Goal: Task Accomplishment & Management: Manage account settings

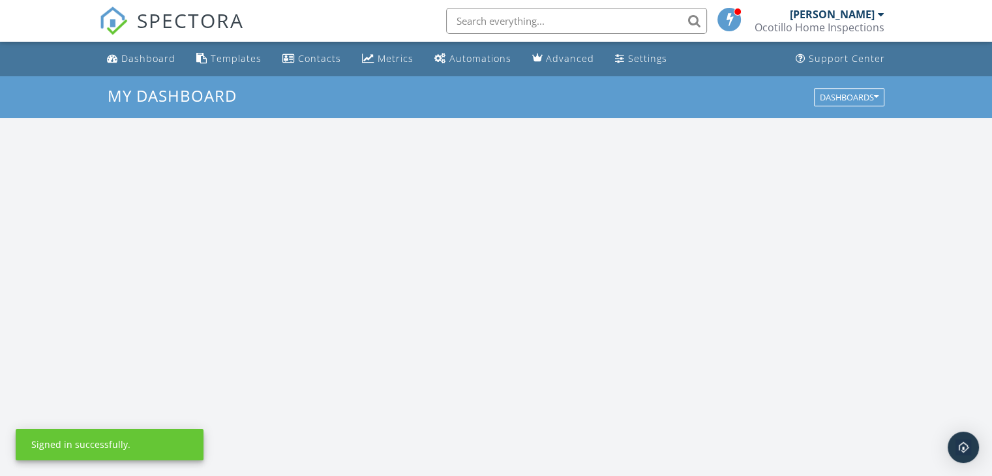
scroll to position [1207, 1012]
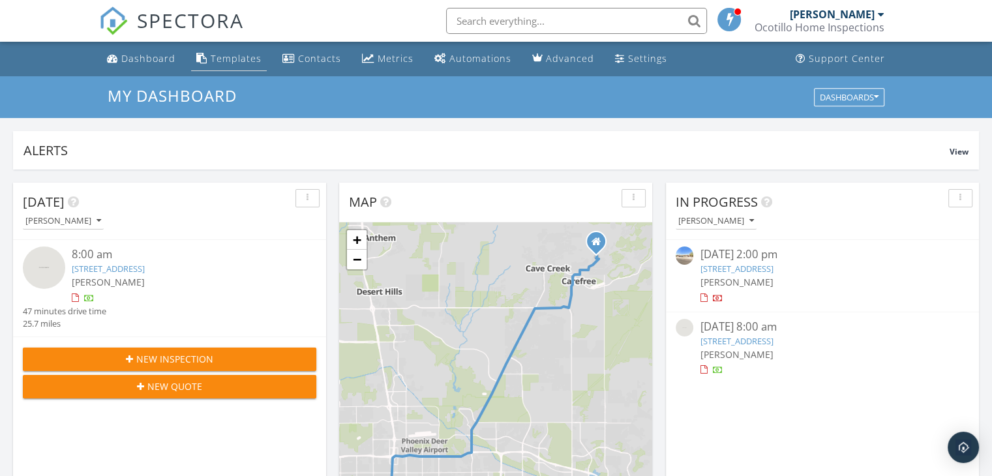
click at [234, 59] on div "Templates" at bounding box center [236, 58] width 51 height 12
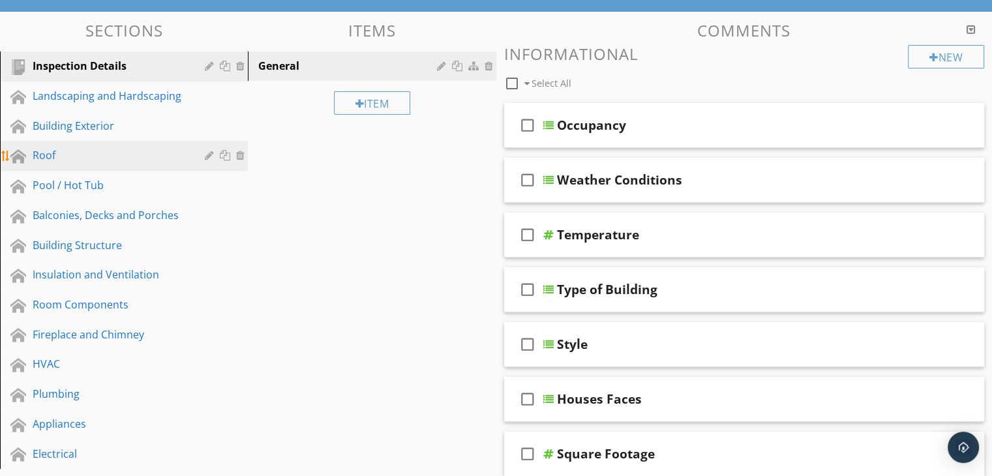
scroll to position [130, 0]
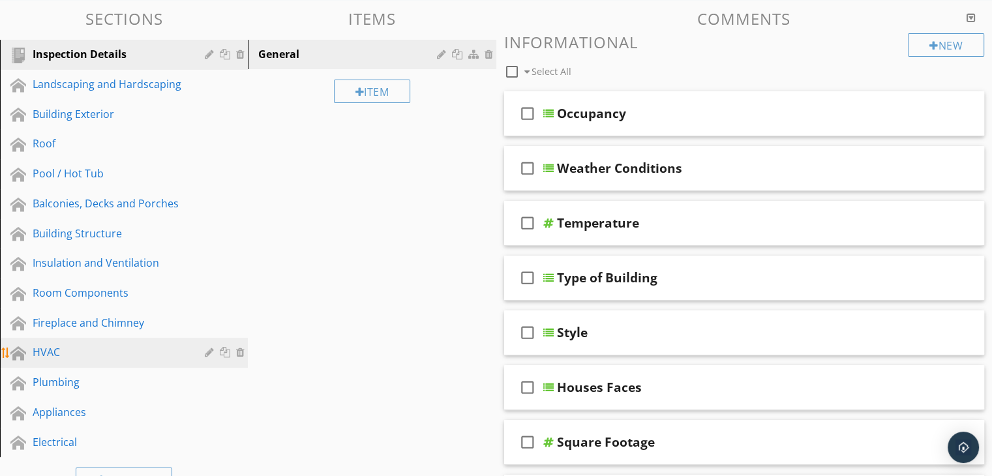
click at [70, 340] on link "HVAC" at bounding box center [126, 353] width 244 height 30
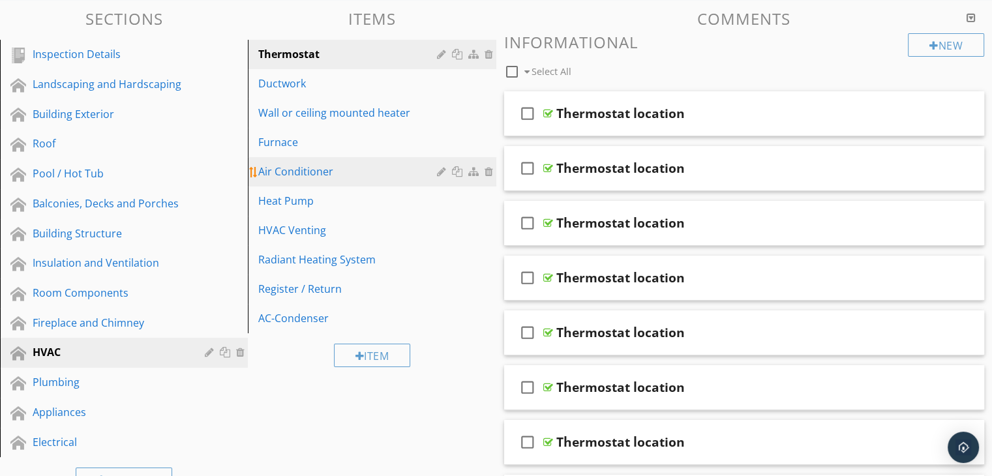
click at [389, 175] on div "Air Conditioner" at bounding box center [349, 172] width 182 height 16
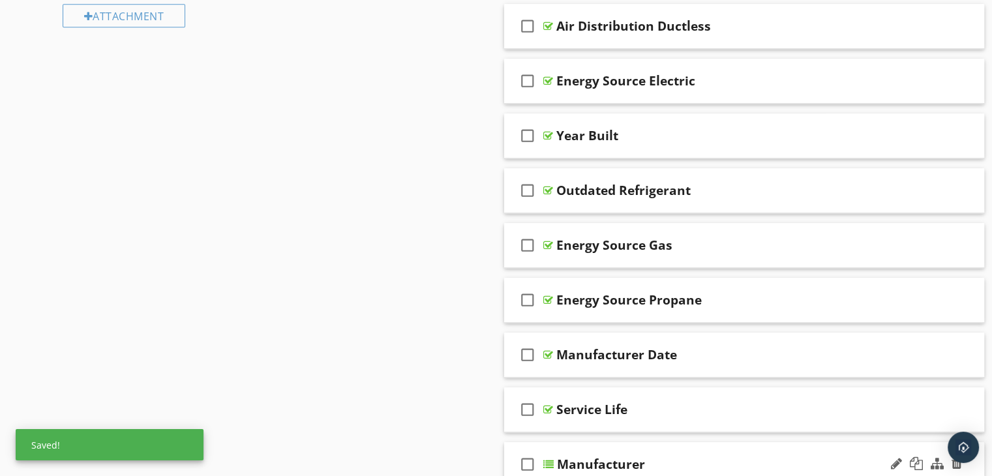
scroll to position [717, 0]
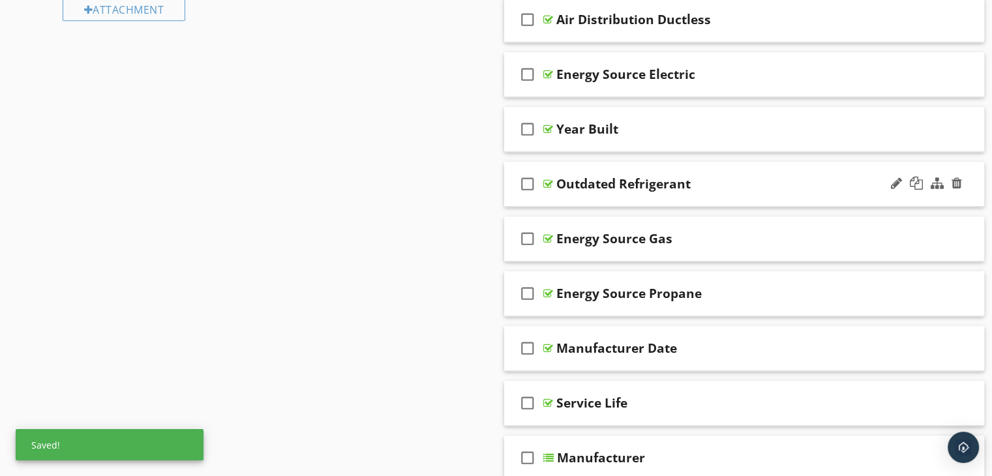
click at [674, 185] on div "Outdated Refrigerant" at bounding box center [623, 184] width 134 height 16
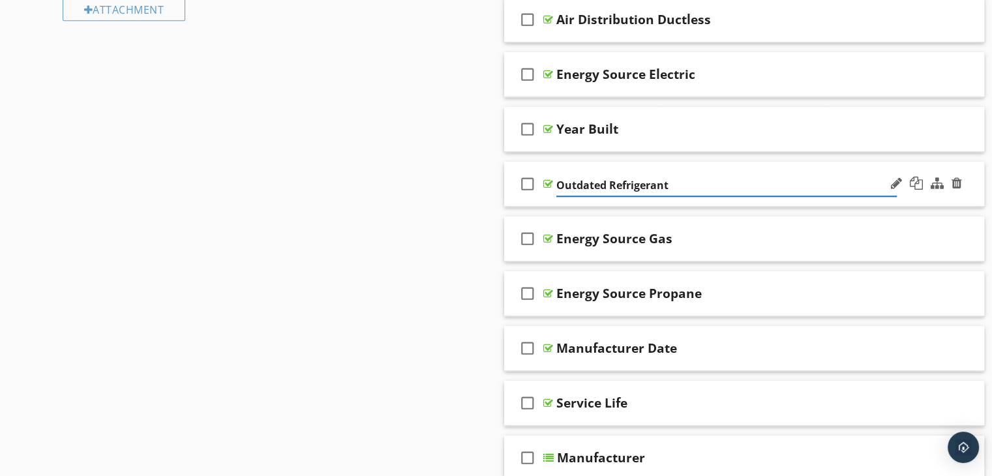
click at [673, 199] on div "check_box_outline_blank Outdated Refrigerant" at bounding box center [744, 184] width 481 height 45
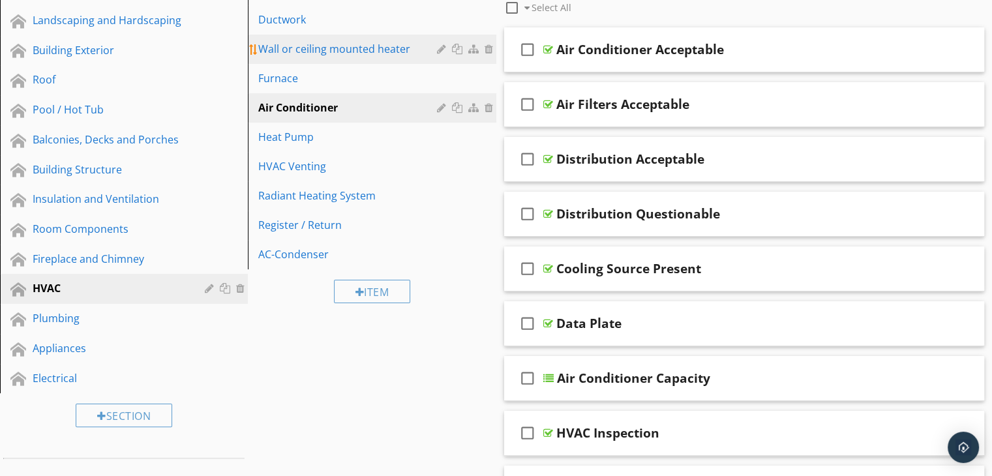
scroll to position [65, 0]
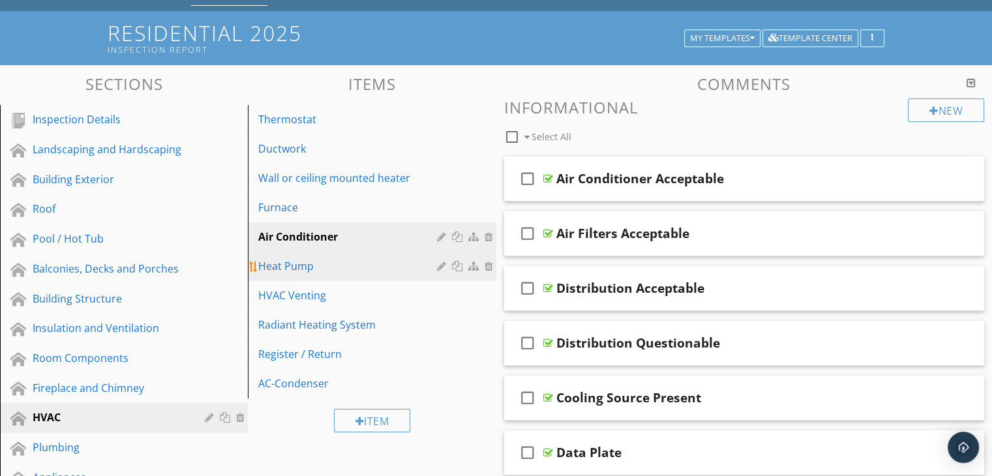
click at [321, 260] on div "Heat Pump" at bounding box center [349, 266] width 182 height 16
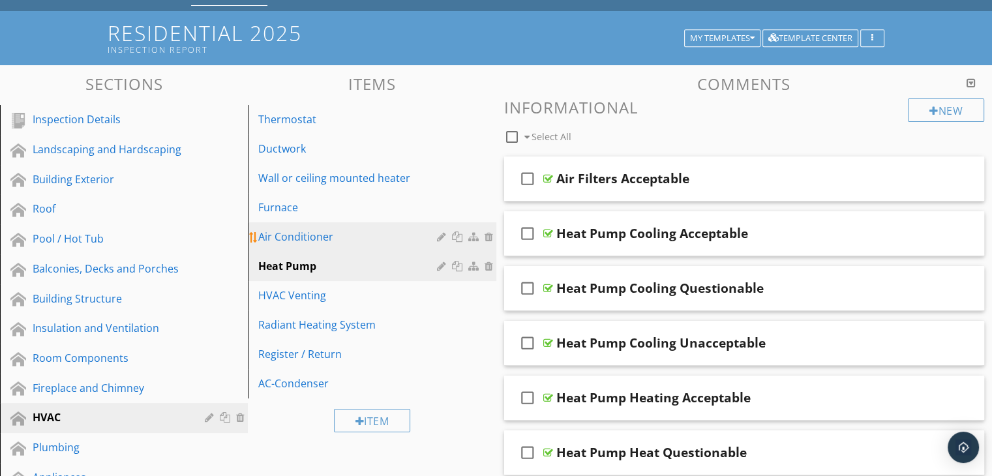
click at [353, 233] on div "Air Conditioner" at bounding box center [349, 237] width 182 height 16
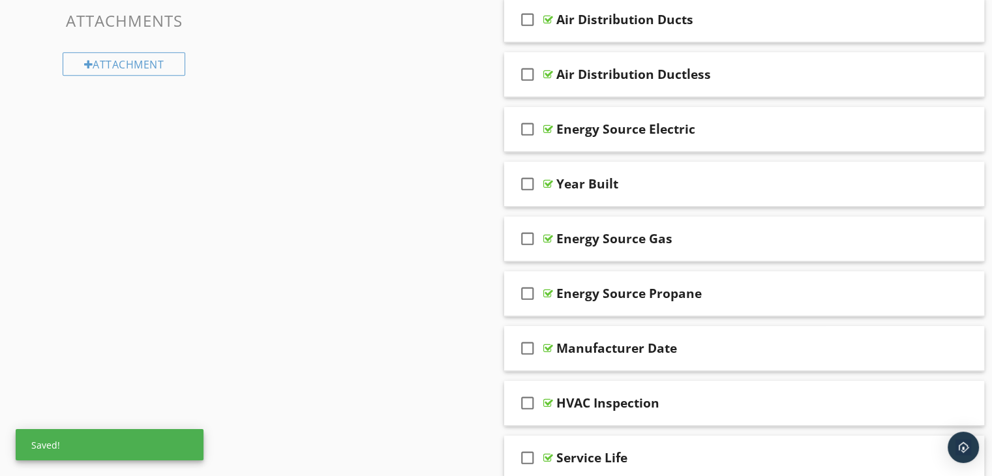
scroll to position [652, 0]
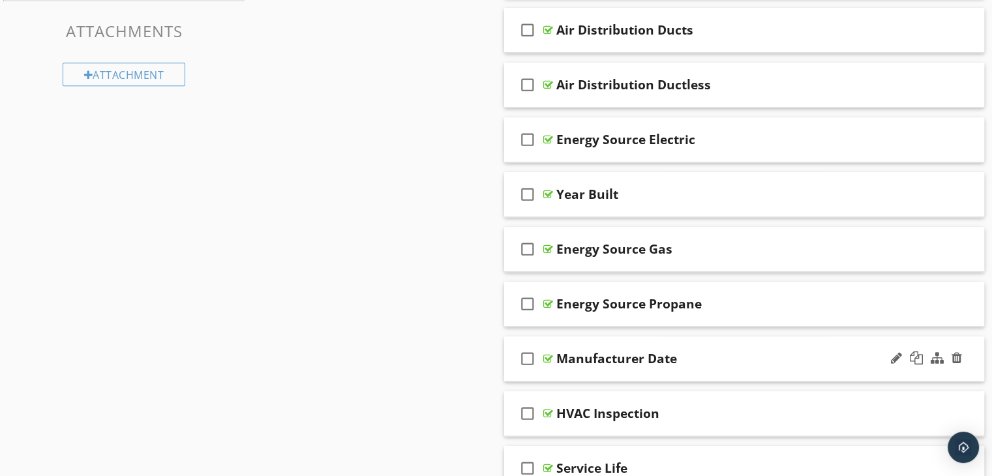
click at [642, 372] on div "check_box_outline_blank Manufacturer Date" at bounding box center [744, 358] width 481 height 45
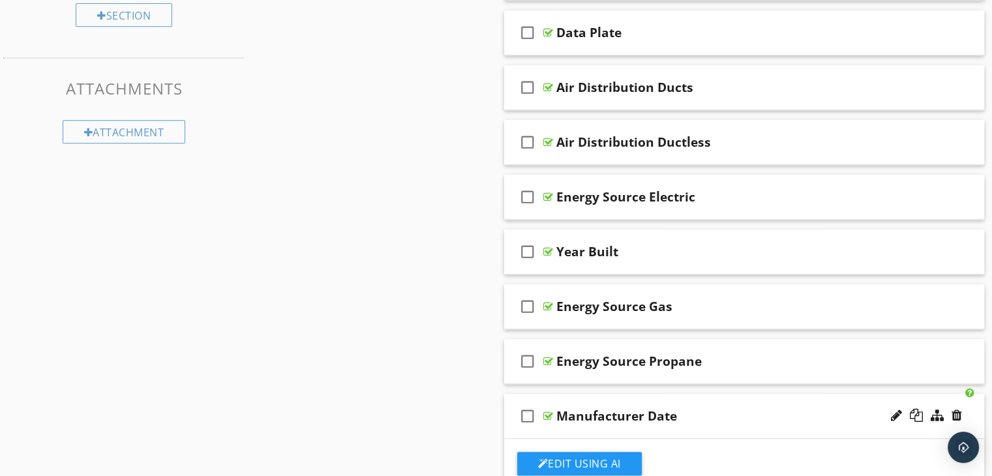
scroll to position [587, 0]
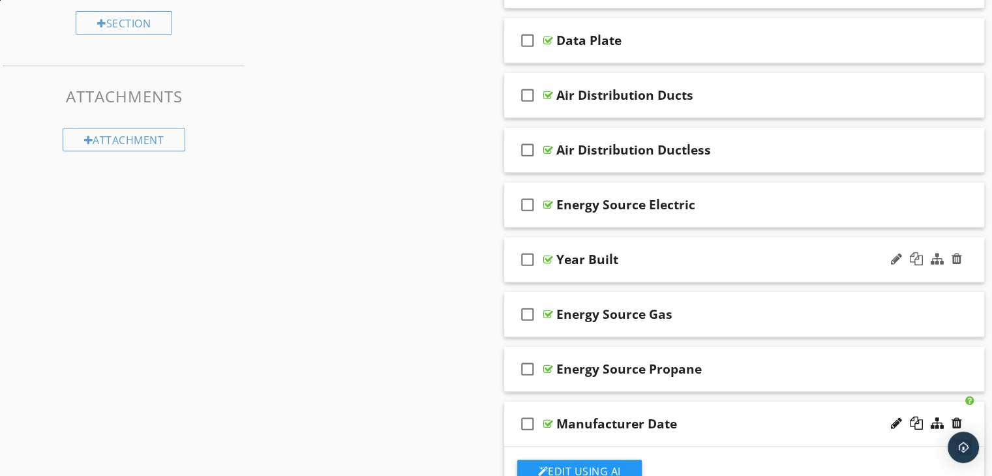
click at [590, 276] on div "check_box_outline_blank Year Built" at bounding box center [744, 259] width 481 height 45
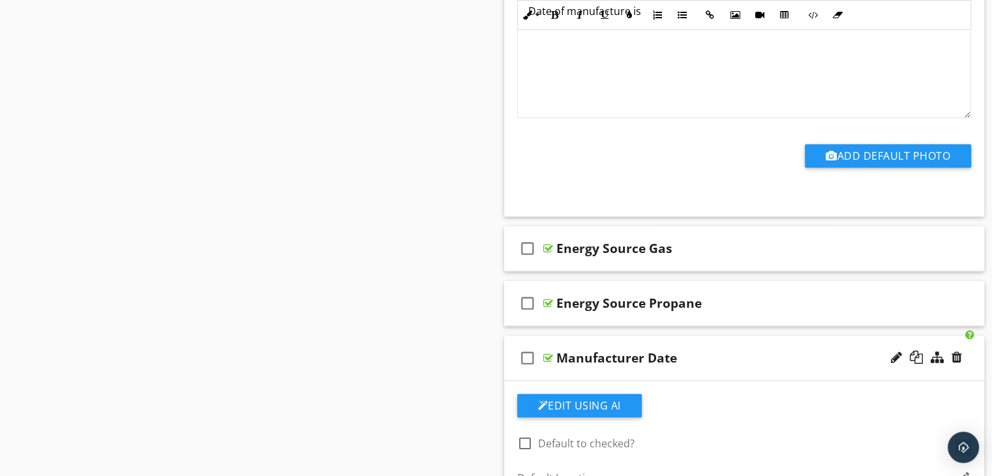
scroll to position [1174, 0]
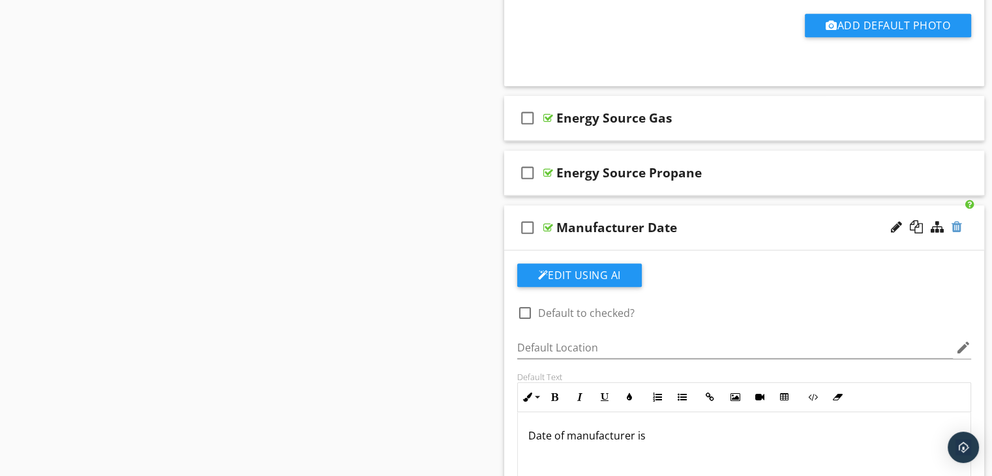
click at [957, 224] on div at bounding box center [956, 226] width 10 height 13
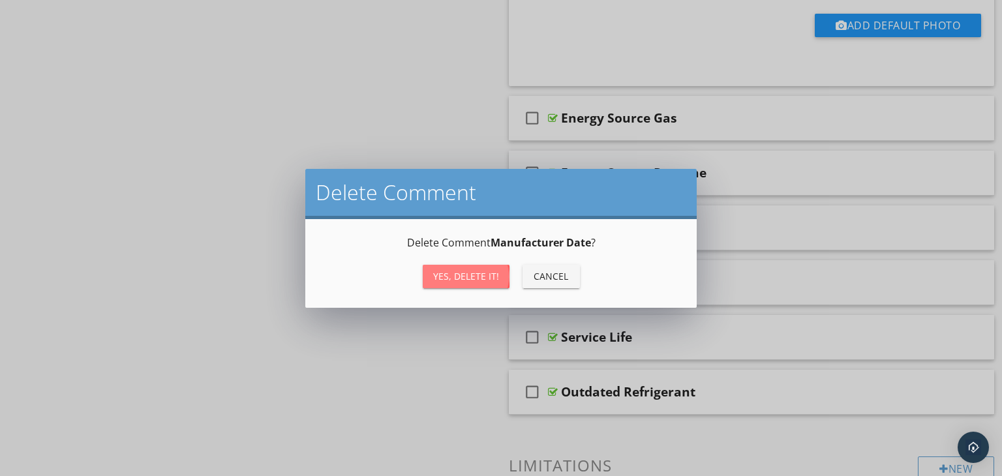
click at [473, 270] on div "Yes, Delete it!" at bounding box center [466, 276] width 66 height 14
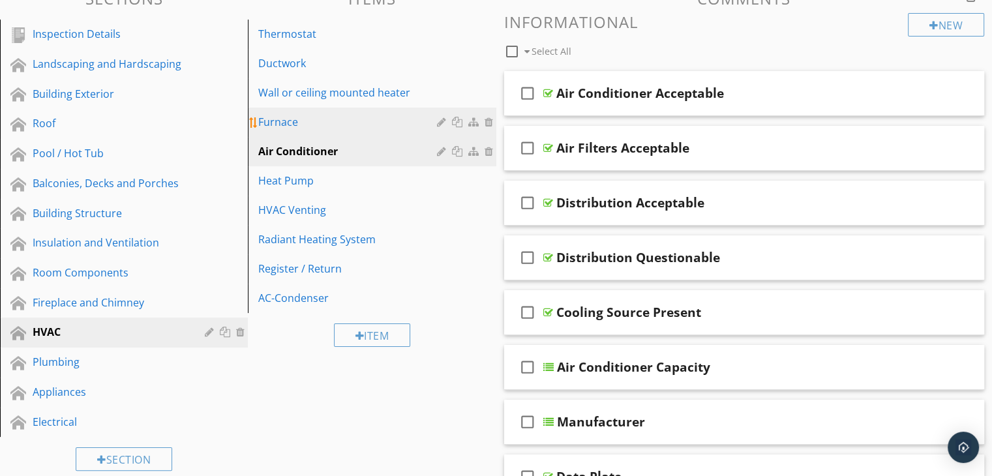
scroll to position [65, 0]
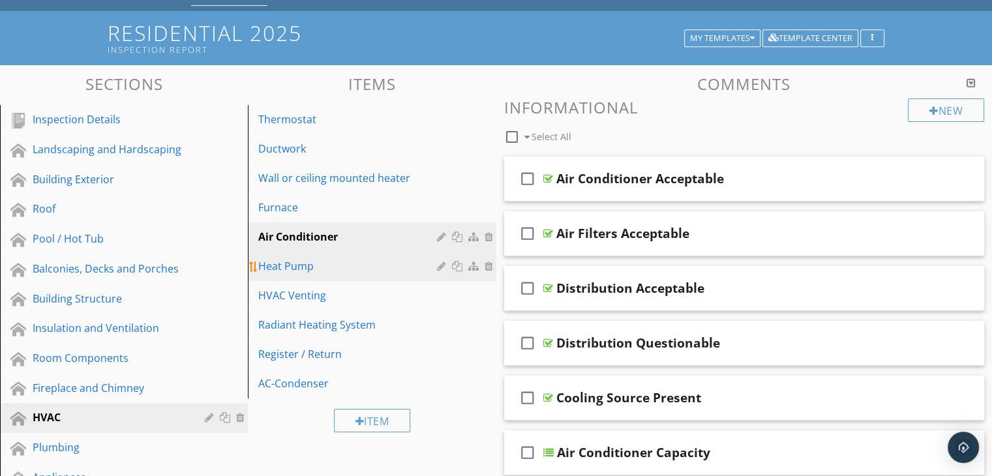
click at [325, 264] on div "Heat Pump" at bounding box center [349, 266] width 182 height 16
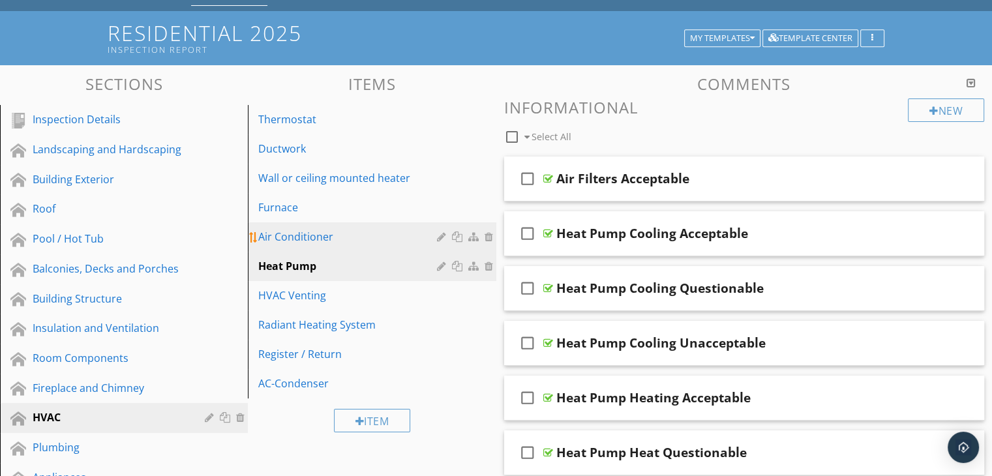
click at [334, 239] on div "Air Conditioner" at bounding box center [349, 237] width 182 height 16
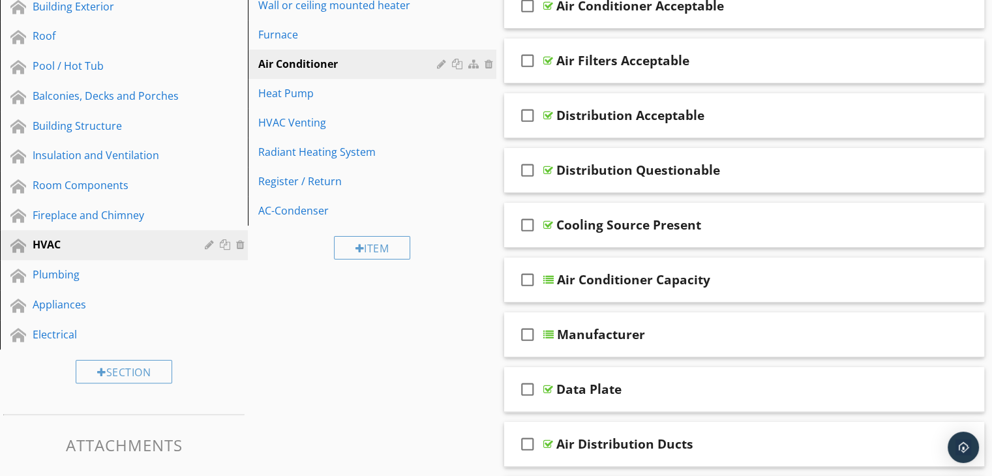
scroll to position [261, 0]
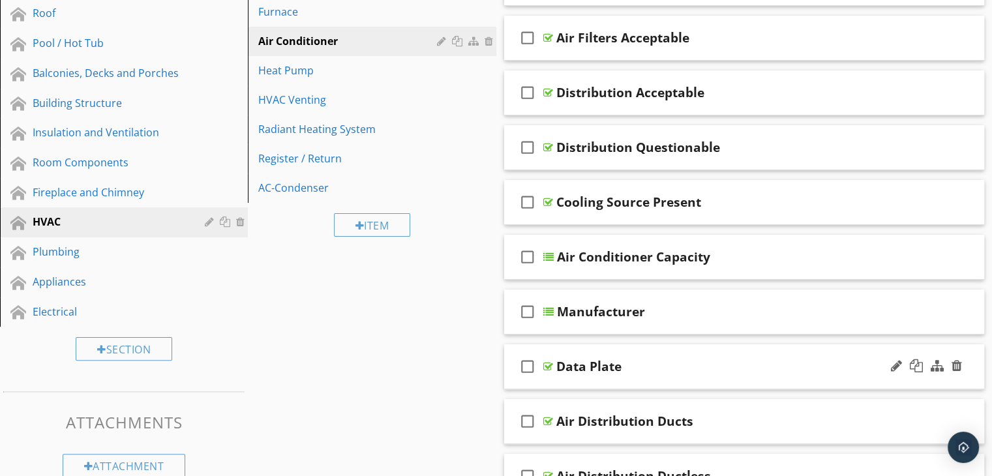
click at [672, 382] on div "check_box_outline_blank Data Plate" at bounding box center [744, 366] width 481 height 45
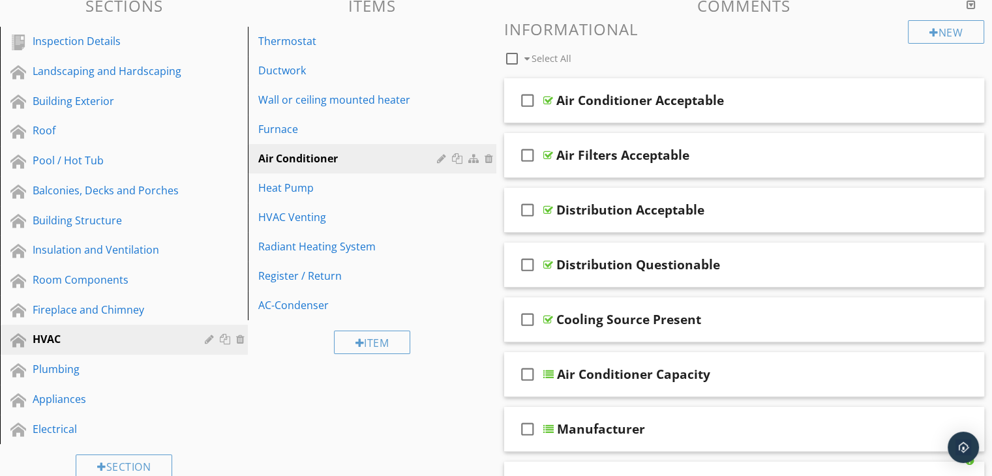
scroll to position [65, 0]
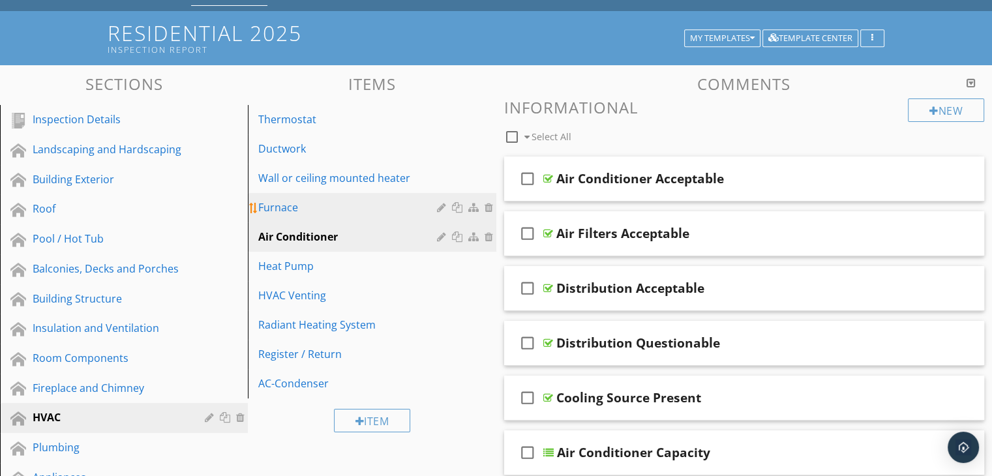
click at [355, 206] on div "Furnace" at bounding box center [349, 208] width 182 height 16
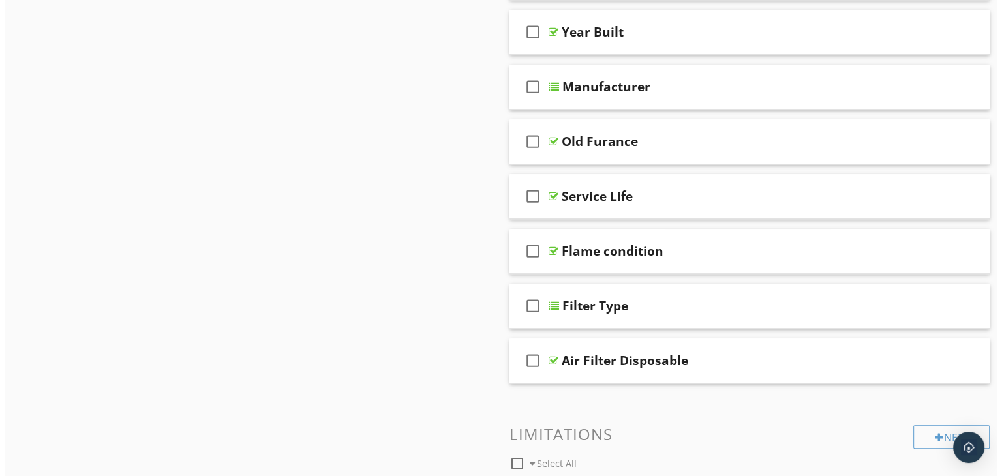
scroll to position [782, 0]
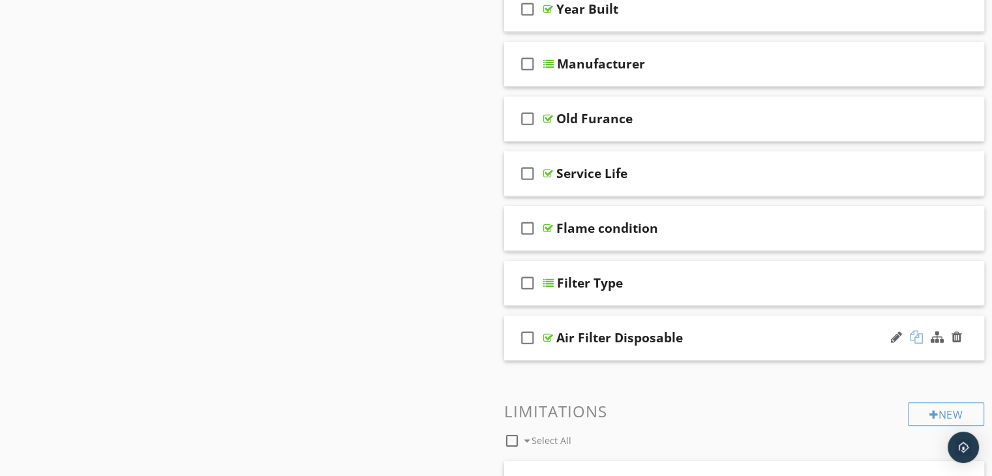
click at [917, 336] on div at bounding box center [916, 337] width 13 height 13
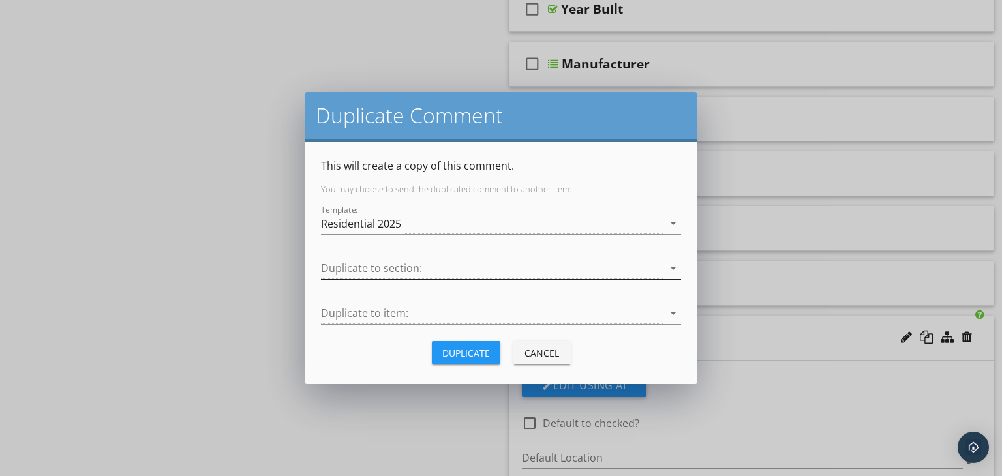
click at [444, 264] on div at bounding box center [492, 269] width 342 height 22
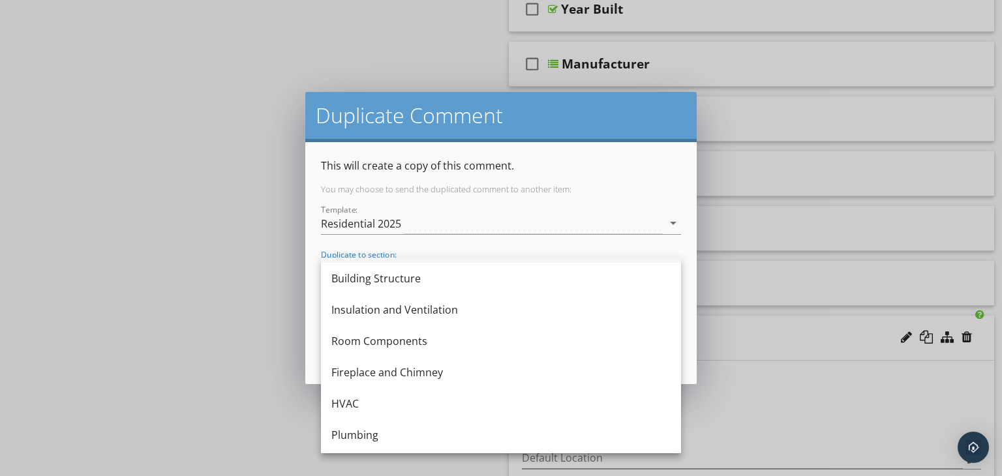
scroll to position [196, 0]
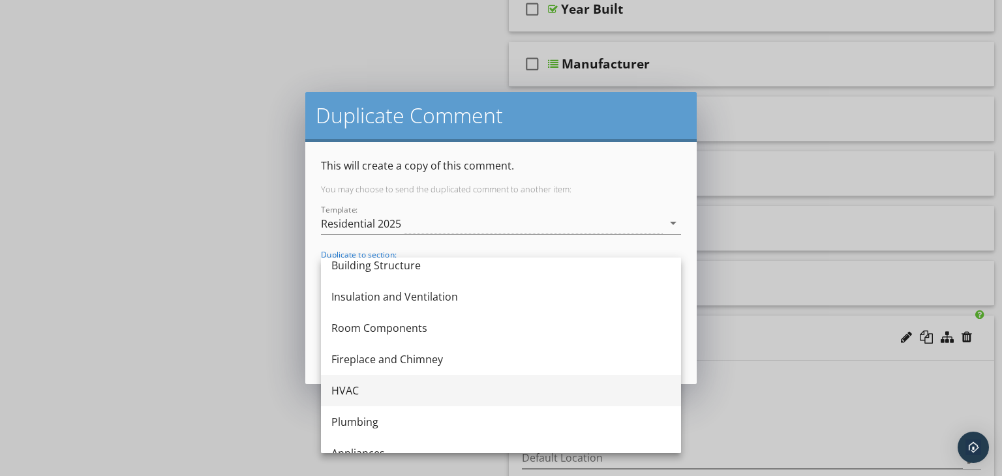
click at [357, 381] on div "HVAC" at bounding box center [500, 390] width 339 height 31
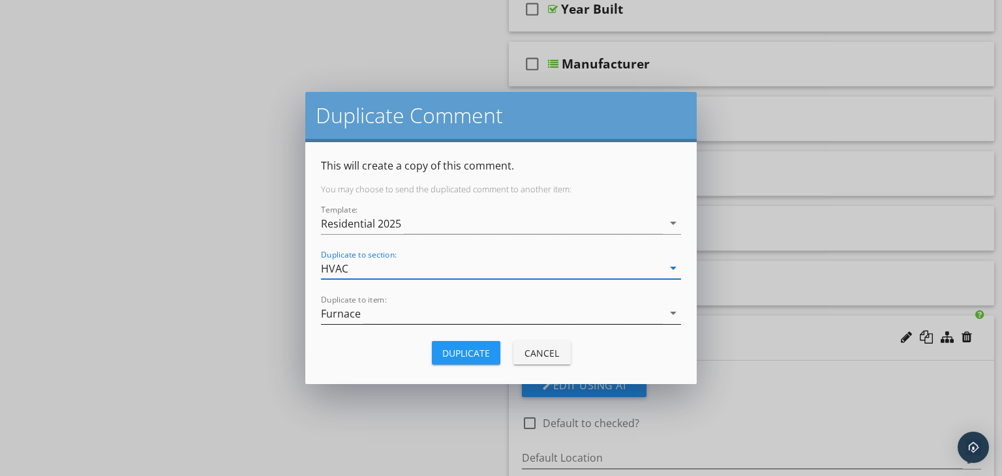
click at [409, 312] on div "Furnace" at bounding box center [492, 314] width 342 height 22
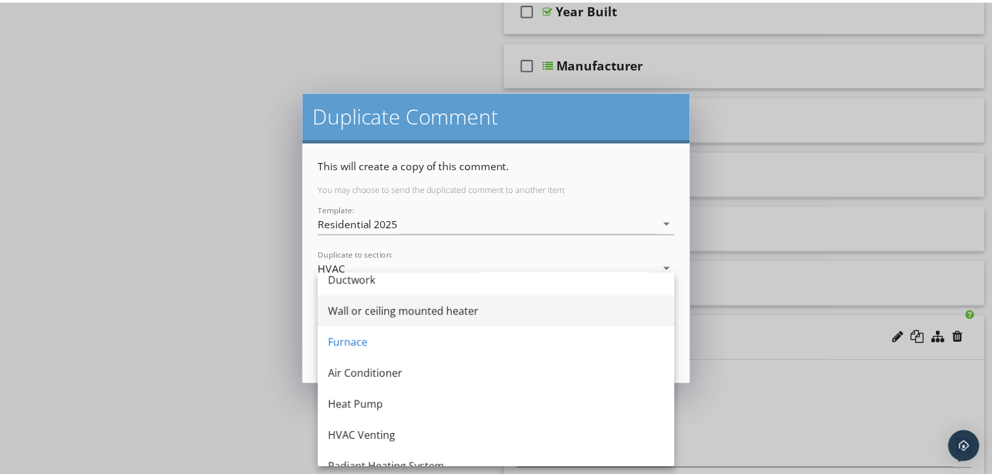
scroll to position [0, 0]
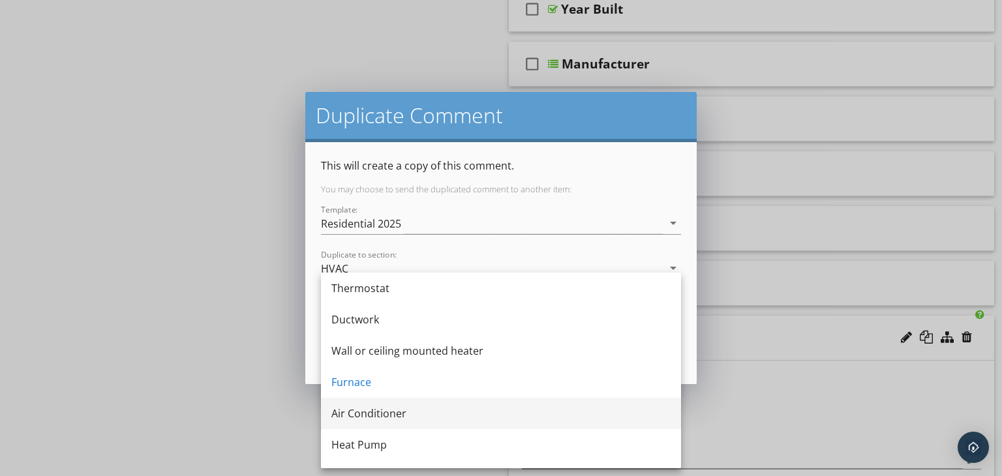
click at [396, 408] on div "Air Conditioner" at bounding box center [500, 414] width 339 height 16
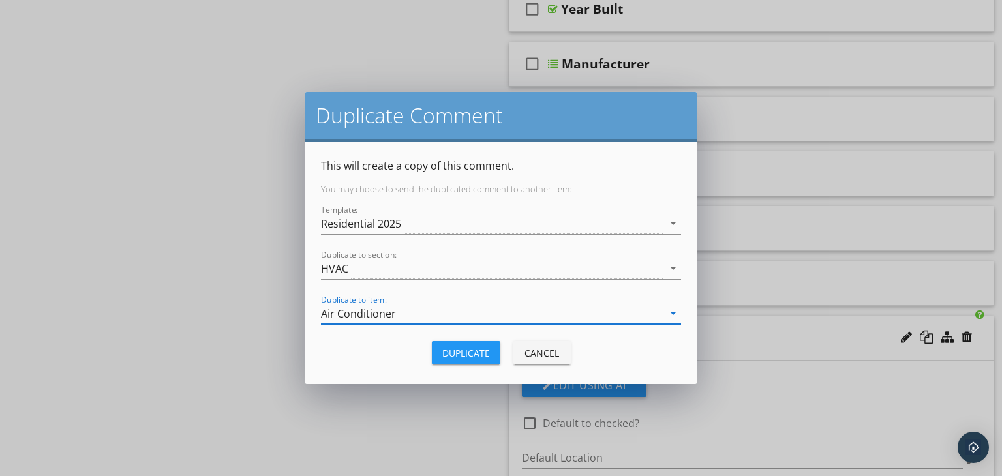
click at [459, 351] on div "Duplicate" at bounding box center [466, 353] width 48 height 14
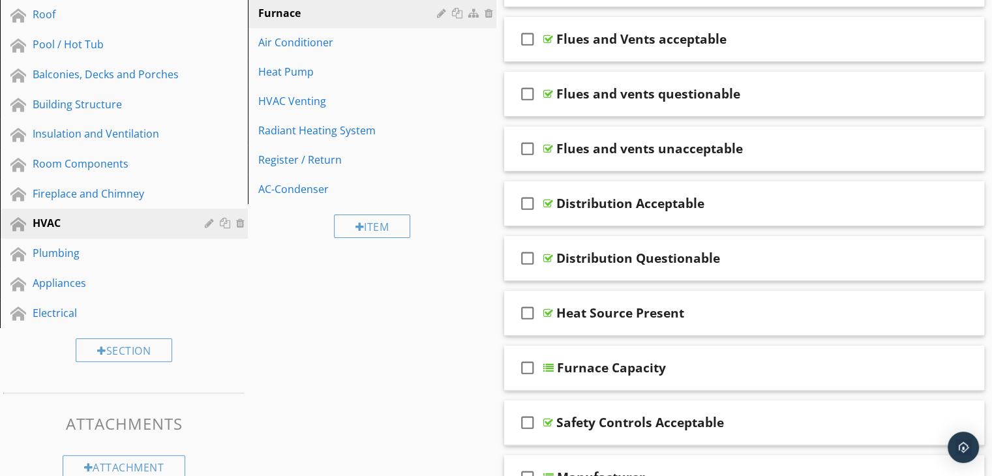
scroll to position [130, 0]
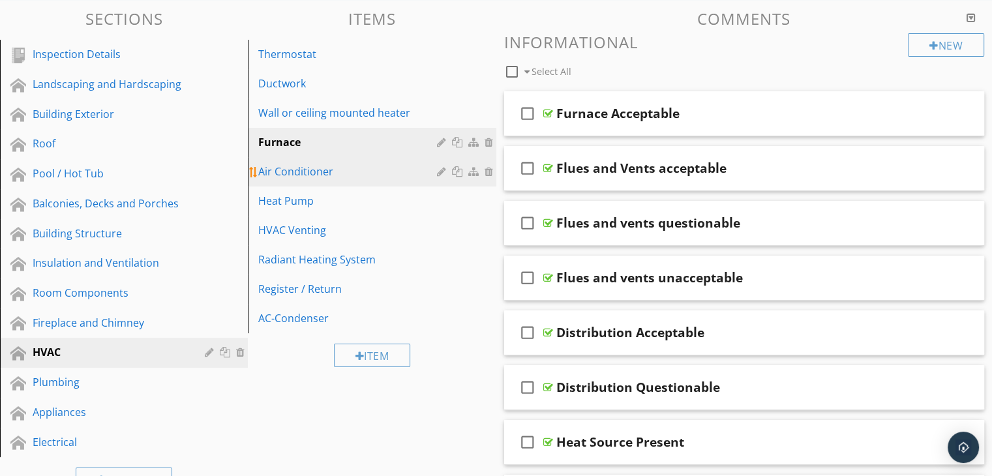
click at [340, 175] on div "Air Conditioner" at bounding box center [349, 172] width 182 height 16
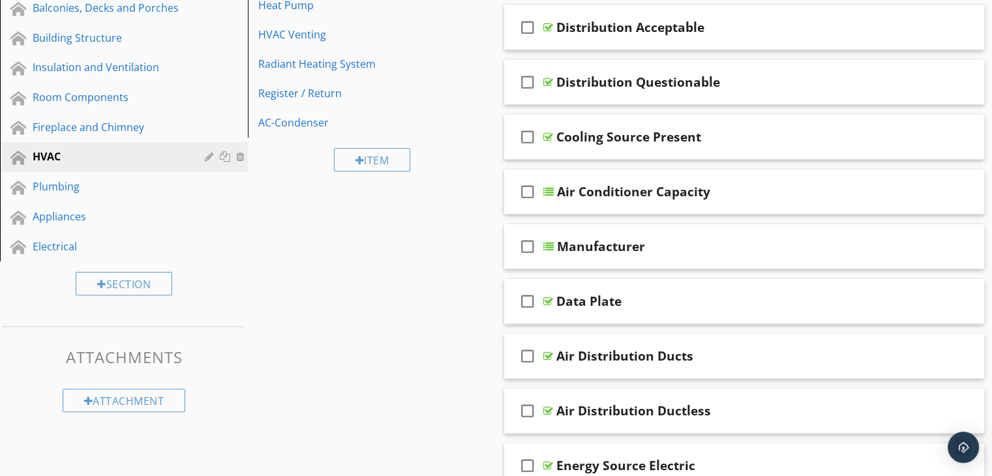
scroll to position [196, 0]
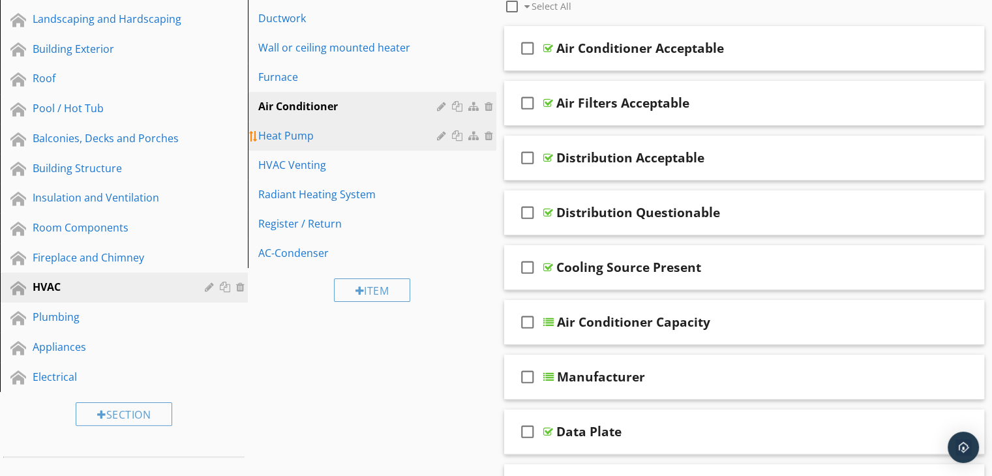
click at [375, 136] on div "Heat Pump" at bounding box center [349, 136] width 182 height 16
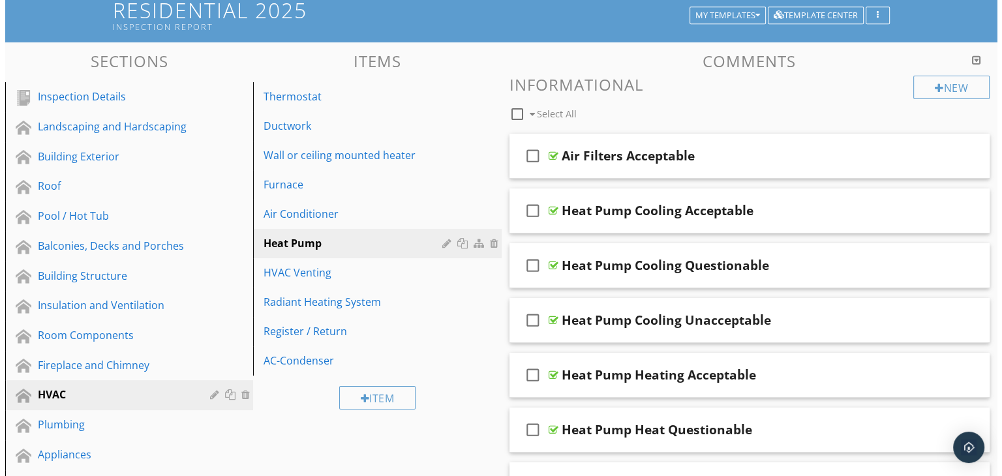
scroll to position [65, 0]
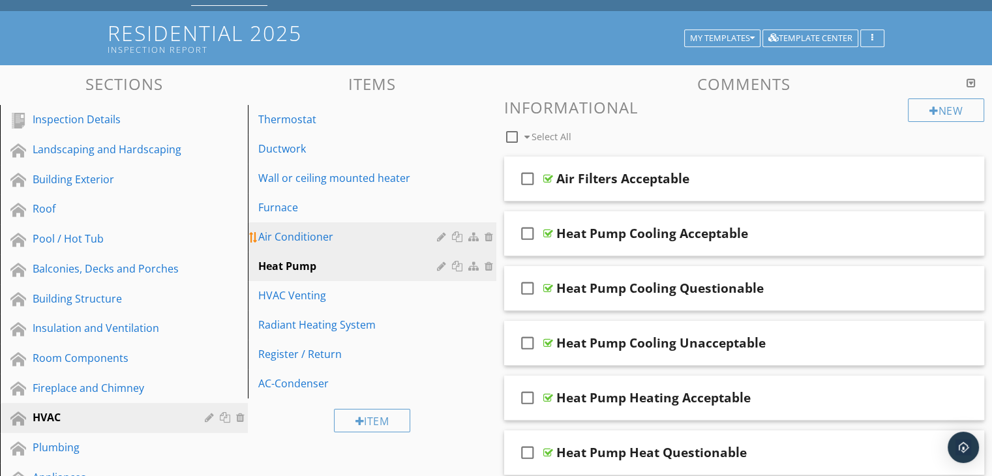
click at [372, 234] on div "Air Conditioner" at bounding box center [349, 237] width 182 height 16
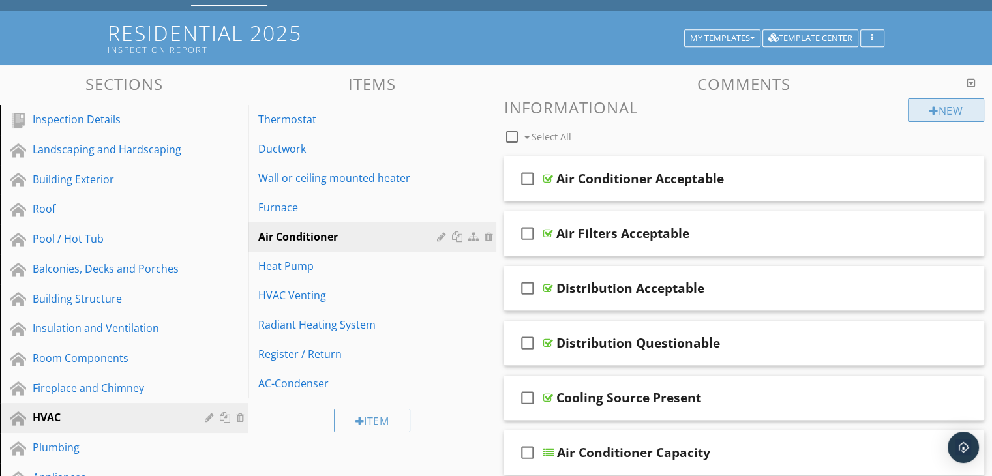
click at [953, 105] on div "New" at bounding box center [946, 109] width 76 height 23
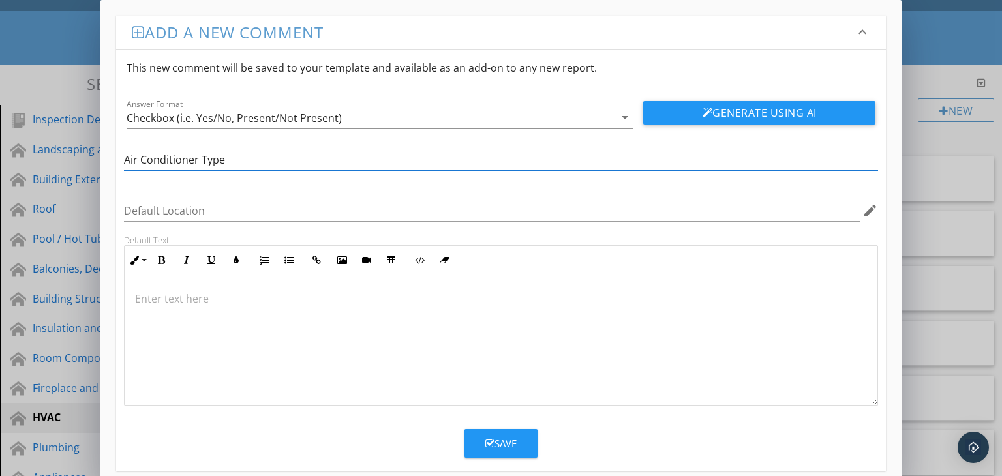
type input "Air Conditioner Type"
click at [141, 295] on p at bounding box center [501, 299] width 732 height 16
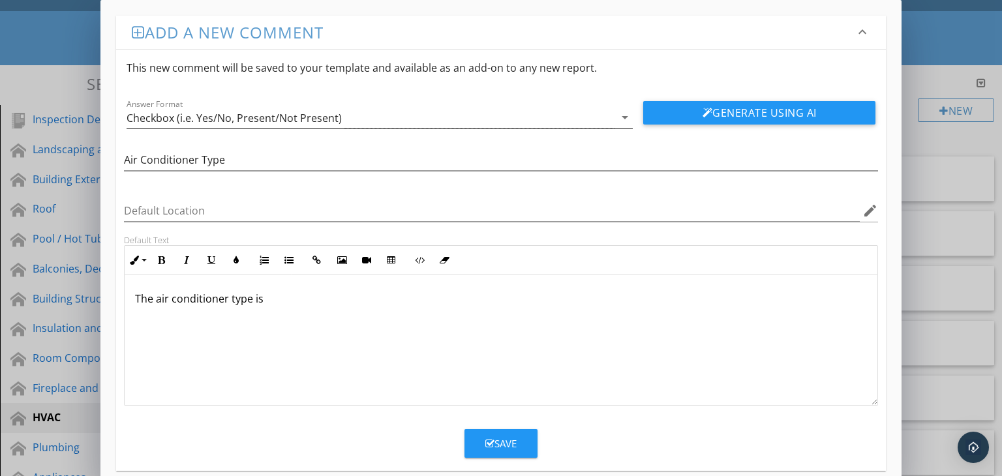
click at [621, 120] on icon "arrow_drop_down" at bounding box center [625, 118] width 16 height 16
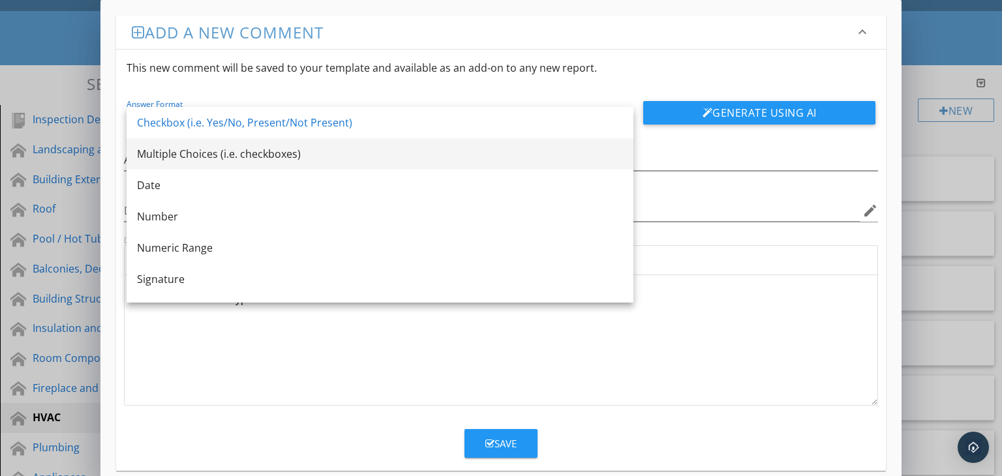
click at [256, 157] on div "Multiple Choices (i.e. checkboxes)" at bounding box center [380, 154] width 486 height 16
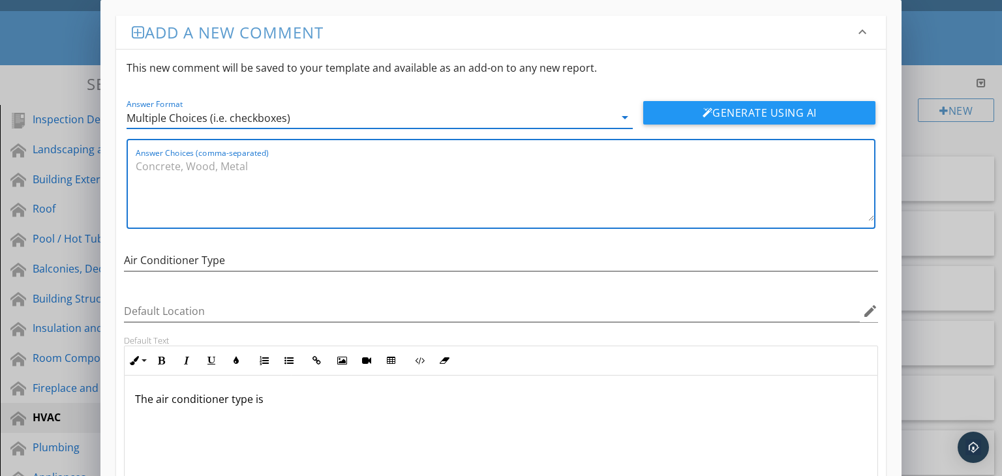
click at [231, 168] on textarea "Answer Choices (comma-separated)" at bounding box center [505, 188] width 739 height 65
click at [319, 215] on textarea "Split, Packaged," at bounding box center [505, 188] width 739 height 65
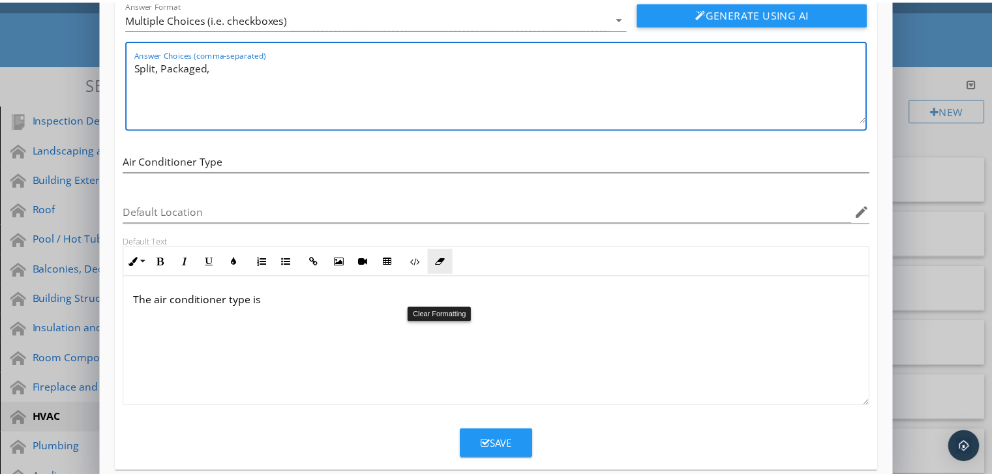
scroll to position [117, 0]
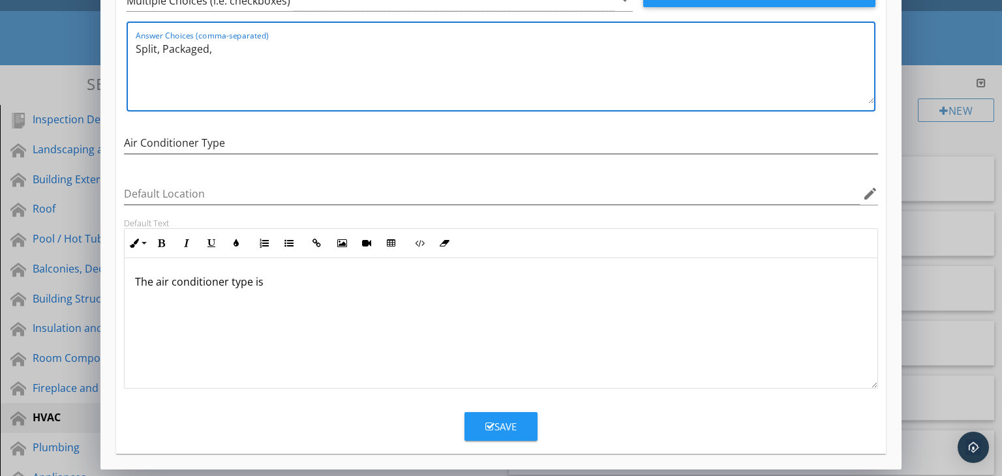
type textarea "Split, Packaged,"
click at [499, 416] on button "Save" at bounding box center [500, 426] width 73 height 29
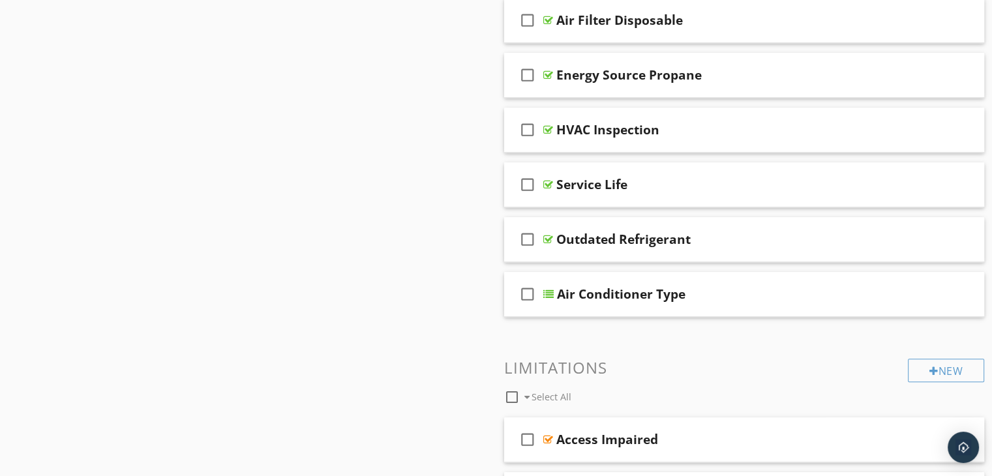
scroll to position [913, 0]
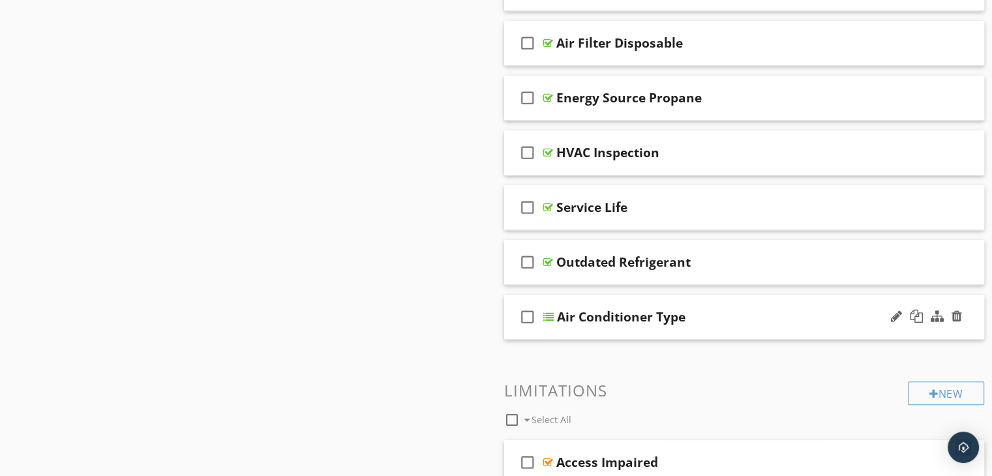
click at [630, 309] on div "Air Conditioner Type" at bounding box center [621, 317] width 128 height 16
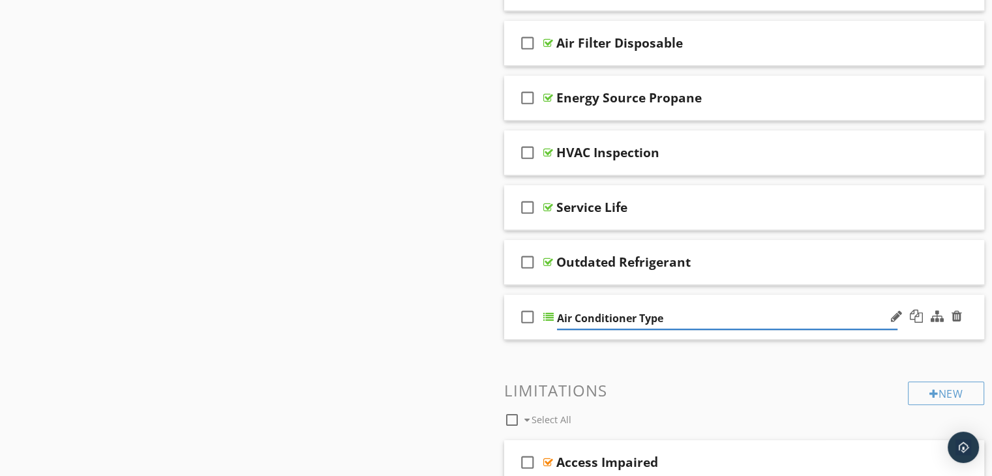
click at [665, 330] on div "check_box_outline_blank Air Conditioner Type" at bounding box center [744, 317] width 481 height 45
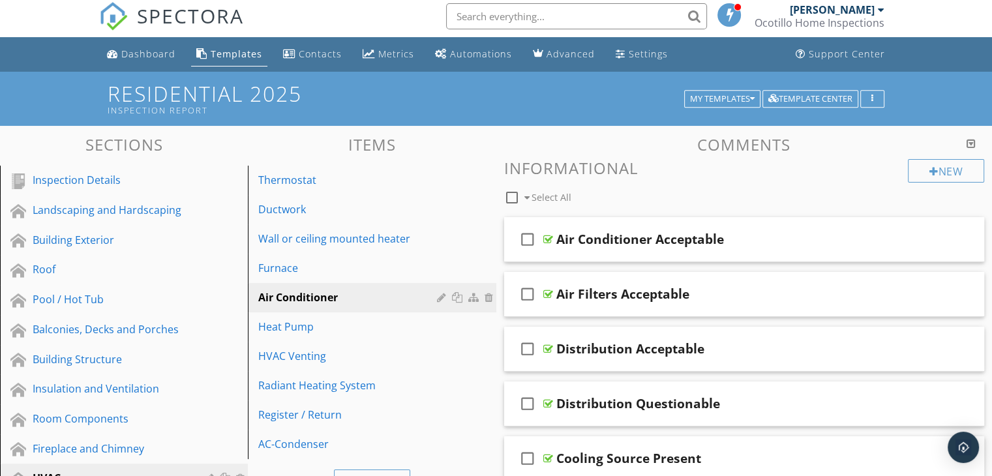
scroll to position [0, 0]
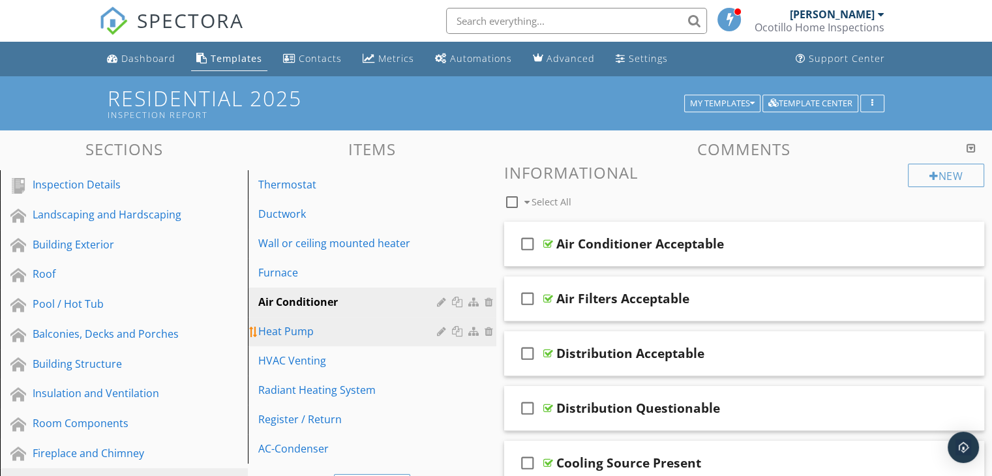
click at [333, 327] on div "Heat Pump" at bounding box center [349, 331] width 182 height 16
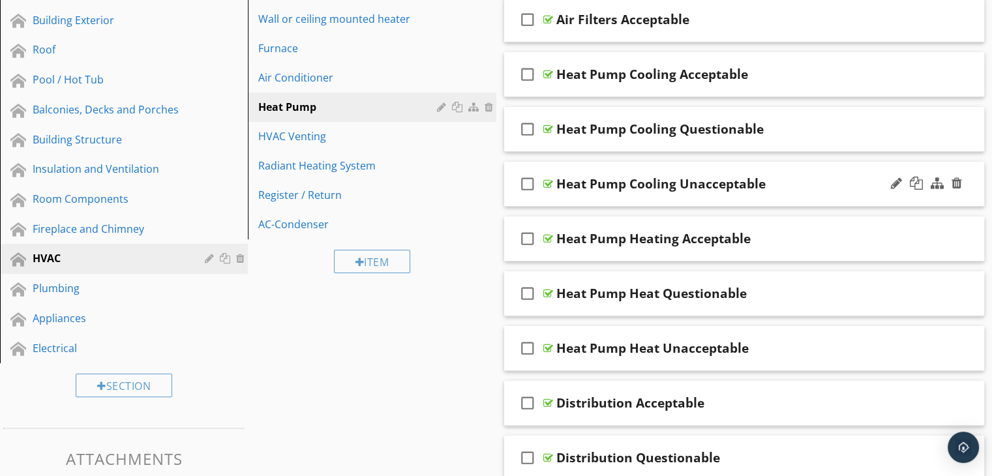
scroll to position [130, 0]
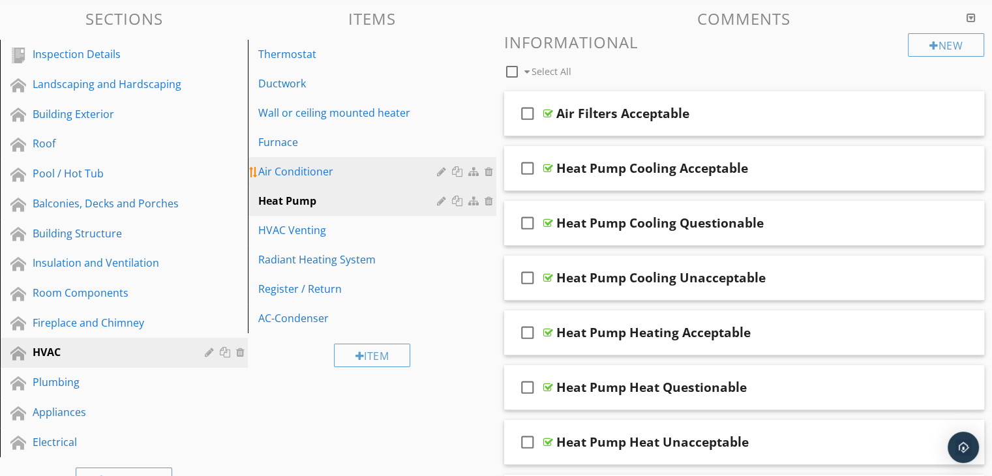
click at [359, 173] on div "Air Conditioner" at bounding box center [349, 172] width 182 height 16
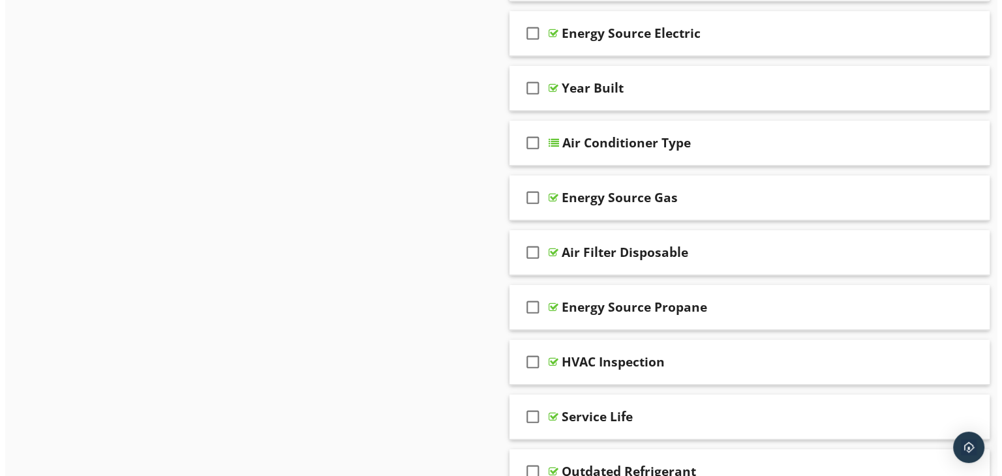
scroll to position [782, 0]
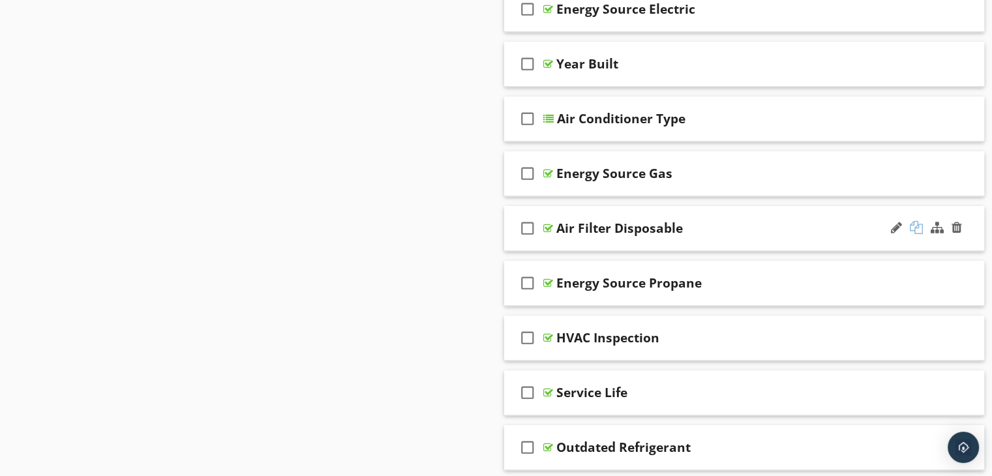
click at [913, 225] on div at bounding box center [916, 227] width 13 height 13
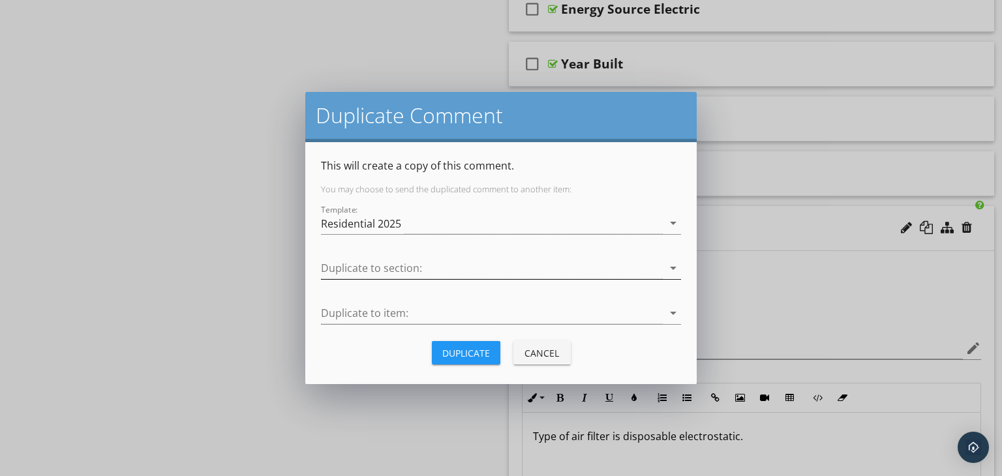
click at [389, 265] on div at bounding box center [492, 269] width 342 height 22
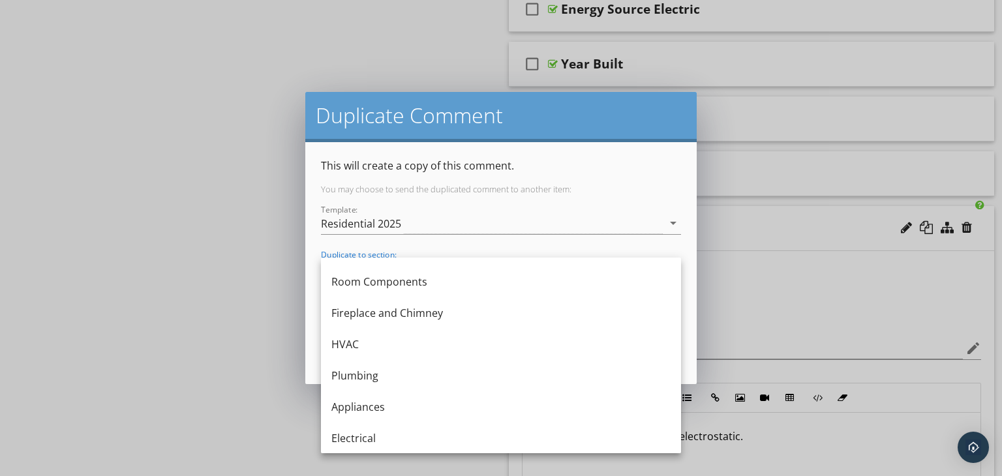
scroll to position [243, 0]
click at [348, 340] on div "HVAC" at bounding box center [500, 344] width 339 height 16
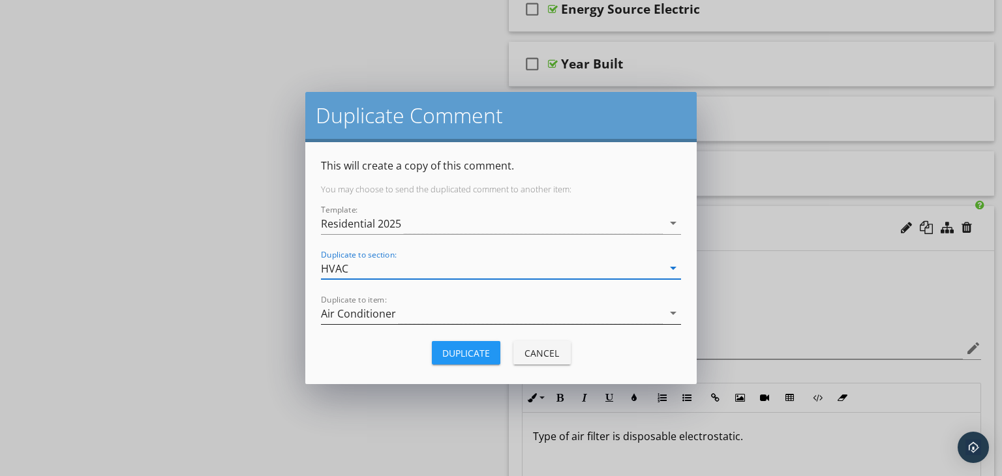
click at [417, 315] on div "Air Conditioner" at bounding box center [492, 314] width 342 height 22
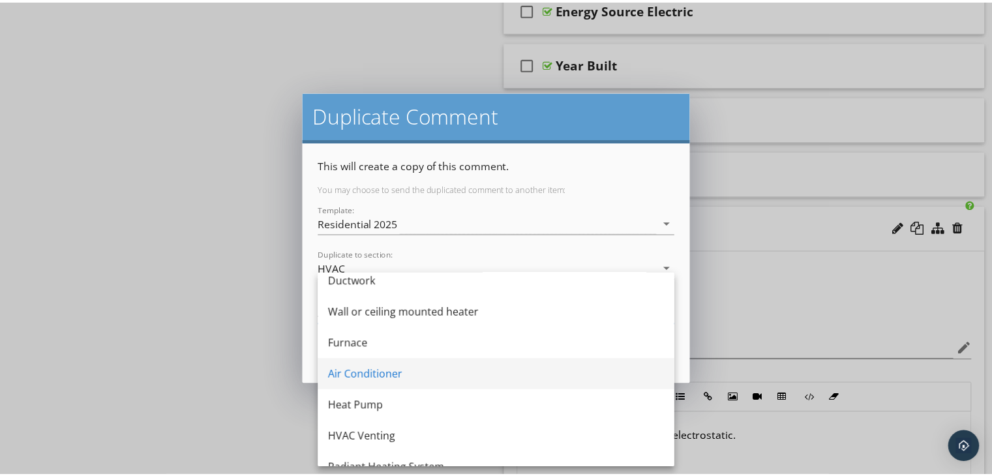
scroll to position [117, 0]
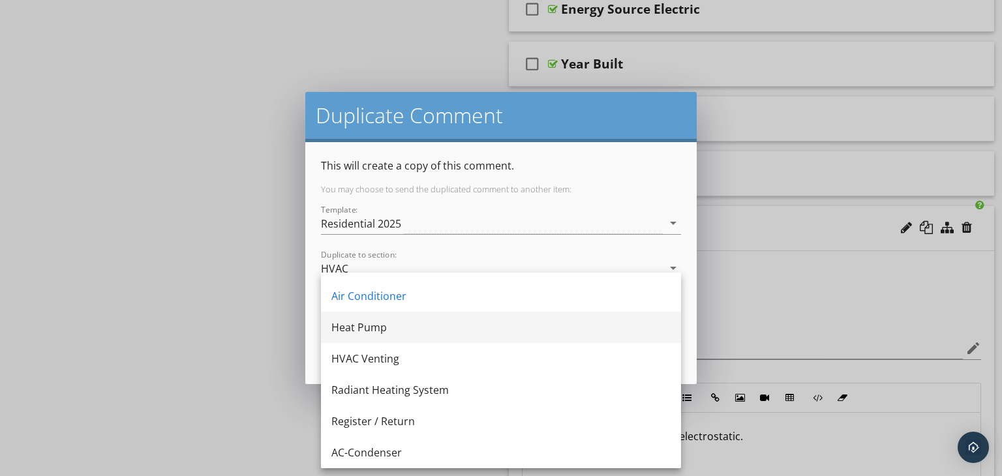
click at [377, 325] on div "Heat Pump" at bounding box center [500, 328] width 339 height 16
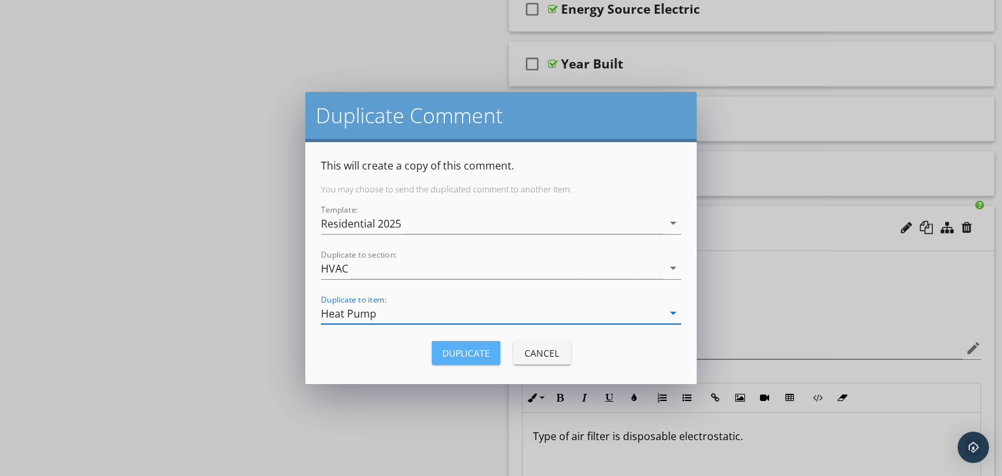
click at [469, 346] on div "Duplicate" at bounding box center [466, 353] width 48 height 14
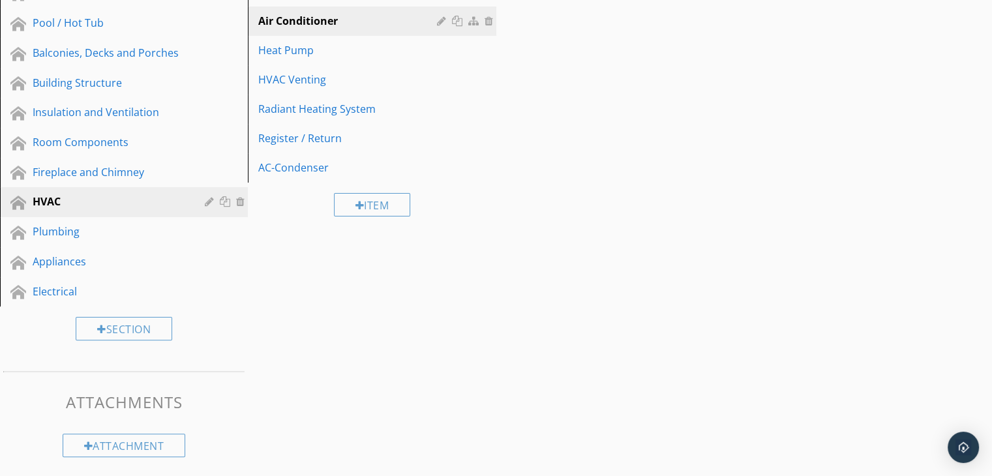
scroll to position [151, 0]
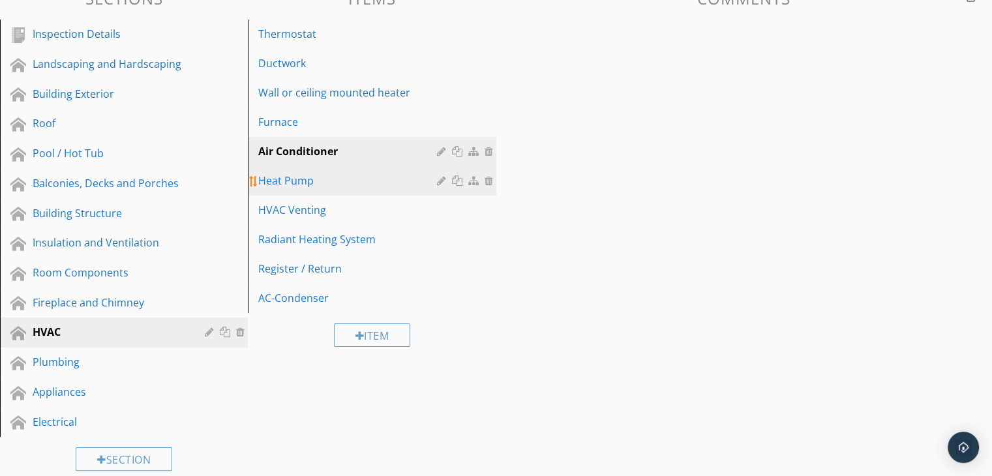
click at [353, 175] on div "Heat Pump" at bounding box center [349, 181] width 182 height 16
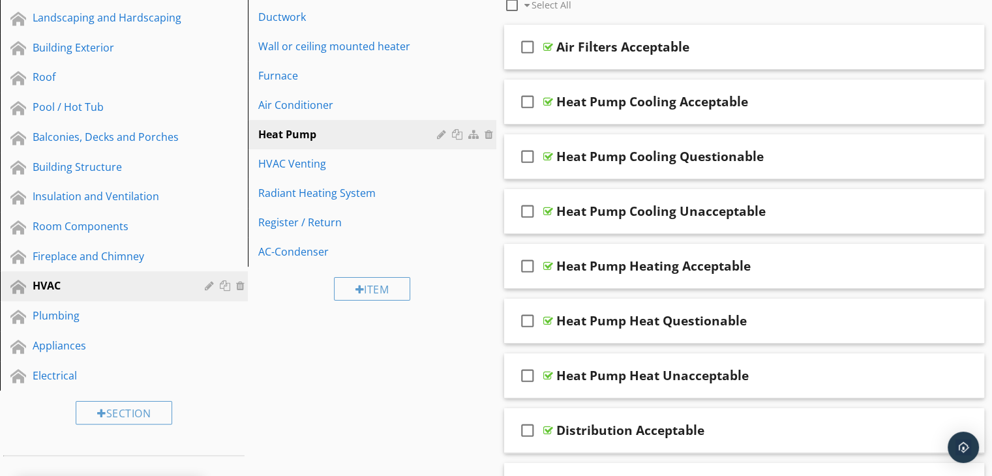
scroll to position [85, 0]
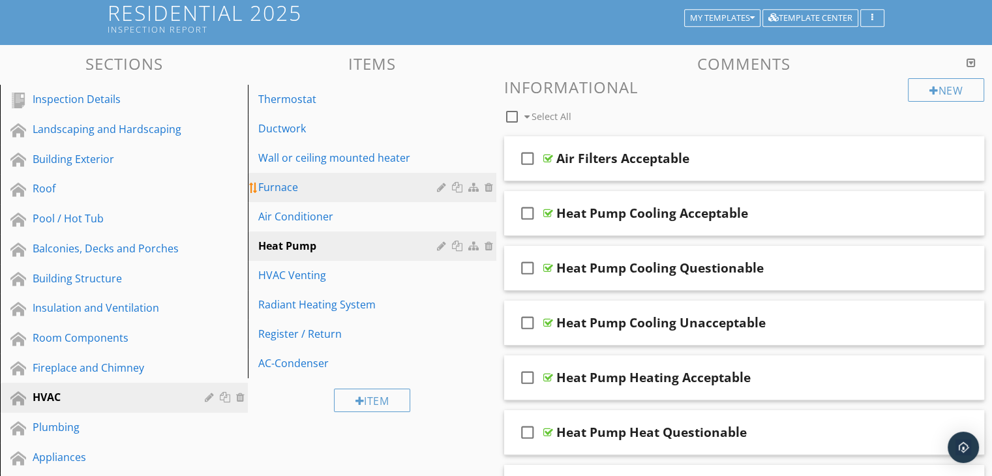
click at [350, 190] on div "Furnace" at bounding box center [349, 187] width 182 height 16
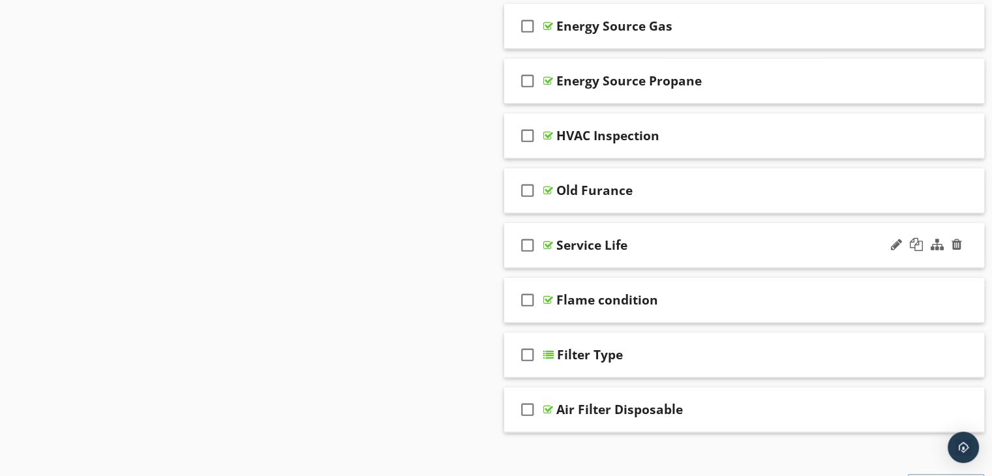
scroll to position [933, 0]
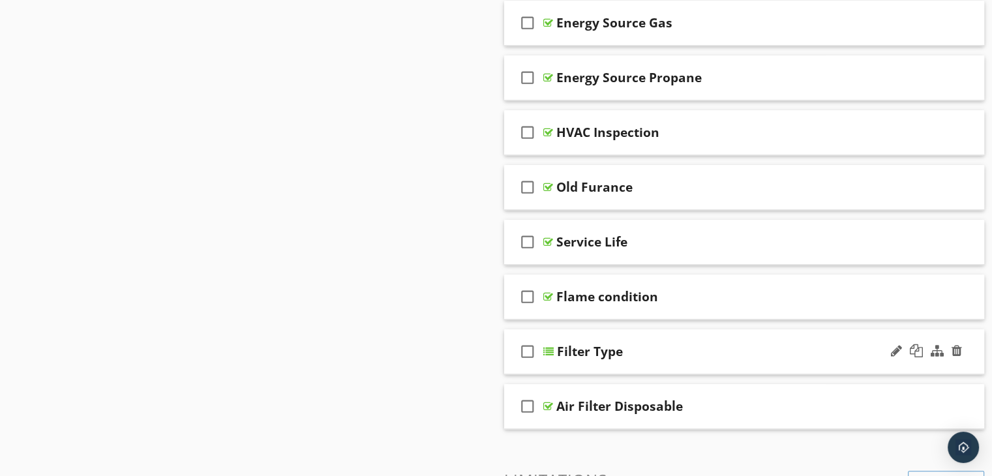
click at [631, 361] on div "check_box_outline_blank Filter Type" at bounding box center [744, 351] width 481 height 45
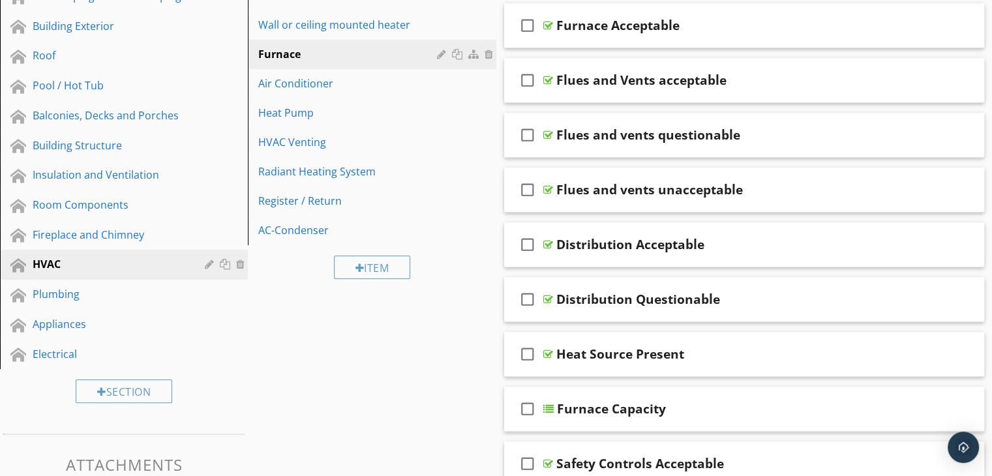
scroll to position [151, 0]
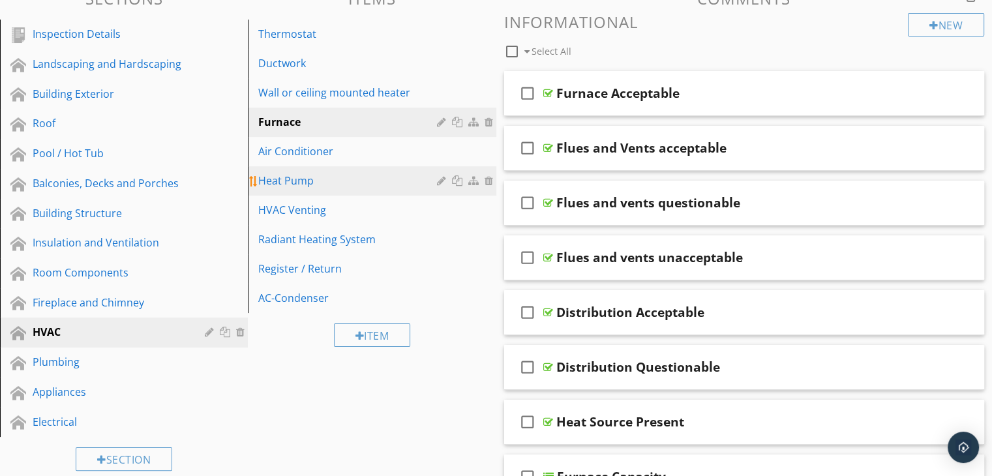
click at [368, 186] on div "Heat Pump" at bounding box center [349, 181] width 182 height 16
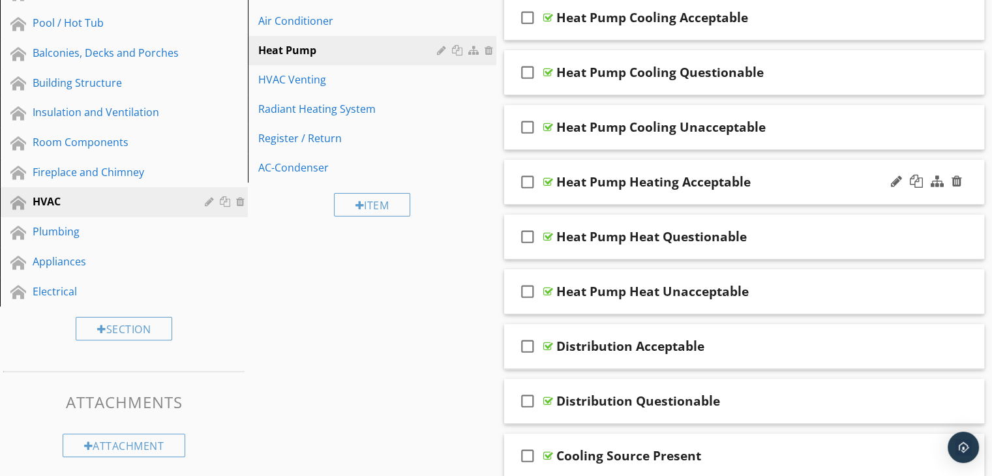
scroll to position [85, 0]
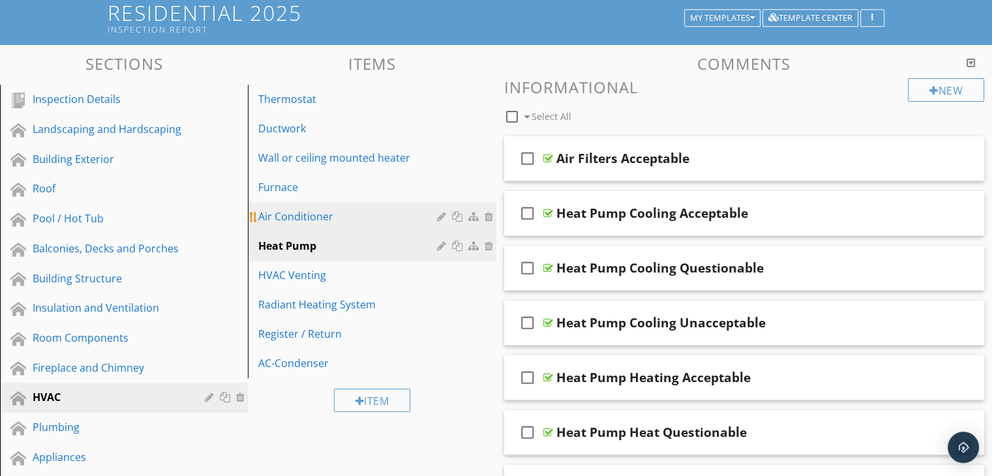
click at [357, 215] on div "Air Conditioner" at bounding box center [349, 217] width 182 height 16
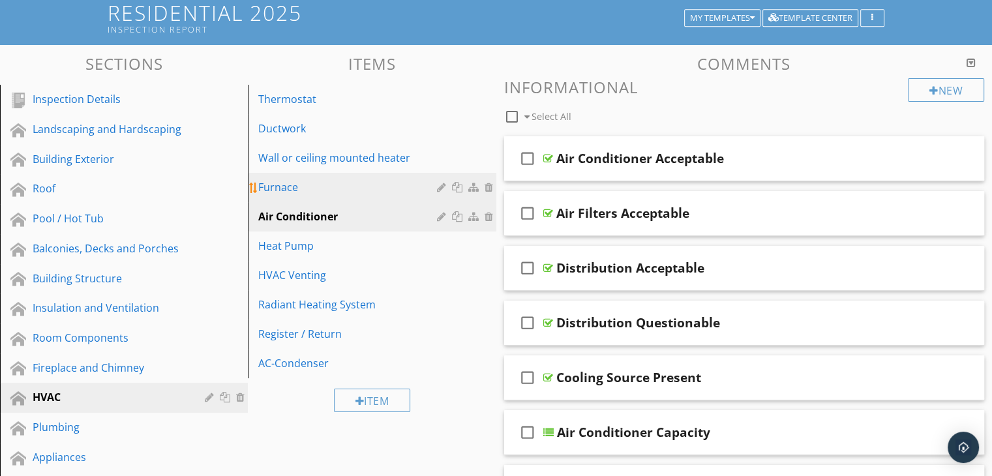
click at [344, 191] on div "Furnace" at bounding box center [349, 187] width 182 height 16
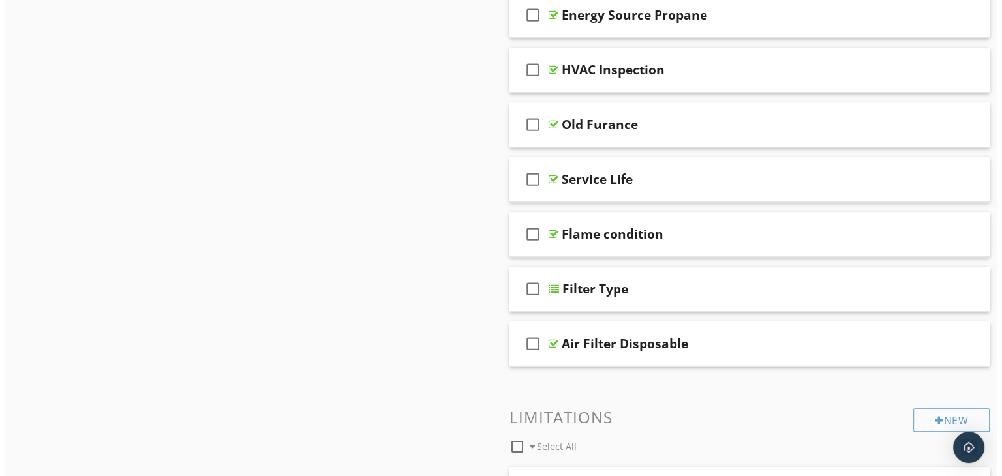
scroll to position [998, 0]
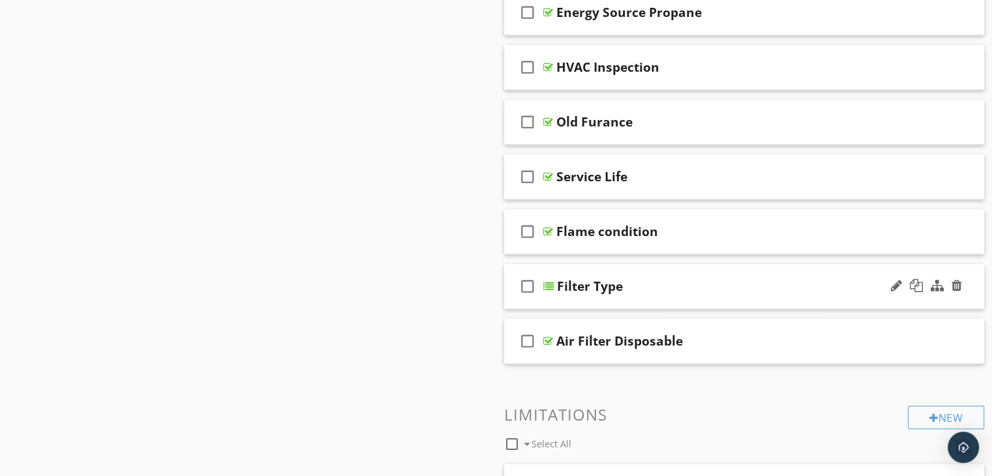
click at [615, 301] on div "check_box_outline_blank Filter Type" at bounding box center [744, 286] width 481 height 45
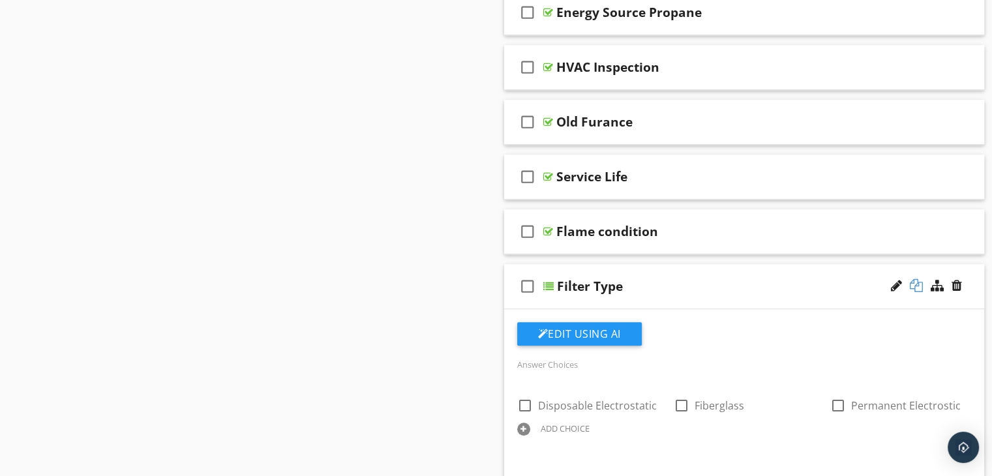
click at [916, 280] on div at bounding box center [916, 285] width 13 height 13
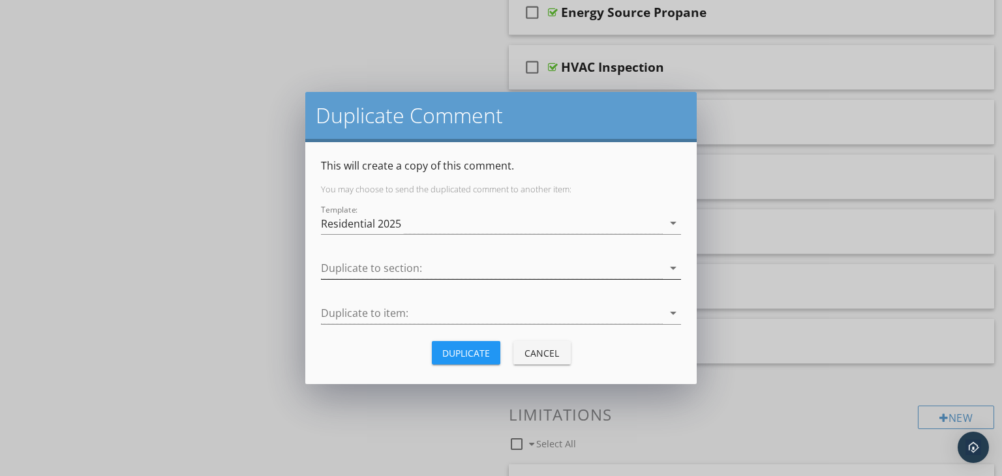
click at [430, 269] on div at bounding box center [492, 269] width 342 height 22
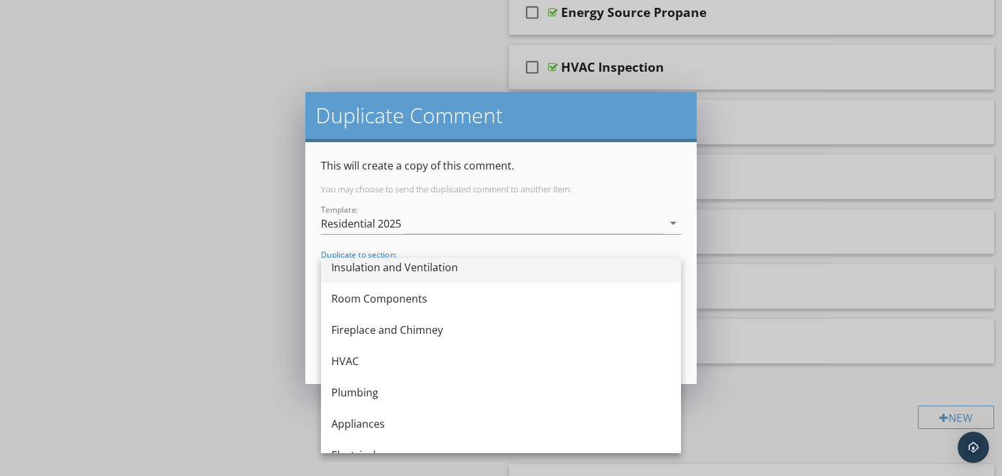
scroll to position [177, 0]
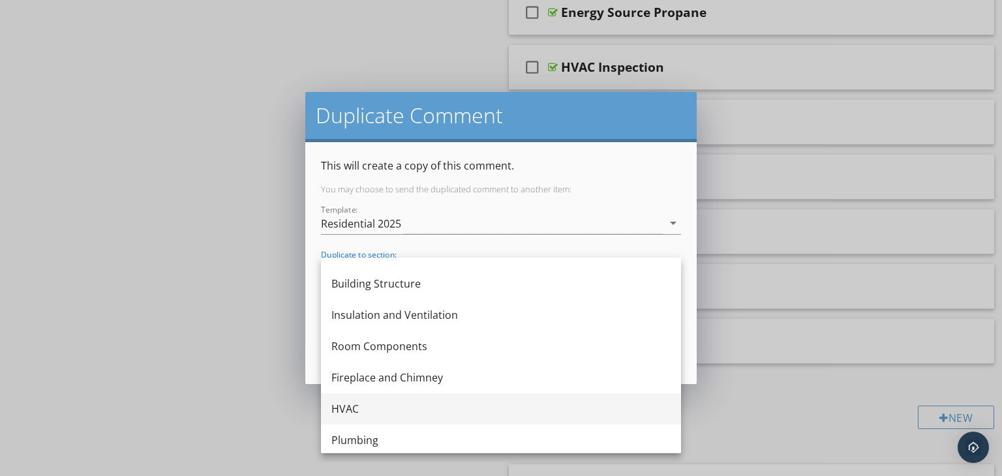
click at [363, 411] on div "HVAC" at bounding box center [500, 409] width 339 height 16
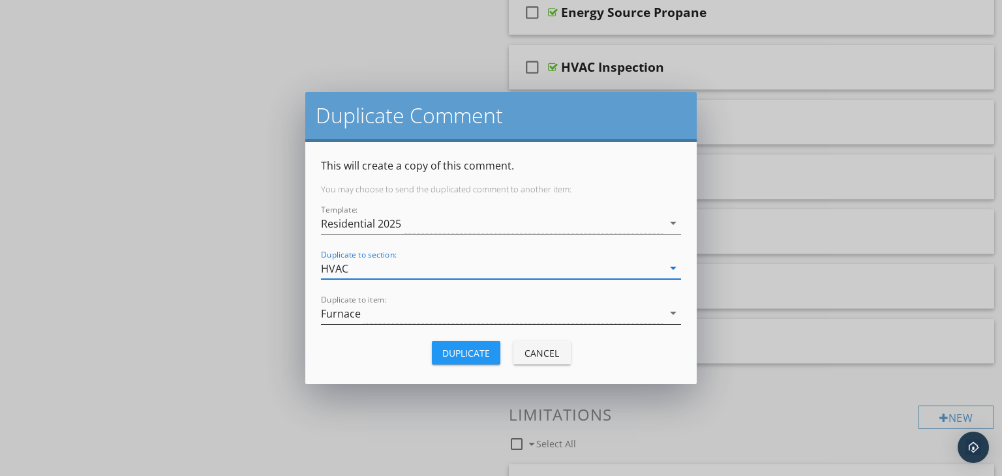
click at [405, 316] on div "Furnace" at bounding box center [492, 314] width 342 height 22
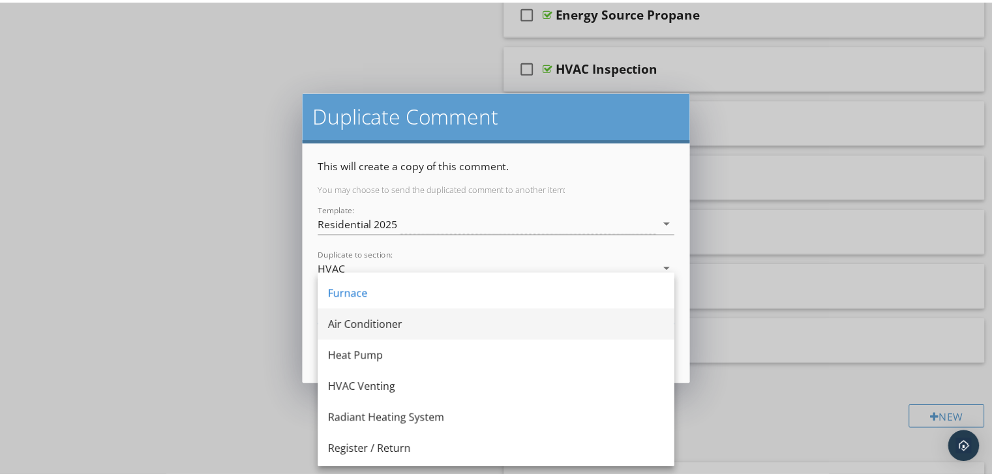
scroll to position [117, 0]
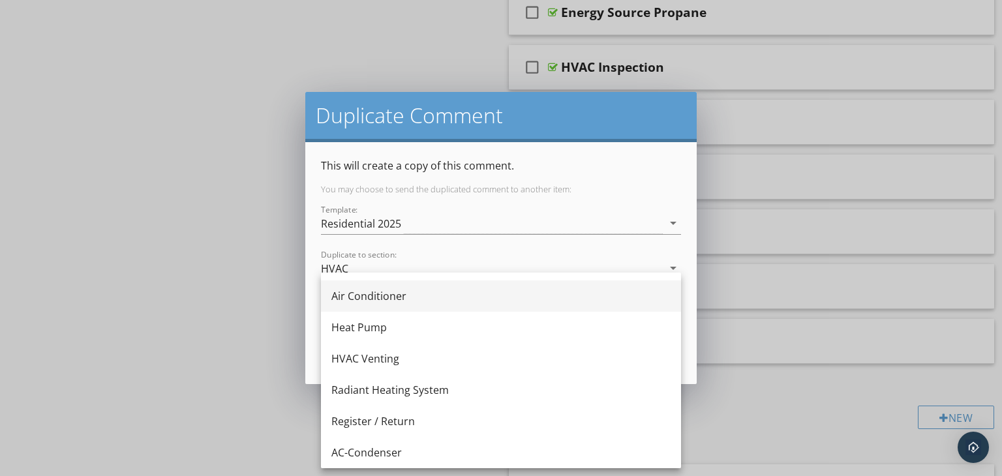
click at [396, 298] on div "Air Conditioner" at bounding box center [500, 296] width 339 height 16
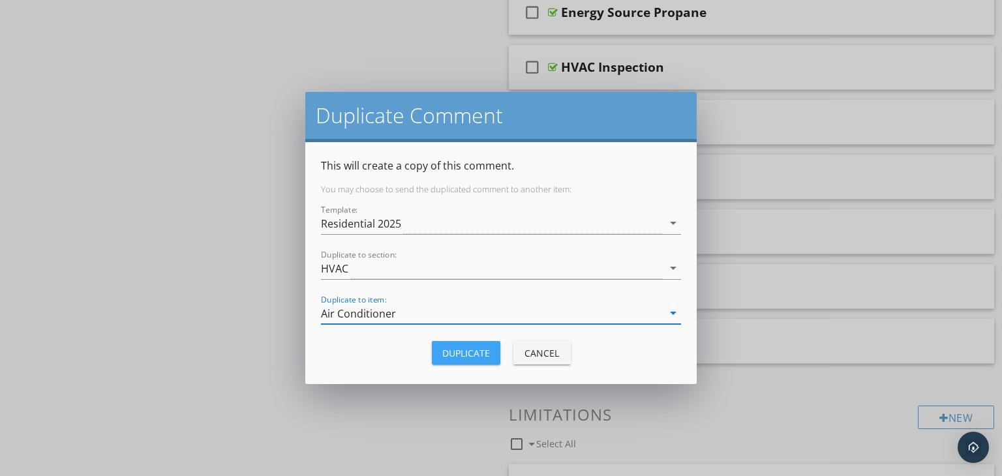
click at [472, 351] on div "Duplicate" at bounding box center [466, 353] width 48 height 14
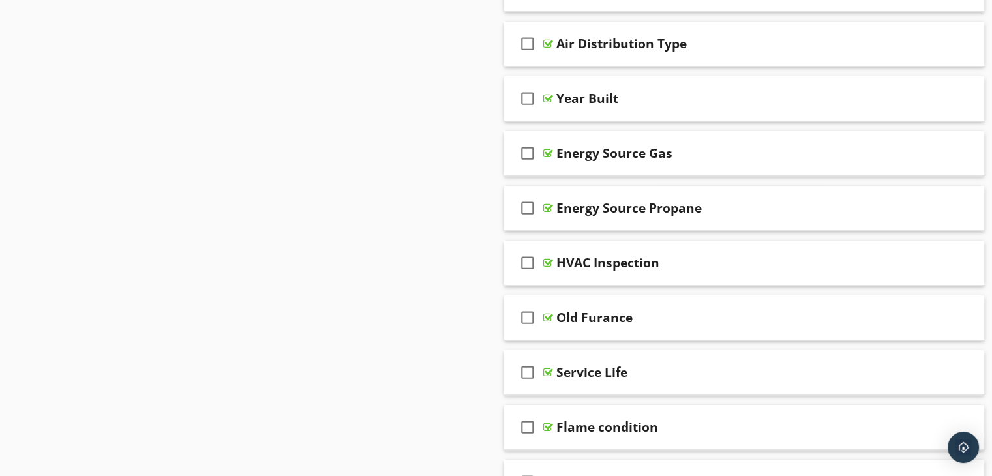
scroll to position [933, 0]
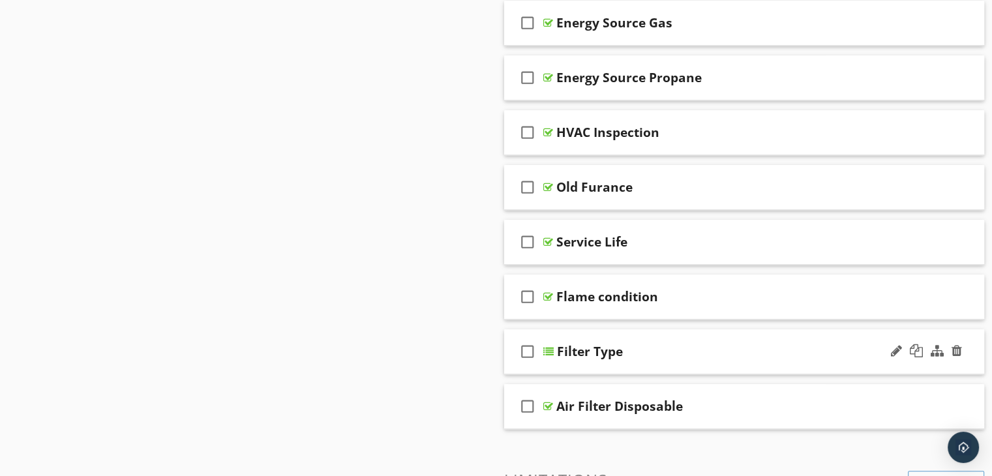
click at [665, 360] on div "check_box_outline_blank Filter Type" at bounding box center [744, 351] width 481 height 45
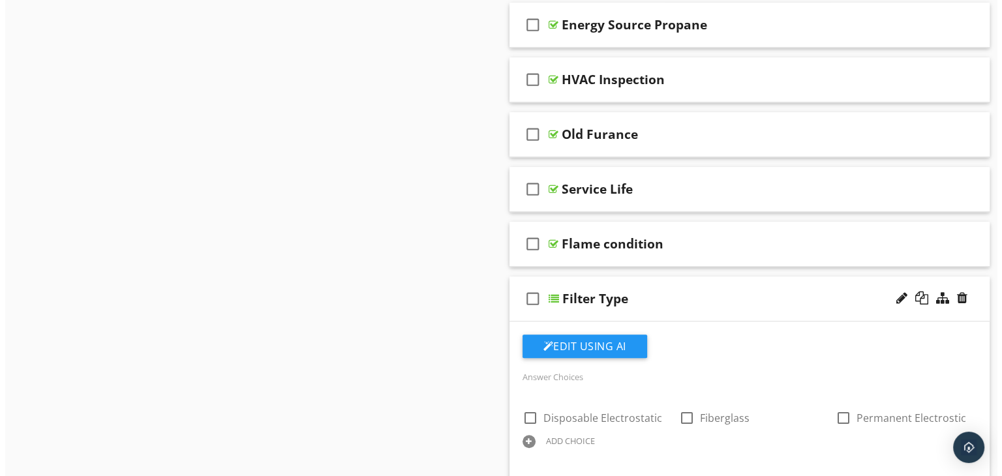
scroll to position [1064, 0]
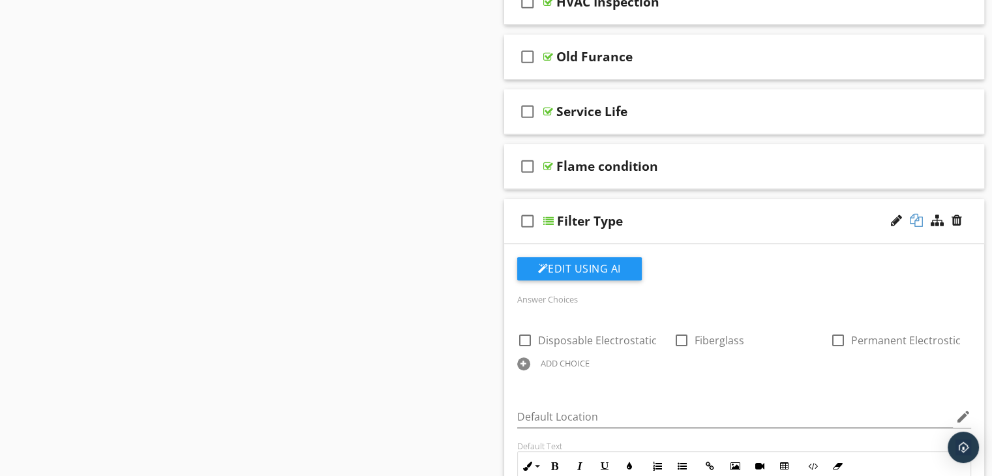
click at [915, 214] on div at bounding box center [916, 220] width 13 height 13
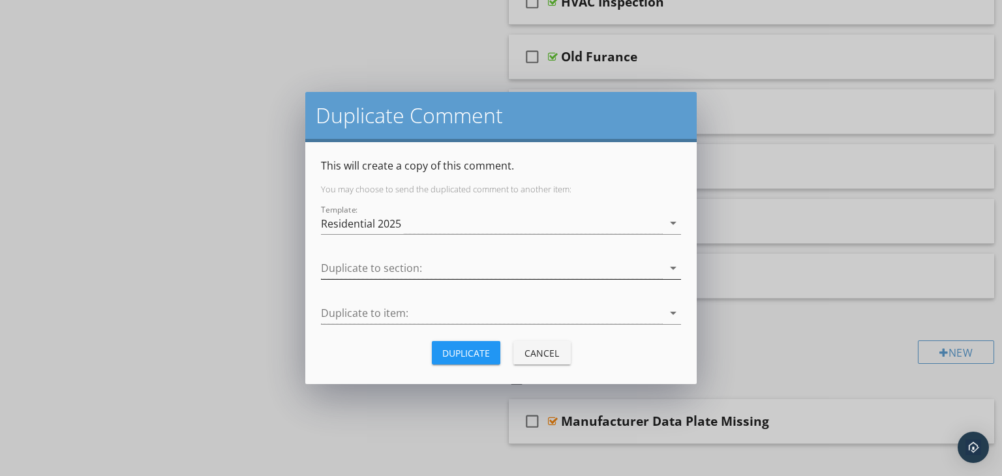
click at [426, 267] on div at bounding box center [492, 269] width 342 height 22
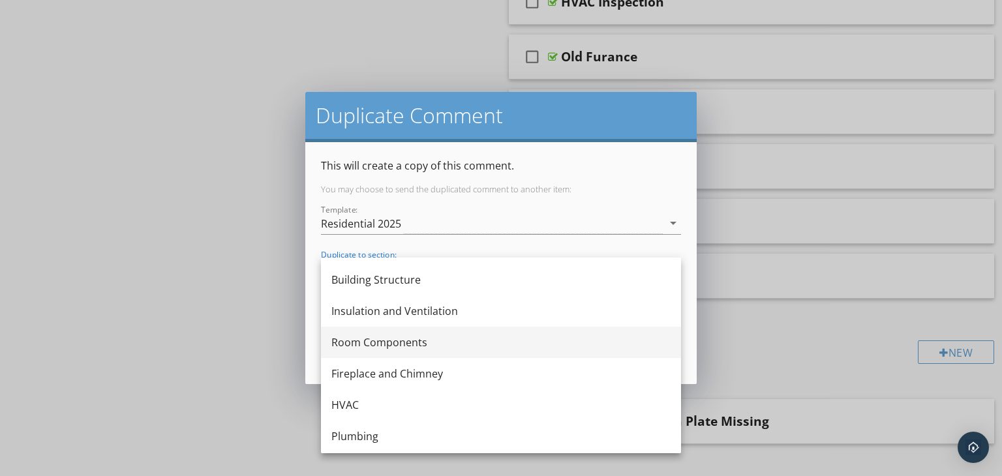
scroll to position [243, 0]
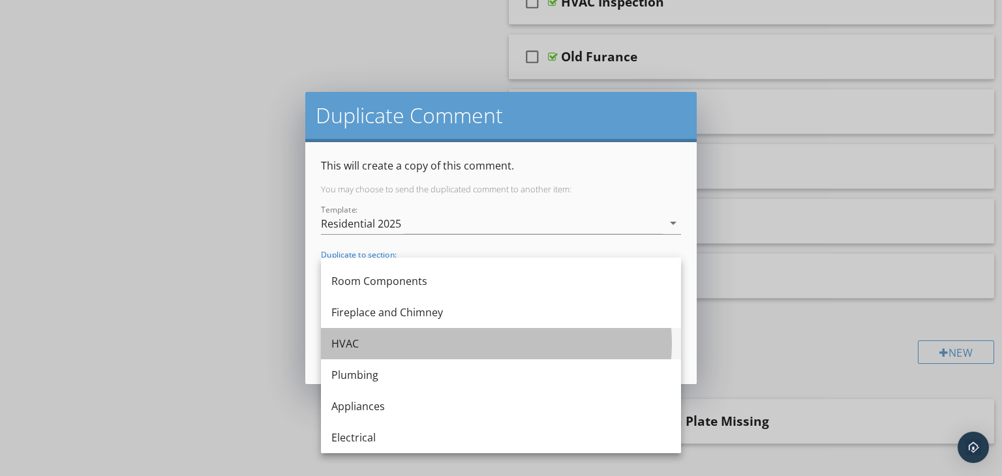
click at [361, 342] on div "HVAC" at bounding box center [500, 344] width 339 height 16
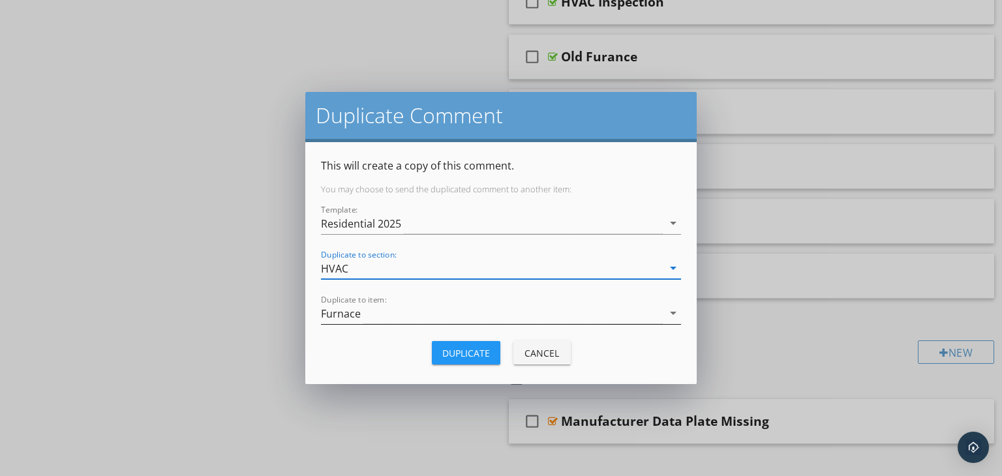
click at [402, 314] on div "Furnace" at bounding box center [492, 314] width 342 height 22
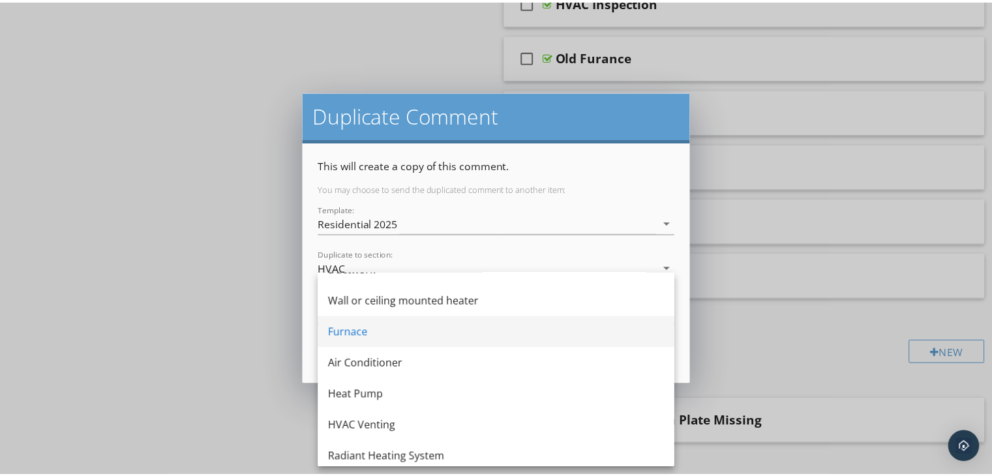
scroll to position [117, 0]
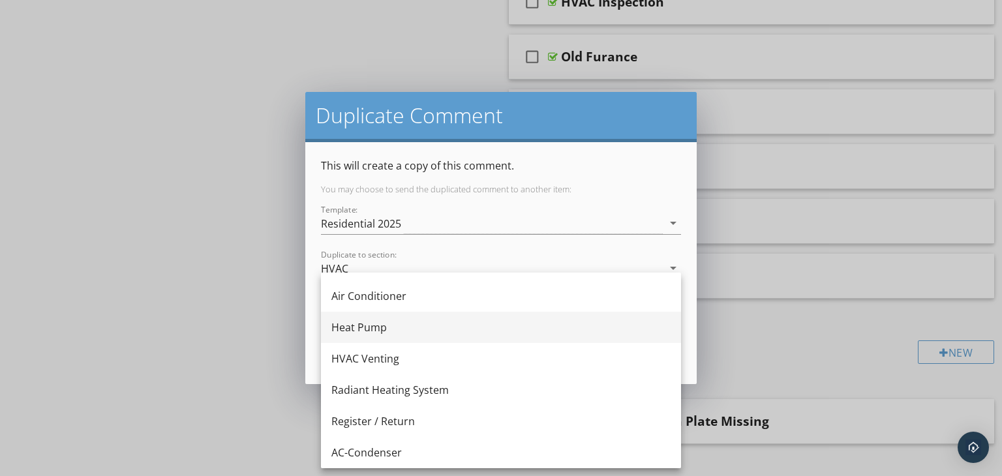
click at [381, 324] on div "Heat Pump" at bounding box center [500, 328] width 339 height 16
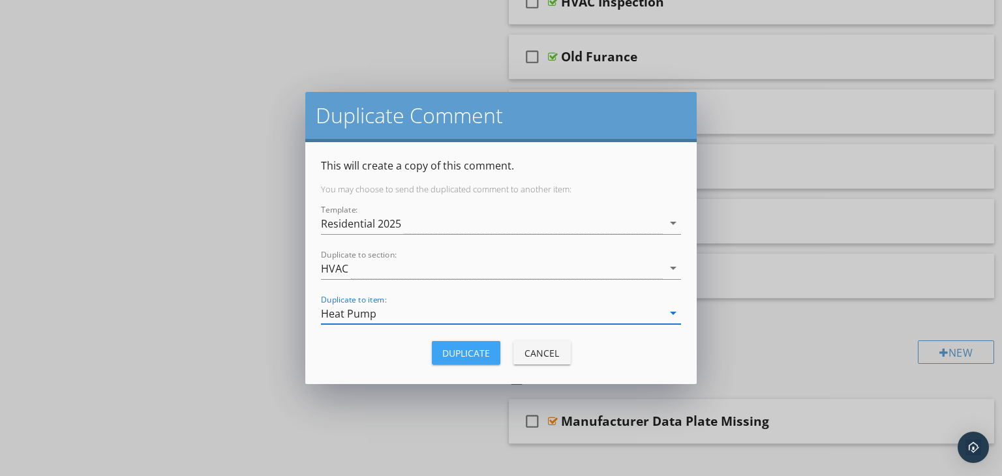
click at [465, 350] on div "Duplicate" at bounding box center [466, 353] width 48 height 14
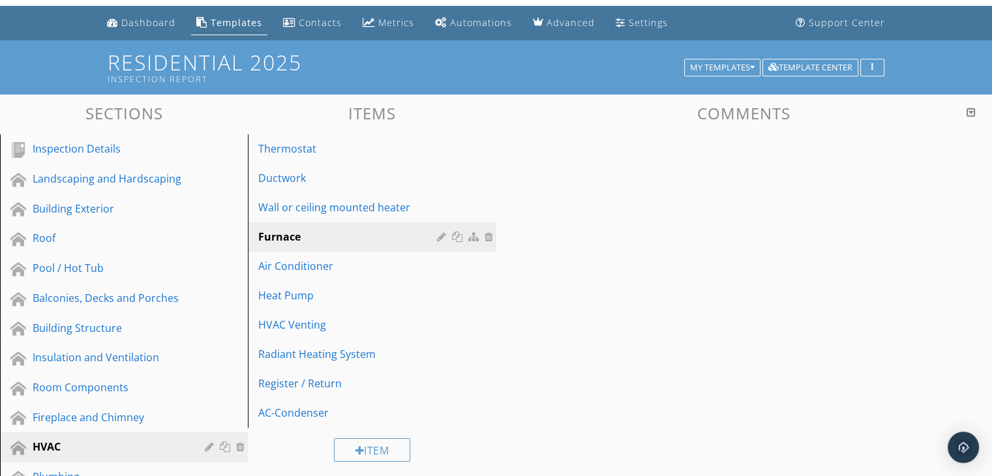
scroll to position [0, 0]
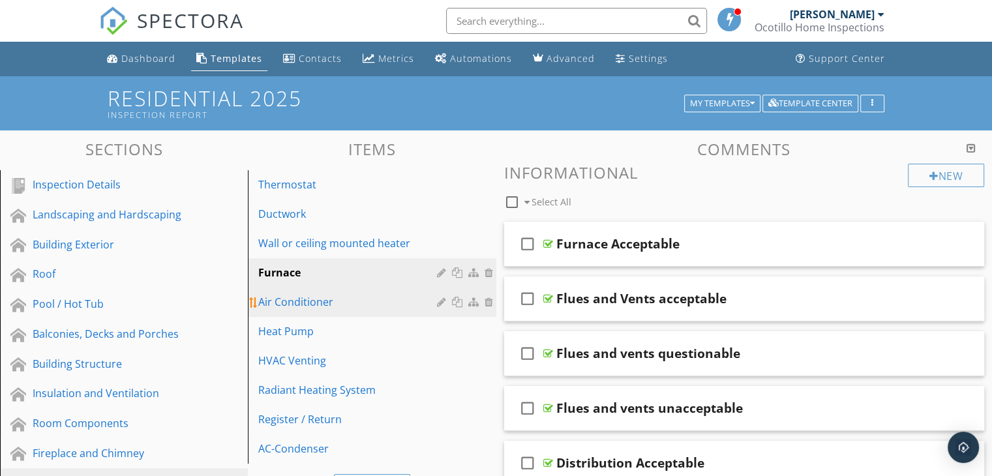
click at [349, 296] on div "Air Conditioner" at bounding box center [349, 302] width 182 height 16
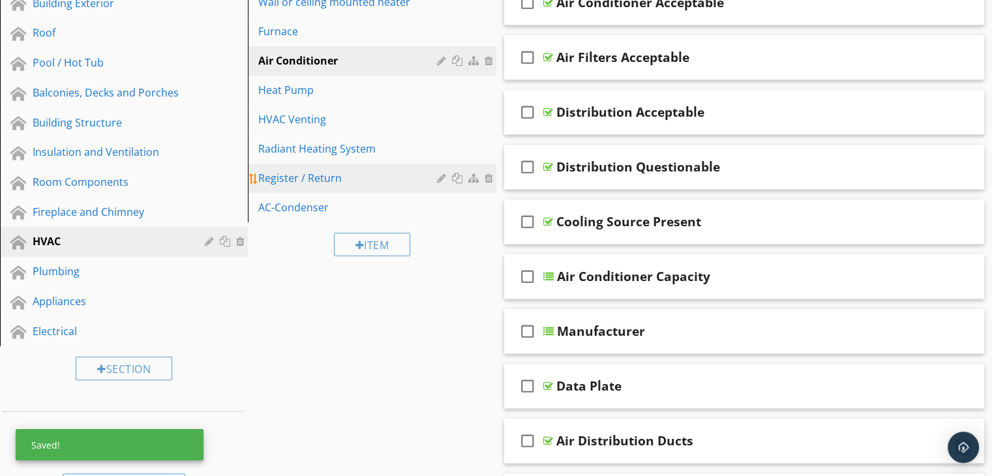
scroll to position [196, 0]
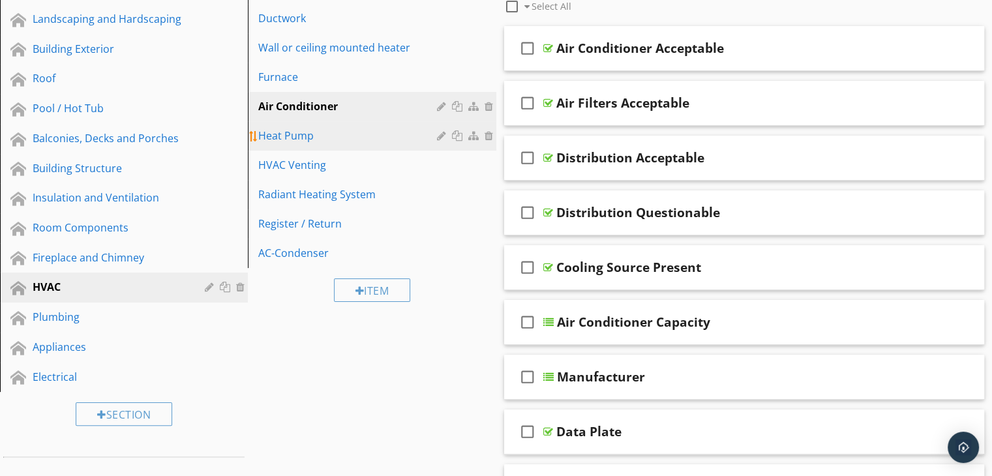
click at [351, 139] on div "Heat Pump" at bounding box center [349, 136] width 182 height 16
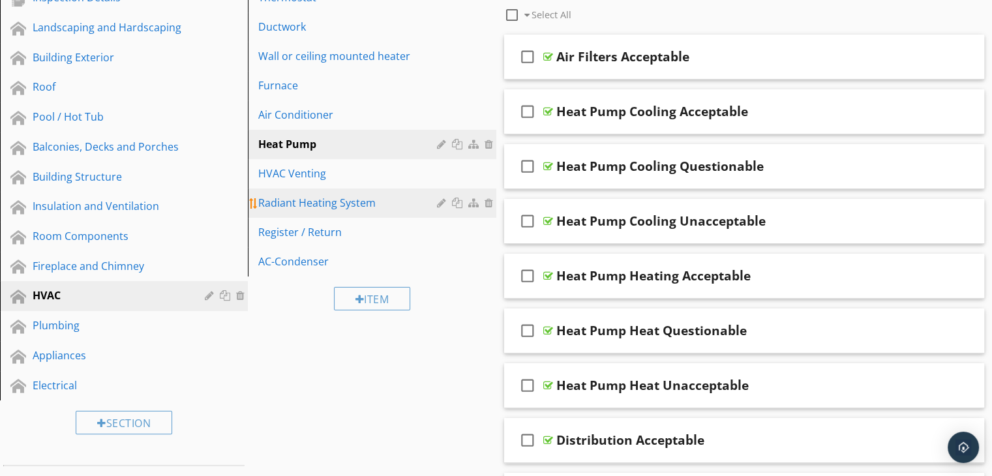
scroll to position [65, 0]
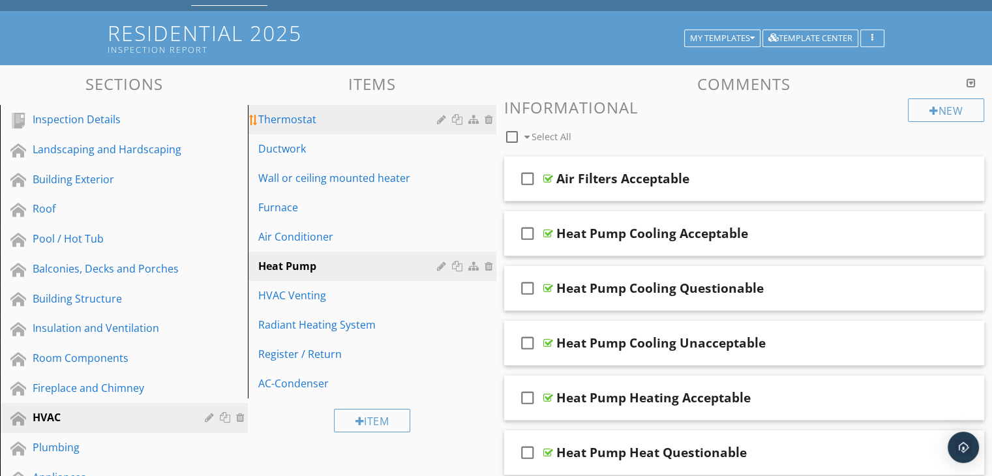
click at [331, 120] on div "Thermostat" at bounding box center [349, 120] width 182 height 16
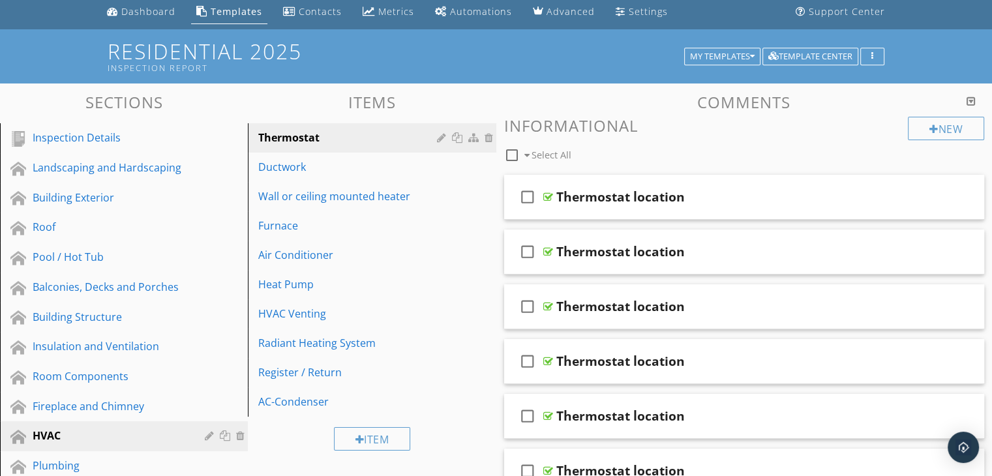
scroll to position [0, 0]
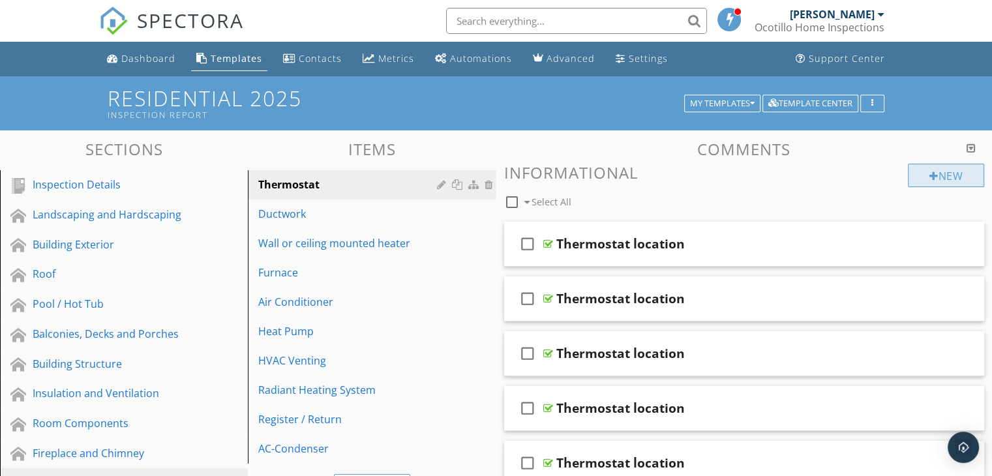
click at [944, 172] on div "New" at bounding box center [946, 175] width 76 height 23
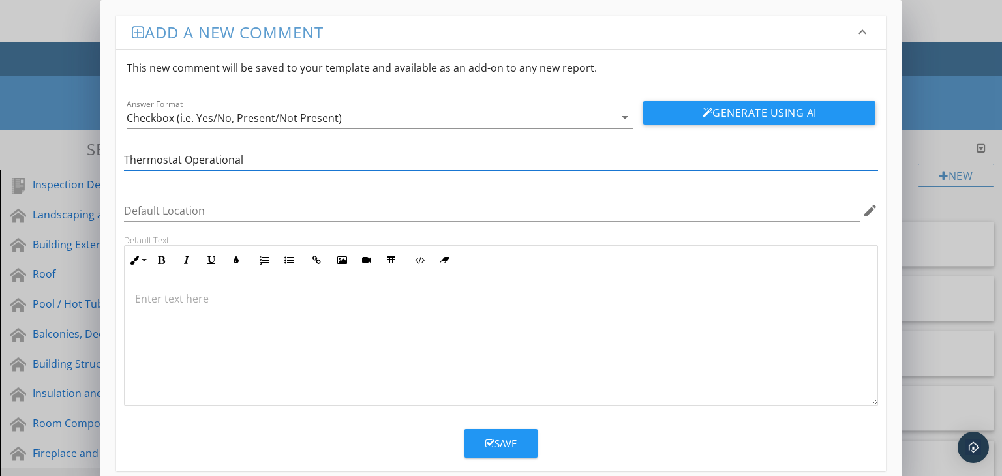
type input "Thermostat Operational"
click at [155, 296] on p at bounding box center [501, 299] width 732 height 16
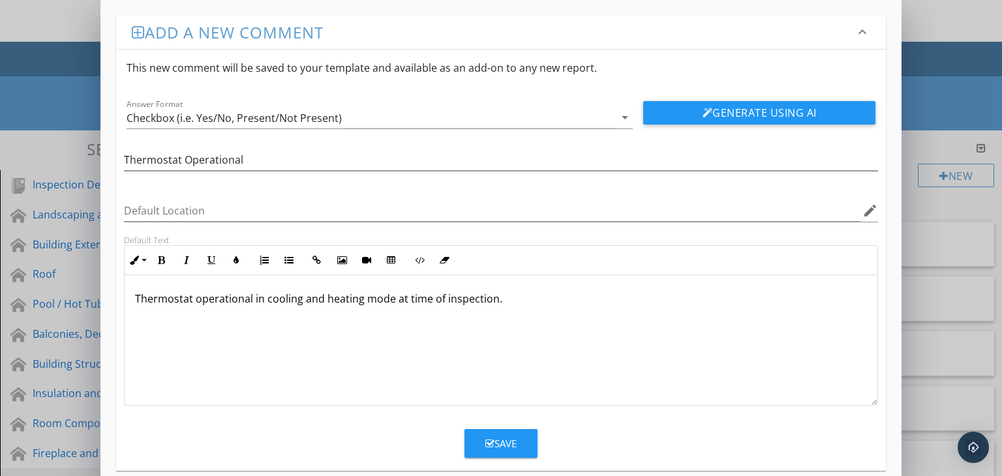
click at [498, 441] on div "Save" at bounding box center [500, 443] width 31 height 15
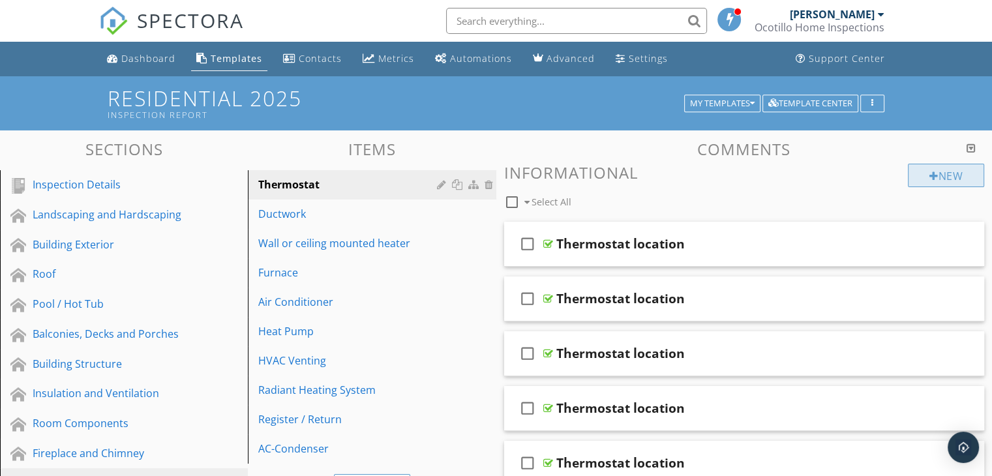
click at [938, 171] on div "New" at bounding box center [946, 175] width 76 height 23
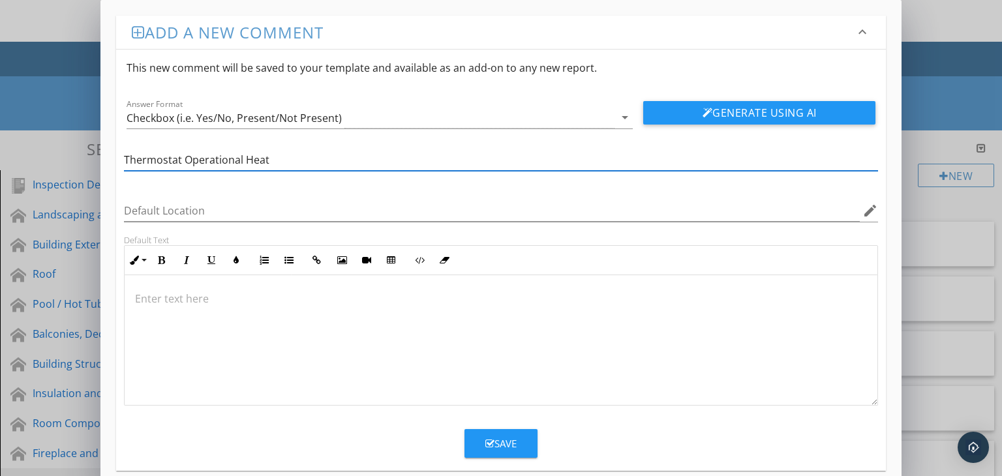
type input "Thermostat Operational Heat"
click at [219, 295] on p at bounding box center [501, 299] width 732 height 16
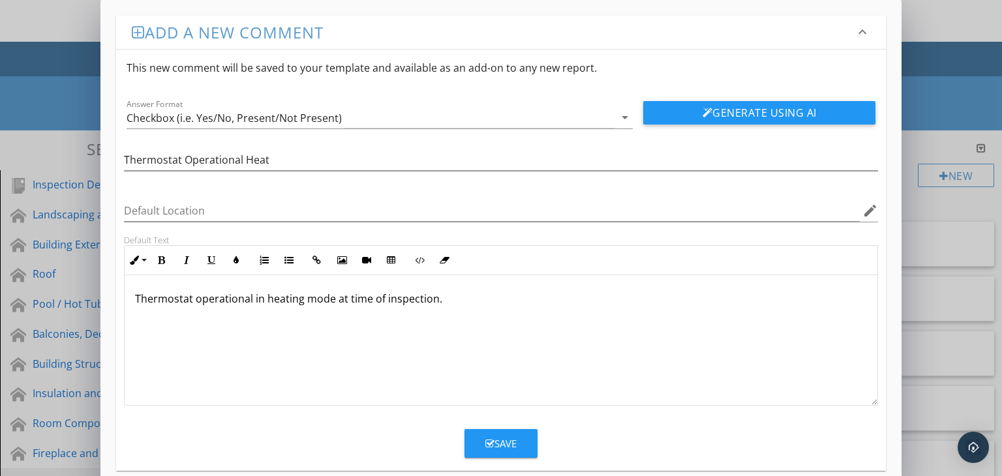
click at [503, 439] on div "Save" at bounding box center [500, 443] width 31 height 15
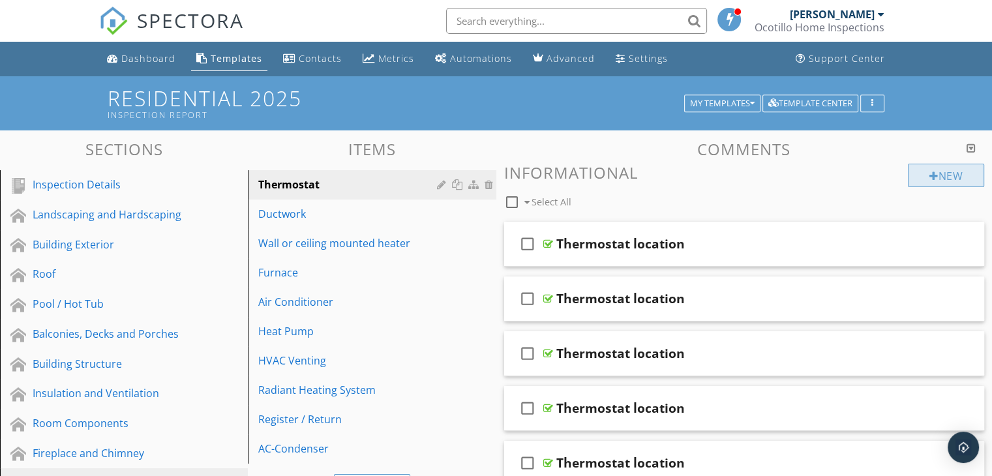
click at [956, 179] on div "New" at bounding box center [946, 175] width 76 height 23
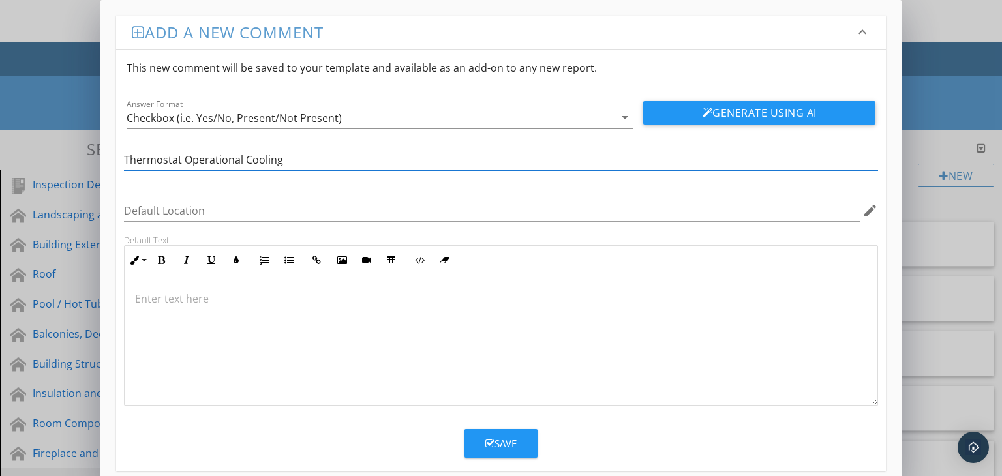
type input "Thermostat Operational Cooling"
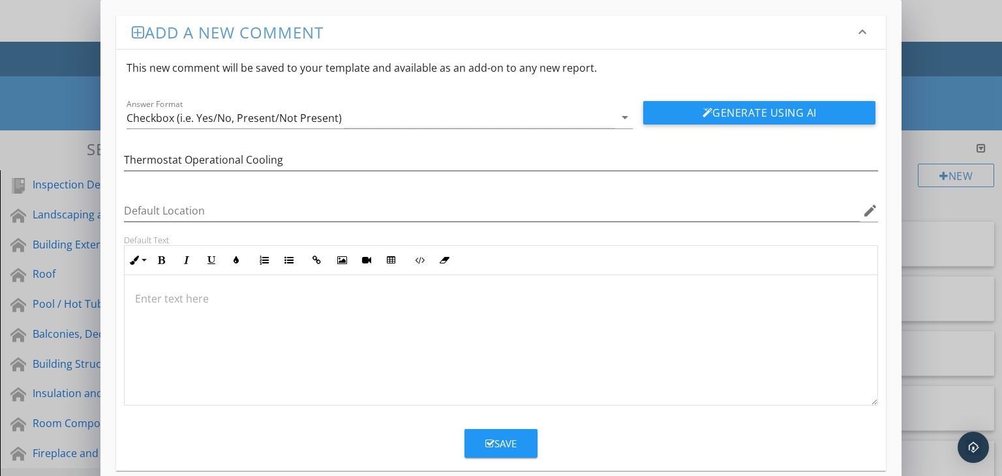
click at [177, 295] on p at bounding box center [501, 299] width 732 height 16
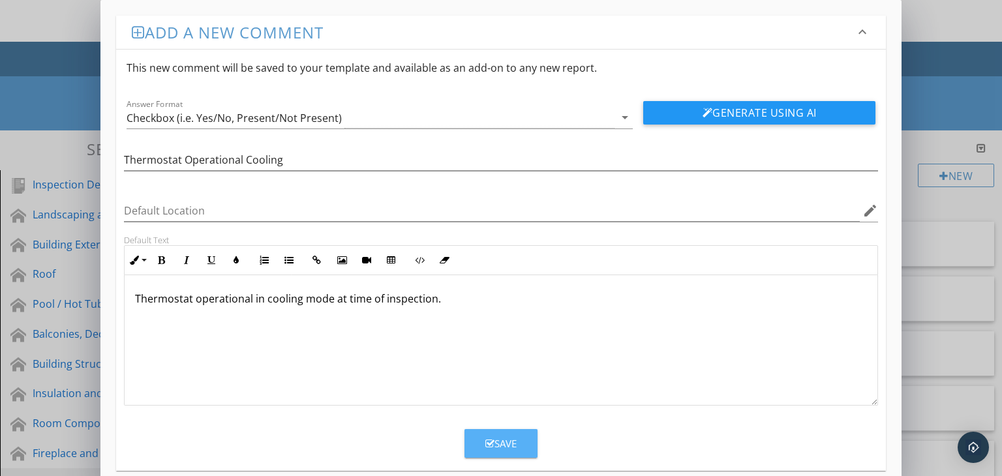
click at [506, 444] on div "Save" at bounding box center [500, 443] width 31 height 15
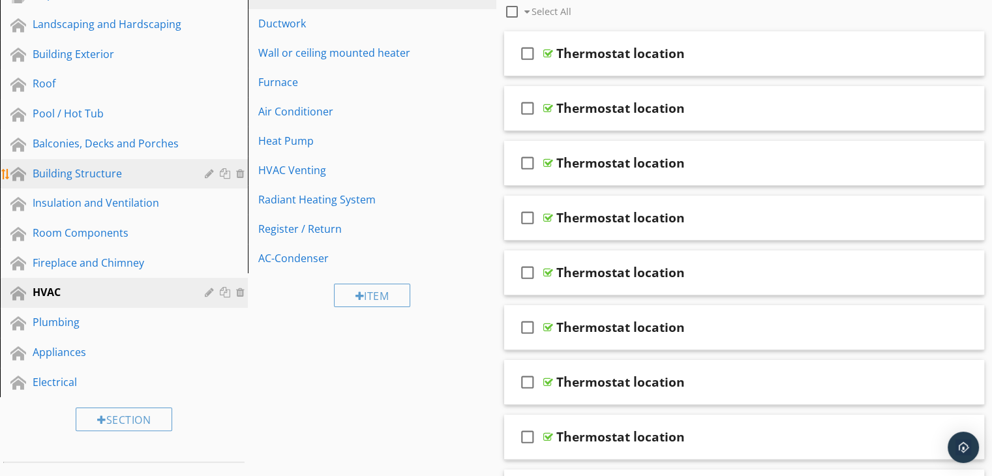
scroll to position [196, 0]
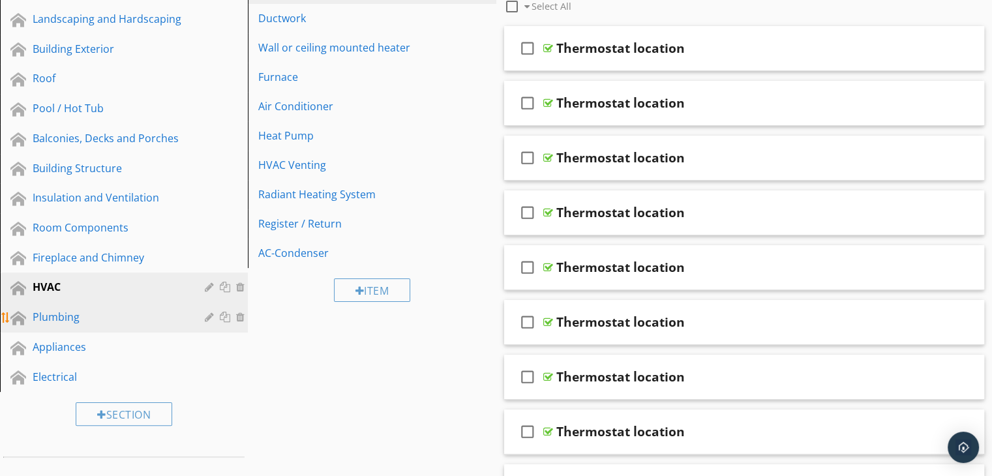
click at [83, 309] on div "Plumbing" at bounding box center [109, 317] width 153 height 16
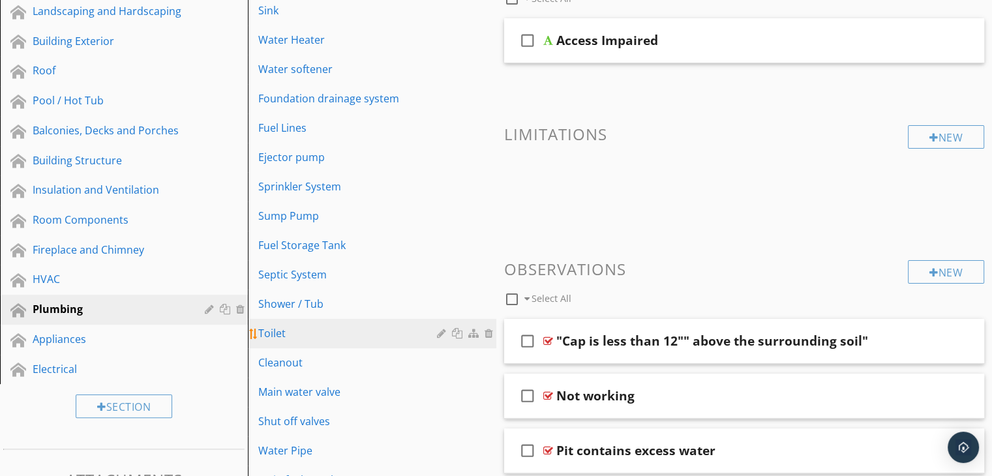
scroll to position [261, 0]
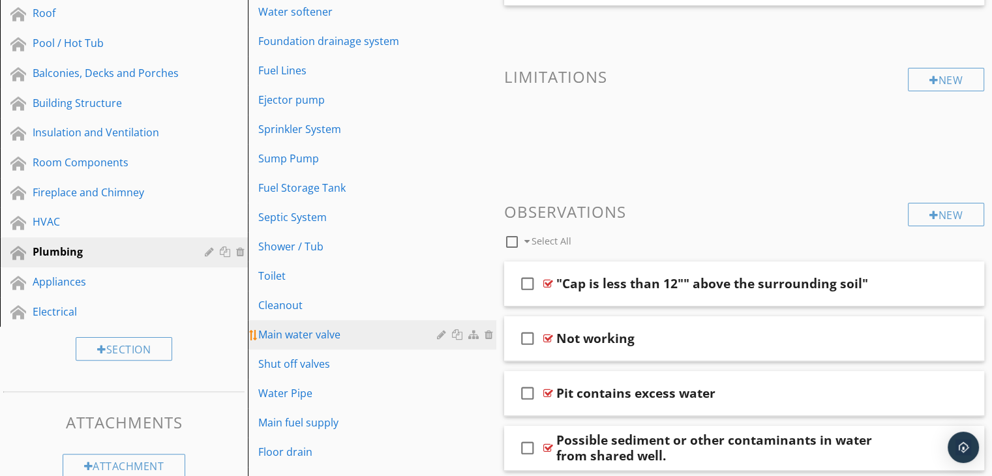
click at [335, 331] on div "Main water valve" at bounding box center [349, 335] width 182 height 16
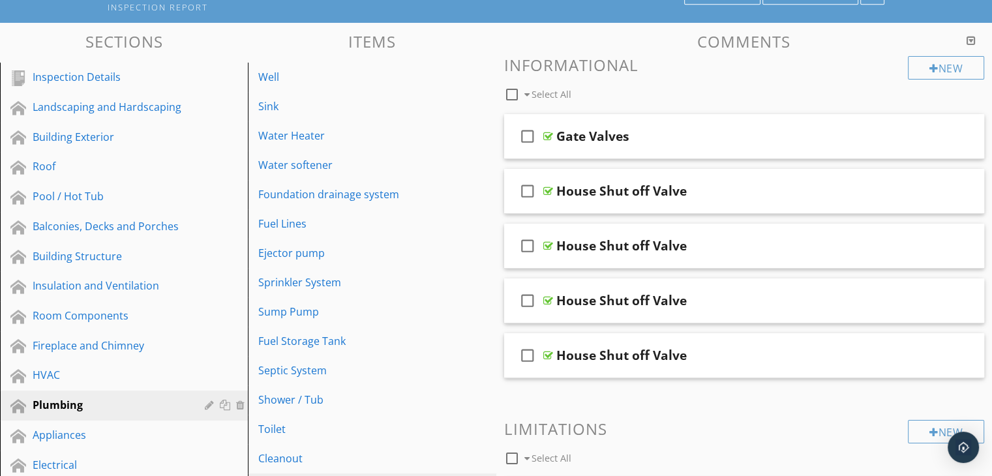
scroll to position [130, 0]
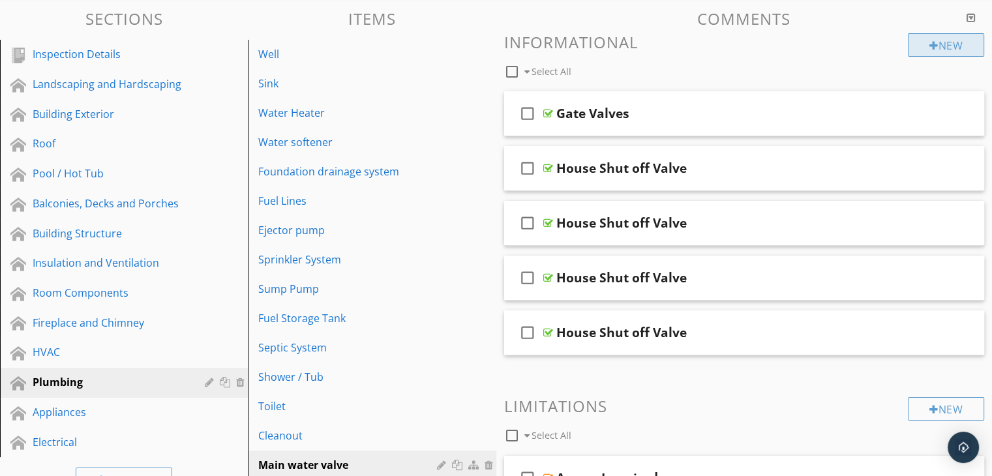
click at [942, 44] on div "New" at bounding box center [946, 44] width 76 height 23
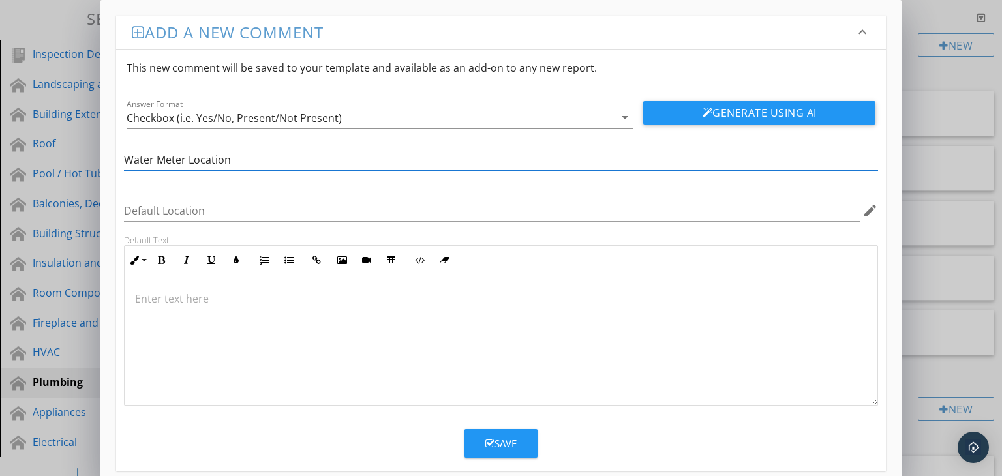
type input "Water Meter Location"
click at [163, 293] on p at bounding box center [501, 299] width 732 height 16
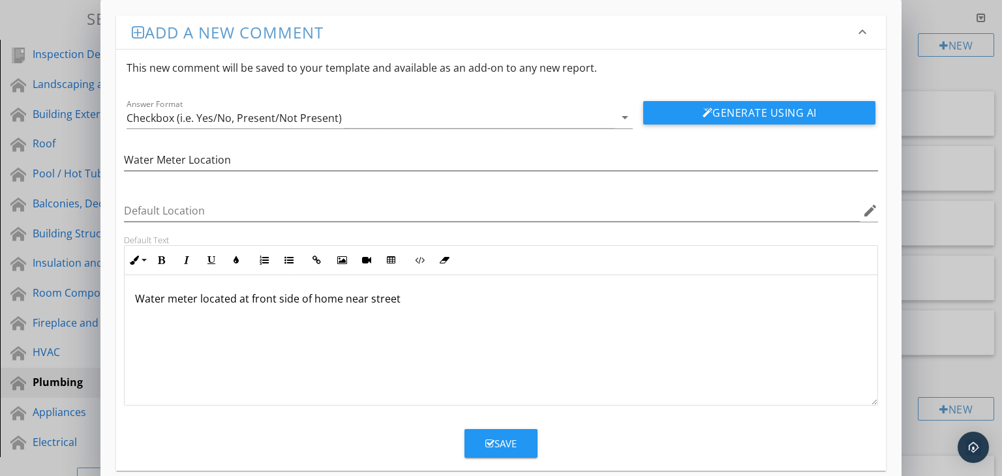
click at [198, 297] on p "Water meter located at front side of home near street" at bounding box center [501, 299] width 732 height 16
click at [524, 298] on p "Water meter and main shut off valve is located at front side of home near street" at bounding box center [501, 299] width 732 height 16
click at [493, 295] on p "Water meter and main shut off valve is located at front side of home near stree…" at bounding box center [501, 299] width 732 height 16
click at [508, 438] on div "Save" at bounding box center [500, 443] width 31 height 15
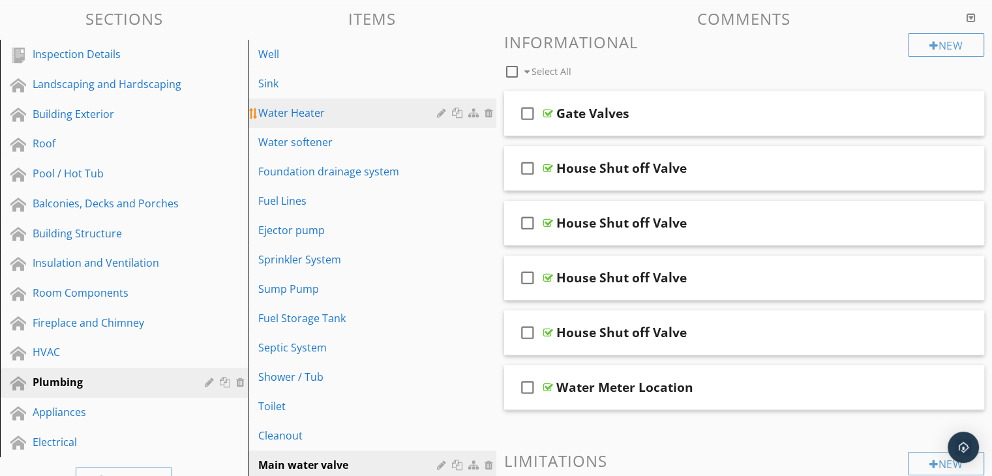
click at [350, 108] on div "Water Heater" at bounding box center [349, 113] width 182 height 16
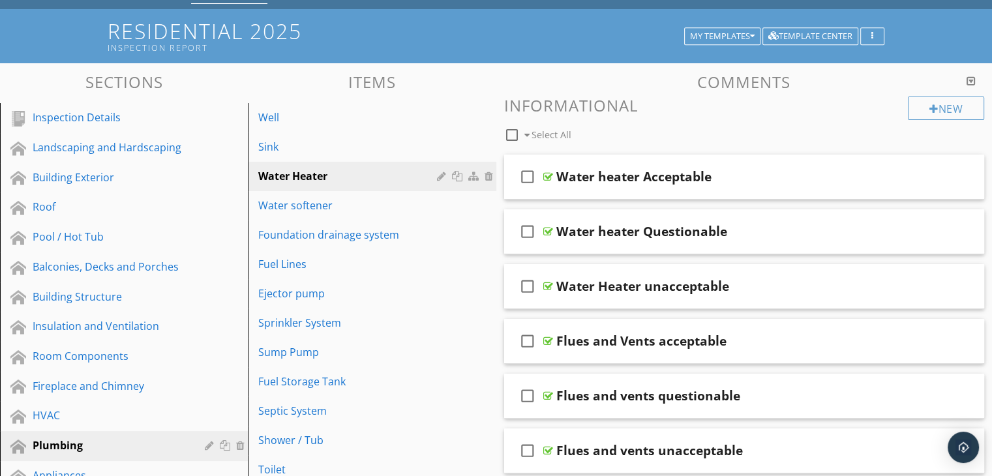
scroll to position [59, 0]
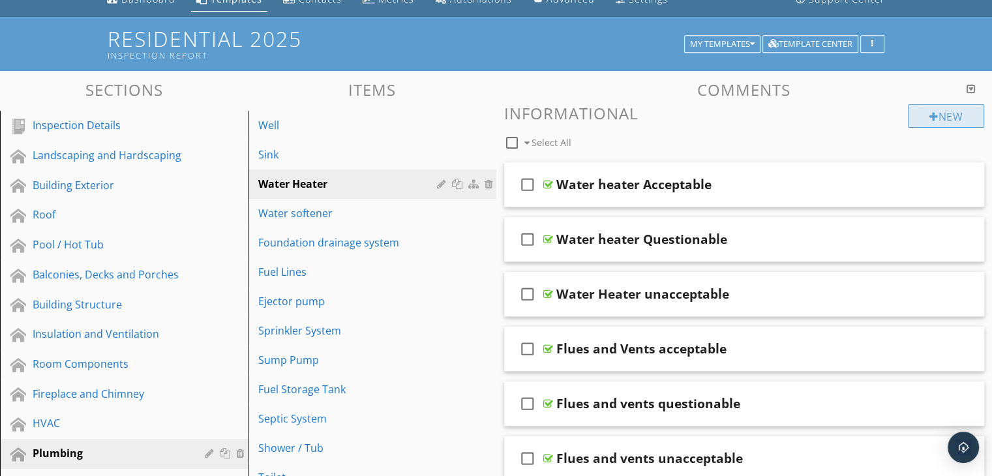
click at [952, 111] on div "New" at bounding box center [946, 115] width 76 height 23
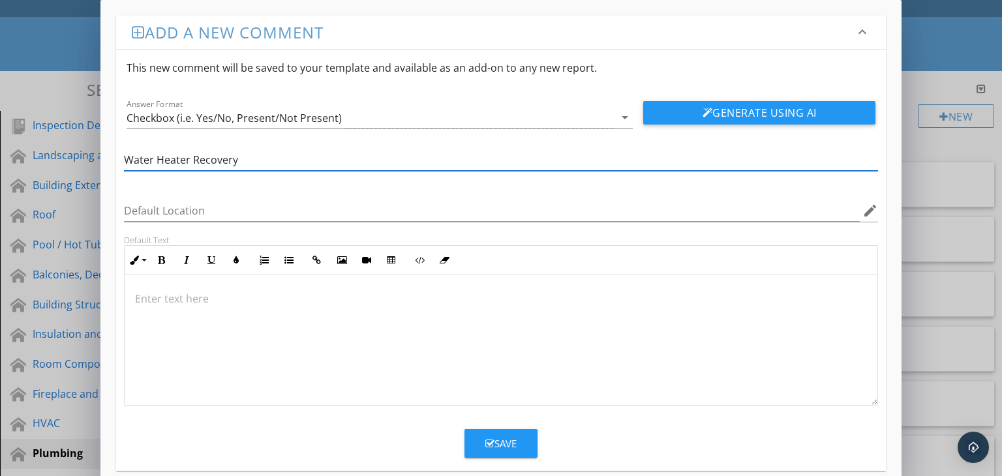
type input "Water Heater Recovery"
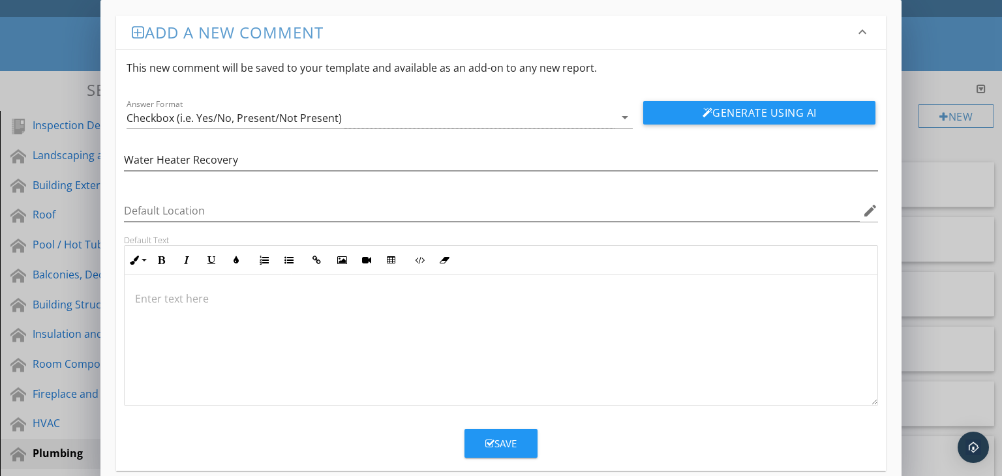
click at [201, 296] on p at bounding box center [501, 299] width 732 height 16
click at [219, 298] on p "Water heater is a recovery type" at bounding box center [501, 299] width 732 height 16
click at [327, 295] on p "Water heater is a tanked recovery type" at bounding box center [501, 299] width 732 height 16
click at [505, 439] on div "Save" at bounding box center [500, 443] width 31 height 15
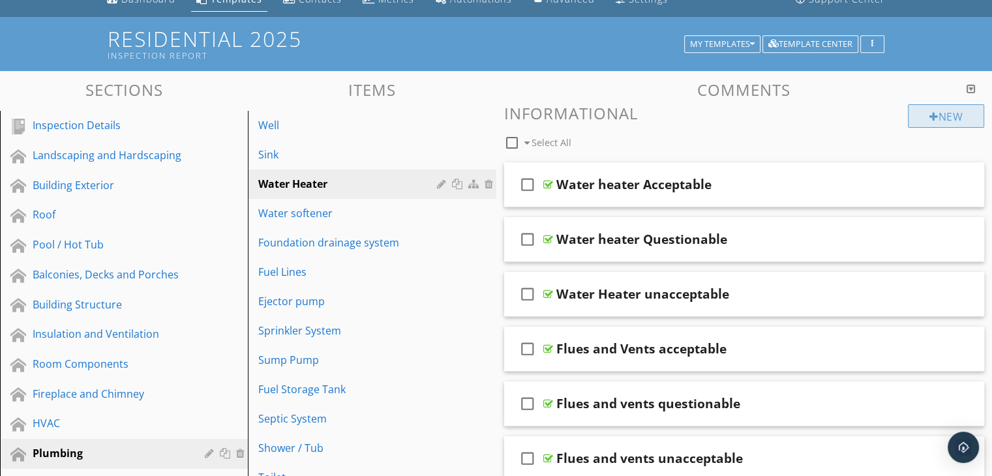
click at [932, 116] on div at bounding box center [933, 117] width 9 height 10
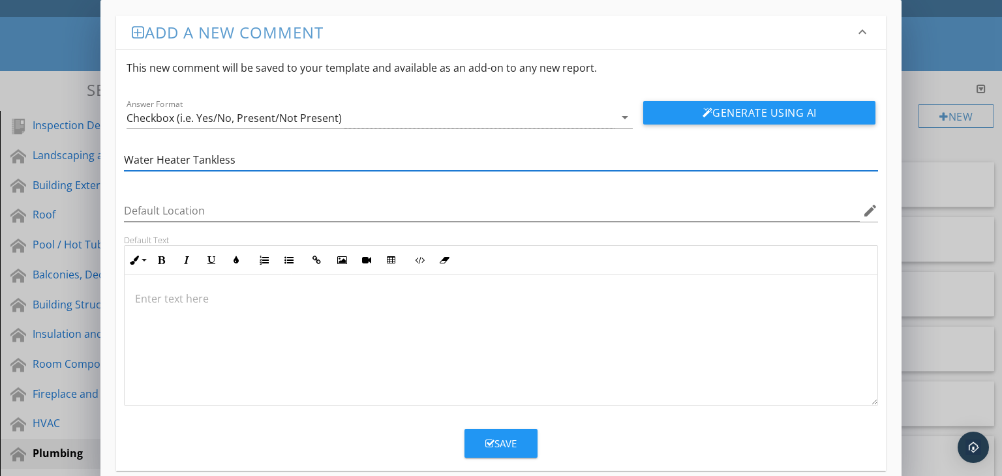
type input "Water Heater Tankless"
click at [280, 295] on p at bounding box center [501, 299] width 732 height 16
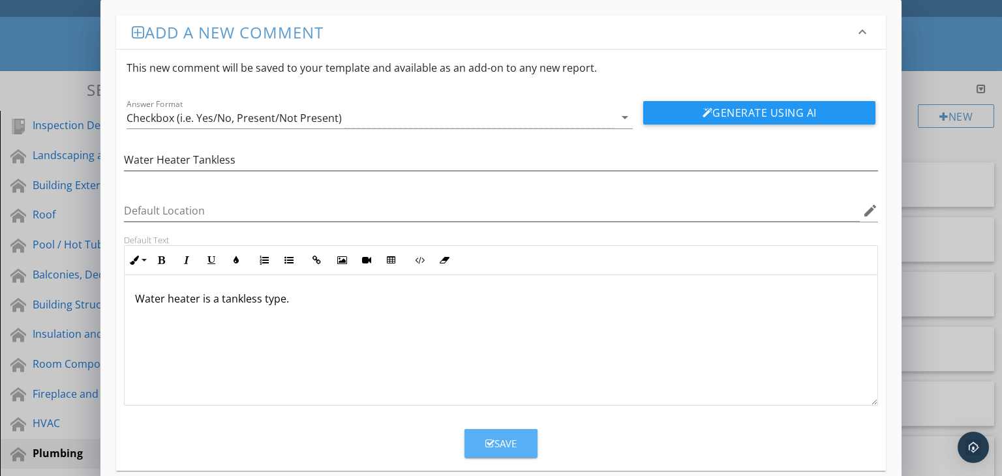
click at [497, 439] on div "Save" at bounding box center [500, 443] width 31 height 15
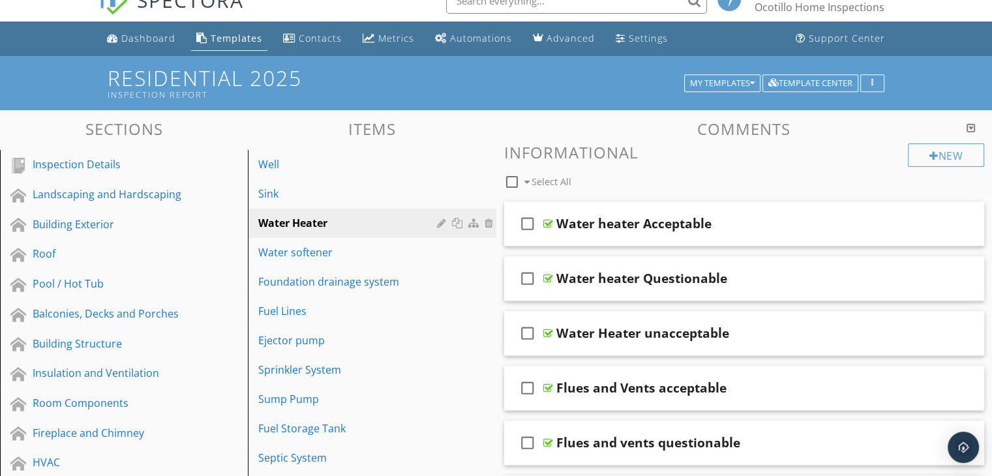
scroll to position [0, 0]
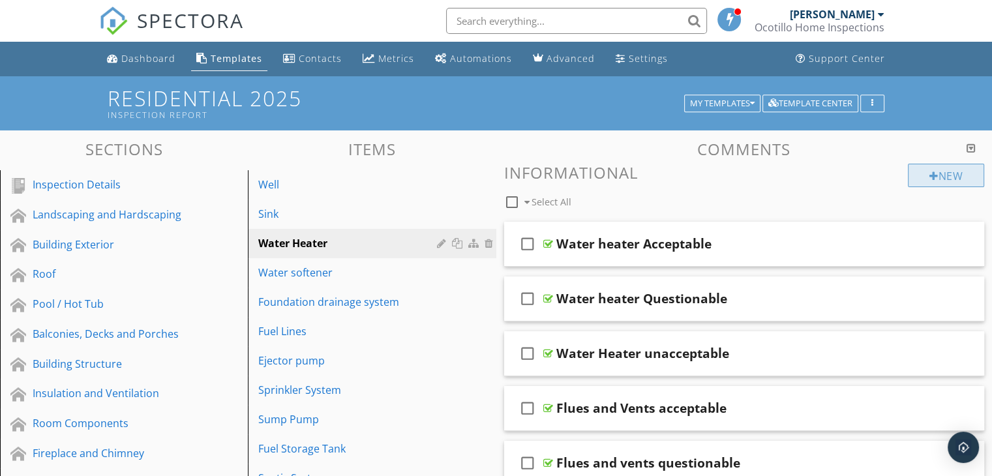
click at [932, 171] on div at bounding box center [933, 176] width 9 height 10
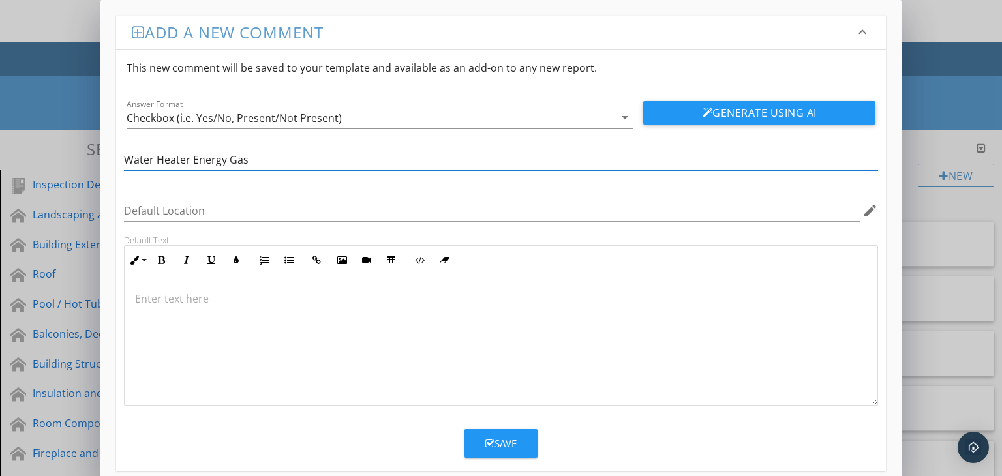
type input "Water Heater Energy Gas"
click at [187, 297] on p at bounding box center [501, 299] width 732 height 16
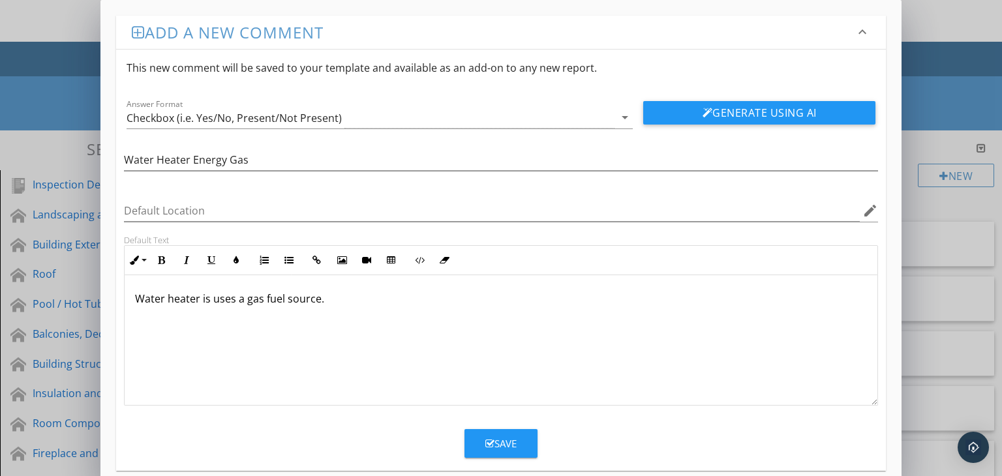
click at [499, 441] on div "Save" at bounding box center [500, 443] width 31 height 15
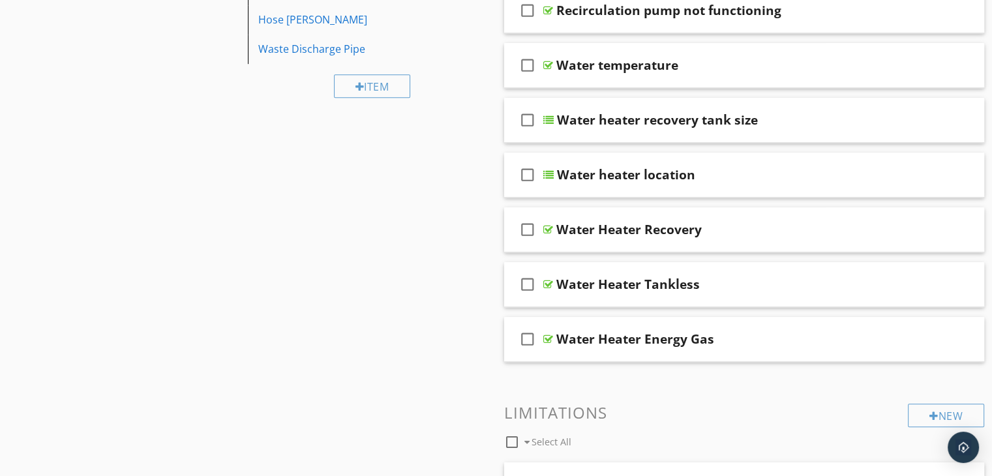
scroll to position [782, 0]
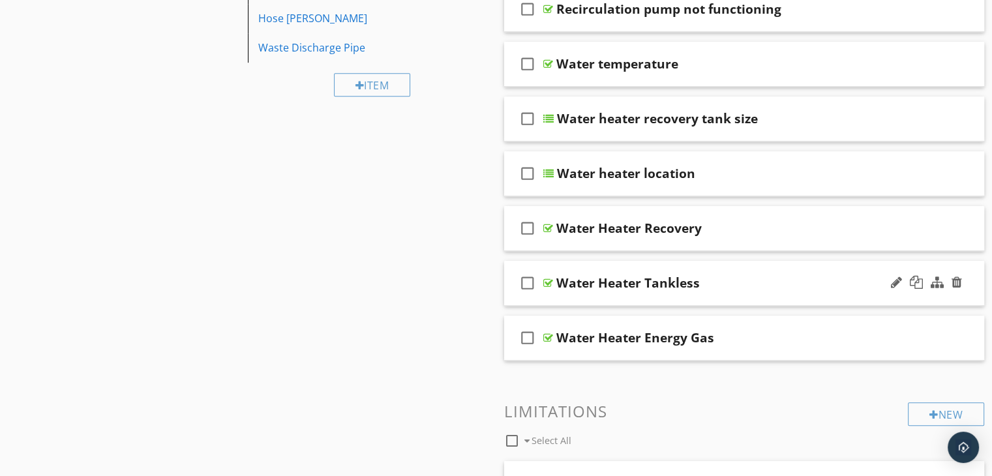
click at [616, 294] on div "check_box_outline_blank Water Heater Tankless" at bounding box center [744, 283] width 481 height 45
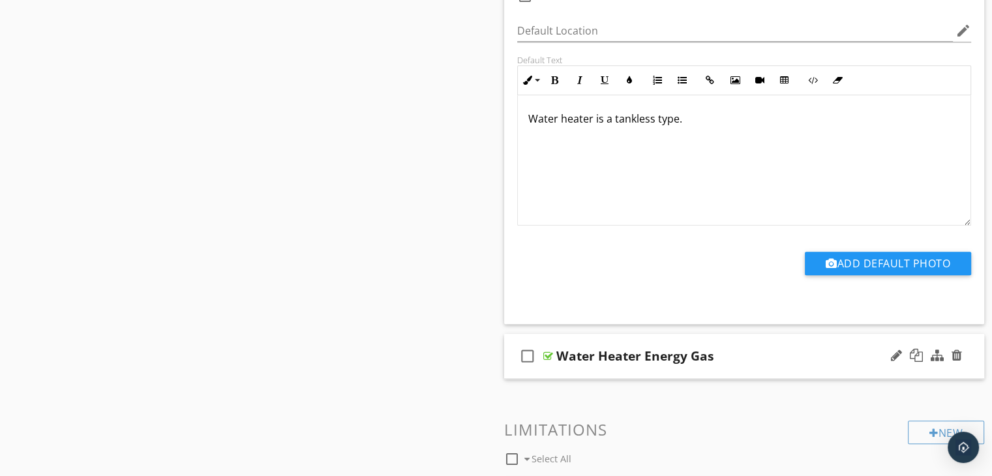
scroll to position [1174, 0]
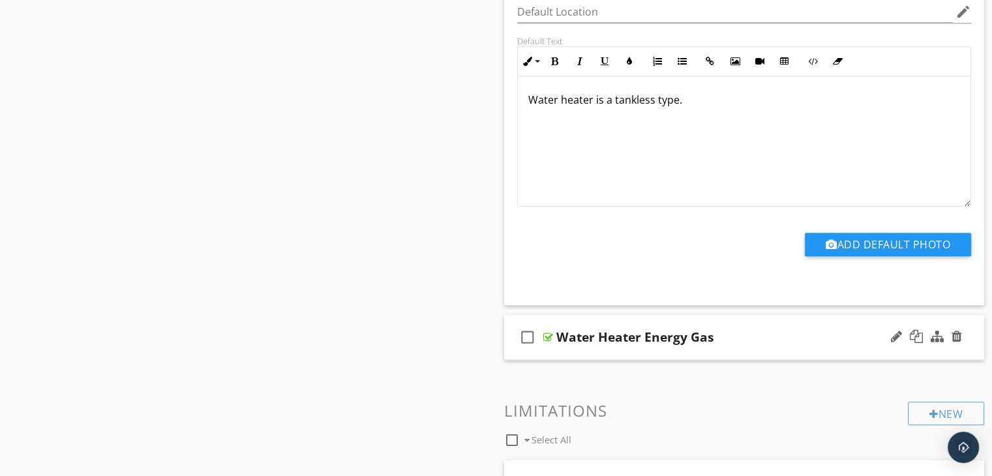
click at [614, 345] on div "check_box_outline_blank Water Heater Energy Gas" at bounding box center [744, 337] width 481 height 45
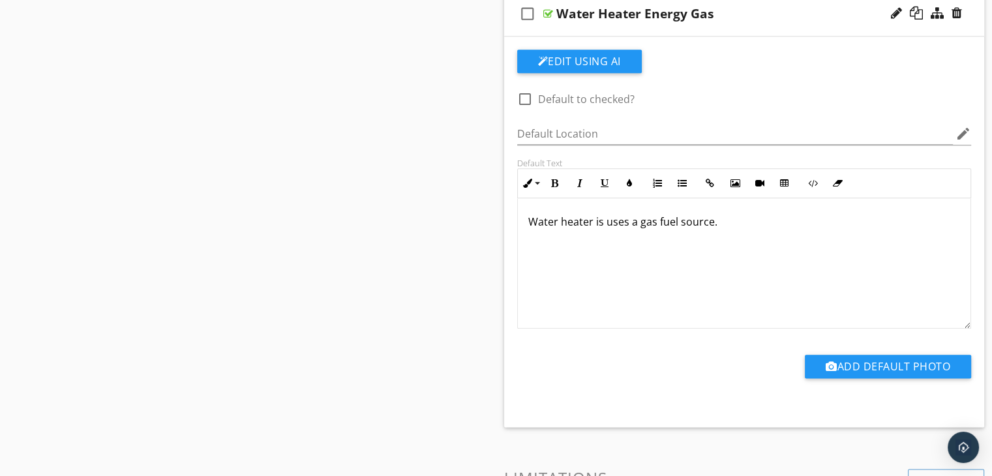
scroll to position [1500, 0]
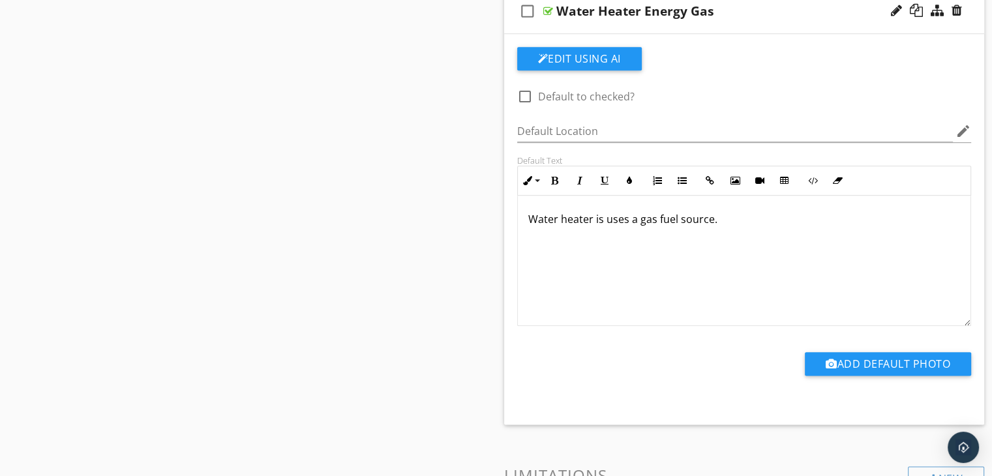
click at [638, 216] on p "Water heater is uses a gas fuel source." at bounding box center [744, 219] width 432 height 16
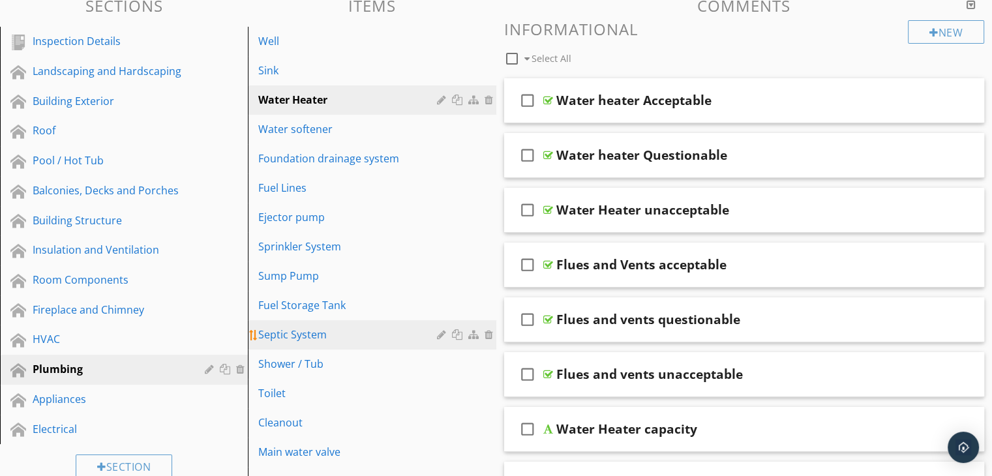
scroll to position [65, 0]
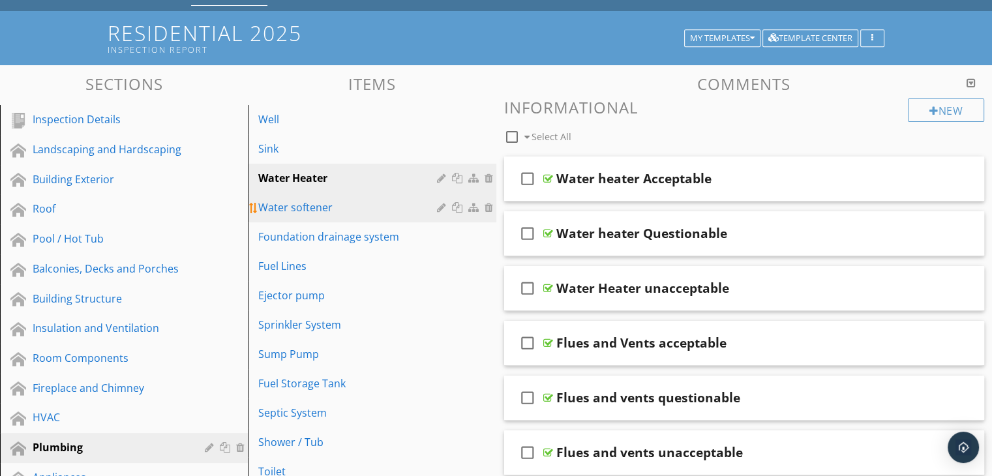
click at [336, 200] on div "Water softener" at bounding box center [349, 208] width 182 height 16
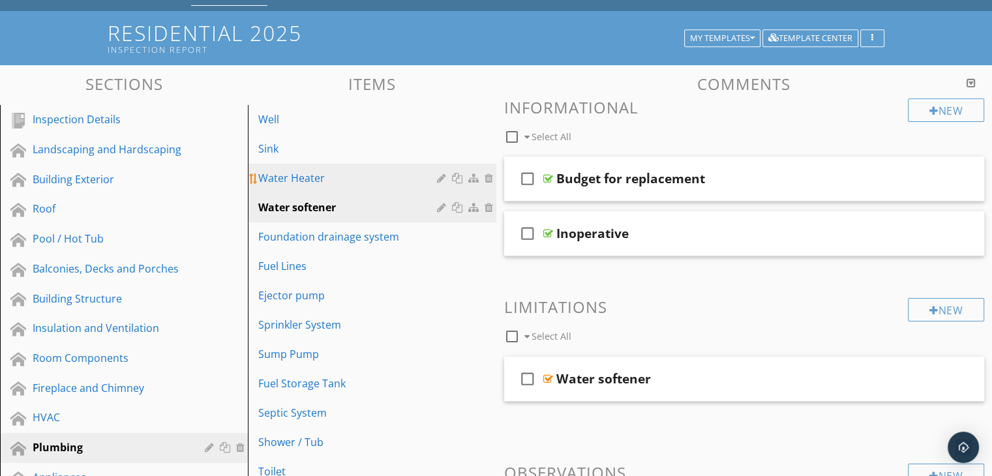
click at [336, 181] on div "Water Heater" at bounding box center [349, 178] width 182 height 16
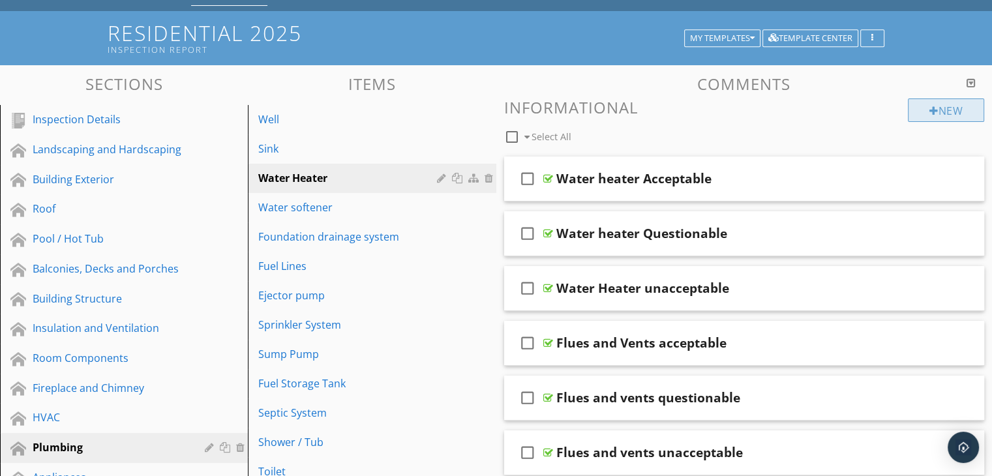
click at [943, 111] on div "New" at bounding box center [946, 109] width 76 height 23
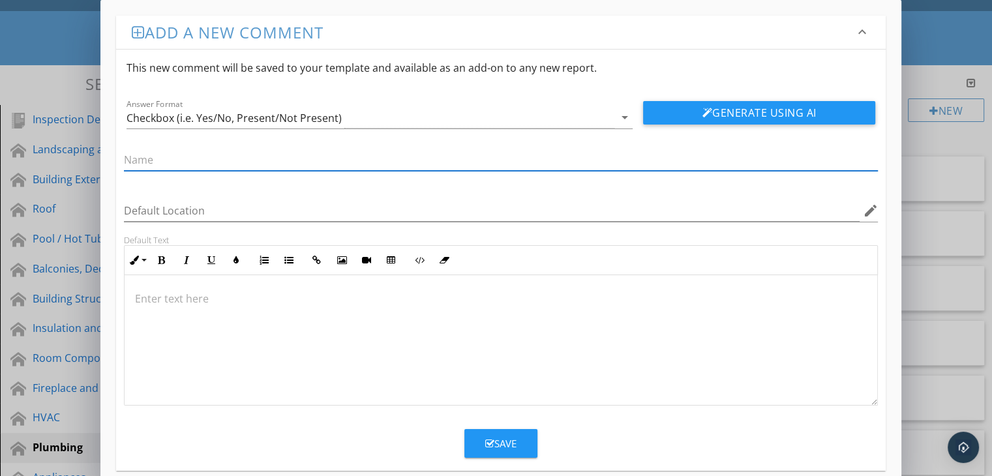
click at [940, 142] on div "Add a new comment keyboard_arrow_down This new comment will be saved to your te…" at bounding box center [496, 247] width 992 height 494
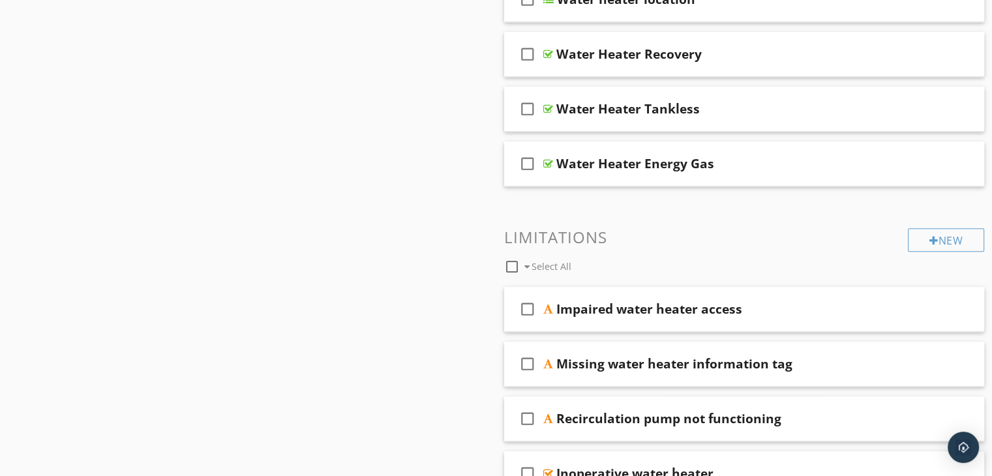
scroll to position [978, 0]
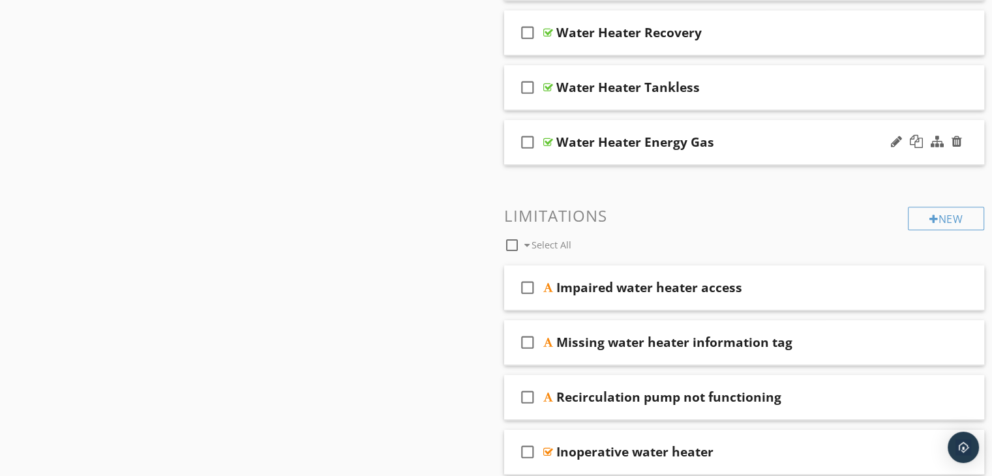
click at [728, 147] on div "Water Heater Energy Gas" at bounding box center [726, 142] width 340 height 16
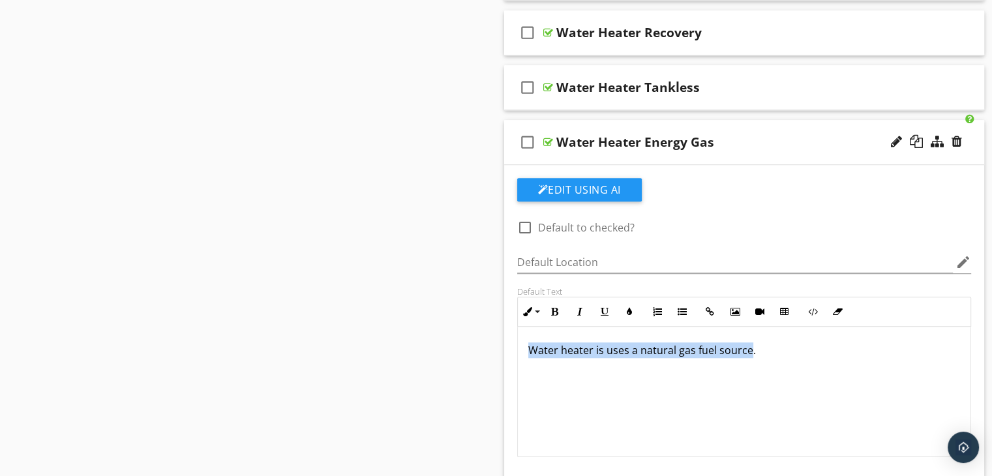
drag, startPoint x: 749, startPoint y: 344, endPoint x: 526, endPoint y: 349, distance: 223.7
click at [526, 349] on div "Water heater is uses a natural gas fuel source." at bounding box center [744, 392] width 453 height 130
copy p "Water heater is uses a natural gas fuel source"
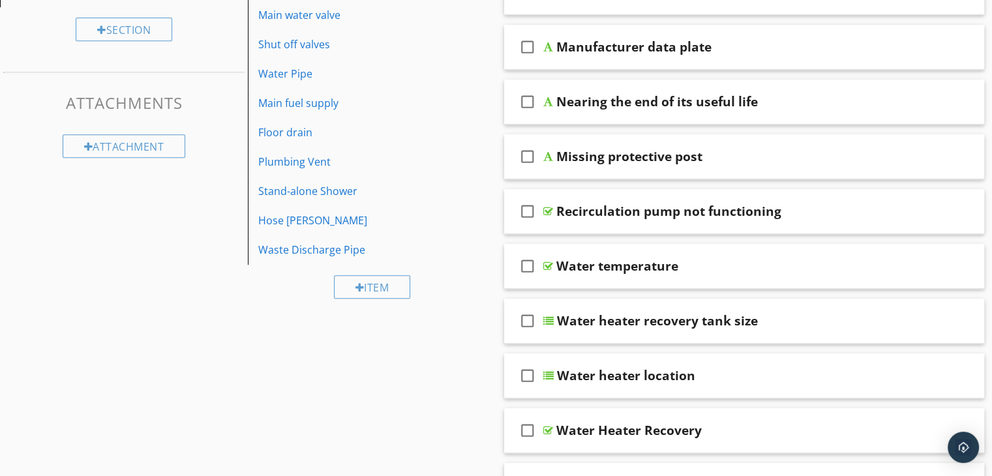
scroll to position [0, 0]
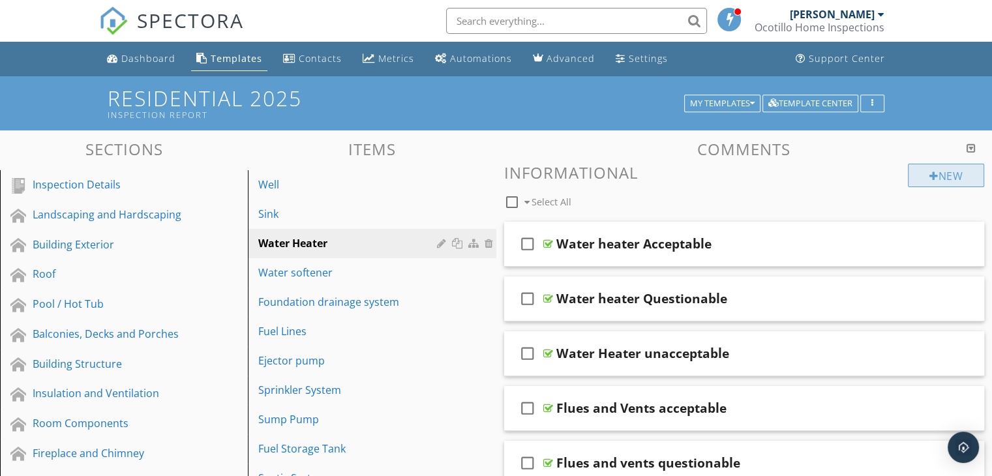
click at [955, 170] on div "New" at bounding box center [946, 175] width 76 height 23
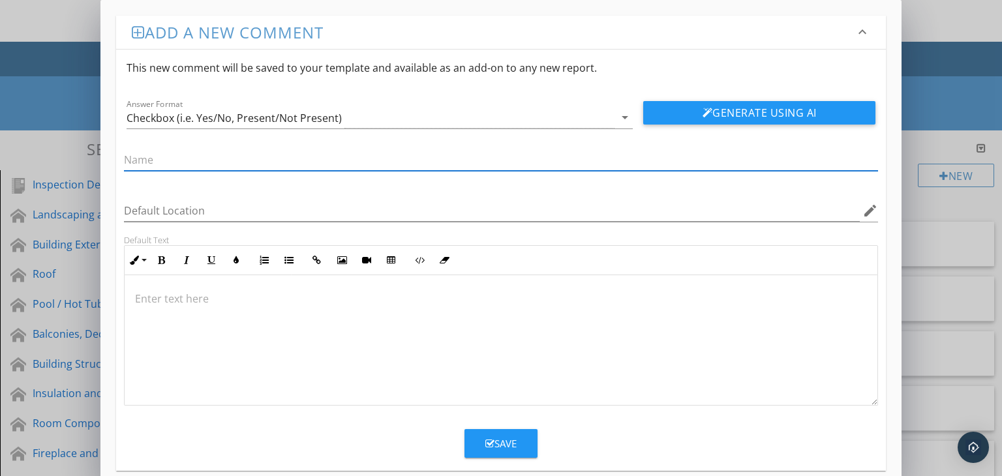
click at [190, 161] on input "text" at bounding box center [501, 160] width 754 height 22
click at [164, 160] on input "Water heater" at bounding box center [501, 160] width 754 height 22
click at [211, 158] on input "Water Heater" at bounding box center [501, 160] width 754 height 22
type input "Water Heater Electric"
click at [187, 299] on p at bounding box center [501, 299] width 732 height 16
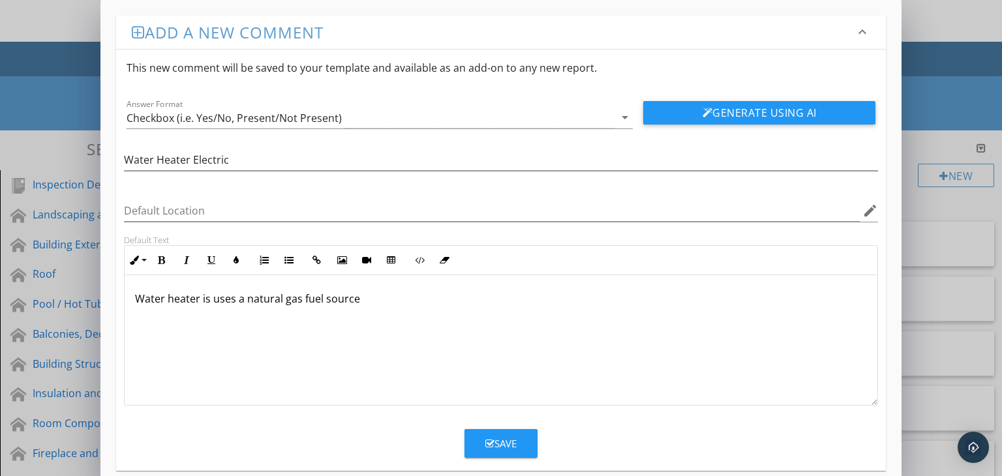
click at [299, 298] on p "Water heater is uses a natural gas fuel source" at bounding box center [501, 299] width 732 height 16
click at [336, 293] on p "Water heater is uses a electric fuel source" at bounding box center [501, 299] width 732 height 16
click at [508, 436] on div "Save" at bounding box center [500, 443] width 31 height 15
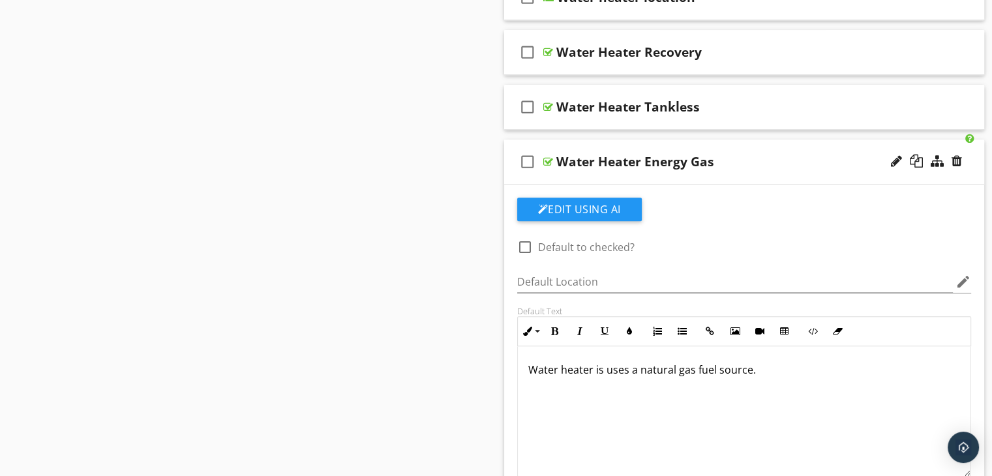
scroll to position [978, 0]
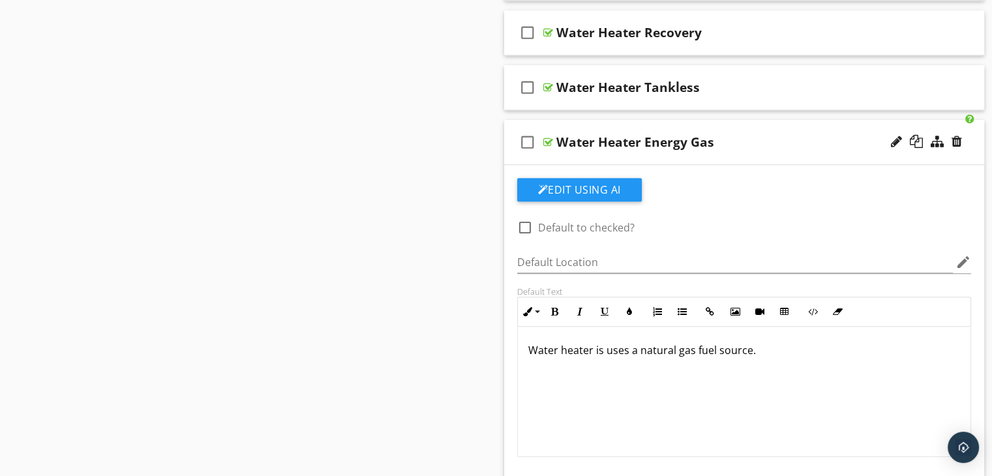
click at [712, 345] on p "Water heater is uses a natural gas fuel source." at bounding box center [744, 350] width 432 height 16
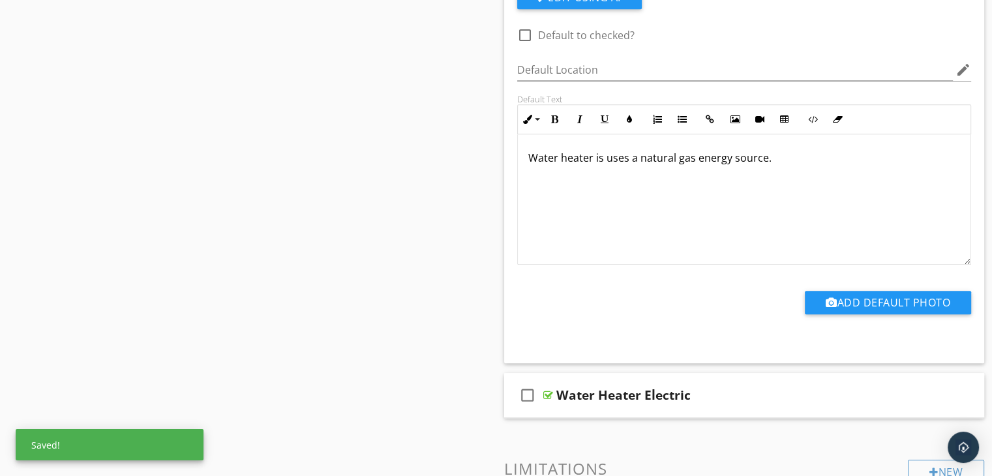
scroll to position [1239, 0]
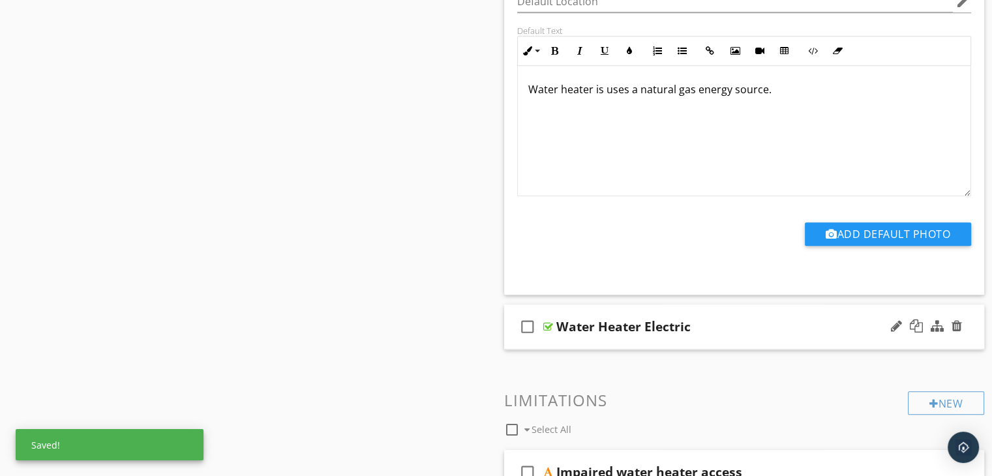
click at [614, 337] on div "check_box_outline_blank Water Heater Electric" at bounding box center [744, 327] width 481 height 45
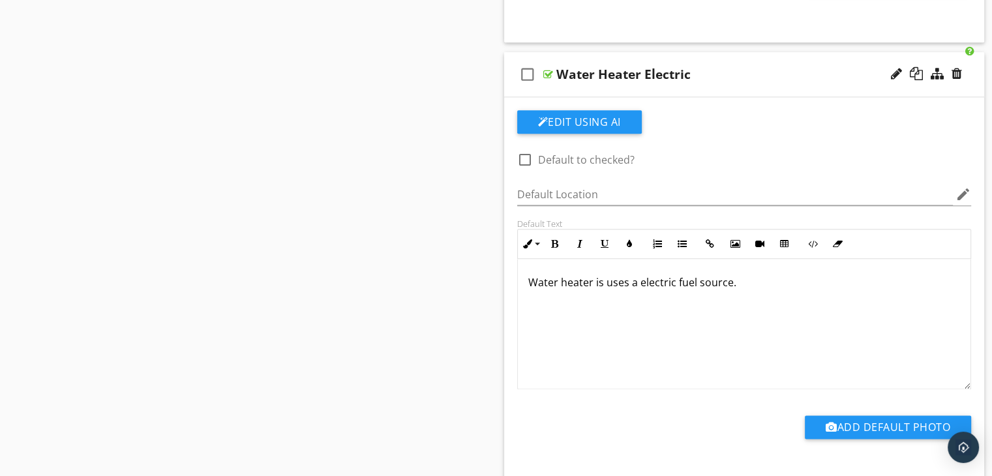
scroll to position [1500, 0]
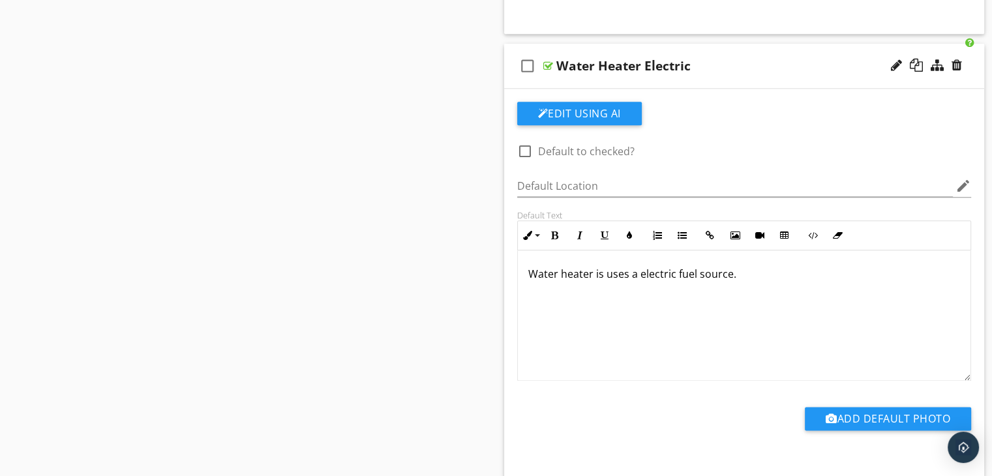
click at [694, 267] on p "Water heater is uses a electric fuel source." at bounding box center [744, 274] width 432 height 16
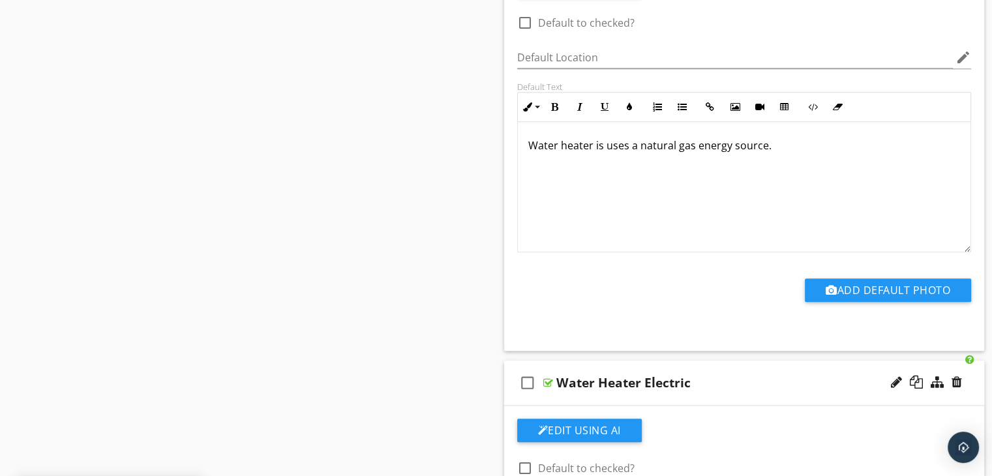
scroll to position [1108, 0]
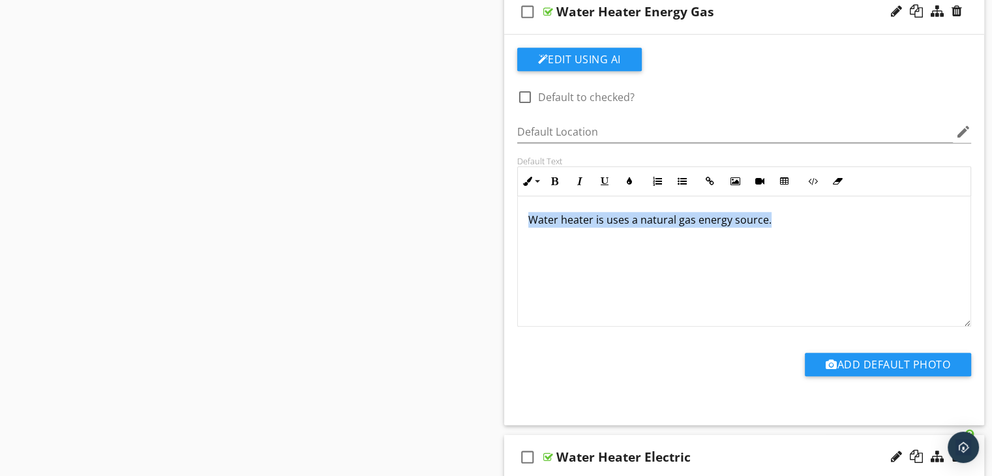
drag, startPoint x: 767, startPoint y: 215, endPoint x: 524, endPoint y: 212, distance: 243.2
click at [522, 212] on div "Water heater is uses a natural gas energy source." at bounding box center [744, 261] width 453 height 130
copy p "Water heater is uses a natural gas energy source."
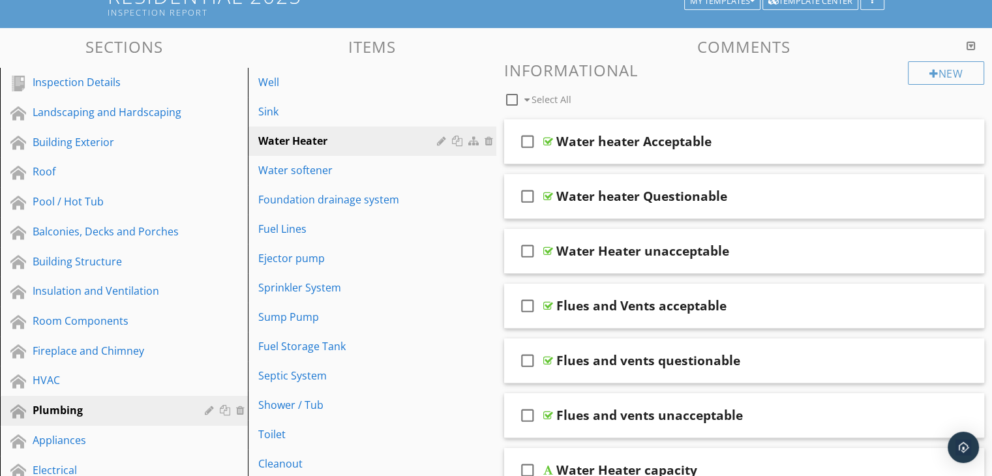
scroll to position [0, 0]
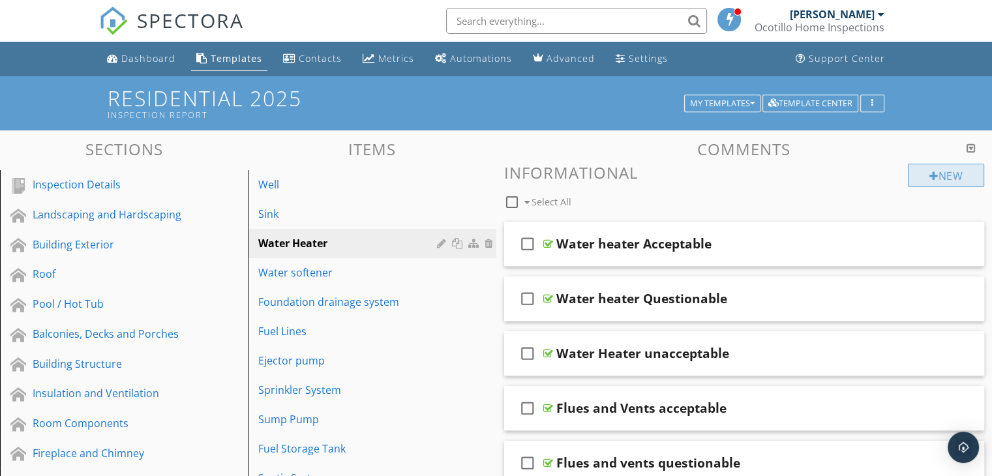
click at [929, 175] on div at bounding box center [933, 176] width 9 height 10
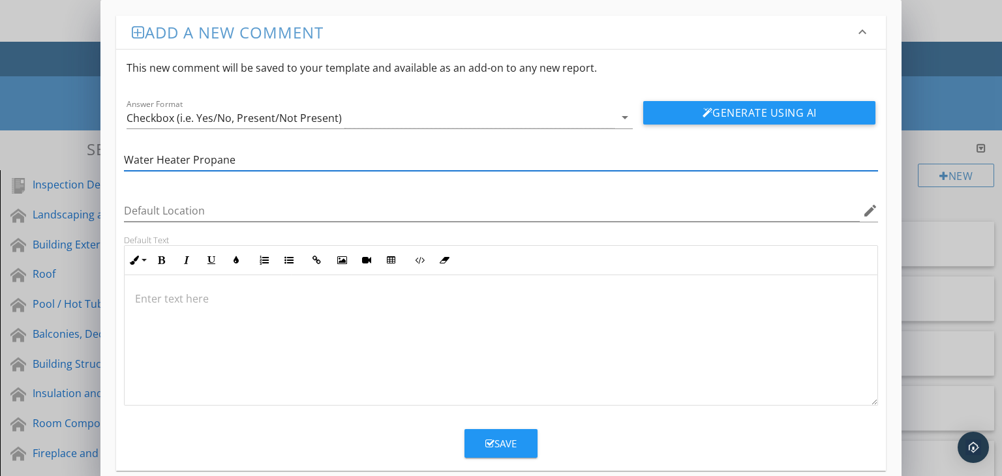
type input "Water Heater Propane"
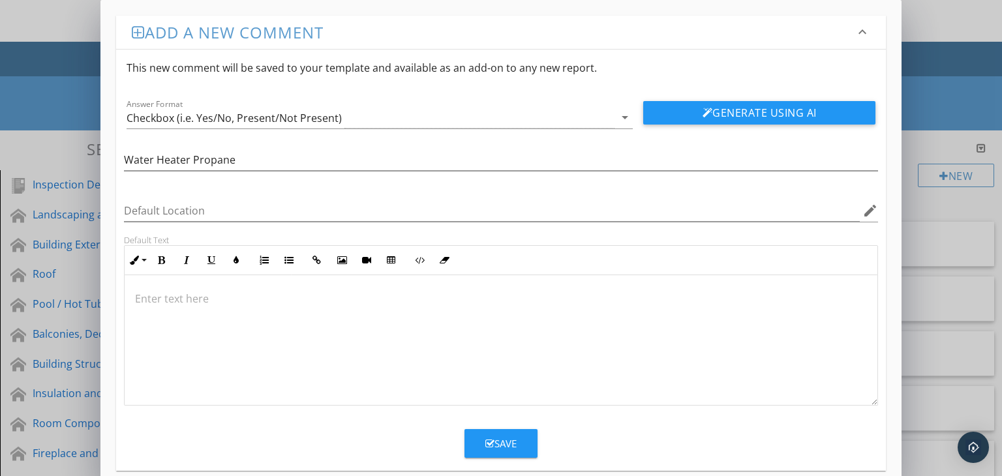
click at [149, 298] on p at bounding box center [501, 299] width 732 height 16
click at [278, 298] on p "Water heater is uses a natural gas energy source." at bounding box center [501, 299] width 732 height 16
click at [281, 297] on p "Water heater is uses a natural gas energy source." at bounding box center [501, 299] width 732 height 16
type textarea "<p>Water heater is uses a propane gas energy source.</p>"
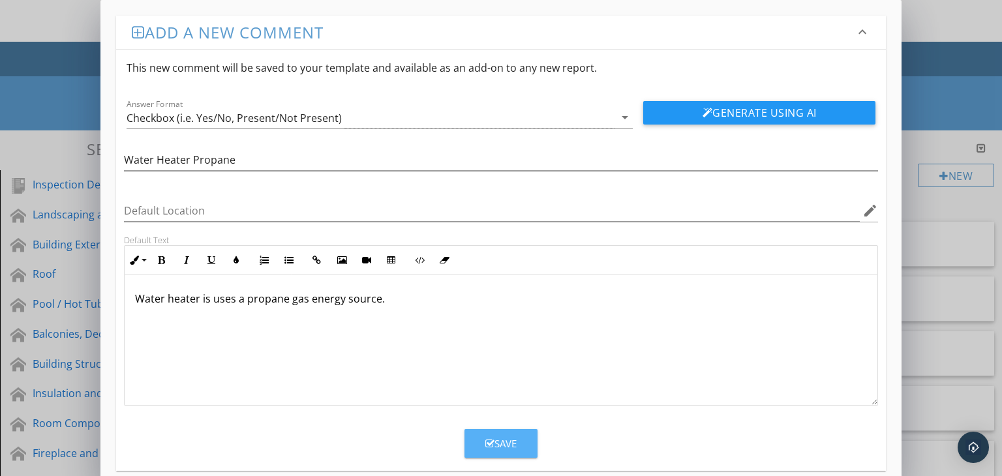
click at [486, 439] on icon "button" at bounding box center [489, 444] width 9 height 10
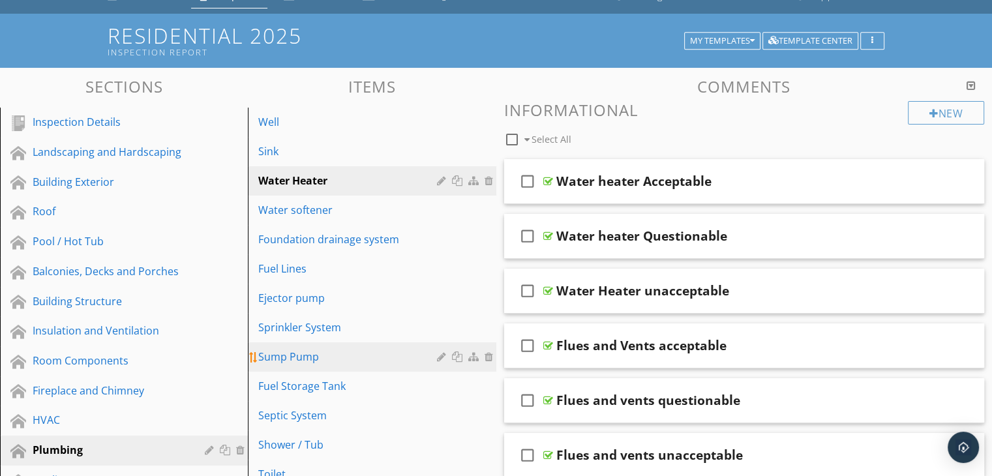
scroll to position [63, 0]
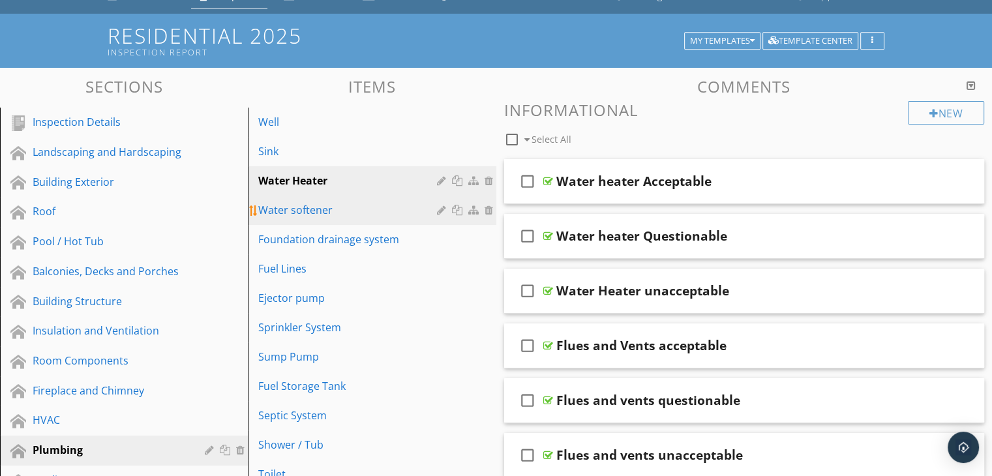
click at [326, 202] on div "Water softener" at bounding box center [349, 210] width 182 height 16
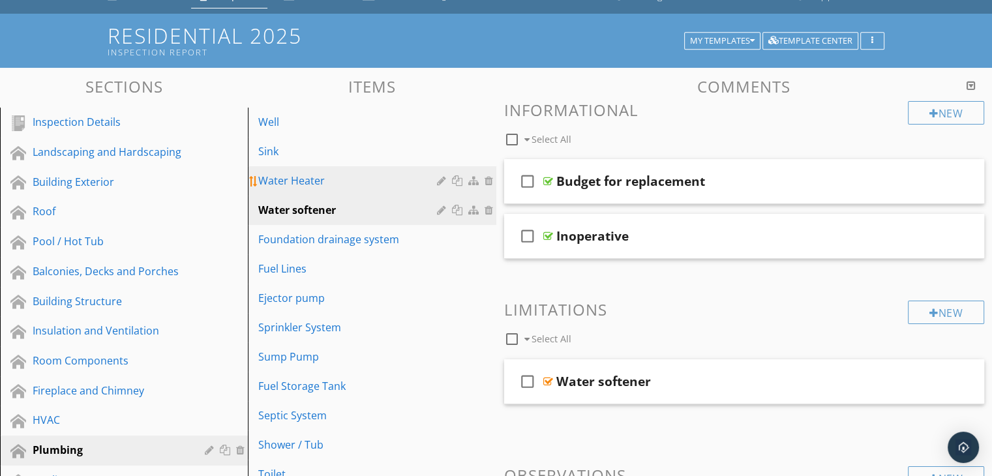
click at [326, 185] on div "Water Heater" at bounding box center [349, 181] width 182 height 16
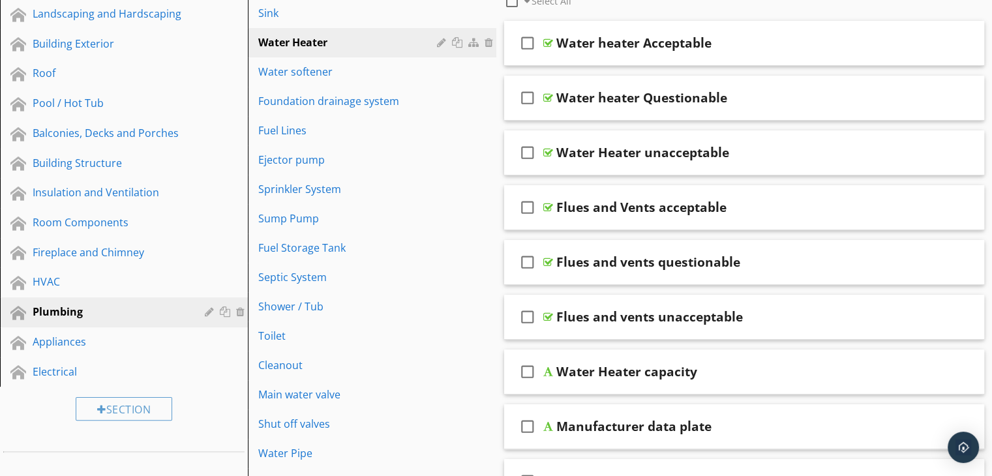
scroll to position [323, 0]
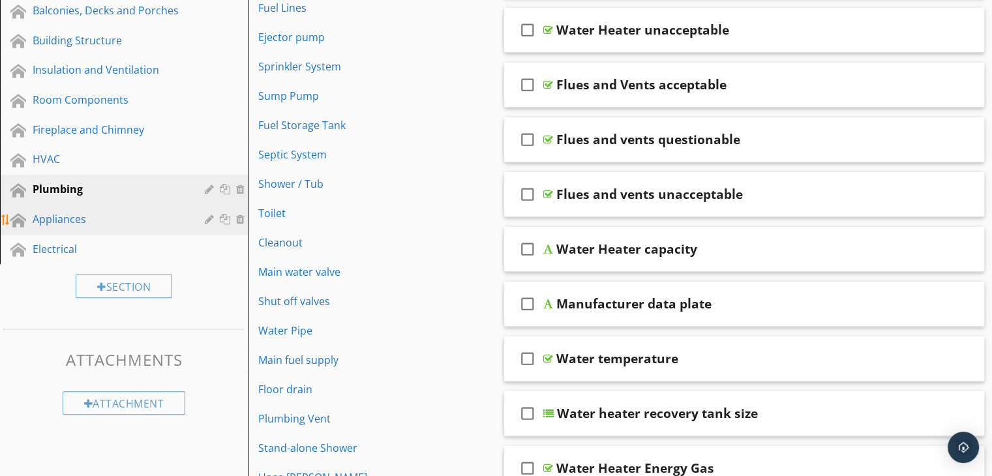
click at [76, 220] on div "Appliances" at bounding box center [109, 219] width 153 height 16
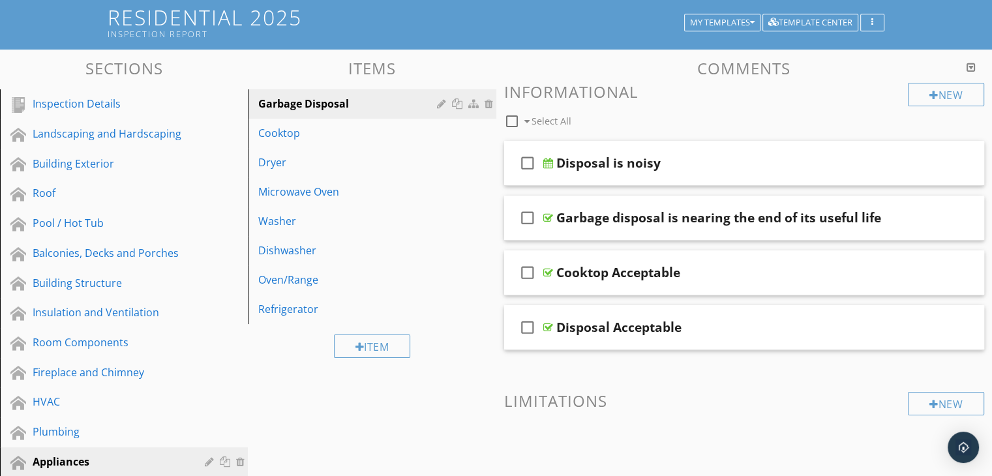
scroll to position [63, 0]
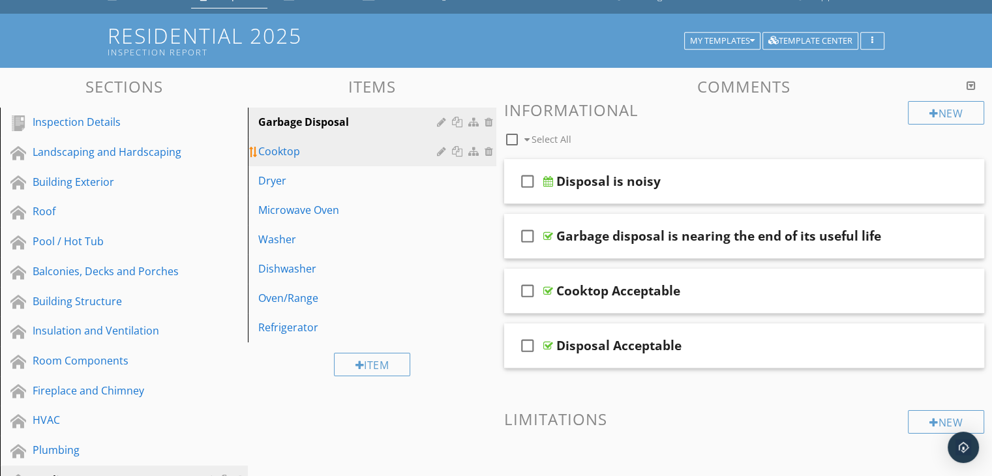
click at [315, 151] on div "Cooktop" at bounding box center [349, 151] width 182 height 16
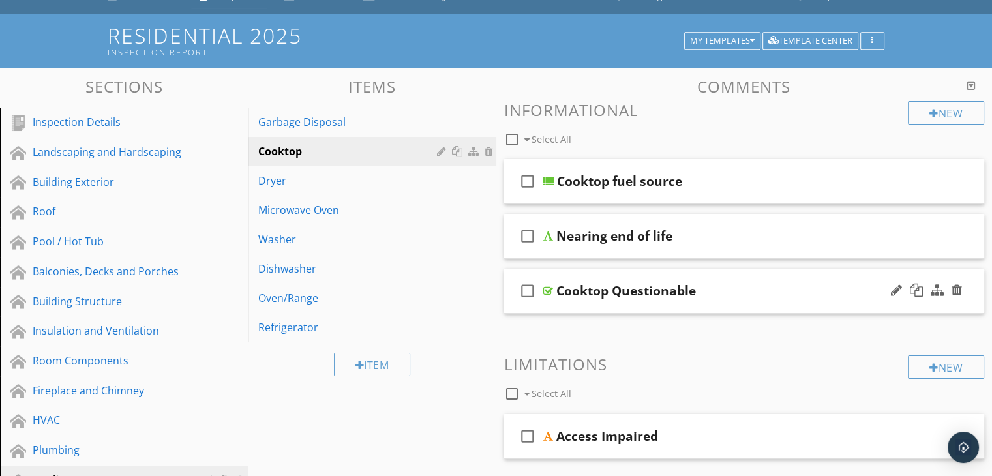
click at [683, 298] on div "Cooktop Questionable" at bounding box center [626, 291] width 140 height 16
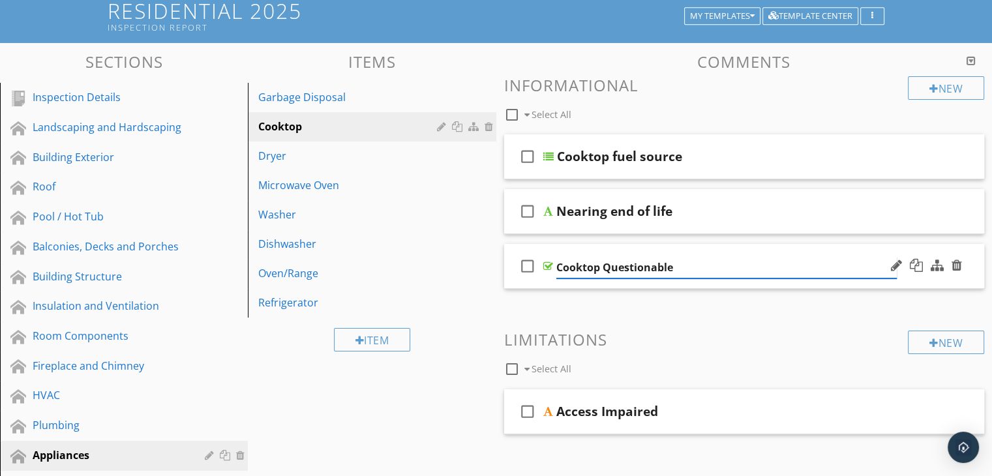
scroll to position [193, 0]
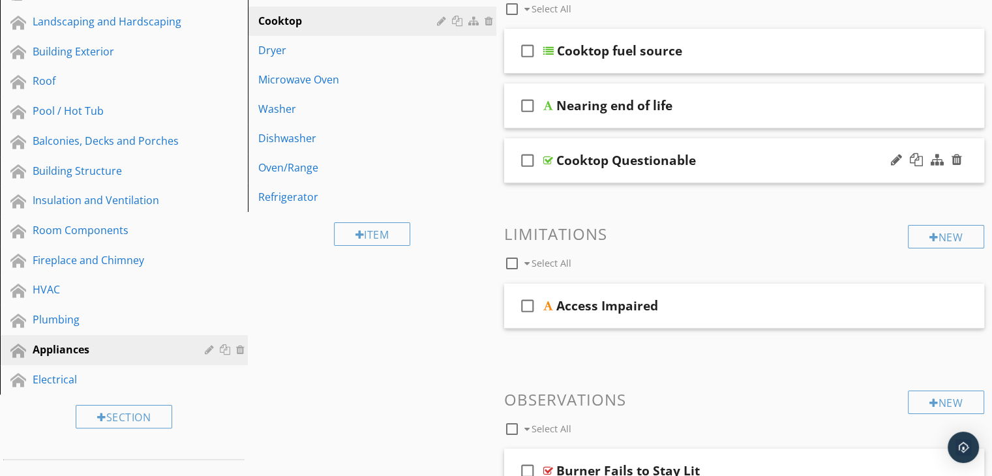
click at [665, 175] on div "check_box_outline_blank Cooktop Questionable" at bounding box center [744, 160] width 481 height 45
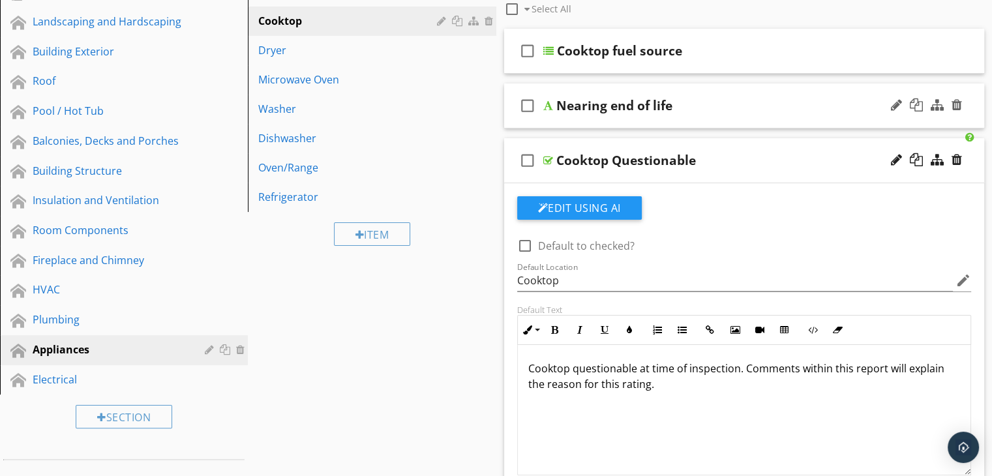
click at [656, 118] on div "check_box_outline_blank Nearing end of life" at bounding box center [744, 105] width 481 height 45
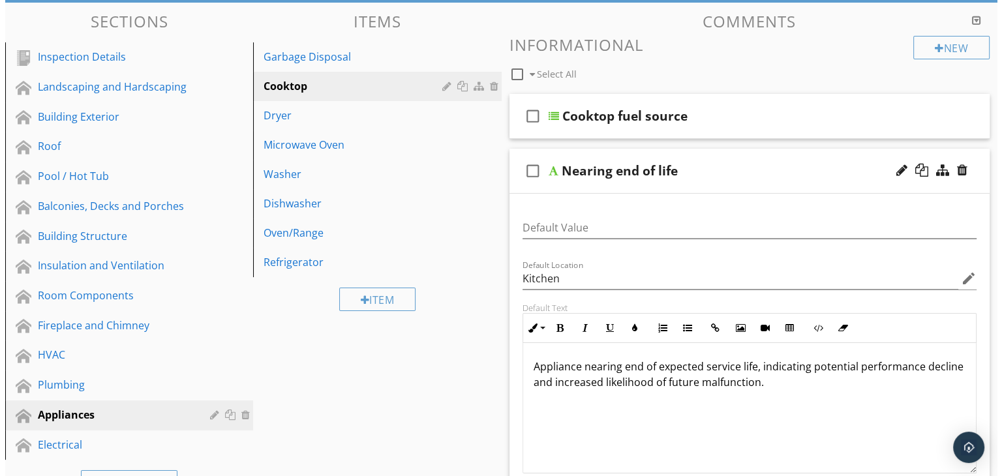
scroll to position [63, 0]
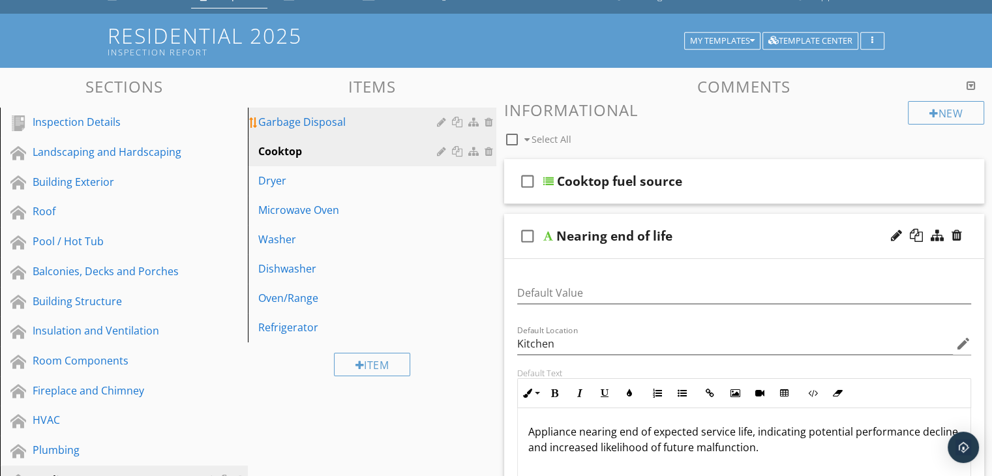
click at [316, 125] on div "Garbage Disposal" at bounding box center [349, 122] width 182 height 16
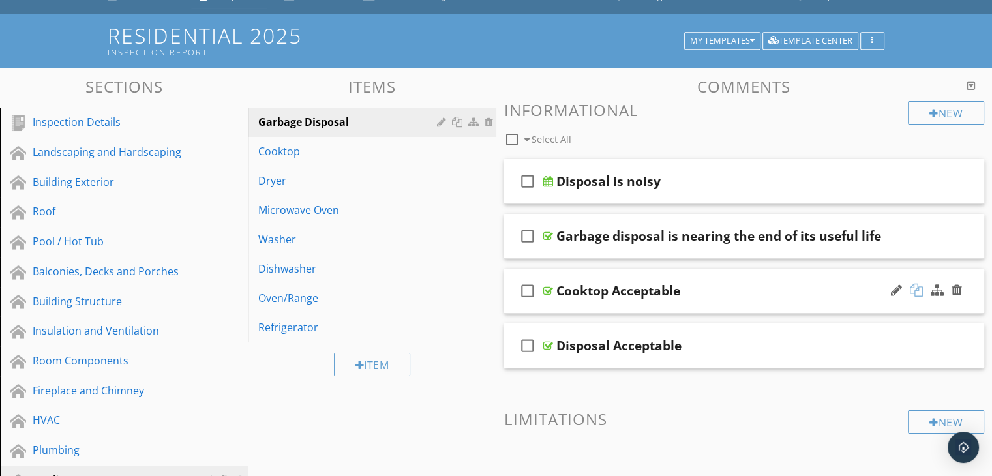
click at [915, 290] on div at bounding box center [916, 290] width 13 height 13
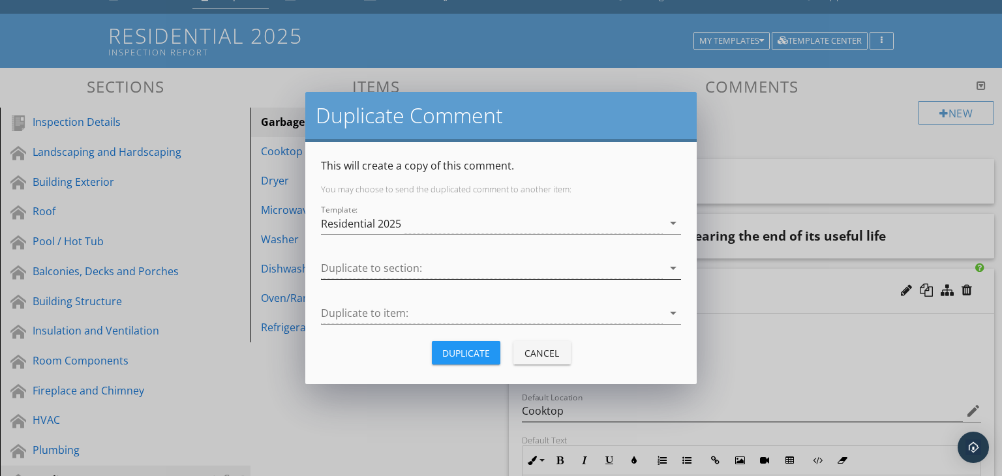
click at [411, 267] on div at bounding box center [492, 269] width 342 height 22
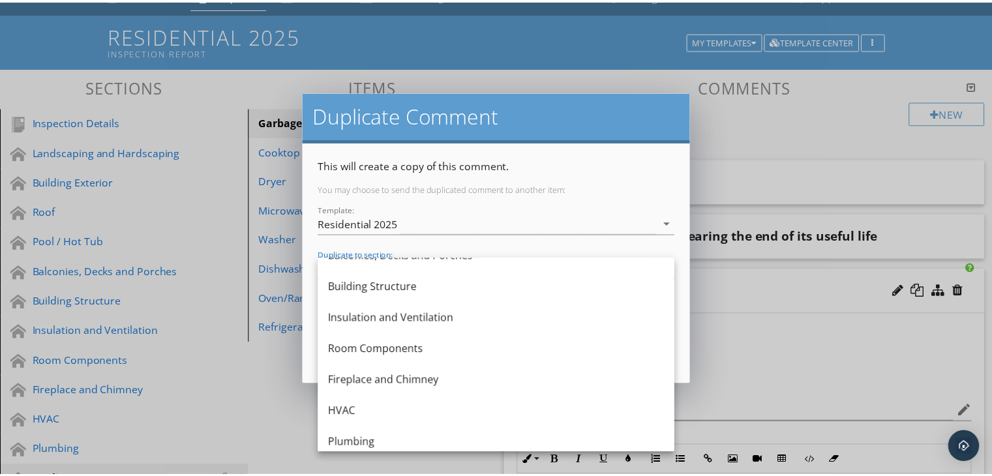
scroll to position [243, 0]
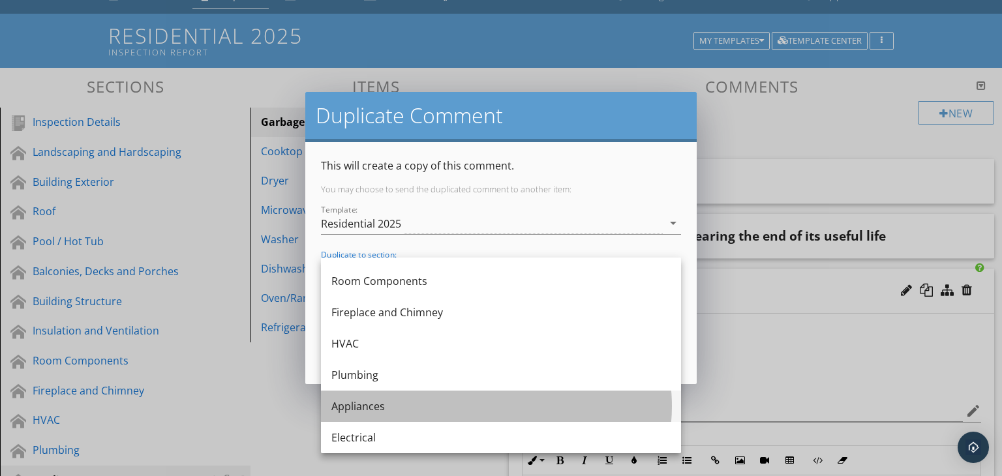
click at [371, 397] on div "Appliances" at bounding box center [500, 406] width 339 height 31
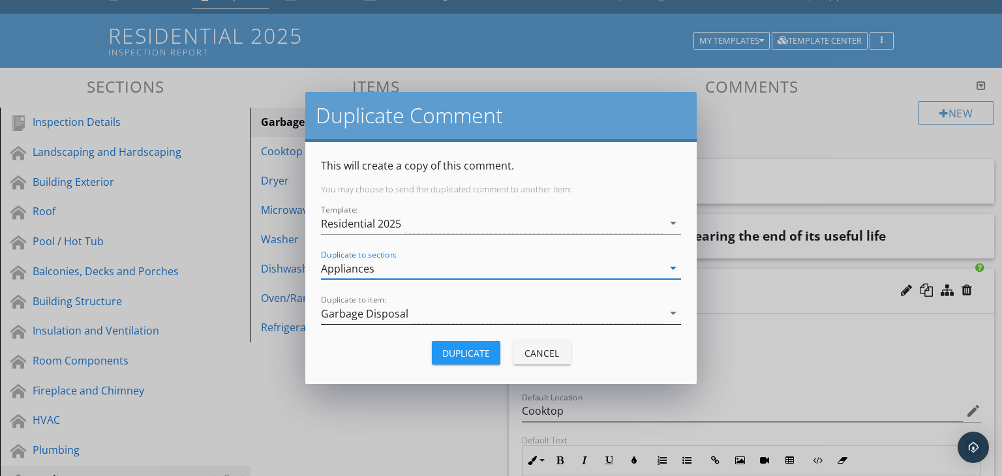
click at [421, 316] on div "Garbage Disposal" at bounding box center [492, 314] width 342 height 22
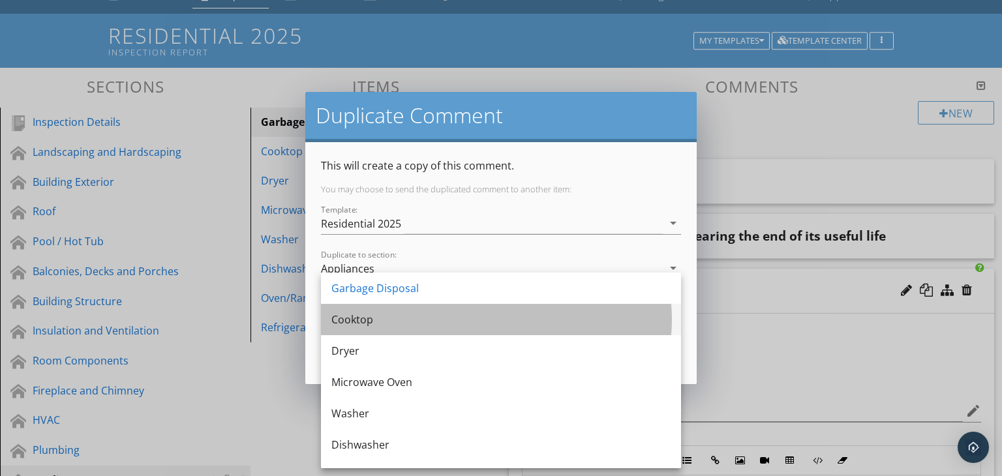
click at [398, 321] on div "Cooktop" at bounding box center [500, 320] width 339 height 16
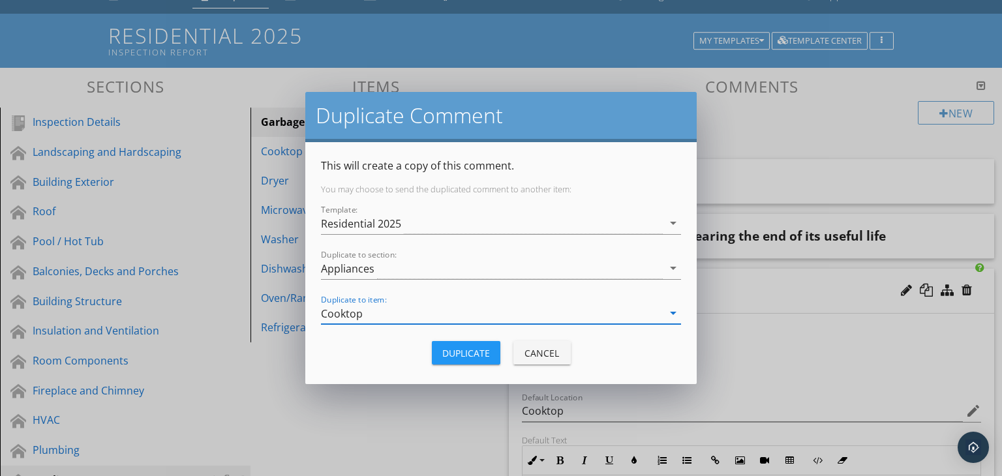
click at [472, 350] on div "Duplicate" at bounding box center [466, 353] width 48 height 14
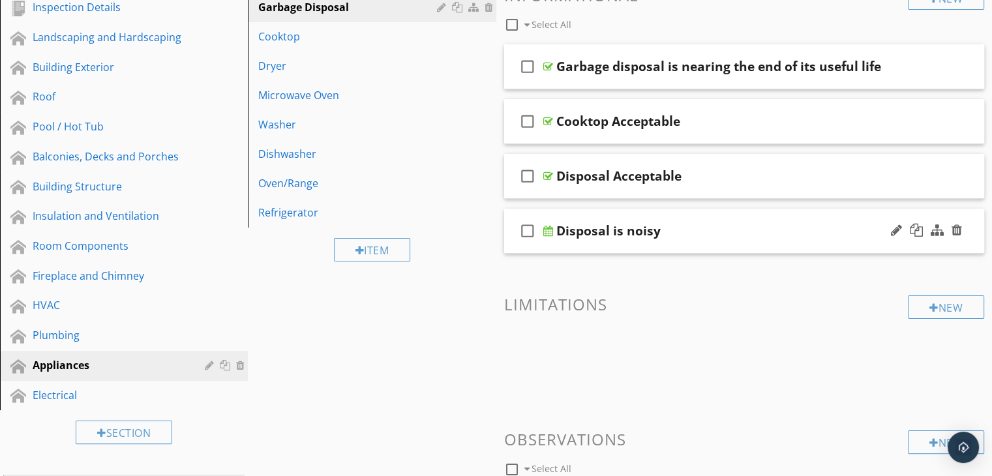
scroll to position [150, 0]
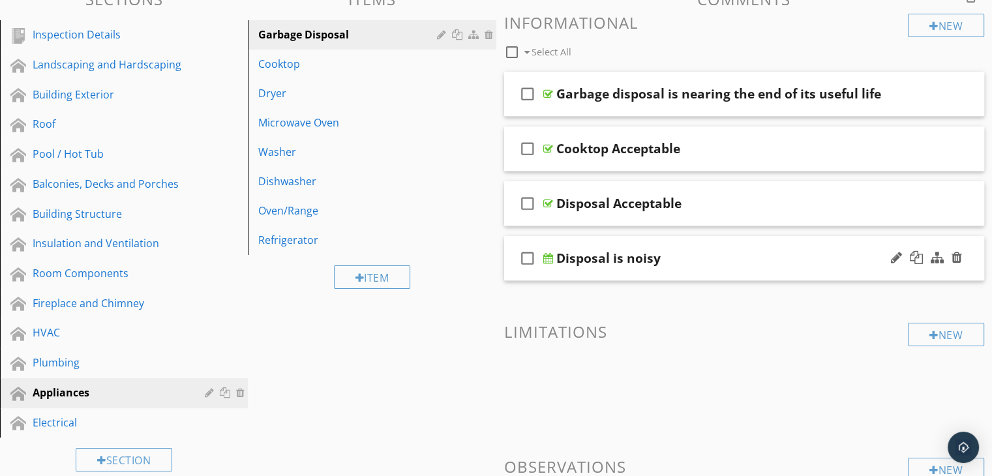
click at [678, 267] on div "check_box_outline_blank Disposal is noisy" at bounding box center [744, 258] width 481 height 45
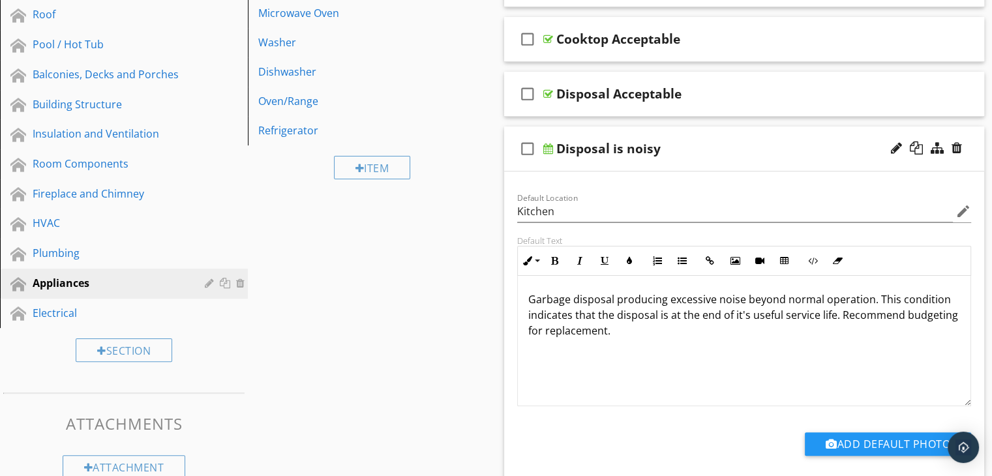
scroll to position [280, 0]
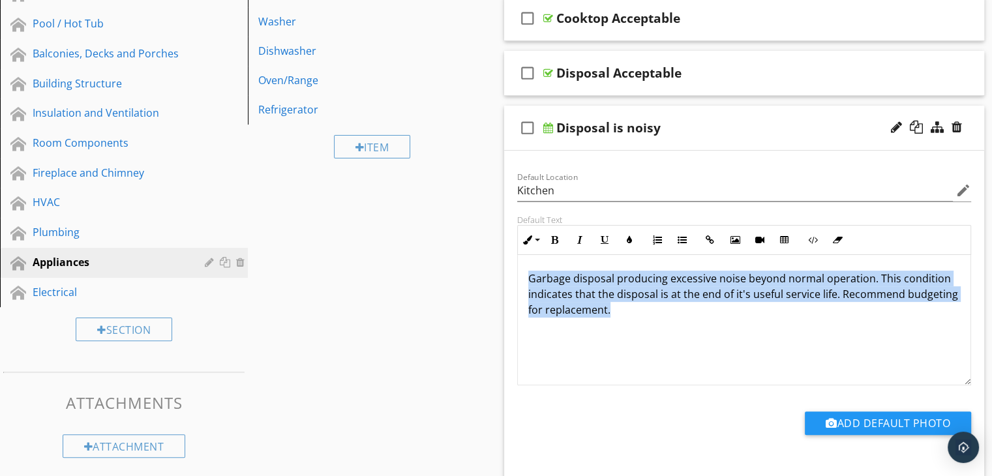
drag, startPoint x: 662, startPoint y: 310, endPoint x: 528, endPoint y: 277, distance: 138.2
click at [528, 277] on p "Garbage disposal producing excessive noise beyond normal operation. This condit…" at bounding box center [744, 294] width 432 height 47
copy p "Garbage disposal producing excessive noise beyond normal operation. This condit…"
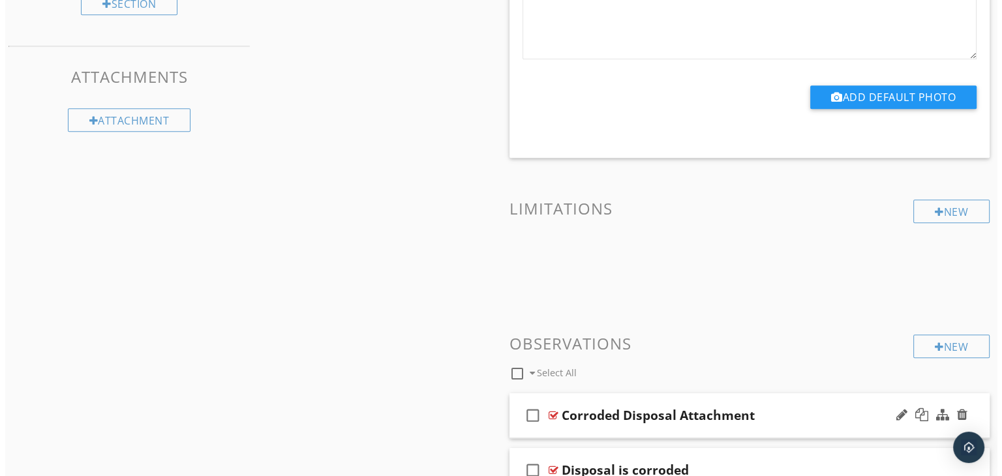
scroll to position [737, 0]
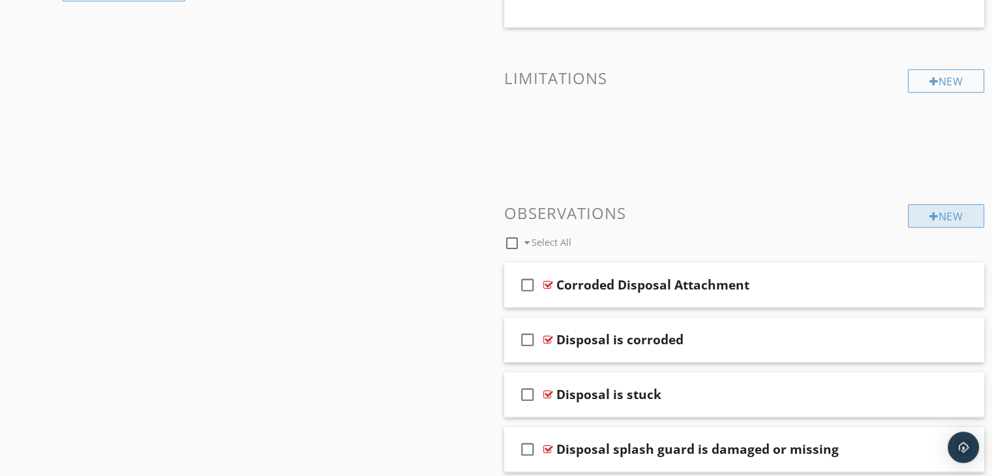
click at [942, 207] on div "New" at bounding box center [946, 215] width 76 height 23
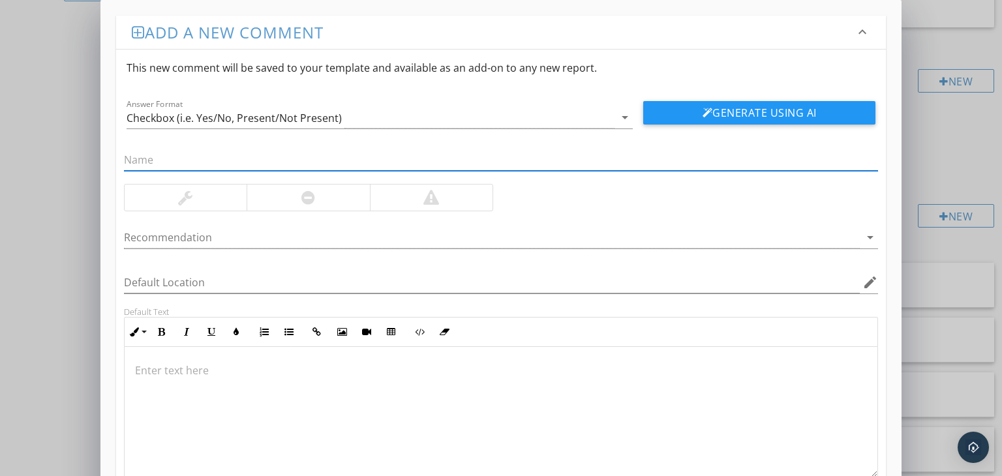
click at [155, 365] on p at bounding box center [501, 371] width 732 height 16
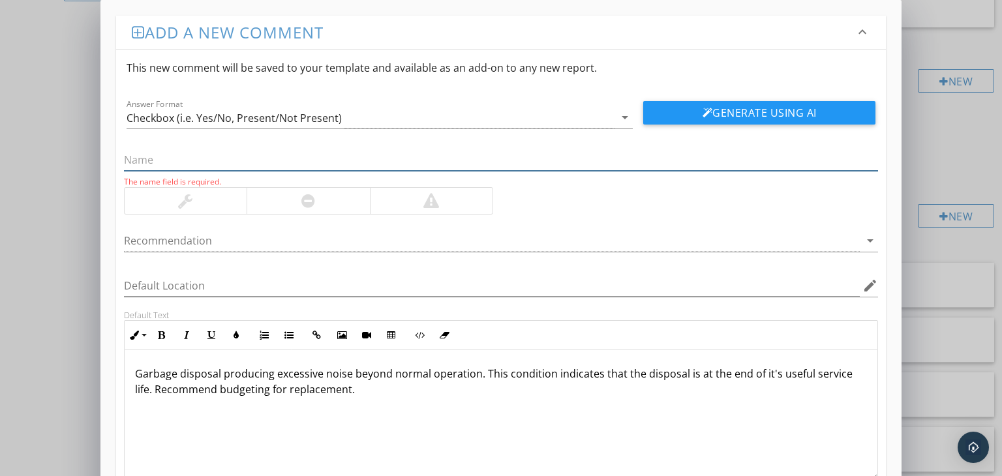
click at [154, 160] on input "text" at bounding box center [501, 160] width 754 height 22
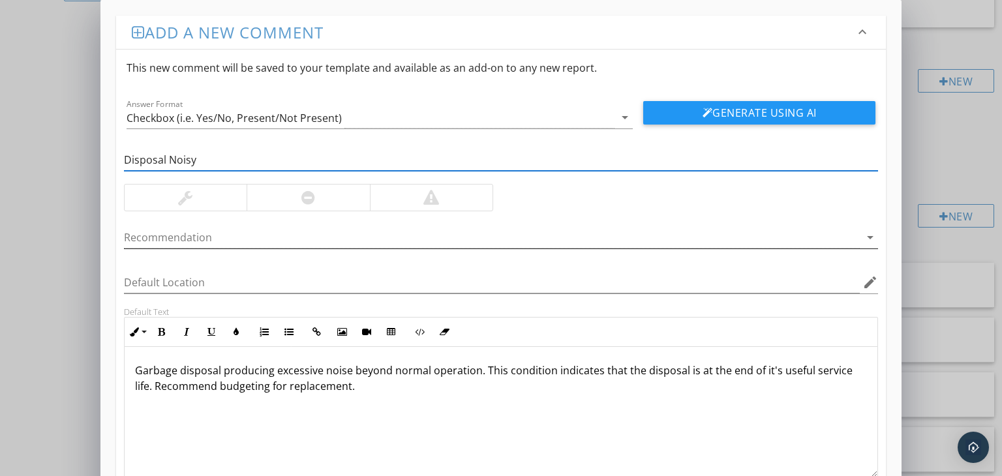
type input "Disposal Noisy"
click at [173, 240] on div at bounding box center [492, 238] width 736 height 22
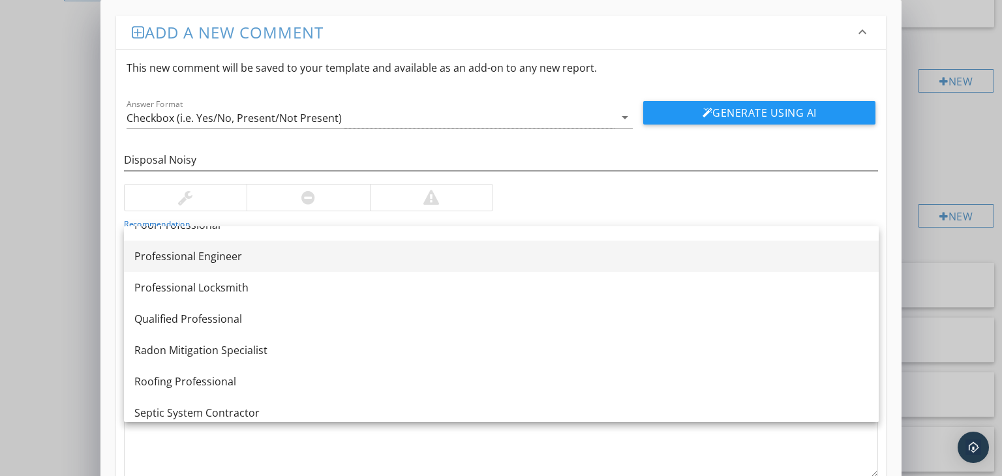
scroll to position [1565, 0]
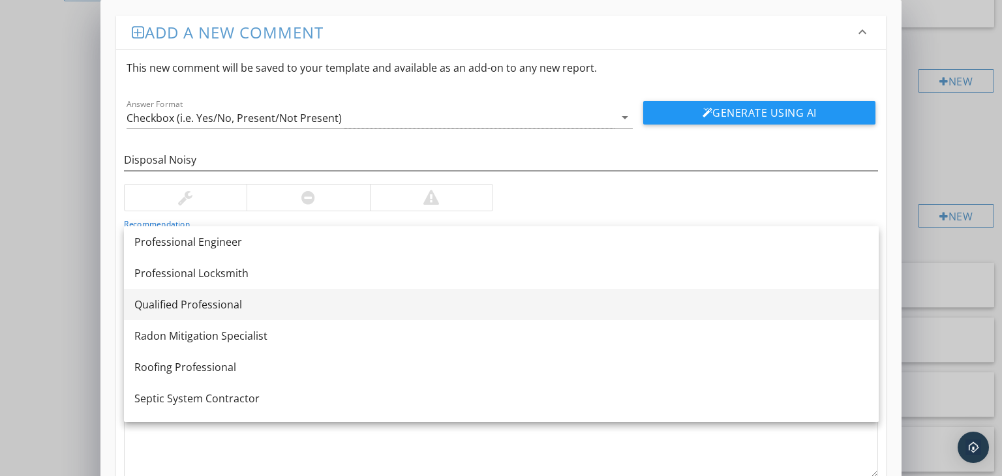
click at [190, 307] on div "Qualified Professional" at bounding box center [501, 305] width 734 height 16
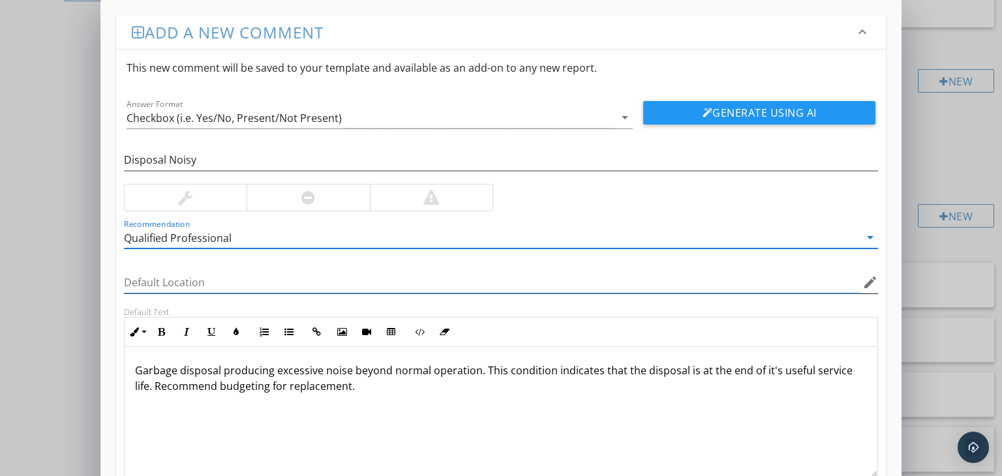
click at [173, 286] on input "Default Location" at bounding box center [492, 283] width 736 height 22
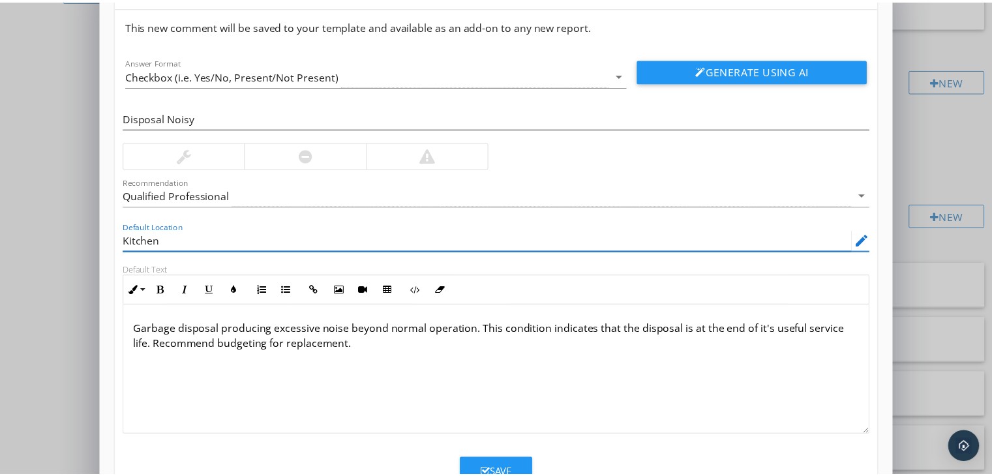
scroll to position [89, 0]
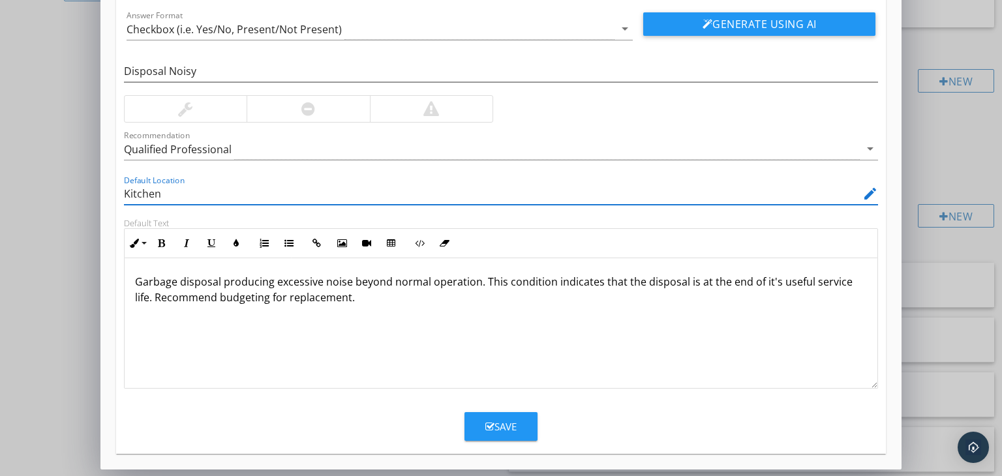
type input "Kitchen"
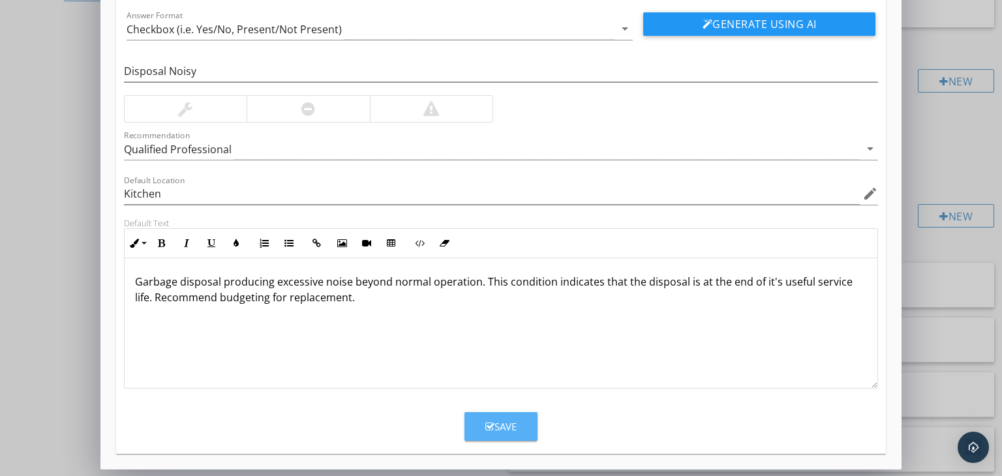
click at [501, 433] on button "Save" at bounding box center [500, 426] width 73 height 29
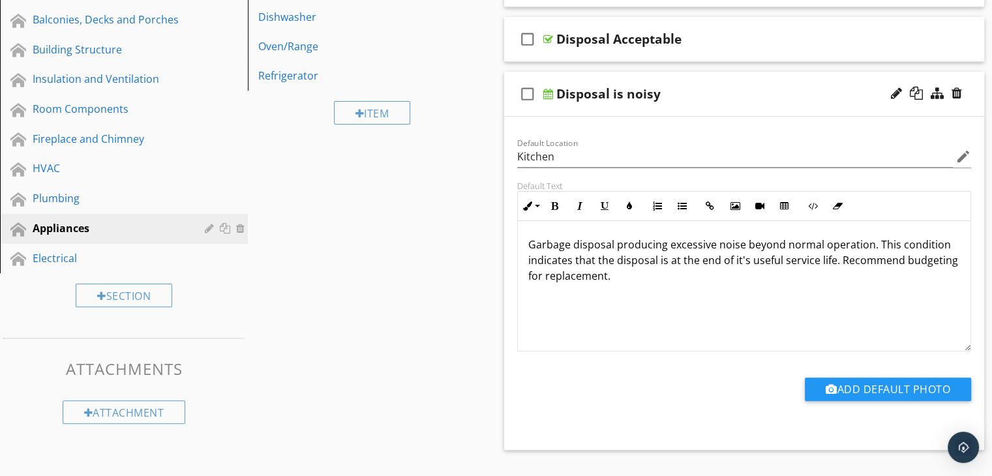
scroll to position [215, 0]
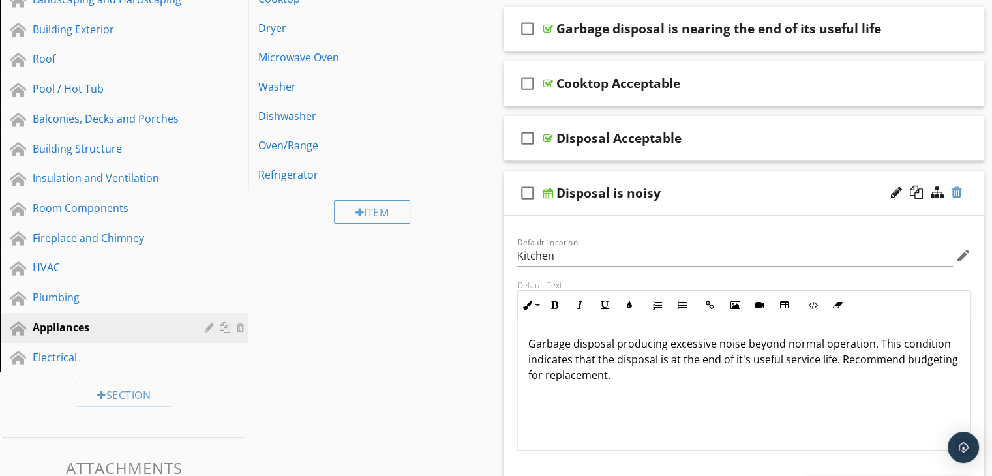
click at [958, 189] on div at bounding box center [956, 192] width 10 height 13
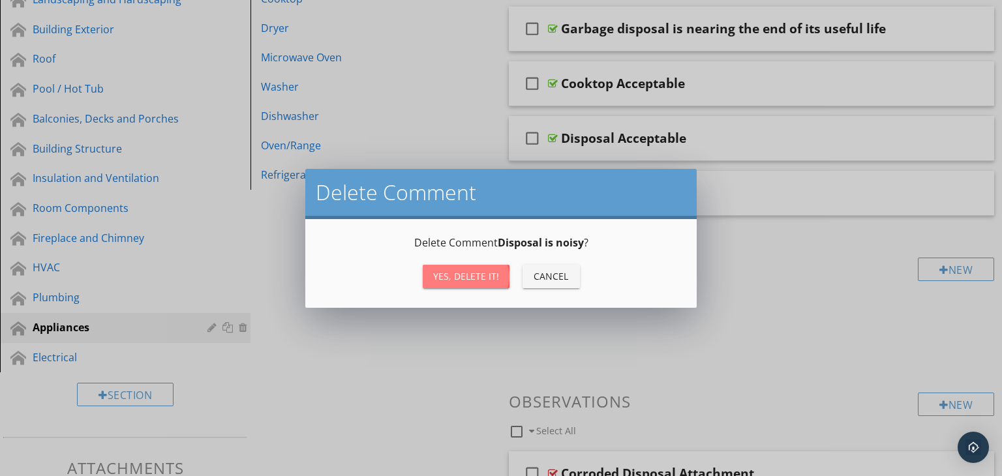
click at [470, 272] on div "Yes, Delete it!" at bounding box center [466, 276] width 66 height 14
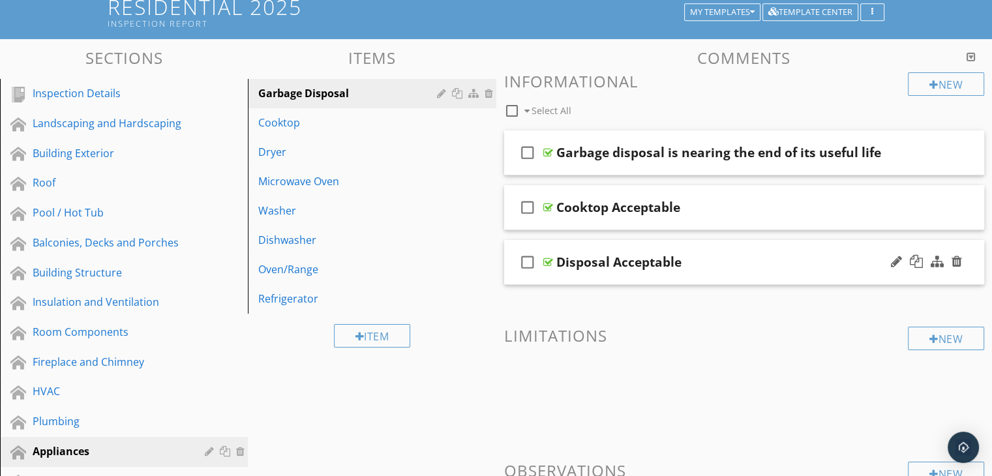
scroll to position [85, 0]
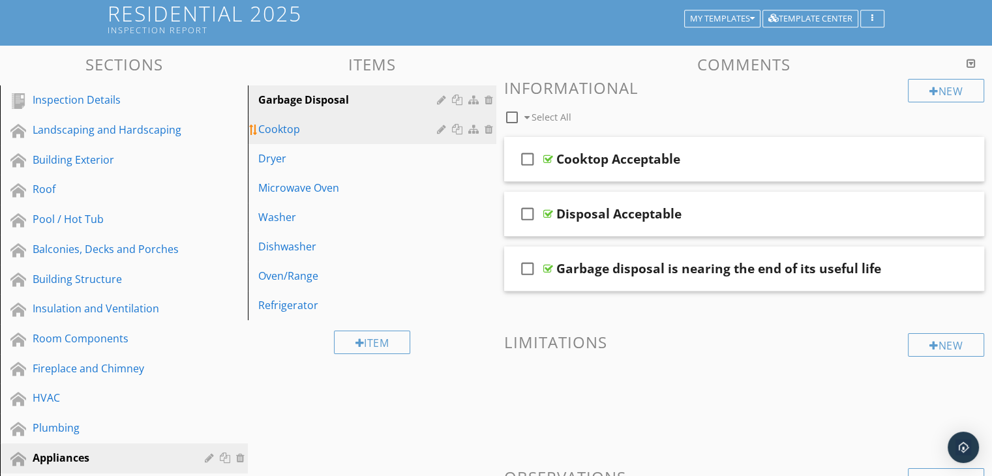
click at [323, 132] on div "Cooktop" at bounding box center [349, 129] width 182 height 16
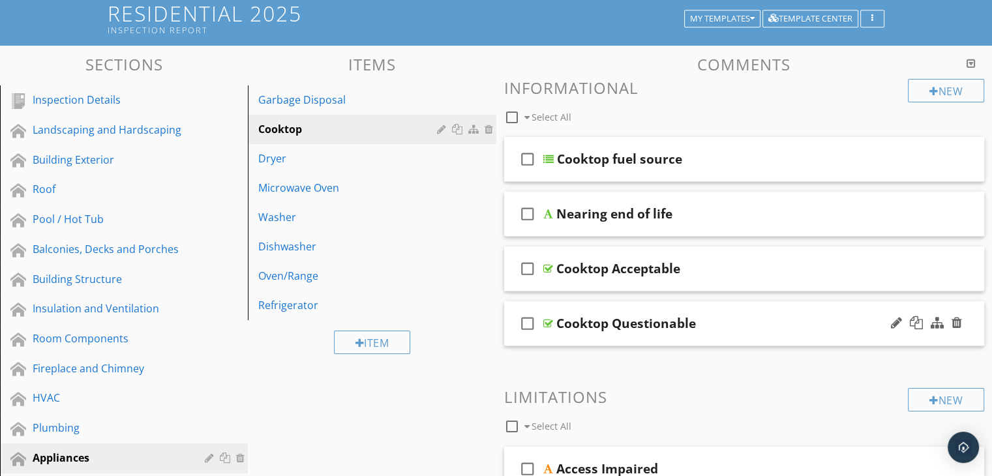
click at [699, 325] on div "Cooktop Questionable" at bounding box center [726, 324] width 340 height 16
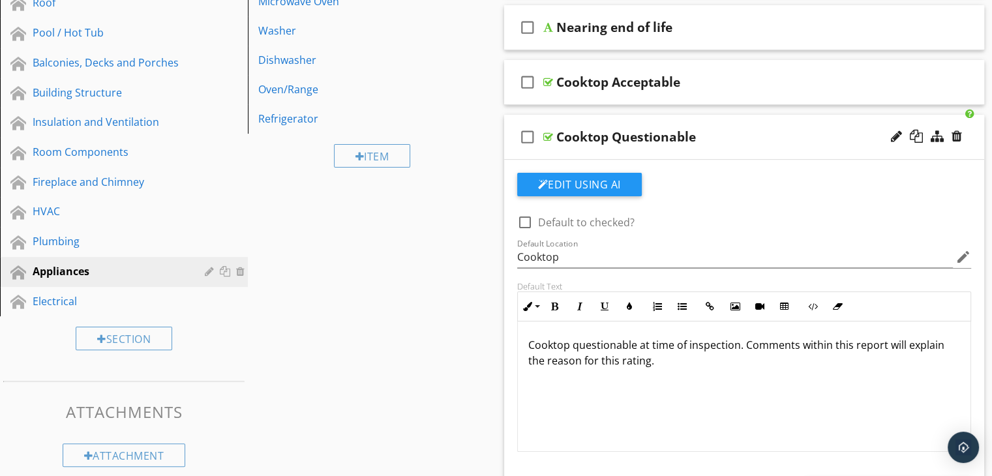
scroll to position [346, 0]
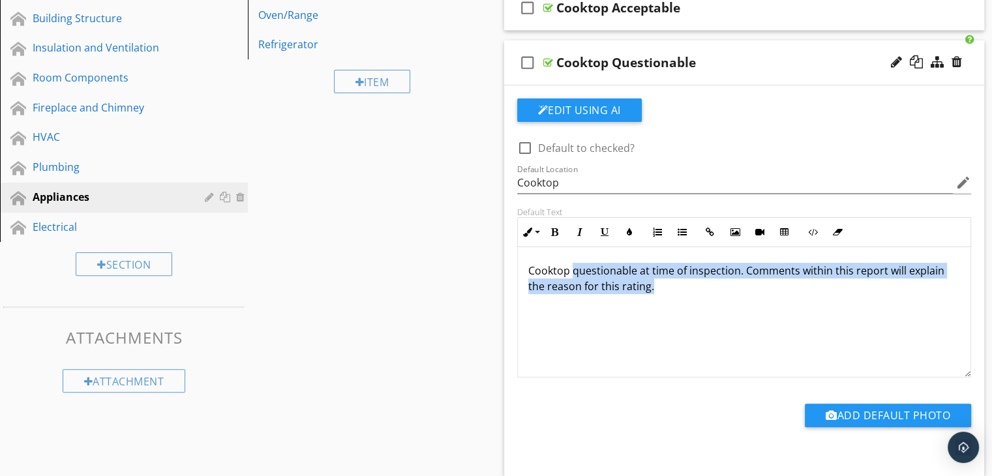
drag, startPoint x: 655, startPoint y: 286, endPoint x: 570, endPoint y: 271, distance: 86.2
click at [570, 271] on p "Cooktop questionable at time of inspection. Comments within this report will ex…" at bounding box center [744, 278] width 432 height 31
copy p "questionable at time of inspection. Comments within this report will explain th…"
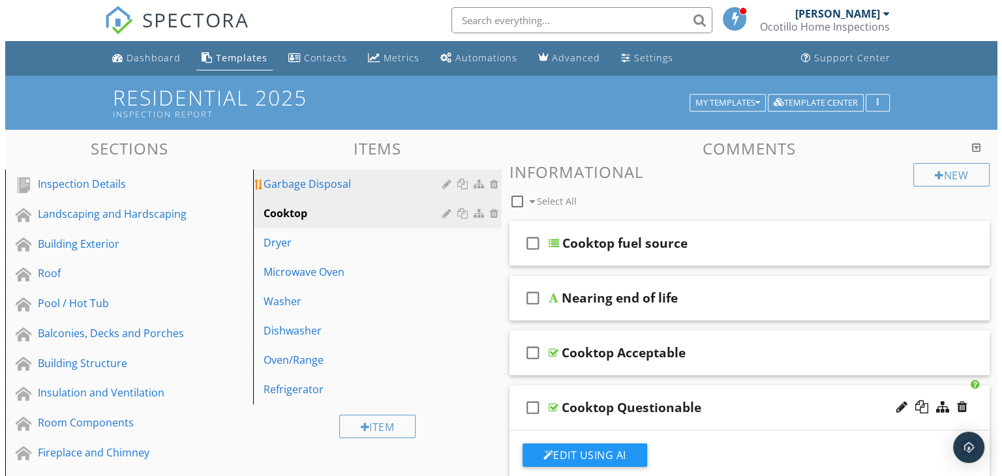
scroll to position [0, 0]
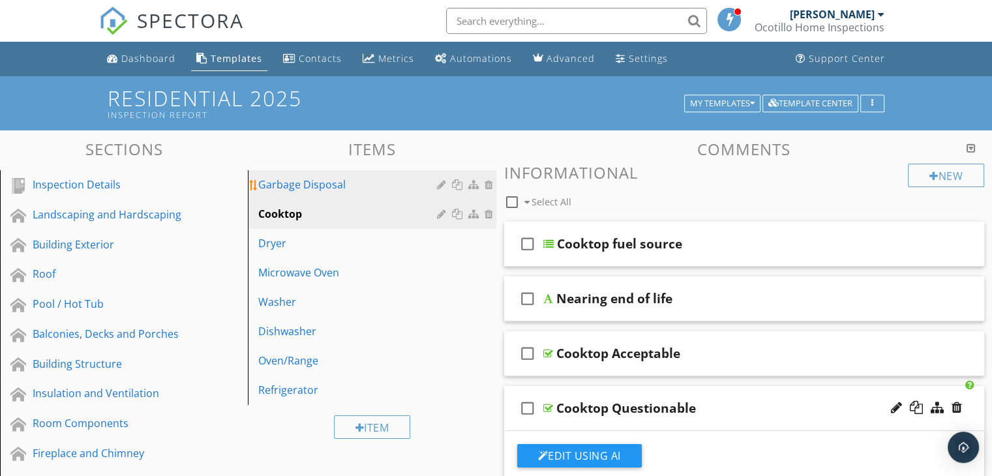
click at [342, 182] on div "Garbage Disposal" at bounding box center [349, 185] width 182 height 16
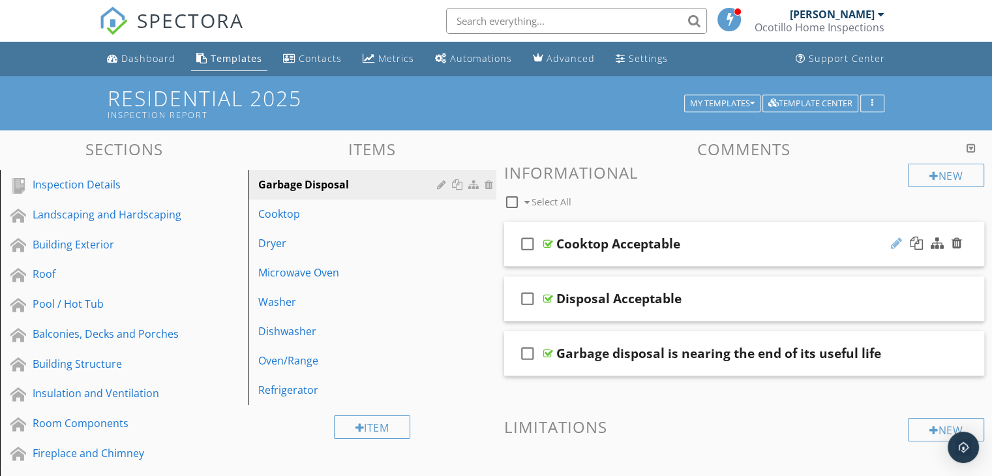
click at [895, 243] on div at bounding box center [896, 243] width 11 height 13
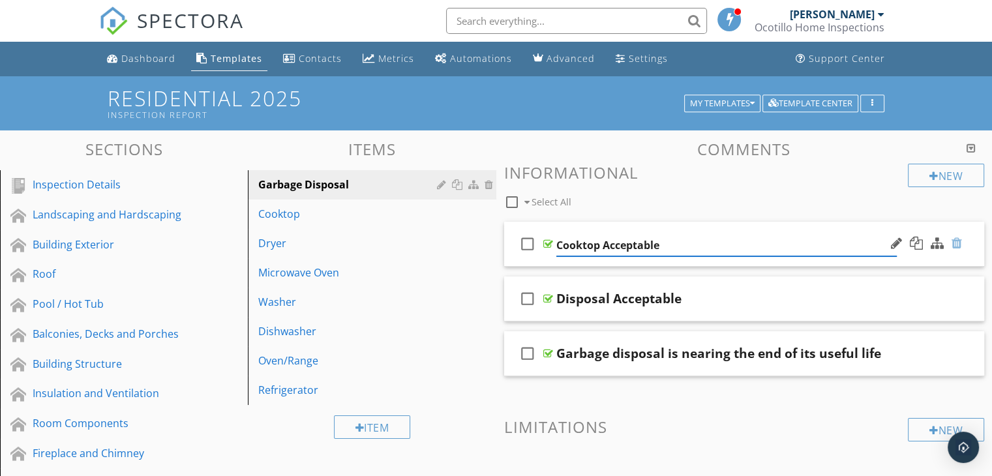
click at [955, 243] on div at bounding box center [956, 243] width 10 height 13
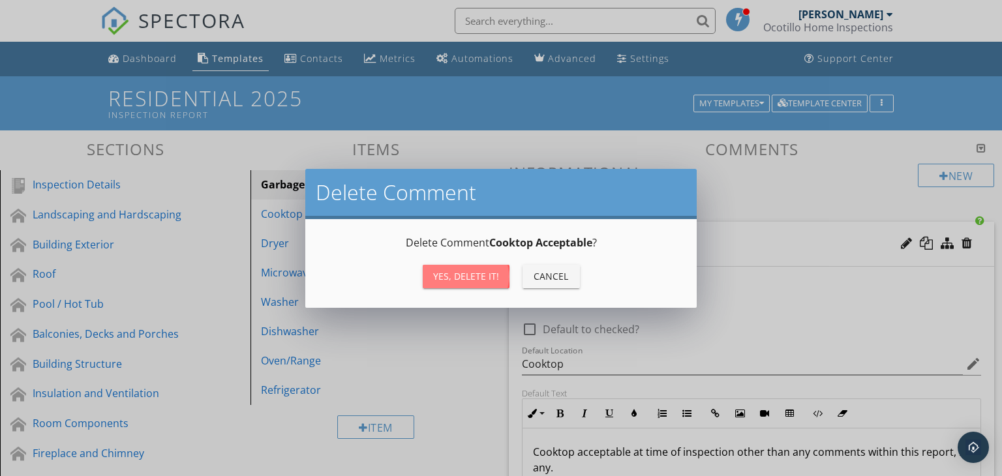
click at [462, 267] on button "Yes, Delete it!" at bounding box center [466, 276] width 87 height 23
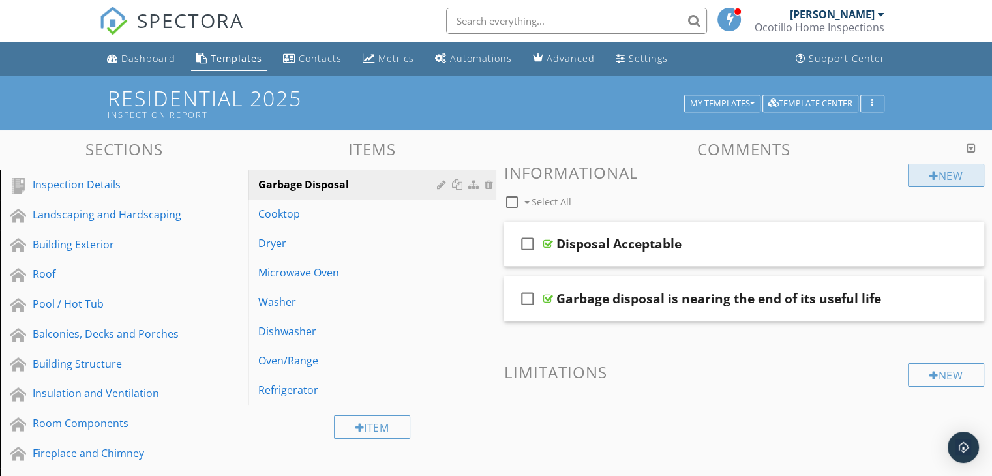
click at [919, 175] on div "New" at bounding box center [946, 175] width 76 height 23
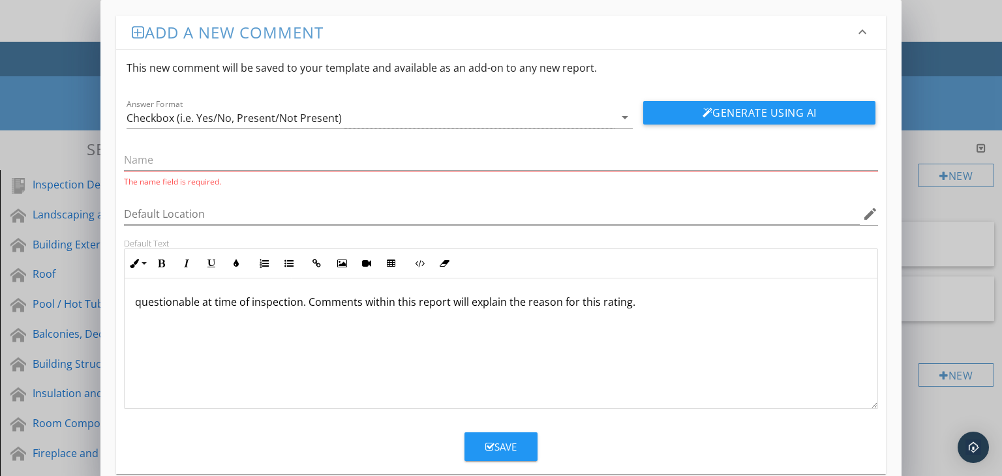
click at [135, 298] on p "questionable at time of inspection. Comments within this report will explain th…" at bounding box center [501, 302] width 732 height 16
click at [132, 168] on input "text" at bounding box center [501, 160] width 754 height 22
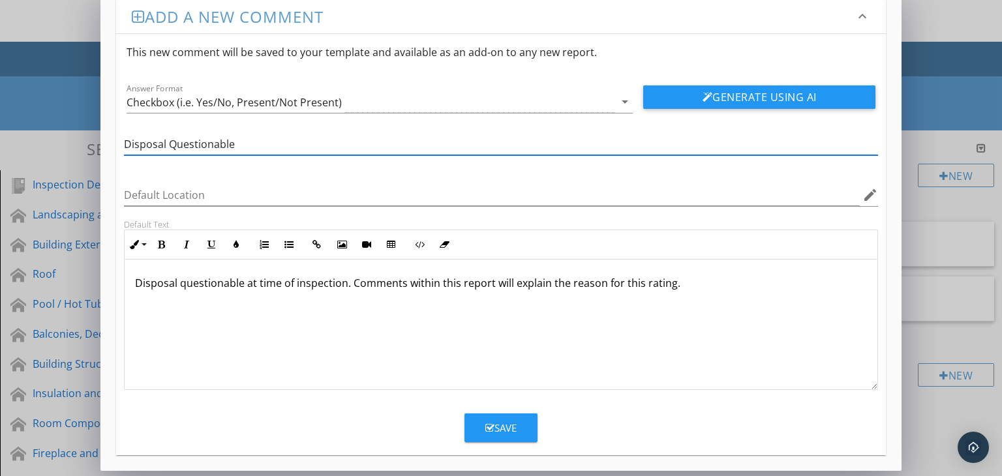
scroll to position [18, 0]
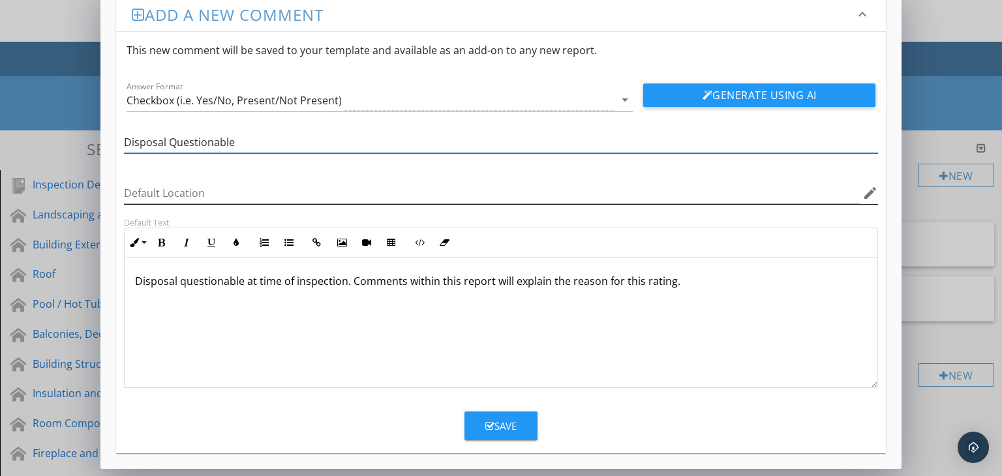
type input "Disposal Questionable"
click at [132, 194] on input "Default Location" at bounding box center [492, 194] width 736 height 22
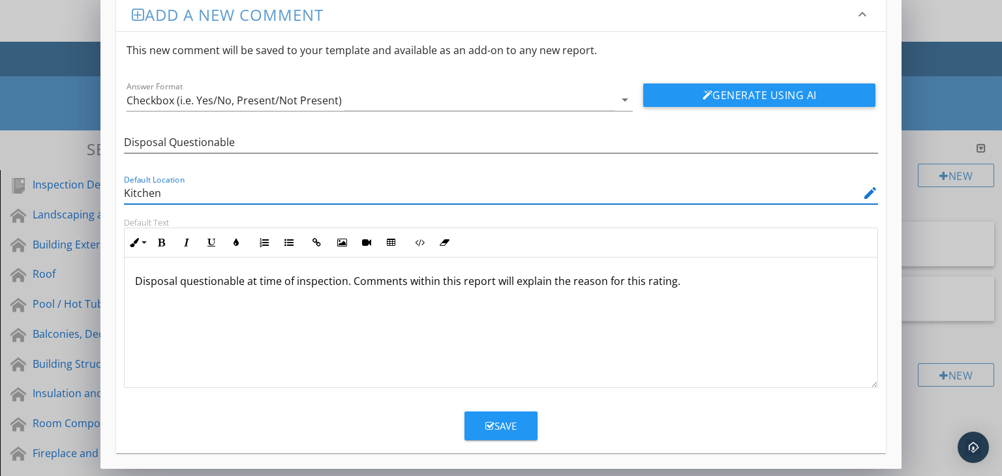
type input "Kitchen"
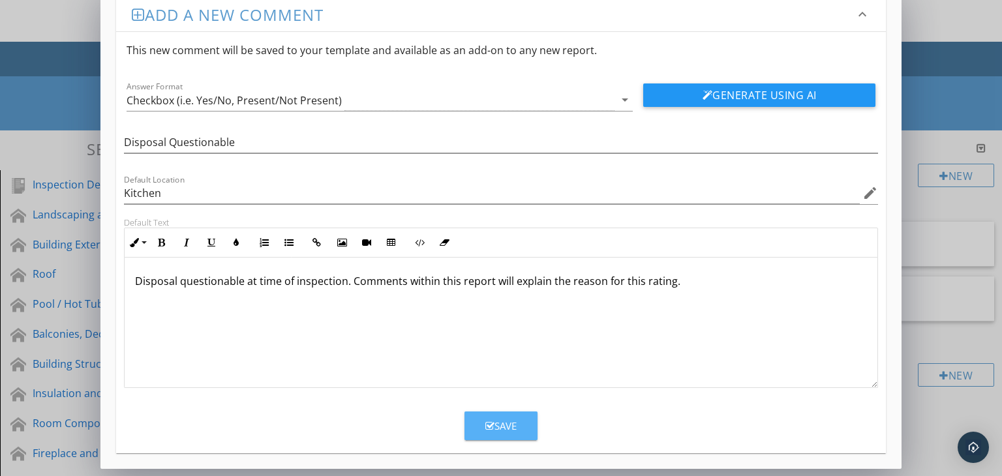
click at [493, 423] on div "Save" at bounding box center [500, 426] width 31 height 15
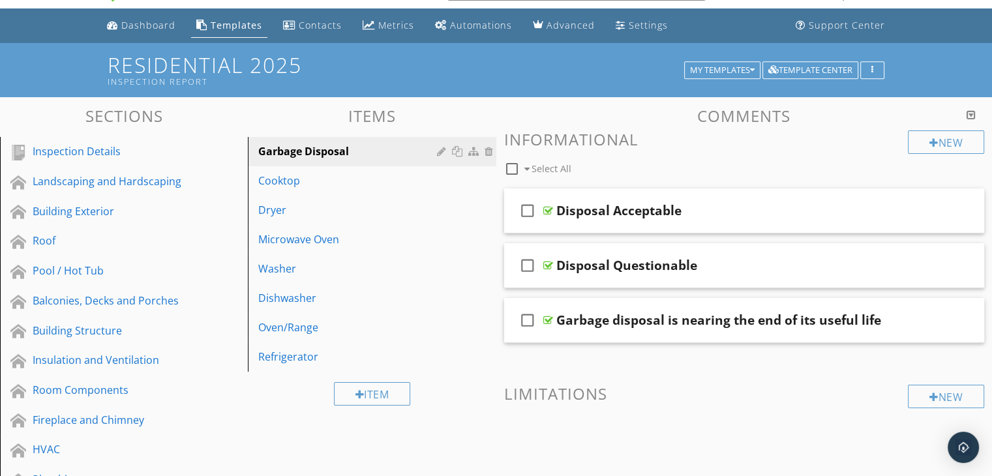
scroll to position [65, 0]
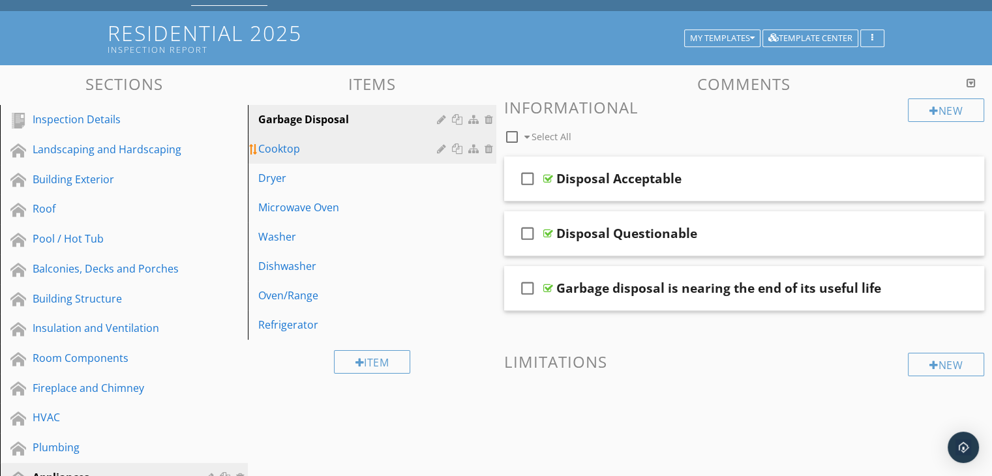
click at [351, 149] on div "Cooktop" at bounding box center [349, 149] width 182 height 16
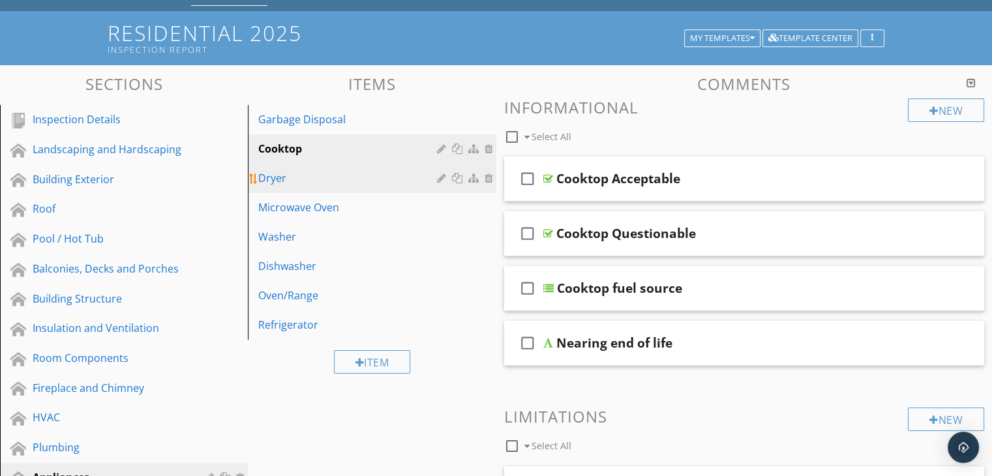
click at [282, 182] on div "Dryer" at bounding box center [349, 178] width 182 height 16
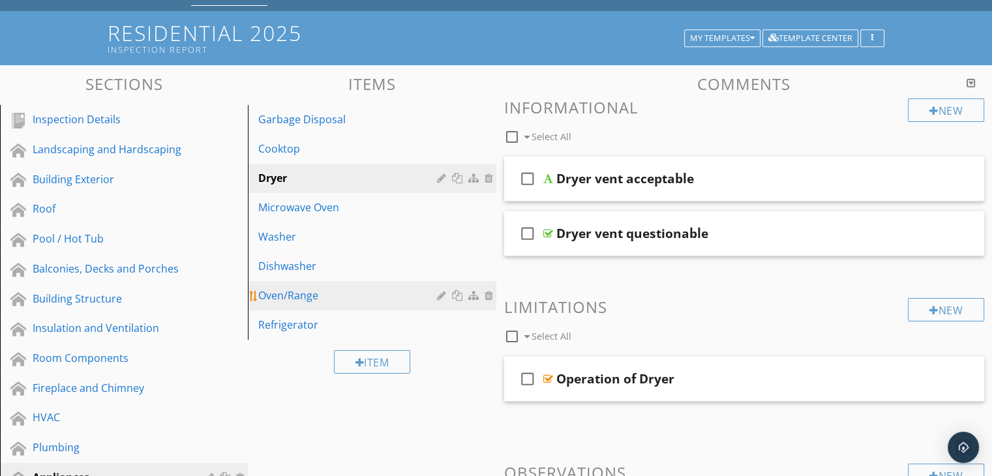
click at [301, 288] on div "Oven/Range" at bounding box center [349, 296] width 182 height 16
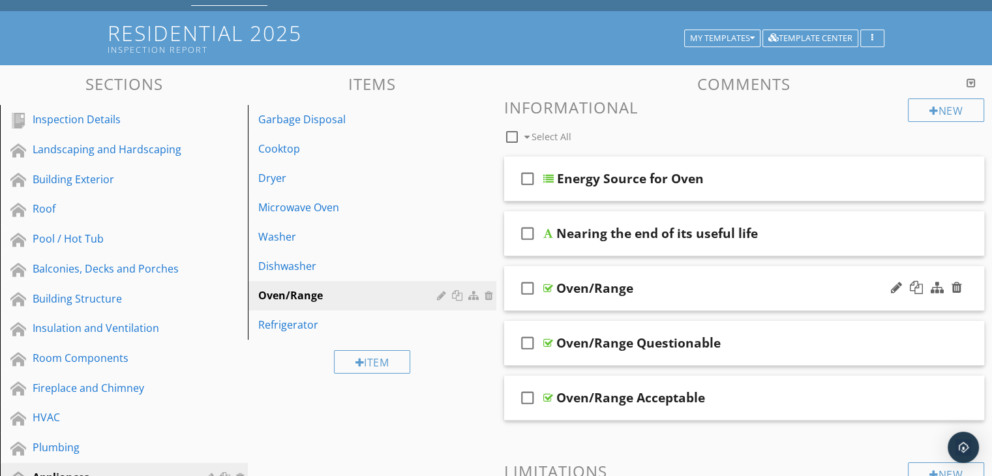
click at [655, 304] on div "check_box_outline_blank Oven/Range" at bounding box center [744, 288] width 481 height 45
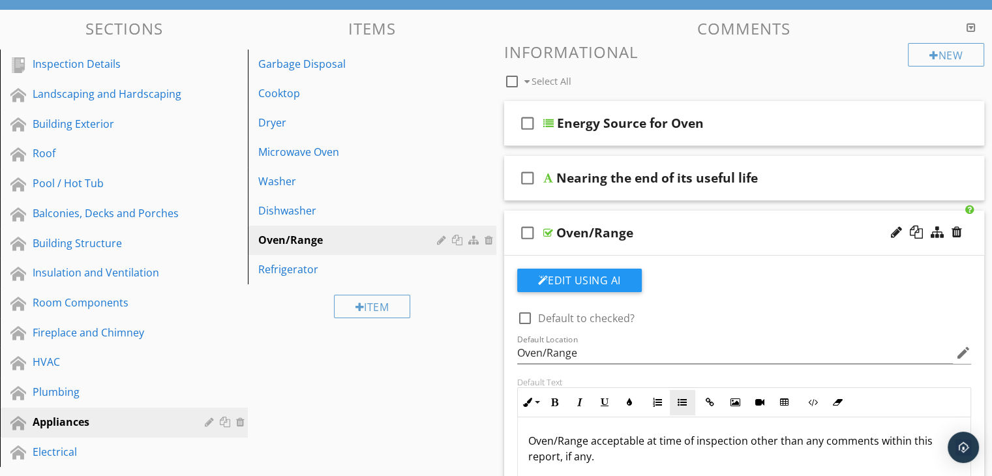
scroll to position [196, 0]
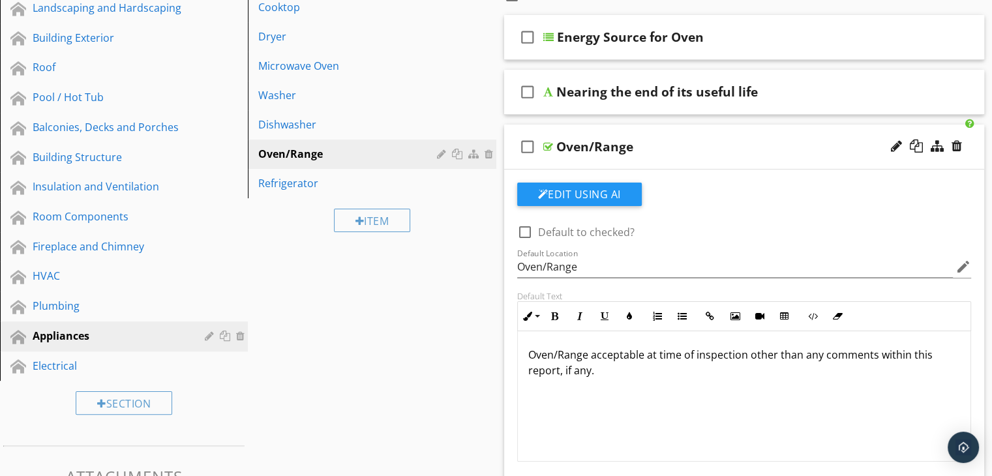
scroll to position [130, 0]
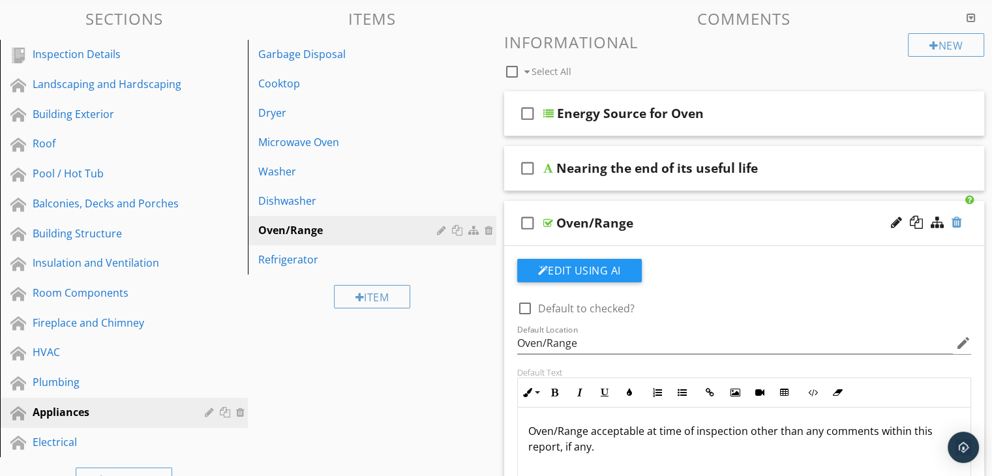
click at [960, 222] on div at bounding box center [956, 222] width 10 height 13
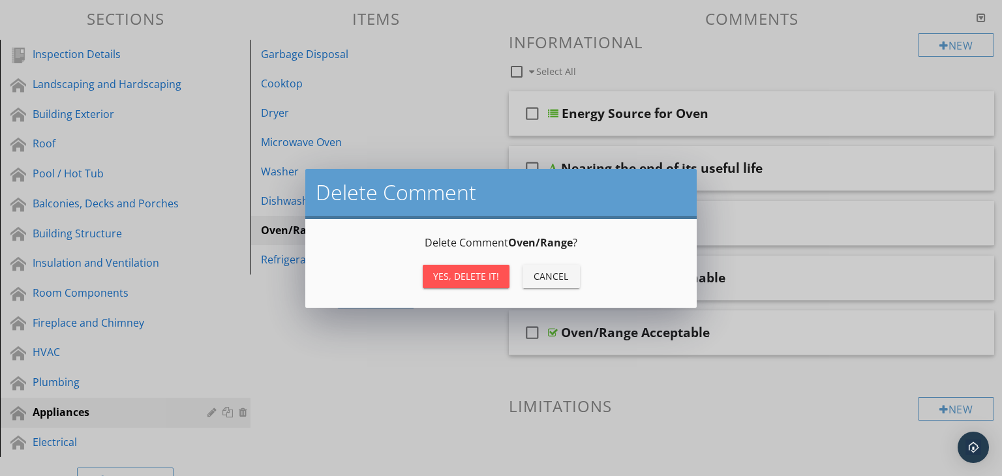
click at [490, 282] on div "Yes, Delete it!" at bounding box center [466, 276] width 66 height 14
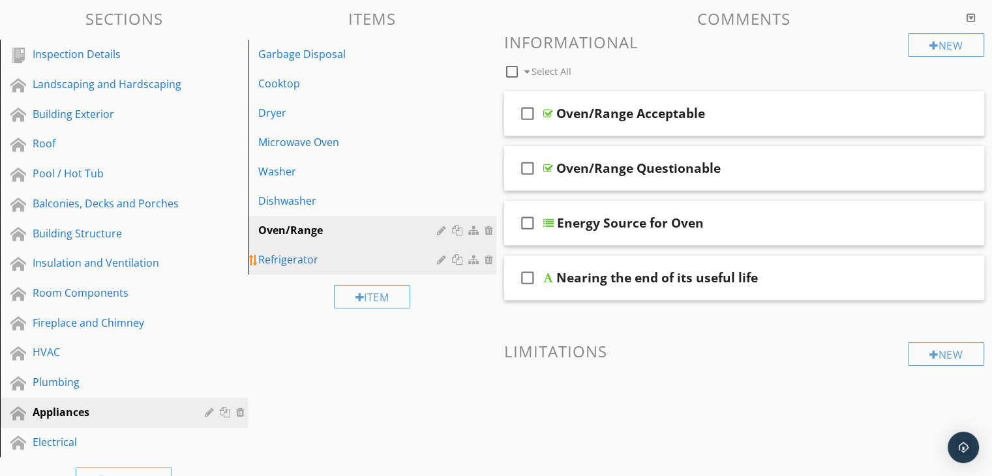
click at [291, 259] on div "Refrigerator" at bounding box center [349, 260] width 182 height 16
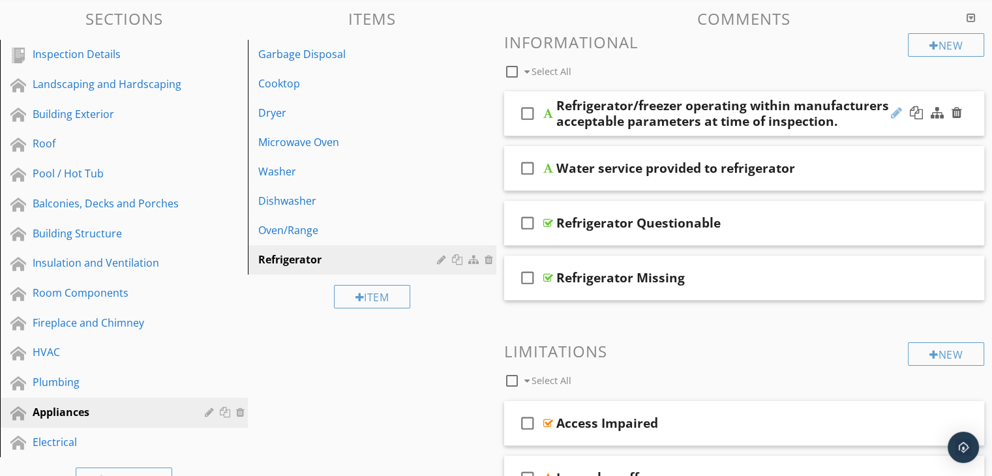
click at [893, 110] on div at bounding box center [896, 112] width 11 height 13
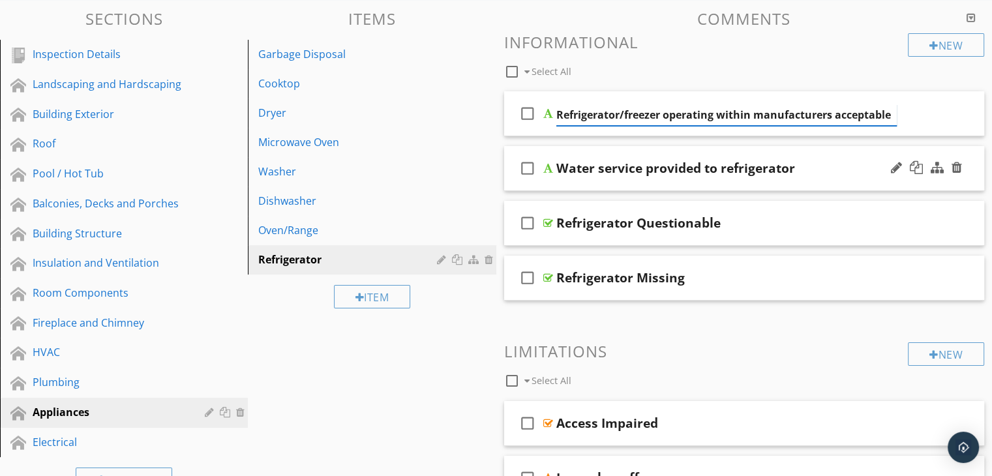
scroll to position [0, 0]
click at [837, 116] on input "Refrigerator/freezer operating within manufacturers acceptable" at bounding box center [726, 115] width 340 height 22
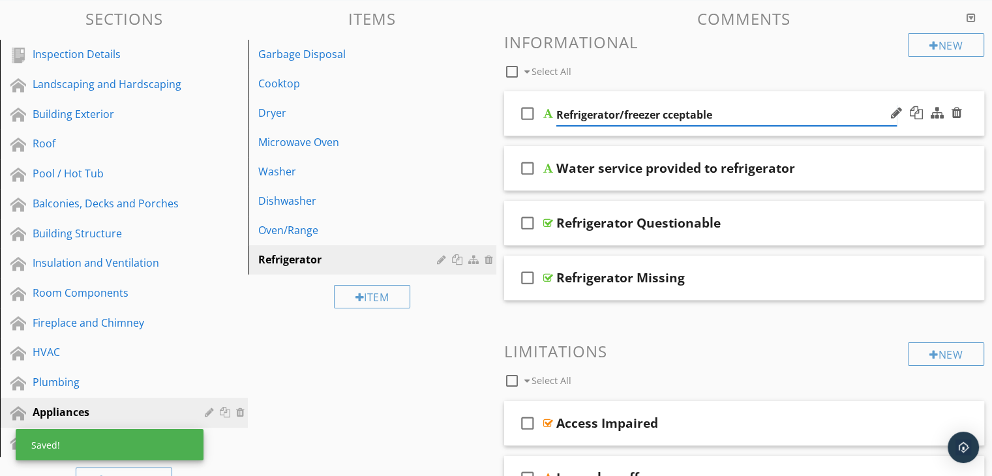
type input "Refrigerator/freezer Acceptable"
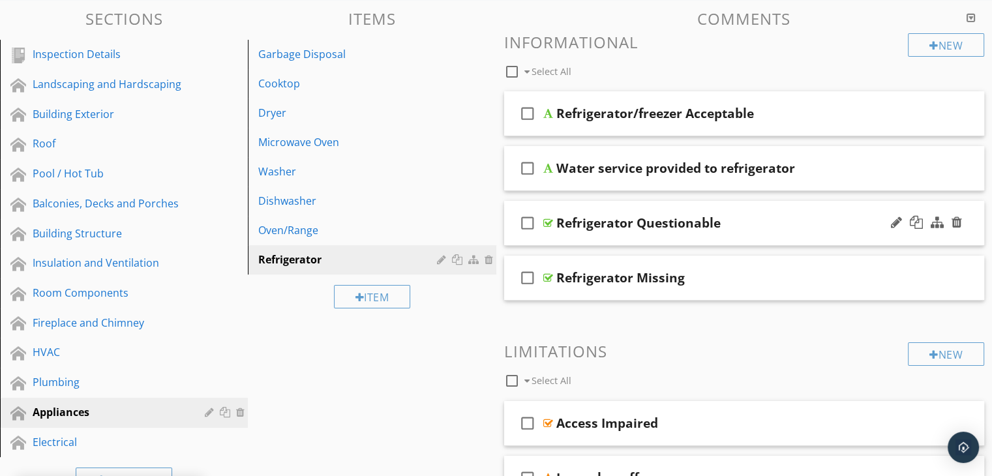
click at [659, 235] on div "check_box_outline_blank Refrigerator Questionable" at bounding box center [744, 223] width 481 height 45
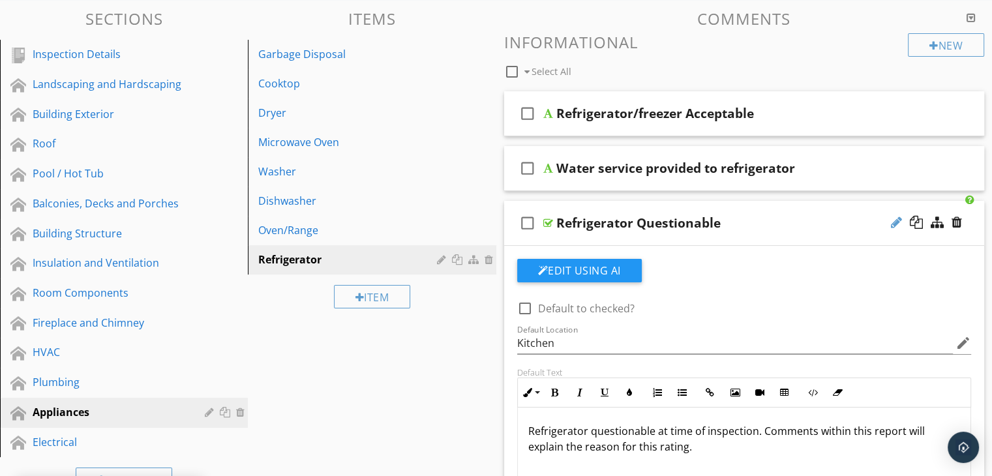
click at [893, 220] on div at bounding box center [896, 222] width 11 height 13
click at [619, 223] on input "Refrigerator Questionable" at bounding box center [726, 225] width 340 height 22
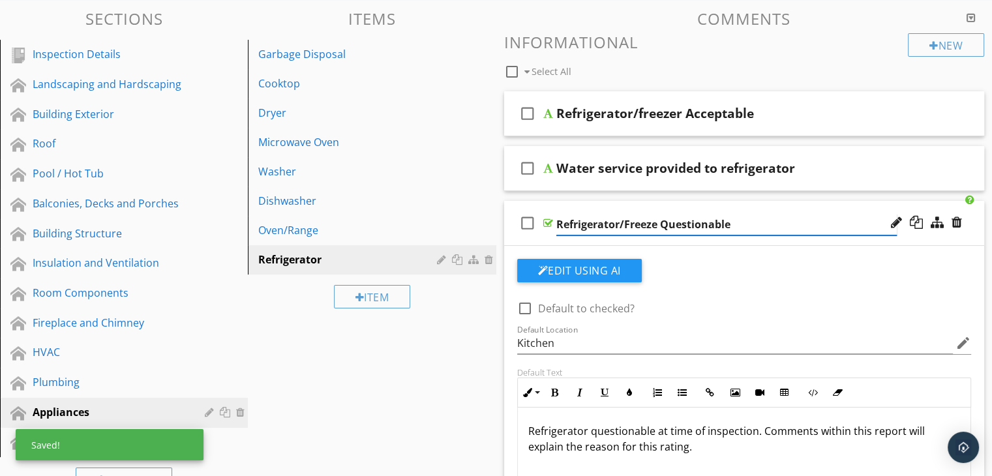
type input "Refrigerator/Freezer Questionable"
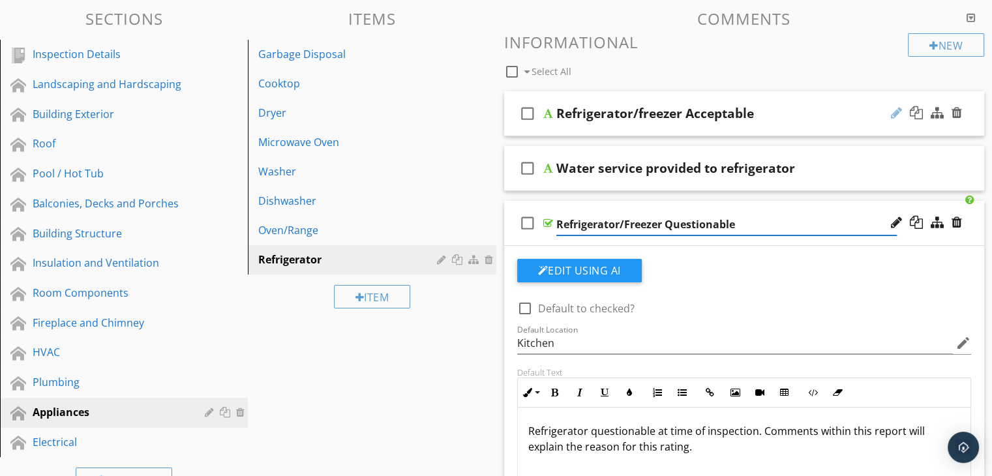
click at [897, 111] on div at bounding box center [896, 112] width 11 height 13
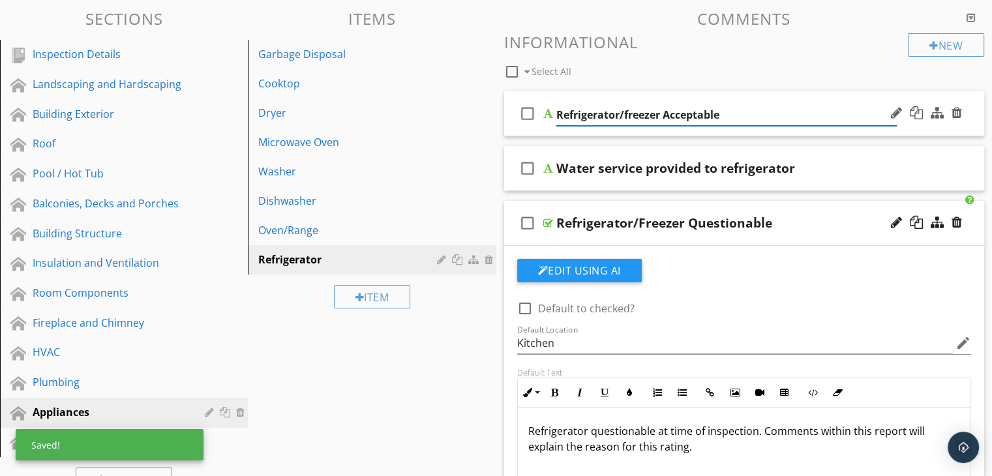
click at [631, 113] on input "Refrigerator/freezer Acceptable" at bounding box center [726, 115] width 340 height 22
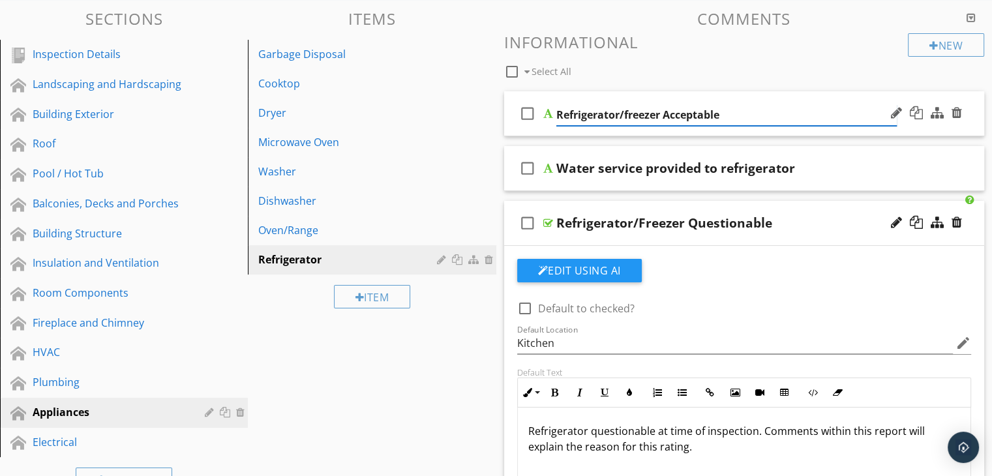
click at [629, 115] on input "Refrigerator/freezer Acceptable" at bounding box center [726, 115] width 340 height 22
type input "Refrigerator/Freezer Acceptable"
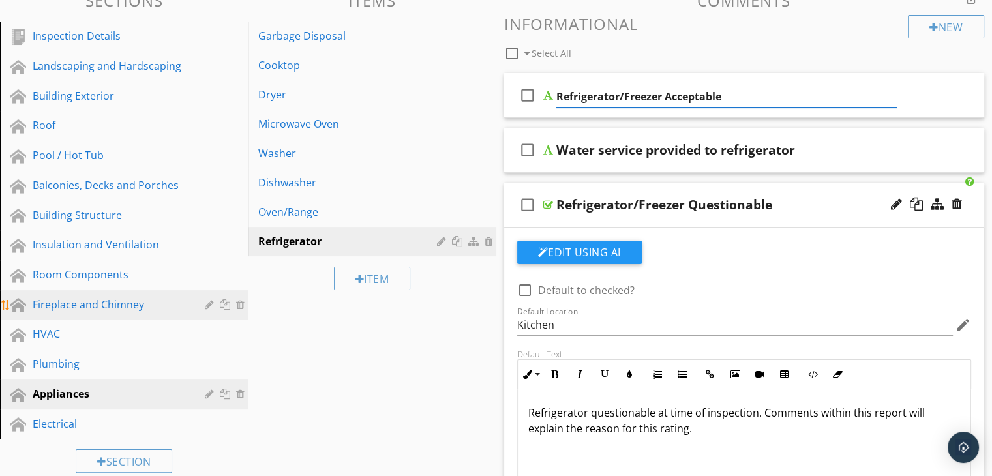
scroll to position [326, 0]
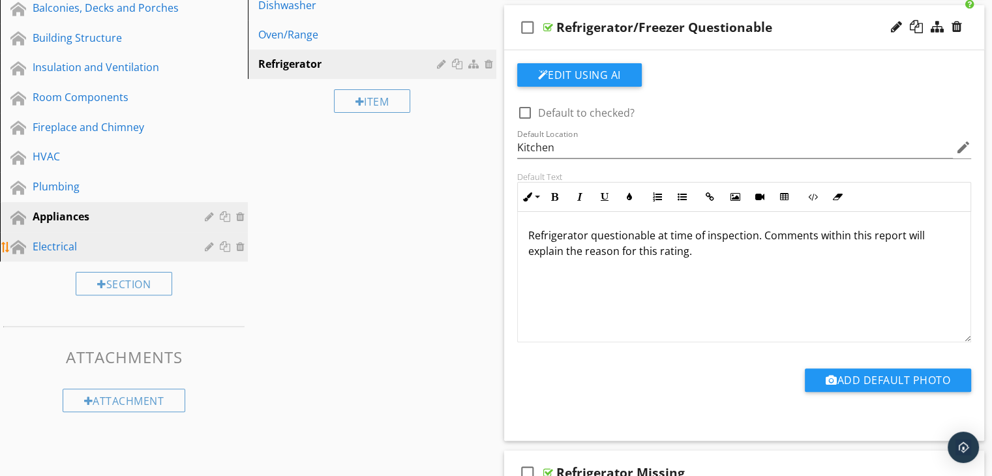
click at [60, 239] on div "Electrical" at bounding box center [109, 247] width 153 height 16
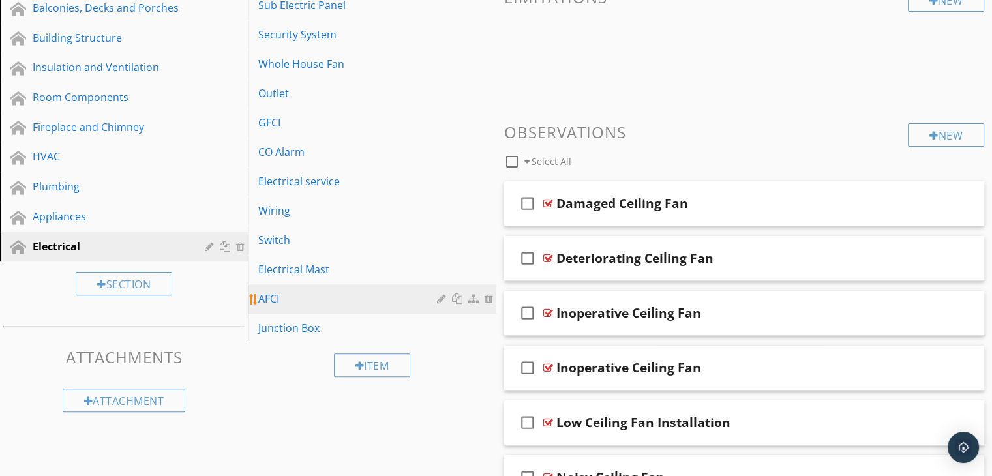
click at [302, 295] on div "AFCI" at bounding box center [349, 299] width 182 height 16
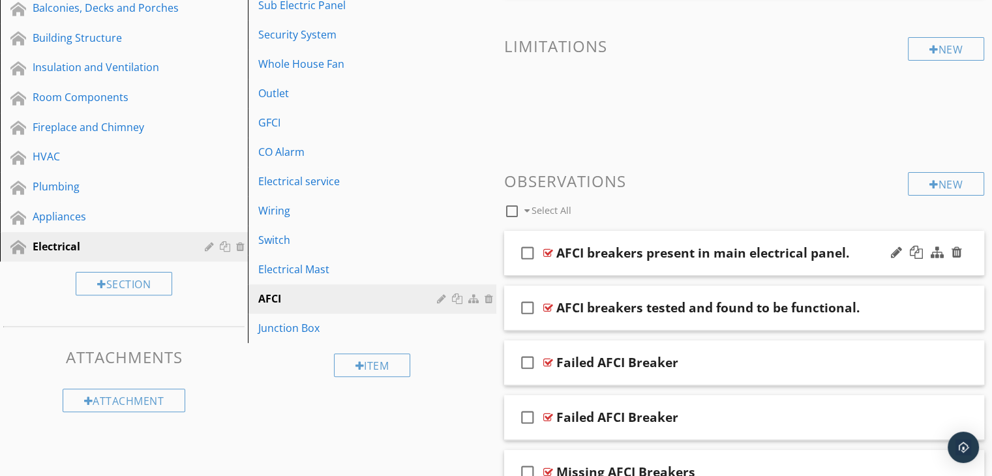
click at [760, 269] on div "check_box_outline_blank AFCI breakers present in main electrical panel." at bounding box center [744, 253] width 481 height 45
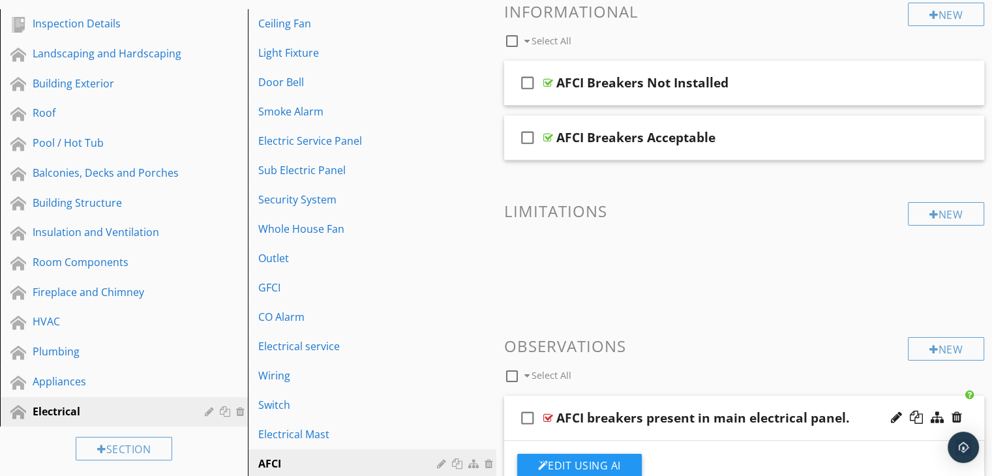
scroll to position [130, 0]
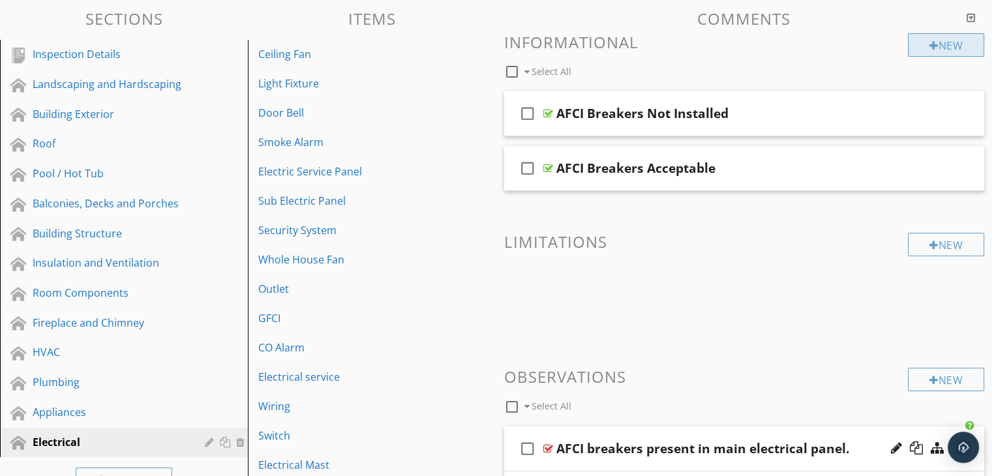
click at [948, 44] on div "New" at bounding box center [946, 44] width 76 height 23
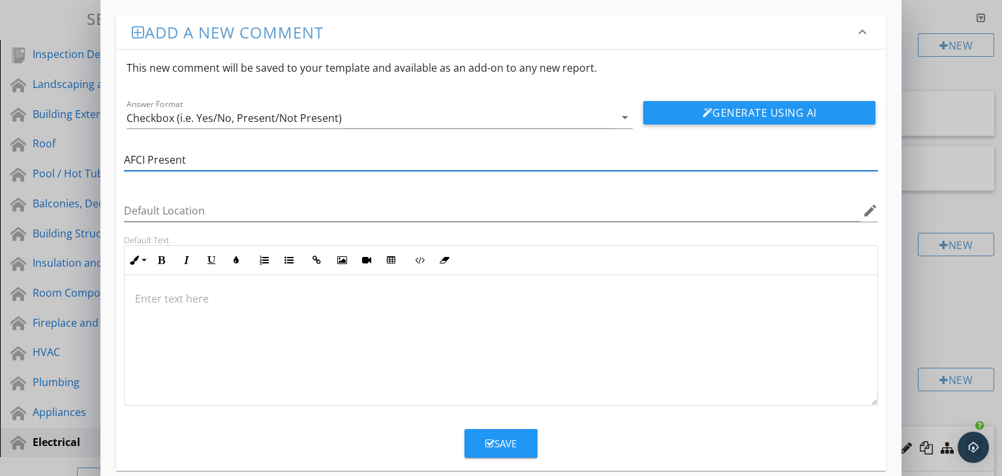
type input "AFCI Present"
click at [184, 297] on p at bounding box center [501, 299] width 732 height 16
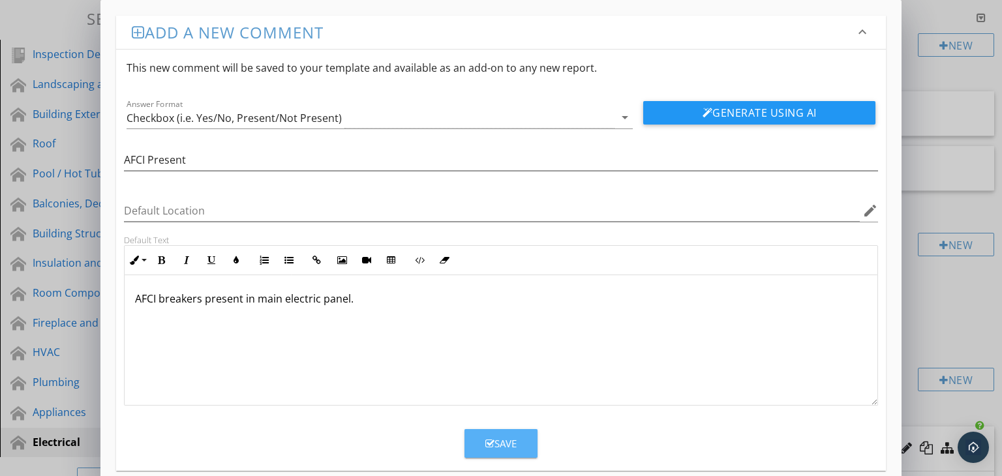
click at [512, 448] on div "Save" at bounding box center [500, 443] width 31 height 15
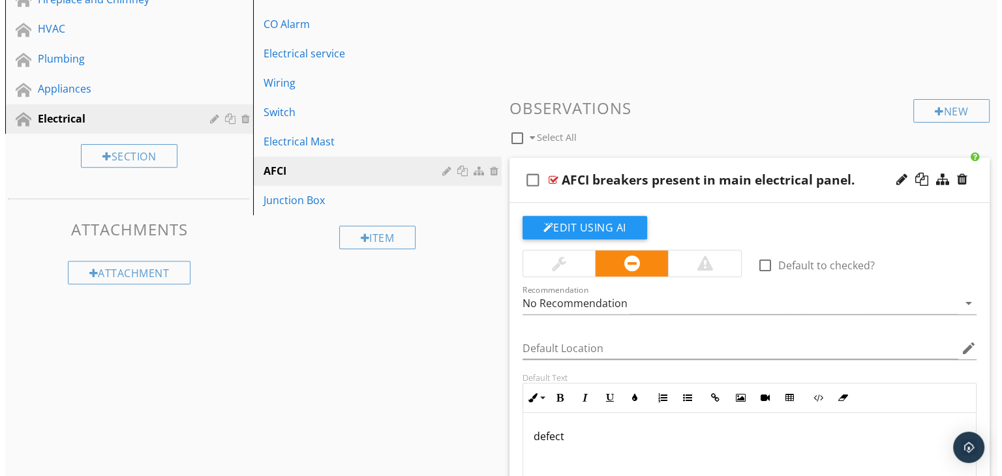
scroll to position [456, 0]
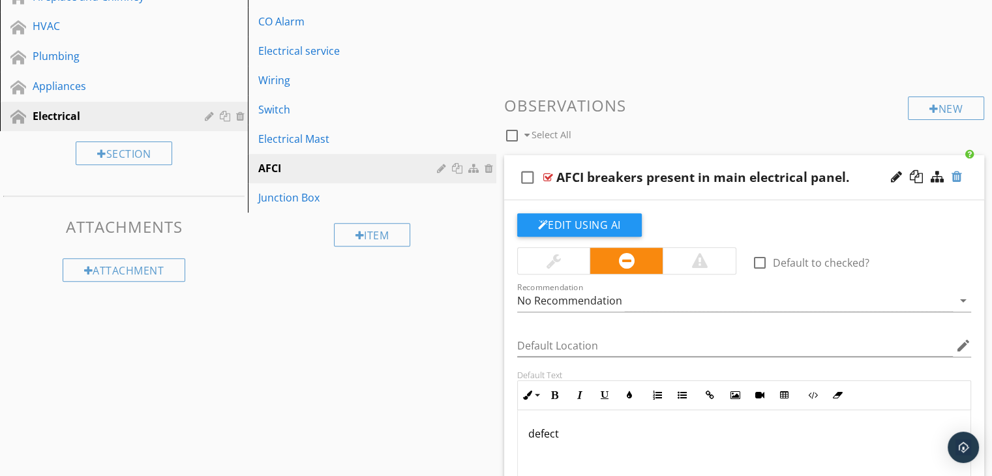
click at [957, 173] on div at bounding box center [956, 176] width 10 height 13
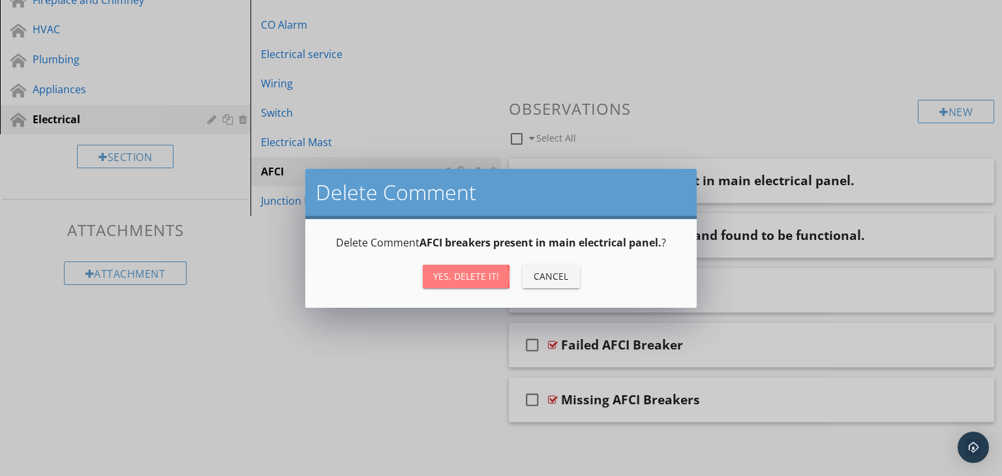
click at [477, 276] on div "Yes, Delete it!" at bounding box center [466, 276] width 66 height 14
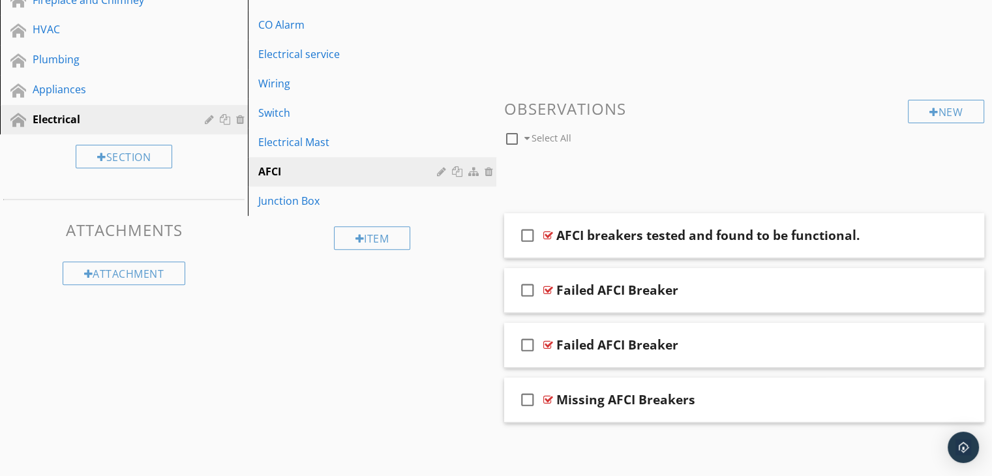
scroll to position [399, 0]
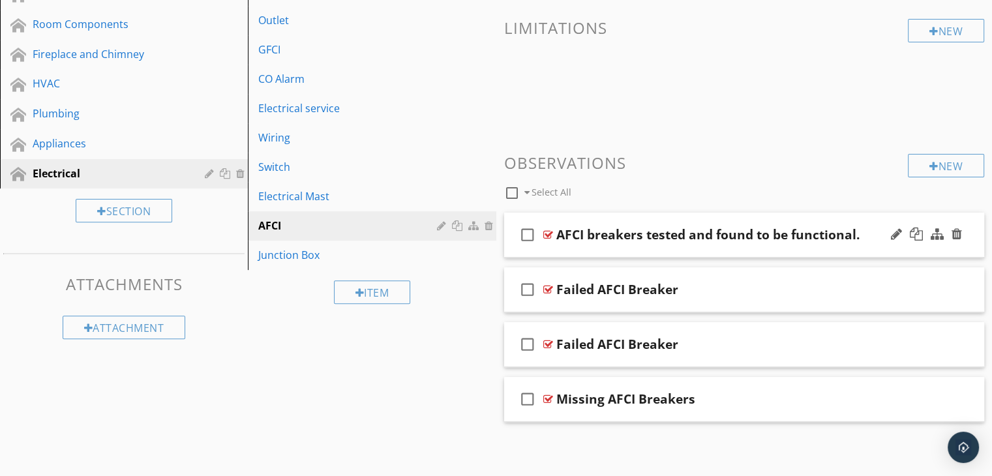
click at [730, 248] on div "check_box_outline_blank AFCI breakers tested and found to be functional." at bounding box center [744, 235] width 481 height 45
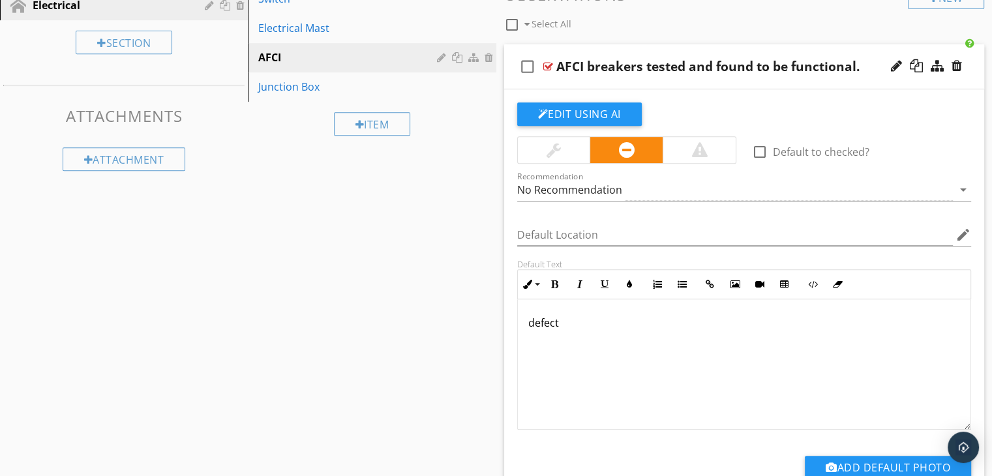
scroll to position [453, 0]
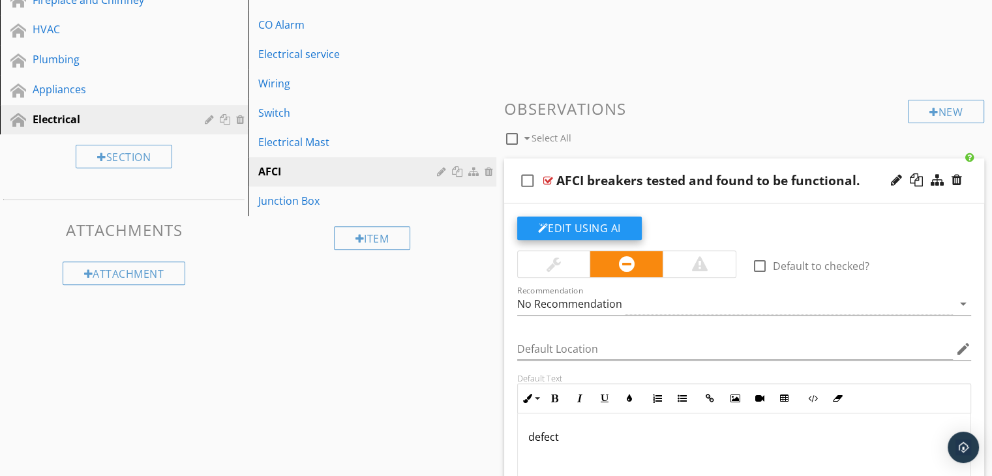
click at [605, 234] on button "Edit Using AI" at bounding box center [579, 227] width 125 height 23
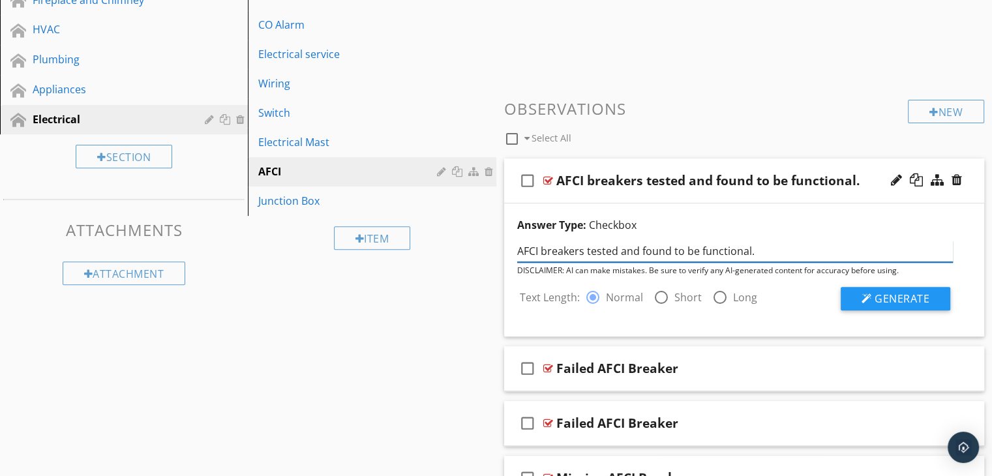
drag, startPoint x: 758, startPoint y: 252, endPoint x: 502, endPoint y: 256, distance: 255.6
click at [502, 256] on div "Comments New Informational check_box_outline_blank Select All check_box_outline…" at bounding box center [744, 114] width 496 height 855
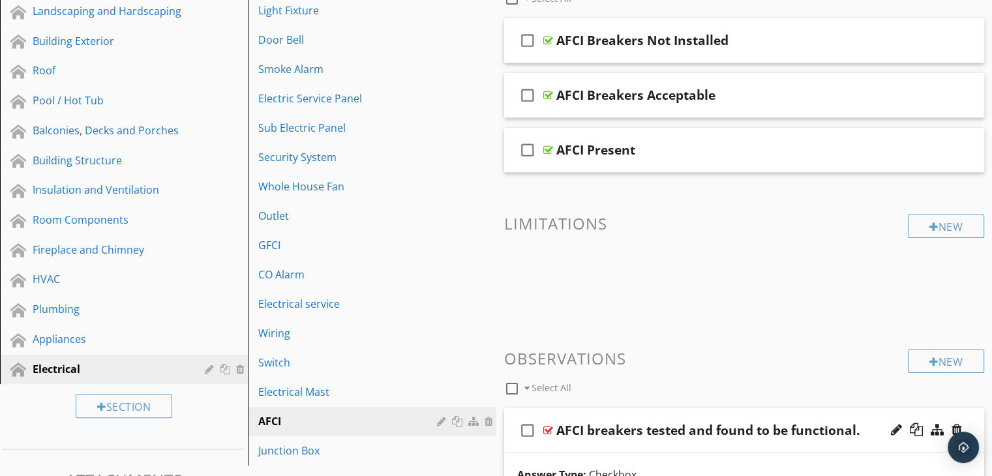
scroll to position [127, 0]
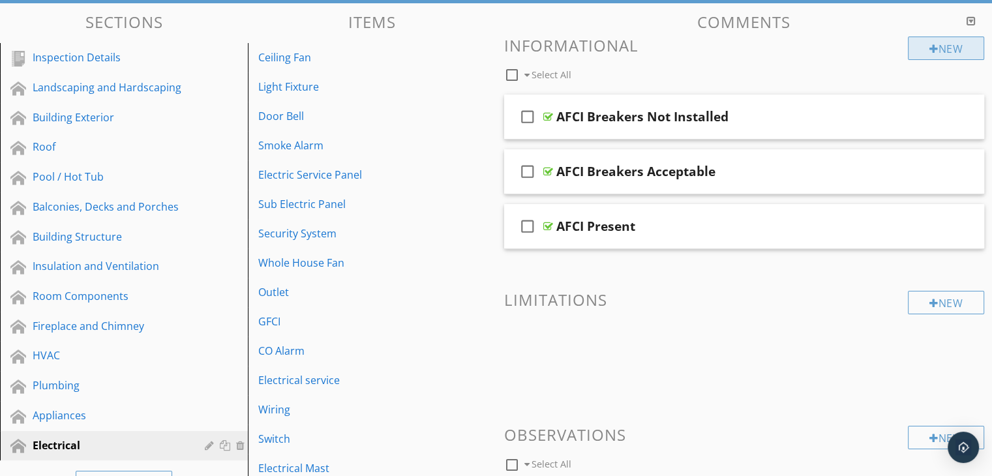
click at [953, 46] on div "New" at bounding box center [946, 48] width 76 height 23
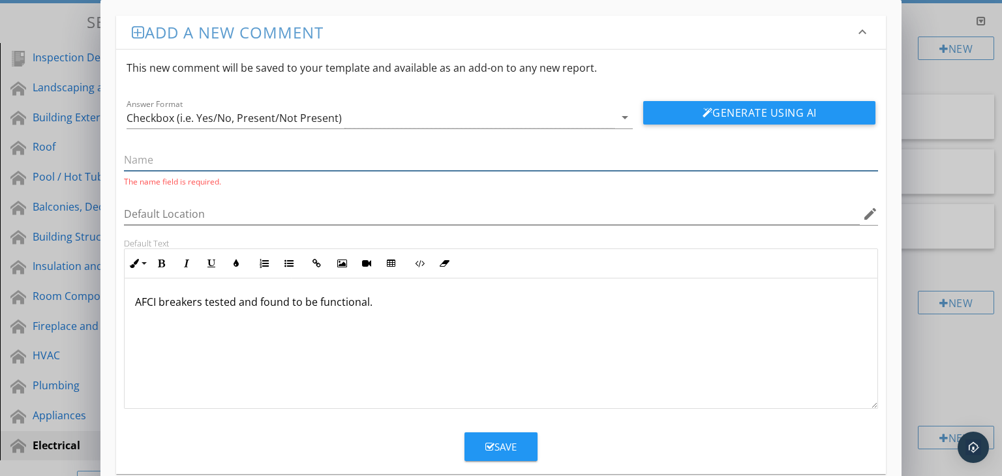
click at [175, 157] on input "text" at bounding box center [501, 160] width 754 height 22
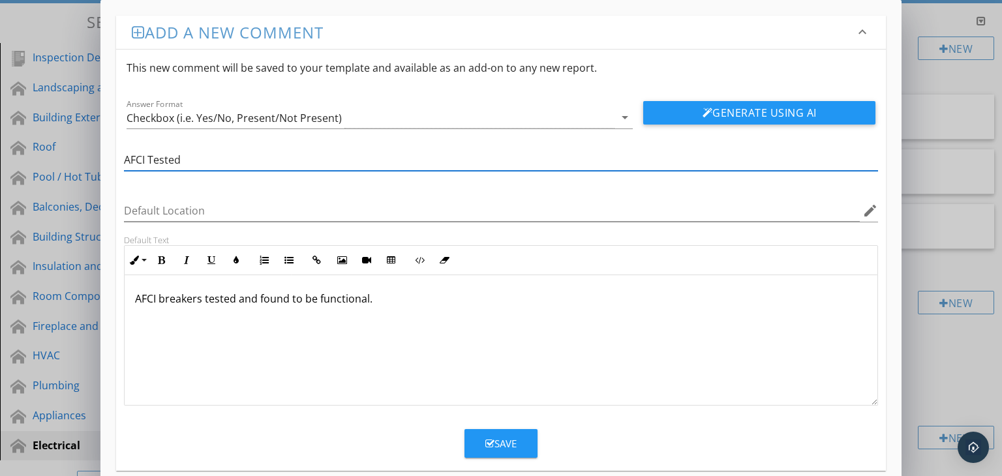
type input "AFCI Tested"
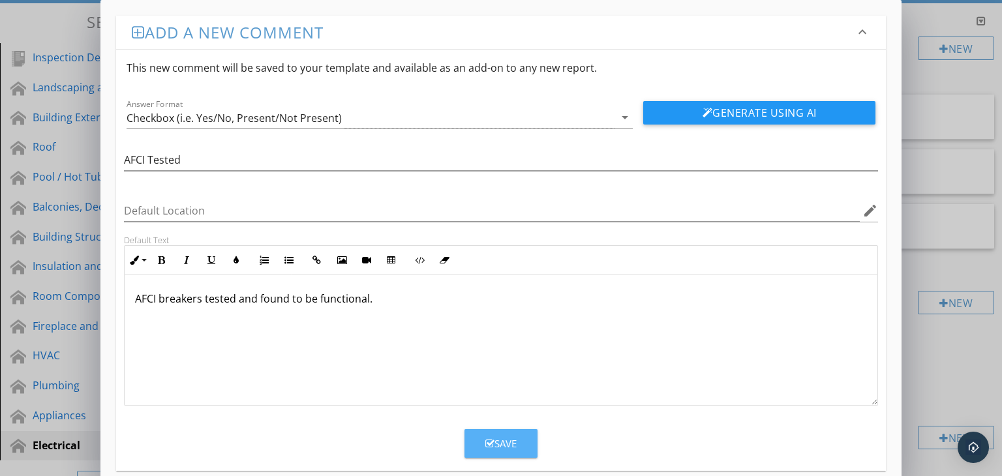
click at [511, 447] on div "Save" at bounding box center [500, 443] width 31 height 15
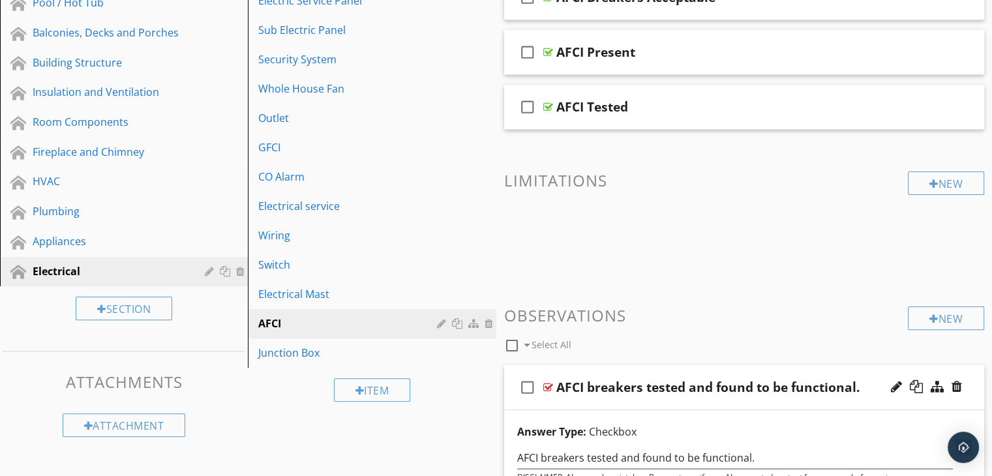
scroll to position [192, 0]
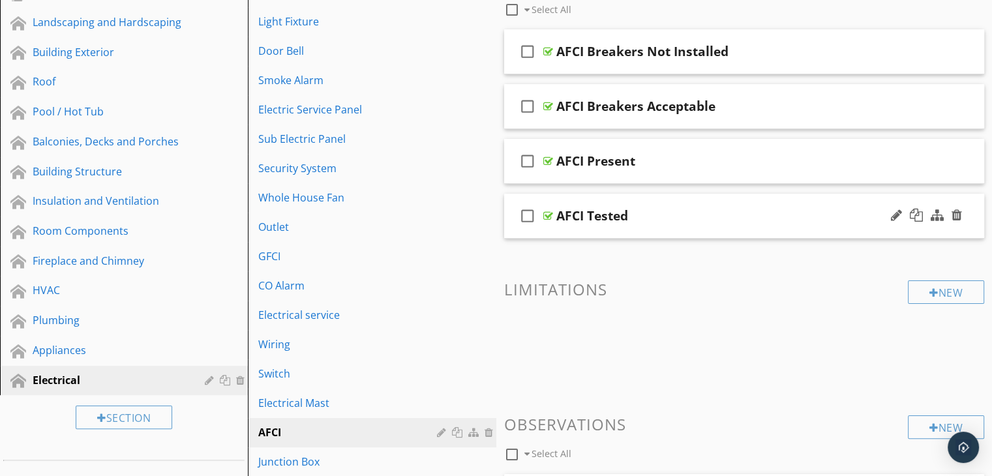
click at [659, 217] on div "AFCI Tested" at bounding box center [726, 216] width 340 height 16
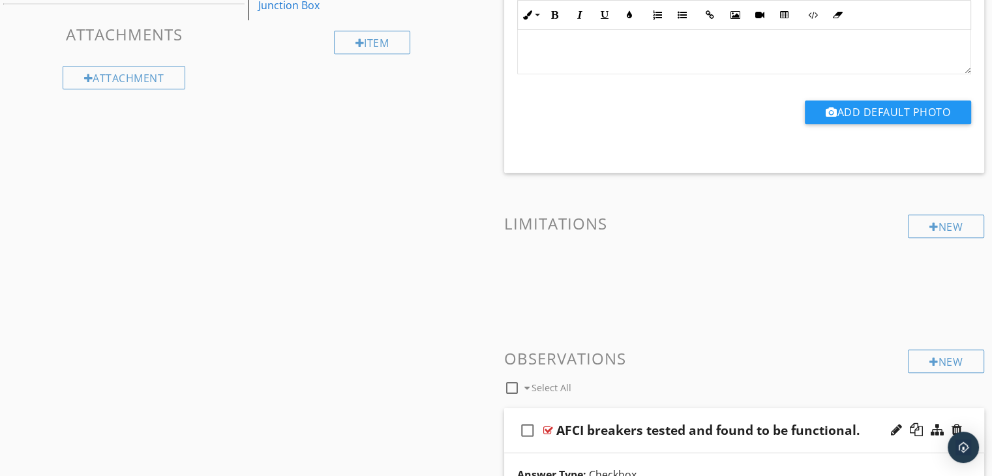
scroll to position [779, 0]
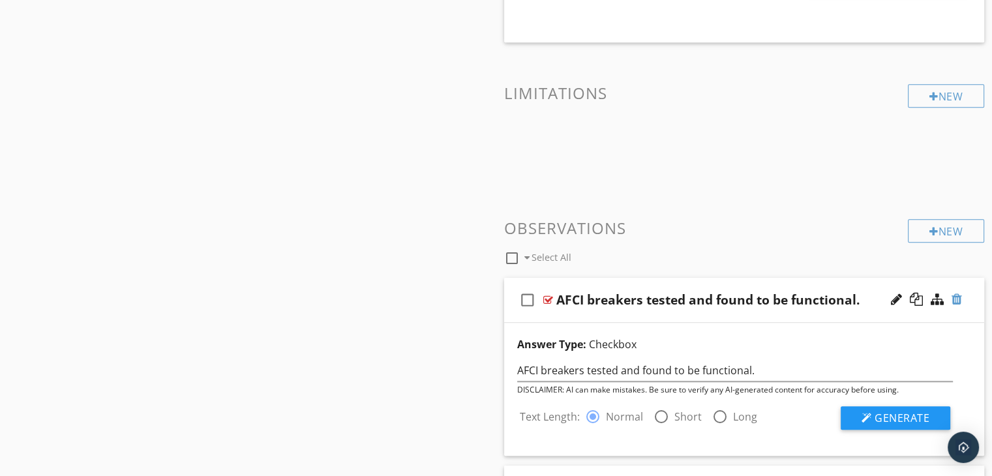
click at [957, 295] on div at bounding box center [956, 299] width 10 height 13
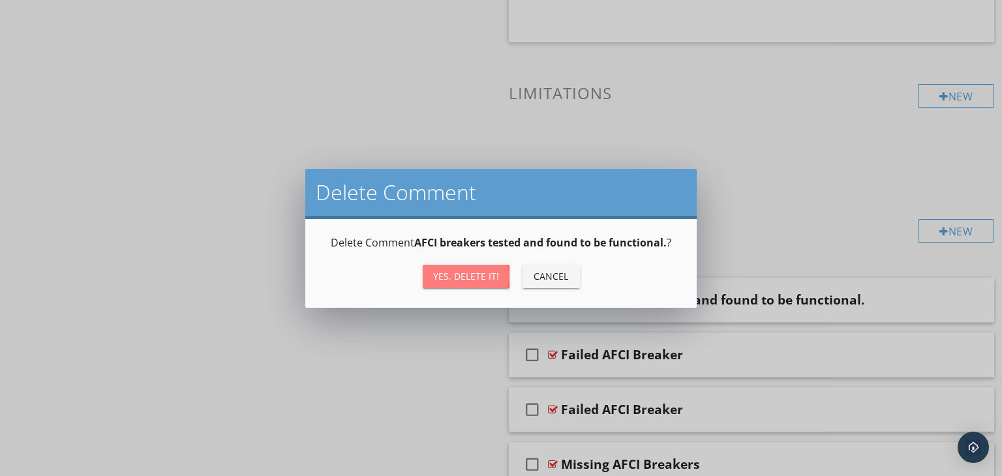
click at [483, 271] on div "Yes, Delete it!" at bounding box center [466, 276] width 66 height 14
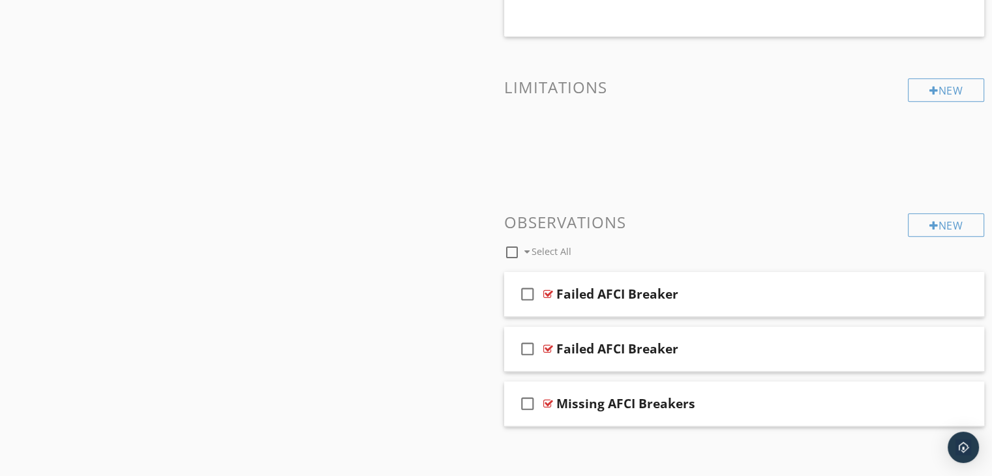
scroll to position [789, 0]
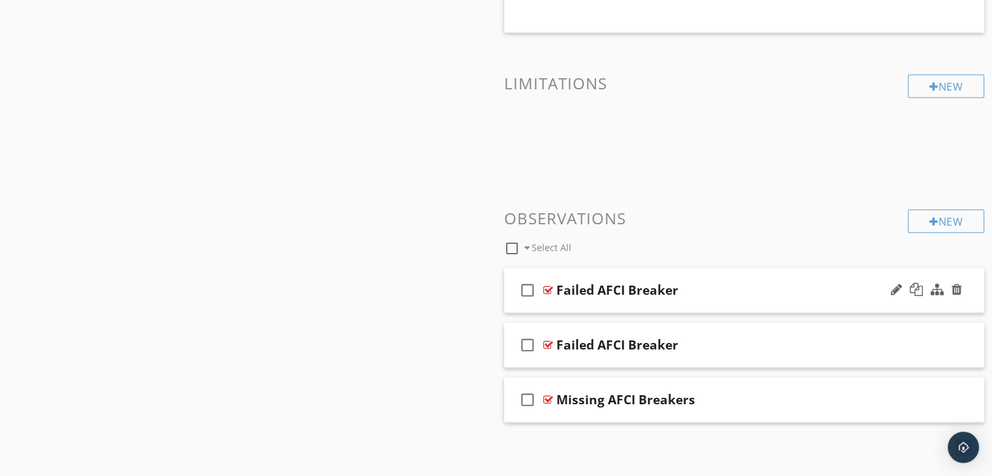
click at [751, 301] on div "check_box_outline_blank Failed AFCI Breaker" at bounding box center [744, 290] width 481 height 45
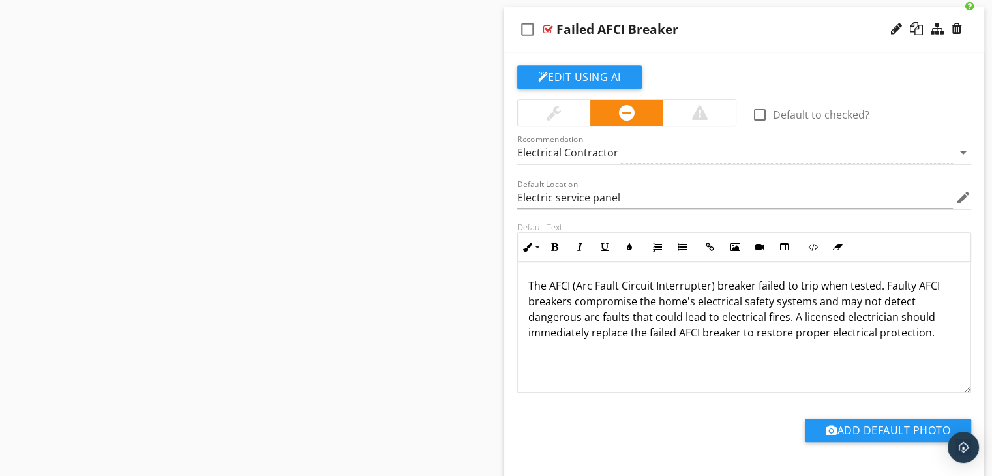
scroll to position [1227, 0]
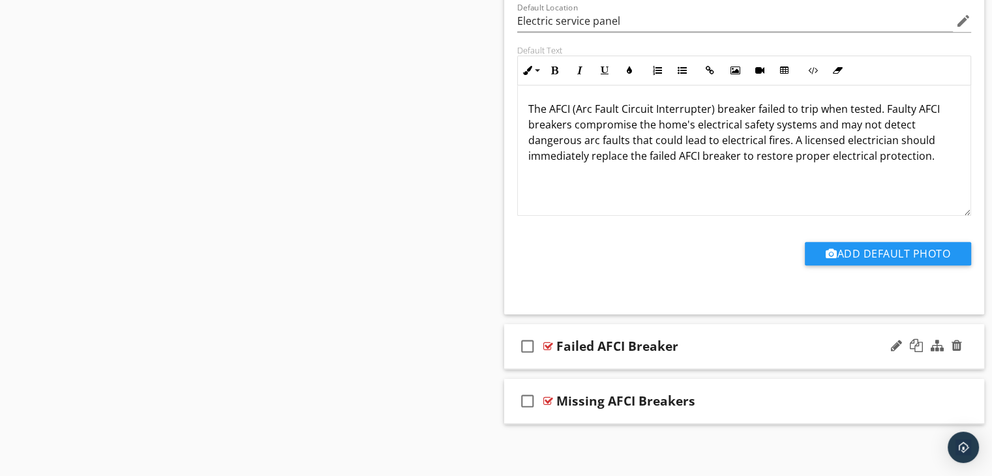
click at [632, 354] on div "check_box_outline_blank Failed AFCI Breaker" at bounding box center [744, 346] width 481 height 45
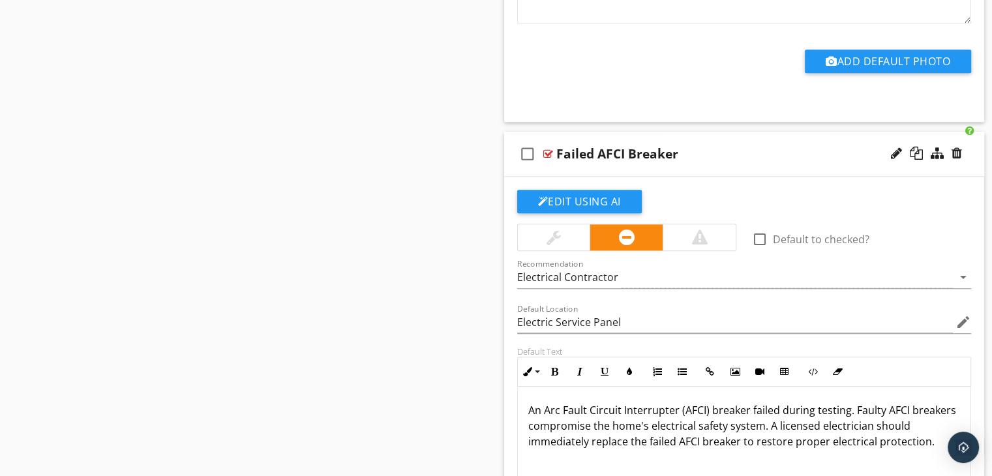
scroll to position [1422, 0]
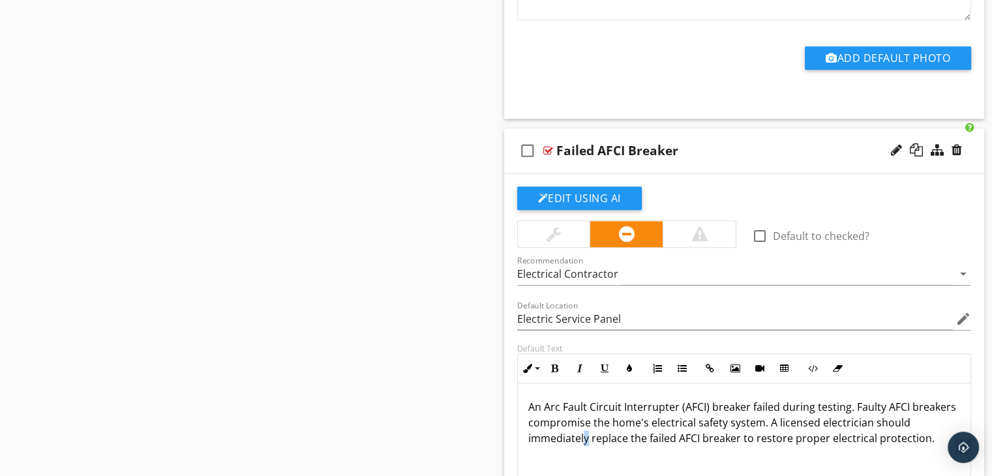
click at [582, 433] on p "An Arc Fault Circuit Interrupter (AFCI) breaker failed during testing. Faulty A…" at bounding box center [744, 422] width 432 height 47
click at [590, 434] on p "An Arc Fault Circuit Interrupter (AFCI) breaker failed during testing. Faulty A…" at bounding box center [744, 422] width 432 height 47
drag, startPoint x: 586, startPoint y: 432, endPoint x: 528, endPoint y: 434, distance: 57.4
click at [528, 434] on p "An Arc Fault Circuit Interrupter (AFCI) breaker failed during testing. Faulty A…" at bounding box center [744, 422] width 432 height 47
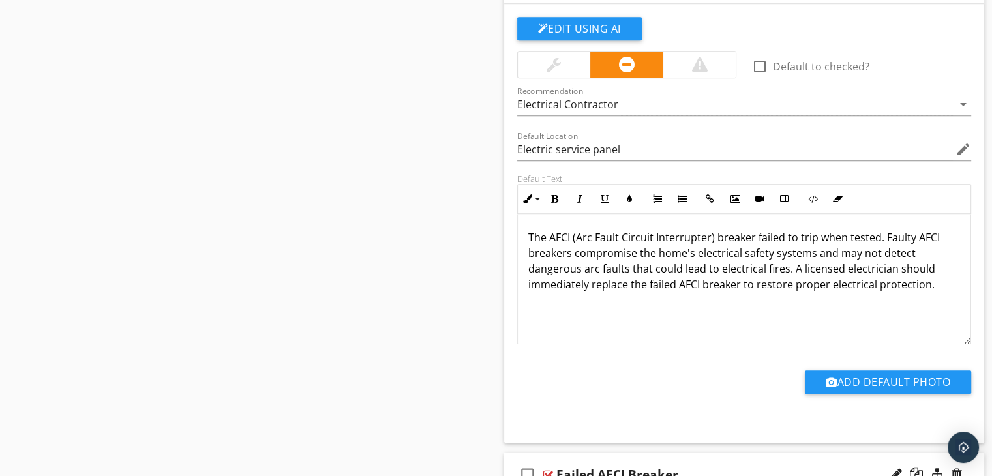
scroll to position [1096, 0]
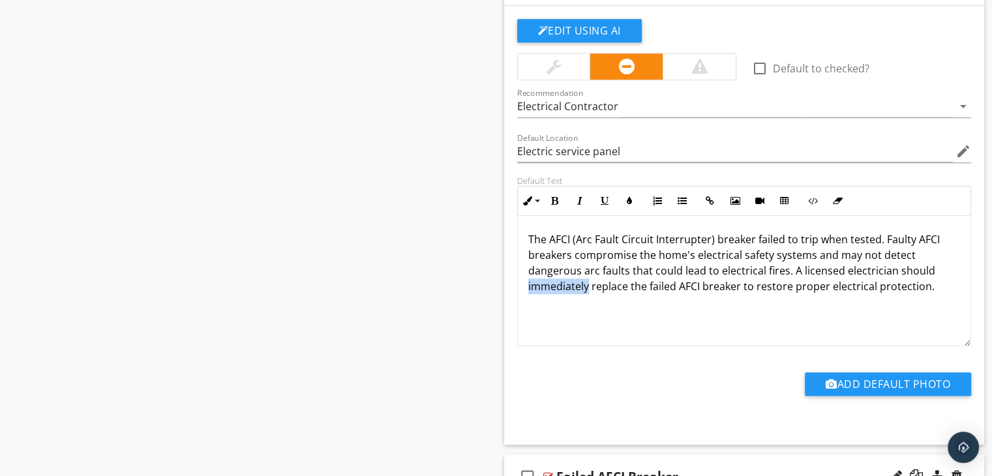
drag, startPoint x: 587, startPoint y: 282, endPoint x: 526, endPoint y: 282, distance: 60.6
click at [526, 282] on div "The AFCI (Arc Fault Circuit Interrupter) breaker failed to trip when tested. Fa…" at bounding box center [744, 281] width 453 height 130
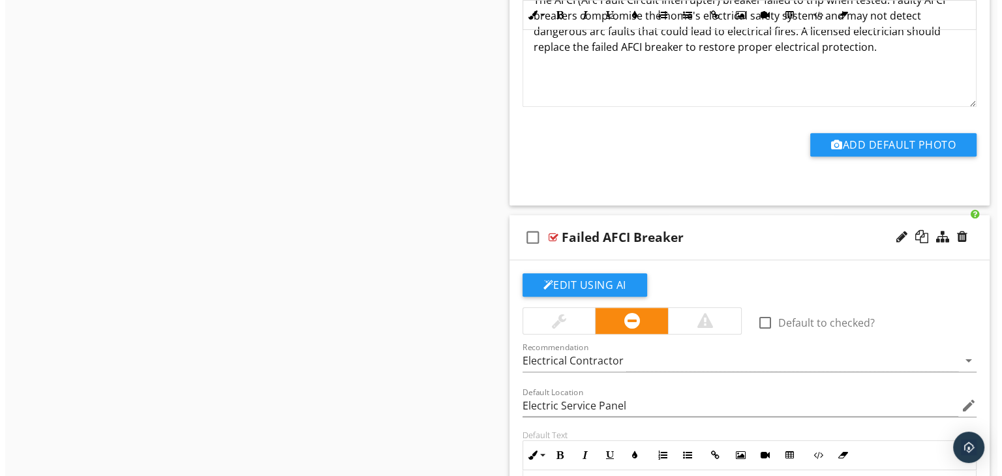
scroll to position [1357, 0]
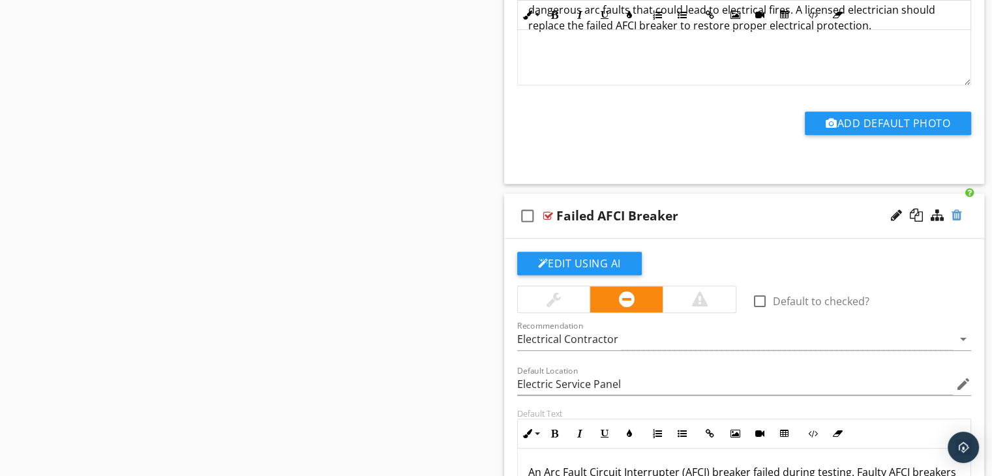
click at [954, 210] on div at bounding box center [956, 215] width 10 height 13
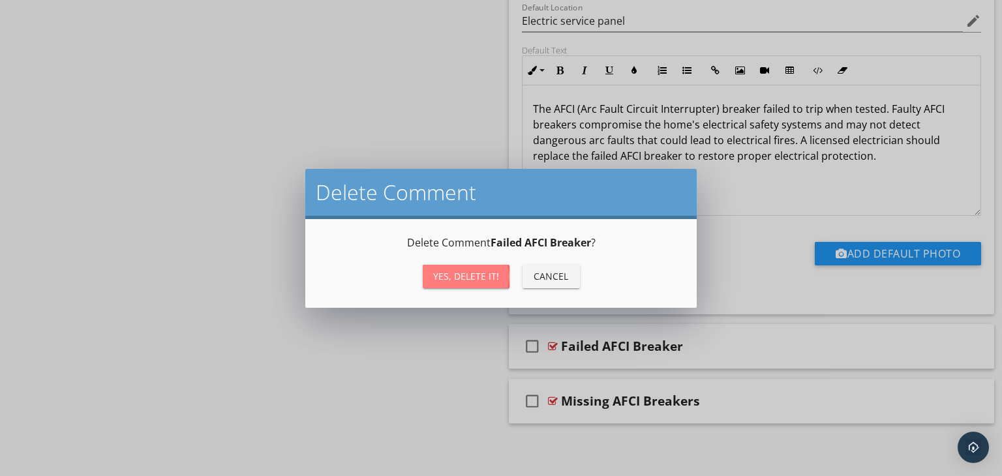
click at [467, 278] on div "Yes, Delete it!" at bounding box center [466, 276] width 66 height 14
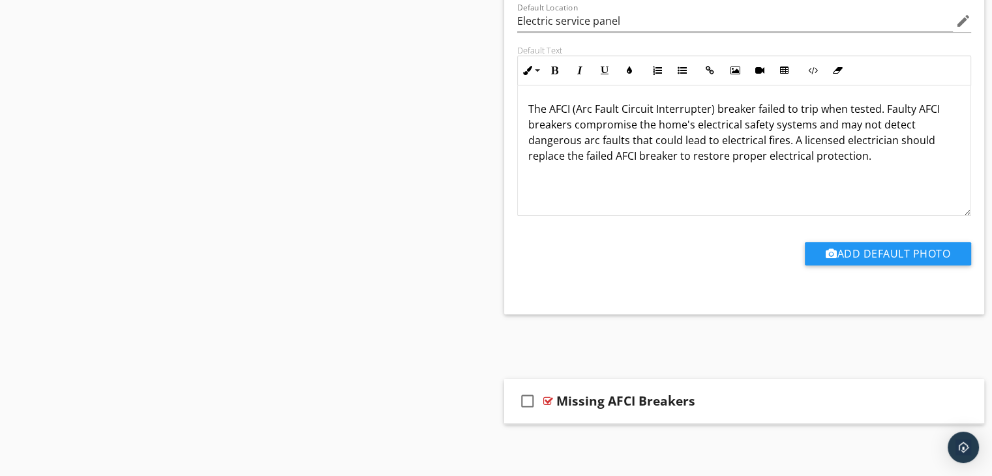
scroll to position [1172, 0]
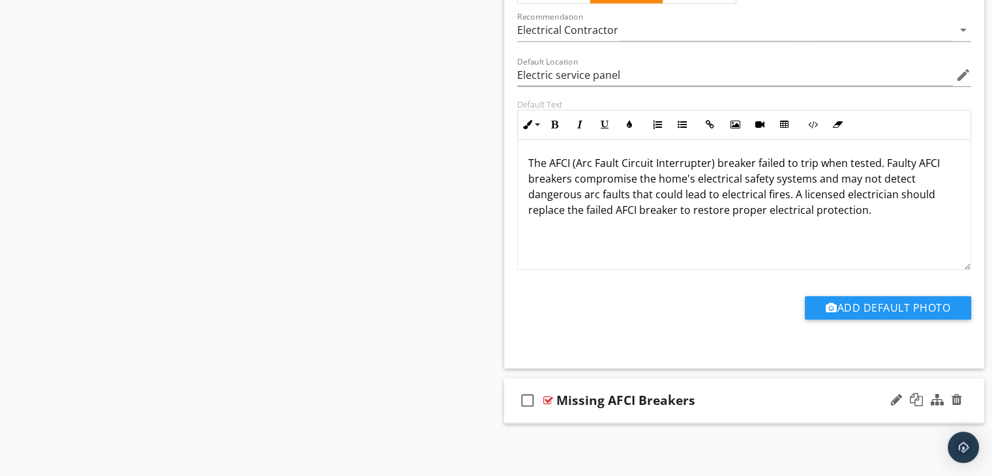
click at [630, 413] on div "check_box_outline_blank Missing AFCI Breakers" at bounding box center [744, 400] width 481 height 45
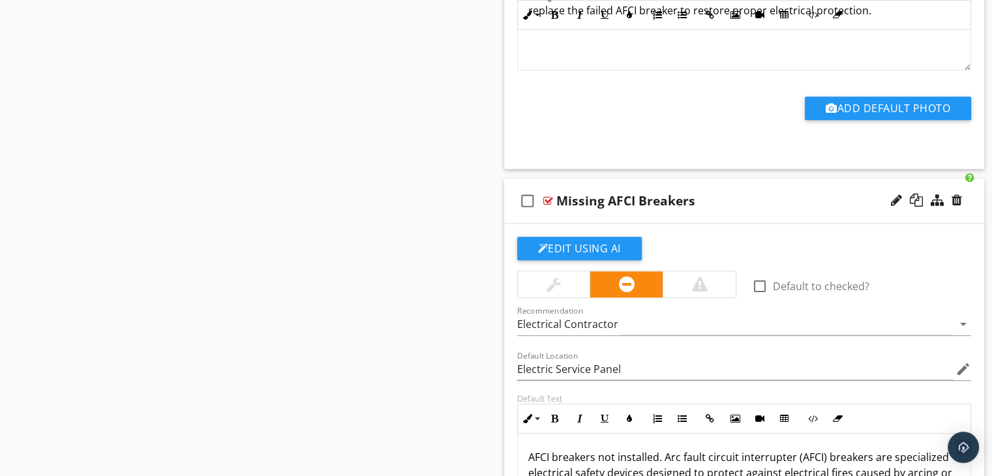
scroll to position [1480, 0]
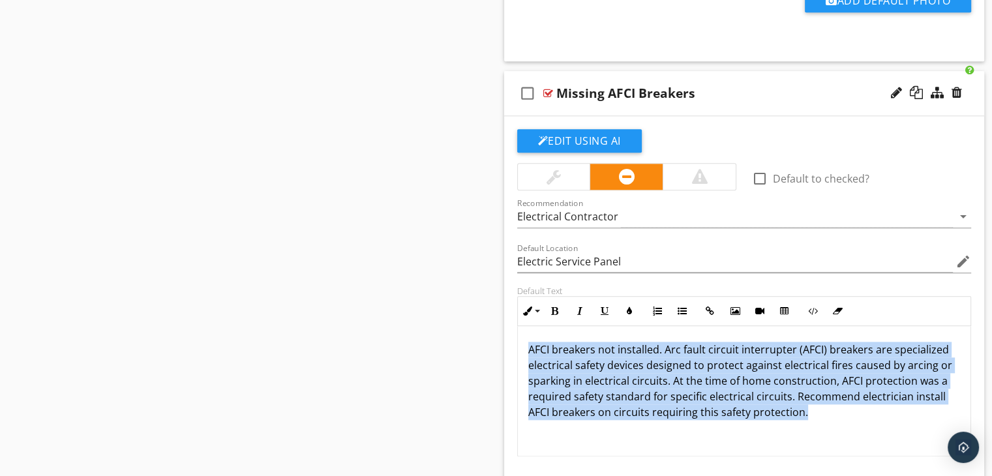
drag, startPoint x: 803, startPoint y: 410, endPoint x: 527, endPoint y: 348, distance: 283.5
click at [527, 348] on div "AFCI breakers not installed. Arc fault circuit interrupter (AFCI) breakers are …" at bounding box center [744, 391] width 453 height 130
copy p "AFCI breakers not installed. Arc fault circuit interrupter (AFCI) breakers are …"
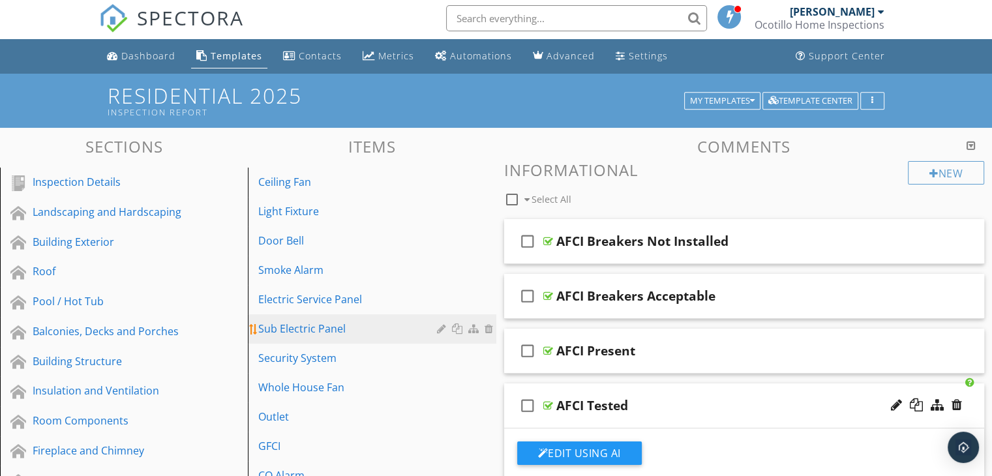
scroll to position [0, 0]
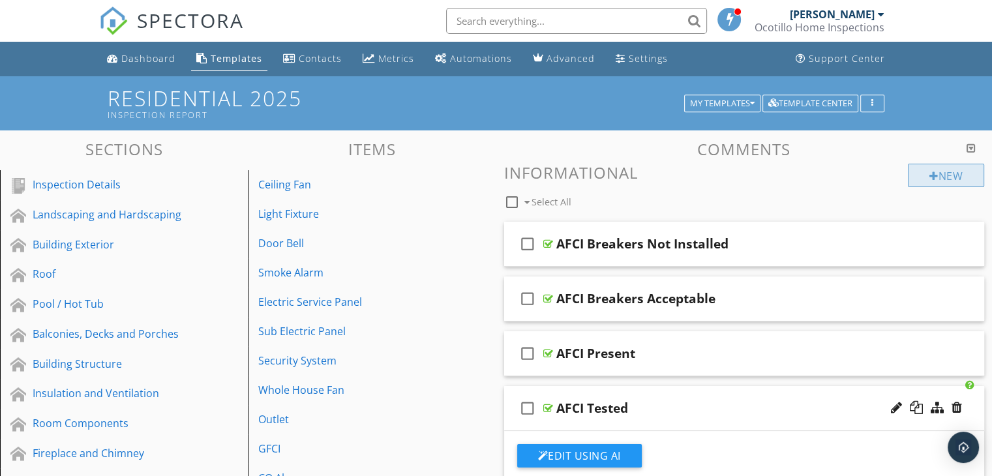
click at [939, 174] on div "New" at bounding box center [946, 175] width 76 height 23
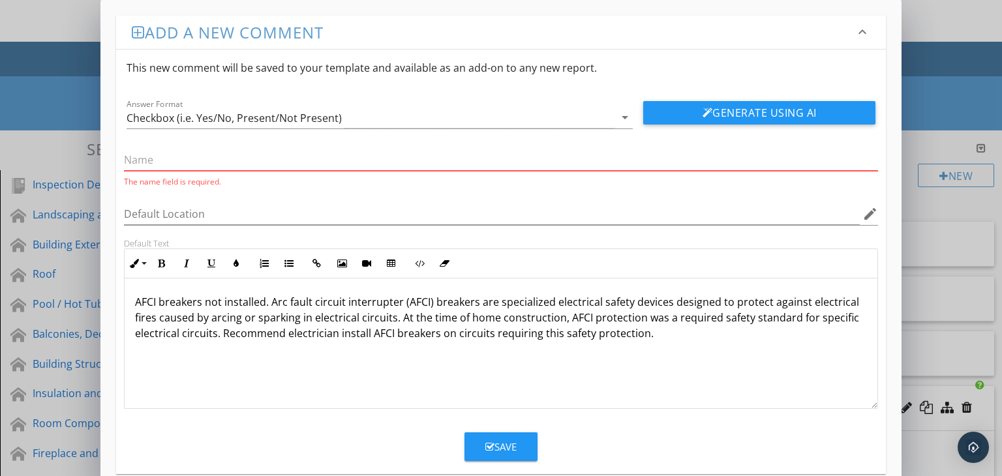
click at [162, 162] on input "text" at bounding box center [501, 160] width 754 height 22
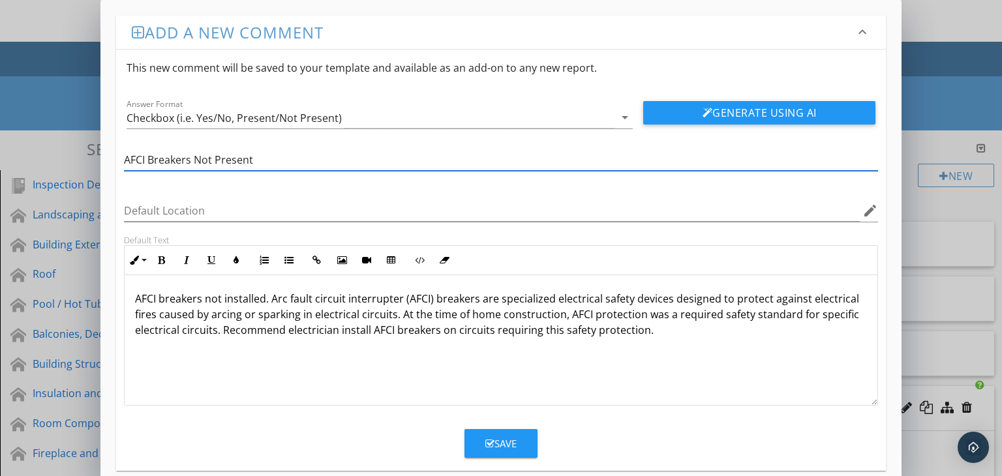
type input "AFCI Breakers Not Present"
click at [501, 449] on div "Save" at bounding box center [500, 443] width 31 height 15
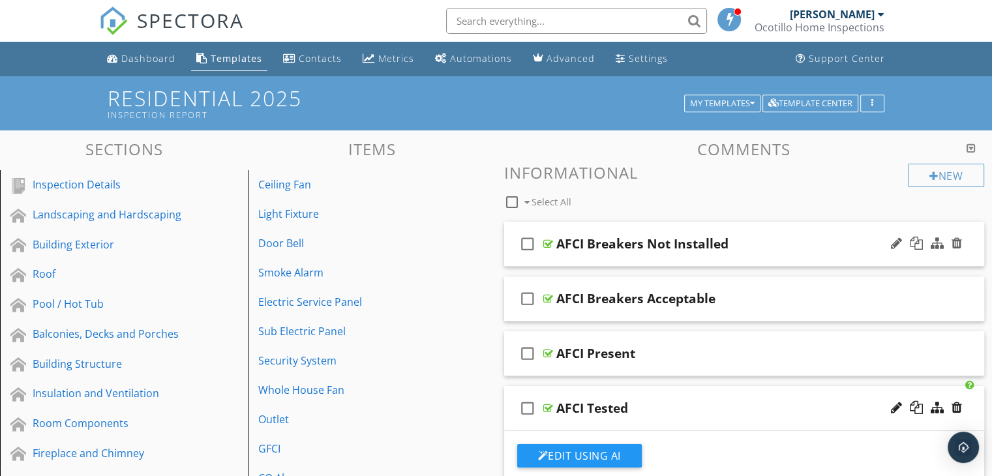
click at [662, 252] on div "check_box_outline_blank AFCI Breakers Not Installed" at bounding box center [744, 244] width 481 height 45
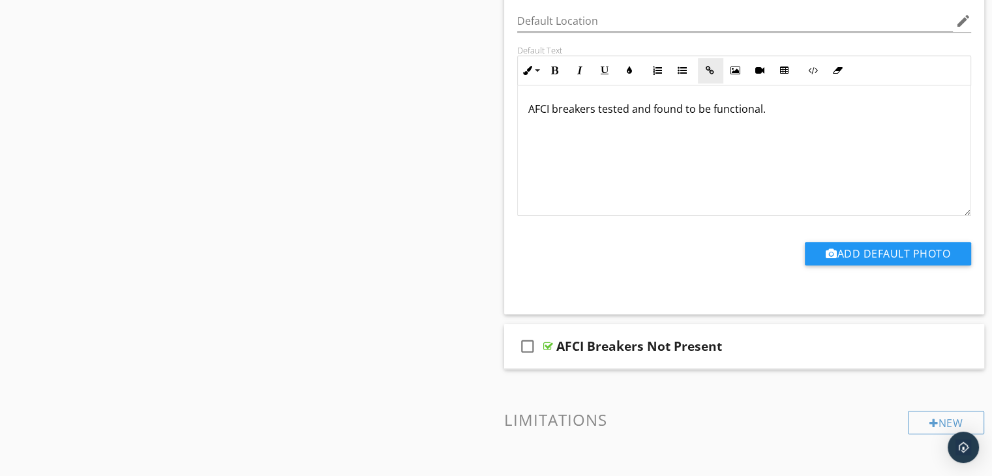
scroll to position [978, 0]
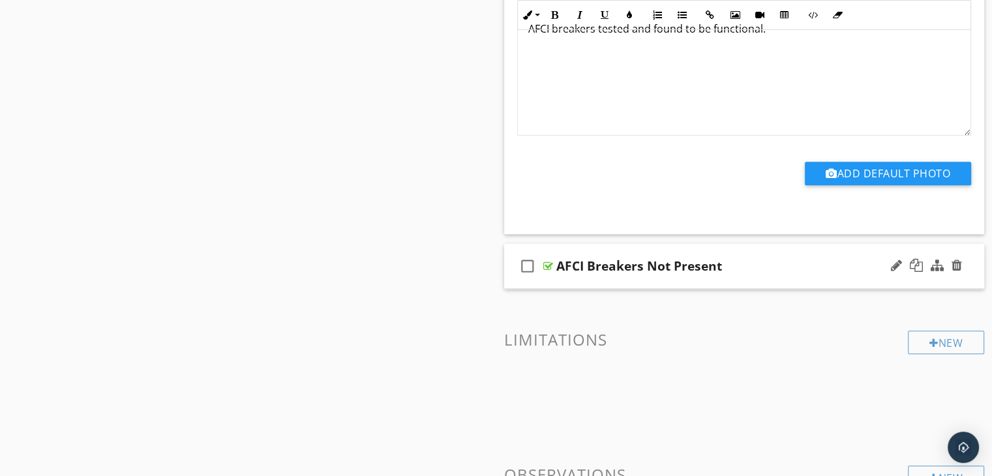
click at [735, 280] on div "check_box_outline_blank AFCI Breakers Not Present" at bounding box center [744, 266] width 481 height 45
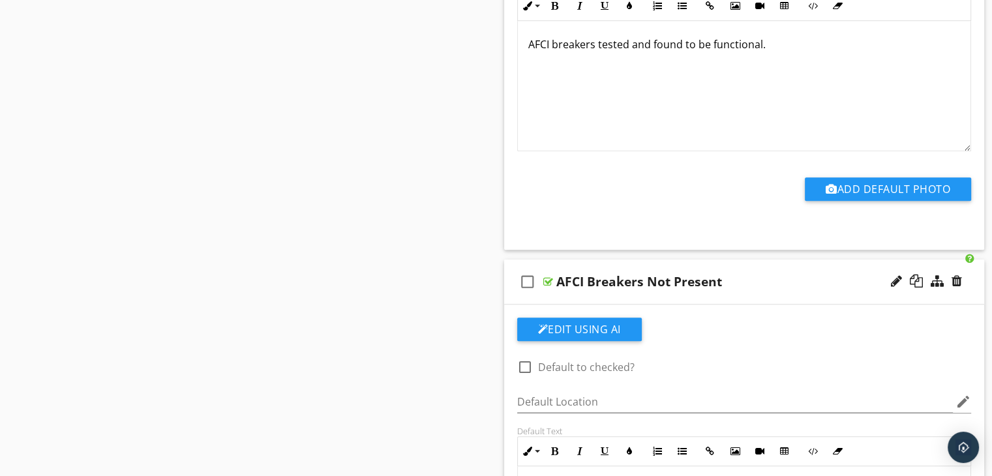
scroll to position [1043, 0]
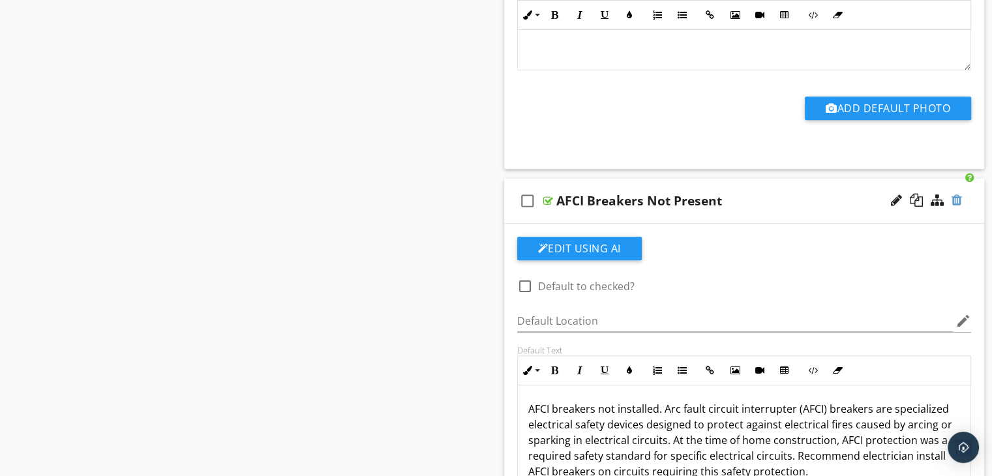
click at [957, 196] on div at bounding box center [956, 200] width 10 height 13
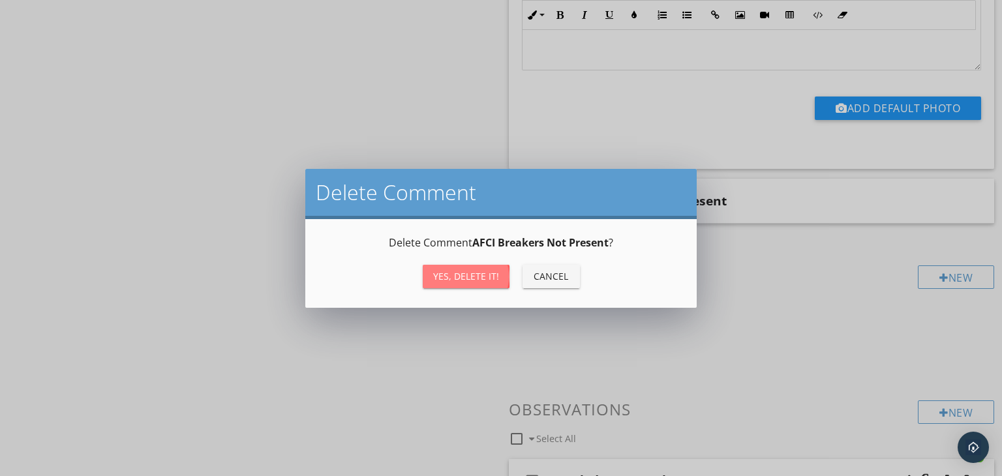
click at [462, 267] on button "Yes, Delete it!" at bounding box center [466, 276] width 87 height 23
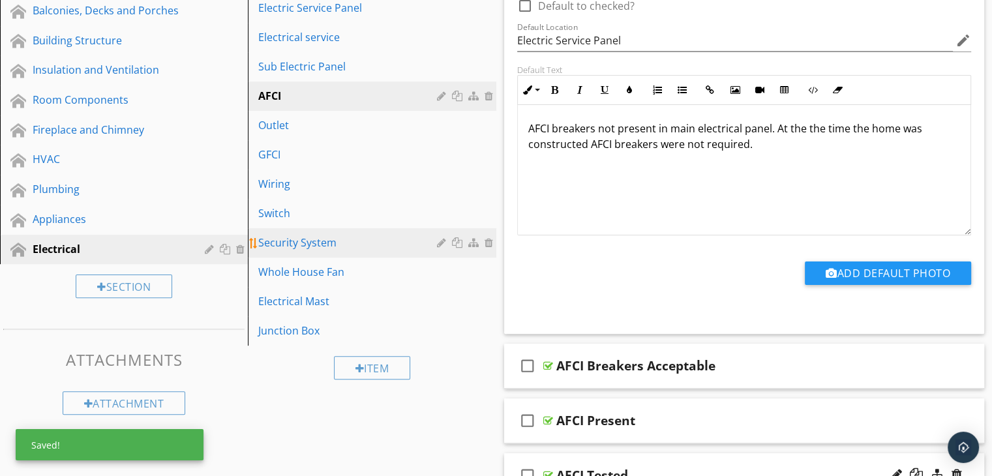
scroll to position [326, 0]
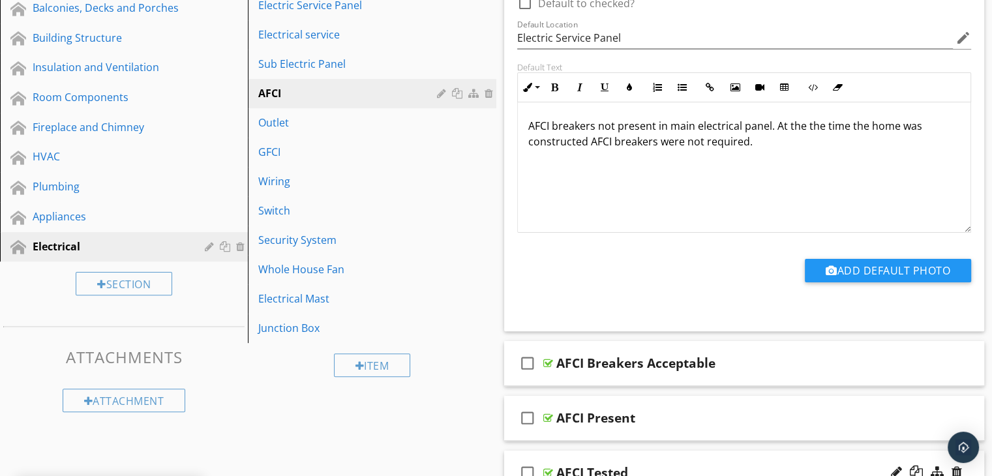
click at [347, 95] on div "AFCI" at bounding box center [349, 93] width 182 height 16
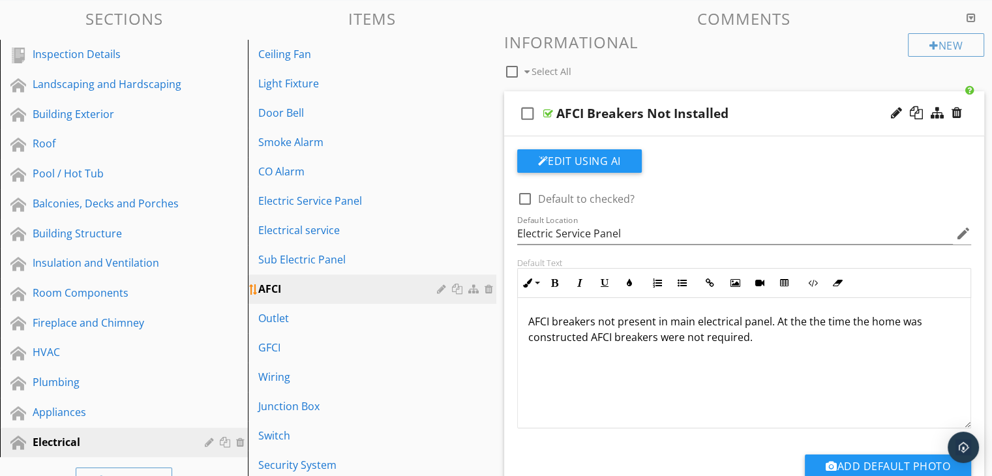
scroll to position [196, 0]
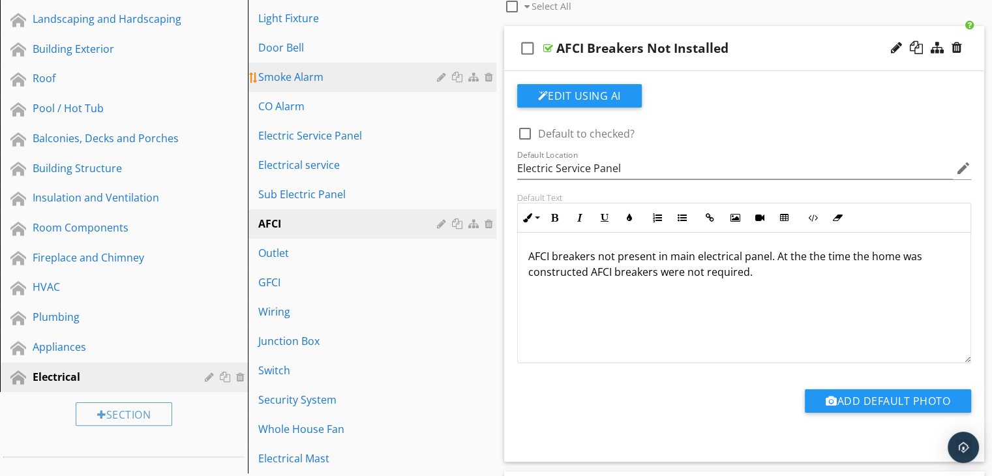
click at [348, 85] on link "Smoke Alarm" at bounding box center [374, 77] width 244 height 29
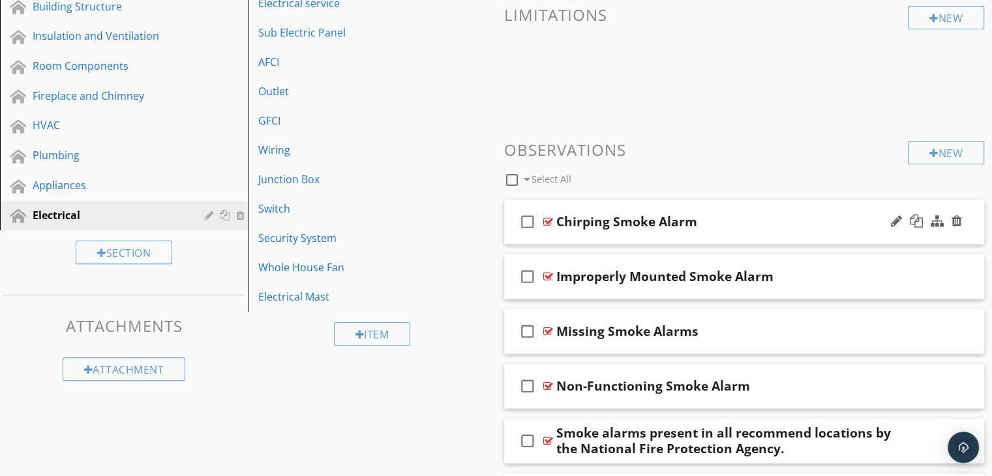
scroll to position [453, 0]
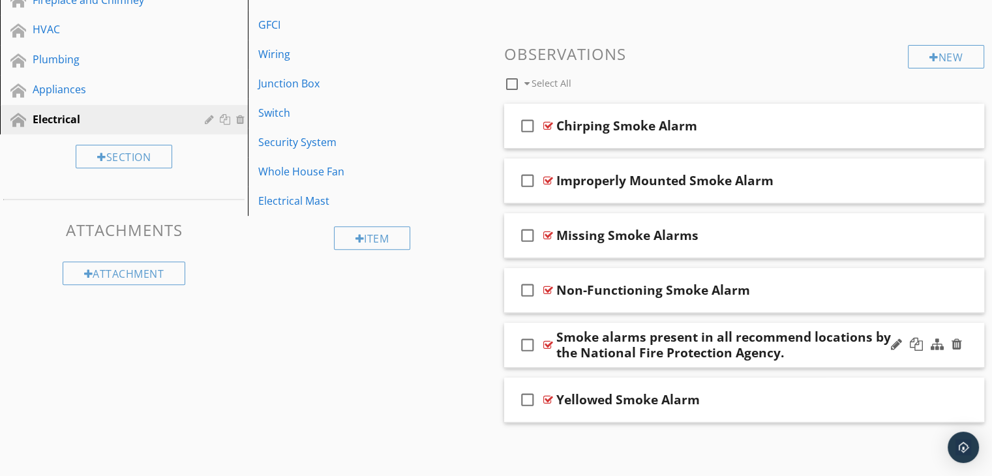
click at [785, 361] on div "check_box_outline_blank Smoke alarms present in all recommend locations by the …" at bounding box center [744, 345] width 481 height 45
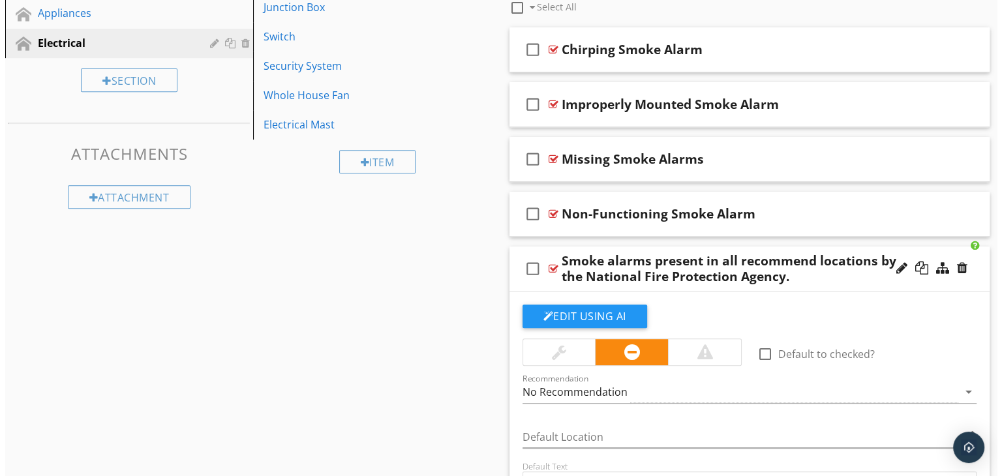
scroll to position [649, 0]
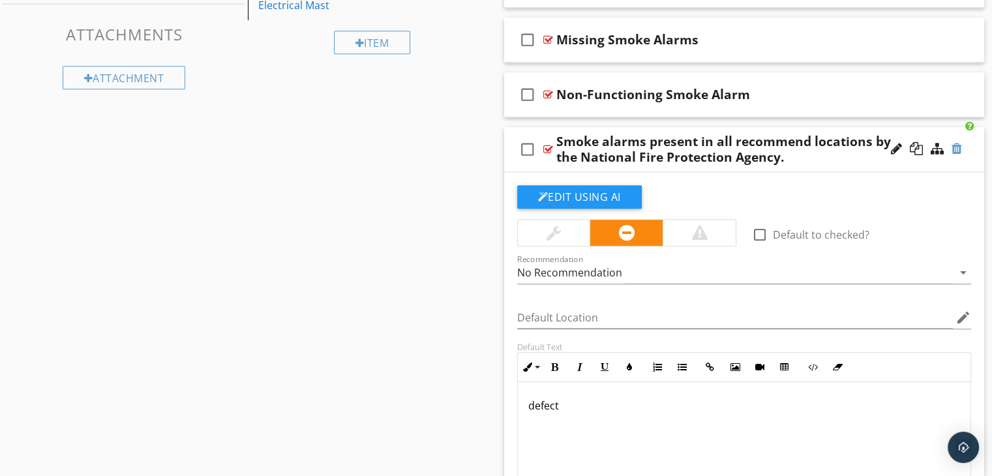
click at [957, 147] on div at bounding box center [956, 148] width 10 height 13
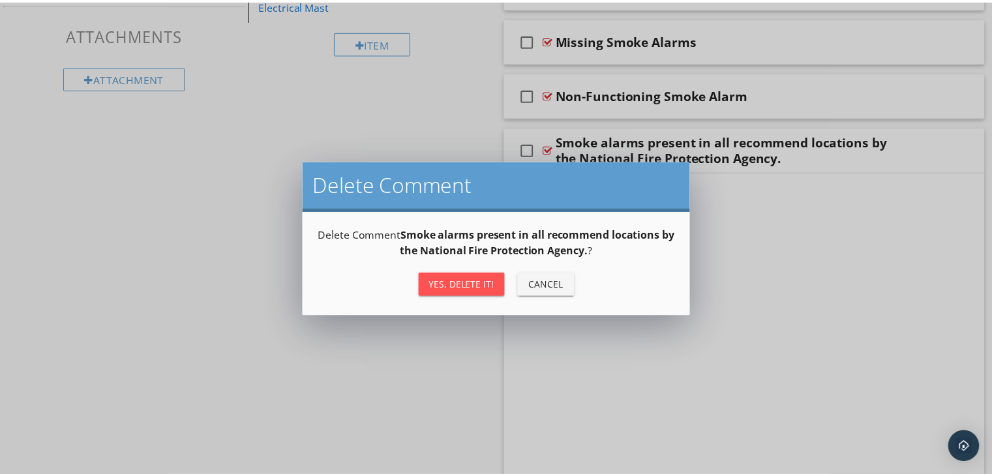
scroll to position [453, 0]
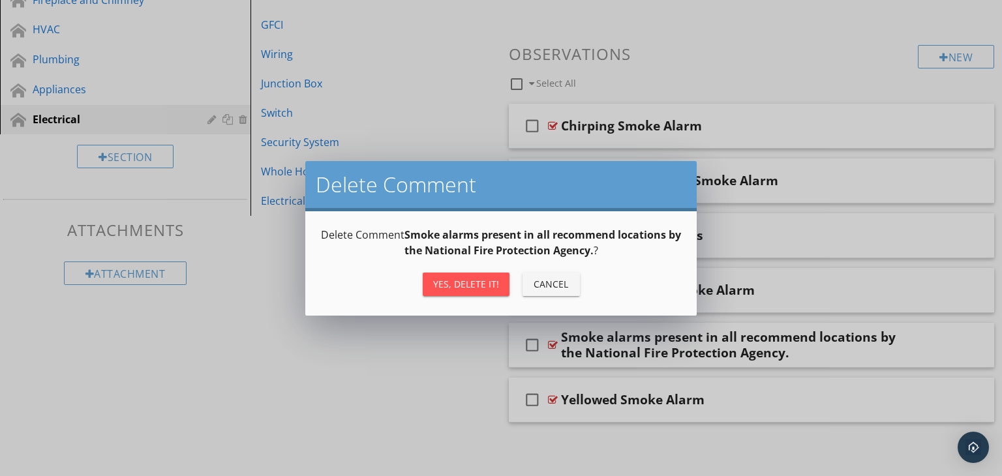
click at [462, 277] on div "Yes, Delete it!" at bounding box center [466, 284] width 66 height 14
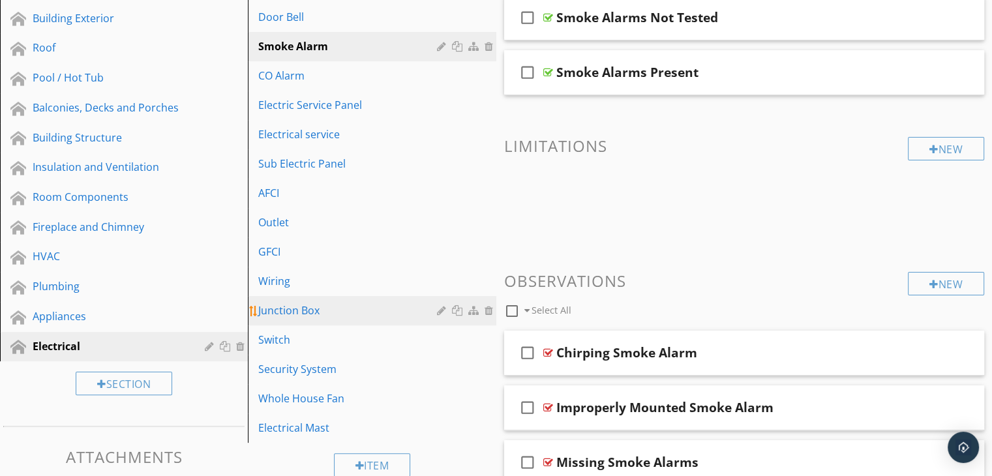
scroll to position [138, 0]
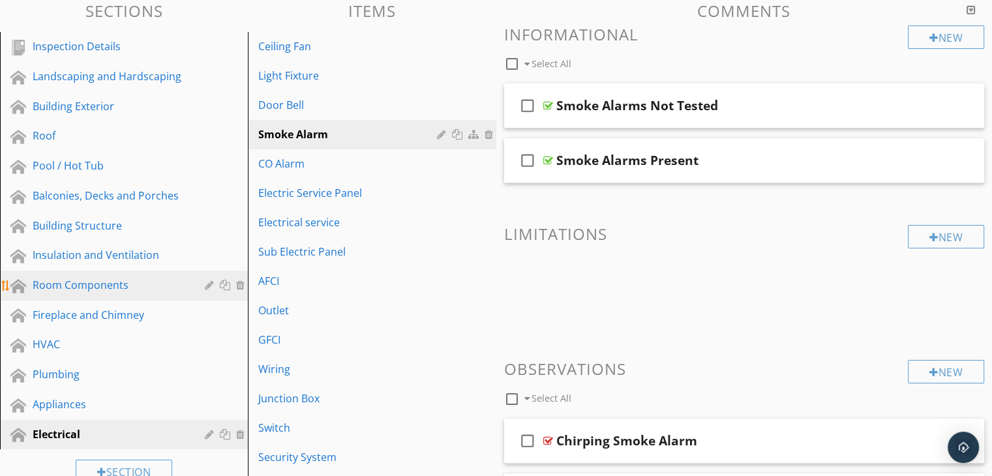
click at [83, 278] on div "Room Components" at bounding box center [109, 285] width 153 height 16
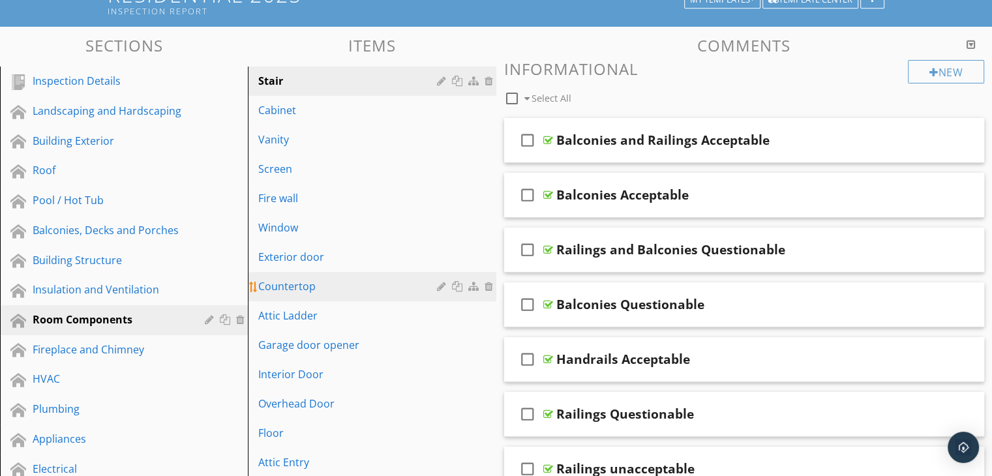
scroll to position [73, 0]
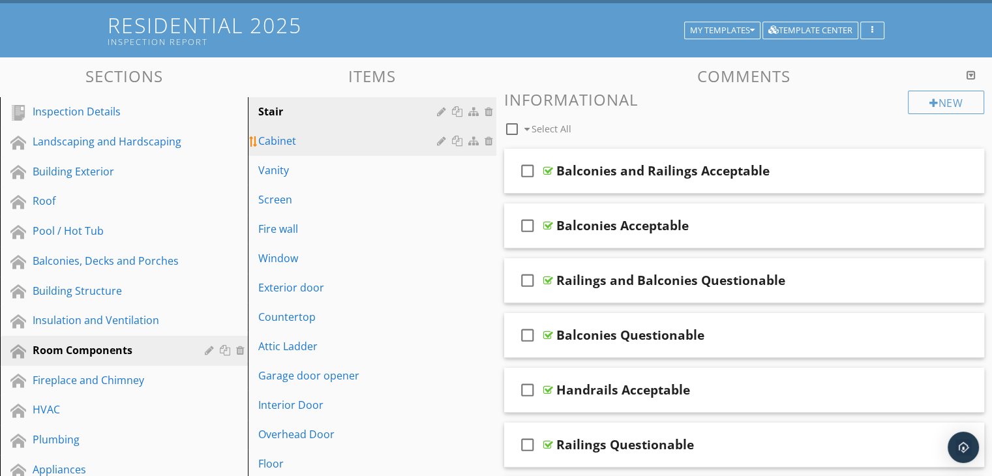
click at [323, 141] on div "Cabinet" at bounding box center [349, 141] width 182 height 16
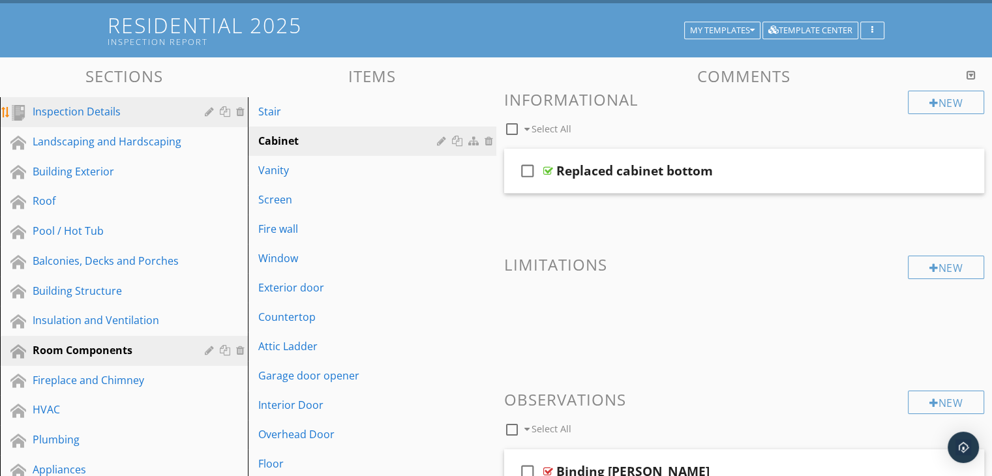
click at [84, 106] on div "Inspection Details" at bounding box center [109, 112] width 153 height 16
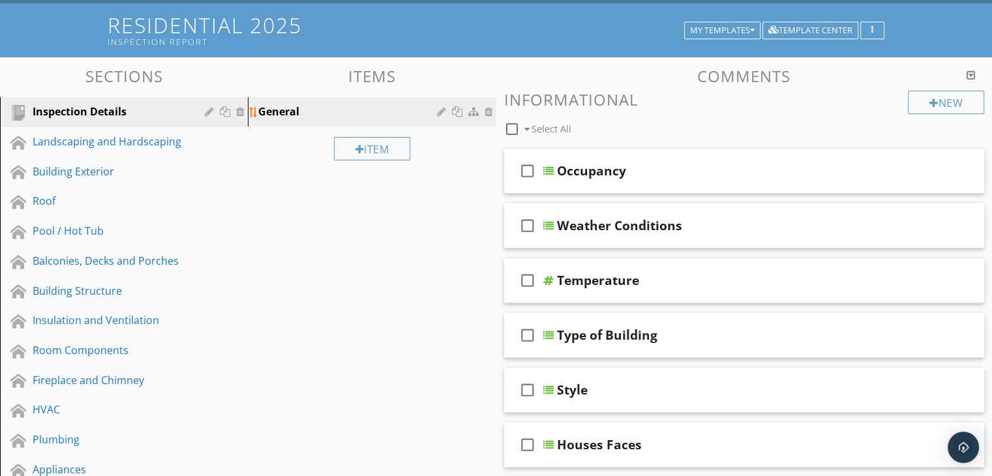
click at [286, 113] on div "General" at bounding box center [349, 112] width 182 height 16
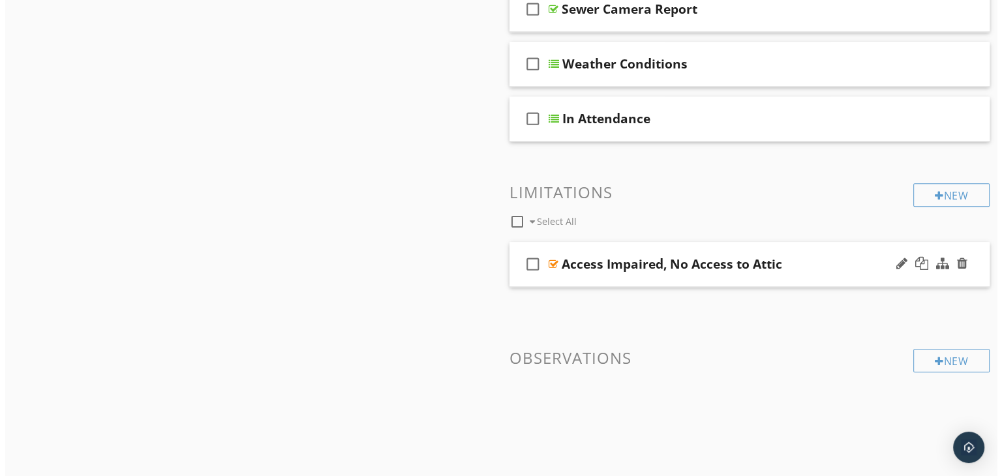
scroll to position [1348, 0]
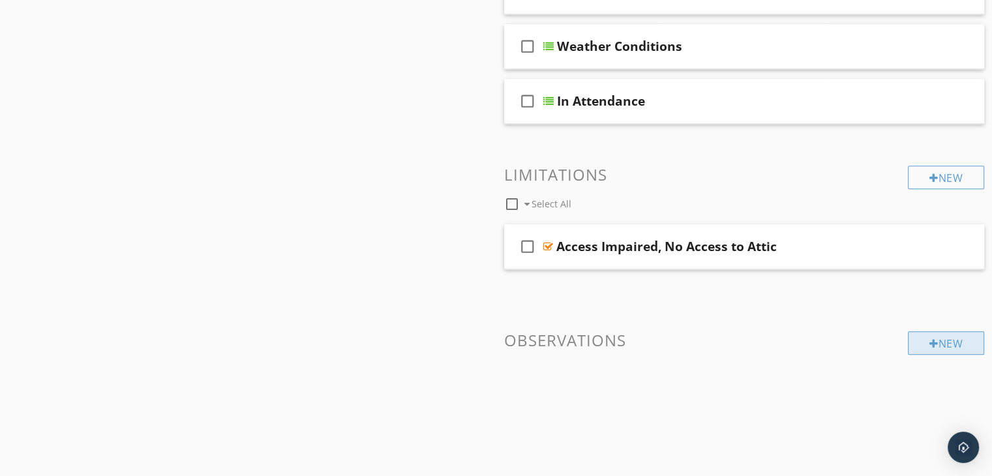
click at [930, 340] on div at bounding box center [933, 343] width 9 height 10
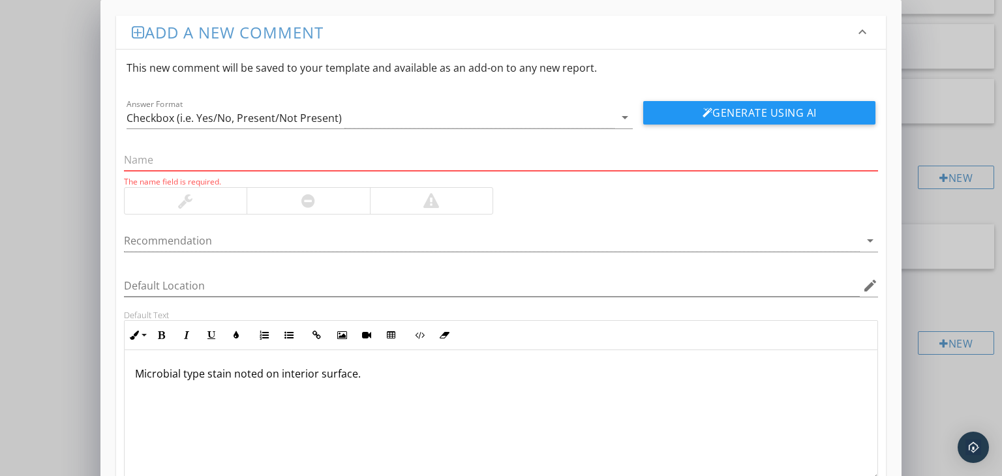
click at [142, 156] on input "text" at bounding box center [501, 160] width 754 height 22
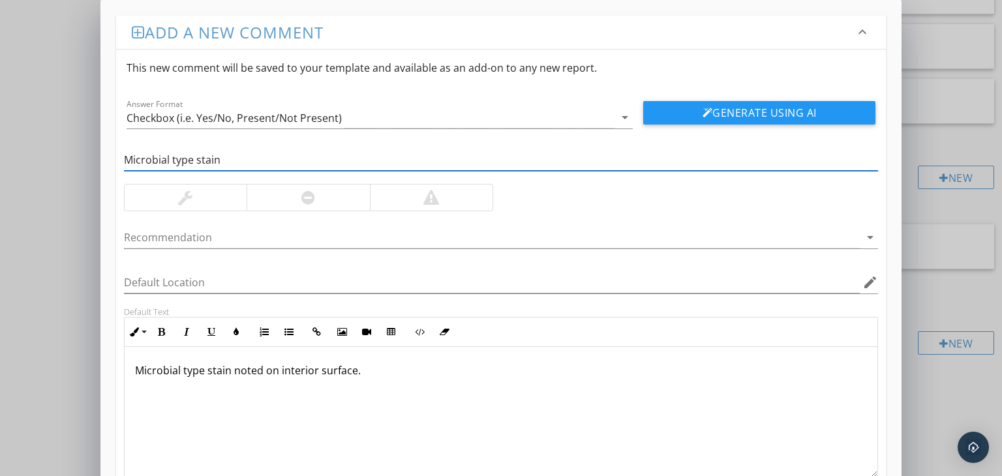
click at [177, 162] on input "Microbial type stain" at bounding box center [501, 160] width 754 height 22
click at [203, 160] on input "Microbial Type stain" at bounding box center [501, 160] width 754 height 22
type input "Microbial Type Stain"
click at [159, 235] on div at bounding box center [492, 238] width 736 height 22
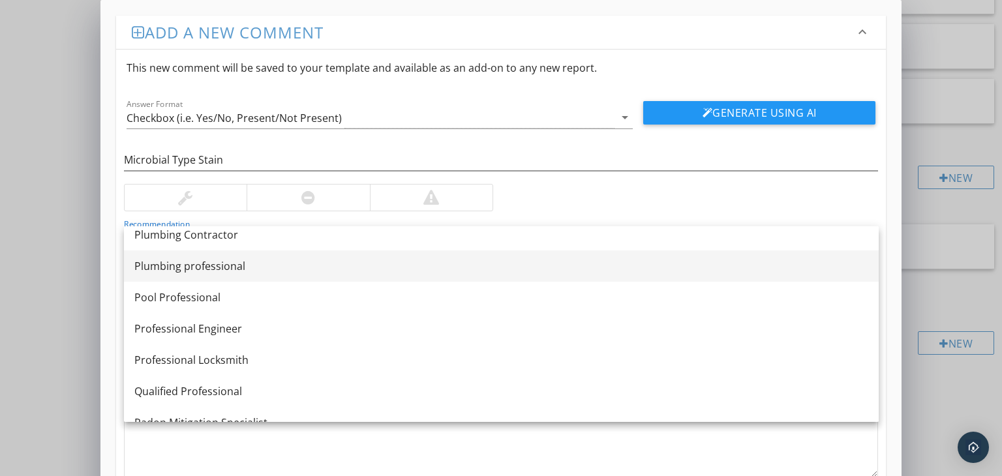
scroll to position [1500, 0]
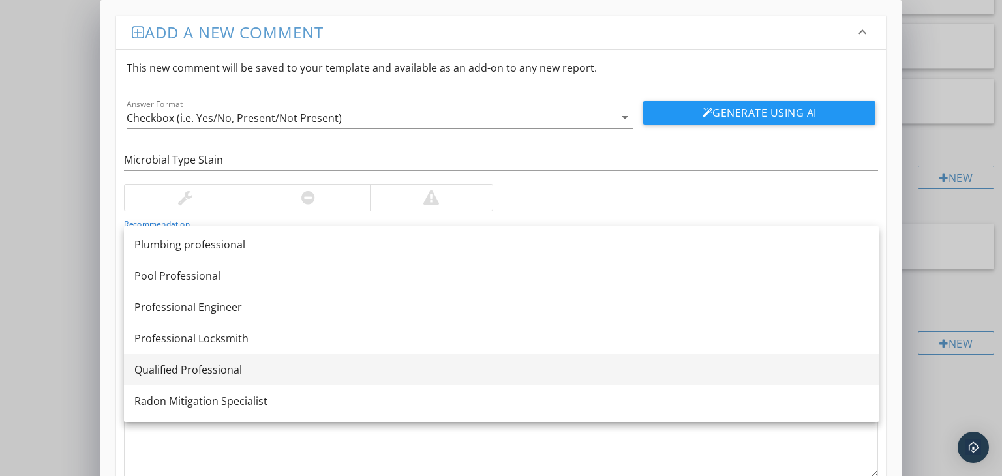
click at [162, 365] on div "Qualified Professional" at bounding box center [501, 370] width 734 height 16
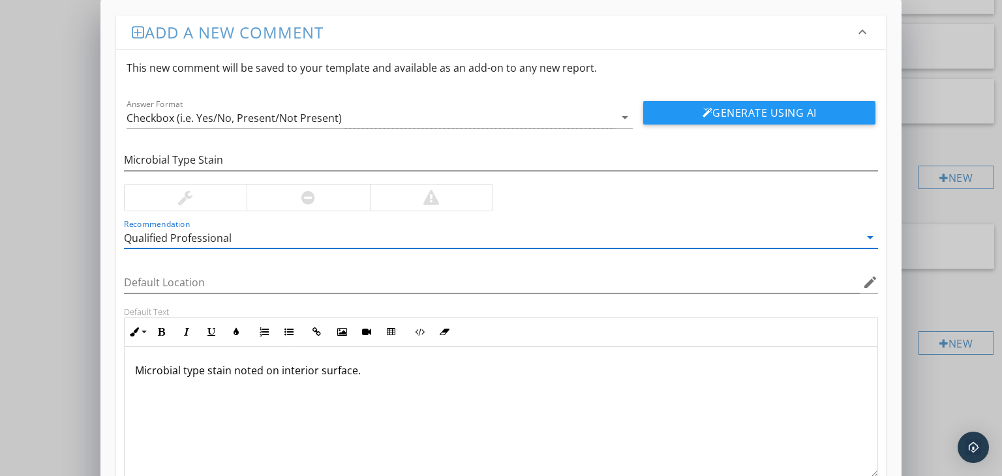
click at [373, 372] on p "Microbial type stain noted on interior surface." at bounding box center [501, 371] width 732 height 16
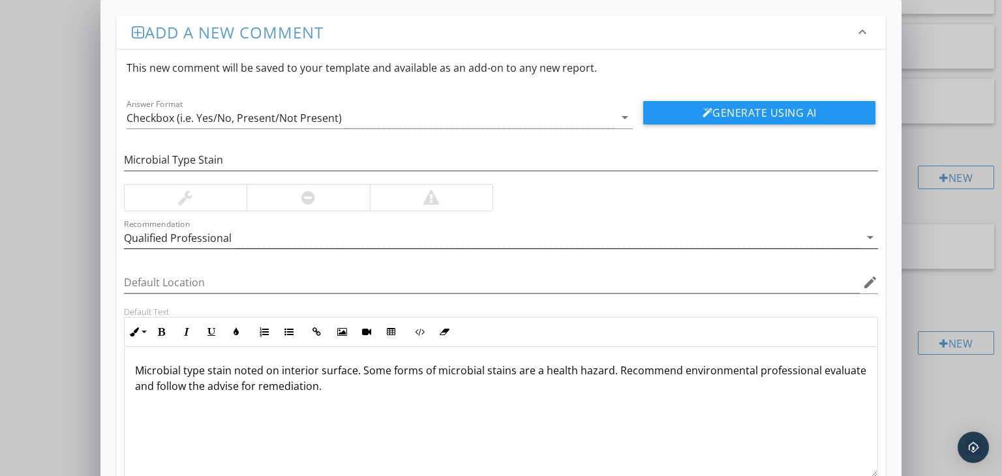
click at [200, 232] on div "Qualified Professional" at bounding box center [178, 238] width 108 height 12
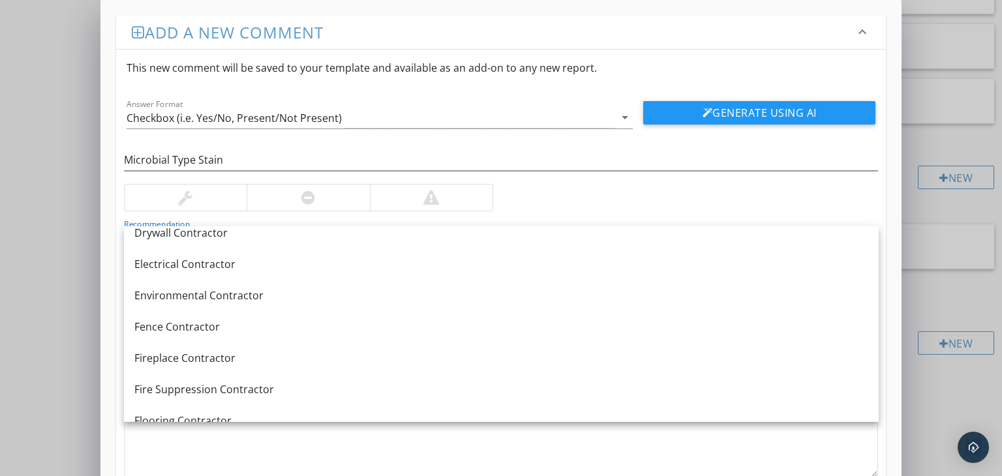
scroll to position [456, 0]
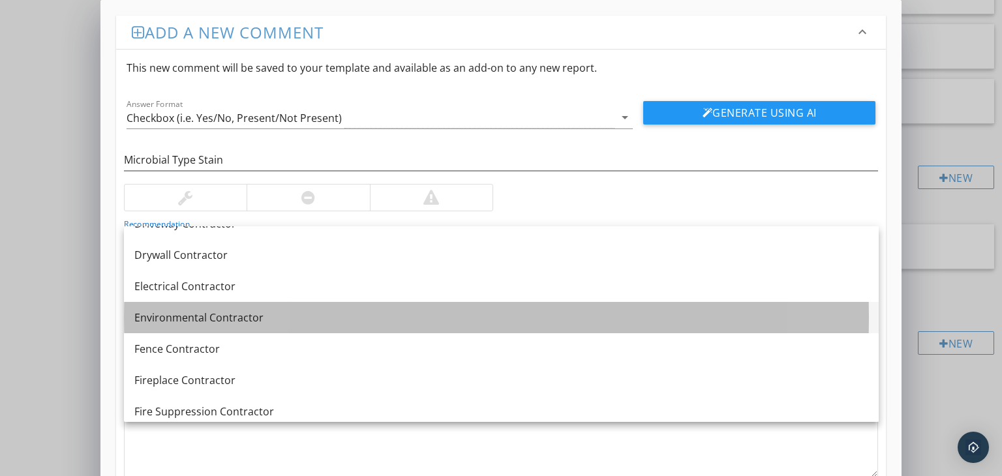
click at [173, 314] on div "Environmental Contractor" at bounding box center [501, 318] width 734 height 16
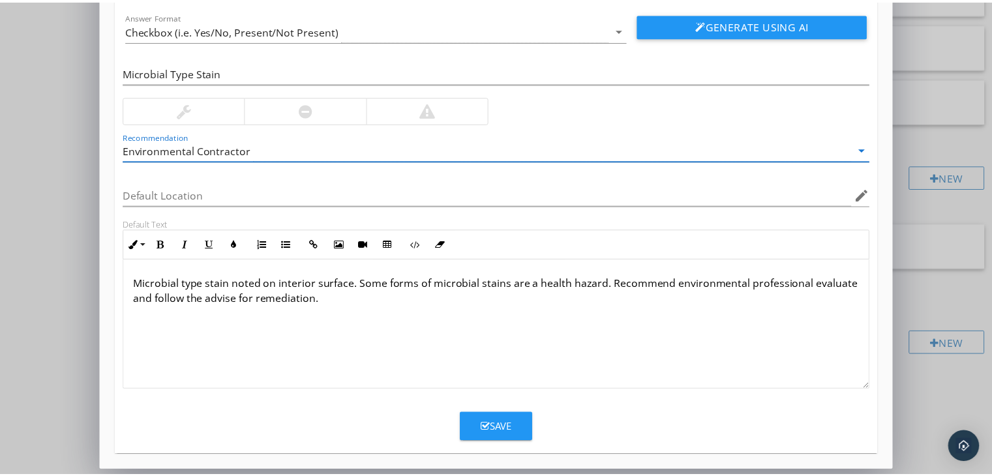
scroll to position [89, 0]
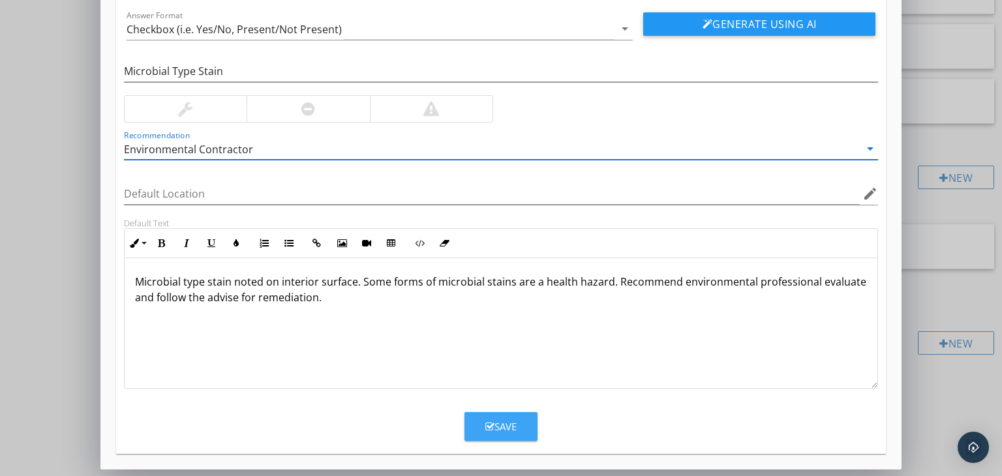
click at [501, 420] on div "Save" at bounding box center [500, 426] width 31 height 15
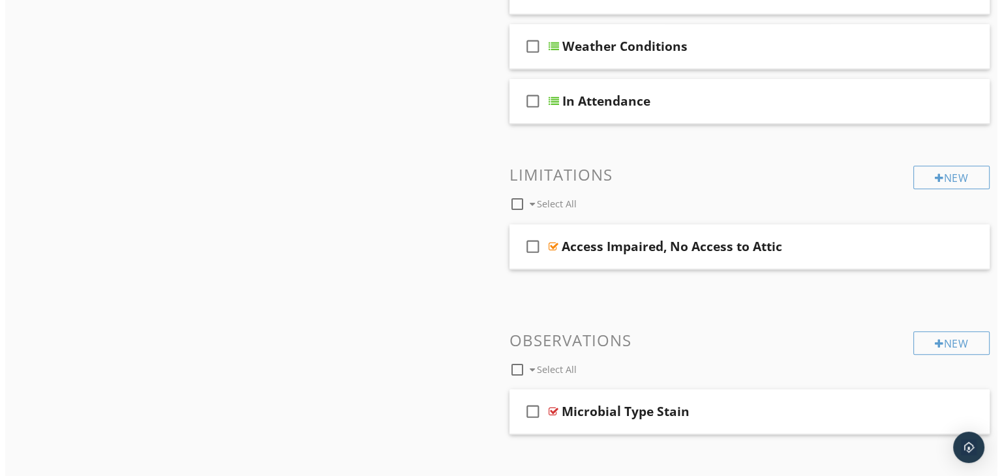
scroll to position [1378, 0]
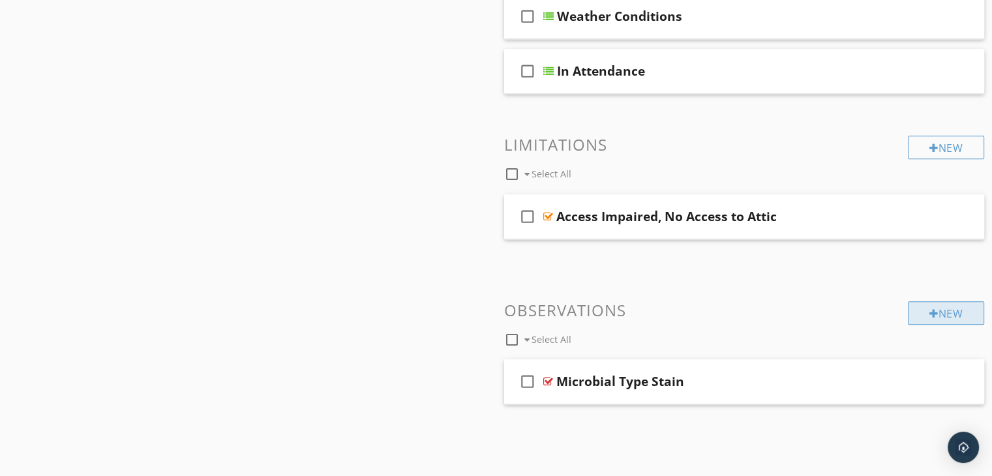
click at [927, 303] on div "New" at bounding box center [946, 312] width 76 height 23
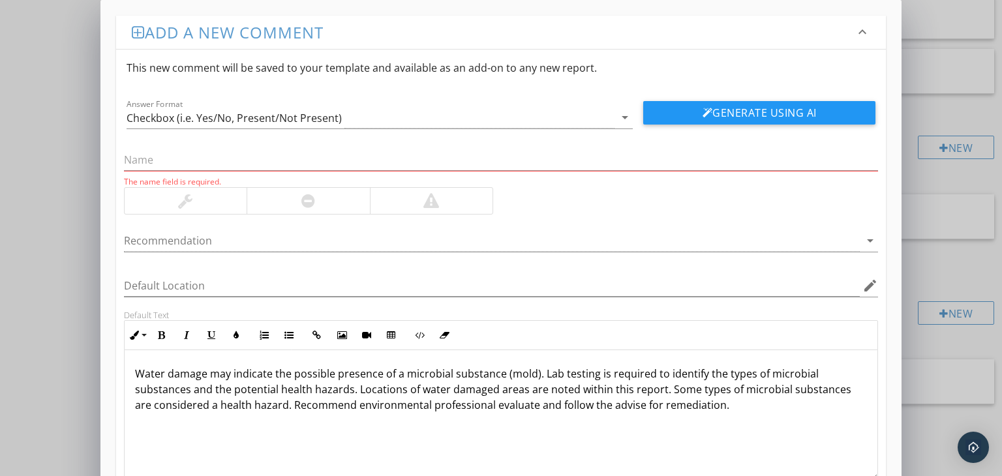
click at [614, 400] on p "Water damage may indicate the possible presence of a microbial substance (mold)…" at bounding box center [501, 389] width 732 height 47
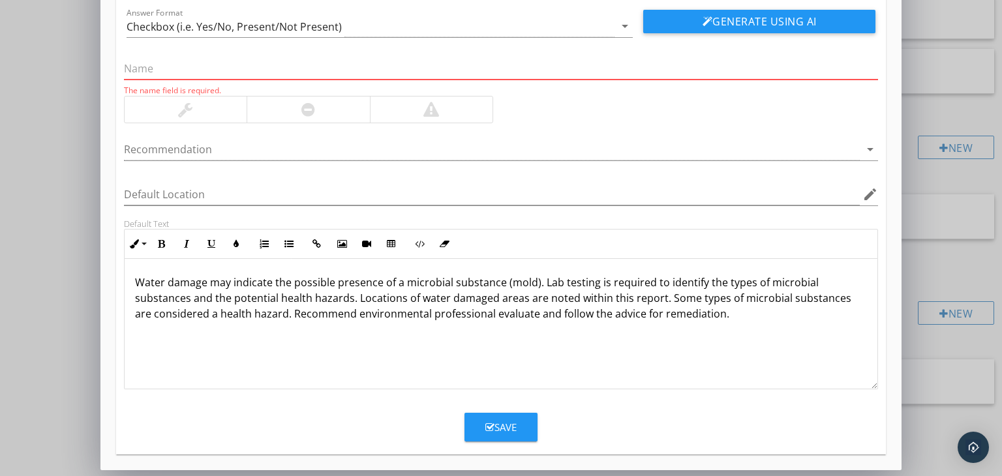
click at [271, 68] on input "text" at bounding box center [501, 69] width 754 height 22
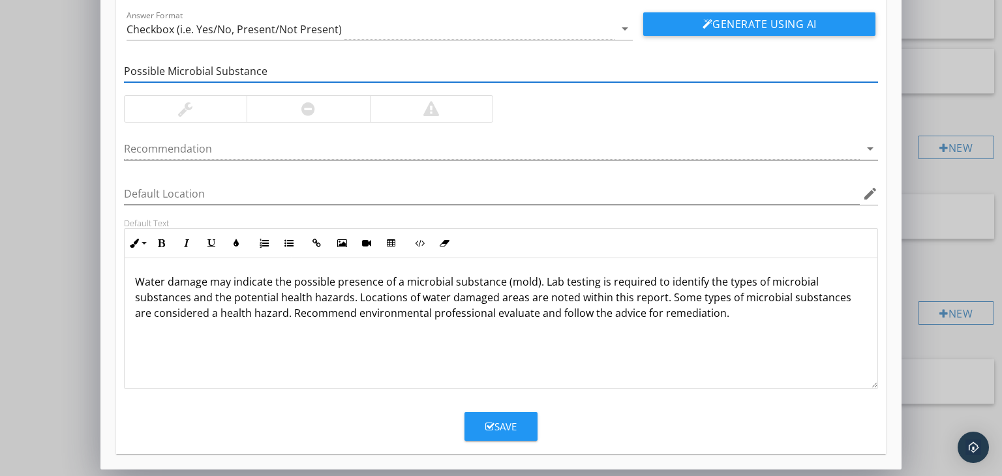
type input "Possible Microbial Substance"
click at [163, 147] on div at bounding box center [492, 149] width 736 height 22
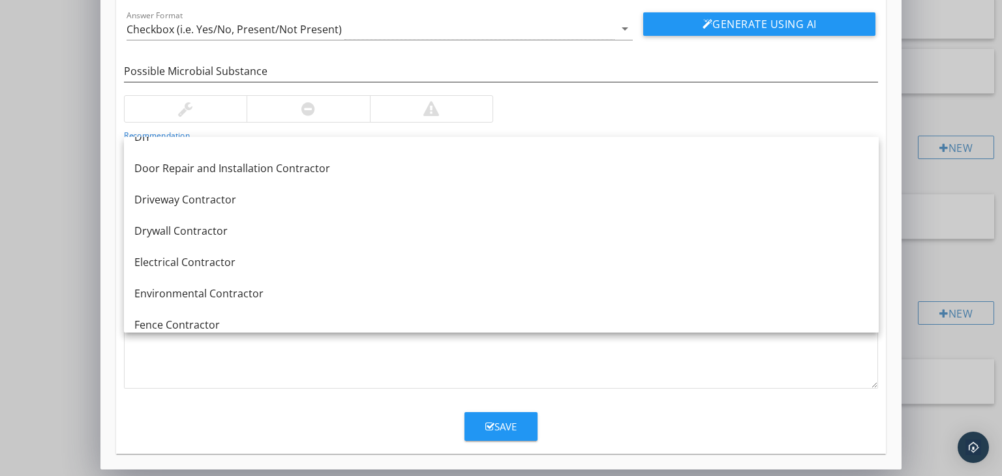
scroll to position [456, 0]
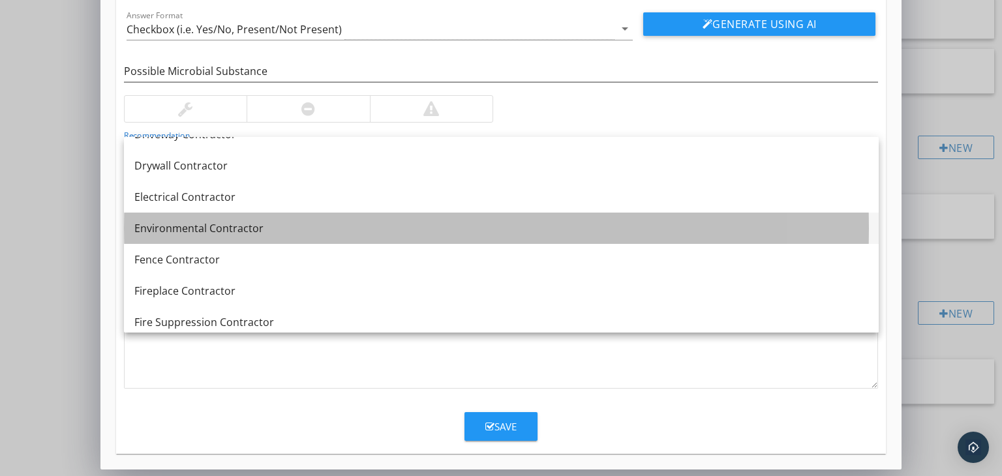
click at [174, 229] on div "Environmental Contractor" at bounding box center [501, 228] width 734 height 16
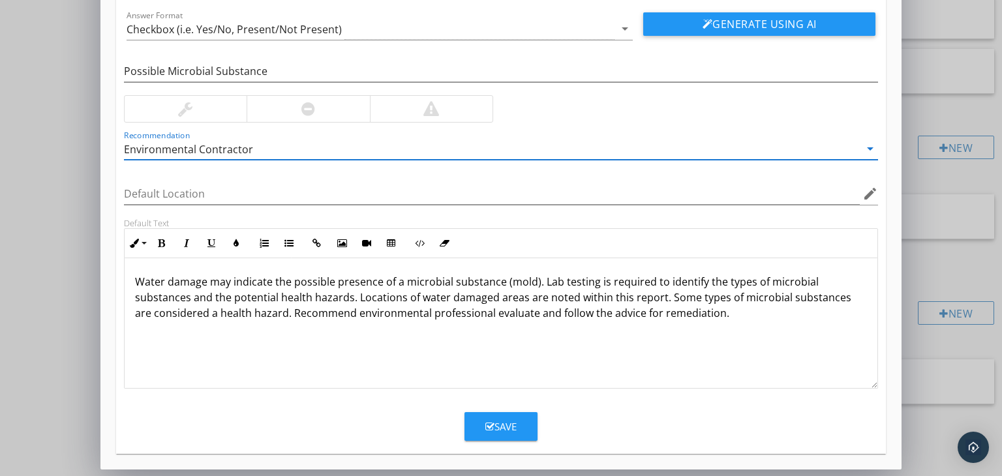
click at [490, 422] on icon "button" at bounding box center [489, 427] width 9 height 10
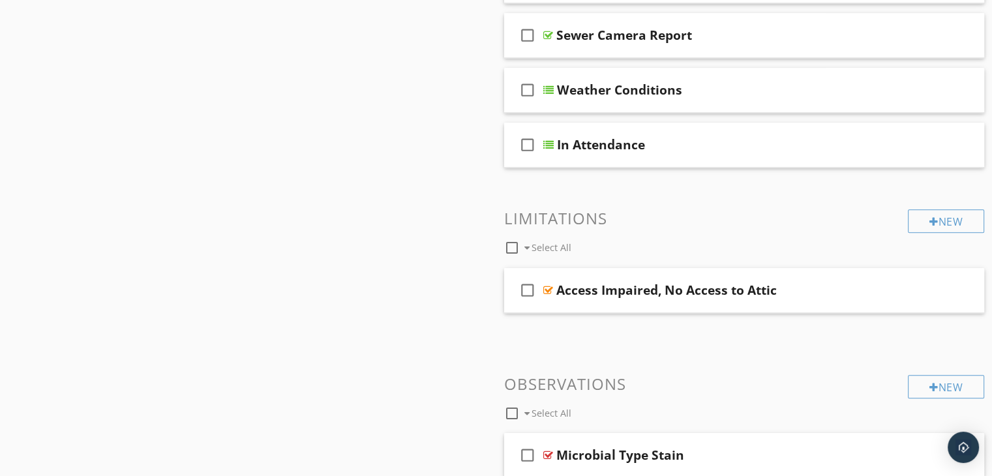
scroll to position [1412, 0]
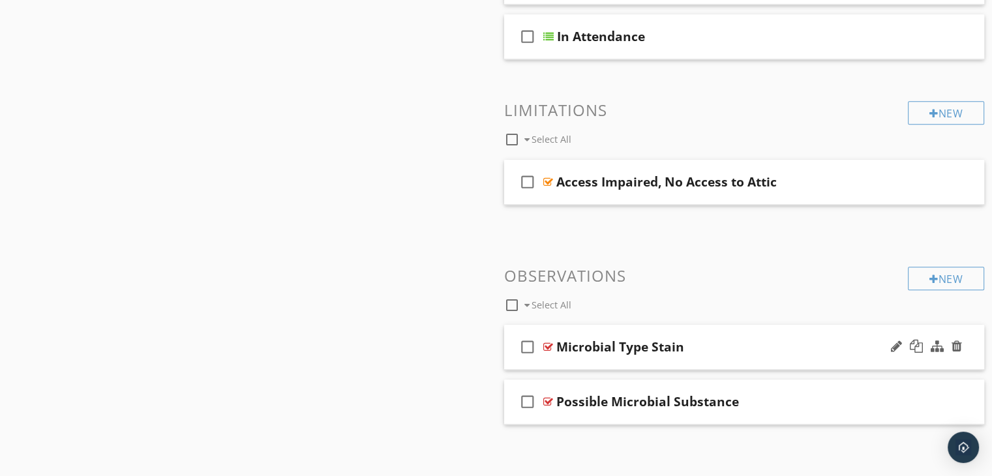
click at [812, 362] on div "check_box_outline_blank Microbial Type Stain" at bounding box center [744, 347] width 481 height 45
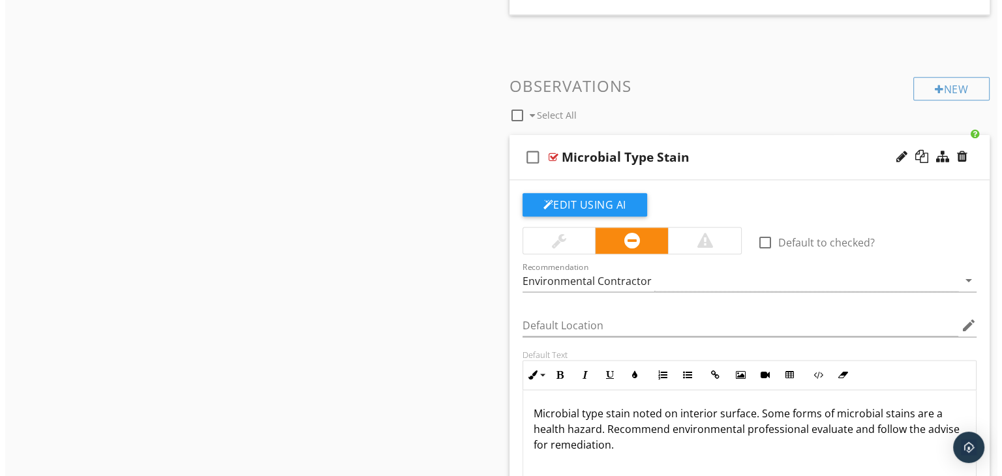
scroll to position [1673, 0]
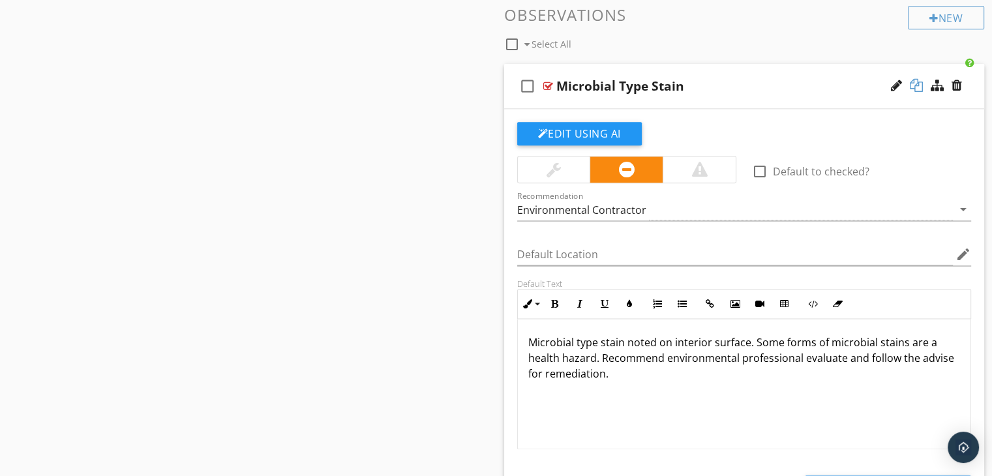
click at [913, 79] on div at bounding box center [916, 85] width 13 height 13
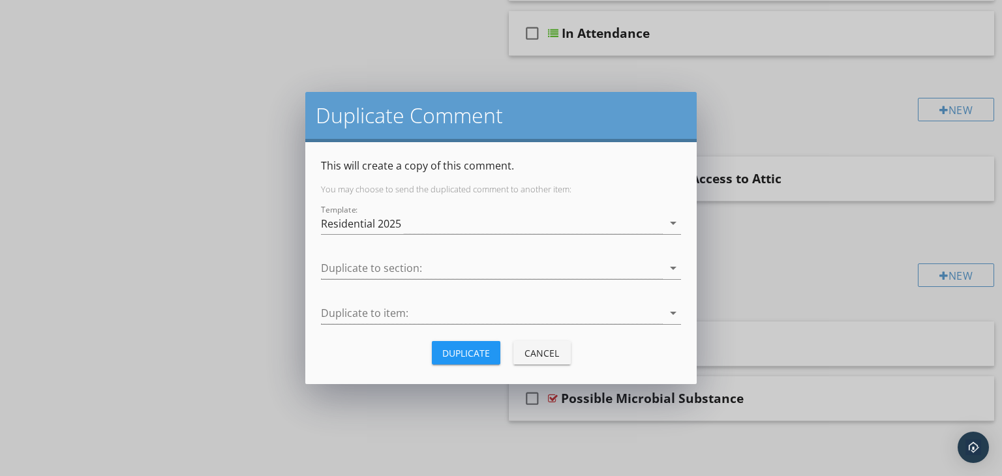
scroll to position [1412, 0]
click at [361, 268] on div at bounding box center [492, 269] width 342 height 22
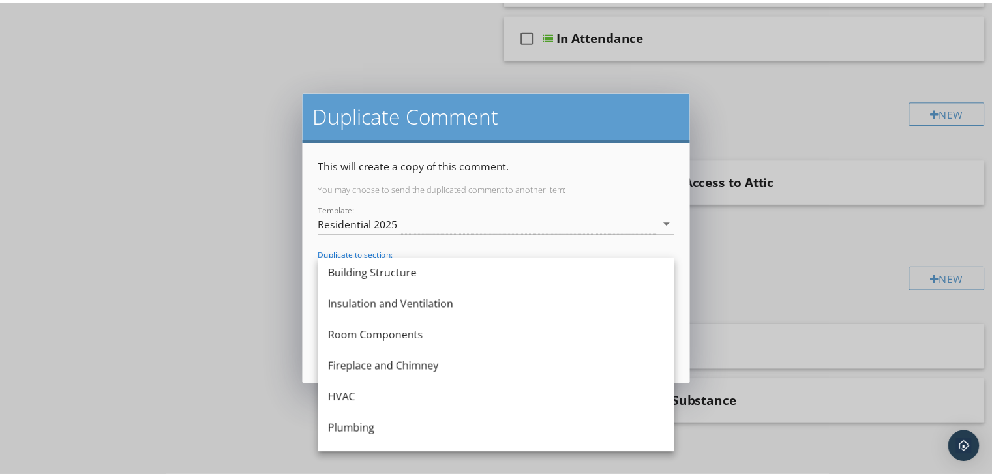
scroll to position [196, 0]
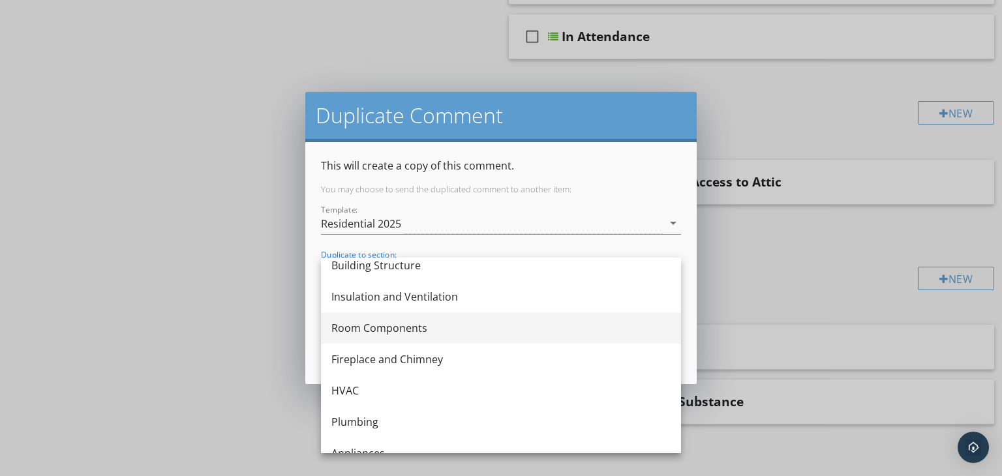
click at [373, 324] on div "Room Components" at bounding box center [500, 328] width 339 height 16
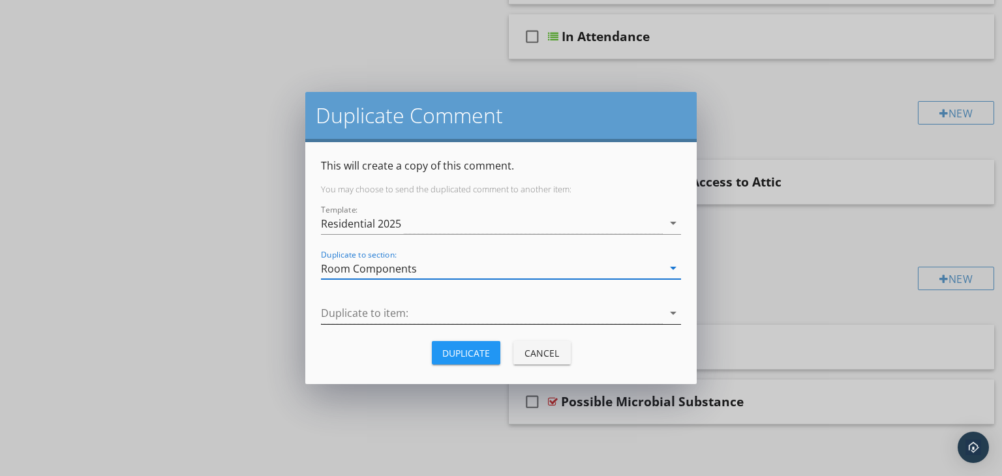
click at [397, 316] on div at bounding box center [492, 314] width 342 height 22
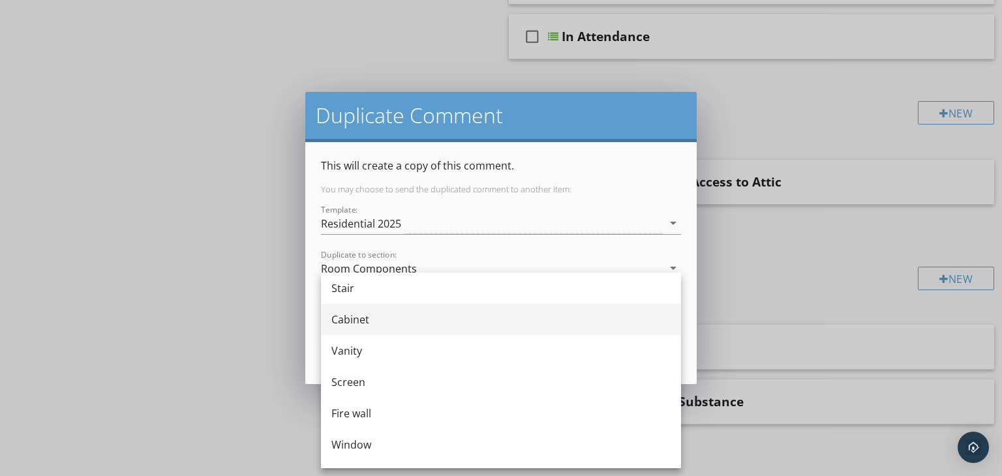
click at [363, 319] on div "Cabinet" at bounding box center [500, 320] width 339 height 16
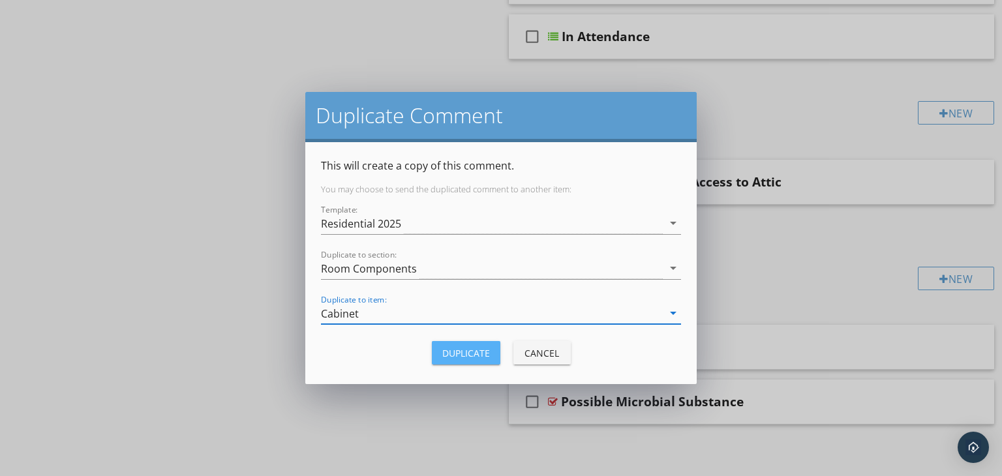
click at [472, 353] on div "Duplicate" at bounding box center [466, 353] width 48 height 14
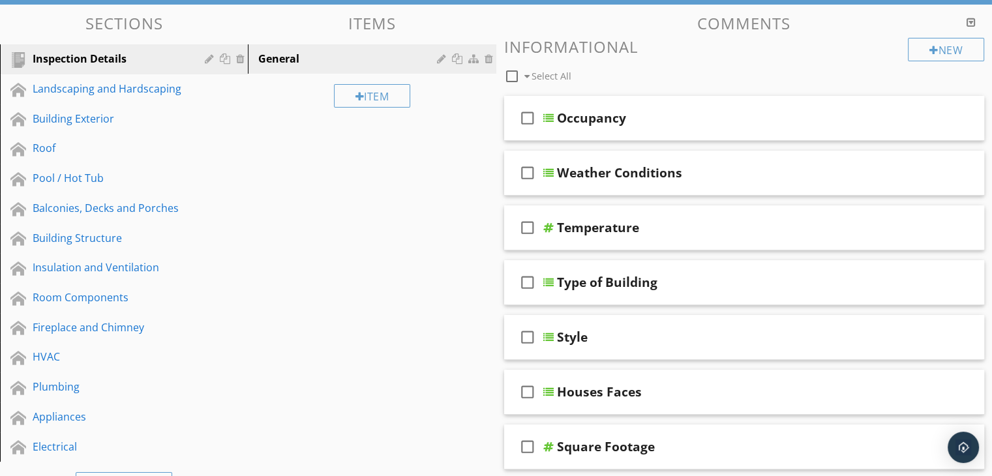
scroll to position [108, 0]
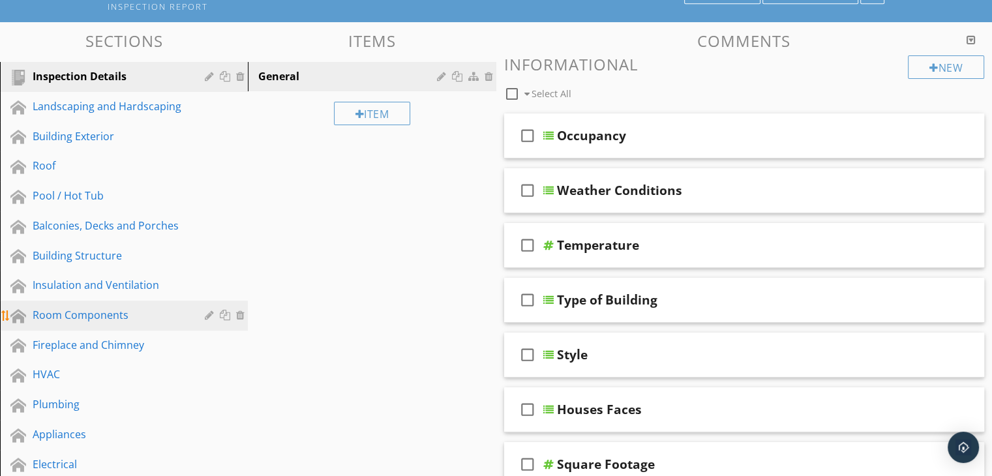
click at [78, 308] on div "Room Components" at bounding box center [109, 315] width 153 height 16
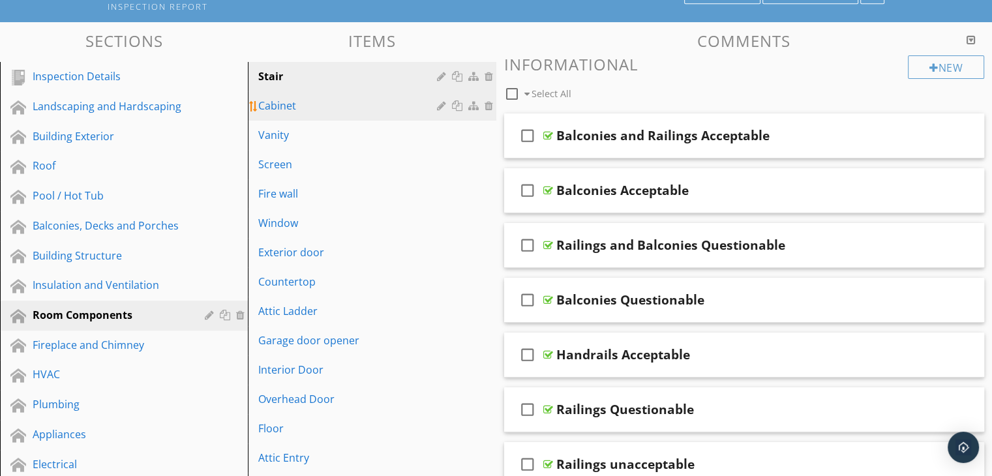
click at [320, 110] on div "Cabinet" at bounding box center [349, 106] width 182 height 16
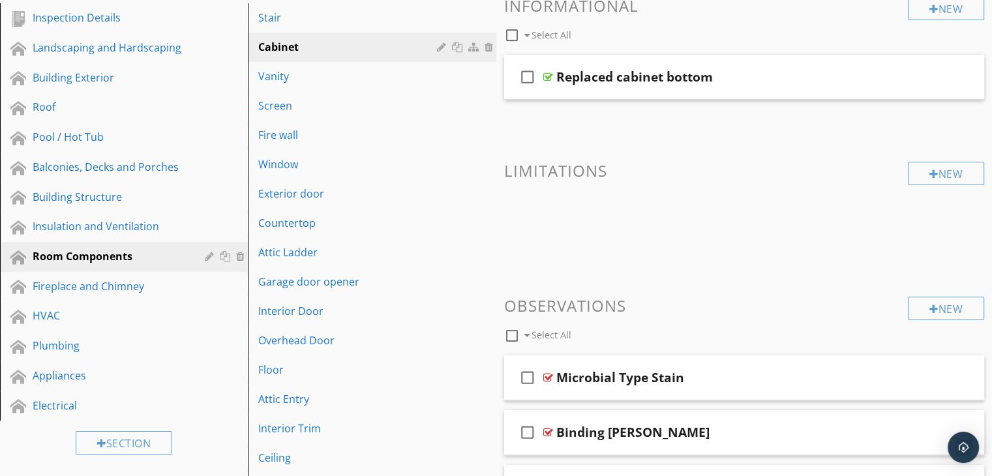
scroll to position [0, 0]
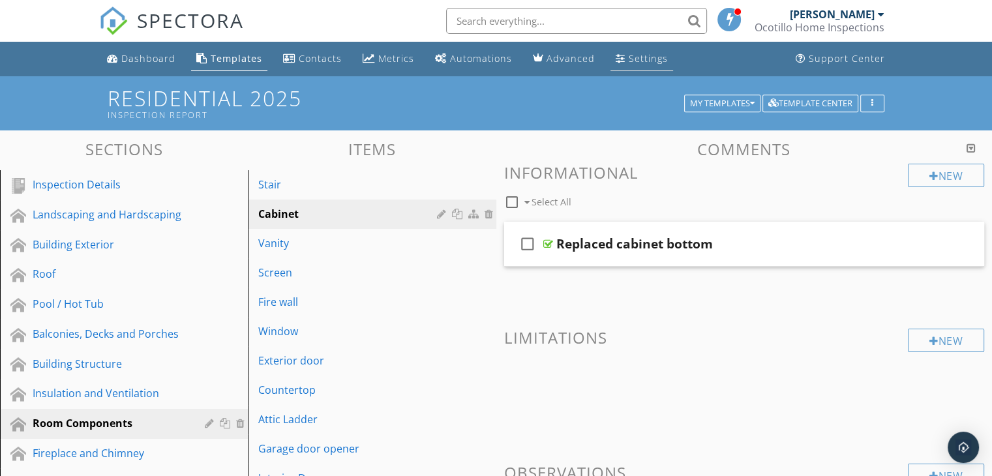
click at [629, 63] on div "Settings" at bounding box center [648, 58] width 39 height 12
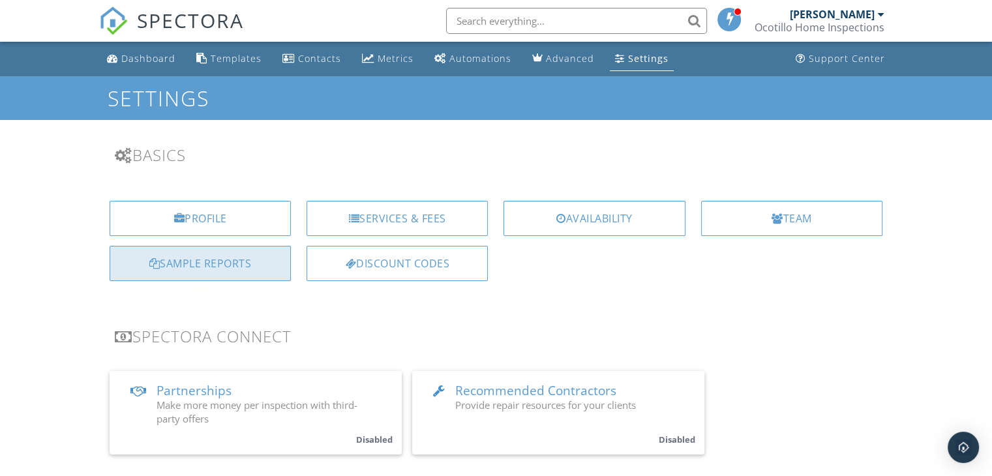
click at [214, 265] on div "Sample Reports" at bounding box center [200, 263] width 181 height 35
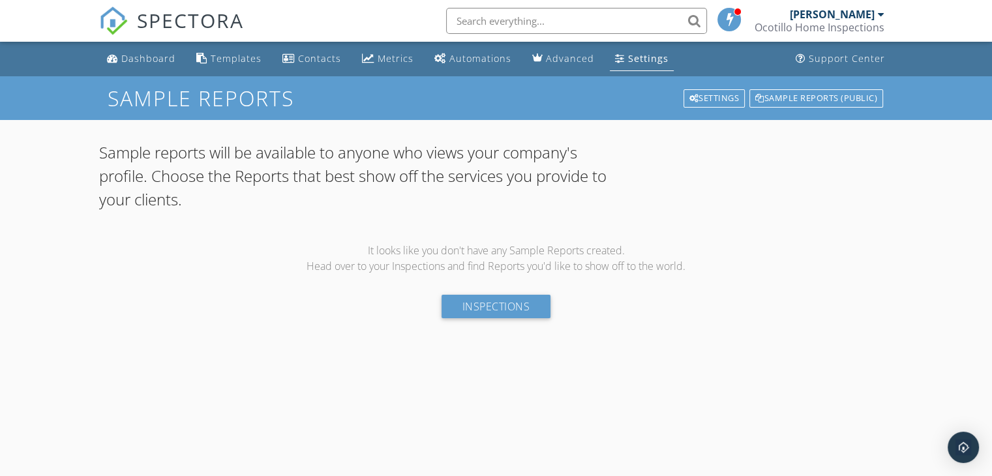
click at [629, 60] on div "Settings" at bounding box center [648, 58] width 40 height 12
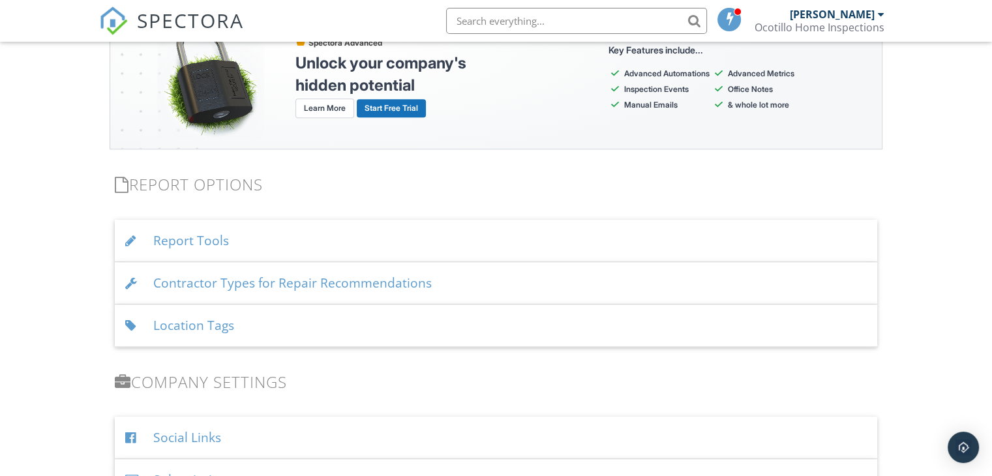
scroll to position [1239, 0]
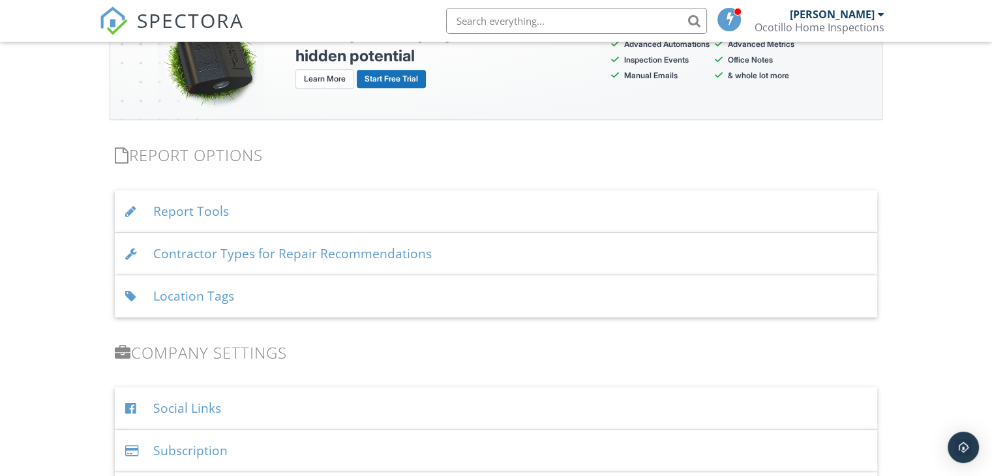
click at [292, 286] on div "Location Tags" at bounding box center [496, 296] width 762 height 42
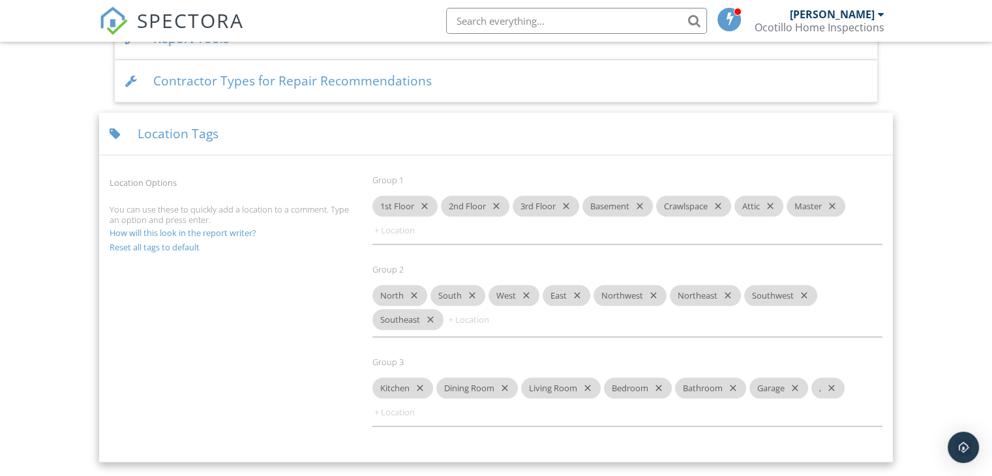
scroll to position [1435, 0]
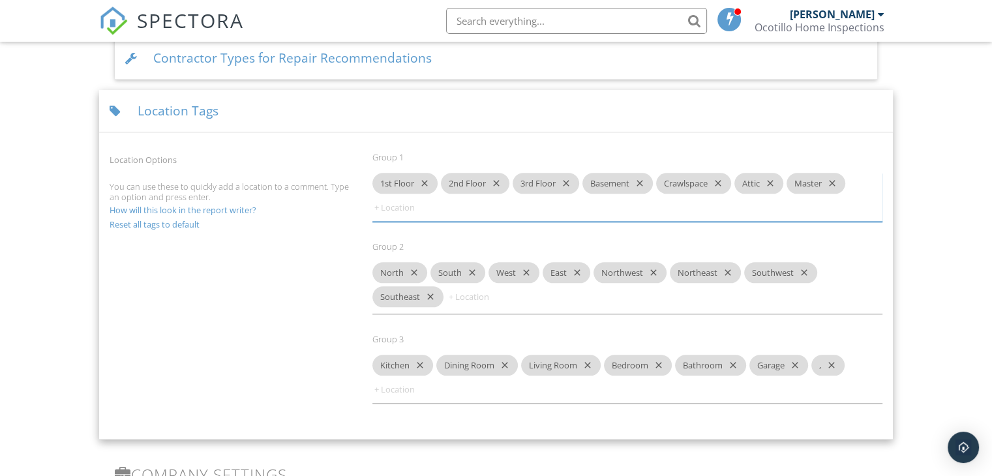
click at [386, 207] on input at bounding box center [411, 207] width 78 height 21
type input "Left side of home"
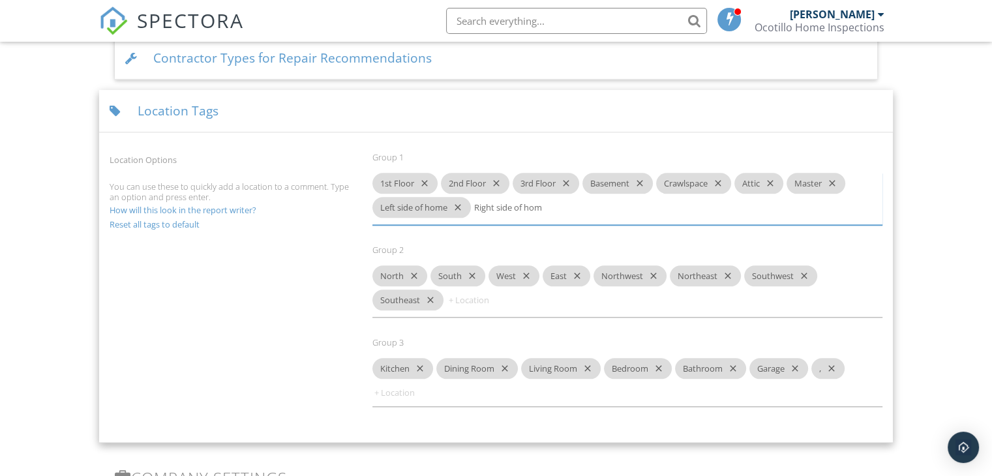
type input "Right side of home"
type input "Front side of home"
type input "Back side of home"
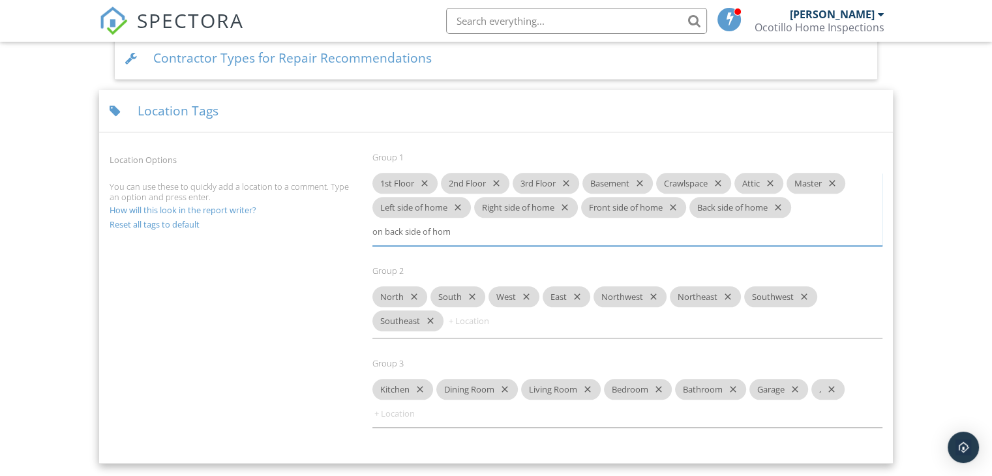
type input "Patio on back side of home"
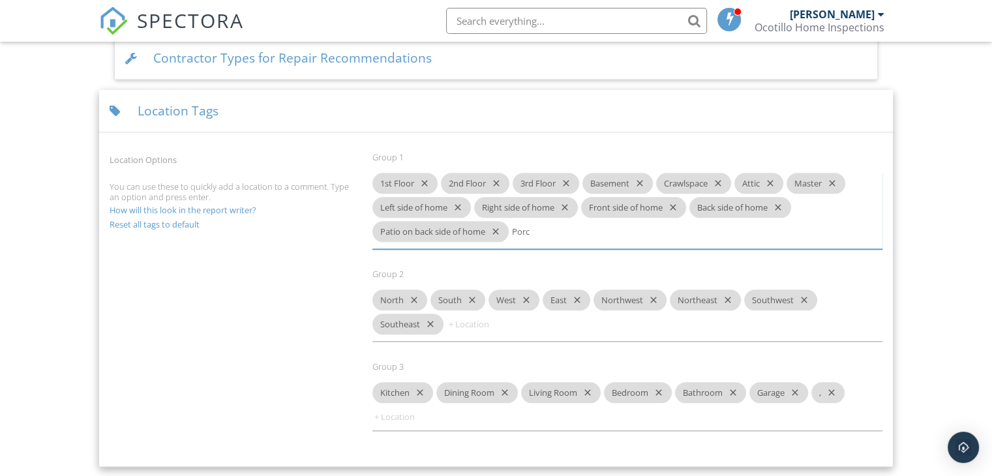
type input "Porch"
type input "Patio on front side of home"
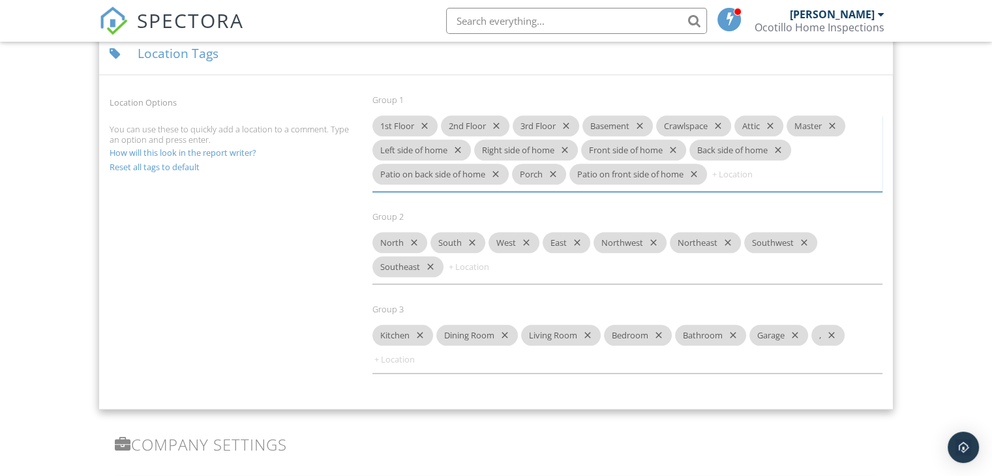
scroll to position [1500, 0]
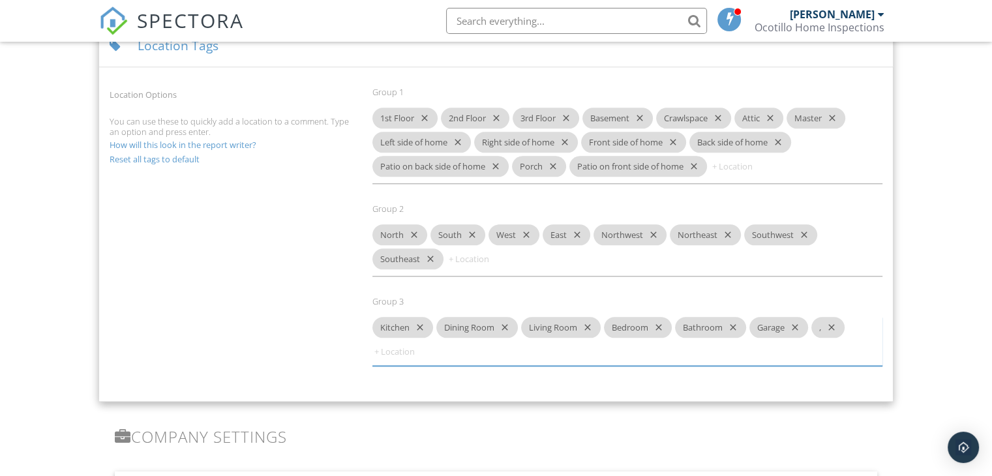
click at [400, 353] on input at bounding box center [411, 351] width 78 height 21
type input "Den"
type input "M"
type input "r"
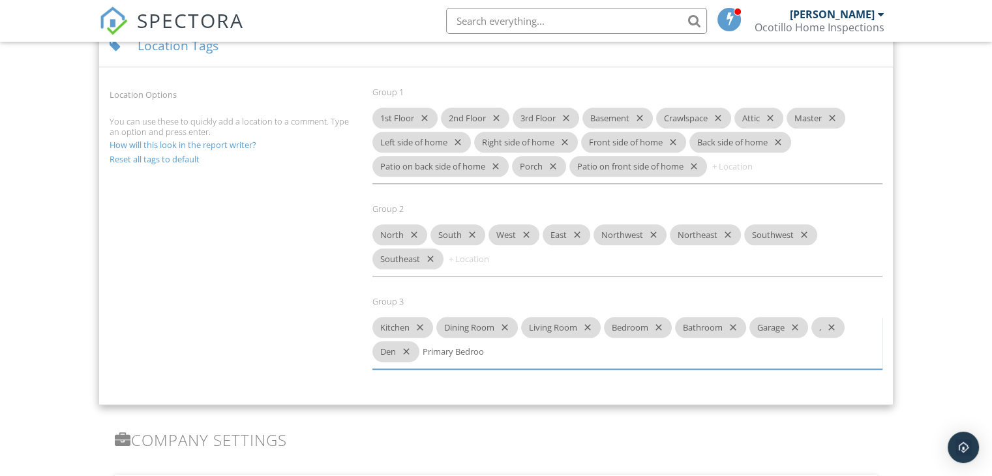
type input "Primary Bedroom"
type input "Guest Bedroom"
type input "Hall Bathroom"
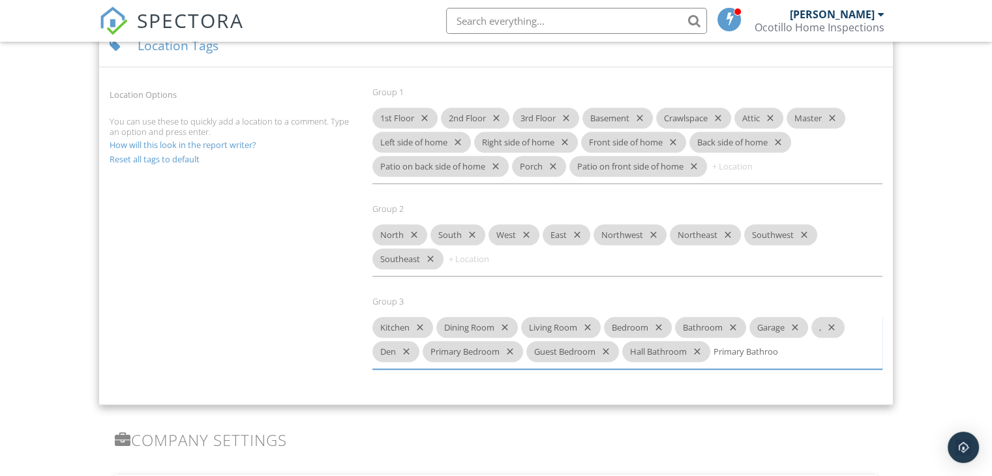
type input "Primary Bathroom"
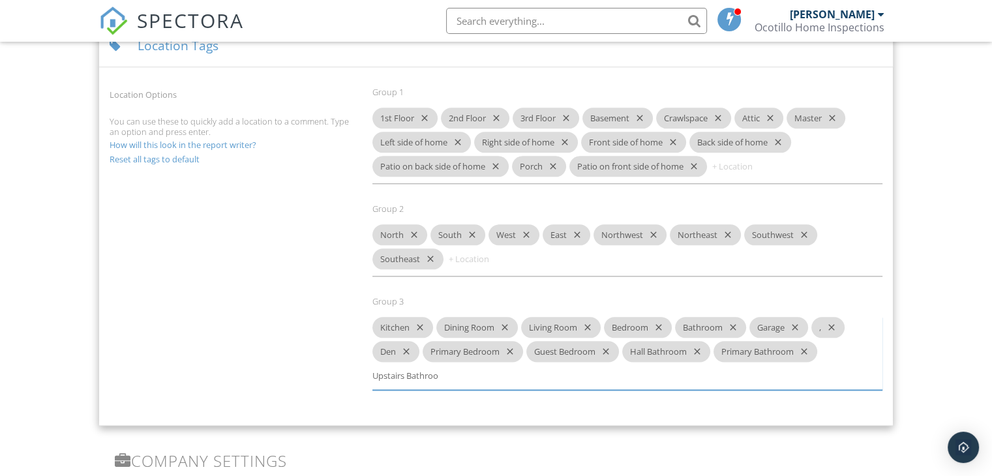
type input "Upstairs Bathroom"
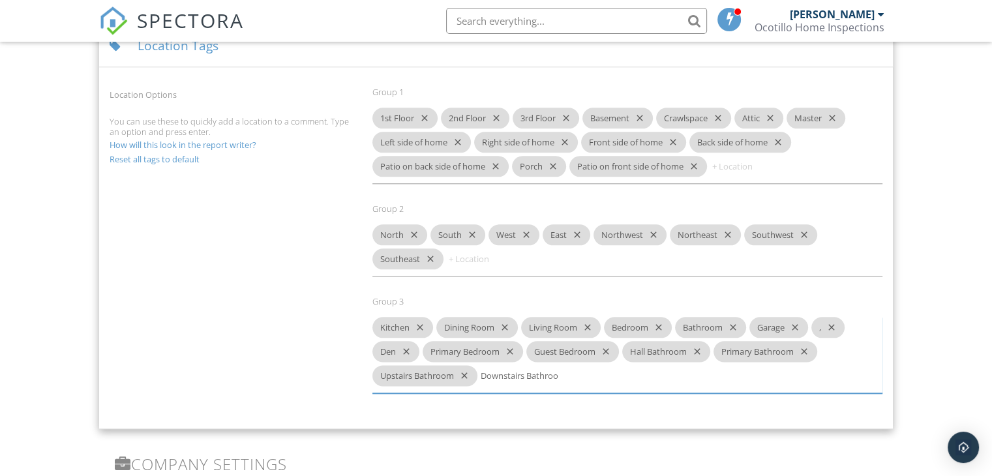
type input "Downstairs Bathroom"
type input "Powder Room"
type input "Family Room"
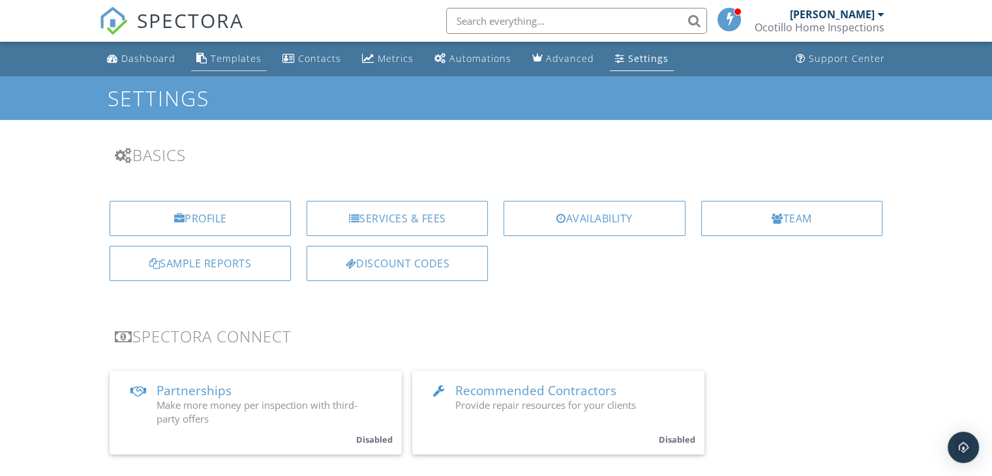
click at [230, 55] on div "Templates" at bounding box center [236, 58] width 51 height 12
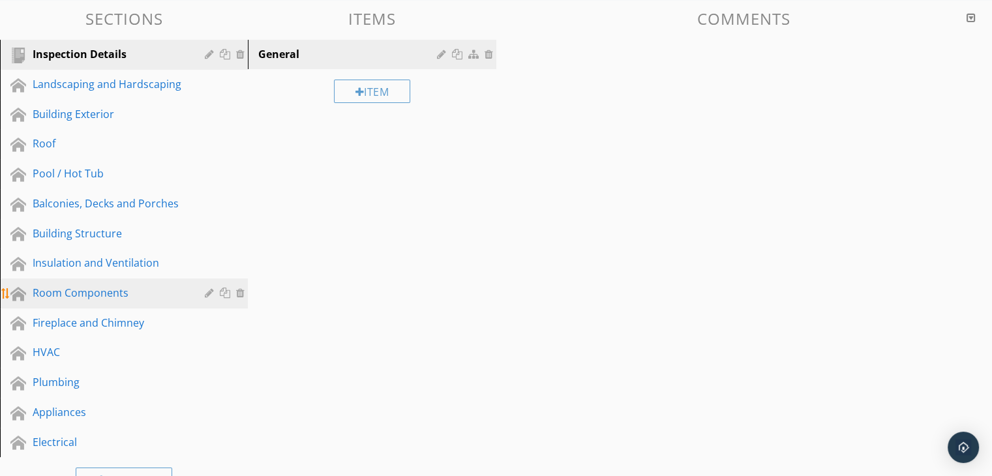
scroll to position [196, 0]
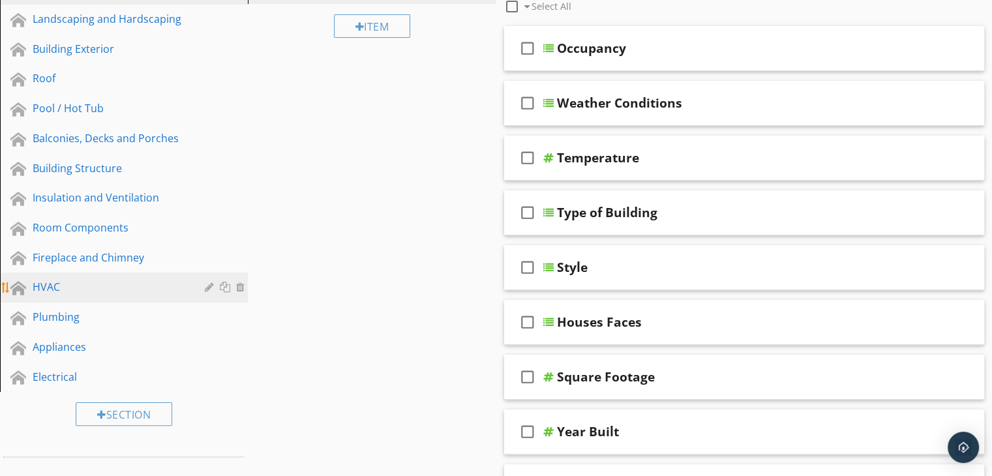
click at [110, 282] on div "HVAC" at bounding box center [109, 287] width 153 height 16
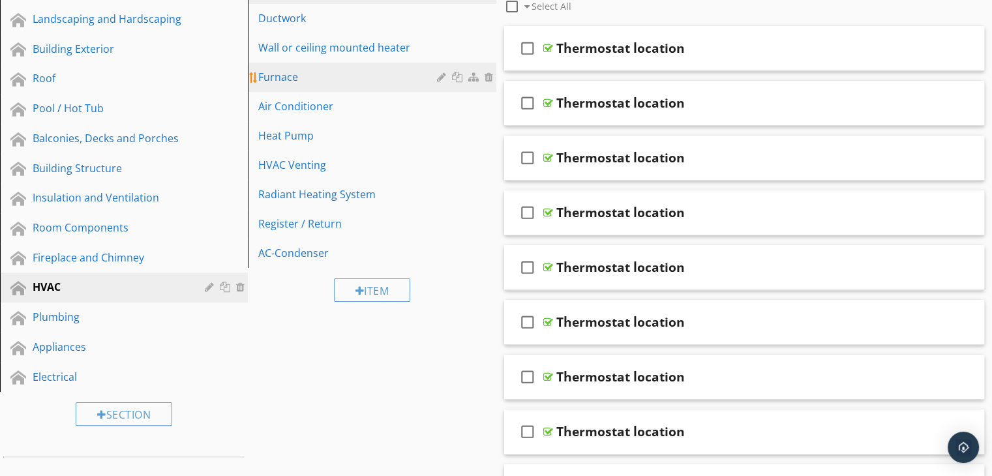
click at [336, 79] on div "Furnace" at bounding box center [349, 77] width 182 height 16
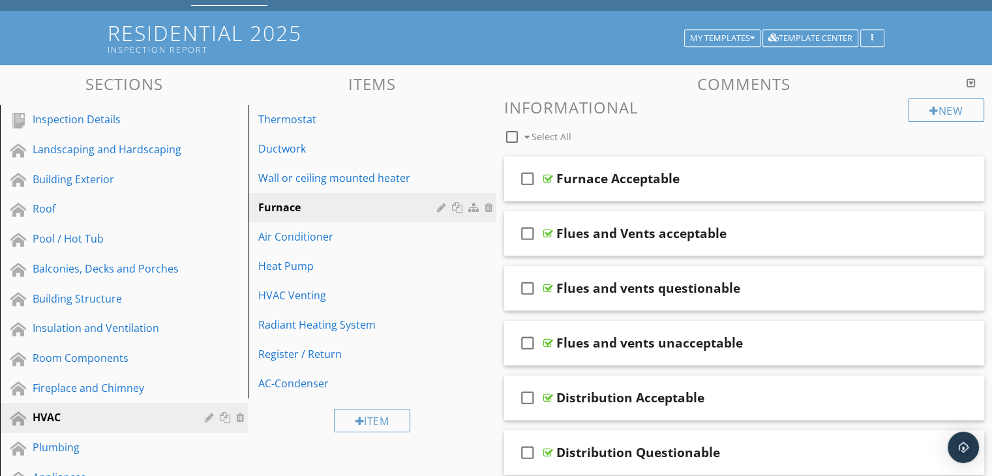
scroll to position [65, 0]
click at [692, 192] on div "check_box_outline_blank Furnace Acceptable" at bounding box center [744, 178] width 481 height 45
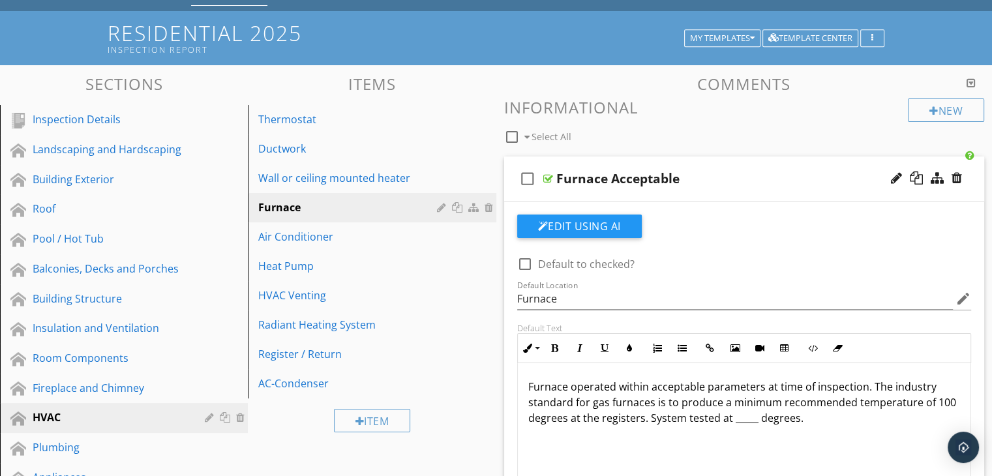
scroll to position [130, 0]
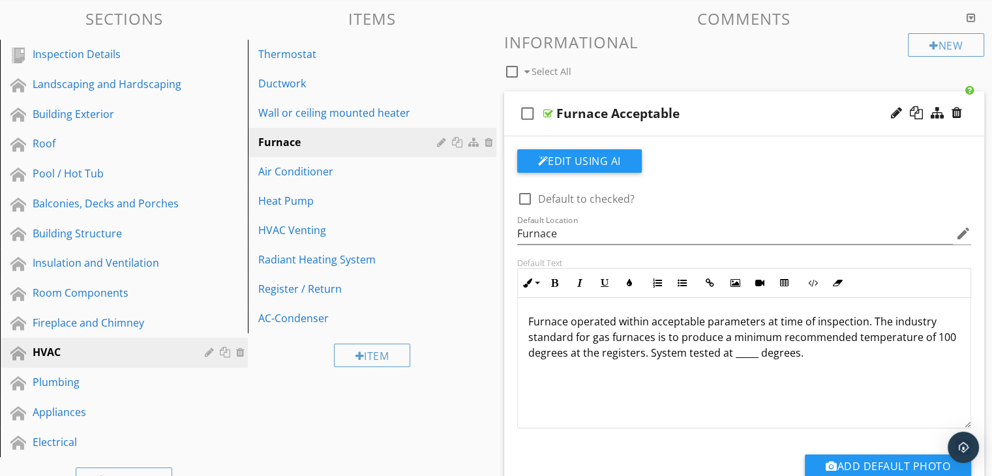
click at [692, 71] on div "check_box_outline_blank Select All" at bounding box center [706, 68] width 404 height 25
click at [485, 353] on div "Item" at bounding box center [372, 355] width 248 height 44
click at [707, 64] on div "check_box_outline_blank Select All" at bounding box center [706, 68] width 404 height 25
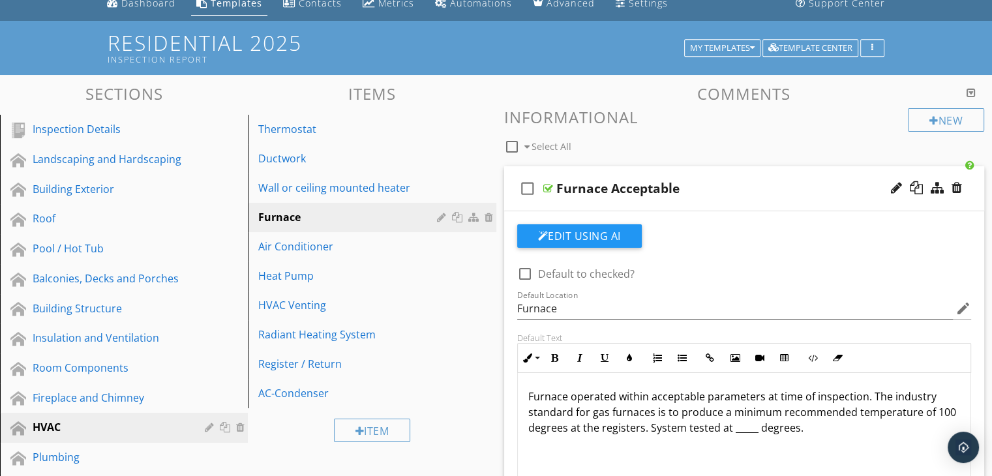
scroll to position [0, 0]
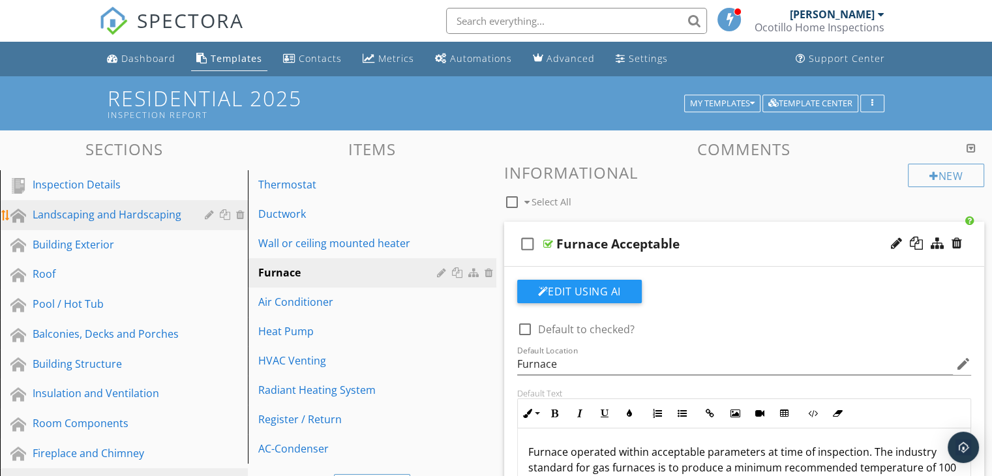
click at [81, 207] on div "Landscaping and Hardscaping" at bounding box center [109, 215] width 153 height 16
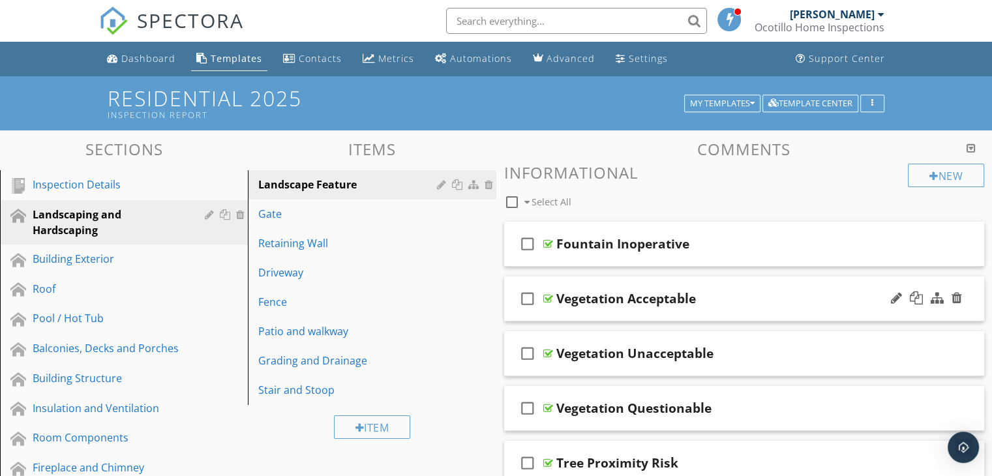
scroll to position [65, 0]
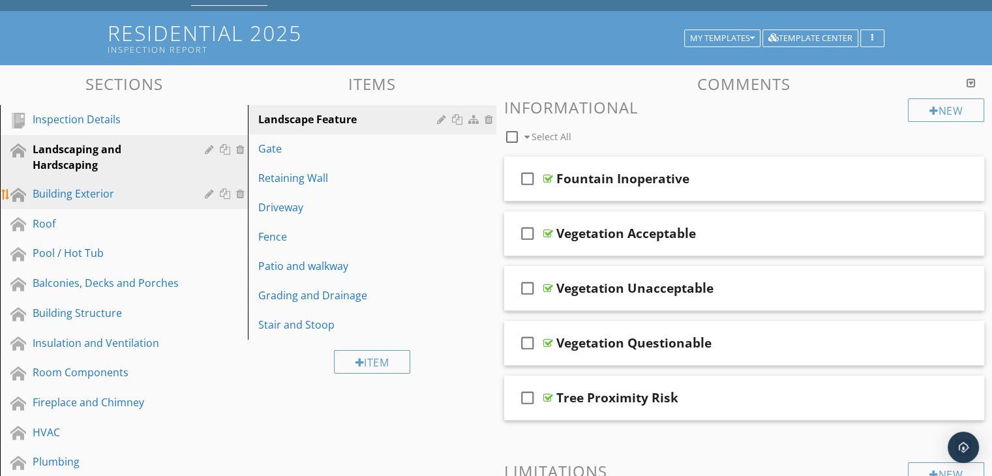
click at [63, 198] on div "Building Exterior" at bounding box center [109, 194] width 153 height 16
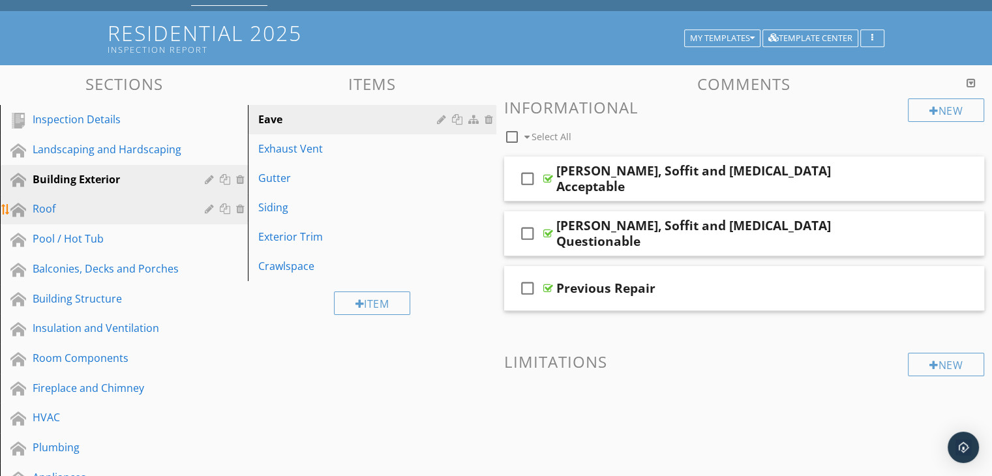
click at [57, 209] on div "Roof" at bounding box center [109, 209] width 153 height 16
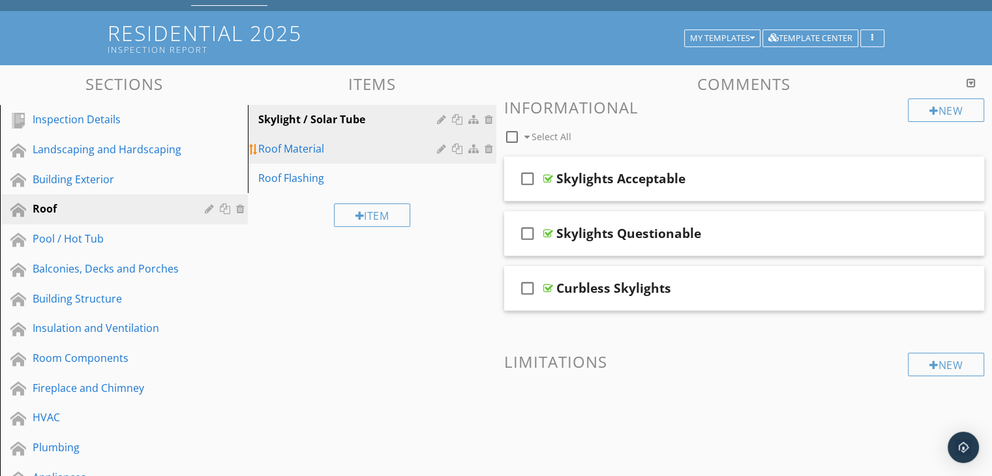
click at [306, 151] on div "Roof Material" at bounding box center [349, 149] width 182 height 16
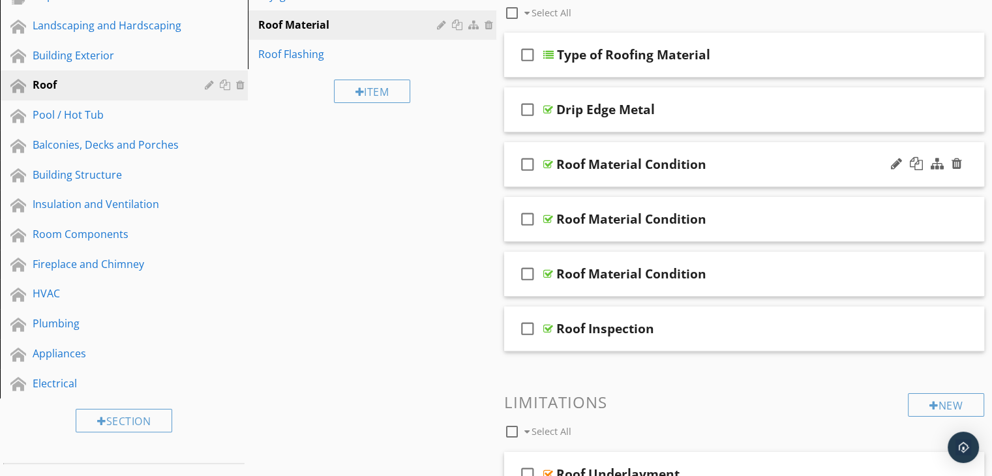
scroll to position [196, 0]
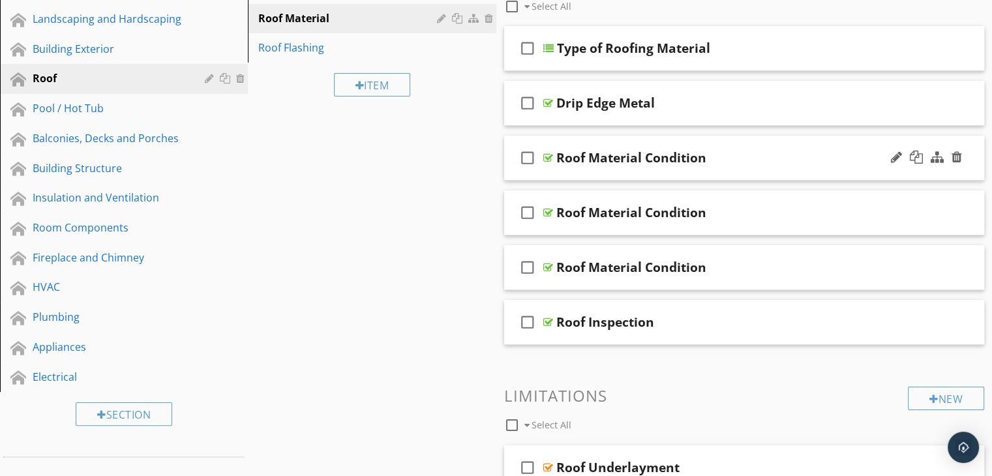
click at [600, 174] on div "check_box_outline_blank Roof Material Condition" at bounding box center [744, 158] width 481 height 45
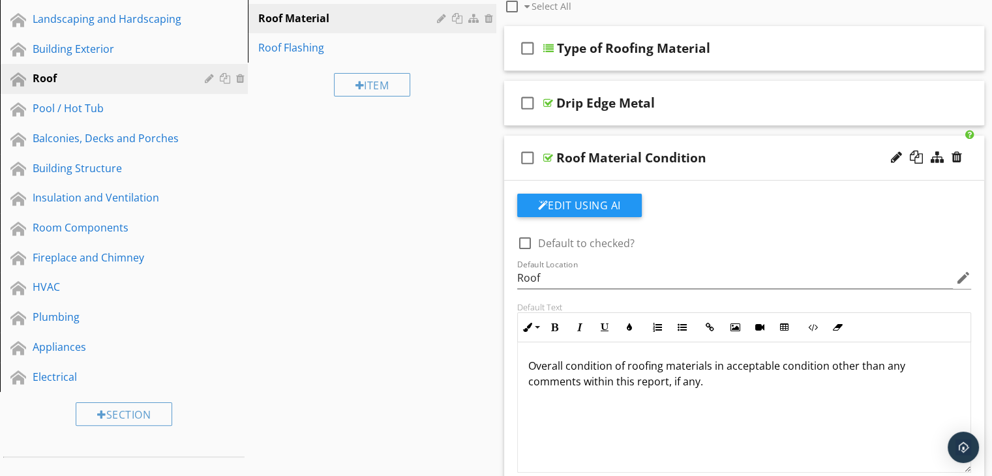
click at [891, 151] on div at bounding box center [896, 157] width 11 height 13
type input "Roof Material Acceptable"
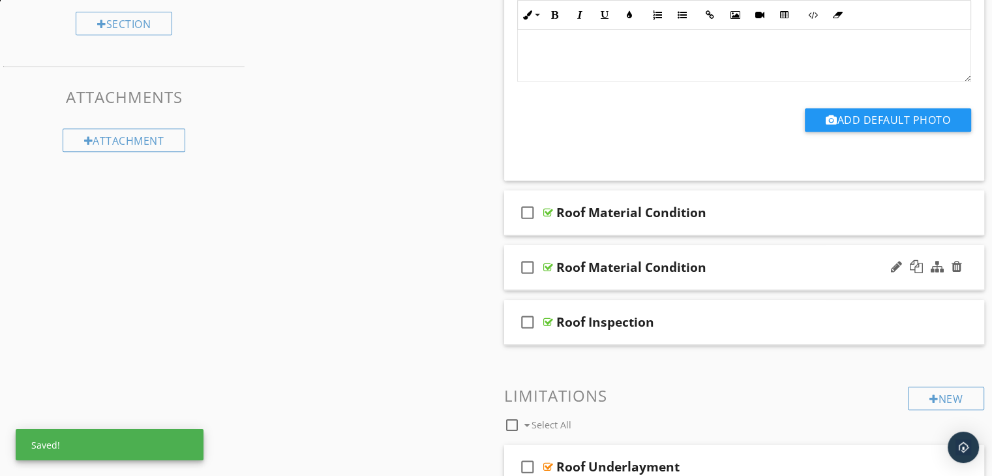
scroll to position [587, 0]
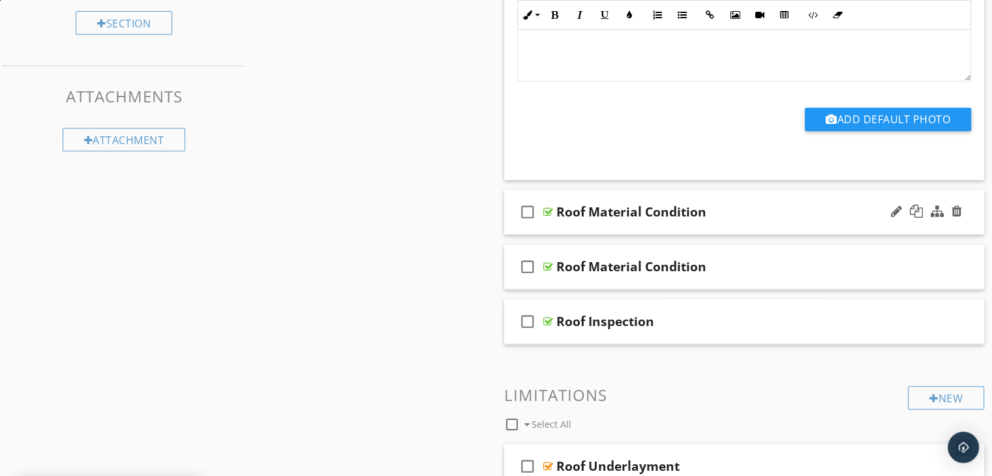
click at [717, 225] on div "check_box_outline_blank Roof Material Condition" at bounding box center [744, 212] width 481 height 45
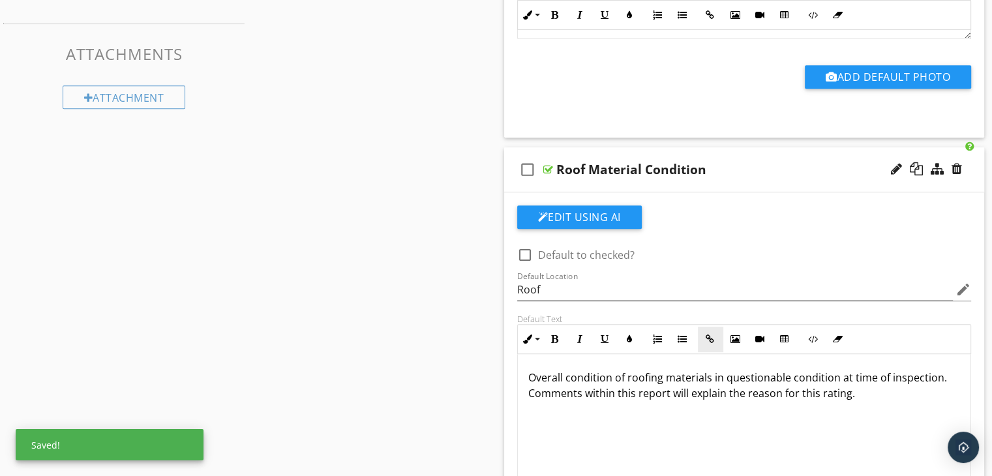
scroll to position [652, 0]
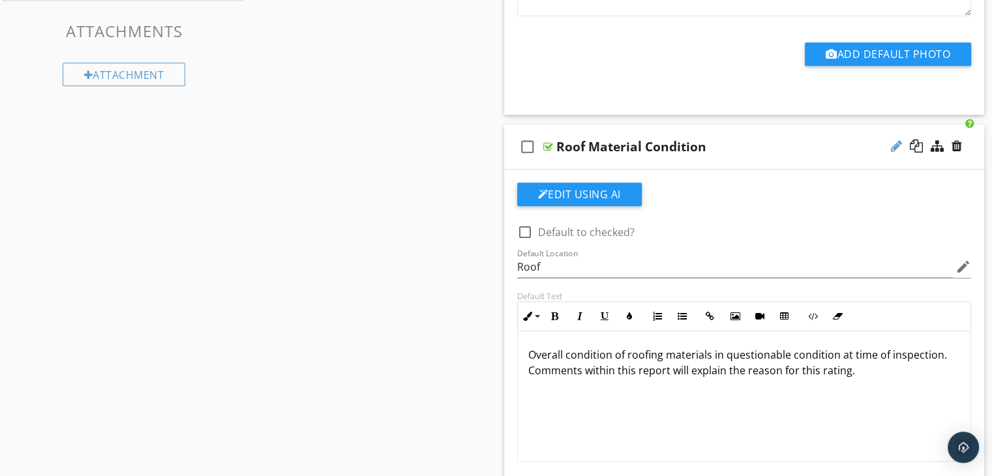
click at [897, 142] on div at bounding box center [896, 146] width 11 height 13
type input "Roof Material Questionable"
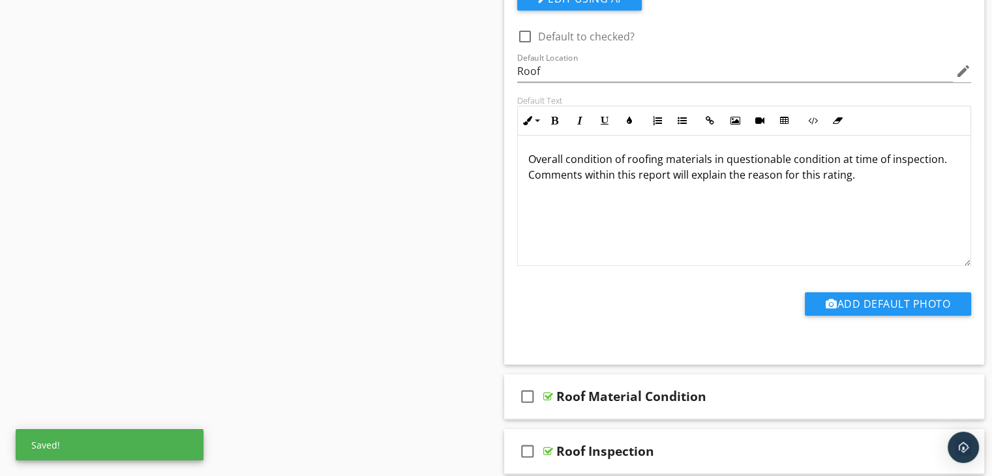
scroll to position [0, 0]
click at [730, 402] on div "Roof Material Condition" at bounding box center [726, 397] width 340 height 16
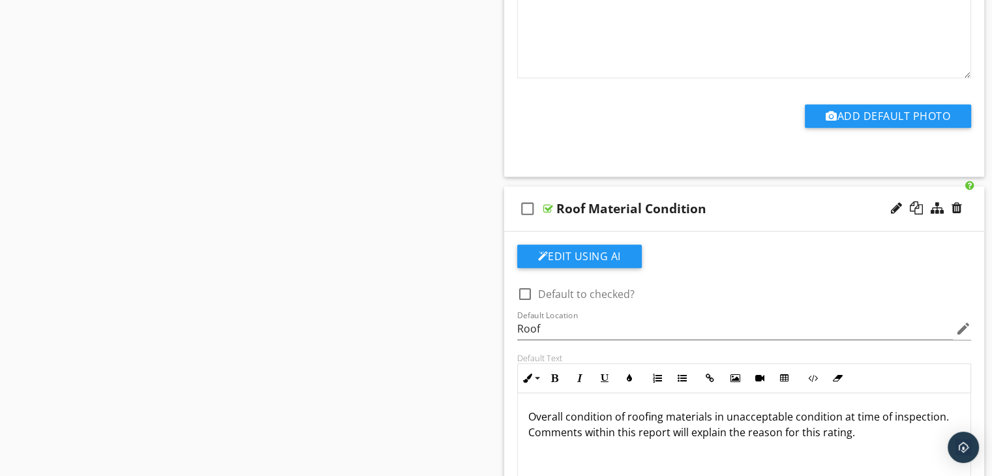
scroll to position [1108, 0]
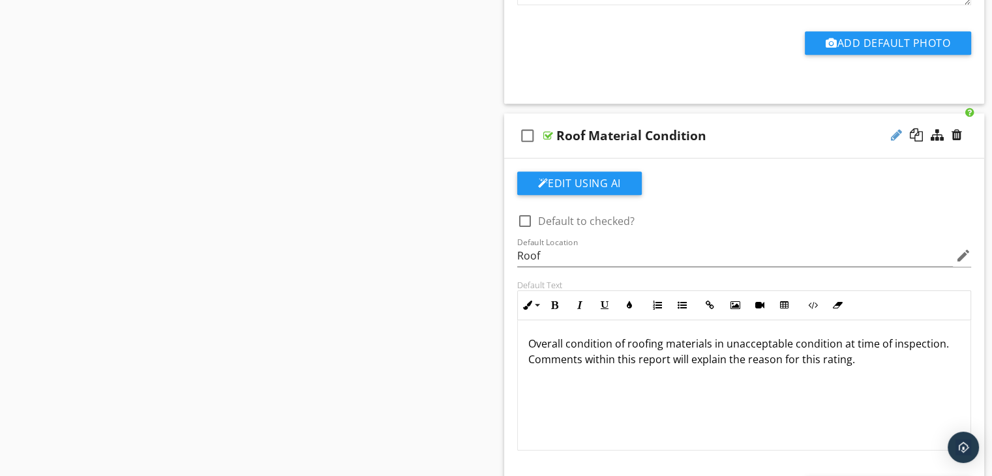
click at [895, 130] on div at bounding box center [896, 134] width 11 height 13
type input "Roof Material Unacceptable"
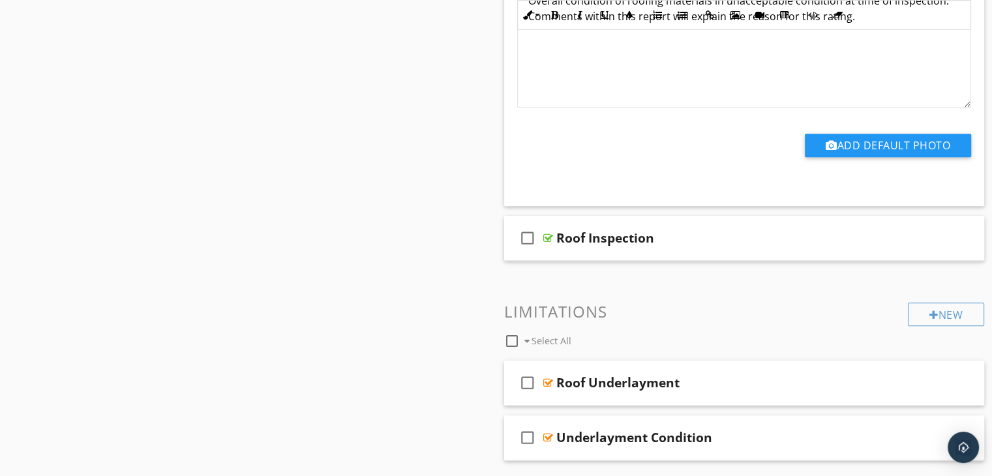
scroll to position [1565, 0]
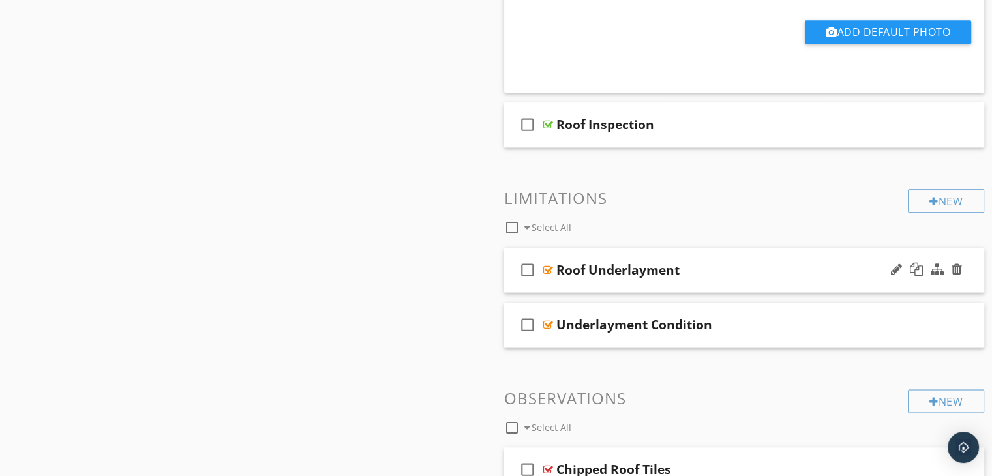
click at [599, 287] on div "check_box_outline_blank Roof Underlayment" at bounding box center [744, 270] width 481 height 45
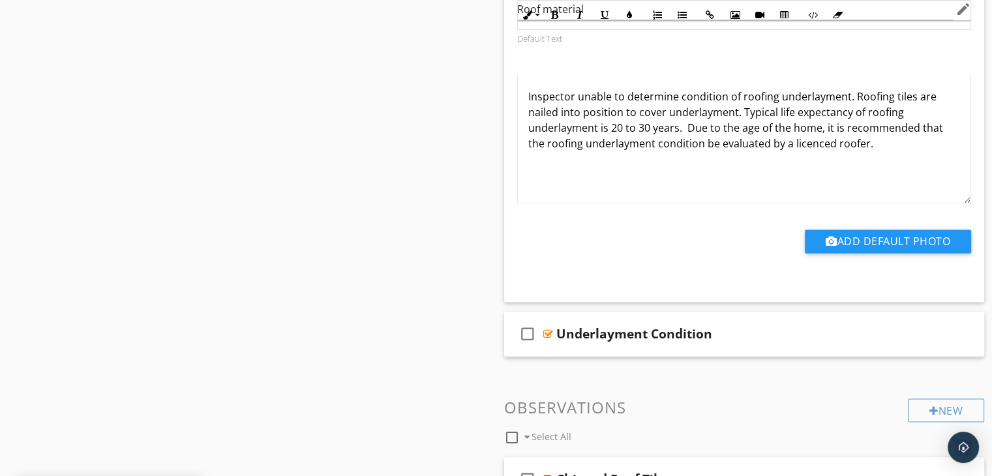
scroll to position [2021, 0]
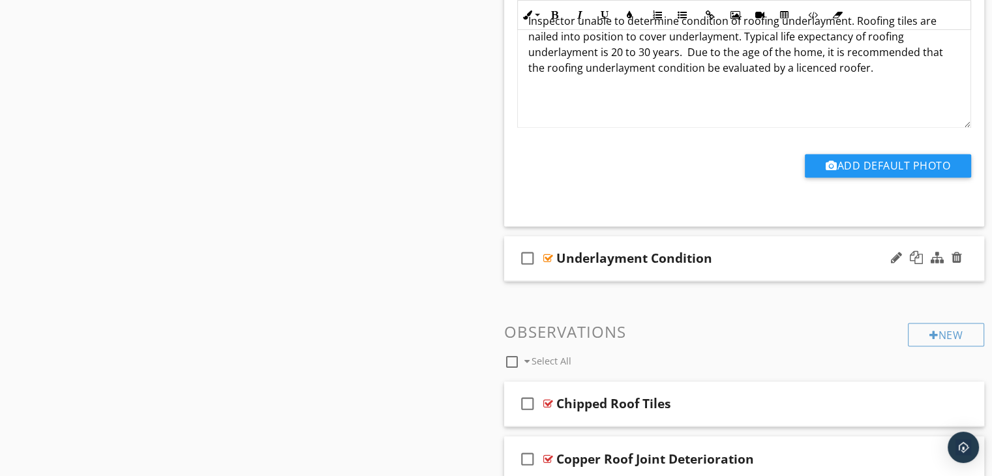
click at [623, 273] on div "check_box_outline_blank Underlayment Condition" at bounding box center [744, 258] width 481 height 45
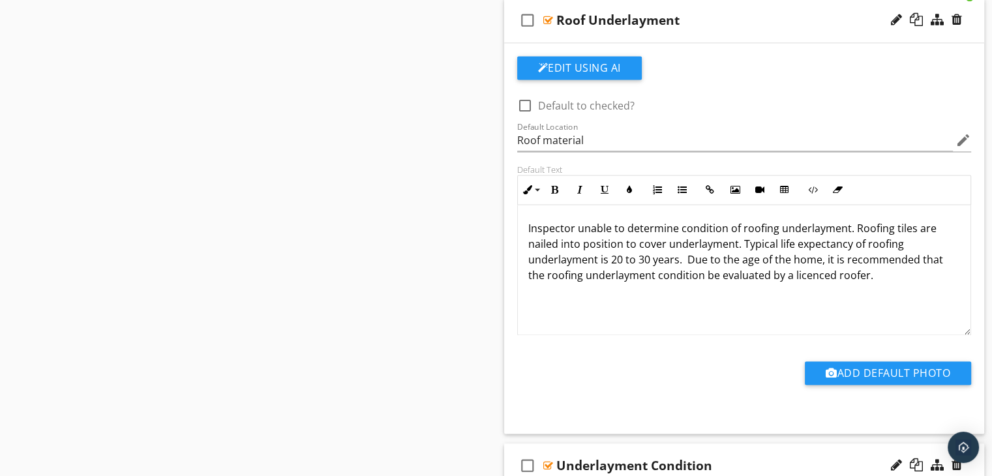
scroll to position [1761, 0]
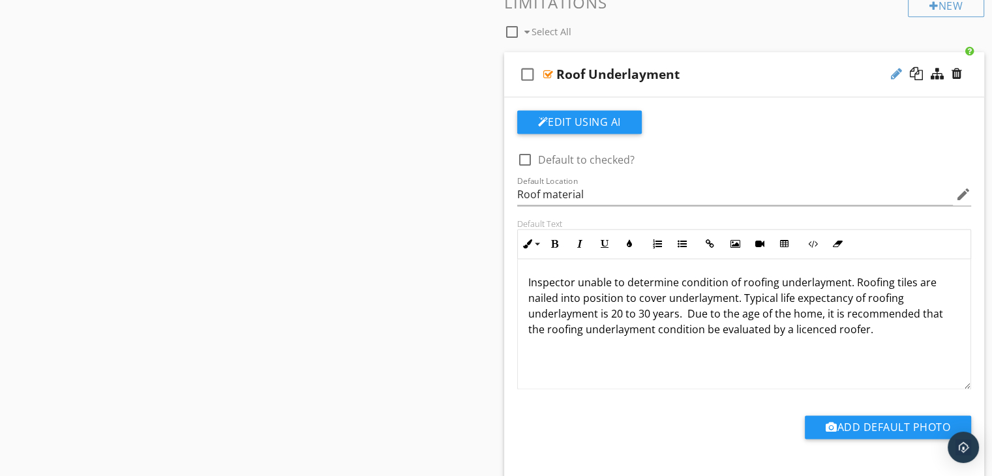
click at [897, 71] on div at bounding box center [896, 73] width 11 height 13
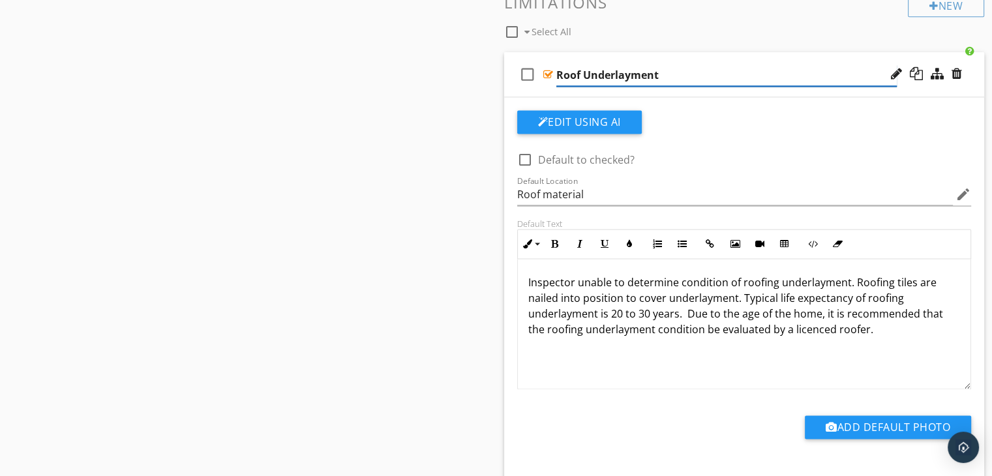
click at [583, 72] on input "Roof Underlayment" at bounding box center [726, 76] width 340 height 22
click at [641, 77] on input "Underlayment" at bounding box center [726, 76] width 340 height 22
type input "Underlayment Condition Unknown"
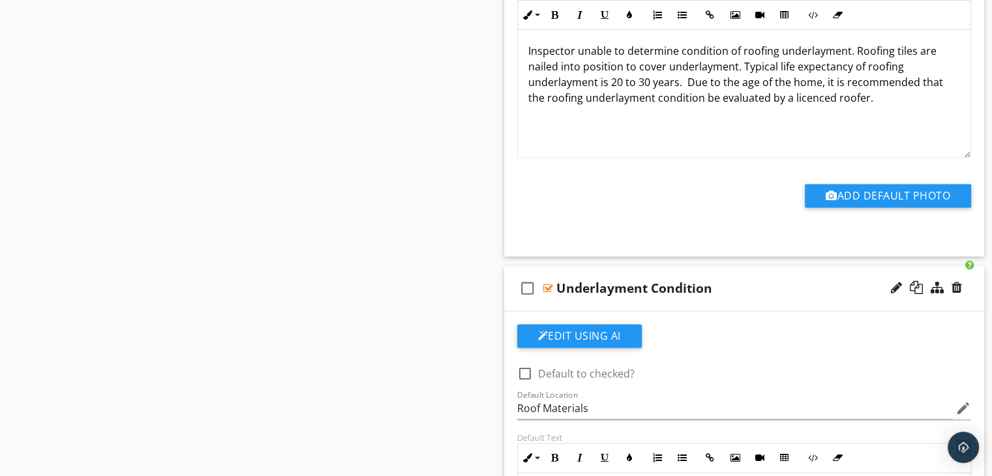
scroll to position [2021, 0]
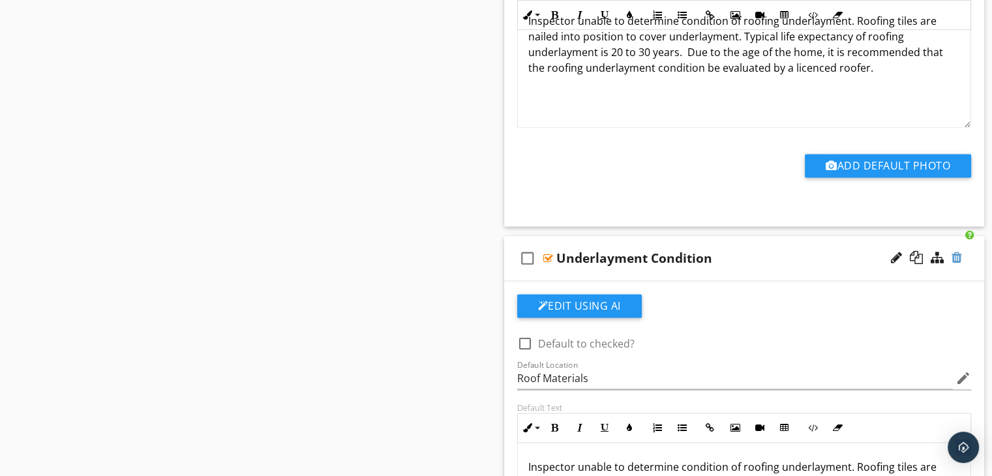
click at [957, 254] on div at bounding box center [956, 257] width 10 height 13
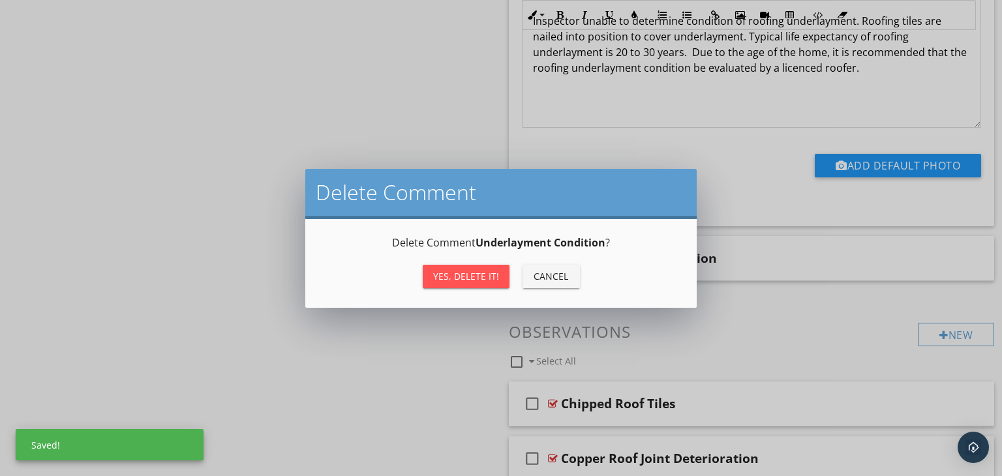
click at [483, 279] on div "Yes, Delete it!" at bounding box center [466, 276] width 66 height 14
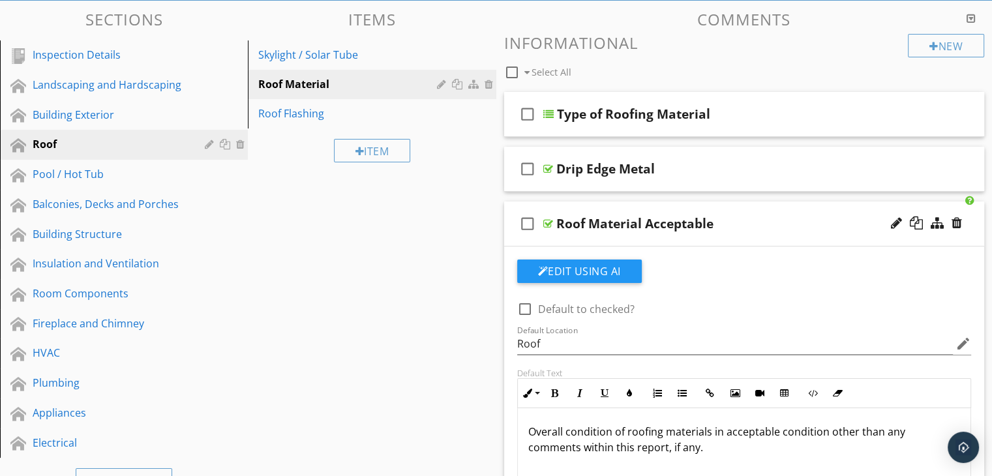
scroll to position [0, 0]
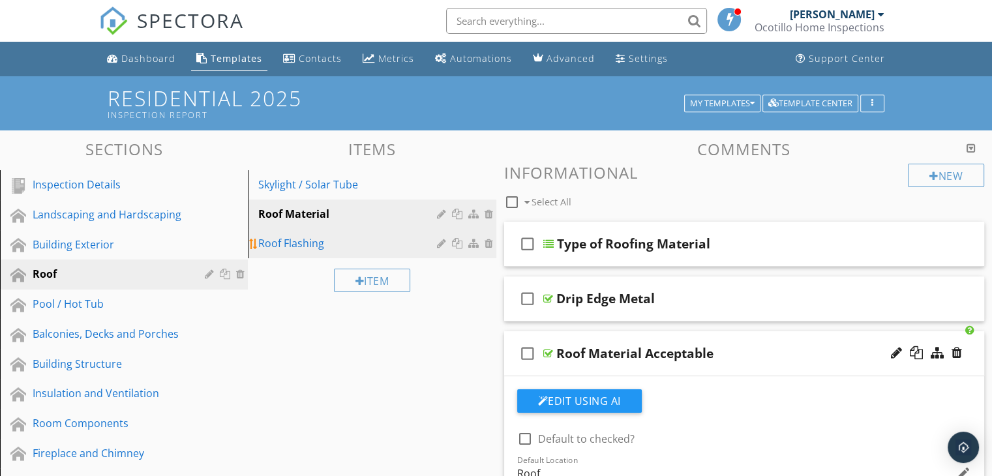
click at [300, 237] on div "Roof Flashing" at bounding box center [349, 243] width 182 height 16
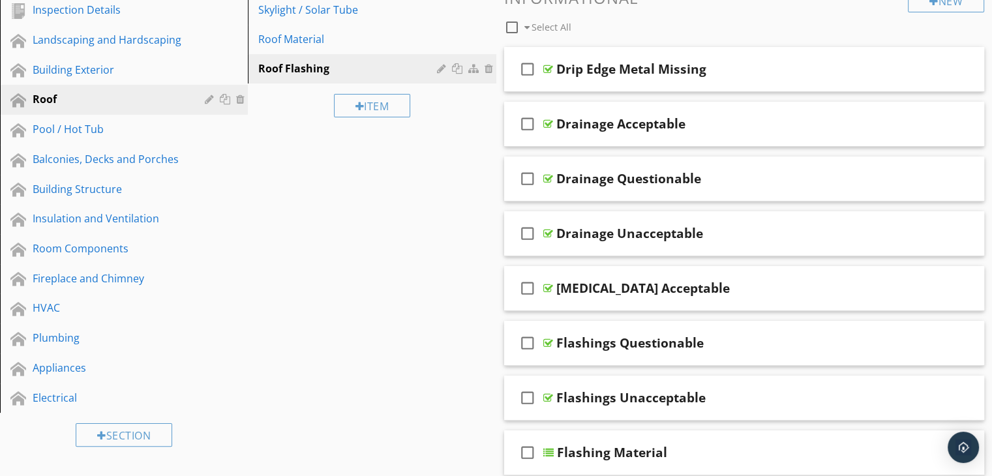
scroll to position [261, 0]
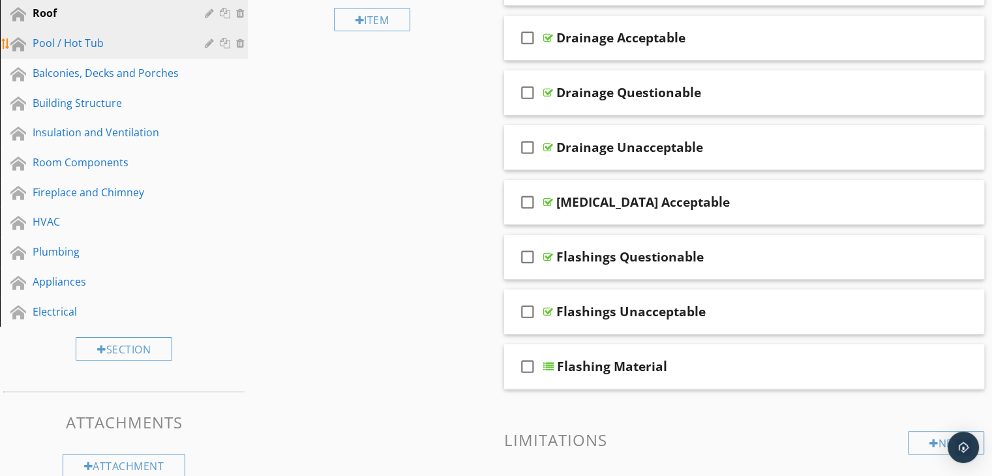
click at [73, 47] on div "Pool / Hot Tub" at bounding box center [109, 43] width 153 height 16
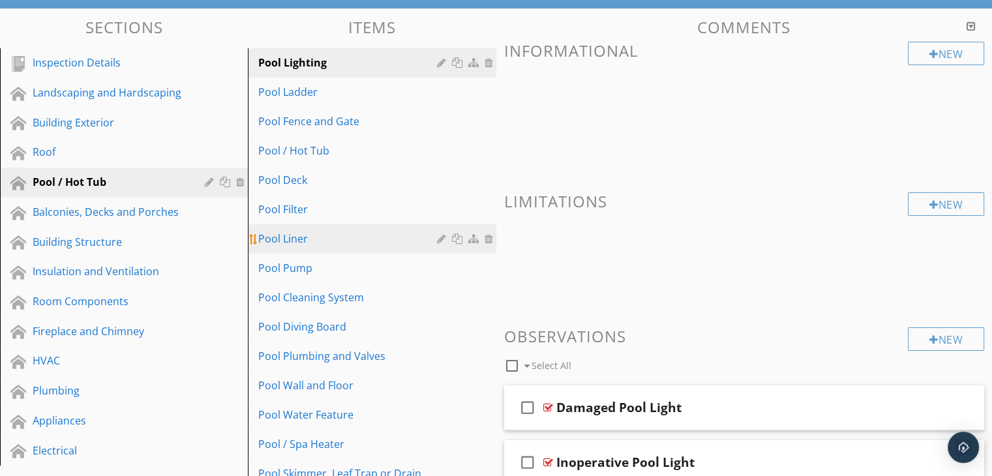
scroll to position [130, 0]
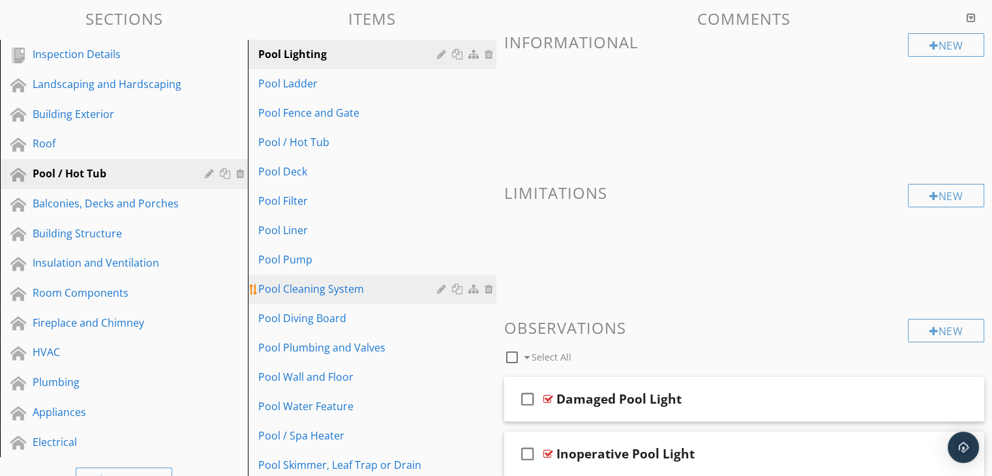
click at [318, 284] on div "Pool Cleaning System" at bounding box center [349, 289] width 182 height 16
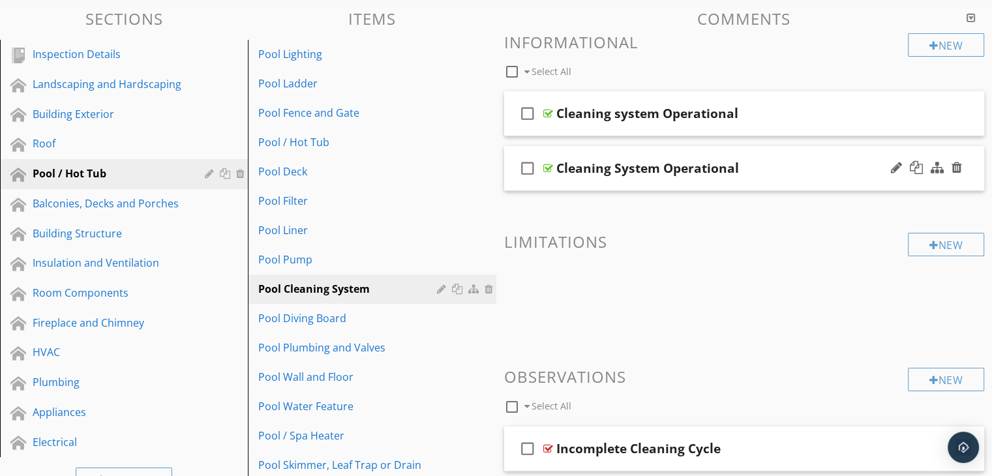
click at [722, 183] on div "check_box_outline_blank Cleaning System Operational" at bounding box center [744, 168] width 481 height 45
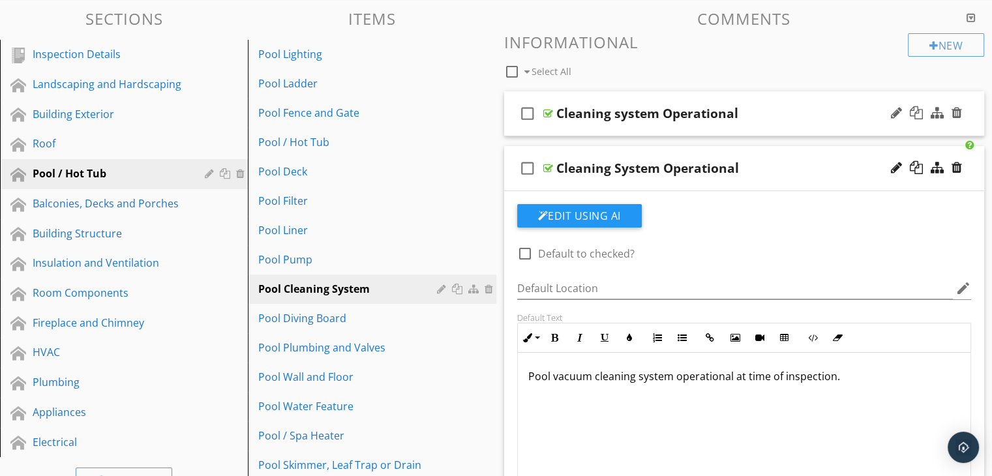
click at [691, 133] on div "check_box_outline_blank Cleaning system Operational" at bounding box center [744, 113] width 481 height 45
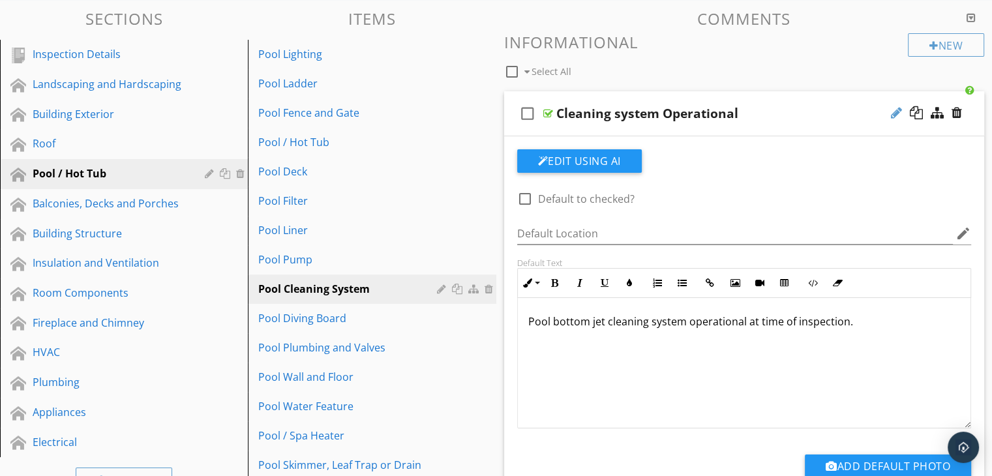
click at [893, 113] on div at bounding box center [896, 112] width 11 height 13
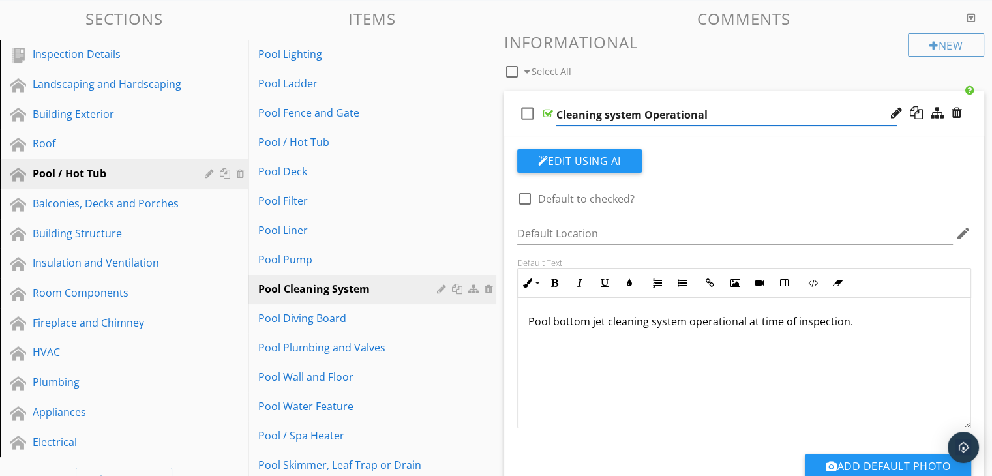
click at [610, 117] on input "Cleaning system Operational" at bounding box center [726, 115] width 340 height 22
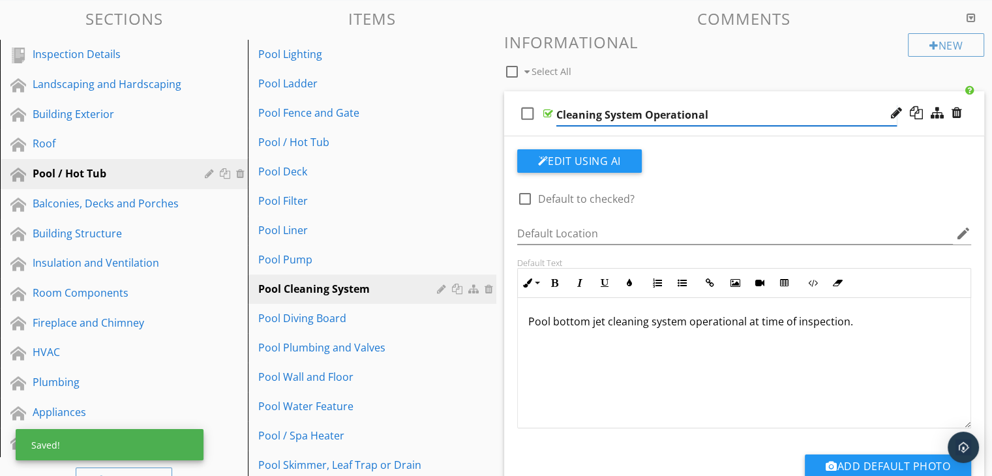
click at [602, 117] on input "Cleaning System Operational" at bounding box center [726, 115] width 340 height 22
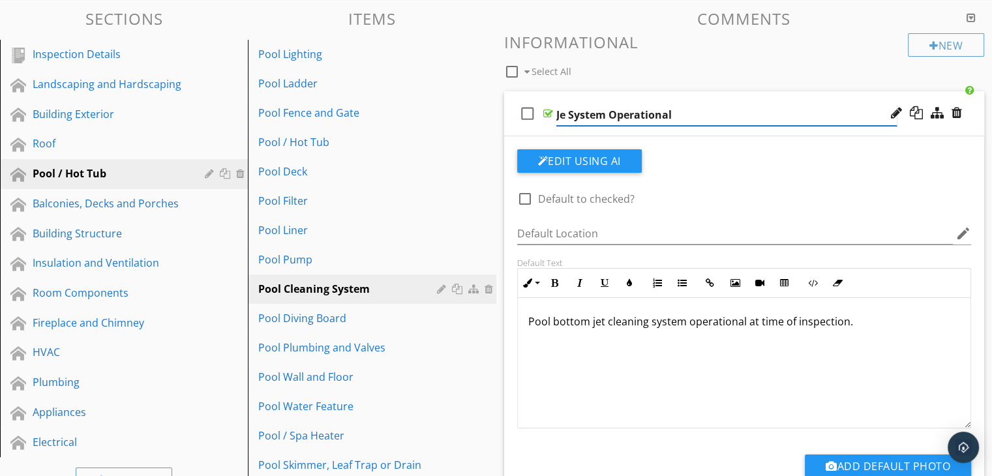
type input "Jet System Operational"
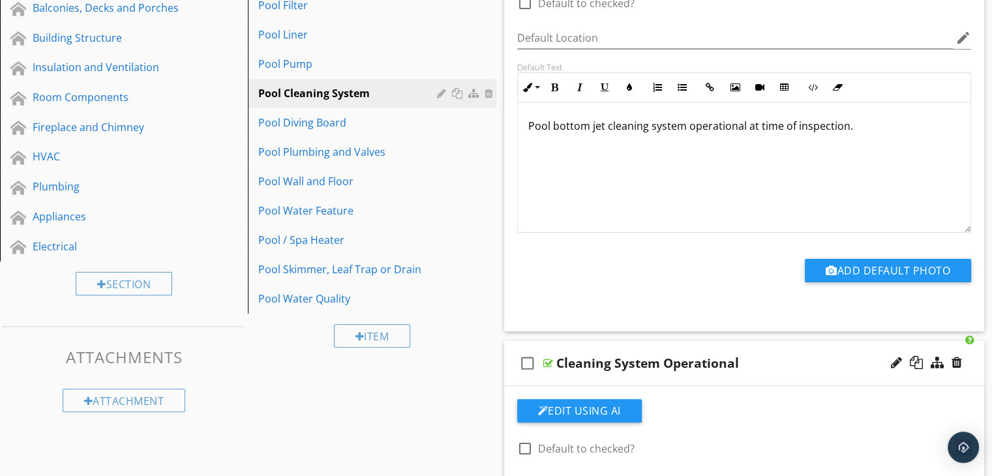
scroll to position [0, 0]
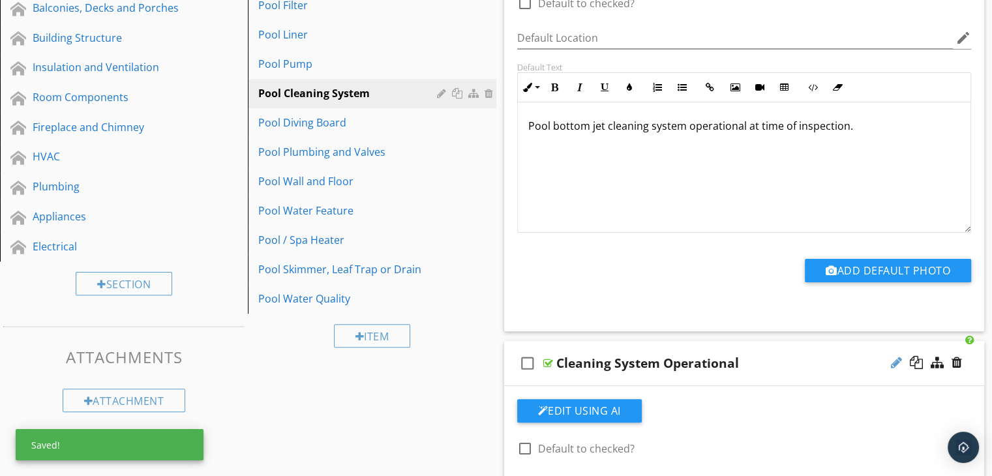
click at [895, 363] on div at bounding box center [896, 362] width 11 height 13
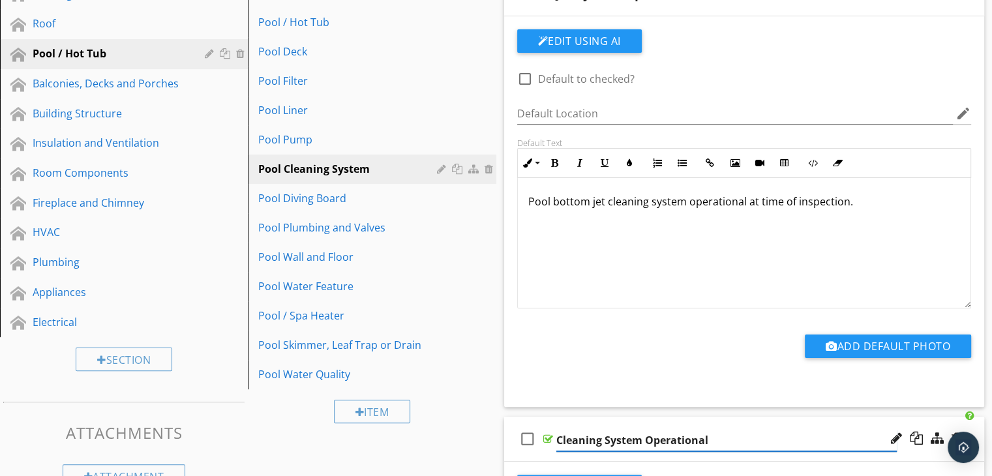
scroll to position [391, 0]
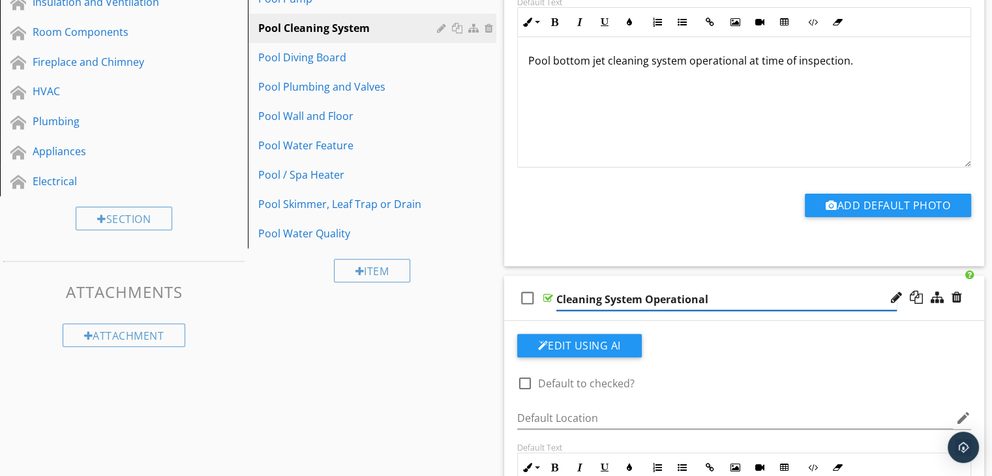
click at [603, 300] on input "Cleaning System Operational" at bounding box center [726, 300] width 340 height 22
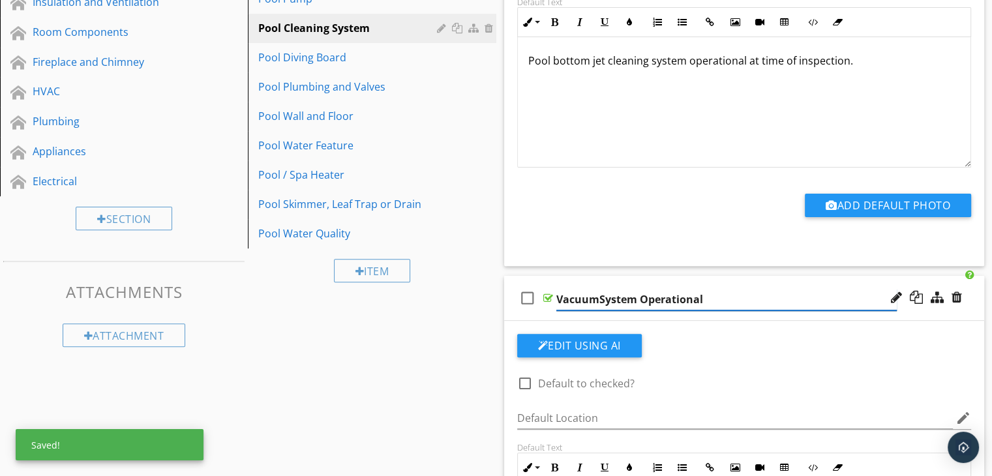
type input "Vacuum System Operational"
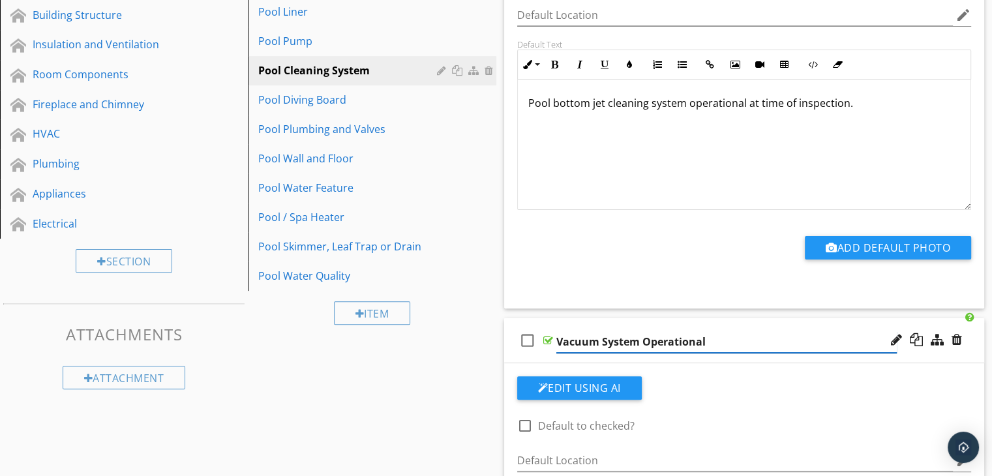
scroll to position [261, 0]
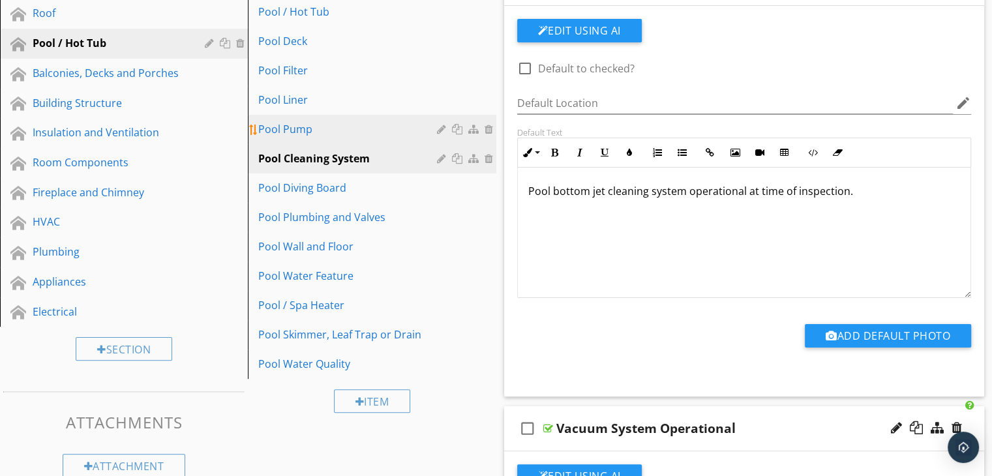
click at [295, 123] on div "Pool Pump" at bounding box center [349, 129] width 182 height 16
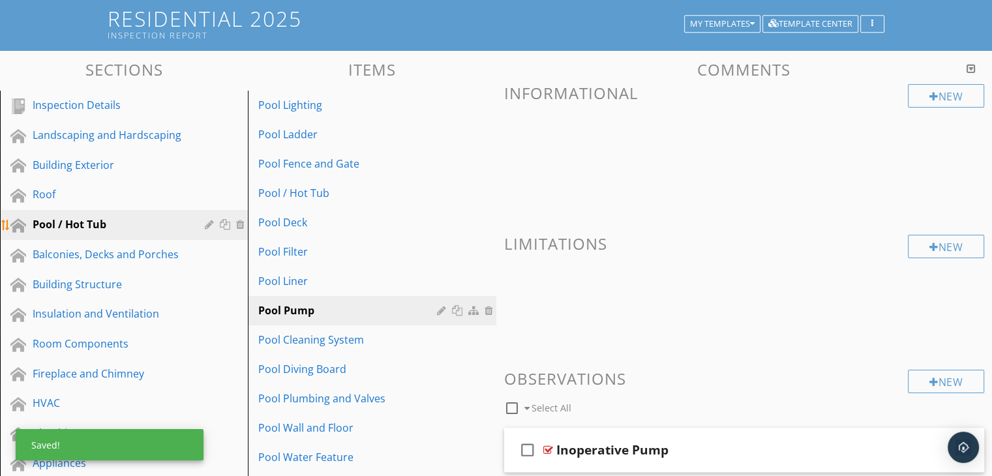
scroll to position [65, 0]
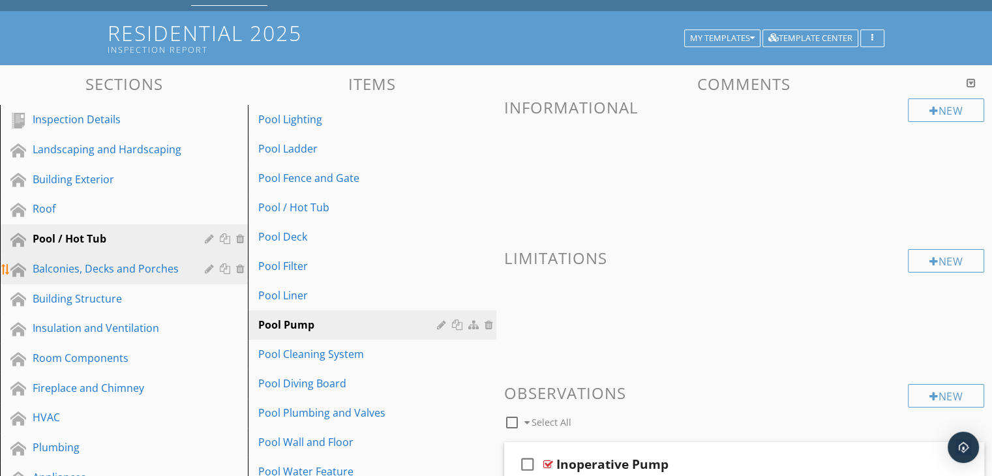
click at [74, 268] on div "Balconies, Decks and Porches" at bounding box center [109, 269] width 153 height 16
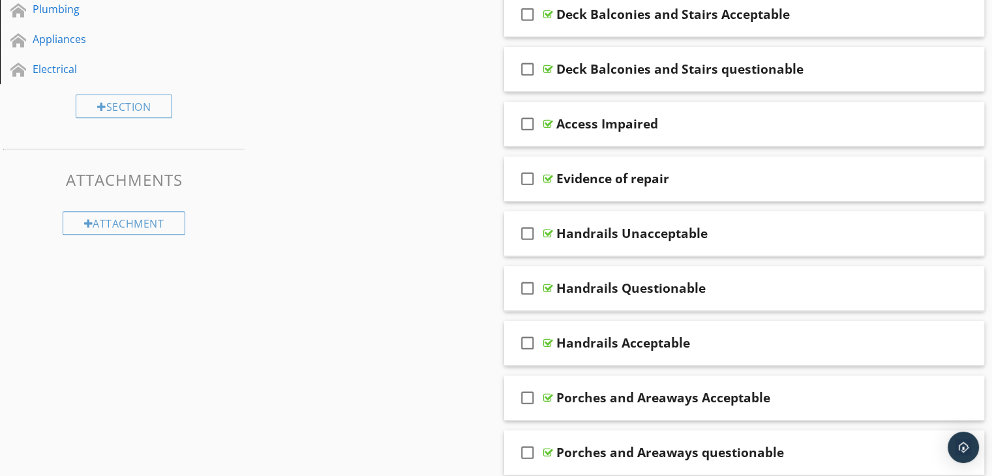
scroll to position [522, 0]
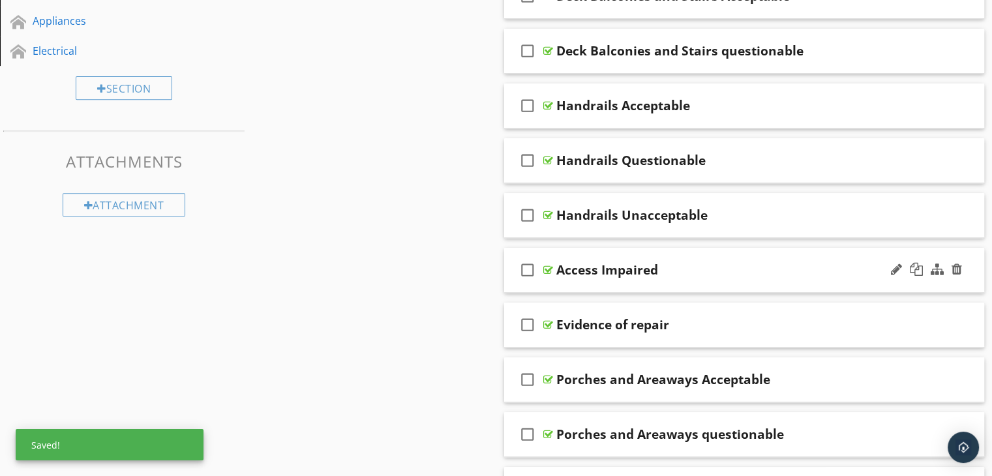
click at [653, 285] on div "check_box_outline_blank Access Impaired" at bounding box center [744, 270] width 481 height 45
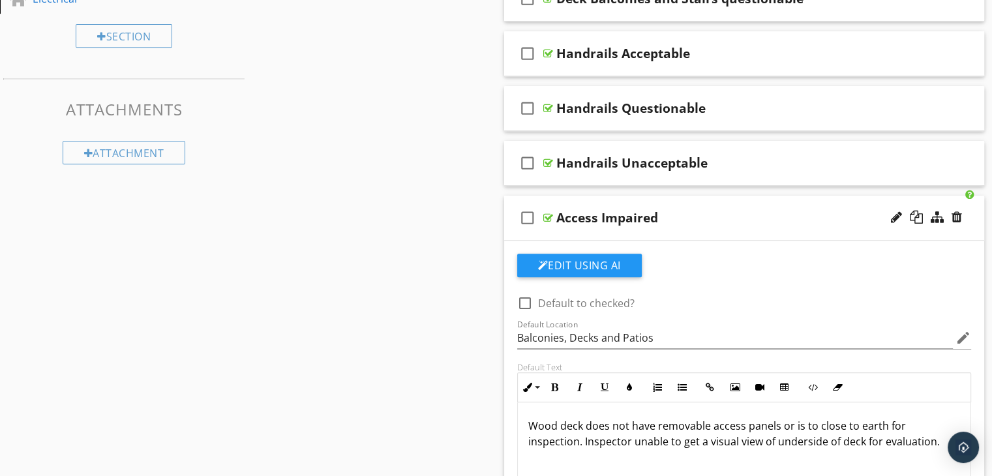
scroll to position [652, 0]
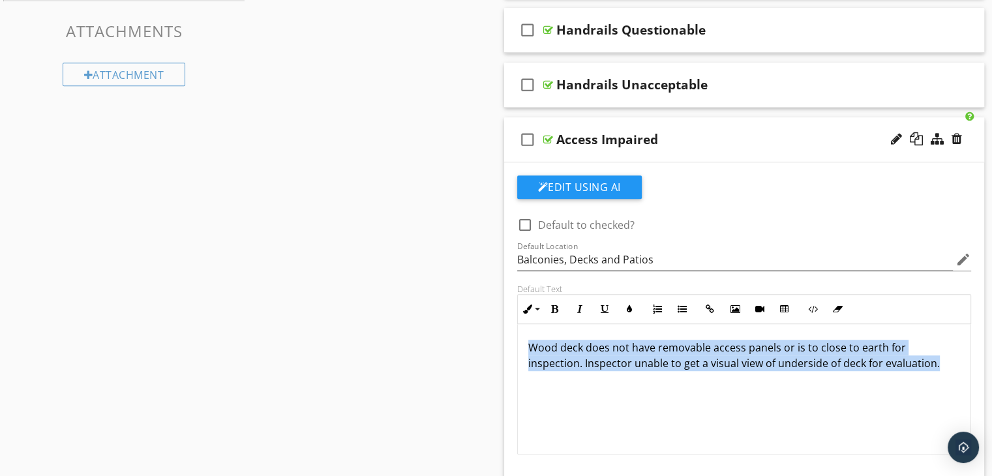
drag, startPoint x: 937, startPoint y: 361, endPoint x: 526, endPoint y: 342, distance: 411.2
click at [526, 342] on div "Wood deck does not have removable access panels or is to close to earth for ins…" at bounding box center [744, 389] width 453 height 130
copy p "Wood deck does not have removable access panels or is to close to earth for ins…"
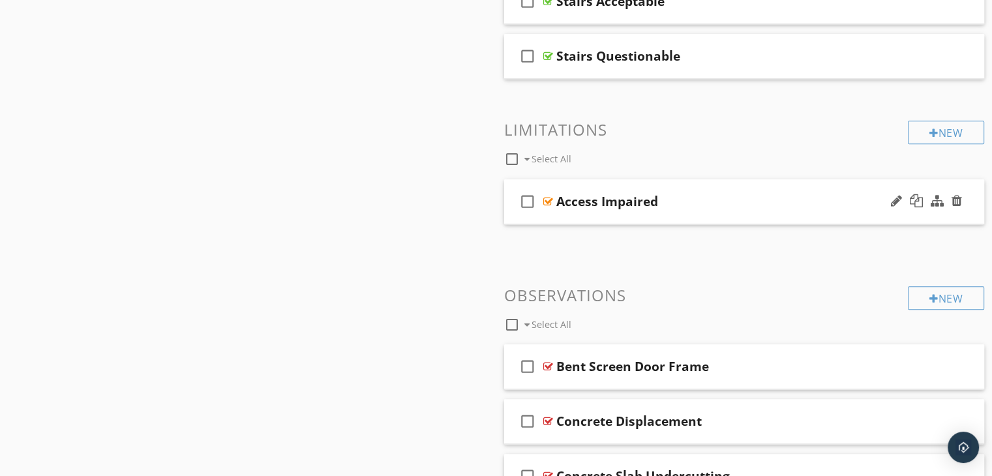
scroll to position [1500, 0]
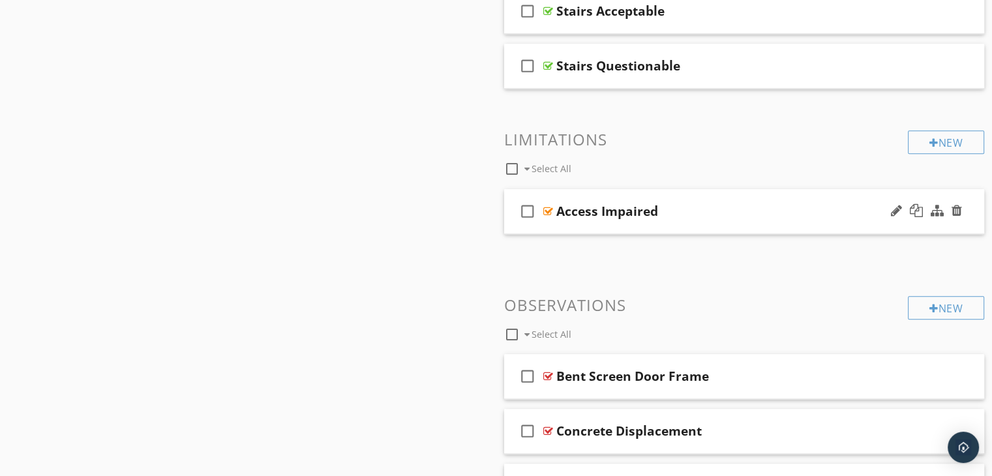
click at [651, 225] on div "check_box_outline_blank Access Impaired" at bounding box center [744, 211] width 481 height 45
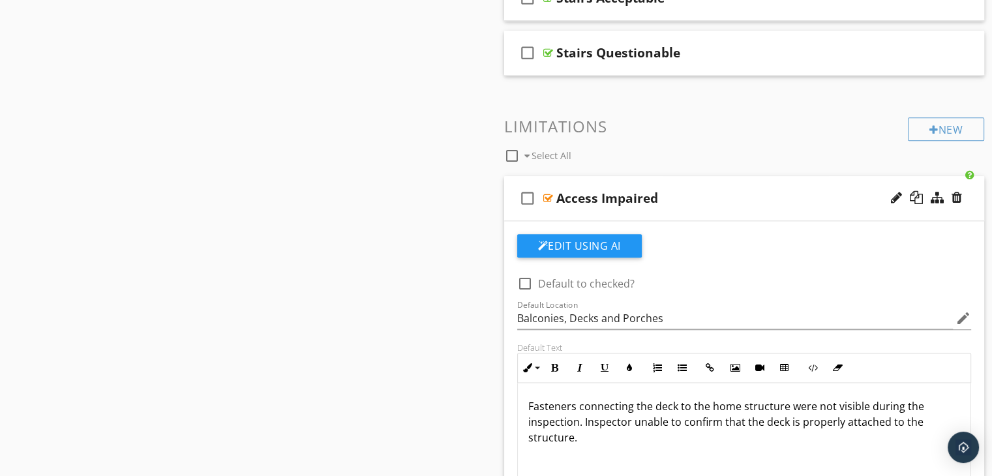
scroll to position [1435, 0]
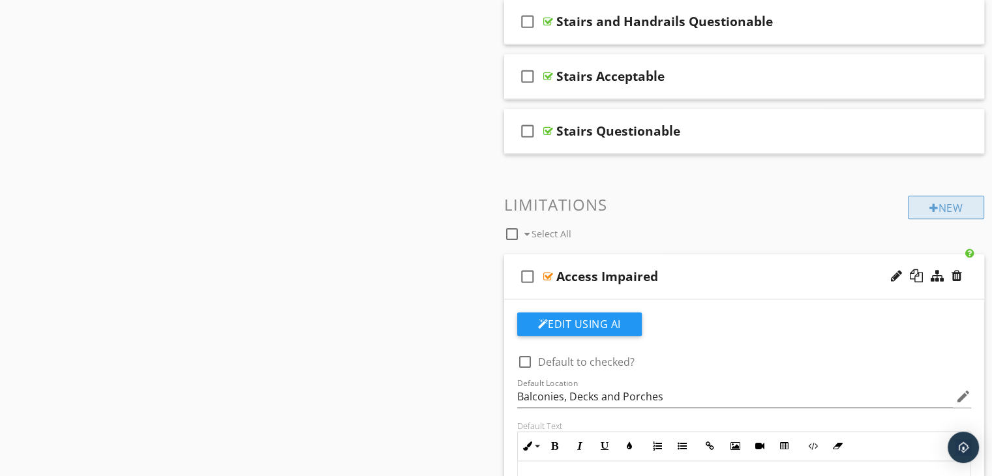
click at [946, 204] on div "New" at bounding box center [946, 207] width 76 height 23
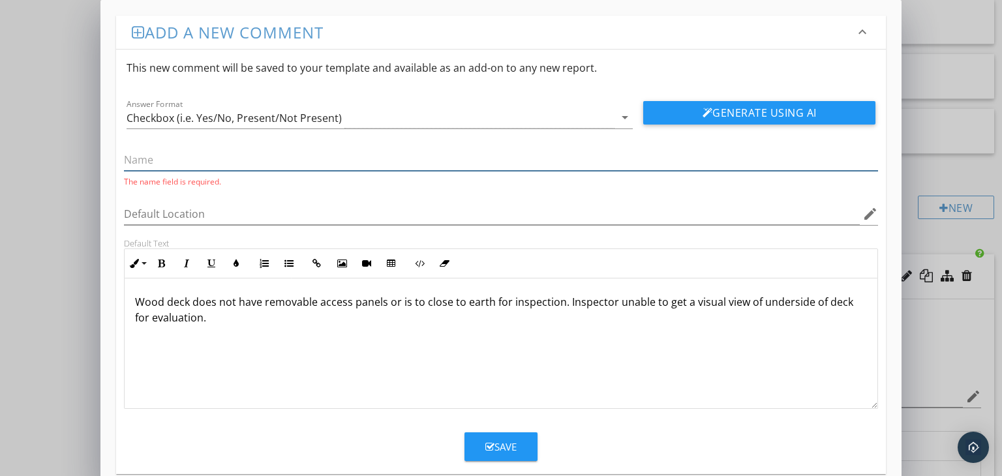
click at [160, 163] on input "text" at bounding box center [501, 160] width 754 height 22
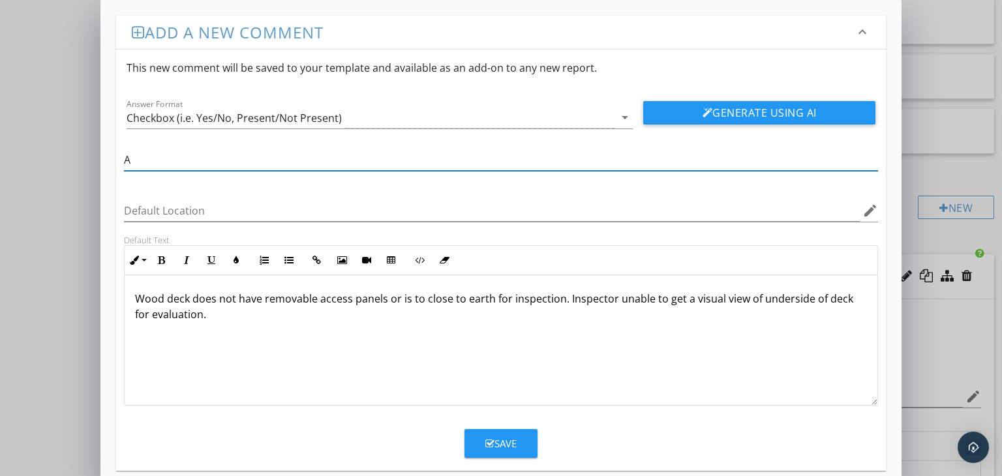
type input "Access Impaired"
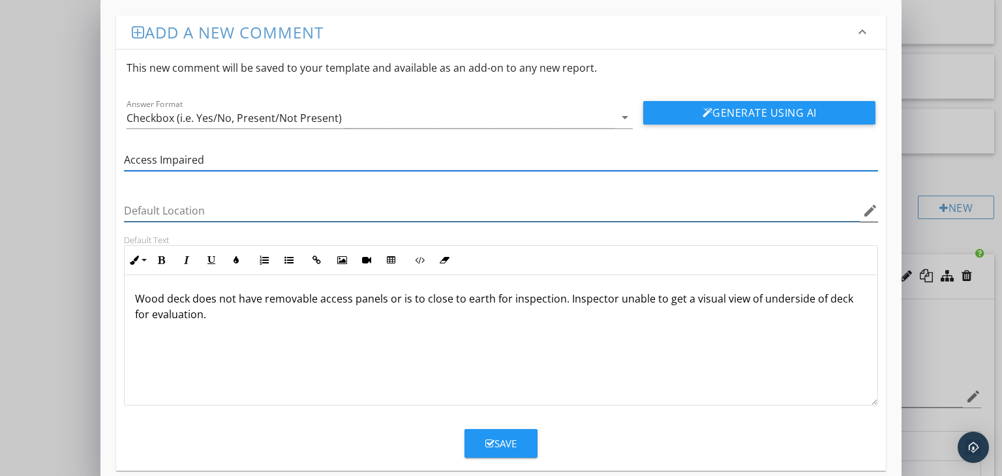
click at [241, 215] on input "Default Location" at bounding box center [492, 211] width 736 height 22
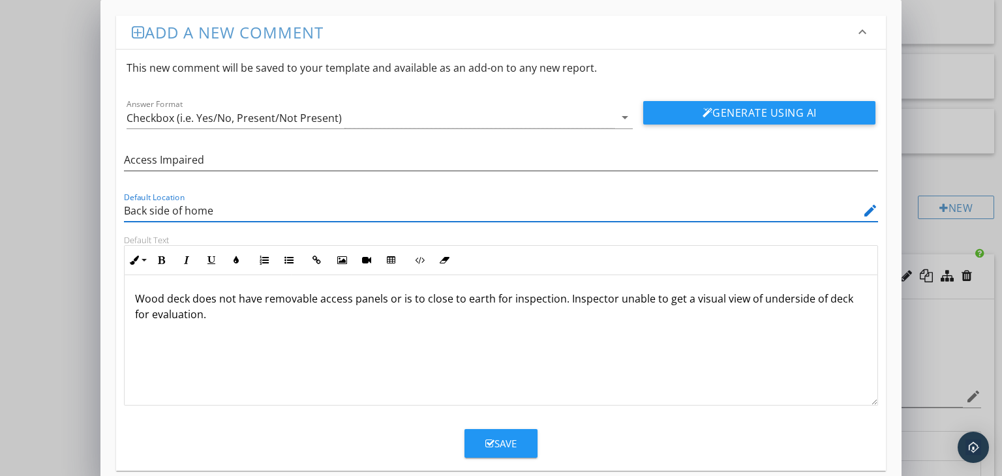
type input "Back side of home"
click at [501, 440] on div "Save" at bounding box center [500, 443] width 31 height 15
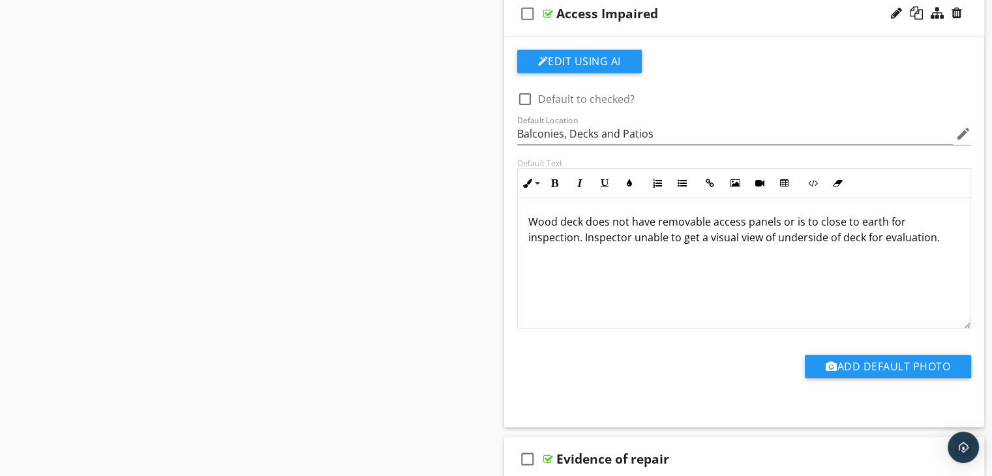
scroll to position [652, 0]
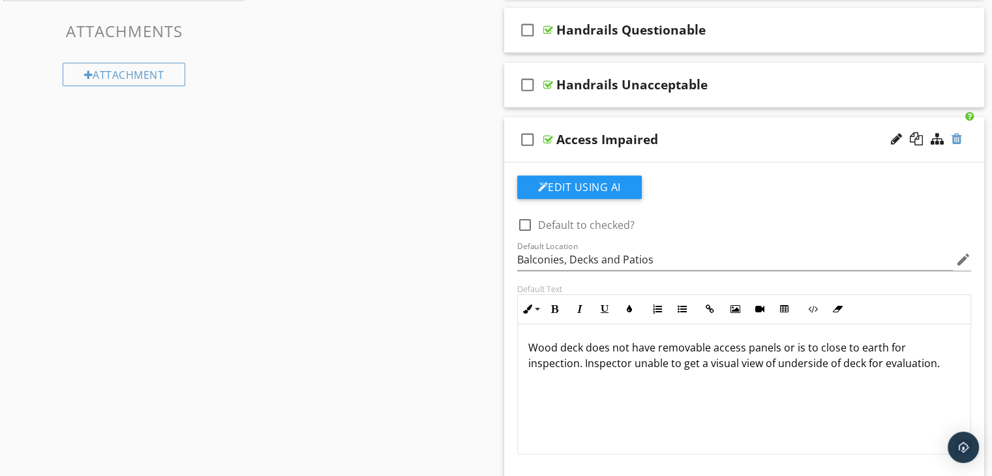
click at [955, 137] on div at bounding box center [956, 138] width 10 height 13
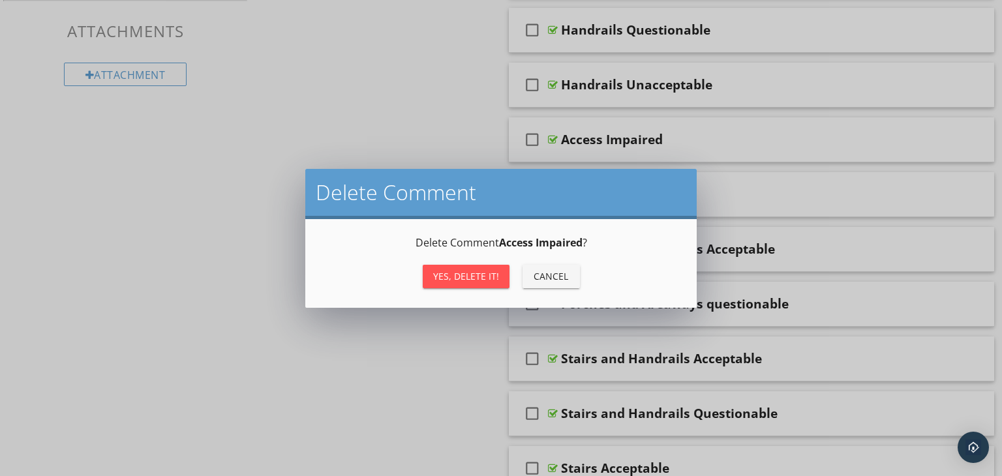
click at [493, 273] on div "Yes, Delete it!" at bounding box center [466, 276] width 66 height 14
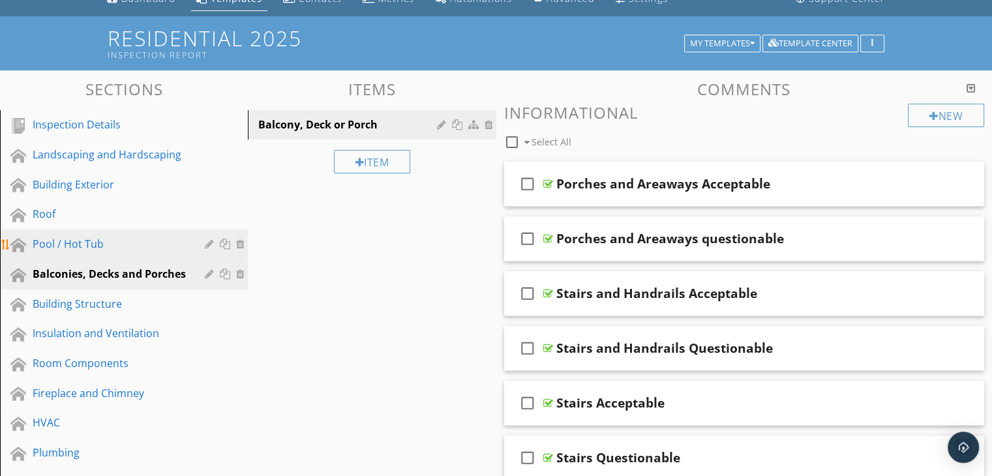
scroll to position [130, 0]
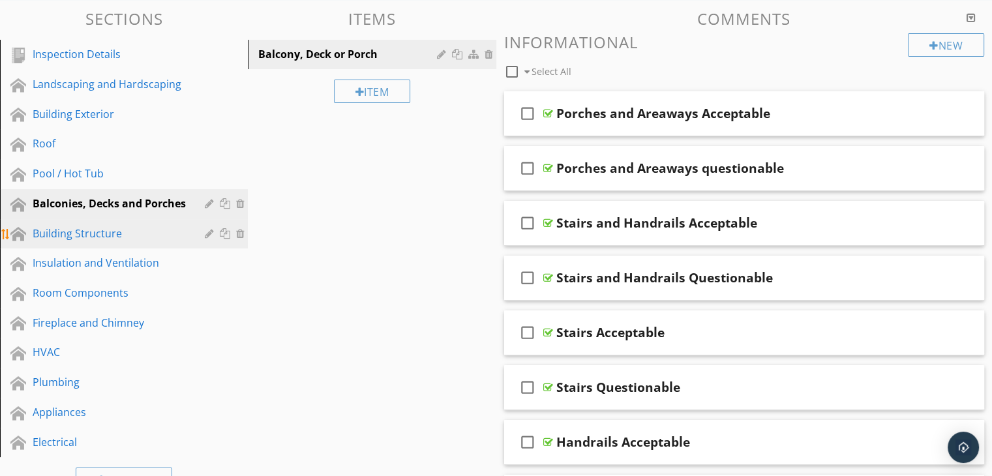
click at [89, 234] on div "Building Structure" at bounding box center [109, 234] width 153 height 16
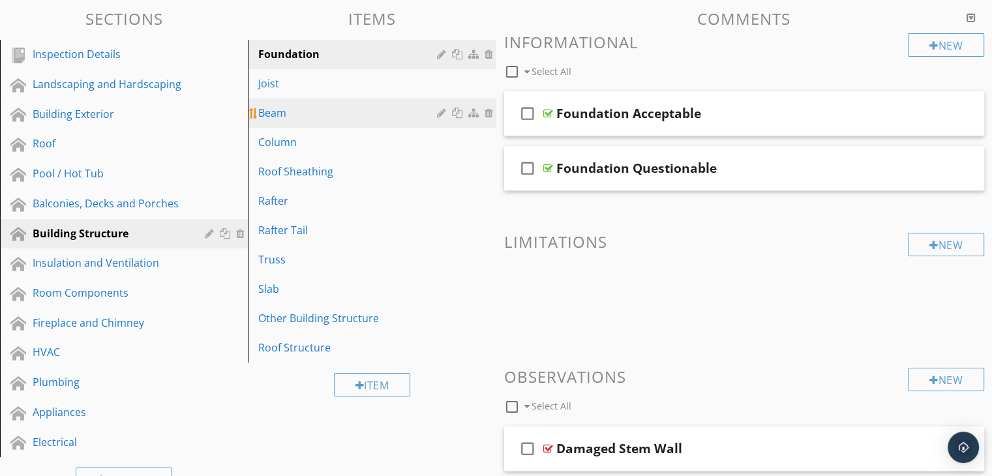
click at [326, 110] on div "Beam" at bounding box center [349, 113] width 182 height 16
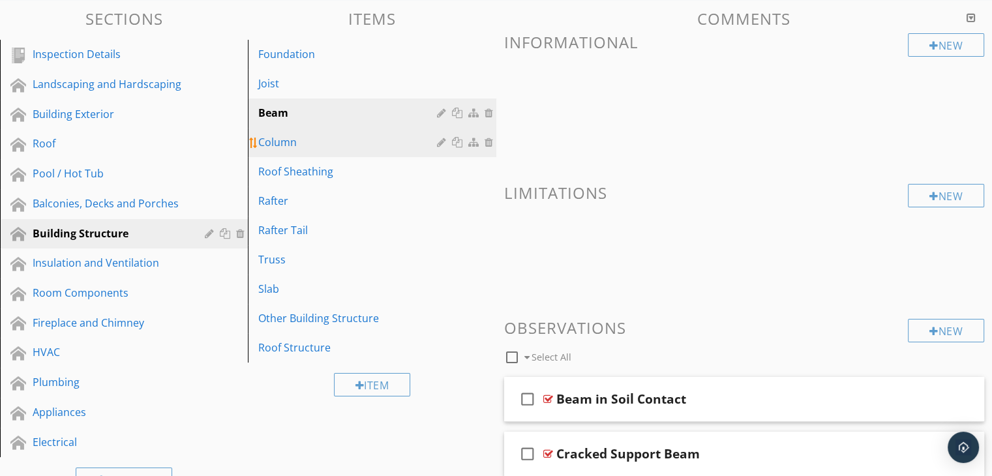
click at [329, 136] on div "Column" at bounding box center [349, 142] width 182 height 16
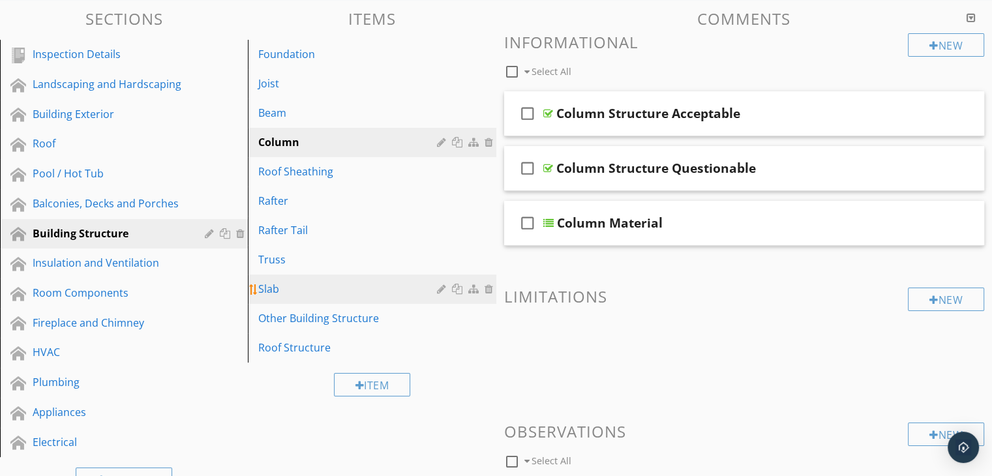
click at [352, 293] on div "Slab" at bounding box center [349, 289] width 182 height 16
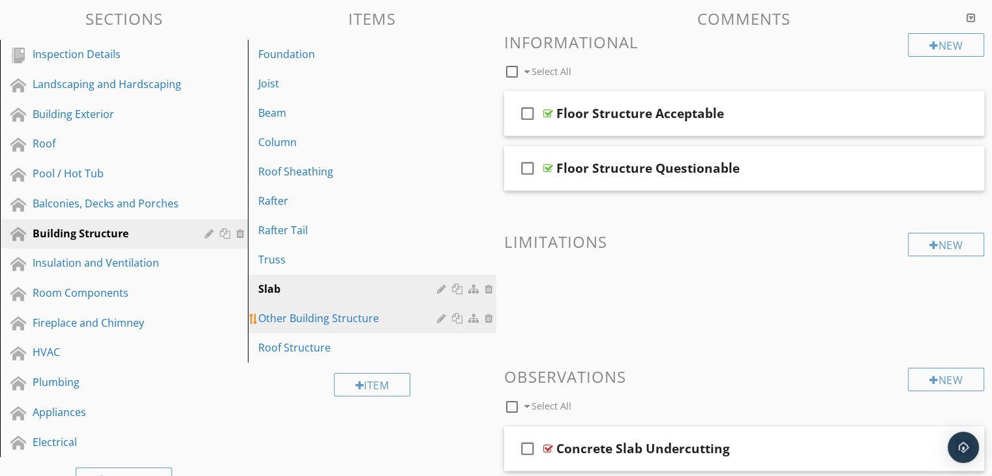
scroll to position [196, 0]
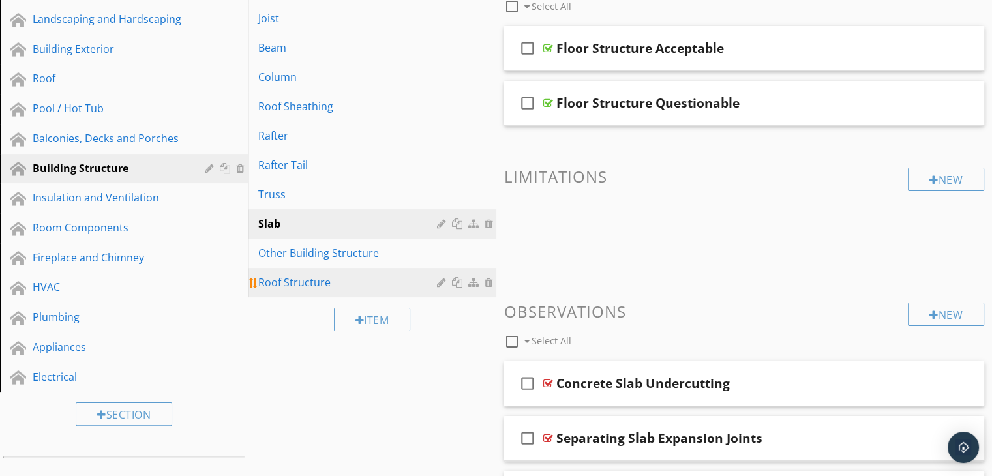
click at [345, 281] on div "Roof Structure" at bounding box center [349, 283] width 182 height 16
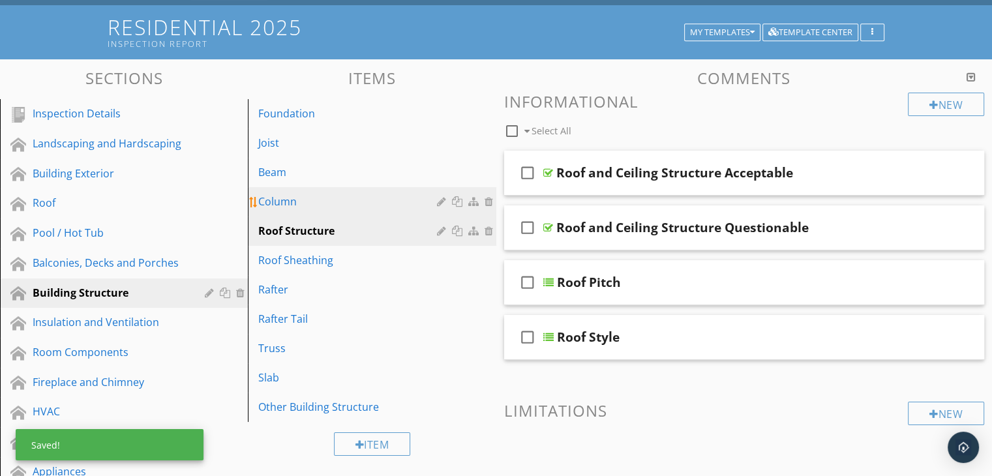
scroll to position [65, 0]
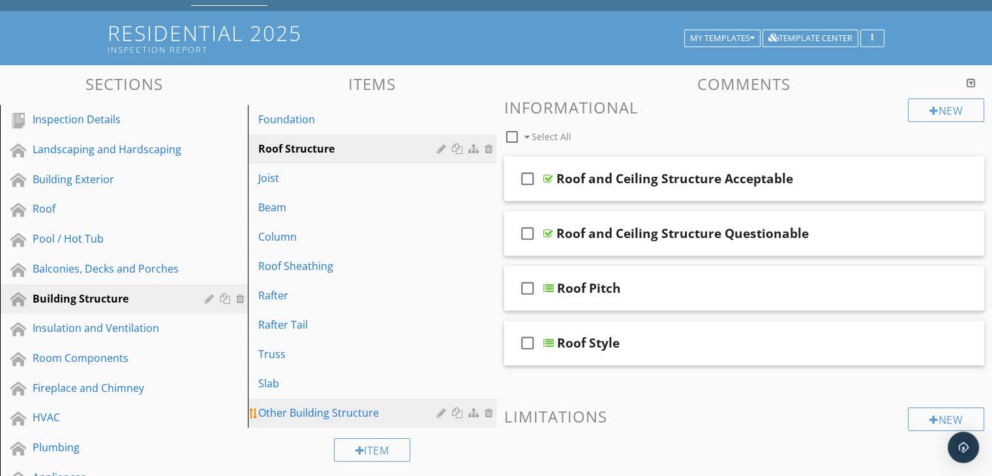
click at [338, 410] on div "Other Building Structure" at bounding box center [349, 413] width 182 height 16
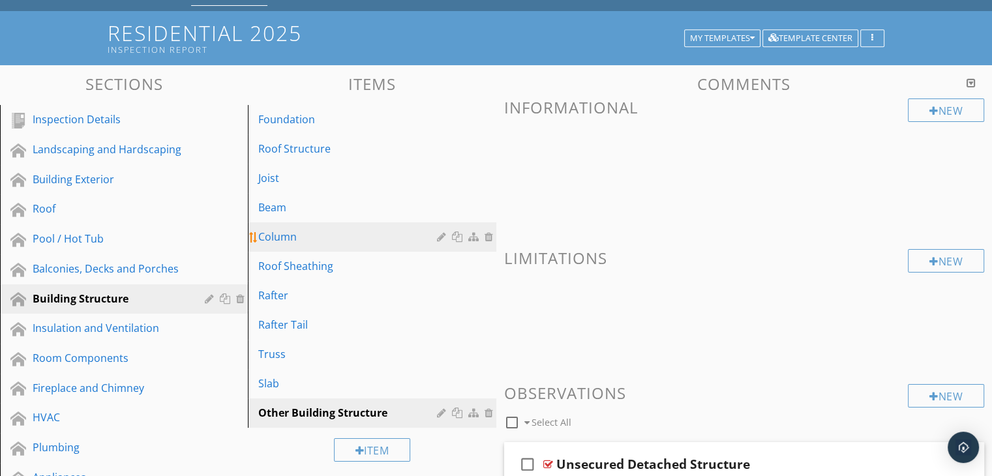
scroll to position [130, 0]
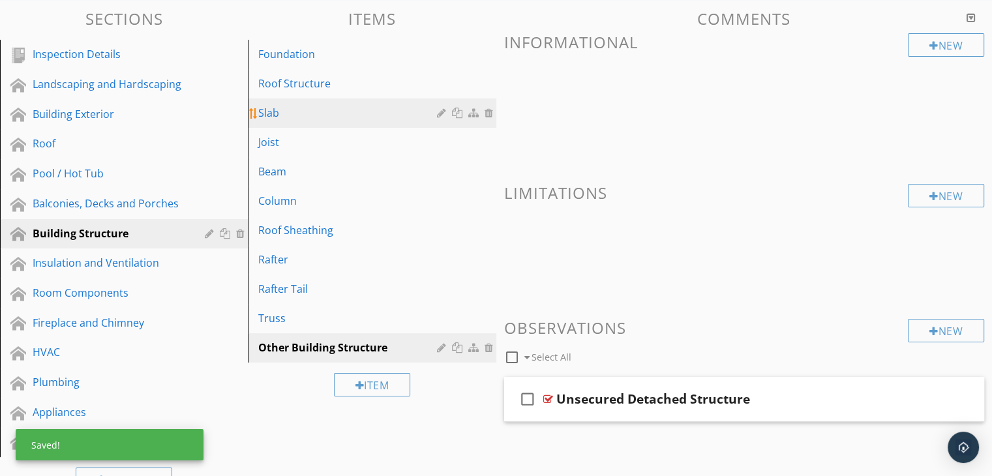
click at [320, 112] on div "Slab" at bounding box center [349, 113] width 182 height 16
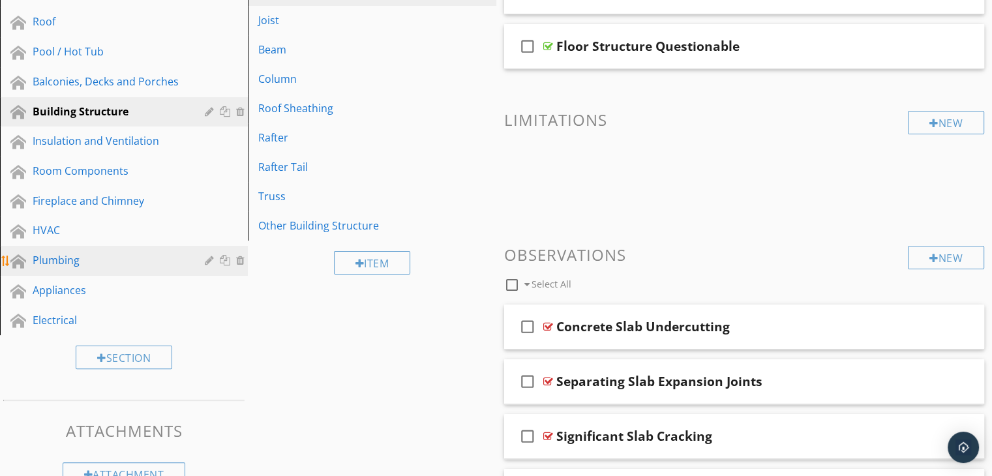
scroll to position [261, 0]
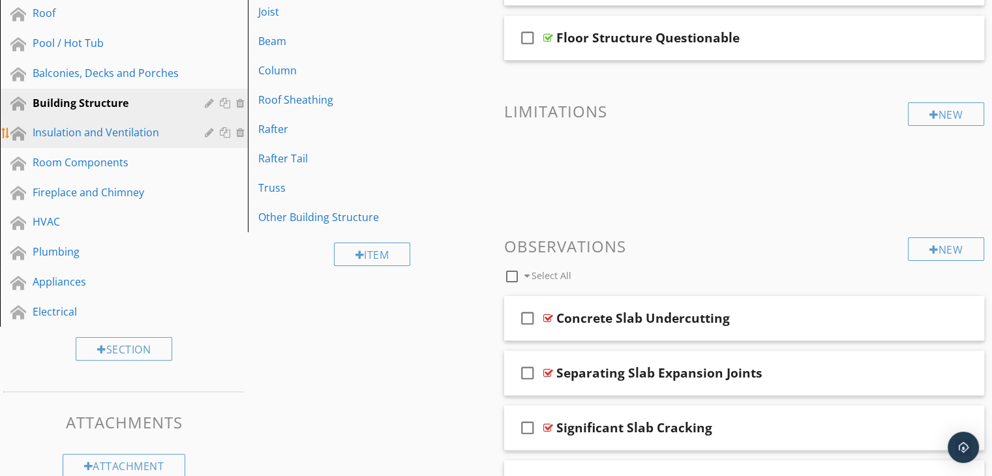
click at [70, 133] on div "Insulation and Ventilation" at bounding box center [109, 133] width 153 height 16
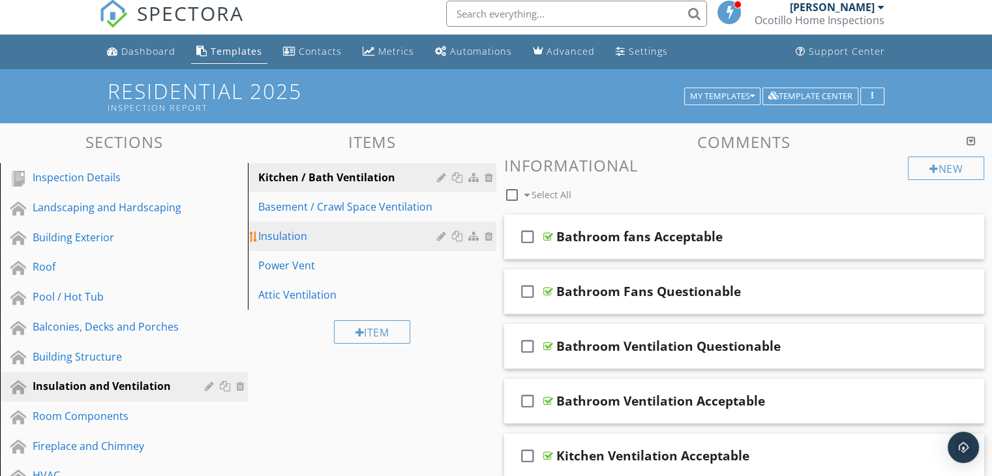
scroll to position [0, 0]
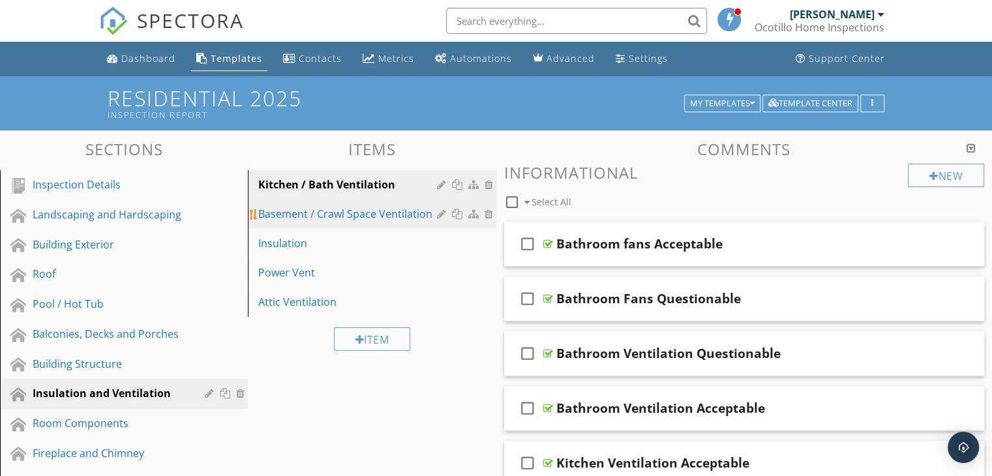
click at [327, 216] on div "Basement / Crawl Space Ventilation" at bounding box center [349, 214] width 182 height 16
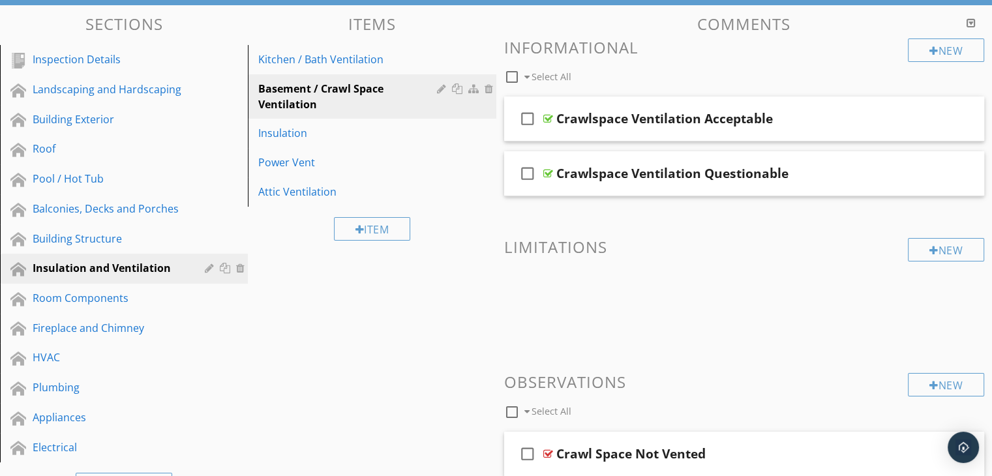
scroll to position [130, 0]
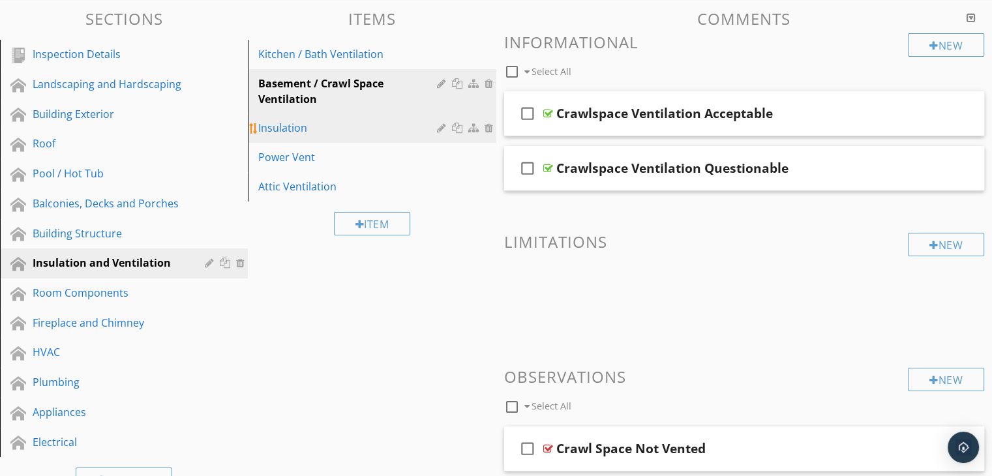
click at [318, 121] on div "Insulation" at bounding box center [349, 128] width 182 height 16
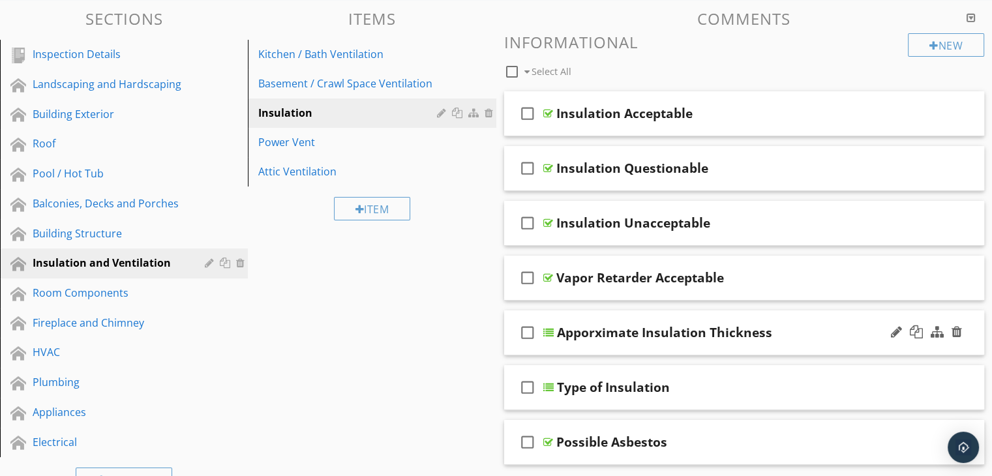
click at [889, 333] on div at bounding box center [926, 332] width 76 height 31
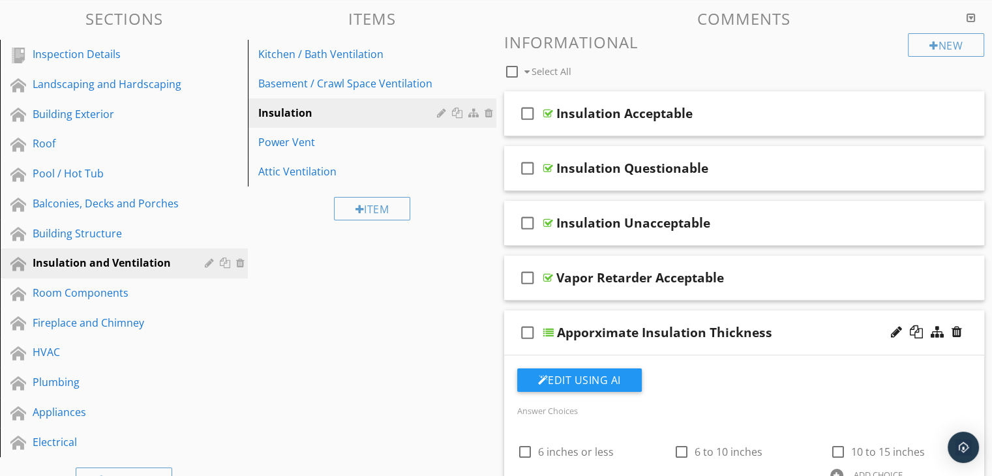
click at [603, 336] on div "Apporximate Insulation Thickness" at bounding box center [664, 333] width 215 height 16
click at [595, 337] on input "Apporximate Insulation Thickness" at bounding box center [727, 334] width 340 height 22
type input "Approximate Insulation Thickness"
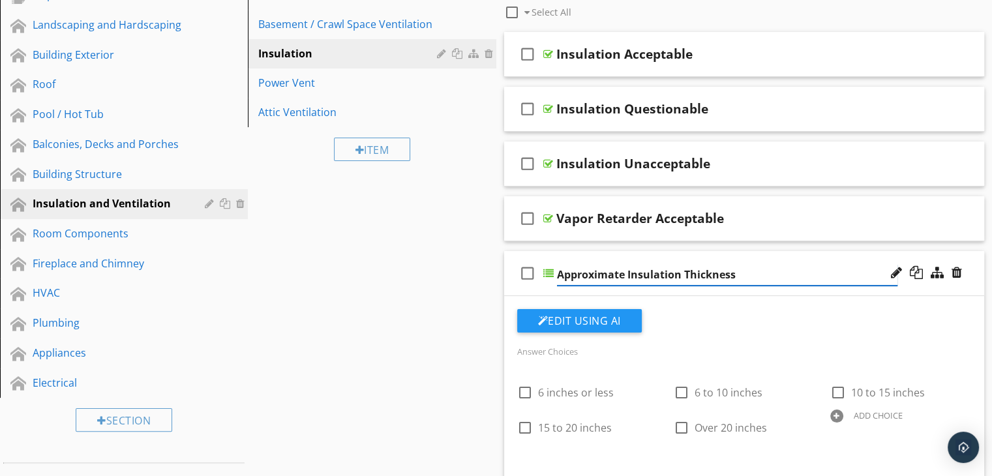
scroll to position [261, 0]
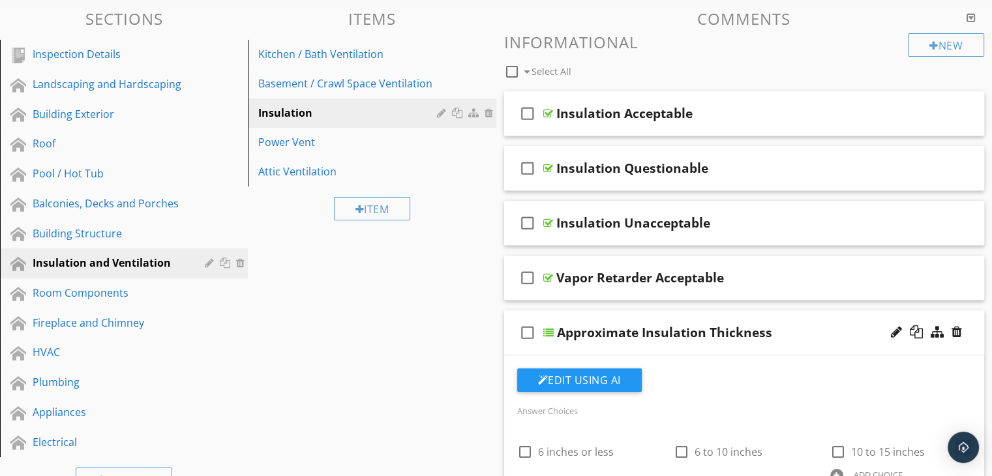
scroll to position [130, 0]
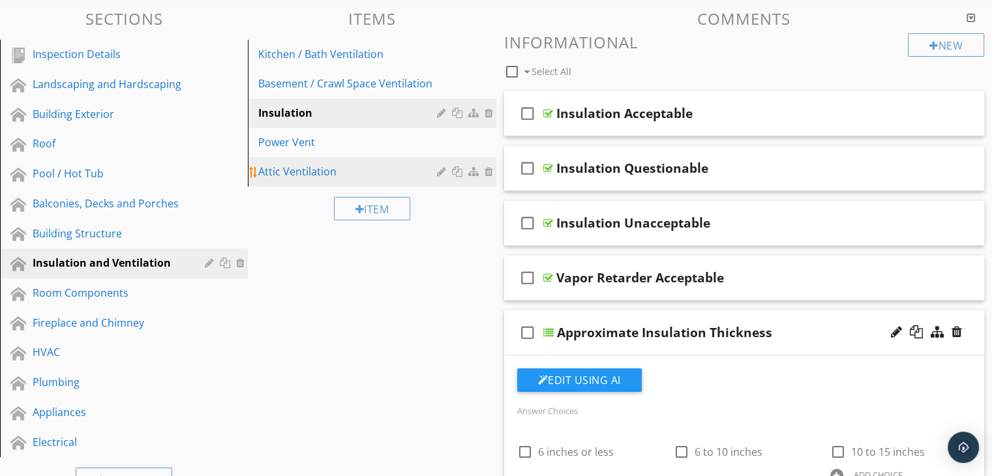
click at [288, 170] on div "Attic Ventilation" at bounding box center [349, 172] width 182 height 16
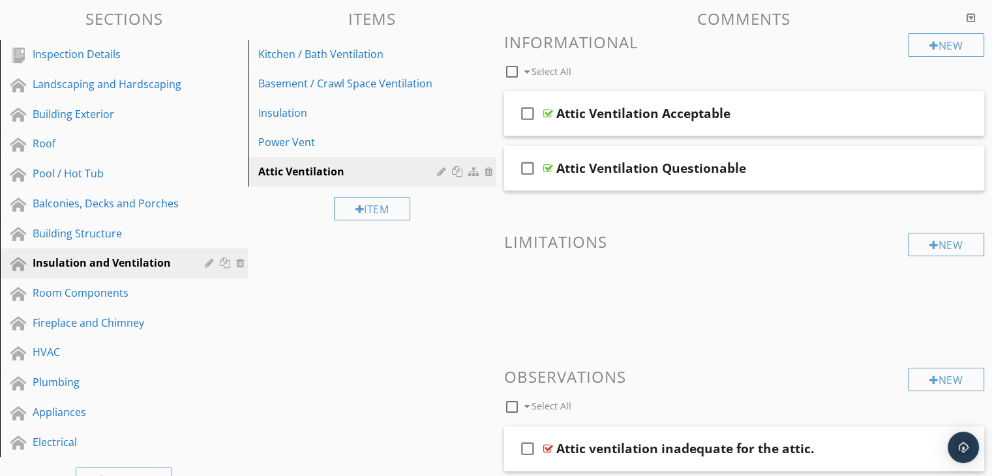
click at [94, 291] on div "Room Components" at bounding box center [109, 293] width 153 height 16
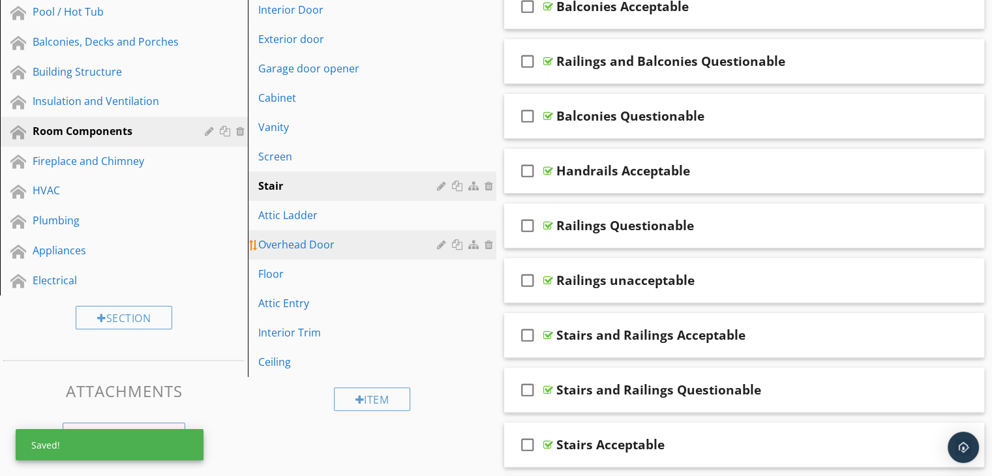
scroll to position [326, 0]
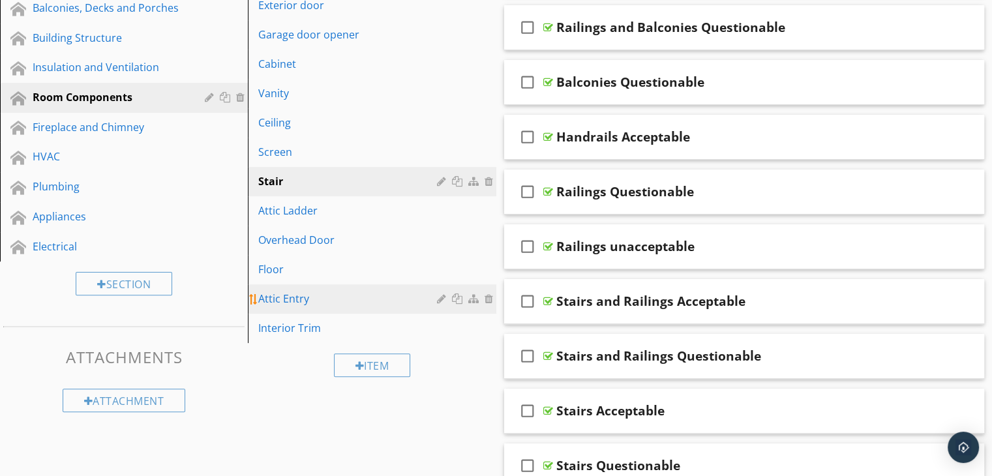
click at [289, 299] on div "Attic Entry" at bounding box center [349, 299] width 182 height 16
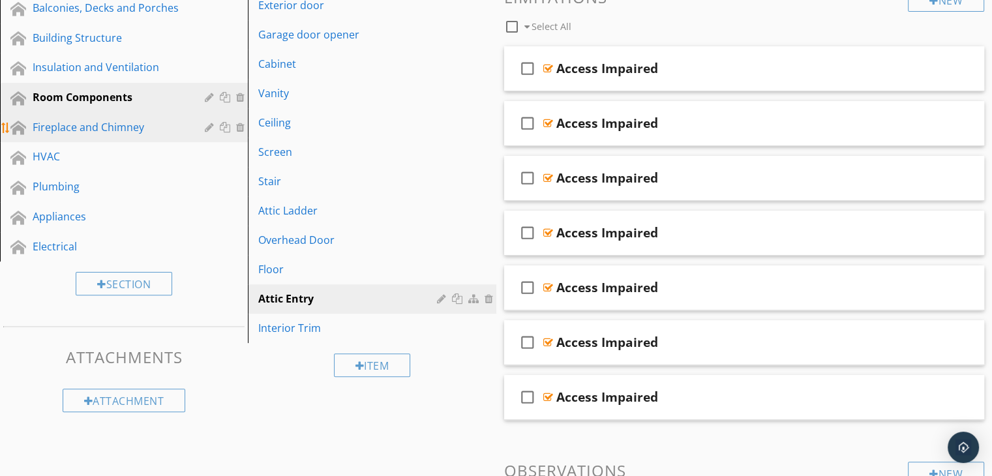
click at [70, 119] on div "Fireplace and Chimney" at bounding box center [109, 127] width 153 height 16
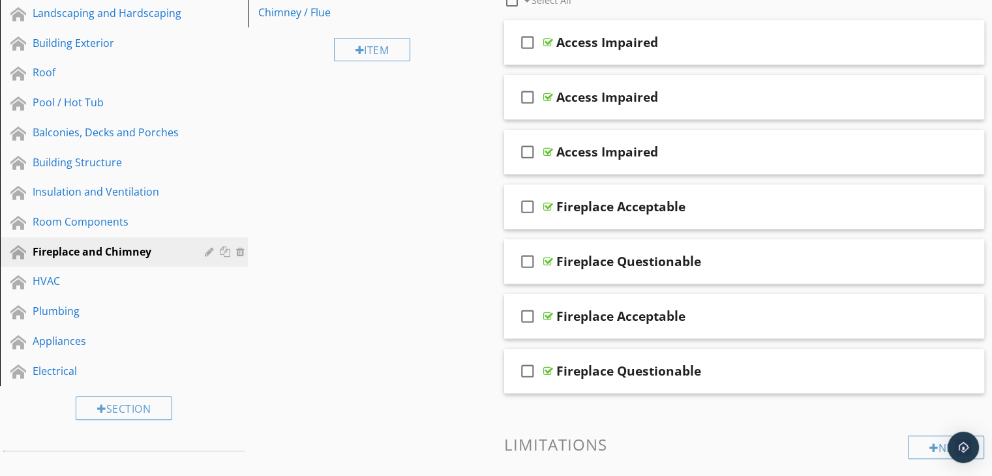
scroll to position [130, 0]
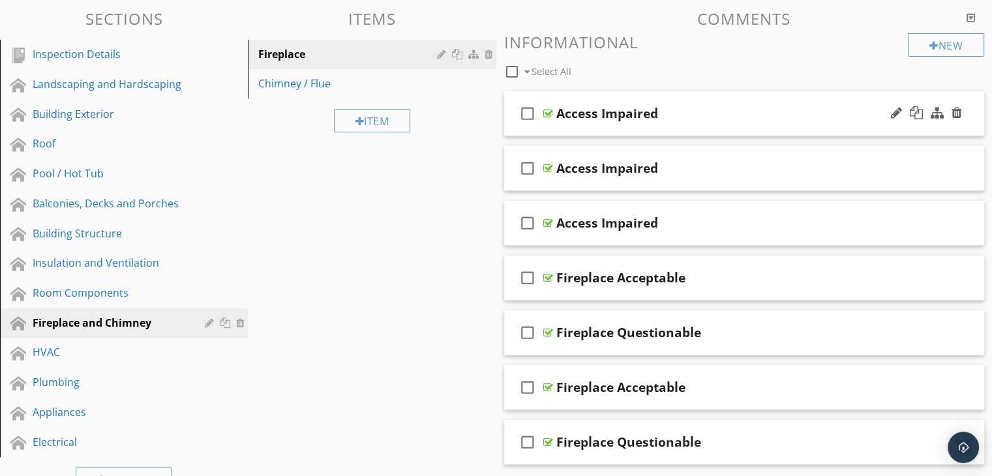
click at [765, 121] on div "Access Impaired" at bounding box center [726, 114] width 340 height 16
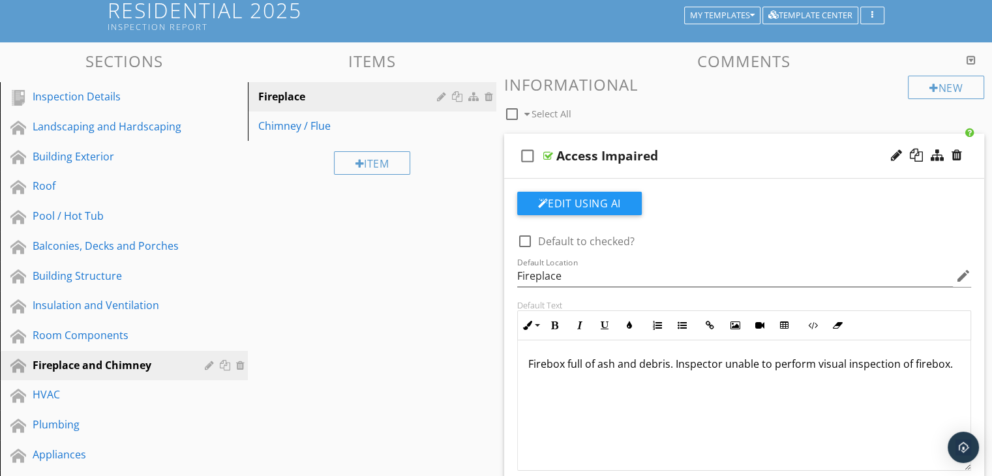
scroll to position [65, 0]
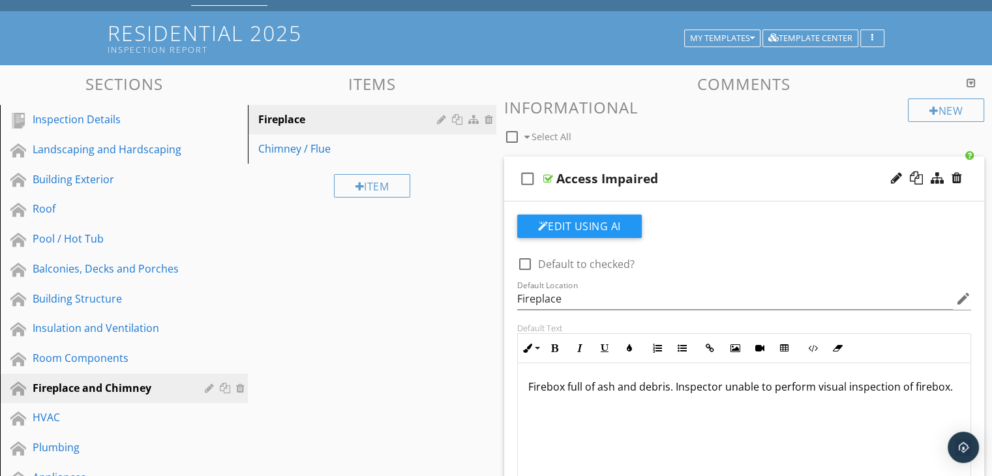
click at [809, 207] on div "Edit Using AI check_box_outline_blank Default to checked? Default Location Fire…" at bounding box center [744, 396] width 481 height 391
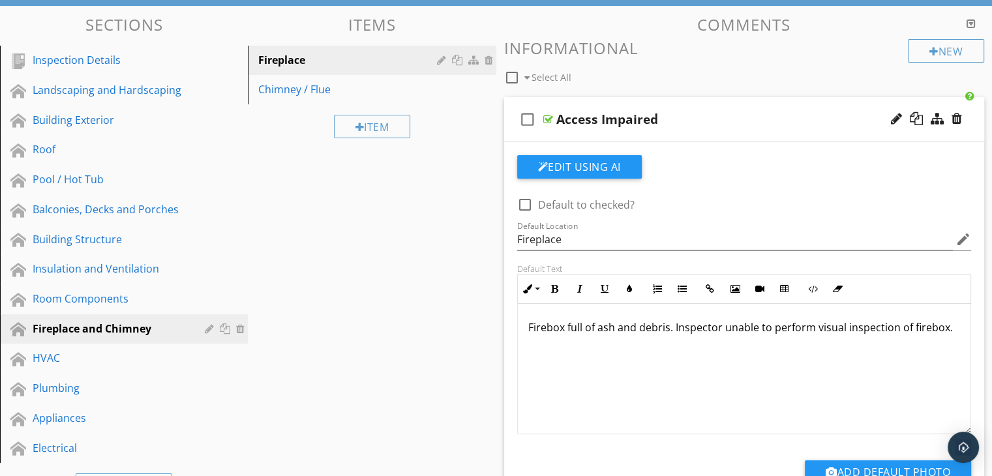
scroll to position [196, 0]
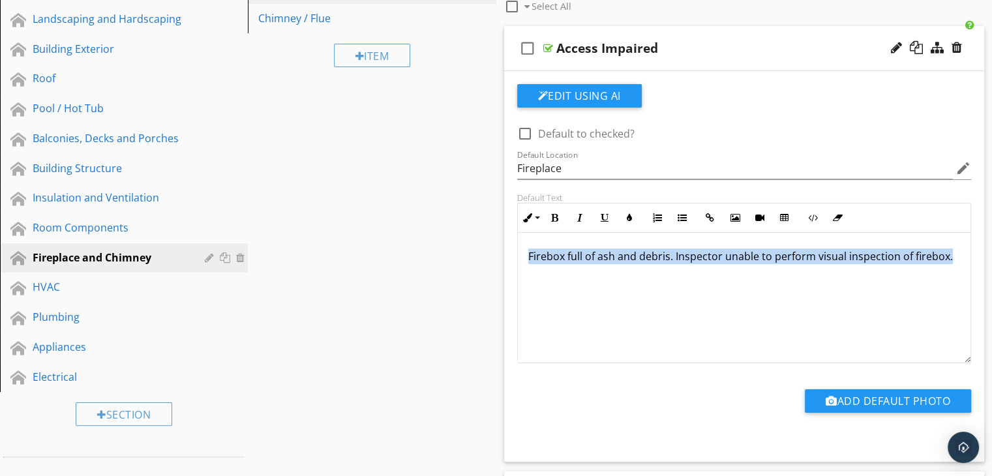
drag, startPoint x: 950, startPoint y: 256, endPoint x: 522, endPoint y: 254, distance: 428.4
click at [522, 254] on div "Firebox full of ash and debris. Inspector unable to perform visual inspection o…" at bounding box center [744, 298] width 453 height 130
copy p "Firebox full of ash and debris. Inspector unable to perform visual inspection o…"
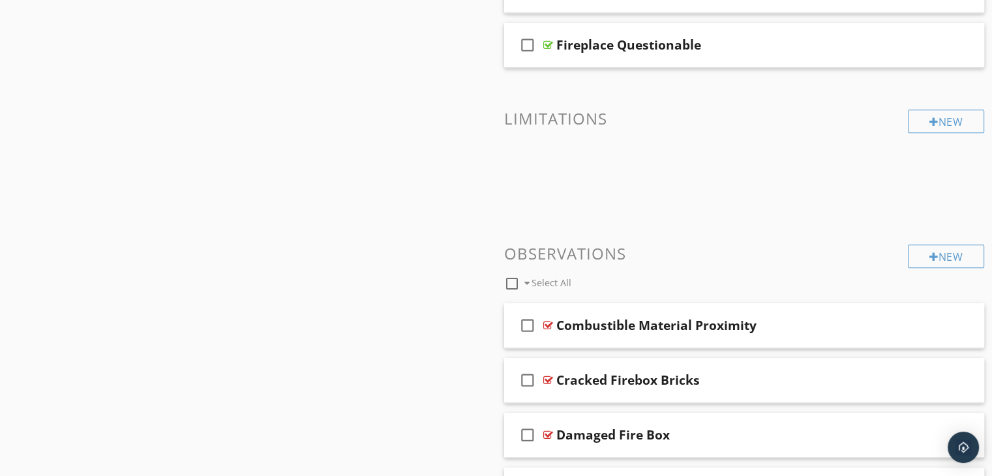
scroll to position [913, 0]
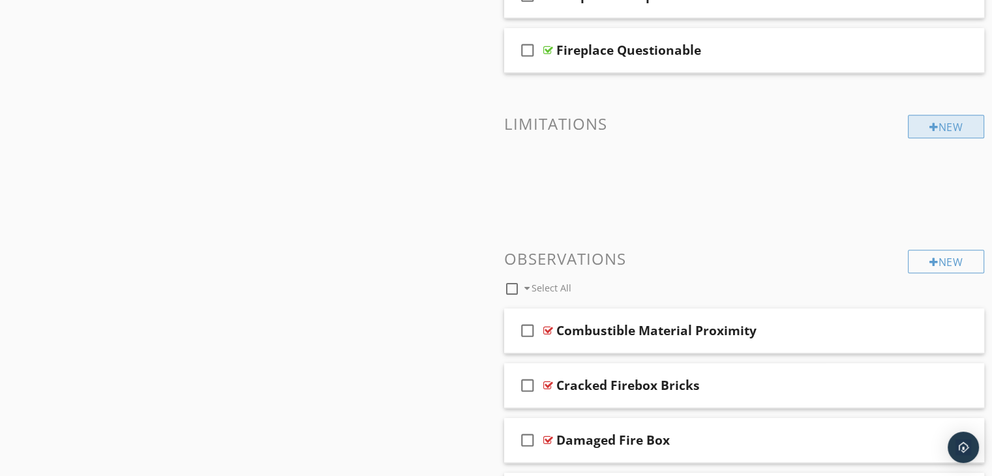
click at [947, 125] on div "New" at bounding box center [946, 126] width 76 height 23
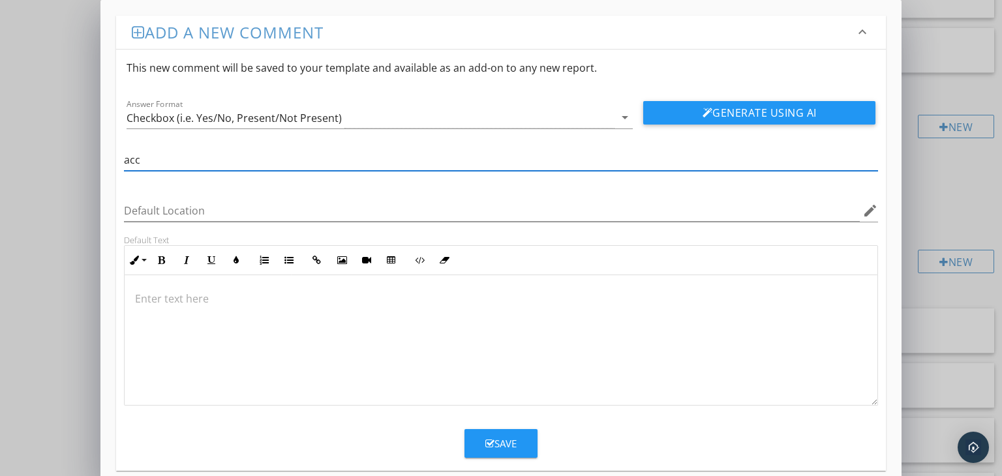
type input "Access Impaired"
click at [147, 295] on p at bounding box center [501, 299] width 732 height 16
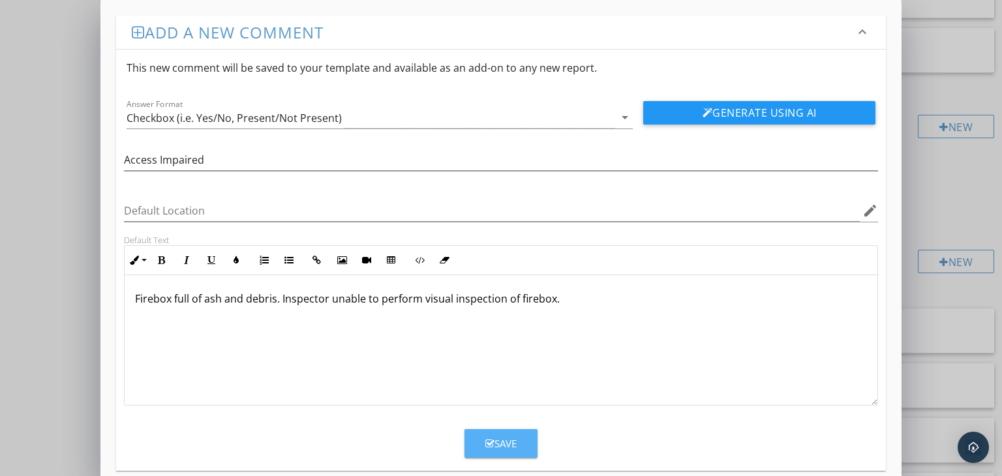
click at [505, 436] on div "Save" at bounding box center [500, 443] width 31 height 15
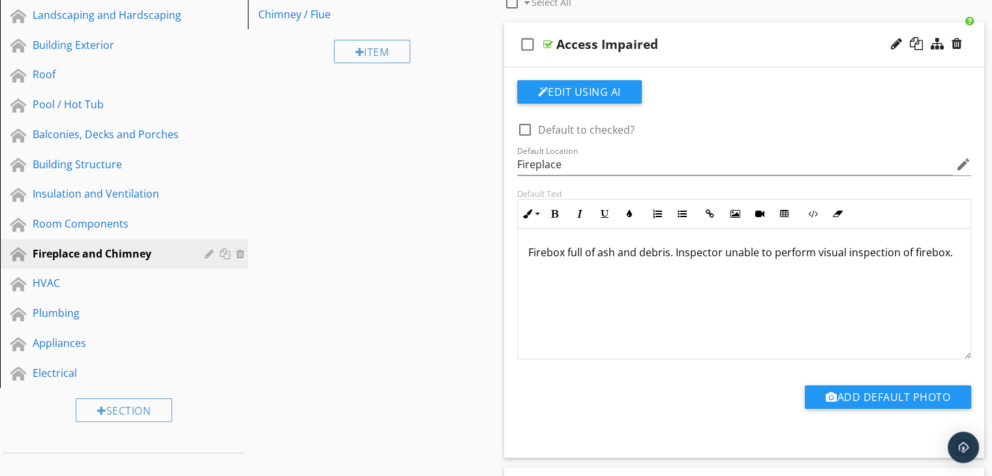
scroll to position [130, 0]
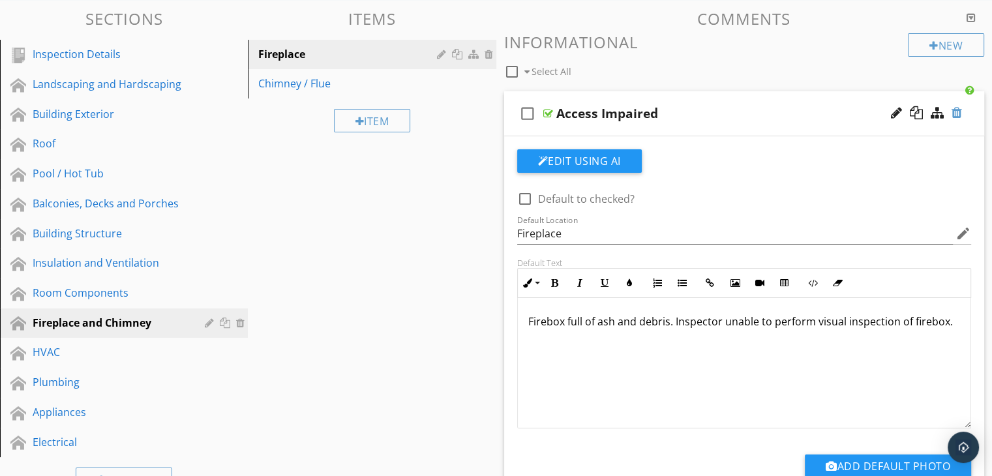
click at [955, 110] on div at bounding box center [956, 112] width 10 height 13
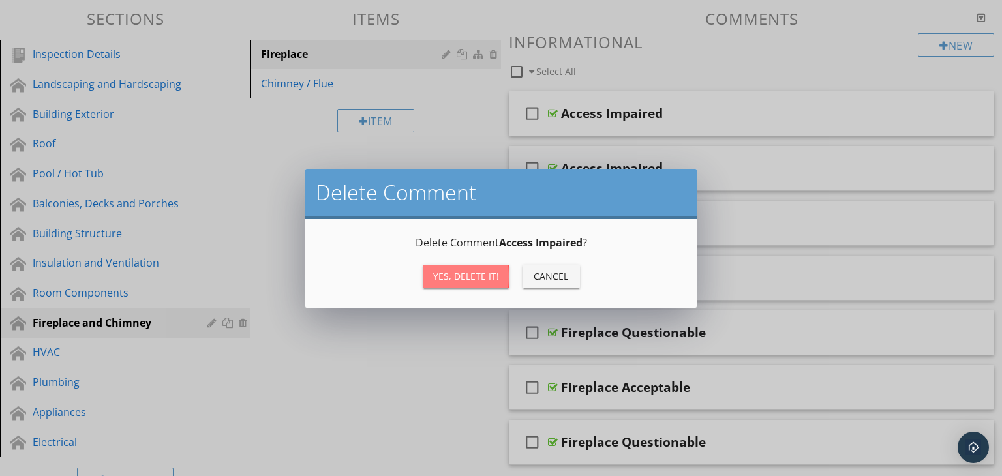
click at [460, 271] on div "Yes, Delete it!" at bounding box center [466, 276] width 66 height 14
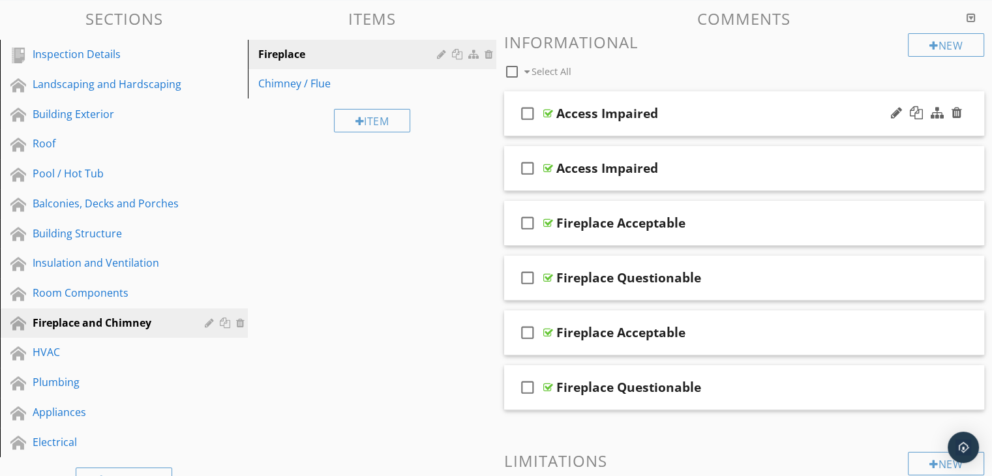
click at [713, 130] on div "check_box_outline_blank Access Impaired" at bounding box center [744, 113] width 481 height 45
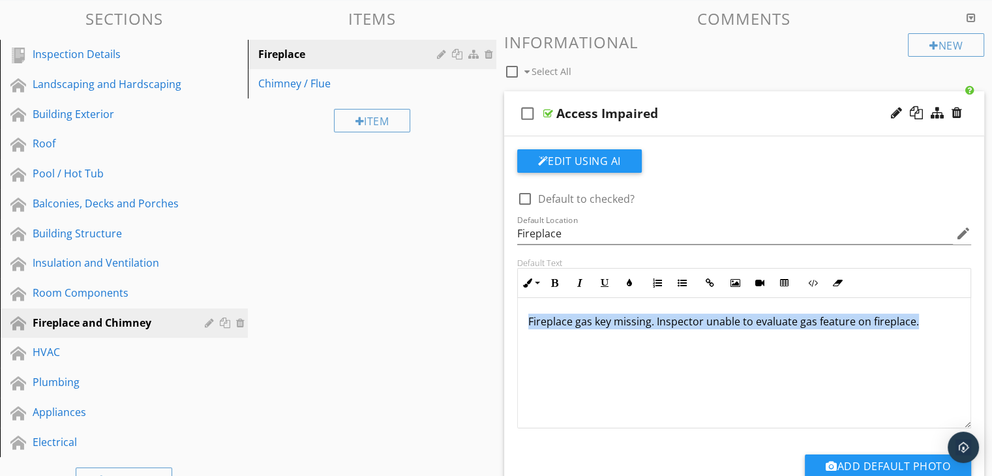
drag, startPoint x: 915, startPoint y: 321, endPoint x: 527, endPoint y: 321, distance: 388.0
click at [528, 321] on p "Fireplace gas key missing. Inspector unable to evaluate gas feature on fireplac…" at bounding box center [744, 322] width 432 height 16
copy p "Fireplace gas key missing. Inspector unable to evaluate gas feature on fireplac…"
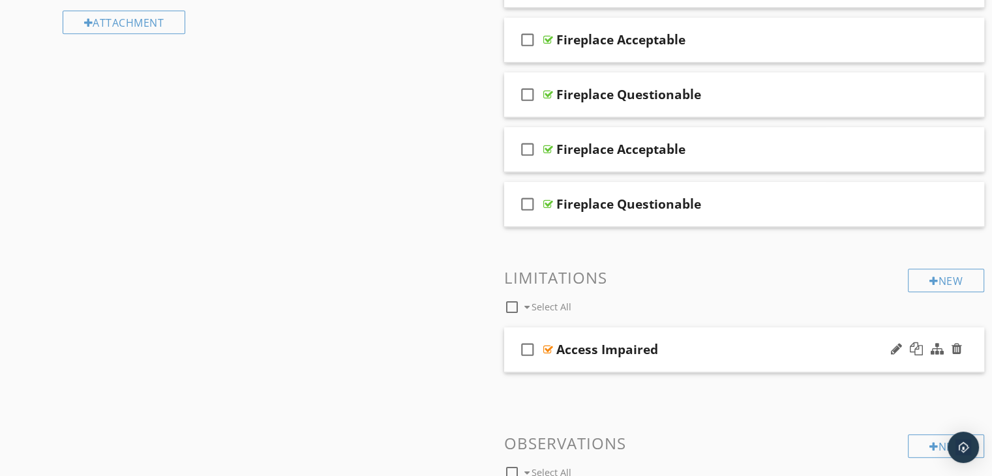
scroll to position [782, 0]
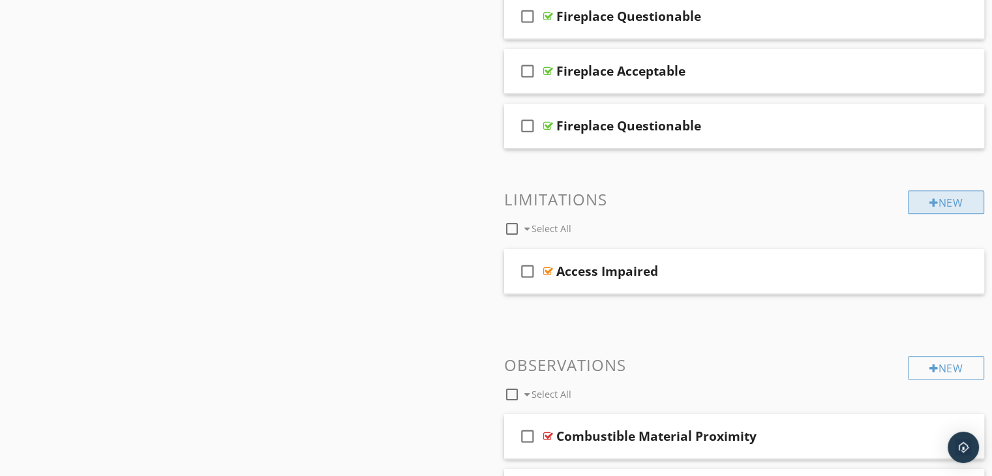
click at [953, 196] on div "New" at bounding box center [946, 201] width 76 height 23
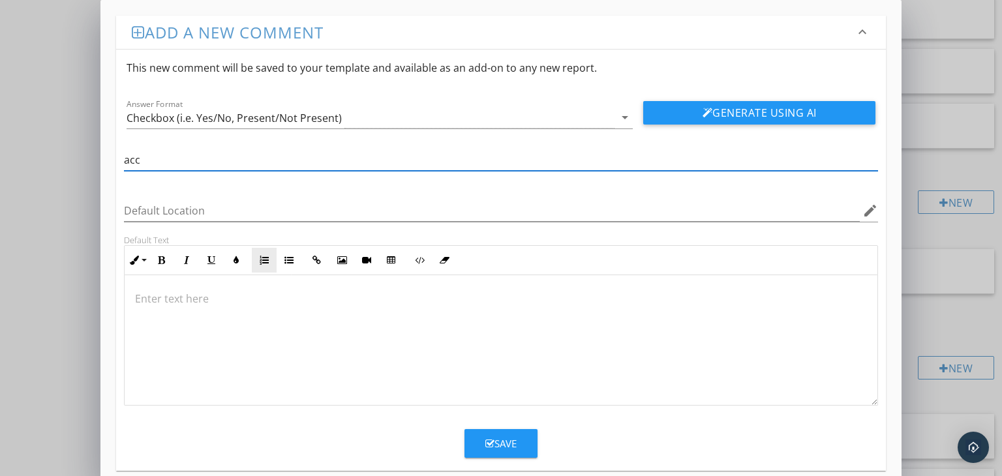
type input "Access Impaired"
click at [168, 297] on p at bounding box center [501, 299] width 732 height 16
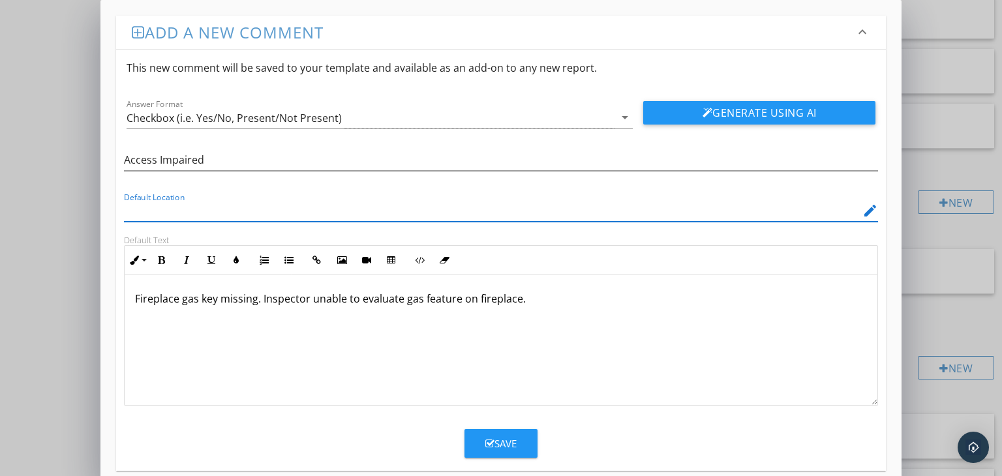
click at [188, 209] on input "Default Location" at bounding box center [492, 211] width 736 height 22
type input "j"
type input "Living room"
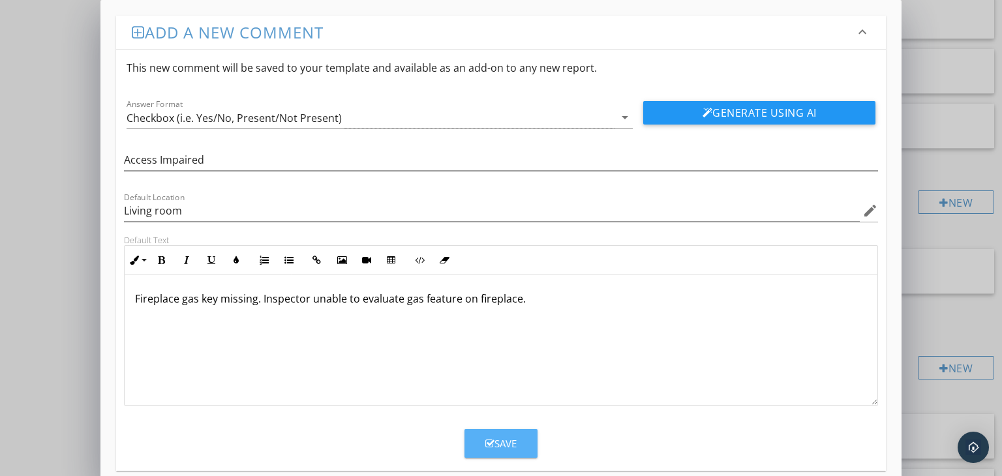
click at [501, 449] on div "Save" at bounding box center [500, 443] width 31 height 15
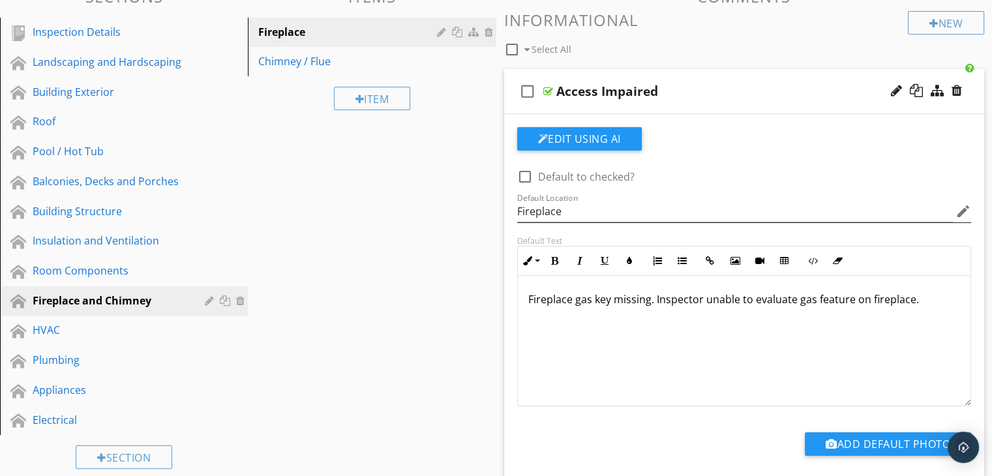
scroll to position [130, 0]
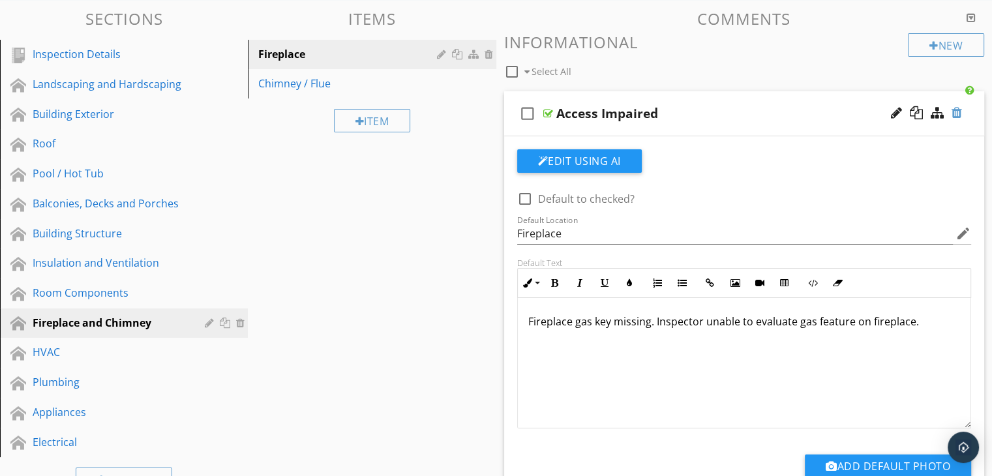
click at [958, 115] on div at bounding box center [956, 112] width 10 height 13
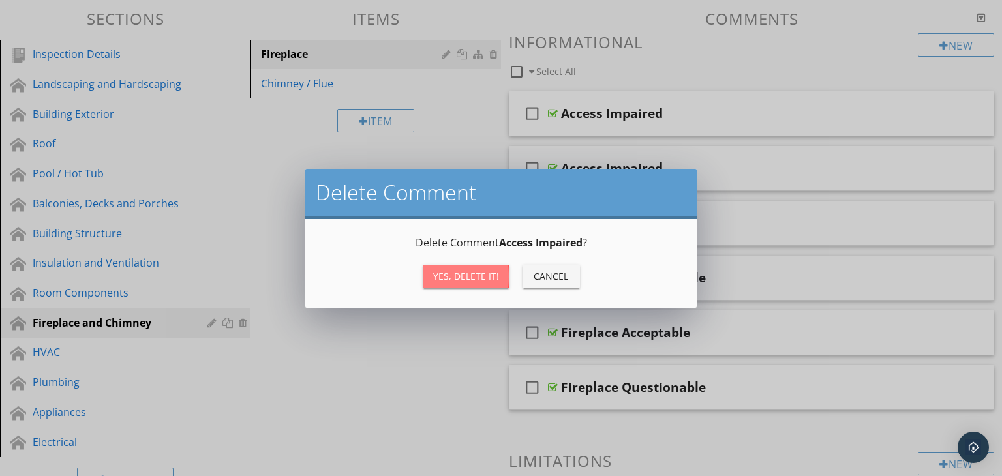
click at [484, 277] on div "Yes, Delete it!" at bounding box center [466, 276] width 66 height 14
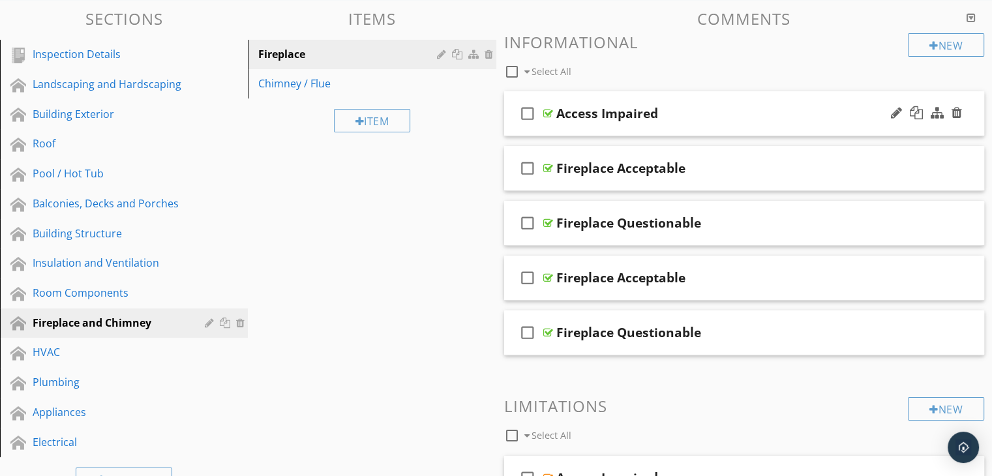
click at [733, 123] on div "check_box_outline_blank Access Impaired" at bounding box center [744, 113] width 481 height 45
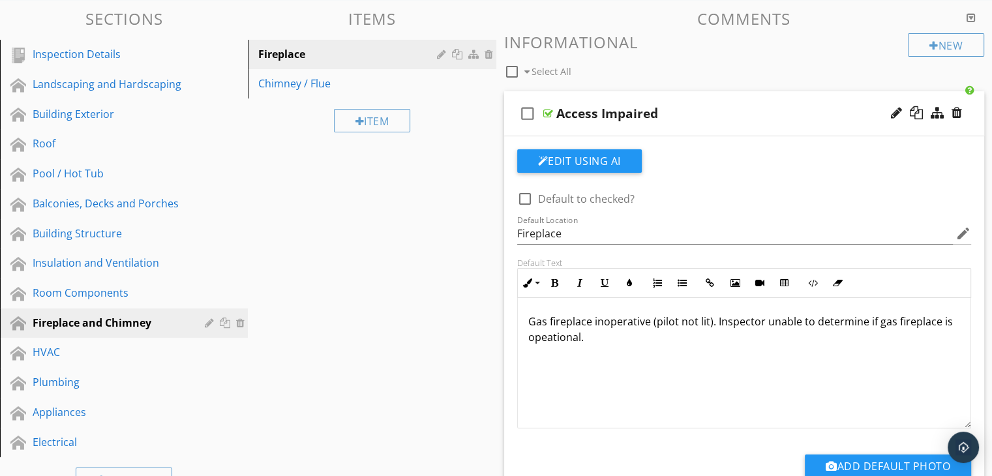
scroll to position [0, 0]
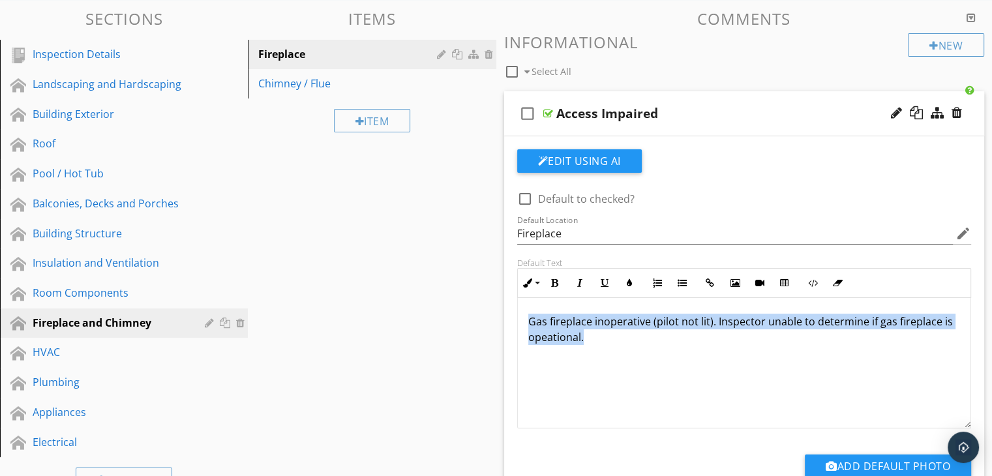
drag, startPoint x: 584, startPoint y: 334, endPoint x: 527, endPoint y: 325, distance: 58.1
click at [527, 325] on div "Gas fireplace inoperative (pilot not lit). Inspector unable to determine if gas…" at bounding box center [744, 363] width 453 height 130
copy p "Gas fireplace inoperative (pilot not lit). Inspector unable to determine if gas…"
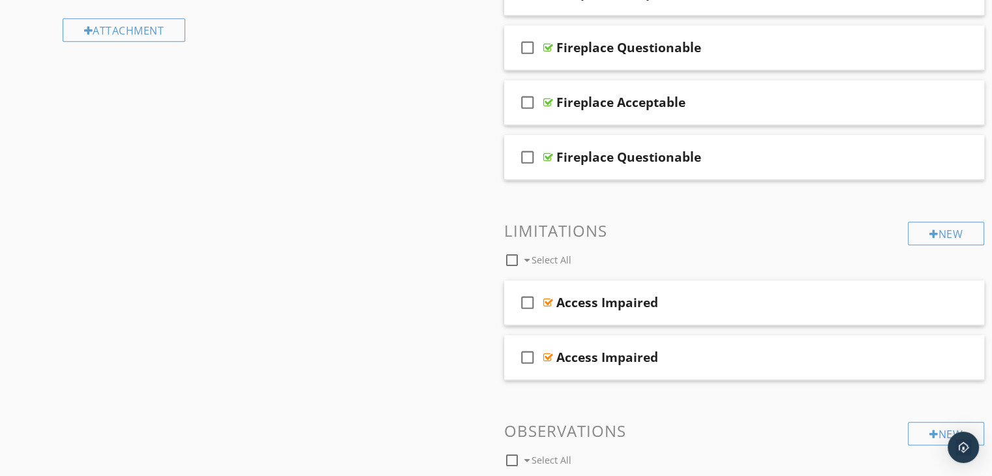
scroll to position [717, 0]
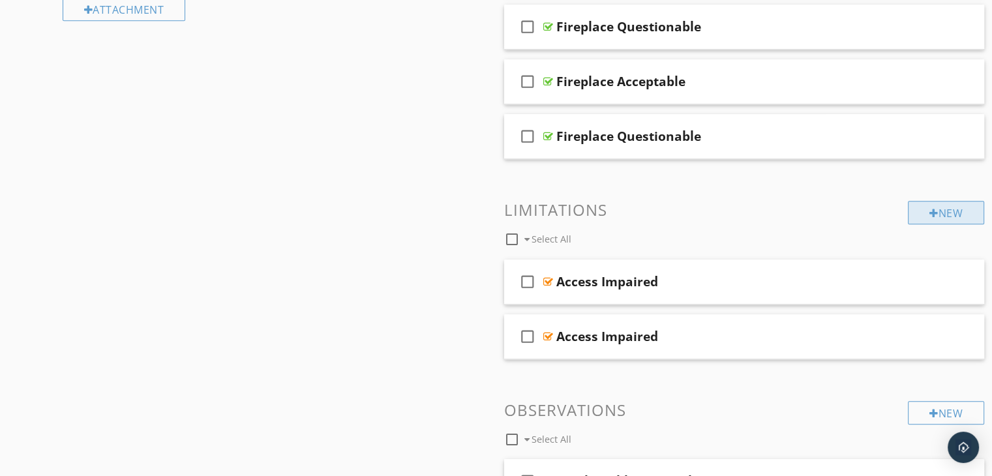
click at [918, 206] on div "New" at bounding box center [946, 212] width 76 height 23
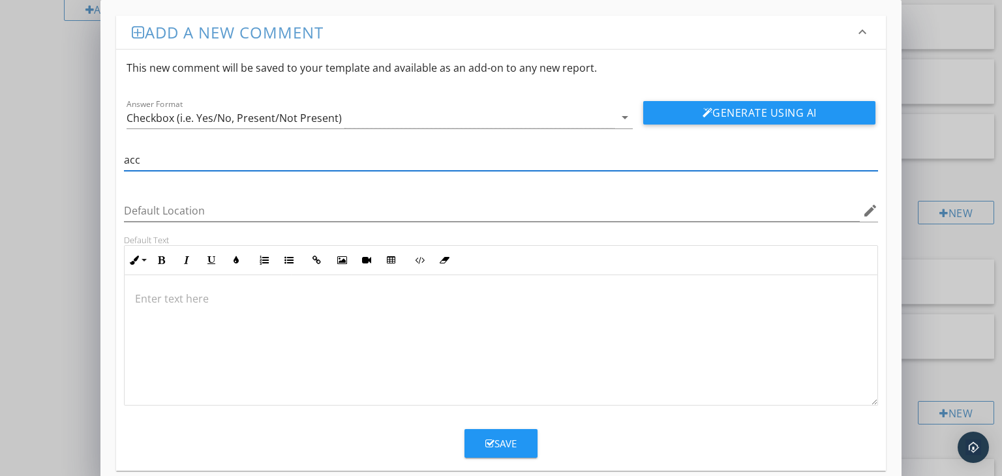
type input "Access Impaired"
click at [141, 299] on p at bounding box center [501, 299] width 732 height 16
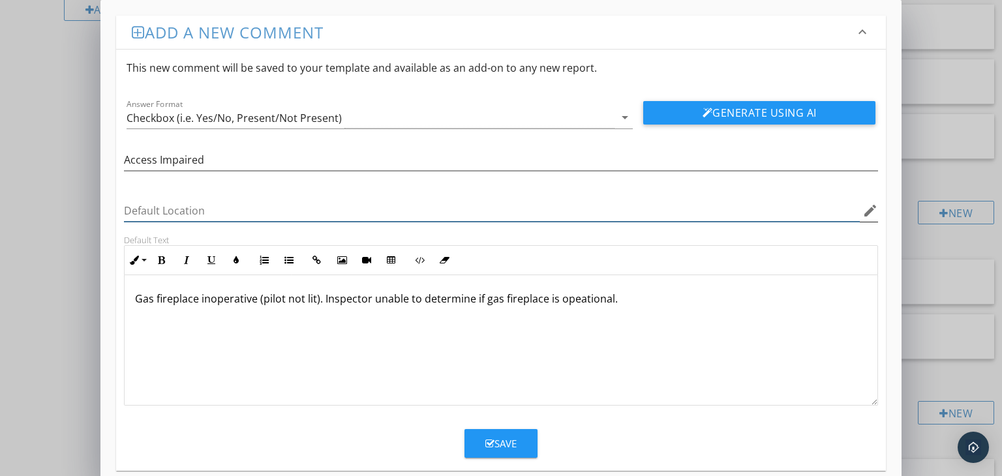
click at [214, 214] on input "Default Location" at bounding box center [492, 211] width 736 height 22
type input "F"
type input "Living room"
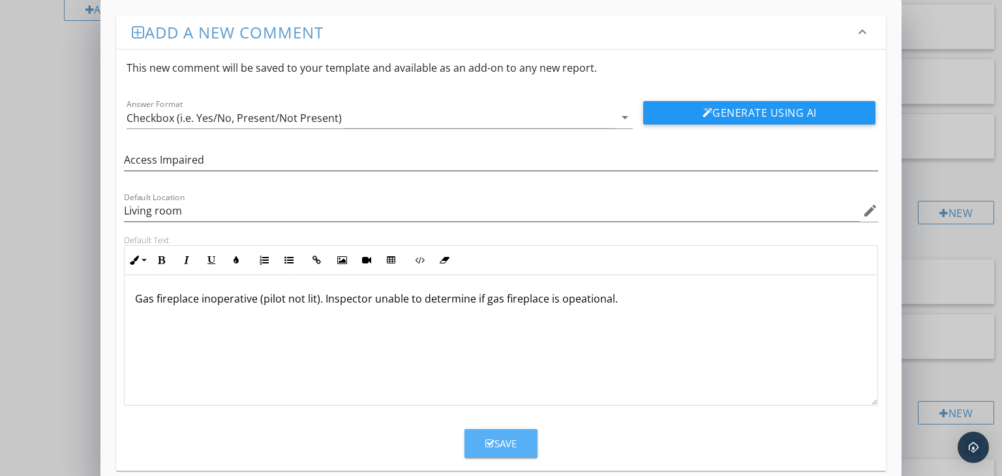
click at [495, 436] on div "Save" at bounding box center [500, 443] width 31 height 15
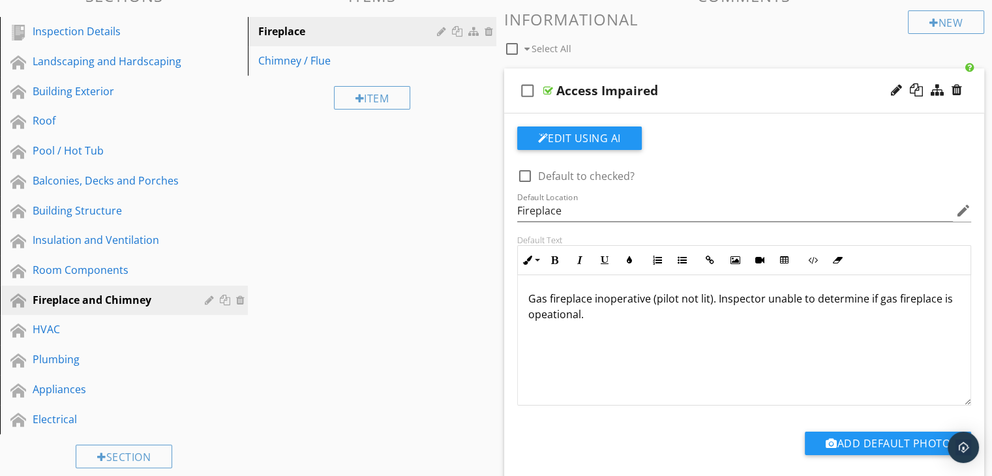
scroll to position [130, 0]
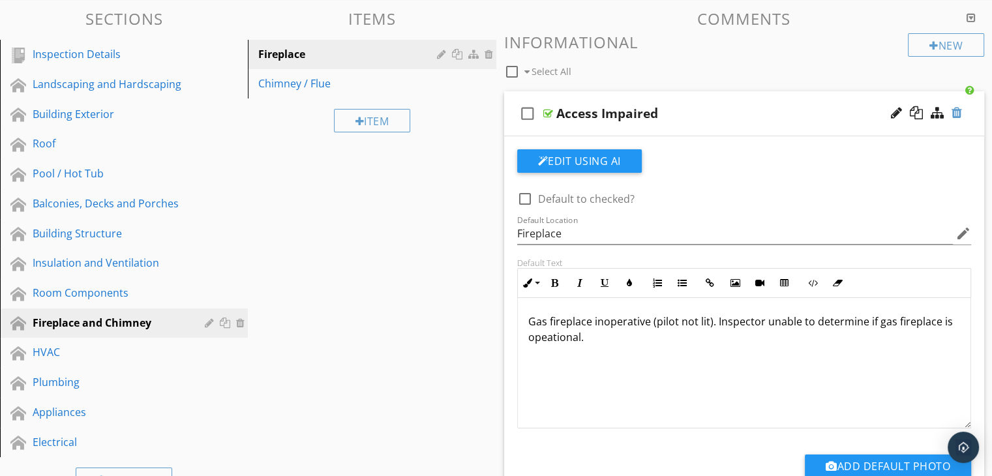
click at [958, 113] on div at bounding box center [956, 112] width 10 height 13
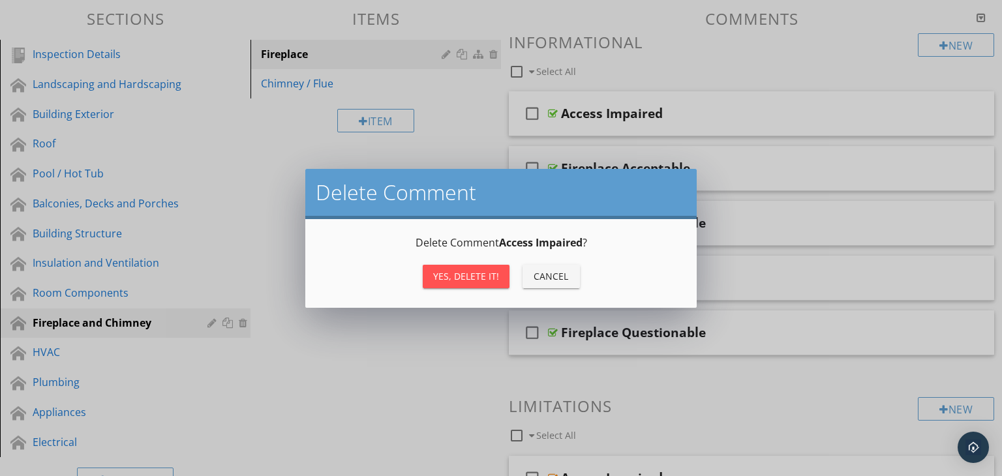
click at [484, 271] on div "Yes, Delete it!" at bounding box center [466, 276] width 66 height 14
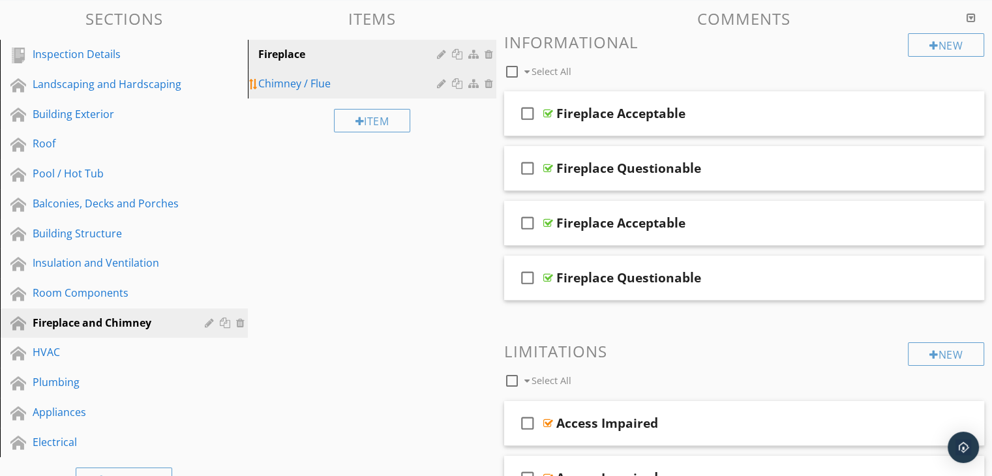
click at [301, 82] on div "Chimney / Flue" at bounding box center [349, 84] width 182 height 16
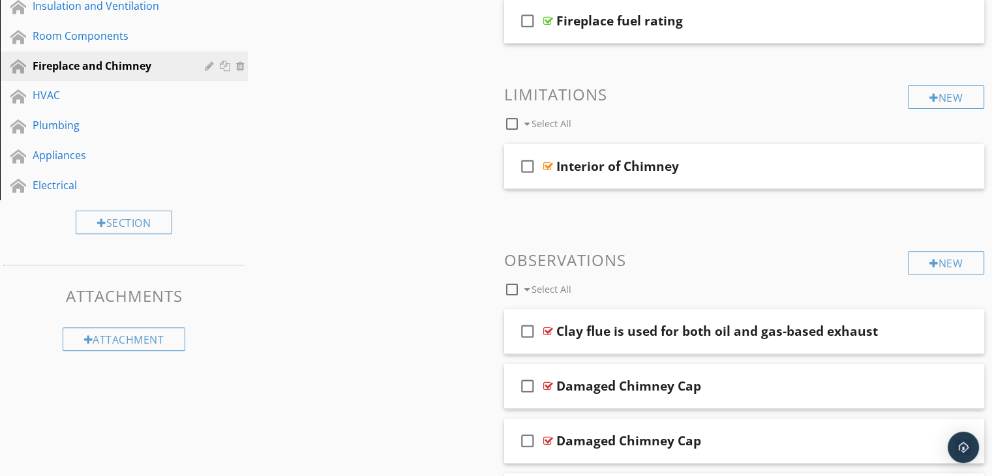
scroll to position [326, 0]
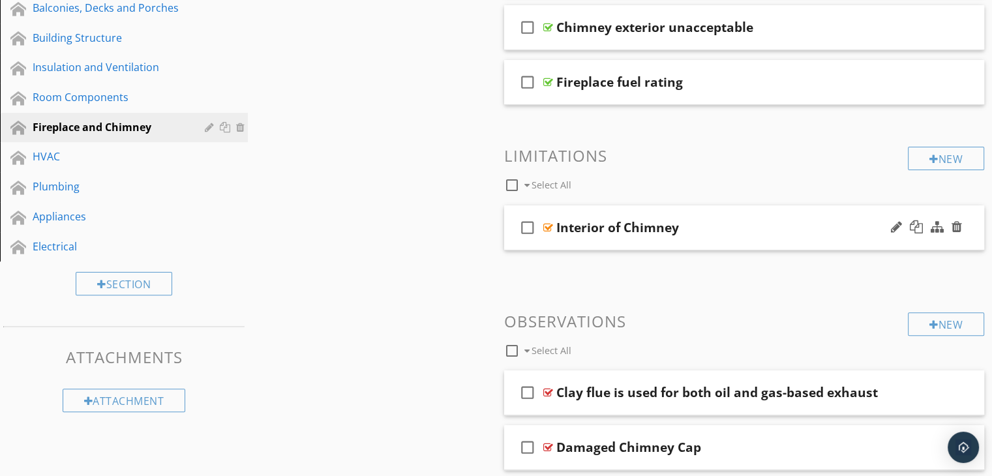
click at [715, 243] on div "check_box_outline_blank Interior of Chimney" at bounding box center [744, 227] width 481 height 45
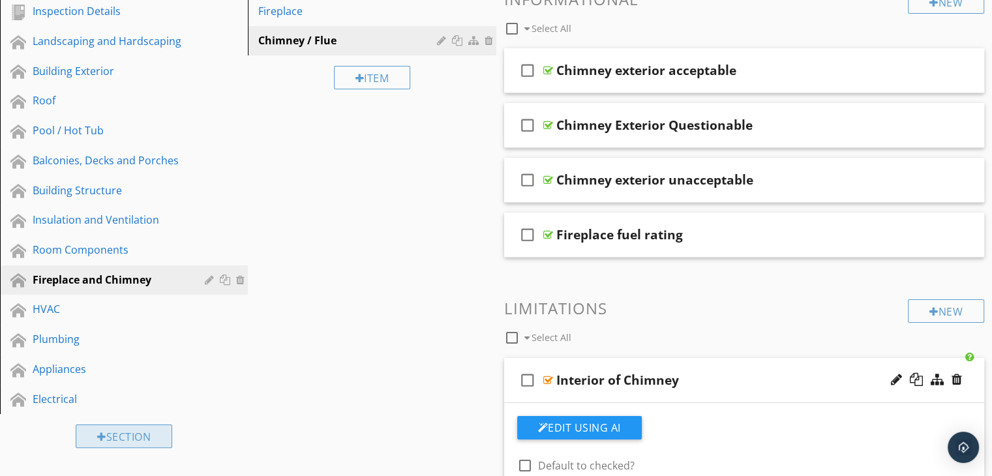
scroll to position [261, 0]
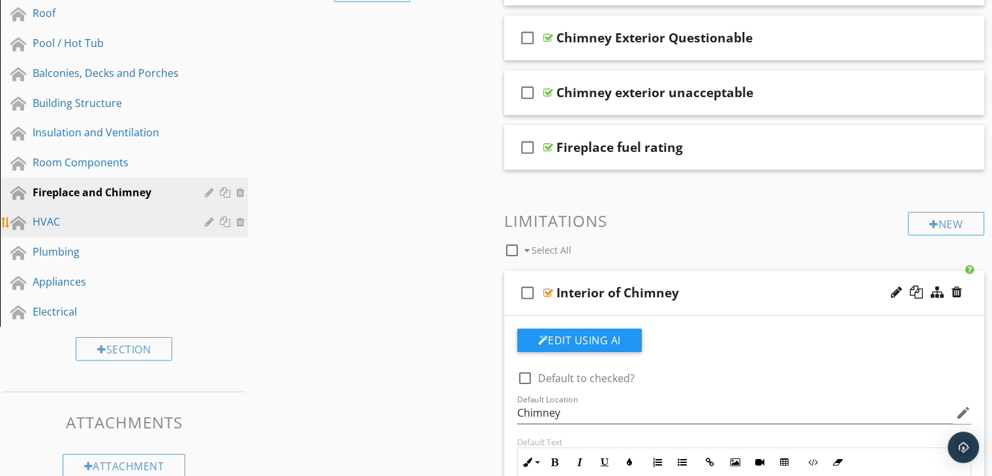
click at [83, 222] on div "HVAC" at bounding box center [109, 222] width 153 height 16
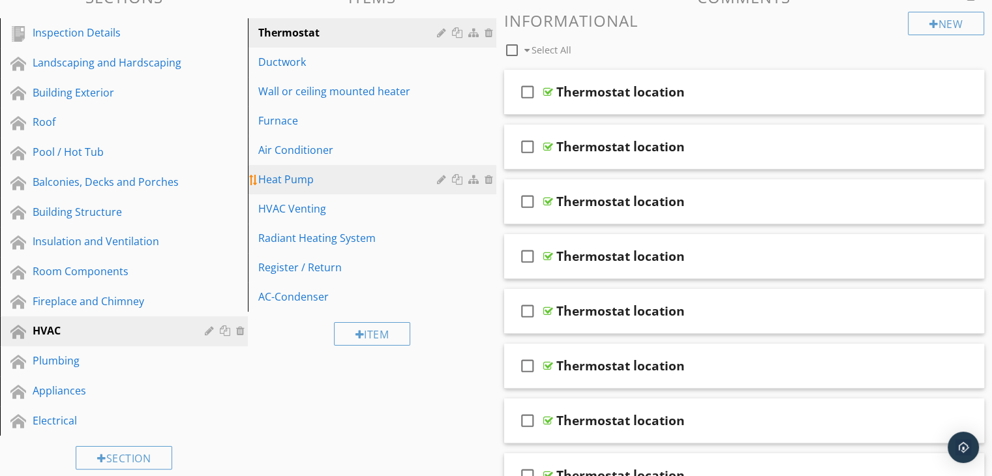
scroll to position [130, 0]
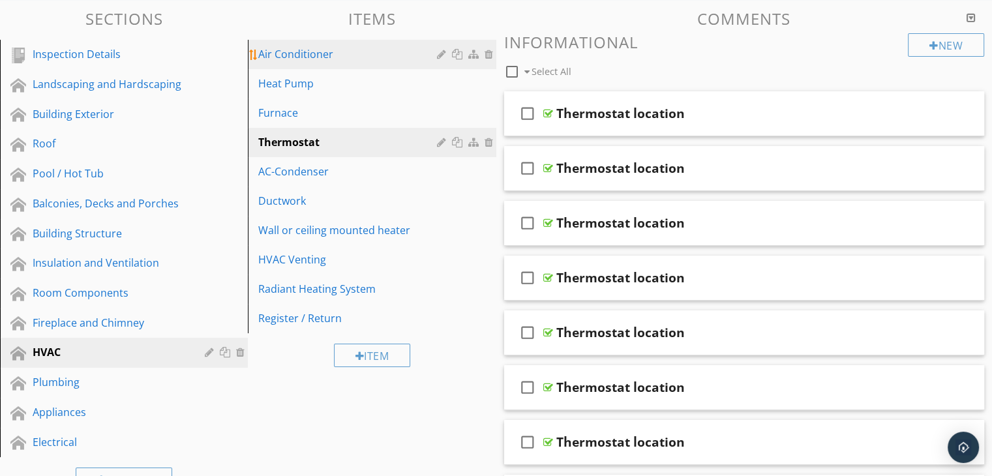
click at [375, 53] on div "Air Conditioner" at bounding box center [349, 54] width 182 height 16
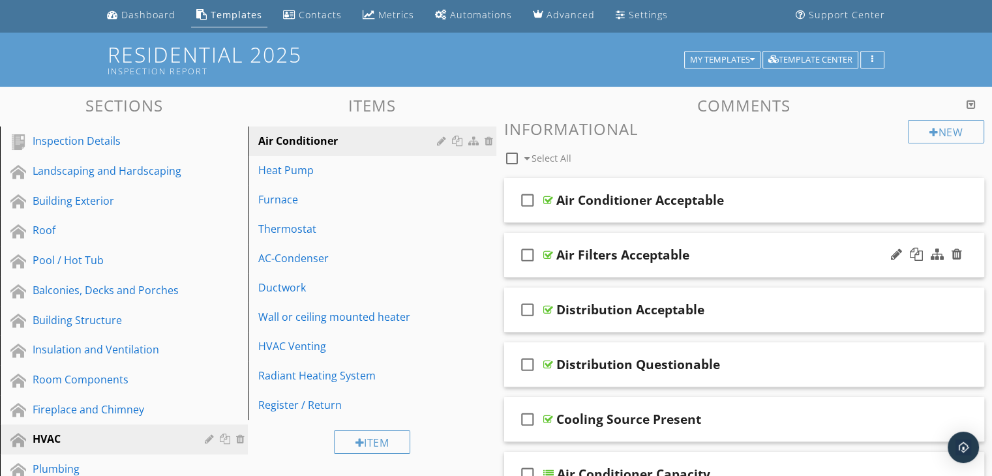
scroll to position [65, 0]
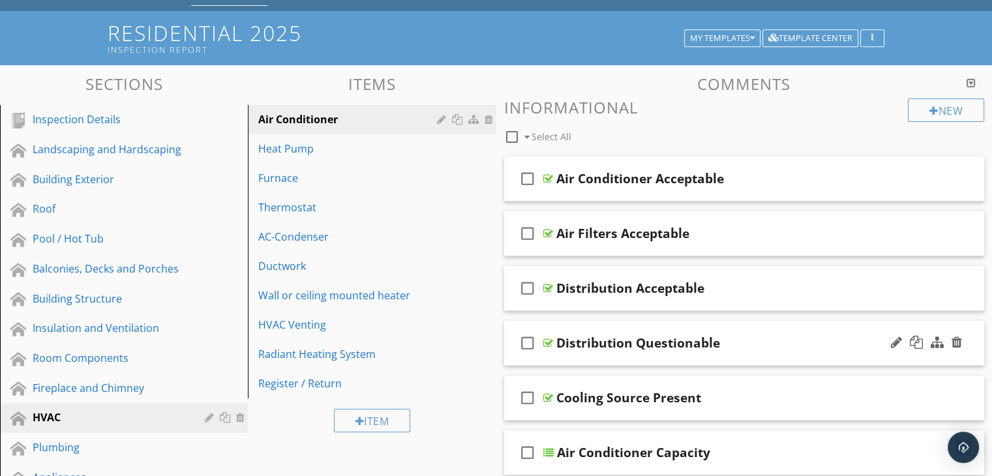
click at [737, 353] on div "check_box_outline_blank Distribution Questionable" at bounding box center [744, 343] width 481 height 45
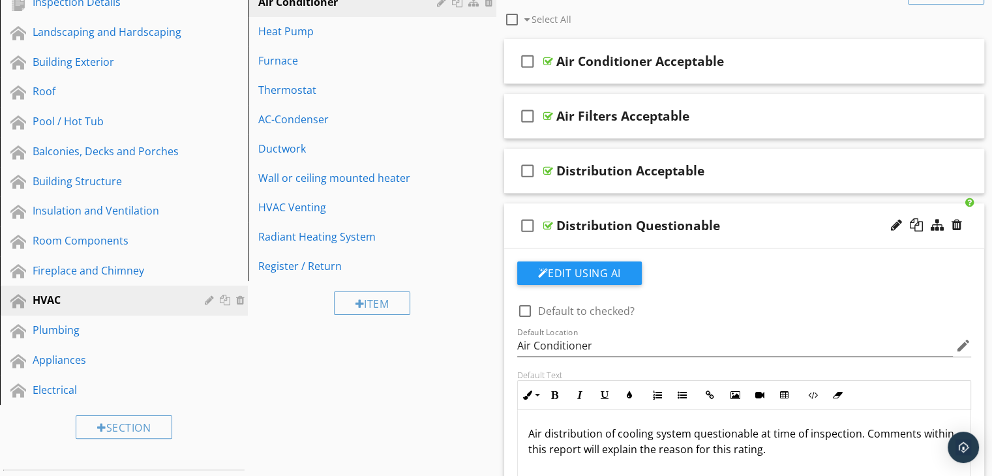
scroll to position [326, 0]
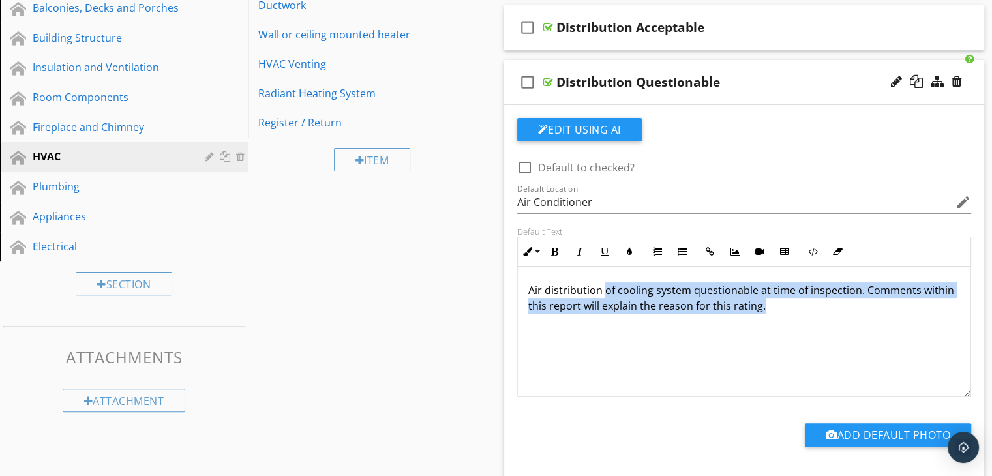
drag, startPoint x: 762, startPoint y: 305, endPoint x: 604, endPoint y: 288, distance: 158.1
click at [604, 288] on p "Air distribution of cooling system questionable at time of inspection. Comments…" at bounding box center [744, 297] width 432 height 31
copy p "of cooling system questionable at time of inspection. Comments within this repo…"
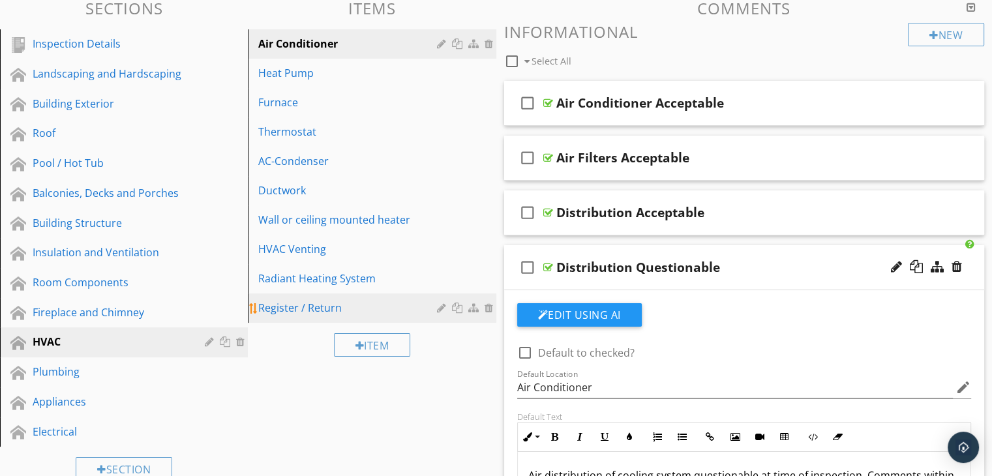
scroll to position [65, 0]
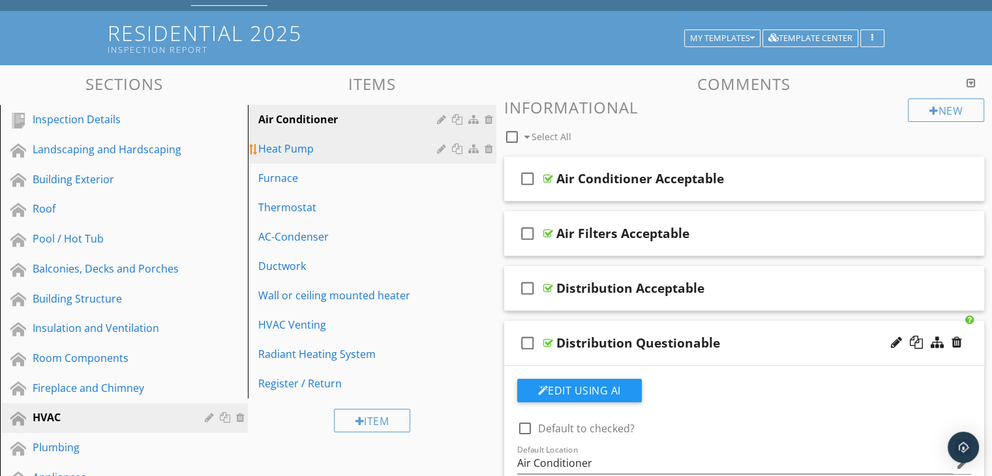
click at [310, 151] on div "Heat Pump" at bounding box center [349, 149] width 182 height 16
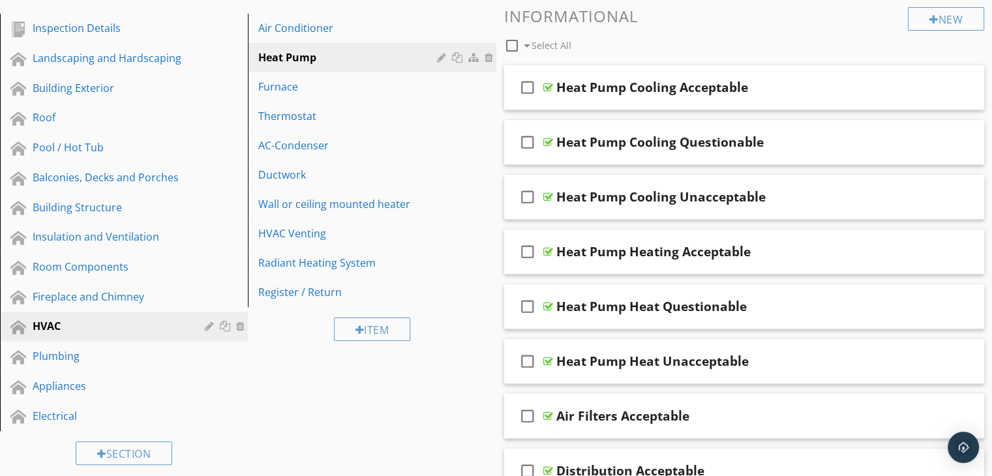
scroll to position [130, 0]
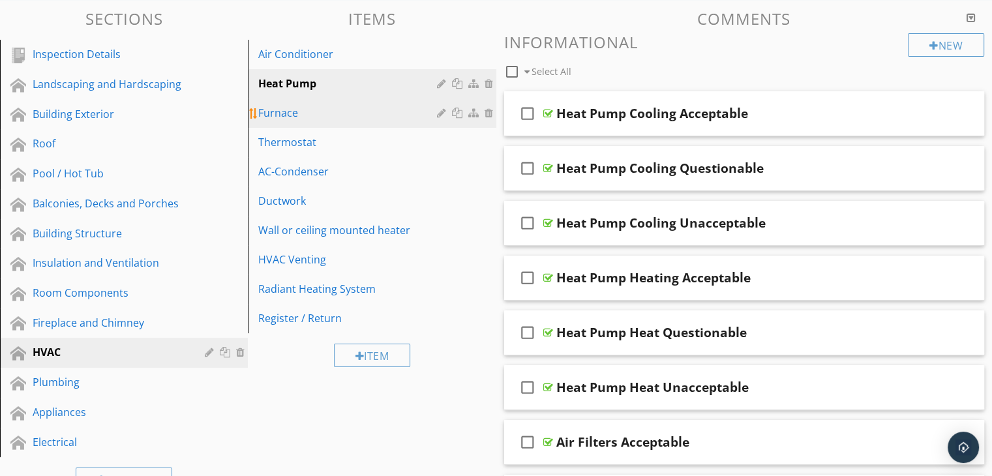
click at [308, 113] on div "Furnace" at bounding box center [349, 113] width 182 height 16
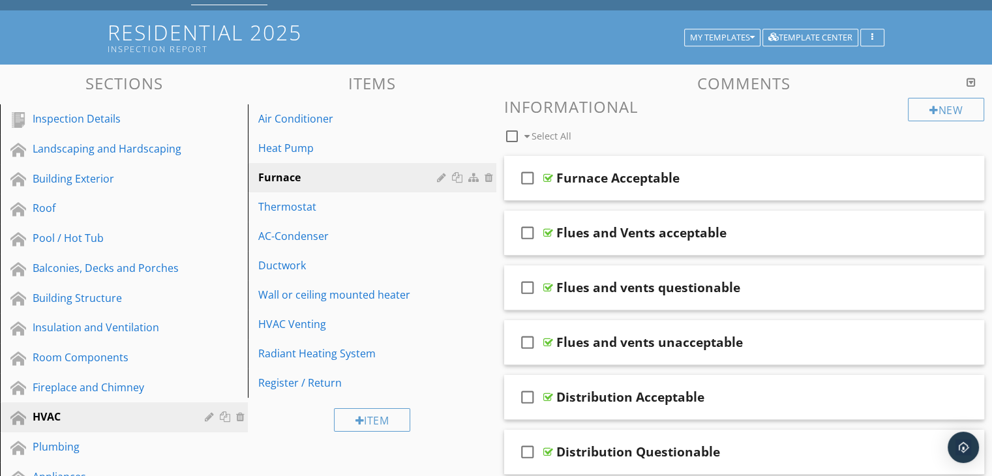
scroll to position [65, 0]
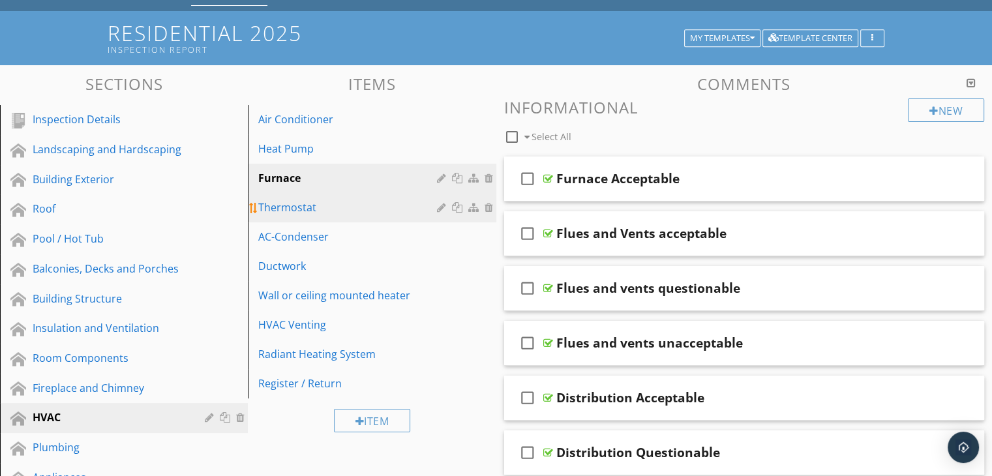
click at [342, 206] on div "Thermostat" at bounding box center [349, 208] width 182 height 16
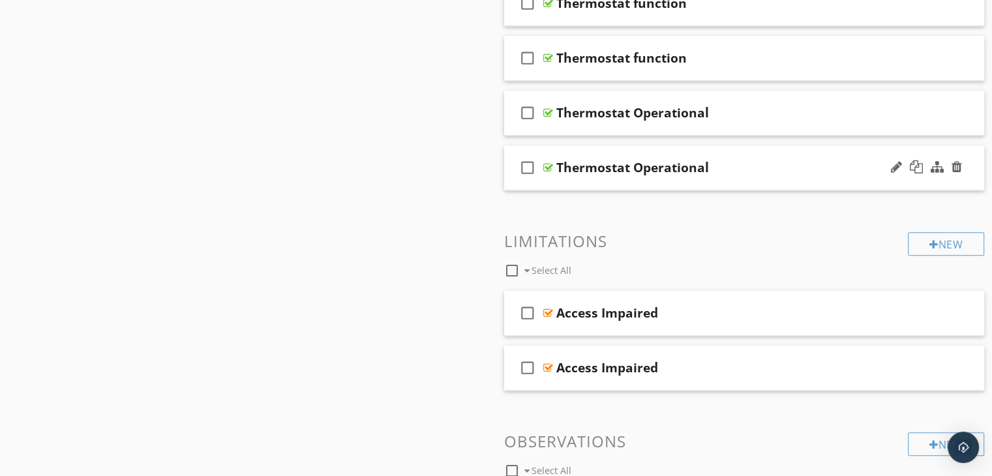
scroll to position [1108, 0]
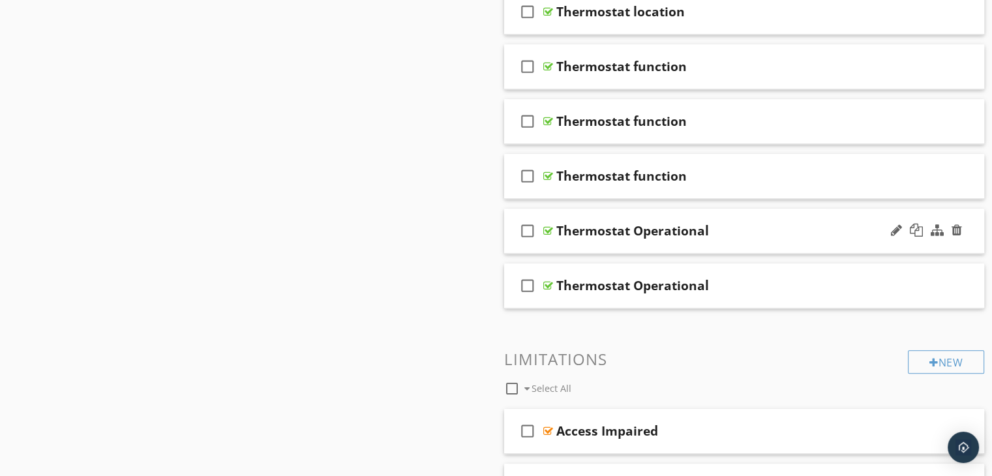
click at [732, 240] on div "check_box_outline_blank Thermostat Operational" at bounding box center [744, 231] width 481 height 45
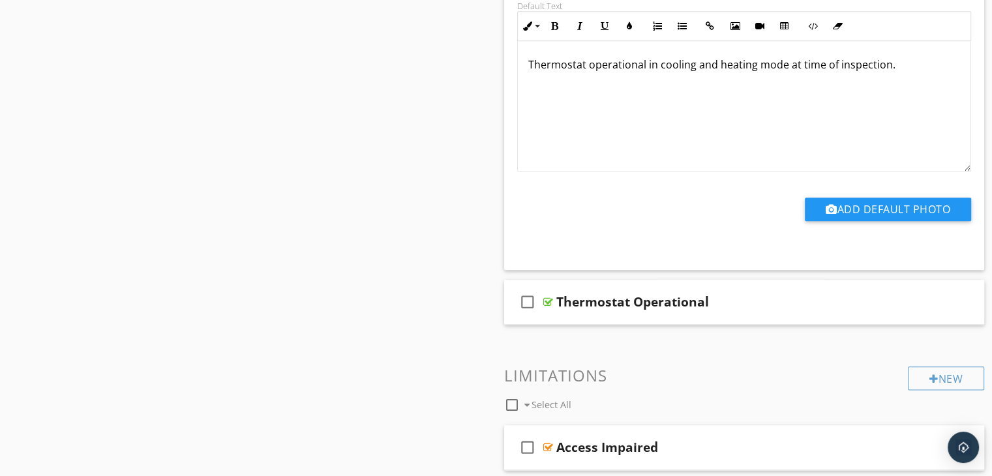
scroll to position [1500, 0]
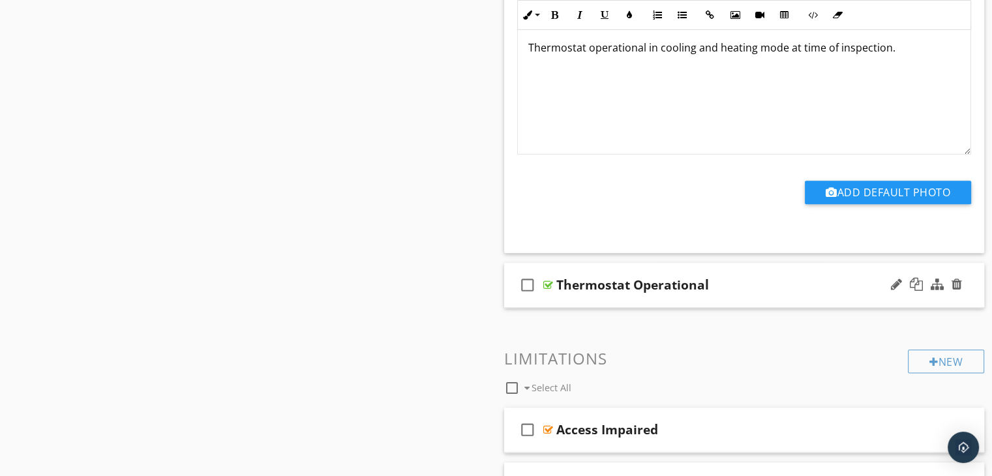
click at [678, 297] on div "check_box_outline_blank Thermostat Operational" at bounding box center [744, 285] width 481 height 45
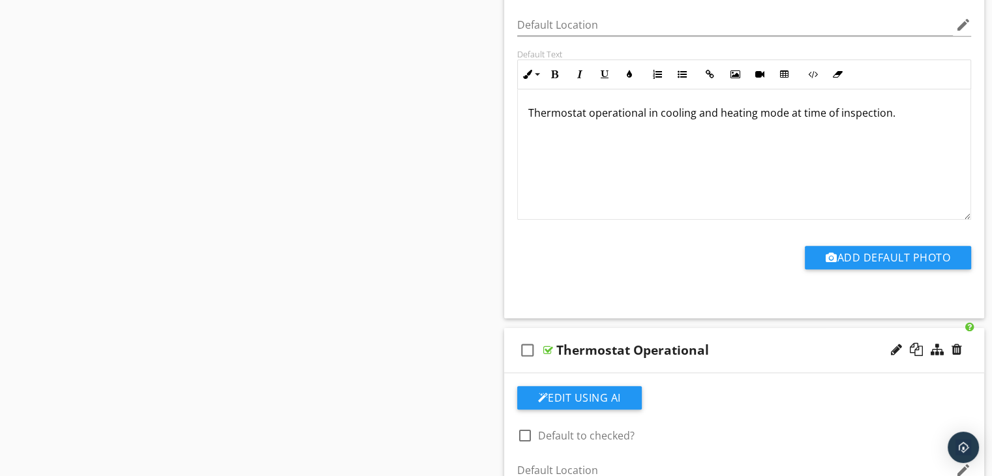
scroll to position [0, 0]
click at [956, 348] on div at bounding box center [956, 349] width 10 height 13
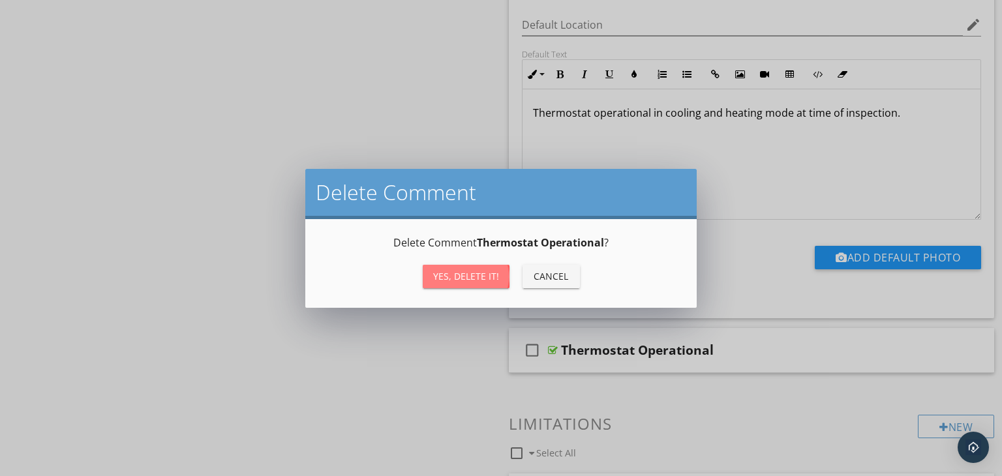
click at [478, 273] on div "Yes, Delete it!" at bounding box center [466, 276] width 66 height 14
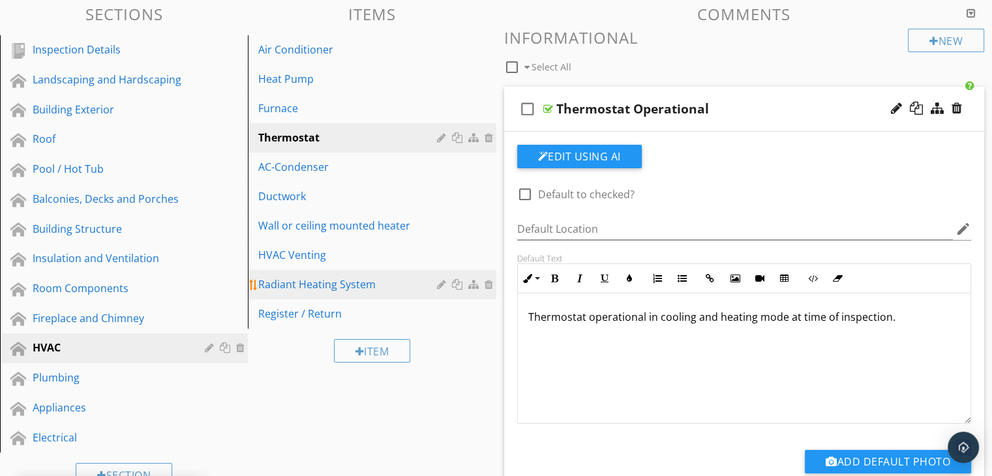
scroll to position [65, 0]
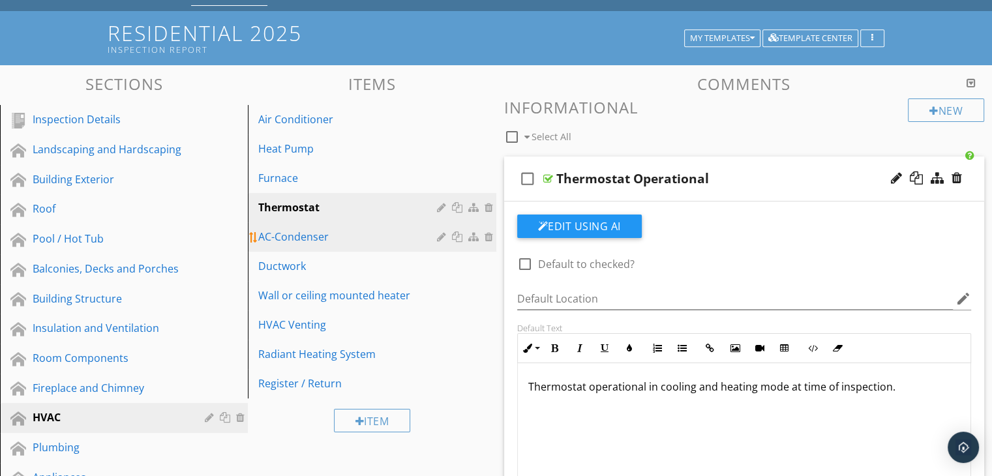
click at [321, 239] on div "AC-Condenser" at bounding box center [349, 237] width 182 height 16
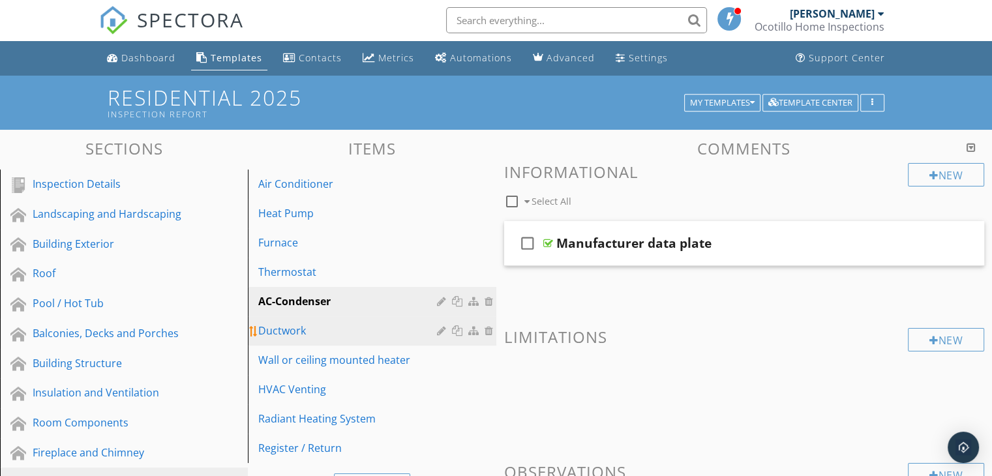
scroll to position [0, 0]
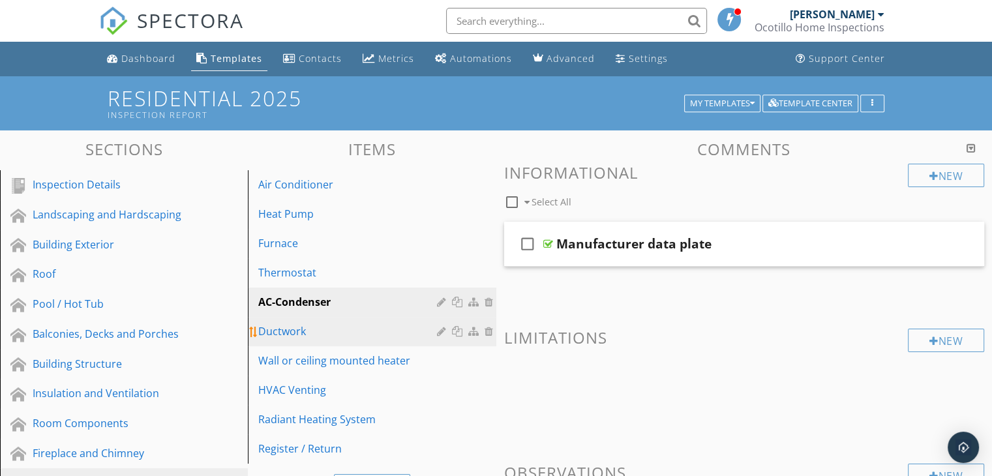
click at [311, 329] on div "Ductwork" at bounding box center [349, 331] width 182 height 16
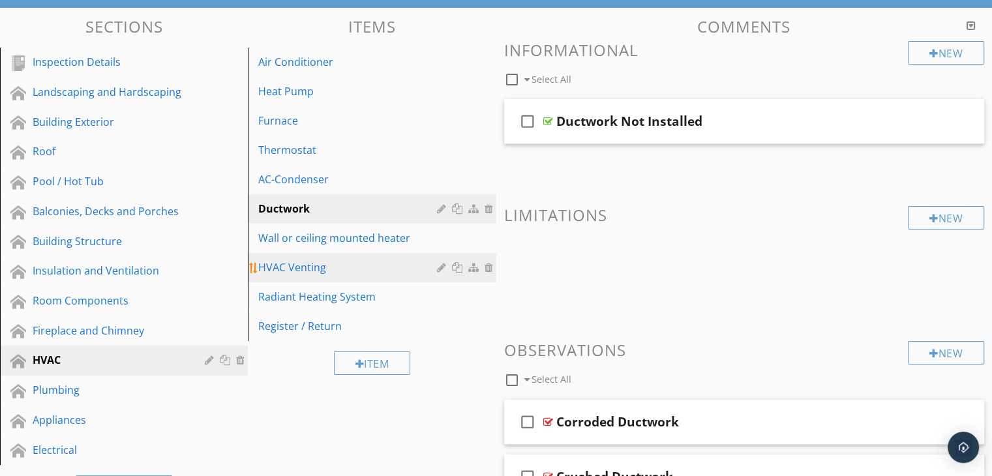
scroll to position [130, 0]
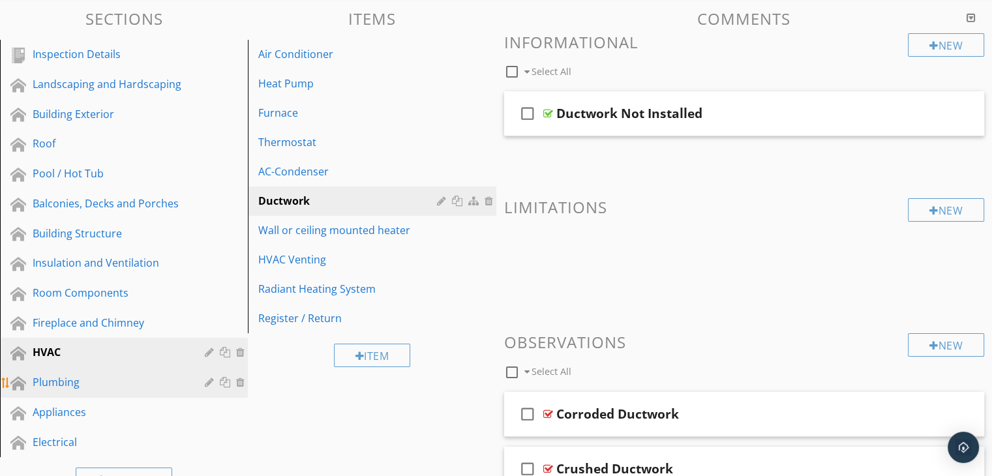
click at [78, 377] on div "Plumbing" at bounding box center [109, 382] width 153 height 16
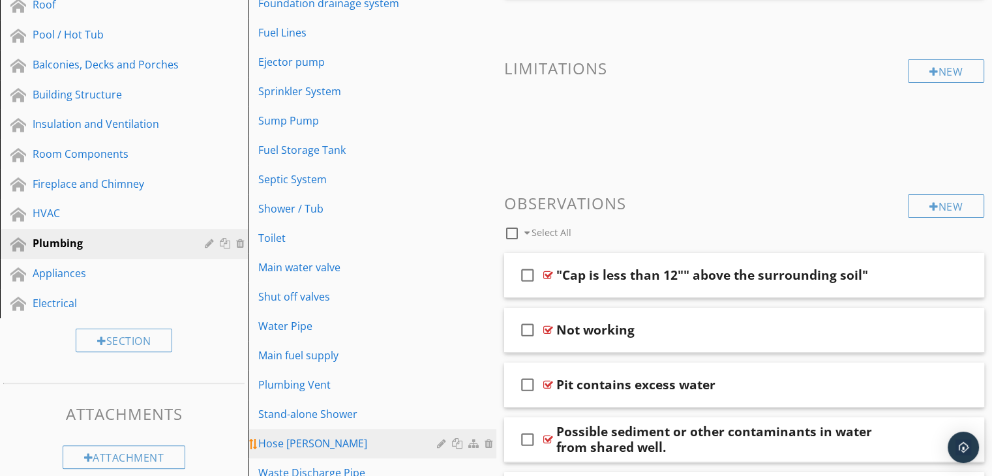
scroll to position [267, 0]
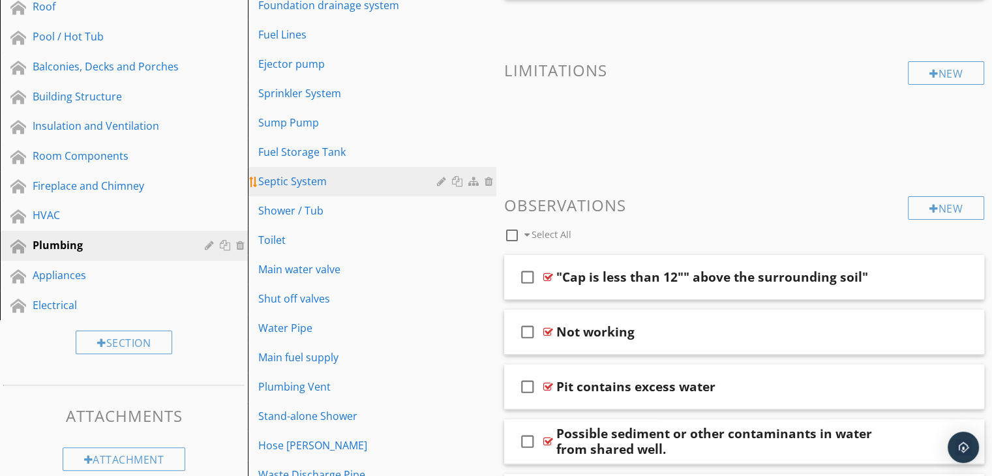
click at [361, 181] on div "Septic System" at bounding box center [349, 181] width 182 height 16
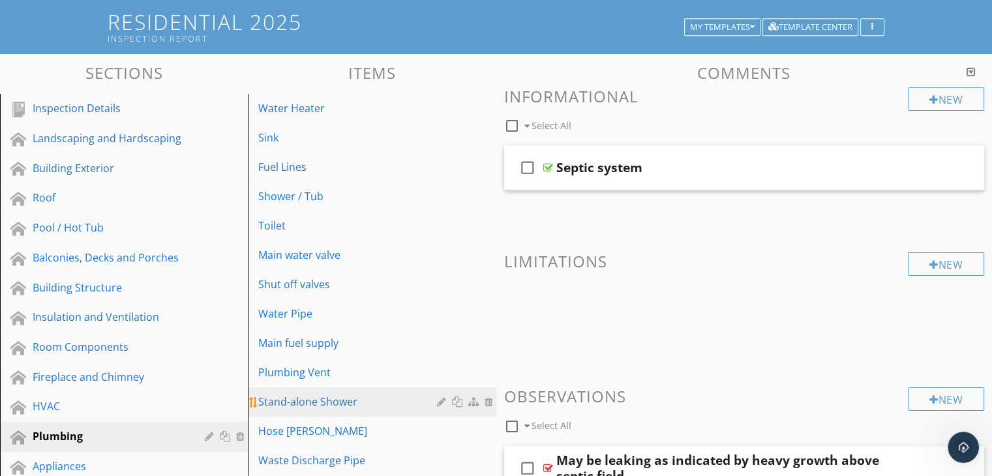
scroll to position [0, 0]
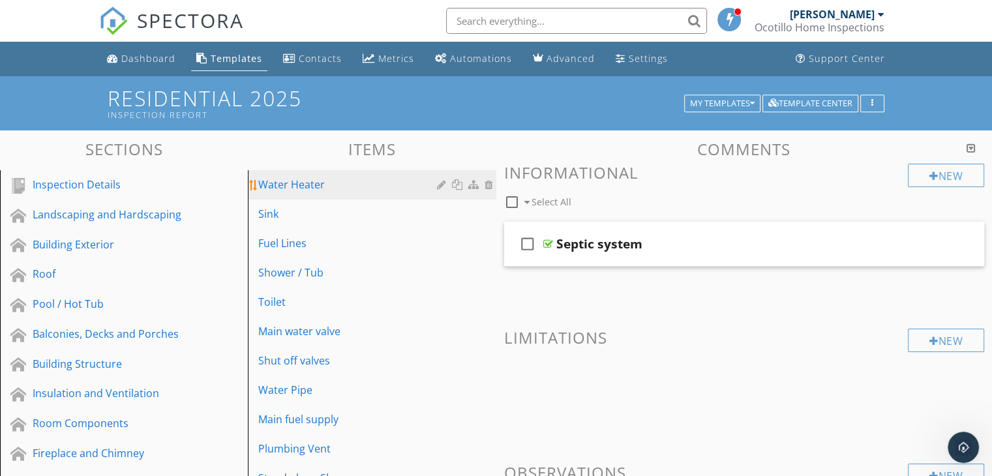
click at [350, 181] on div "Water Heater" at bounding box center [349, 185] width 182 height 16
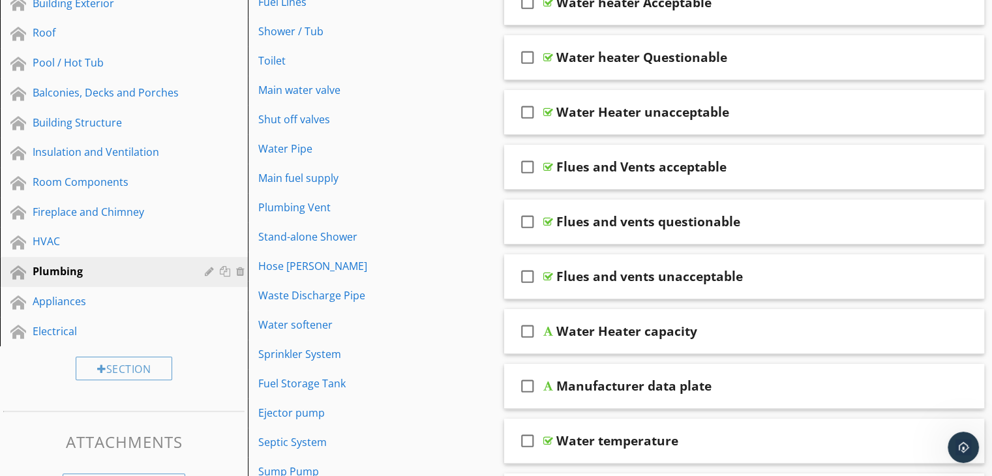
scroll to position [130, 0]
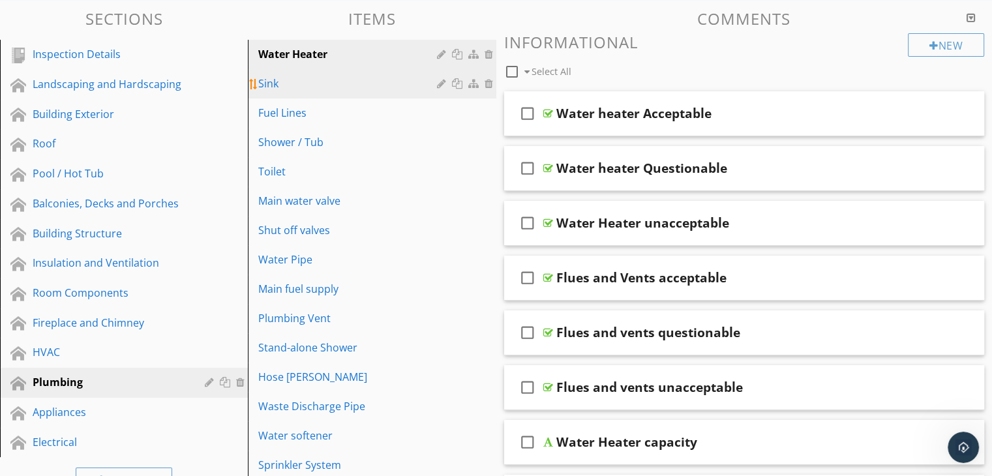
click at [318, 76] on div "Sink" at bounding box center [349, 84] width 182 height 16
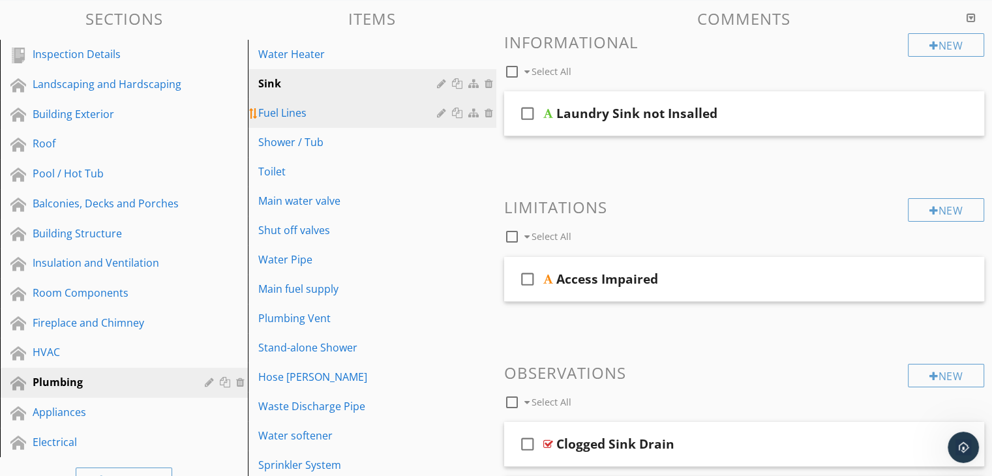
click at [317, 117] on div "Fuel Lines" at bounding box center [349, 113] width 182 height 16
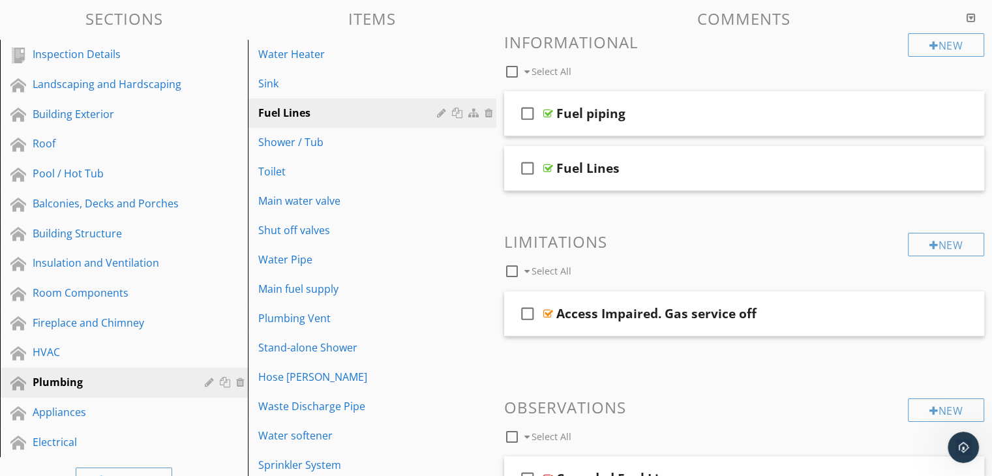
scroll to position [0, 0]
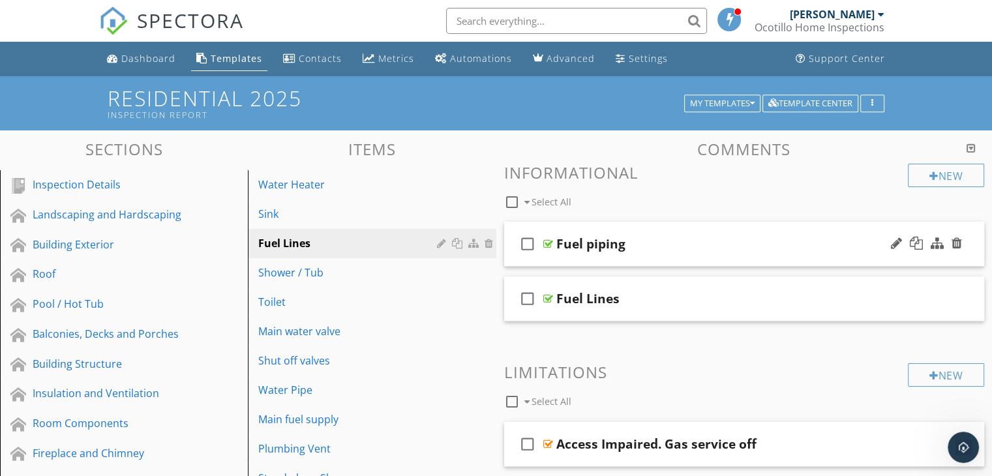
click at [670, 258] on div "check_box_outline_blank Fuel piping" at bounding box center [744, 244] width 481 height 45
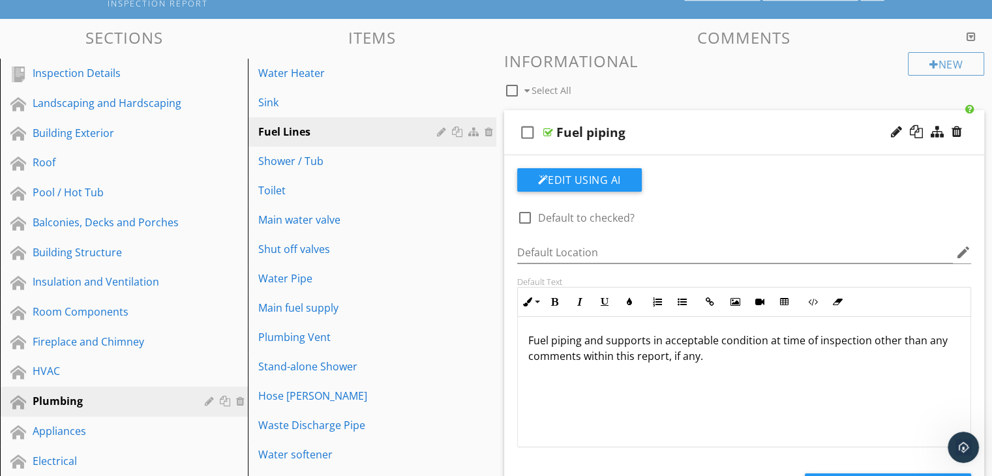
scroll to position [130, 0]
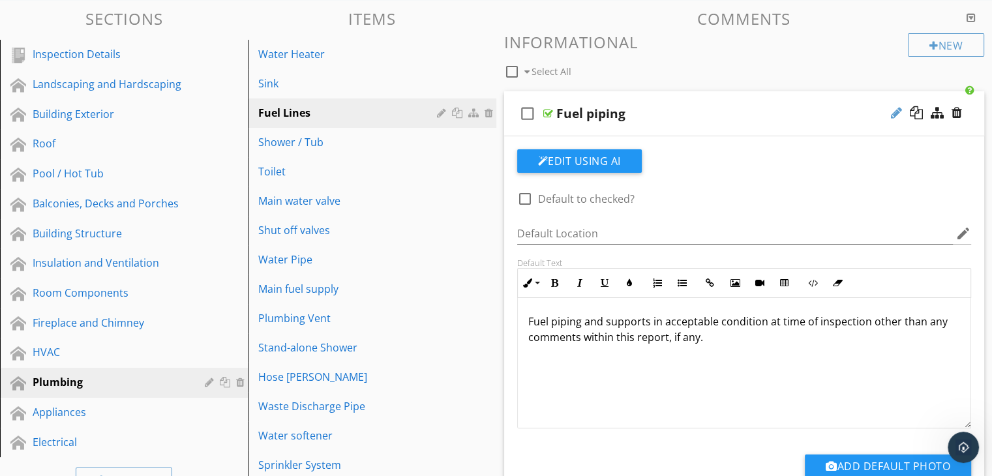
click at [891, 112] on div at bounding box center [896, 112] width 11 height 13
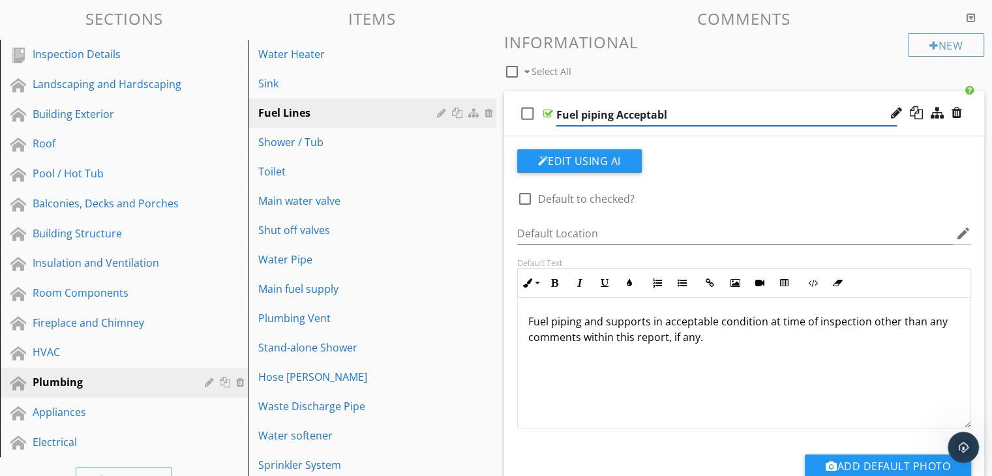
type input "Fuel piping Acceptable"
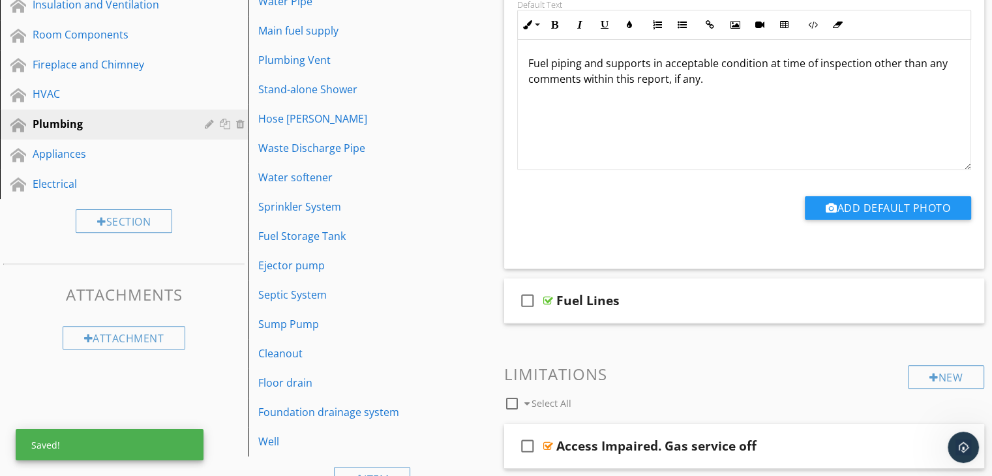
scroll to position [456, 0]
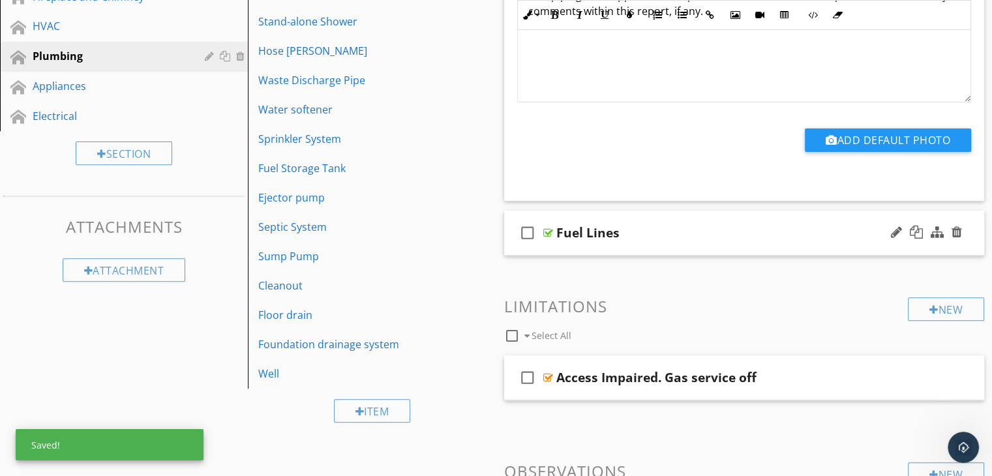
click at [647, 251] on div "check_box_outline_blank Fuel Lines" at bounding box center [744, 233] width 481 height 45
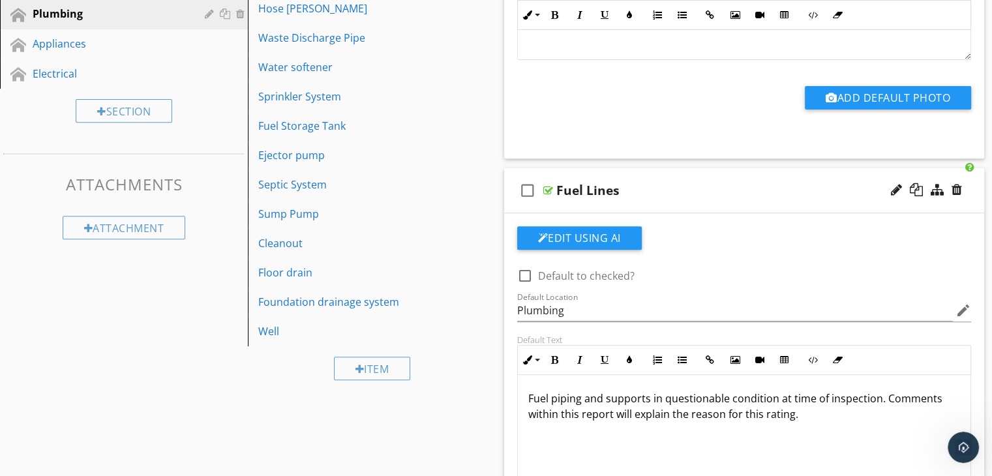
scroll to position [522, 0]
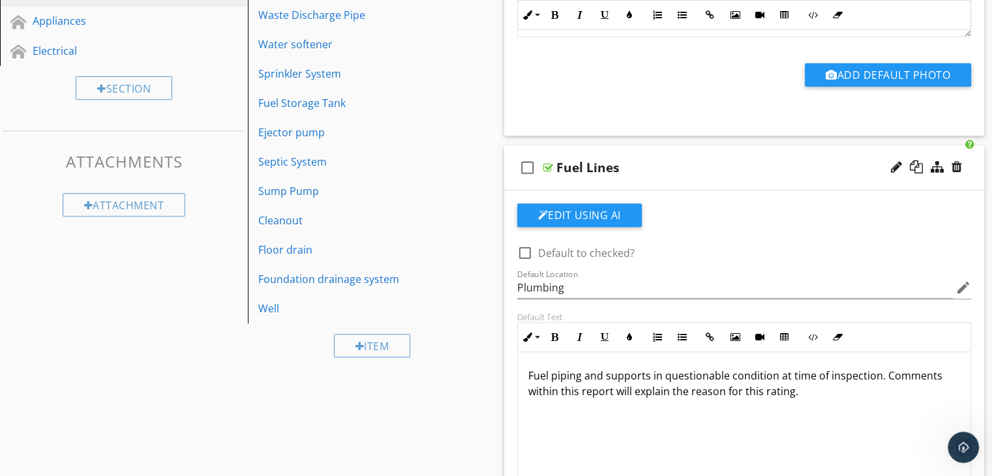
click at [636, 166] on div "Fuel Lines" at bounding box center [726, 168] width 340 height 16
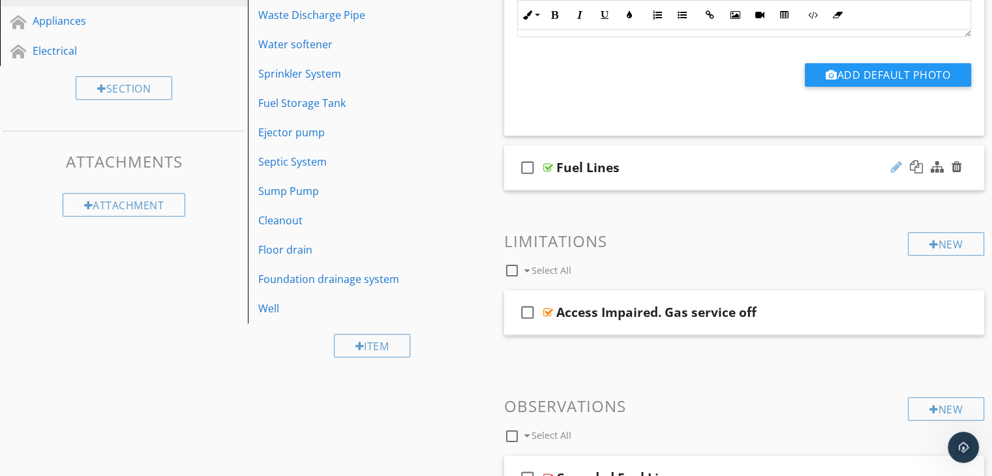
click at [893, 165] on div at bounding box center [896, 166] width 11 height 13
type input "Fuel Lines Questionable"
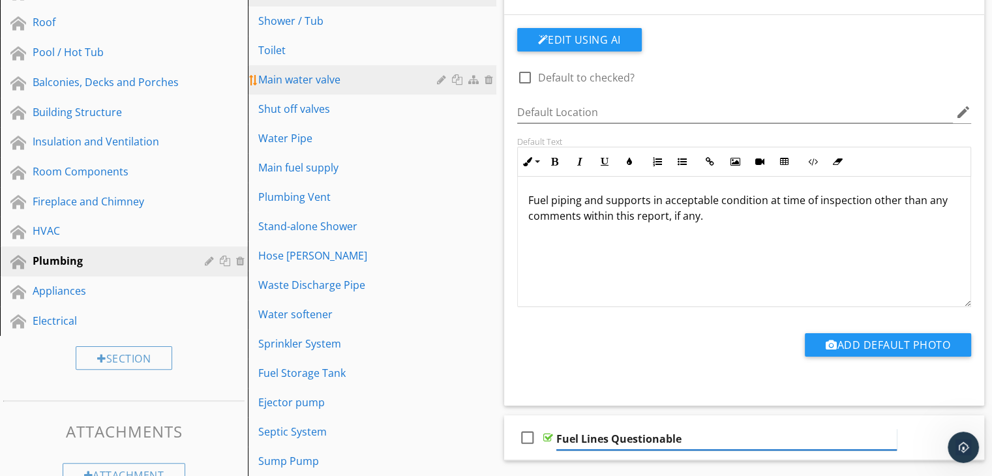
scroll to position [196, 0]
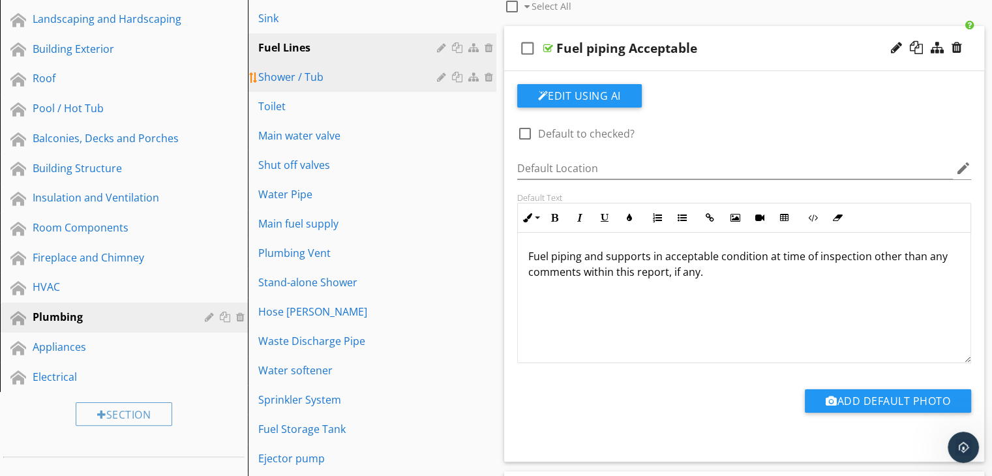
click at [348, 80] on div "Shower / Tub" at bounding box center [349, 77] width 182 height 16
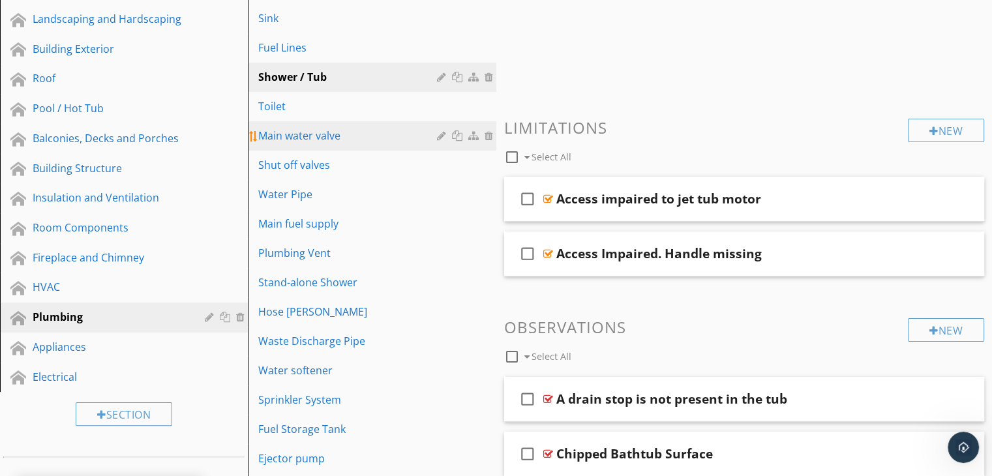
click at [346, 140] on div "Main water valve" at bounding box center [349, 136] width 182 height 16
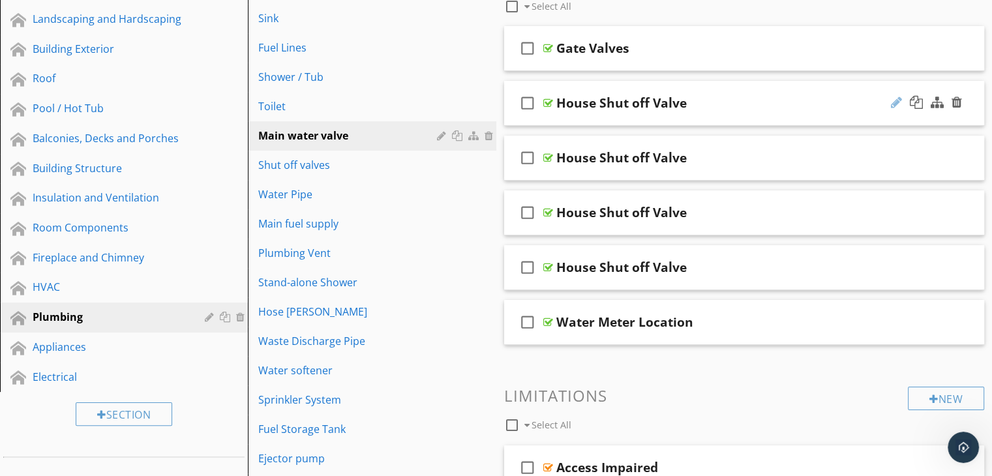
click at [893, 102] on div at bounding box center [896, 102] width 11 height 13
click at [730, 123] on div "check_box_outline_blank House Shut off Valve" at bounding box center [744, 103] width 481 height 45
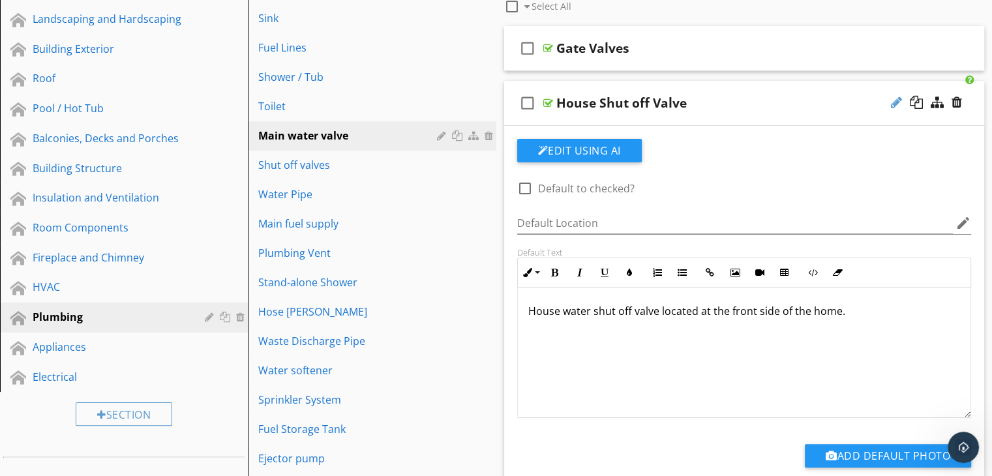
click at [897, 102] on div at bounding box center [896, 102] width 11 height 13
type input "House Shut off Front"
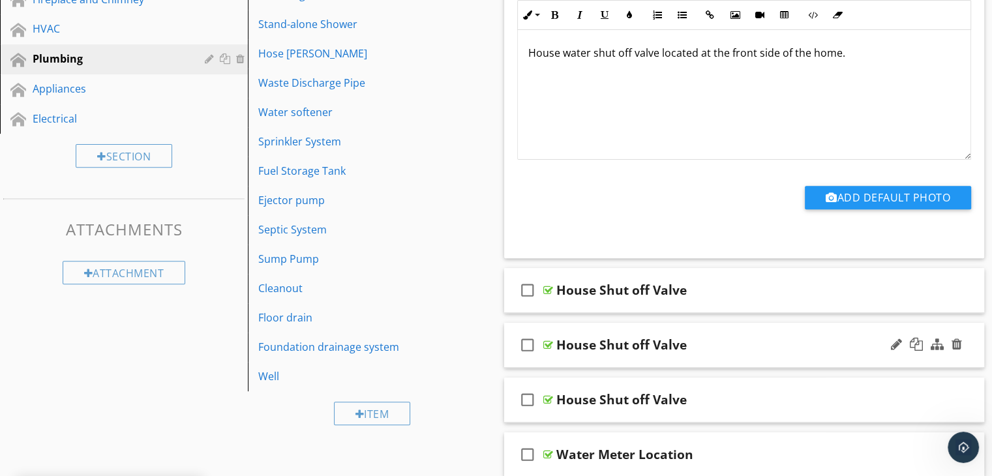
scroll to position [456, 0]
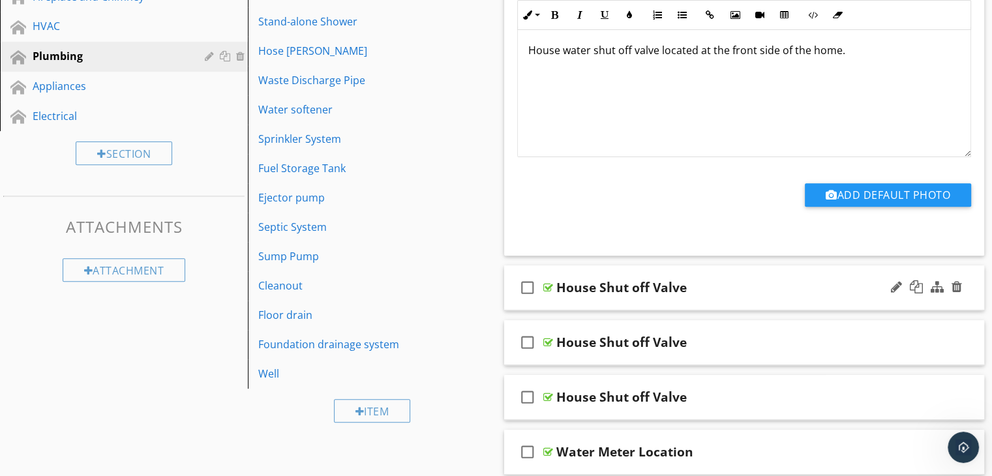
click at [691, 299] on div "check_box_outline_blank House Shut off Valve" at bounding box center [744, 287] width 481 height 45
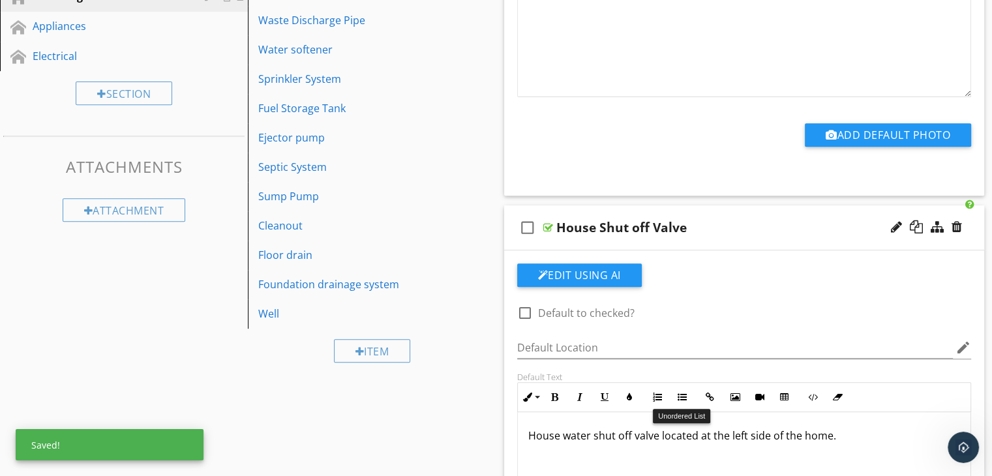
scroll to position [587, 0]
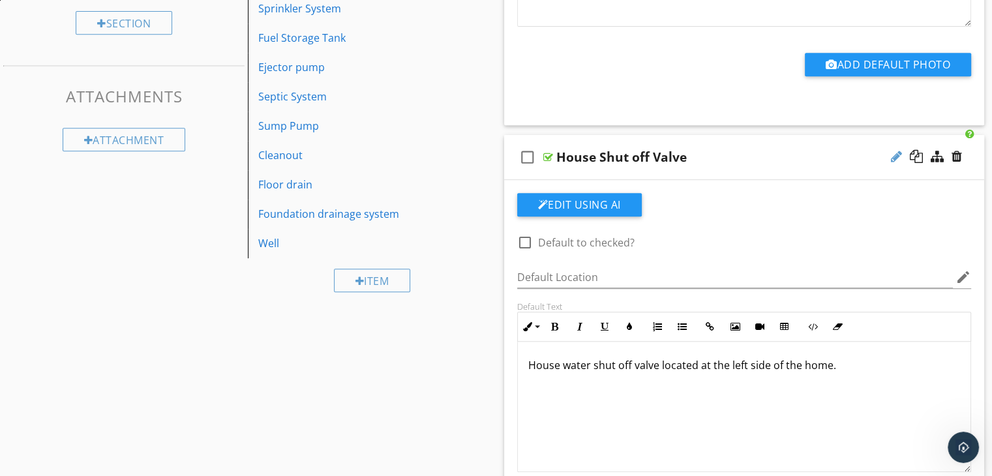
click at [893, 151] on div at bounding box center [896, 156] width 11 height 13
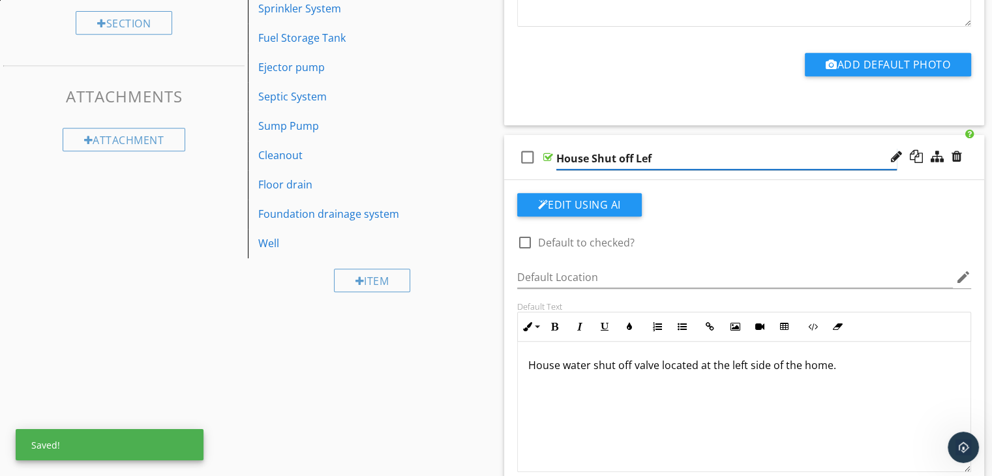
type input "House Shut off Left"
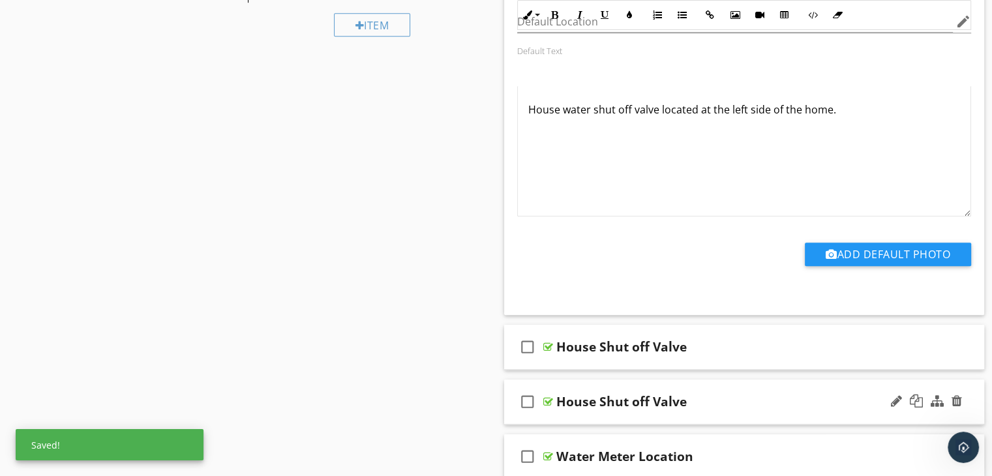
scroll to position [913, 0]
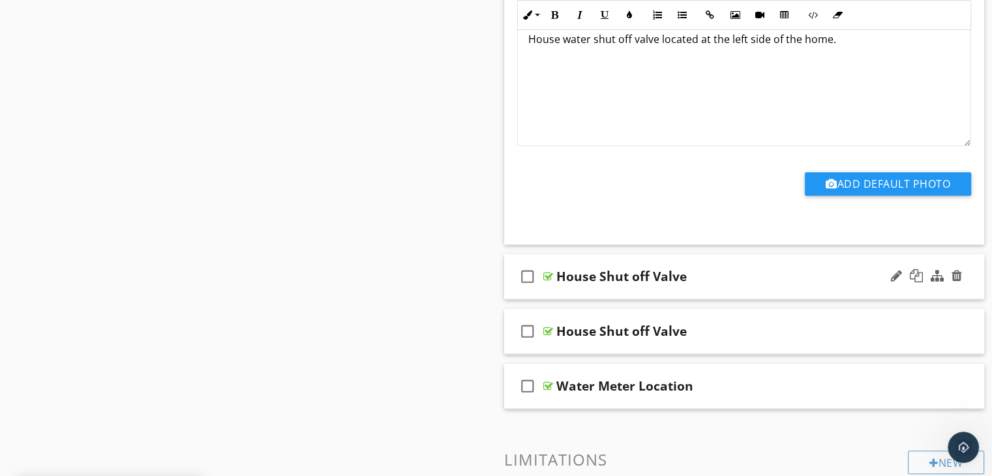
click at [786, 290] on div "check_box_outline_blank House Shut off Valve" at bounding box center [744, 276] width 481 height 45
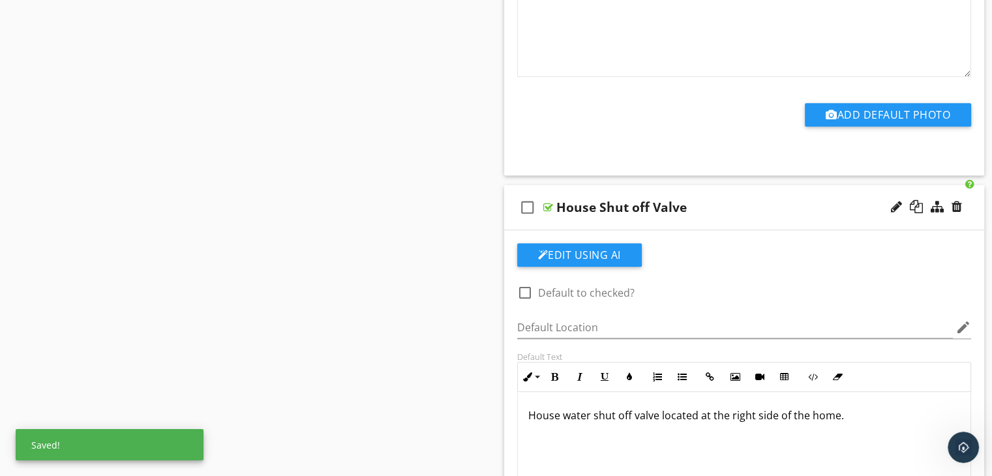
scroll to position [1108, 0]
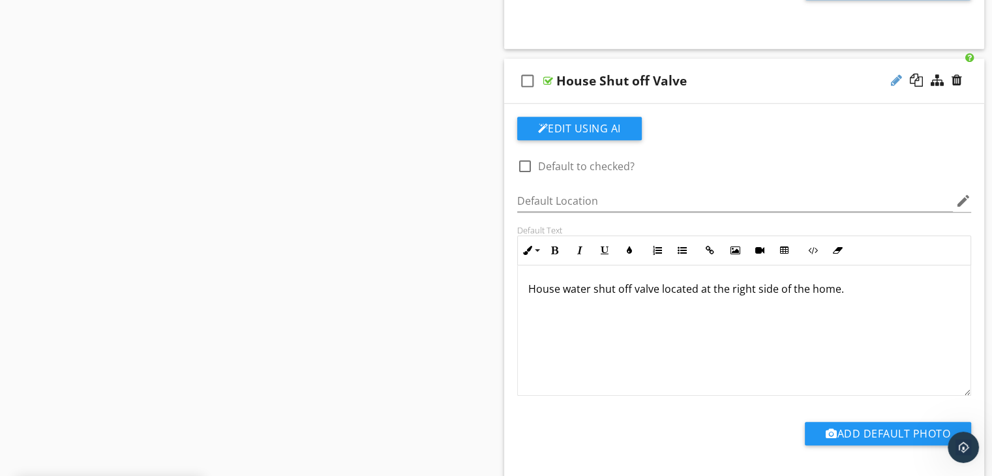
click at [899, 76] on div at bounding box center [896, 80] width 11 height 13
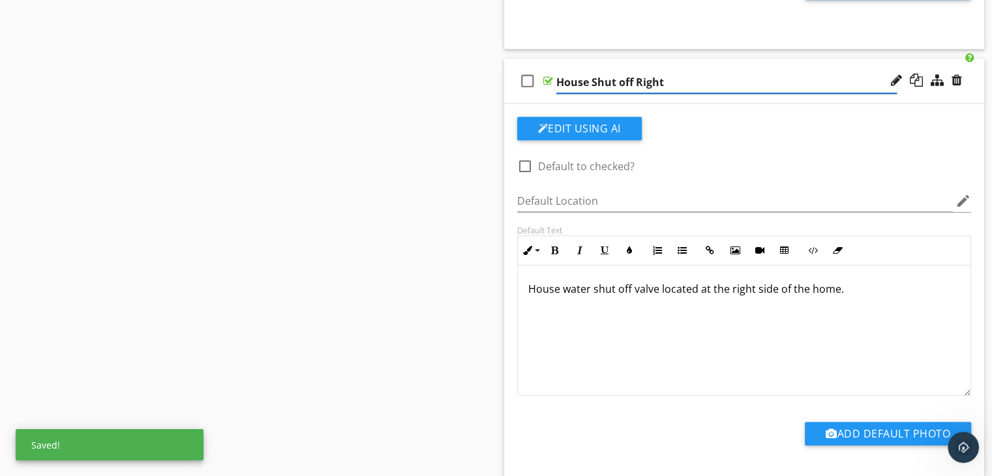
type input "House Shut off Right"
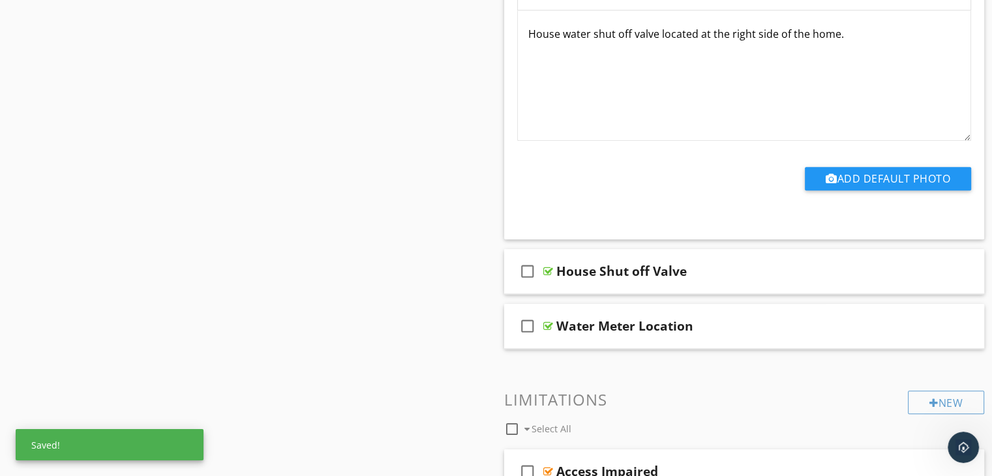
scroll to position [1435, 0]
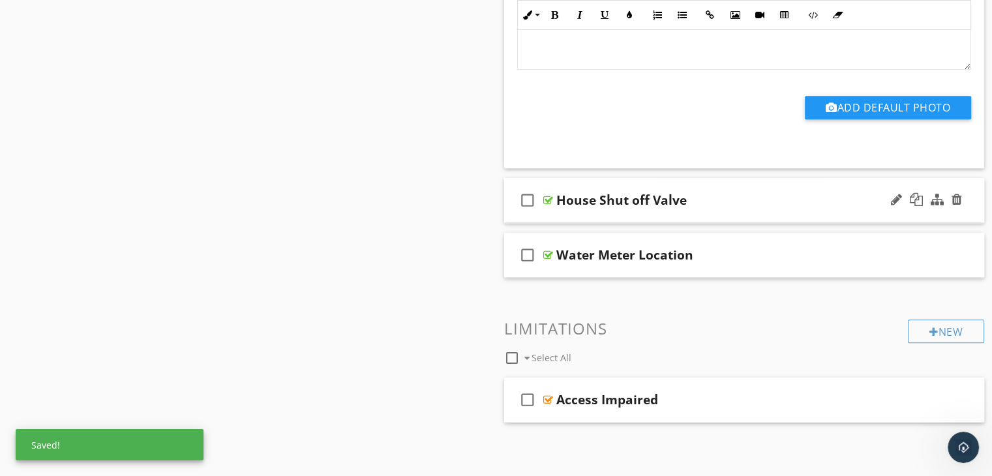
click at [710, 214] on div "check_box_outline_blank House Shut off Valve" at bounding box center [744, 200] width 481 height 45
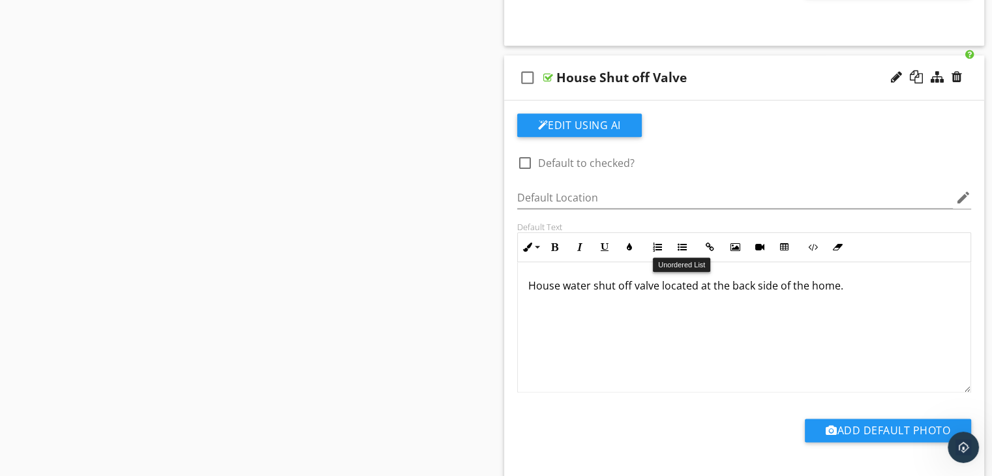
scroll to position [1565, 0]
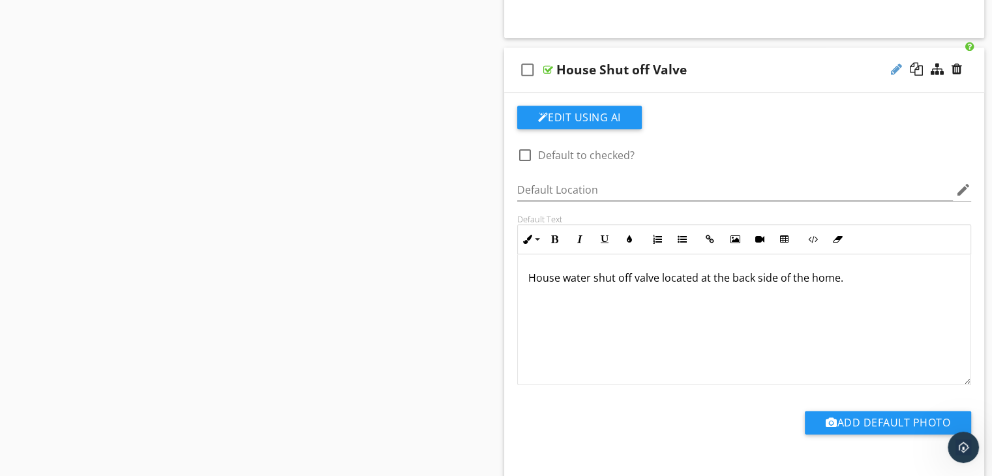
click at [898, 64] on div at bounding box center [896, 69] width 11 height 13
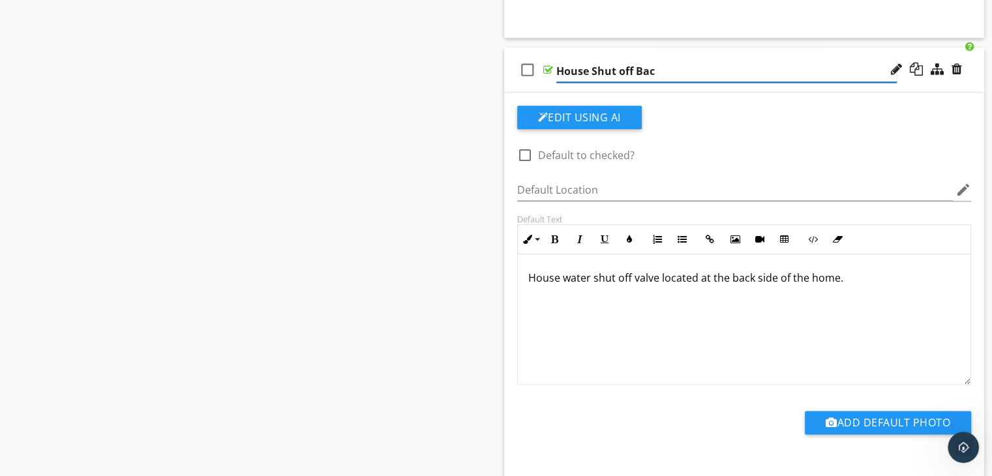
type input "House Shut off Back"
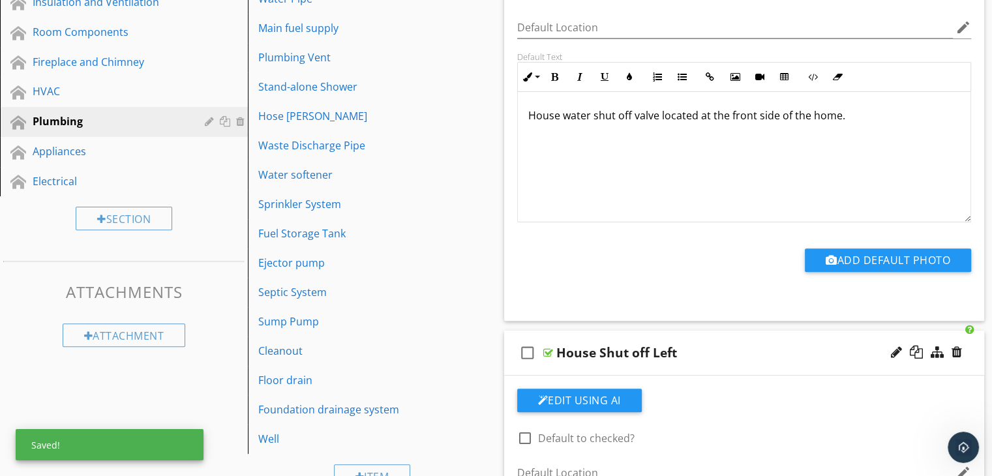
scroll to position [130, 0]
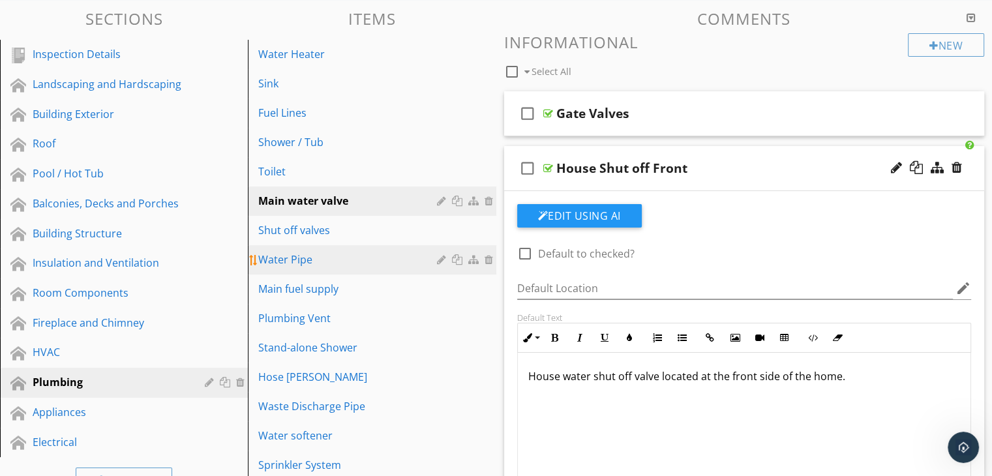
click at [336, 264] on div "Water Pipe" at bounding box center [349, 260] width 182 height 16
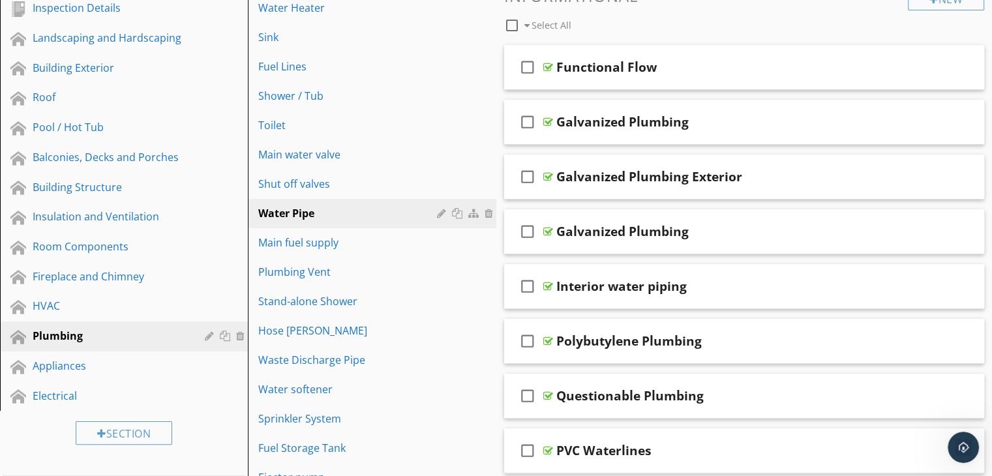
scroll to position [261, 0]
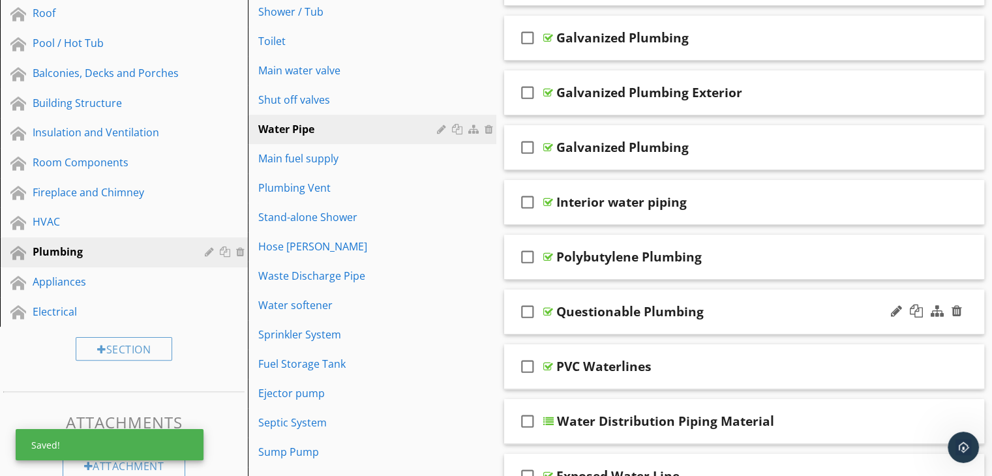
click at [715, 321] on div "check_box_outline_blank Questionable Plumbing" at bounding box center [744, 312] width 481 height 45
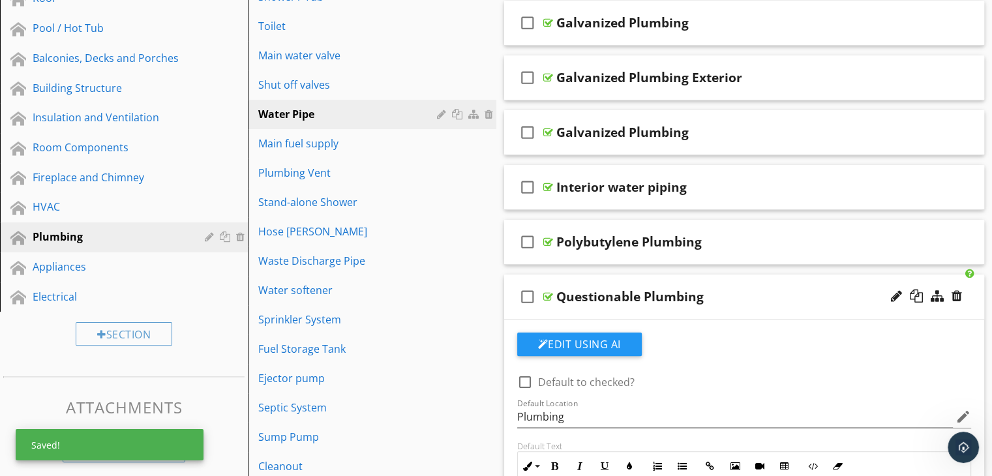
scroll to position [391, 0]
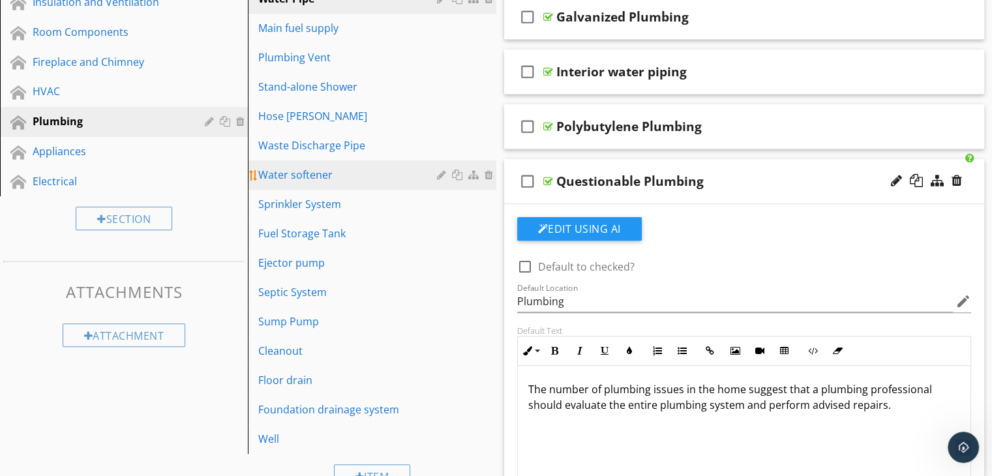
click at [310, 168] on div "Water softener" at bounding box center [349, 175] width 182 height 16
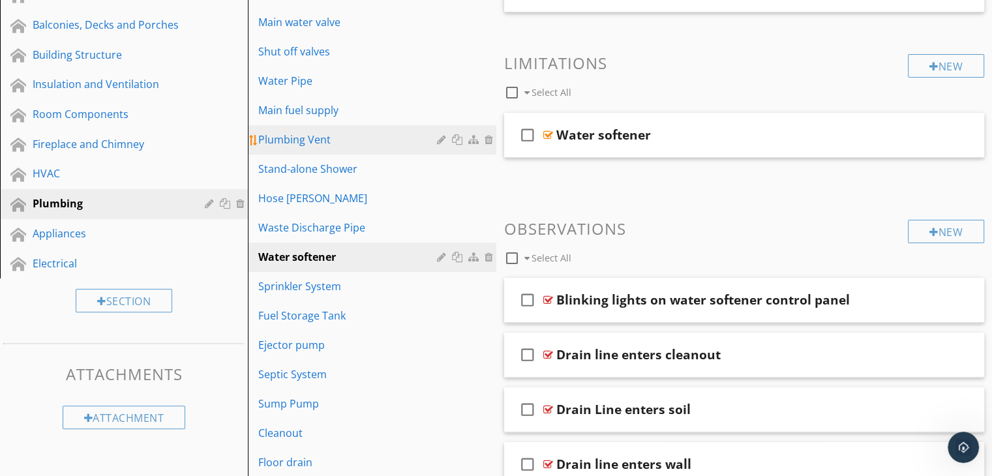
scroll to position [261, 0]
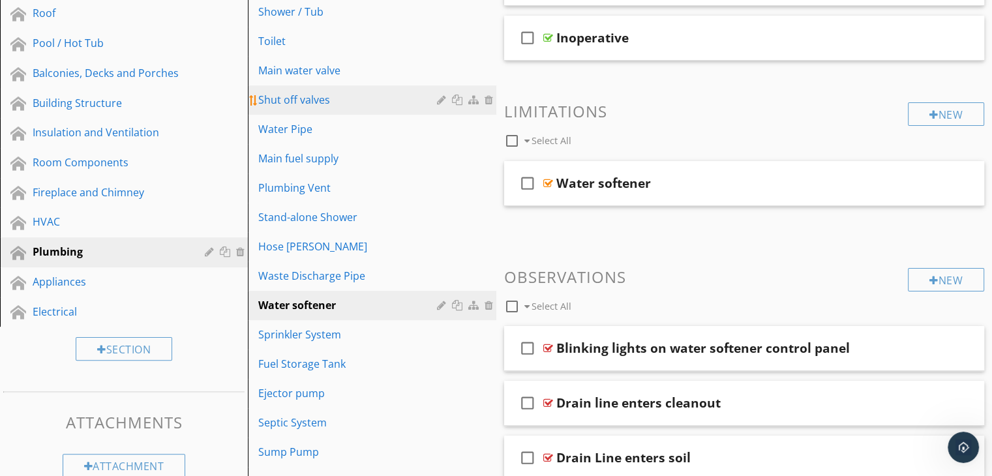
click at [335, 102] on div "Shut off valves" at bounding box center [349, 100] width 182 height 16
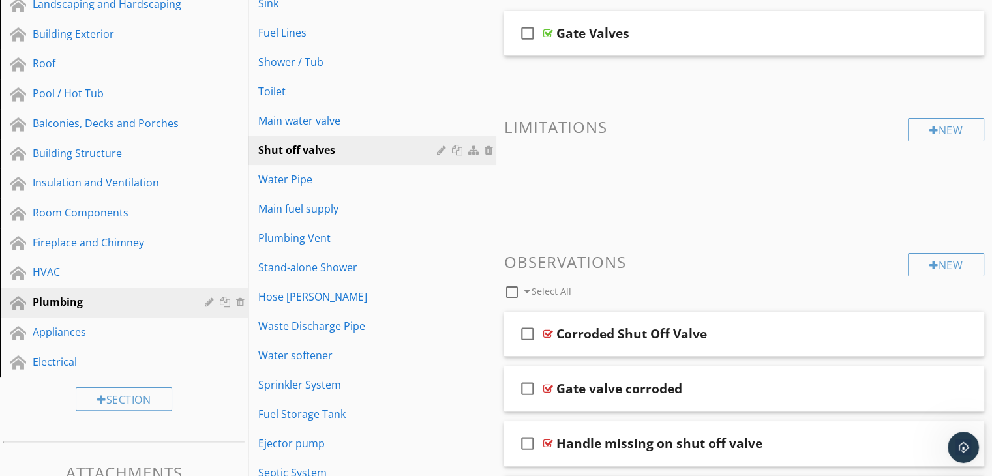
scroll to position [130, 0]
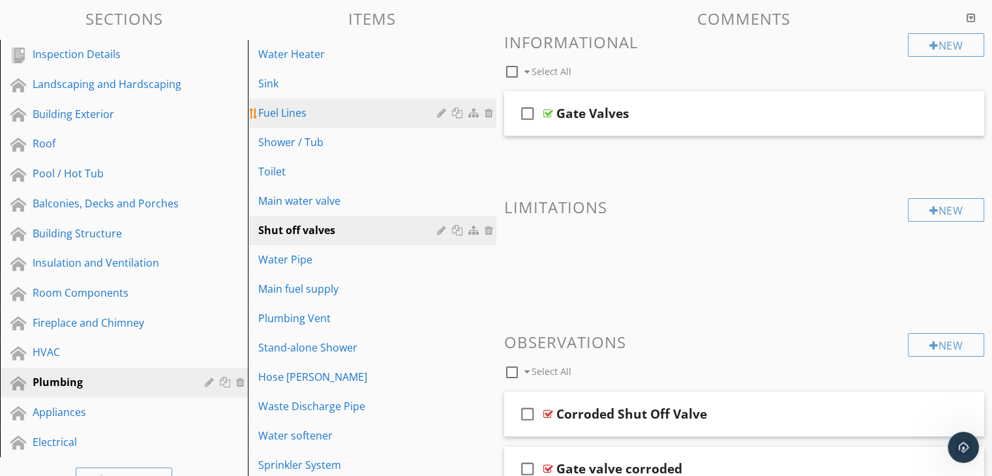
click at [342, 114] on div "Fuel Lines" at bounding box center [349, 113] width 182 height 16
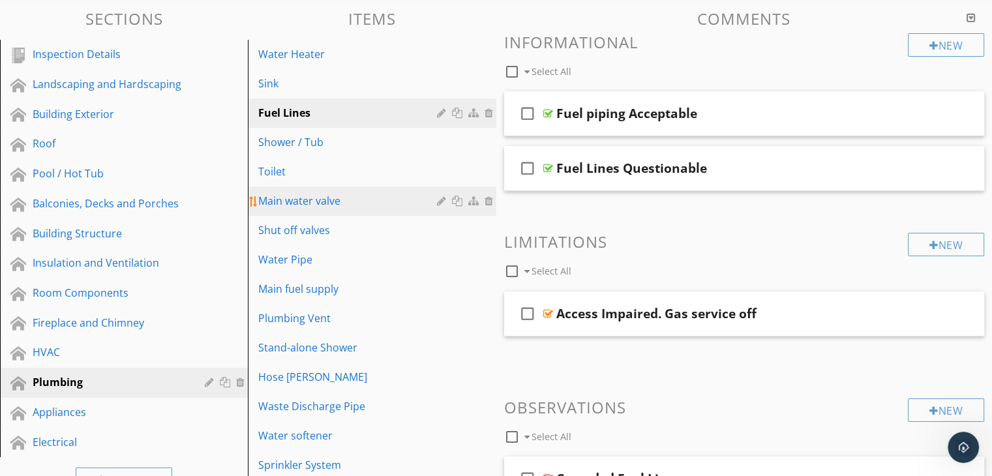
click at [342, 207] on div "Main water valve" at bounding box center [349, 201] width 182 height 16
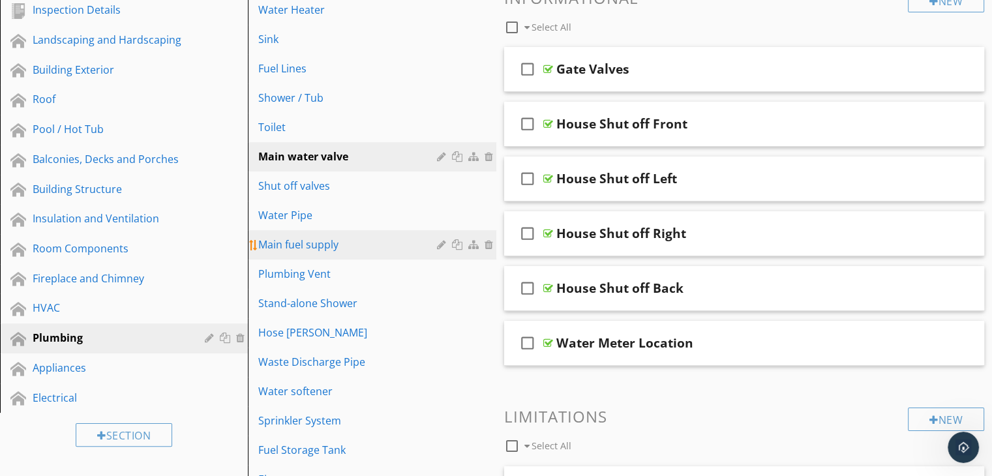
scroll to position [196, 0]
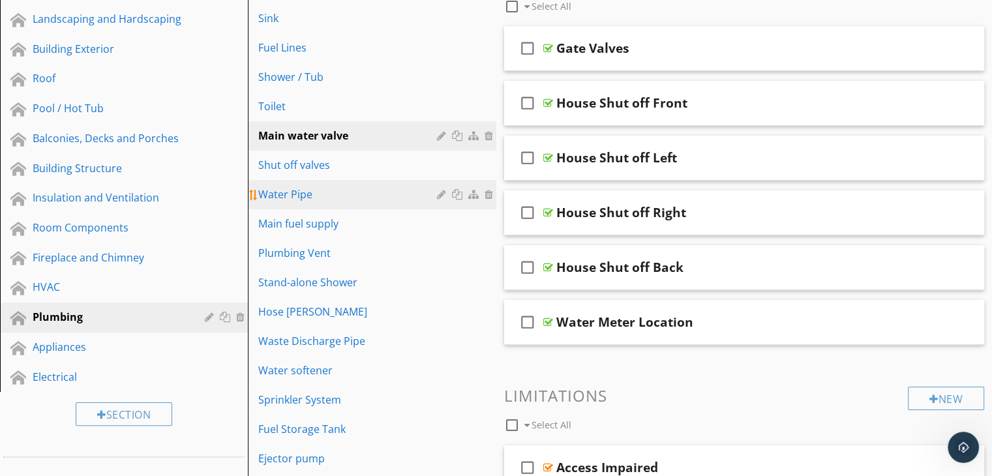
click at [344, 192] on div "Water Pipe" at bounding box center [349, 194] width 182 height 16
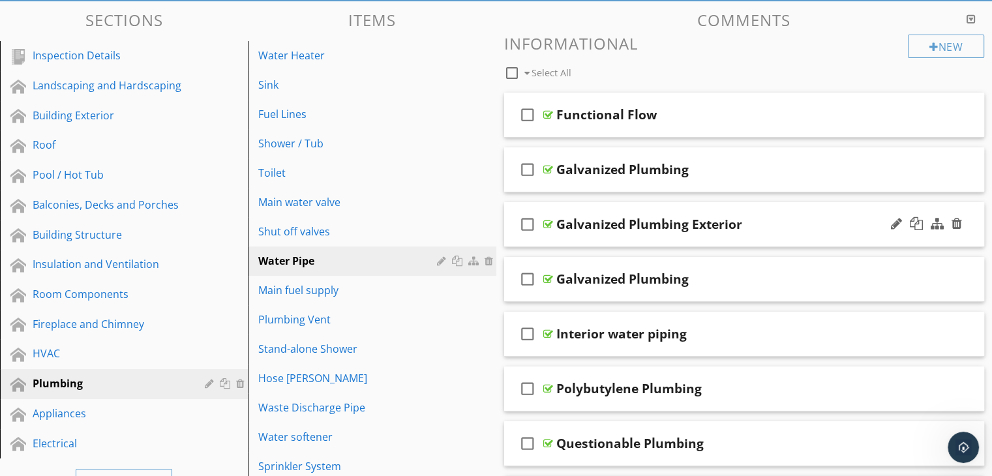
scroll to position [65, 0]
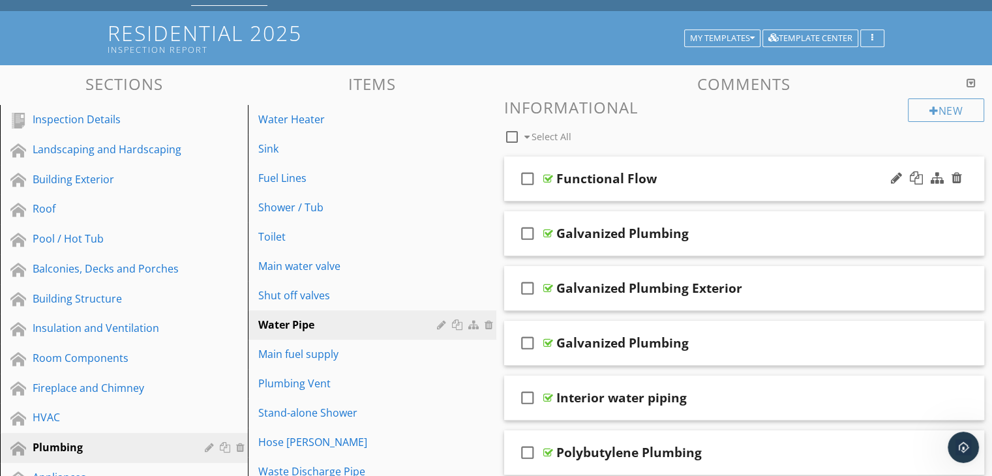
click at [647, 190] on div "check_box_outline_blank Functional Flow" at bounding box center [744, 178] width 481 height 45
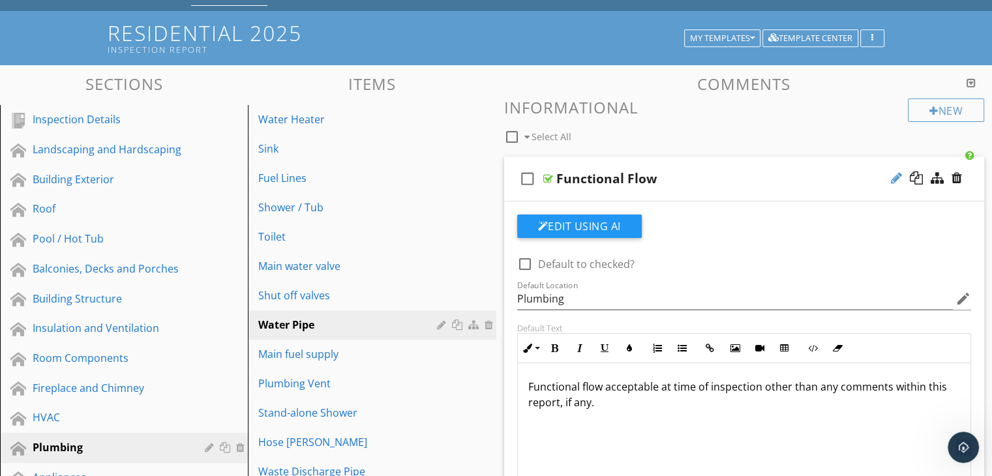
click at [891, 175] on div at bounding box center [896, 177] width 11 height 13
type input "Functional Flow Acceptable"
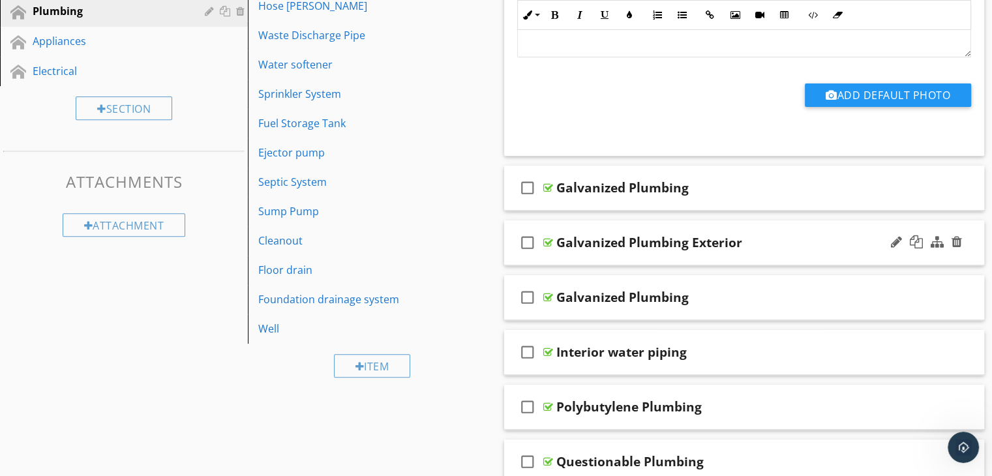
scroll to position [522, 0]
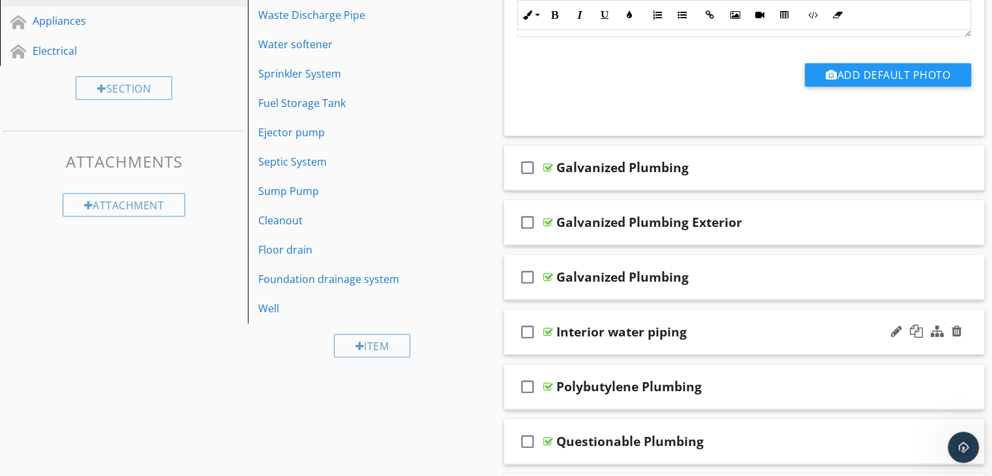
click at [711, 342] on div "check_box_outline_blank Interior water piping" at bounding box center [744, 332] width 481 height 45
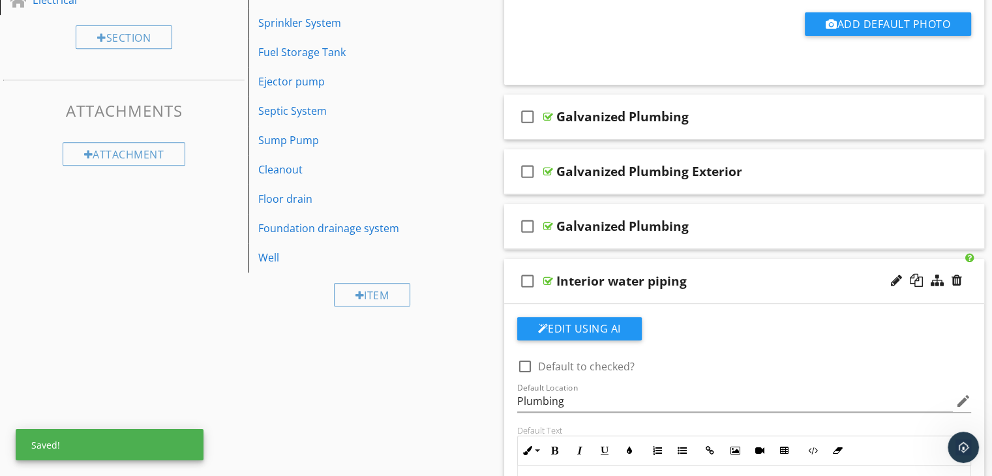
scroll to position [652, 0]
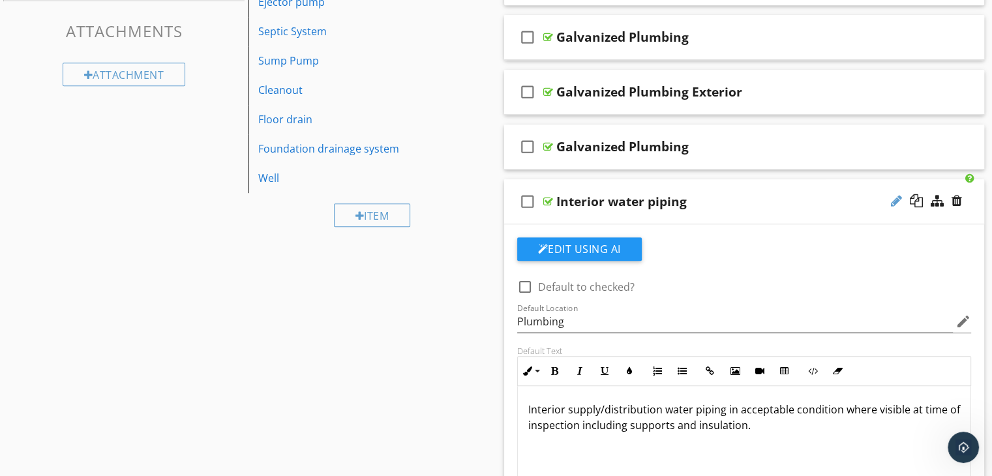
click at [892, 196] on div at bounding box center [896, 200] width 11 height 13
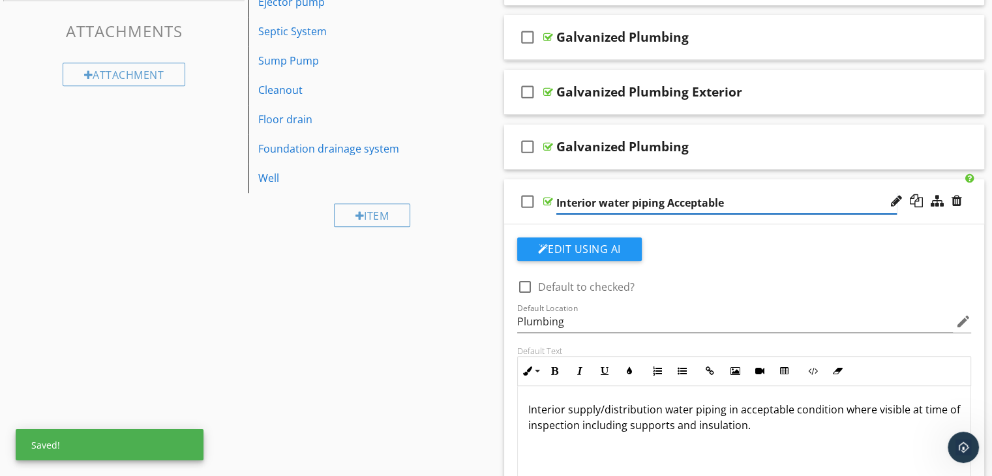
click at [608, 201] on input "Interior water piping Acceptable" at bounding box center [726, 203] width 340 height 22
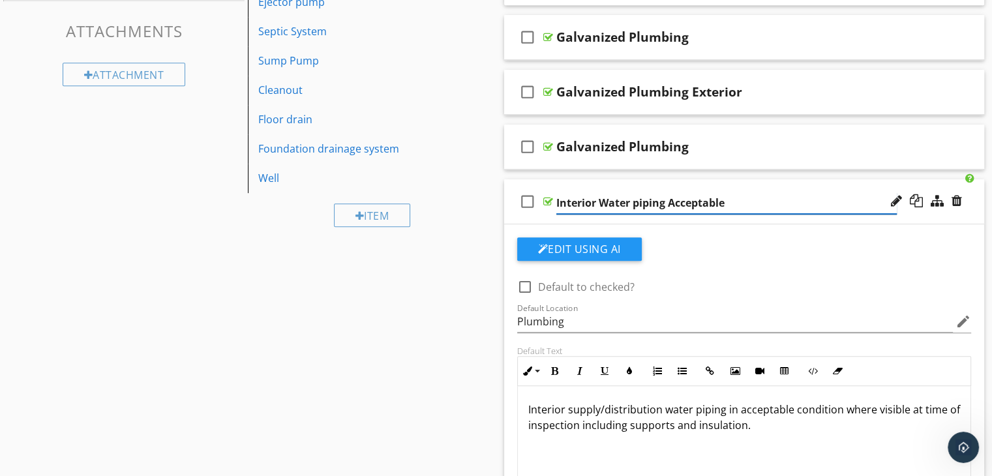
click at [640, 200] on input "Interior Water piping Acceptable" at bounding box center [726, 203] width 340 height 22
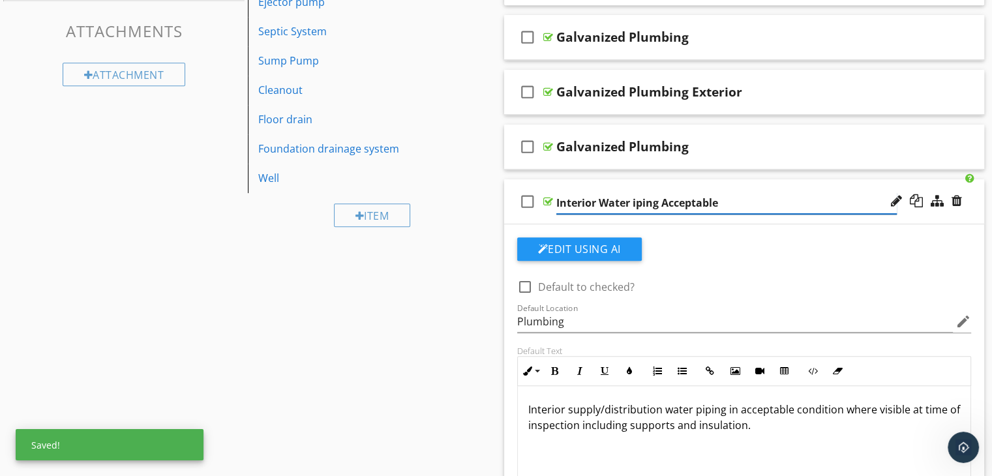
type input "Interior Water Piping Acceptable"
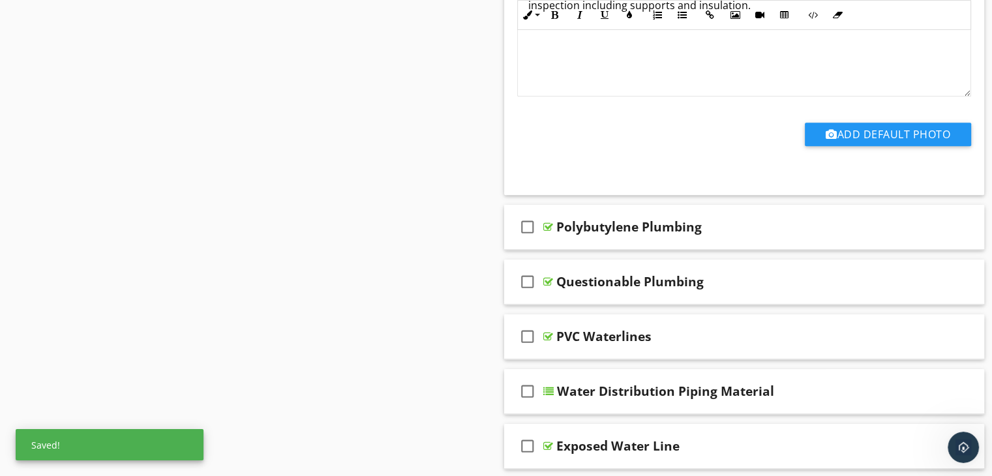
scroll to position [1108, 0]
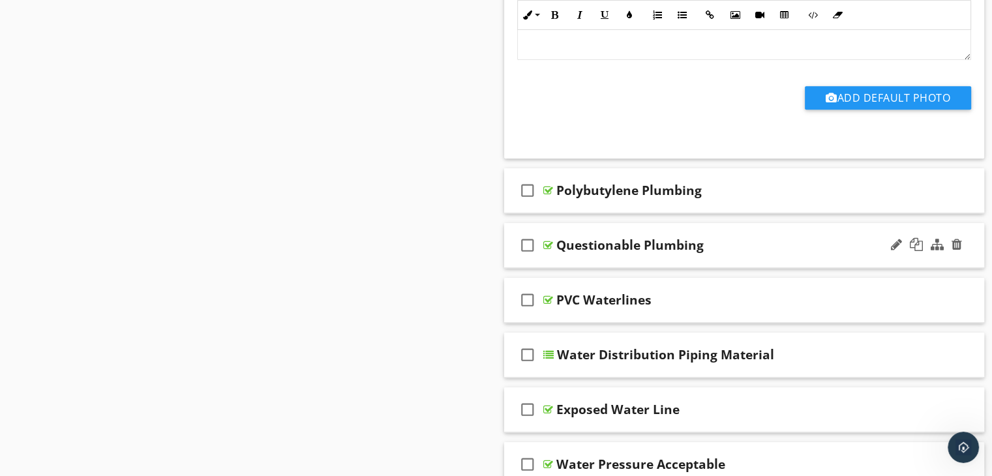
click at [644, 256] on div "check_box_outline_blank Questionable Plumbing" at bounding box center [744, 245] width 481 height 45
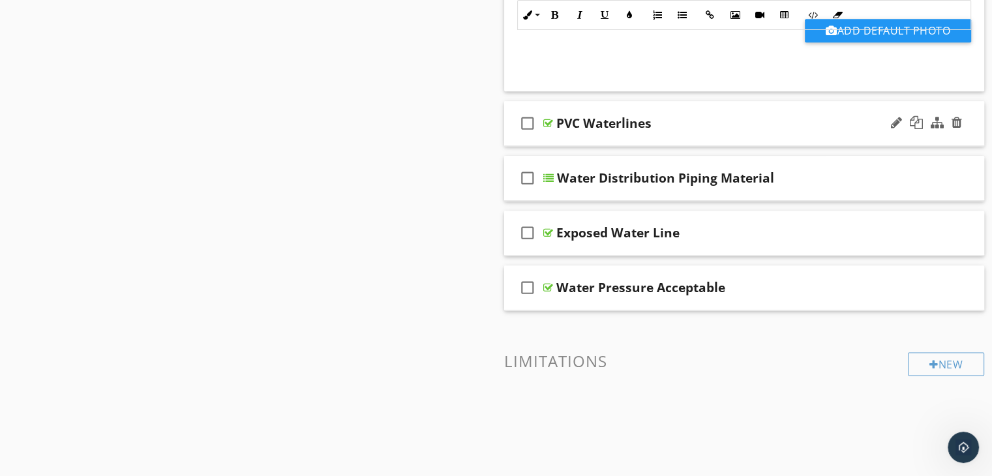
scroll to position [1695, 0]
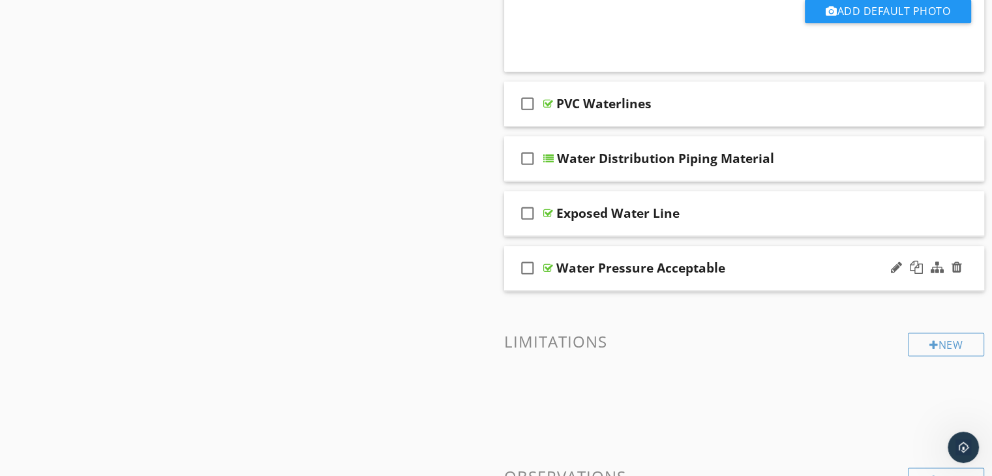
click at [721, 281] on div "check_box_outline_blank Water Pressure Acceptable" at bounding box center [744, 268] width 481 height 45
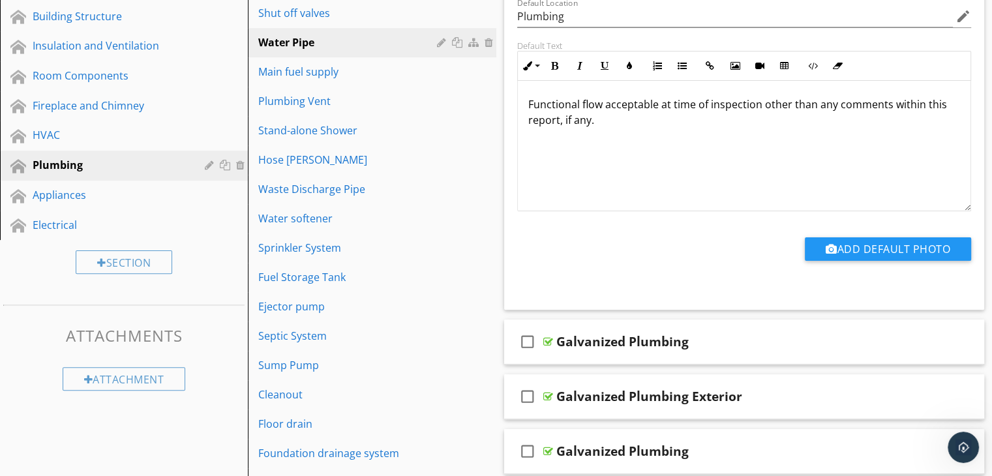
scroll to position [326, 0]
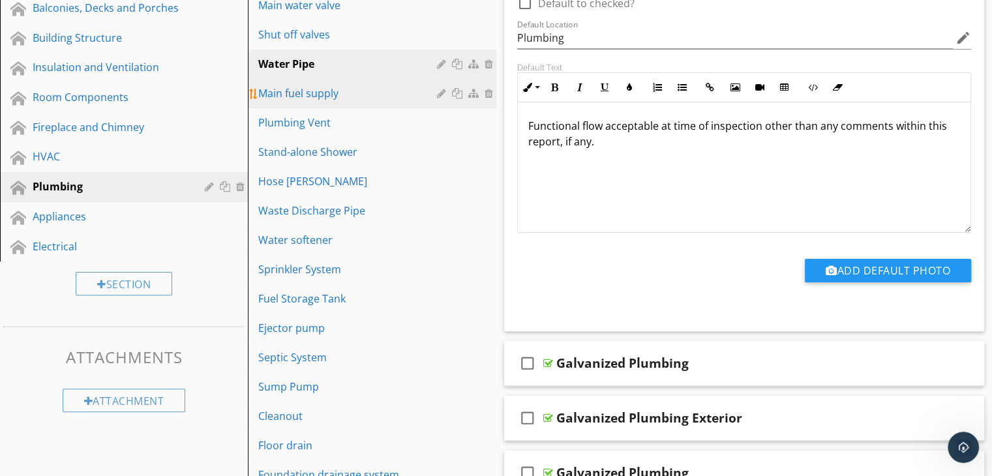
click at [312, 93] on div "Main fuel supply" at bounding box center [349, 93] width 182 height 16
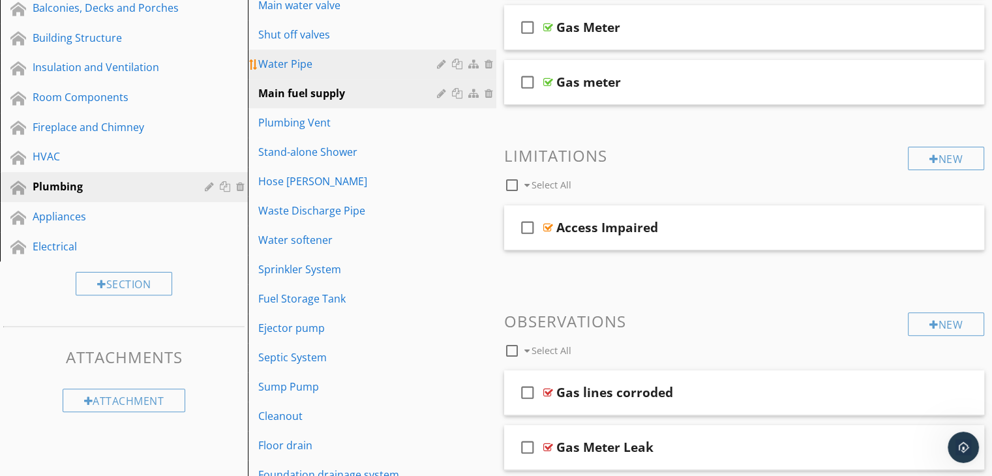
click at [321, 64] on div "Water Pipe" at bounding box center [349, 64] width 182 height 16
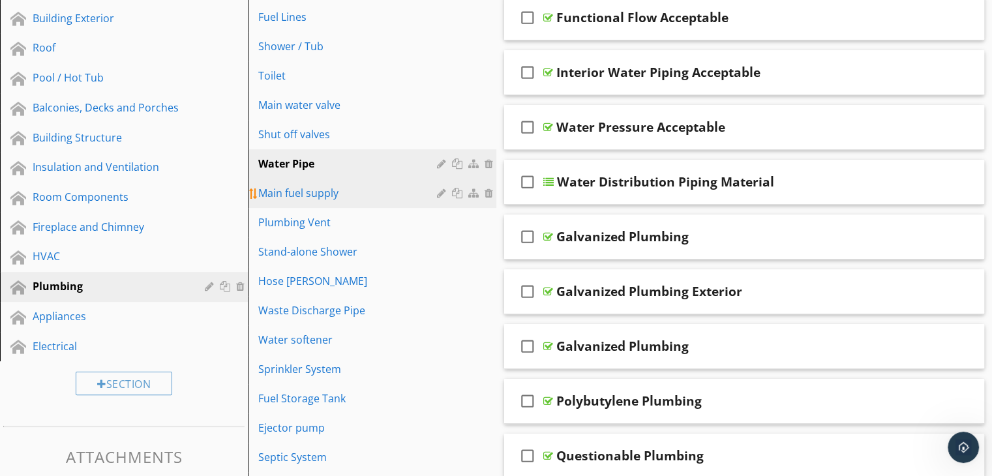
scroll to position [196, 0]
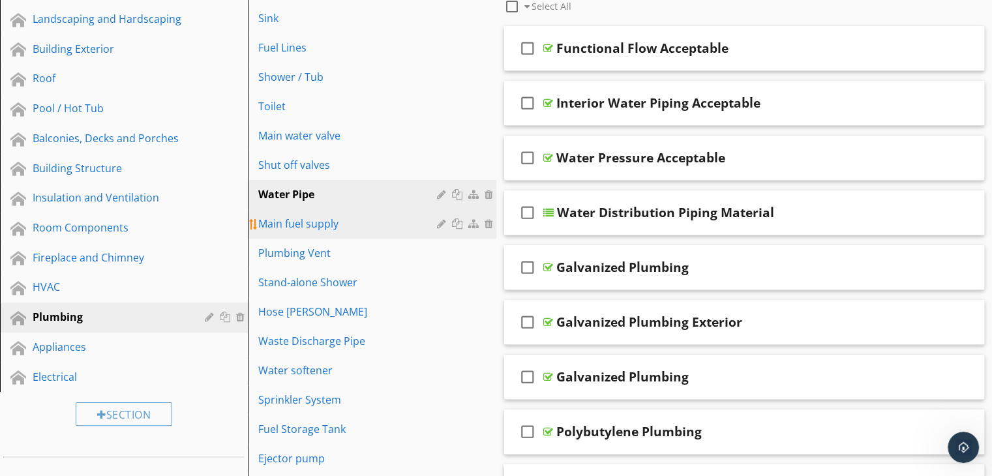
click at [337, 230] on div "Main fuel supply" at bounding box center [349, 224] width 182 height 16
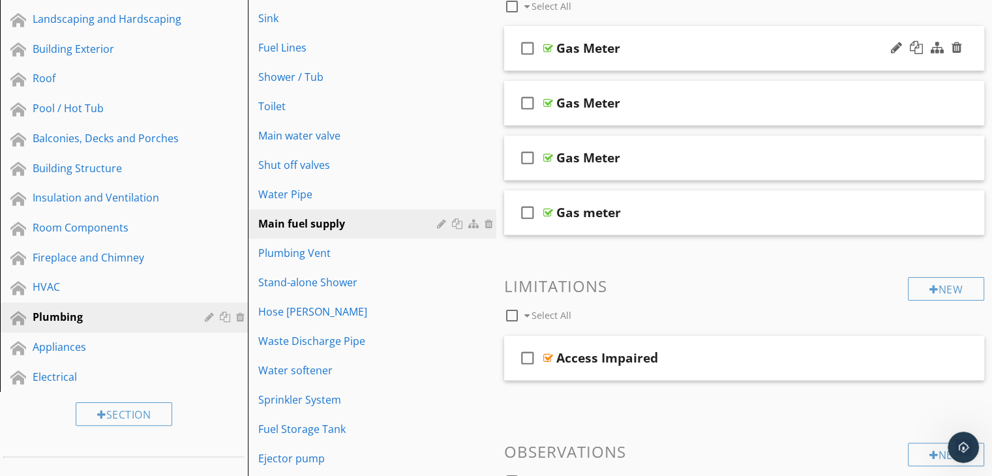
click at [655, 63] on div "check_box_outline_blank Gas Meter" at bounding box center [744, 48] width 481 height 45
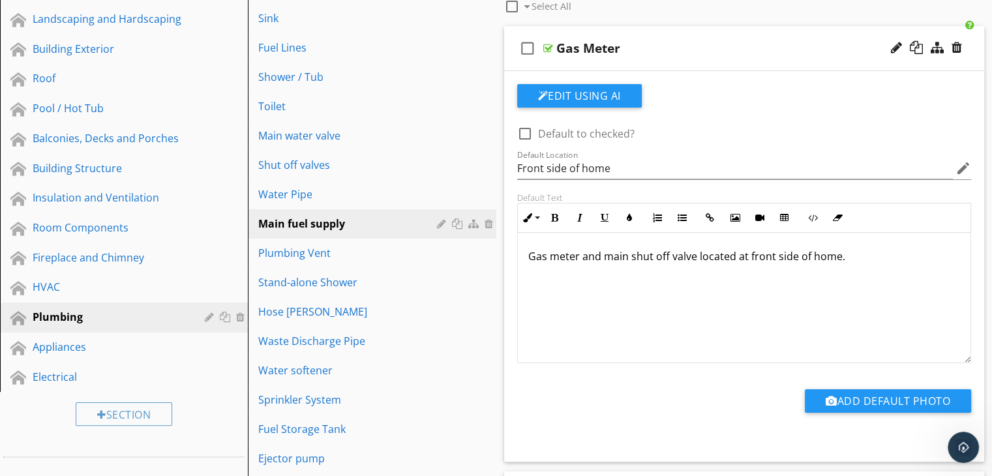
click at [888, 45] on div at bounding box center [926, 48] width 76 height 31
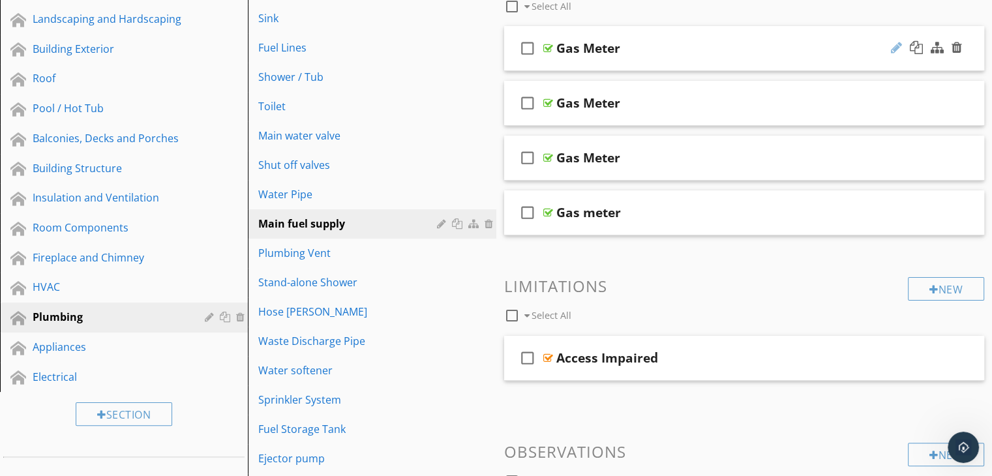
click at [894, 44] on div at bounding box center [896, 47] width 11 height 13
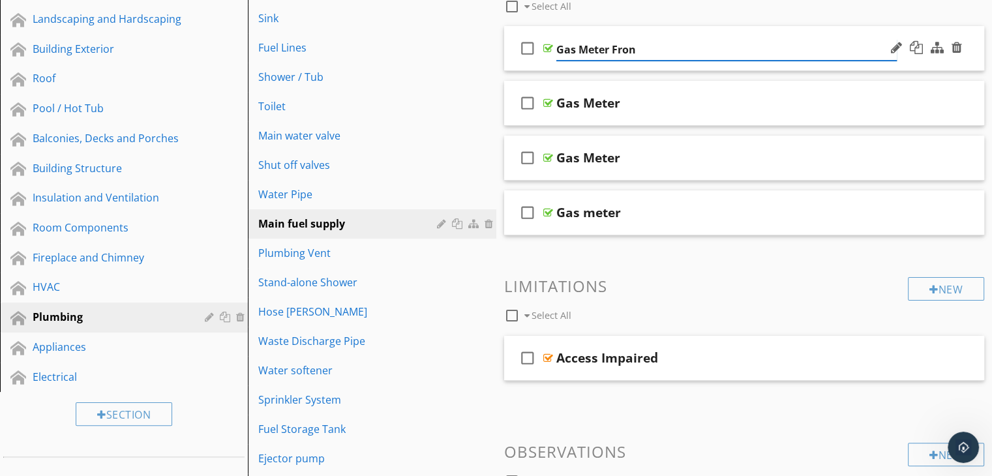
type input "Gas Meter Front"
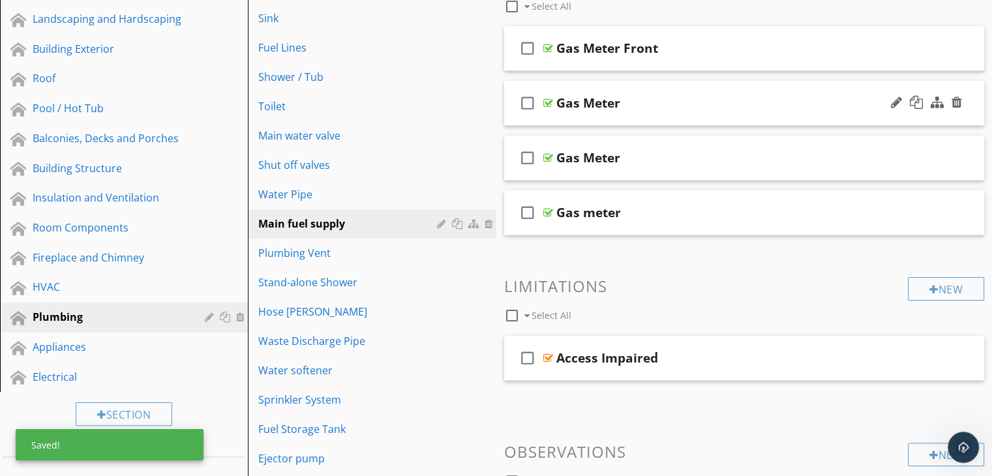
click at [710, 119] on div "check_box_outline_blank Gas Meter" at bounding box center [744, 103] width 481 height 45
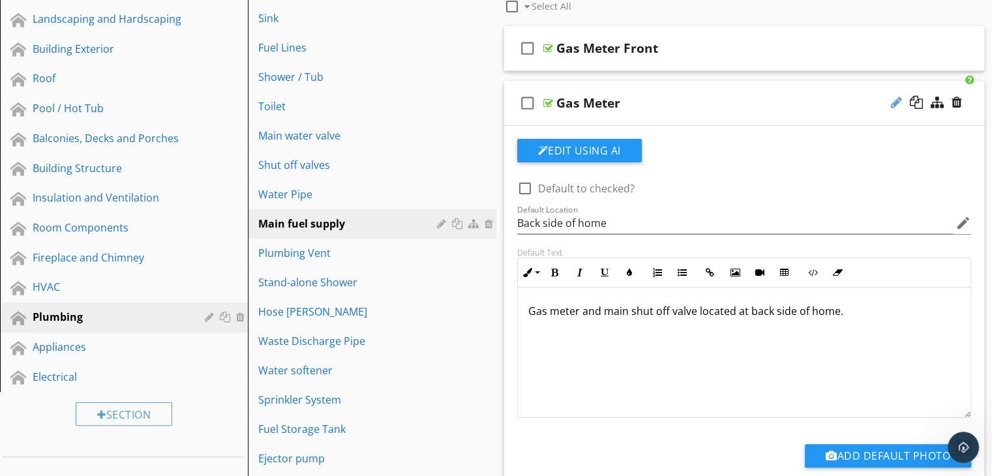
click at [893, 100] on div at bounding box center [896, 102] width 11 height 13
type input "Gas Meter Back"
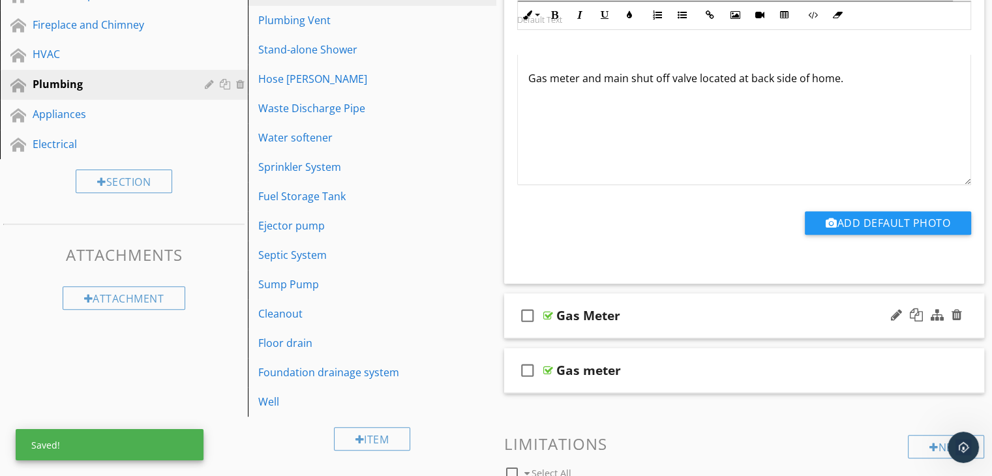
scroll to position [456, 0]
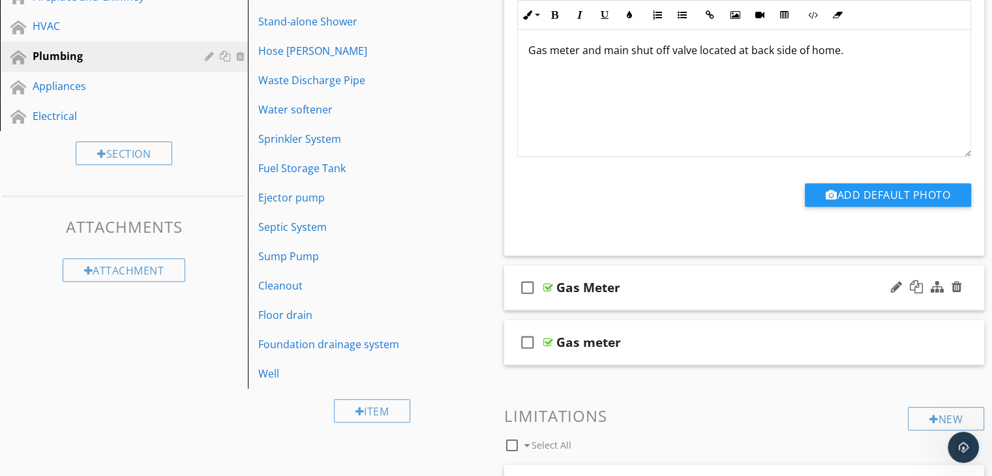
click at [854, 305] on div "check_box_outline_blank Gas Meter" at bounding box center [744, 287] width 481 height 45
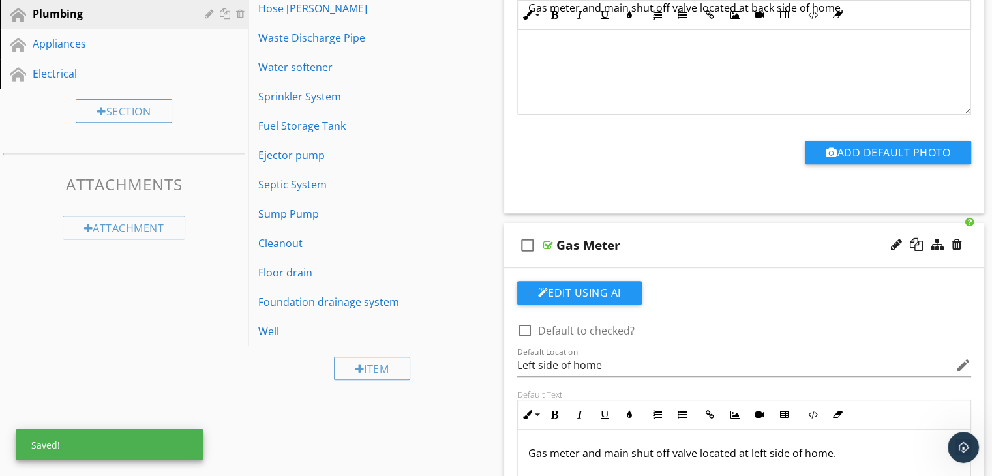
scroll to position [522, 0]
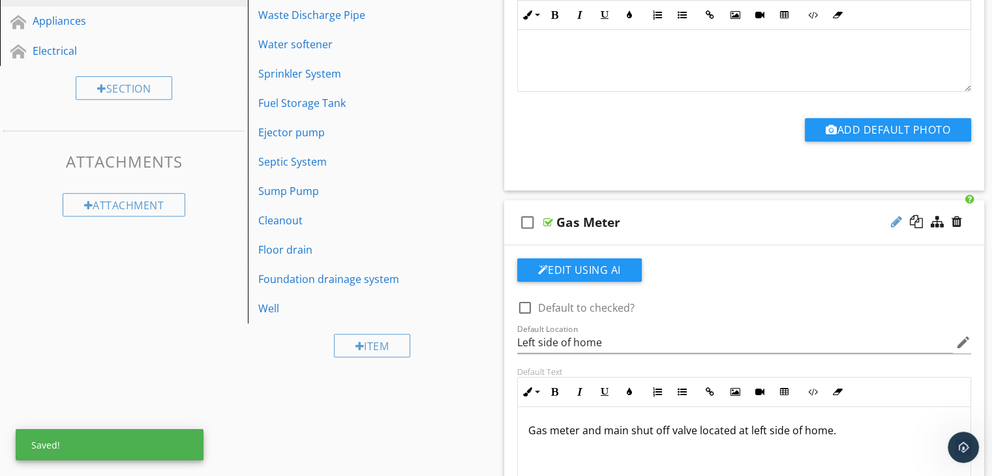
click at [893, 216] on div at bounding box center [896, 221] width 11 height 13
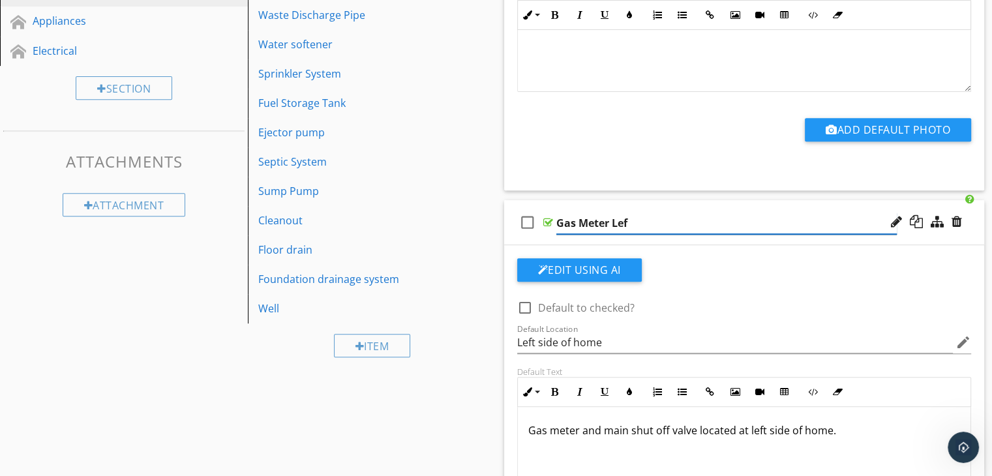
type input "Gas Meter Left"
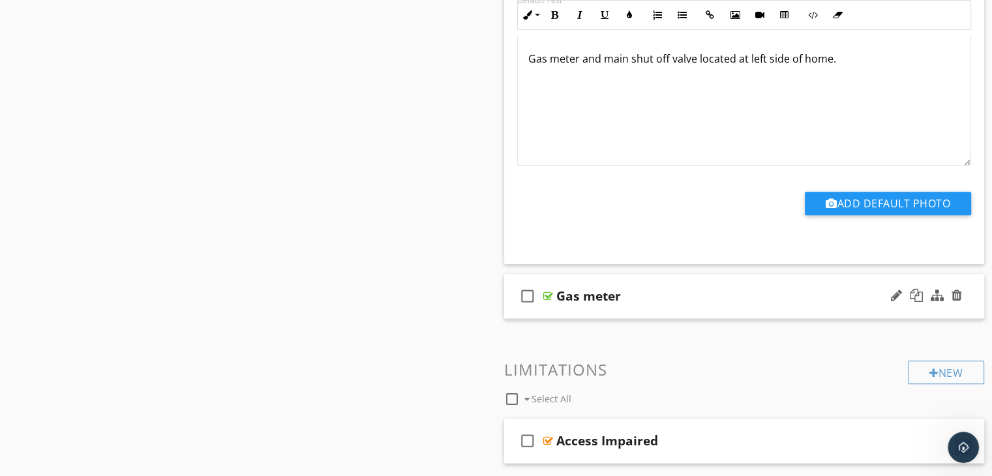
scroll to position [913, 0]
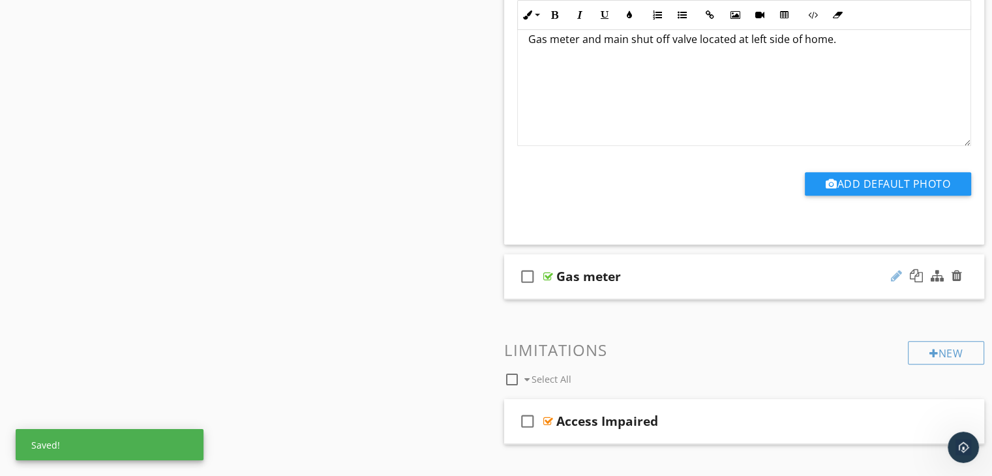
click at [893, 274] on div at bounding box center [896, 275] width 11 height 13
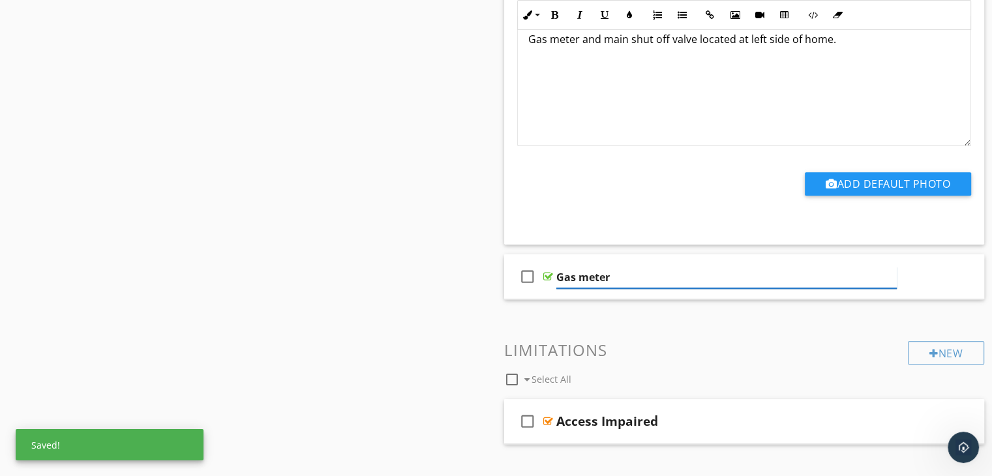
scroll to position [978, 0]
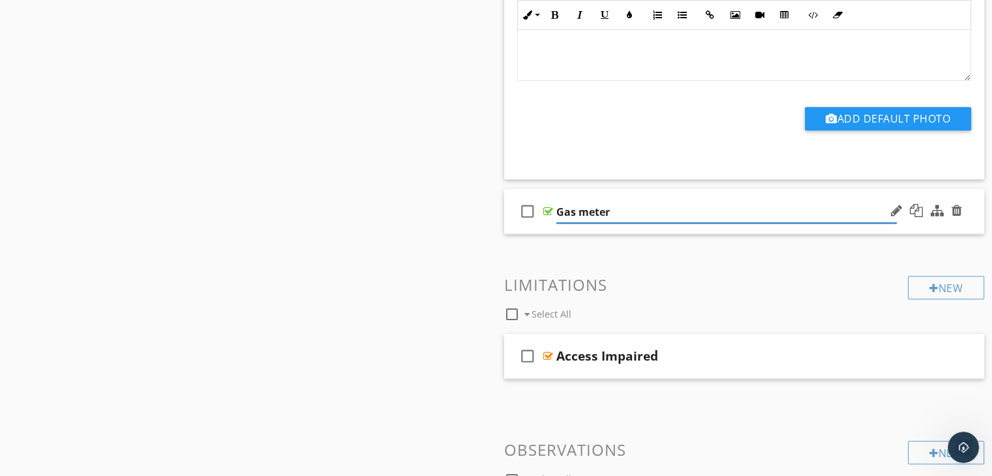
click at [714, 231] on div "check_box_outline_blank Gas meter" at bounding box center [744, 211] width 481 height 45
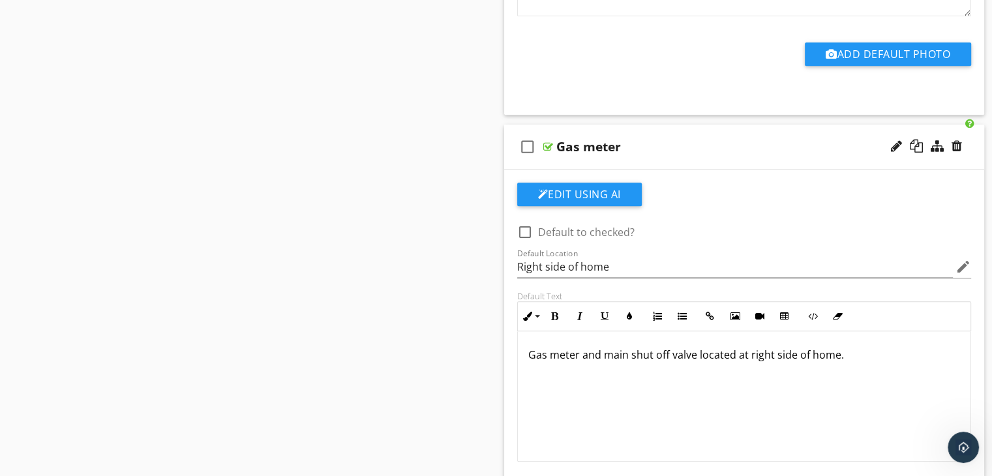
scroll to position [1043, 0]
click at [895, 143] on div at bounding box center [896, 145] width 11 height 13
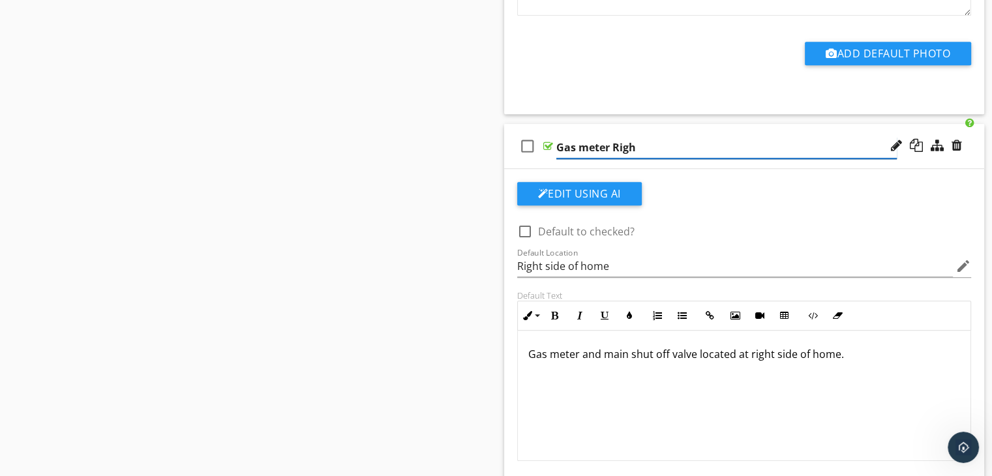
type input "Gas meter Right"
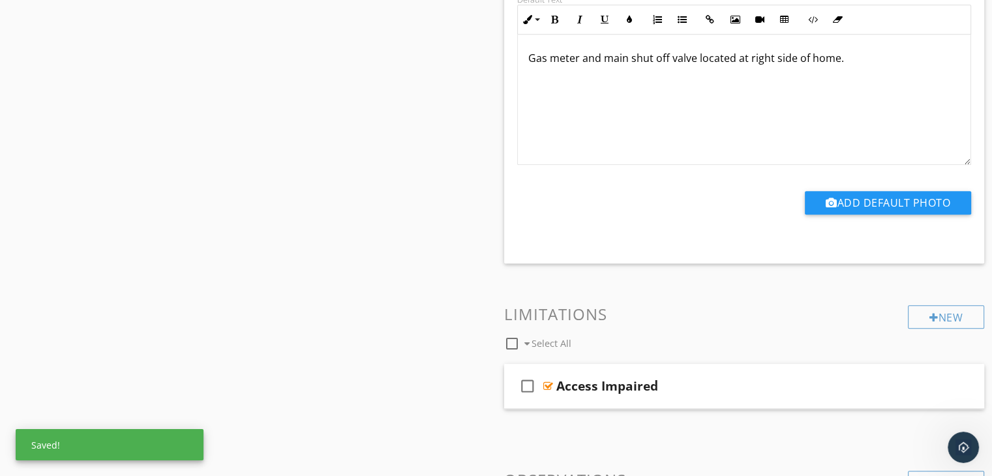
scroll to position [1435, 0]
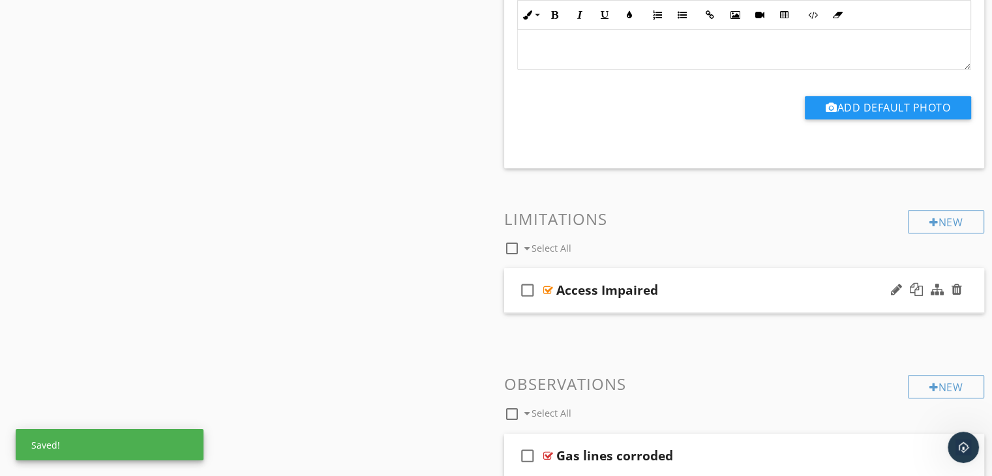
click at [616, 306] on div "check_box_outline_blank Access Impaired" at bounding box center [744, 290] width 481 height 45
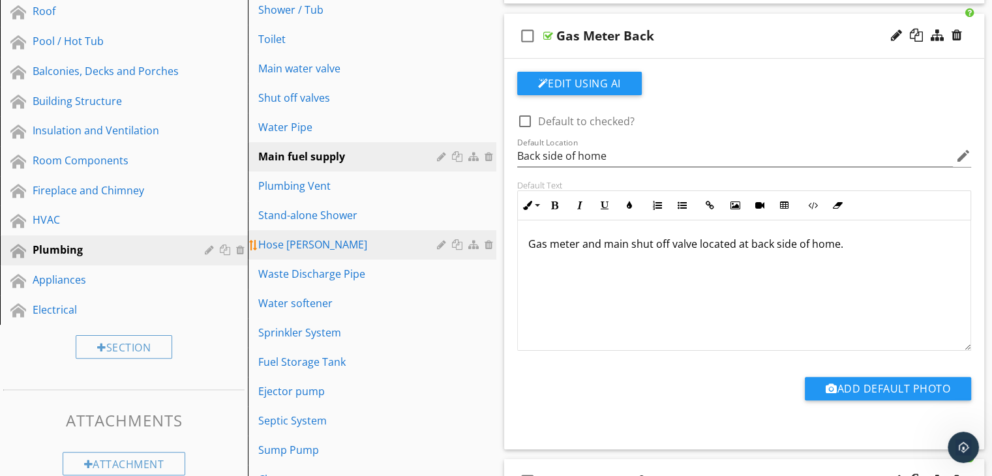
scroll to position [261, 0]
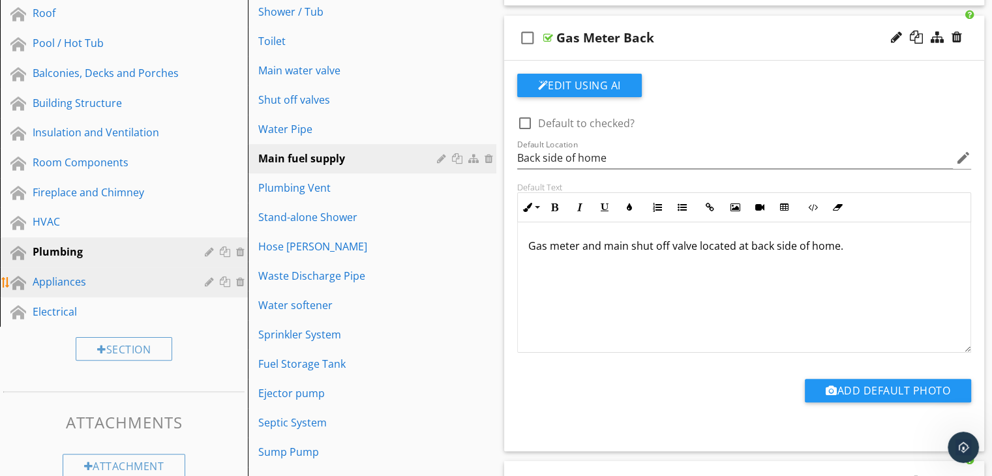
click at [91, 276] on div "Appliances" at bounding box center [109, 282] width 153 height 16
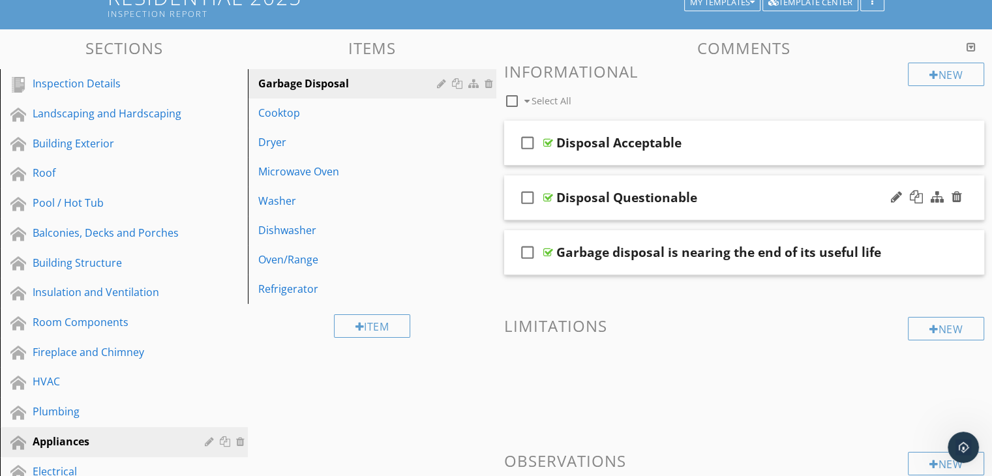
scroll to position [130, 0]
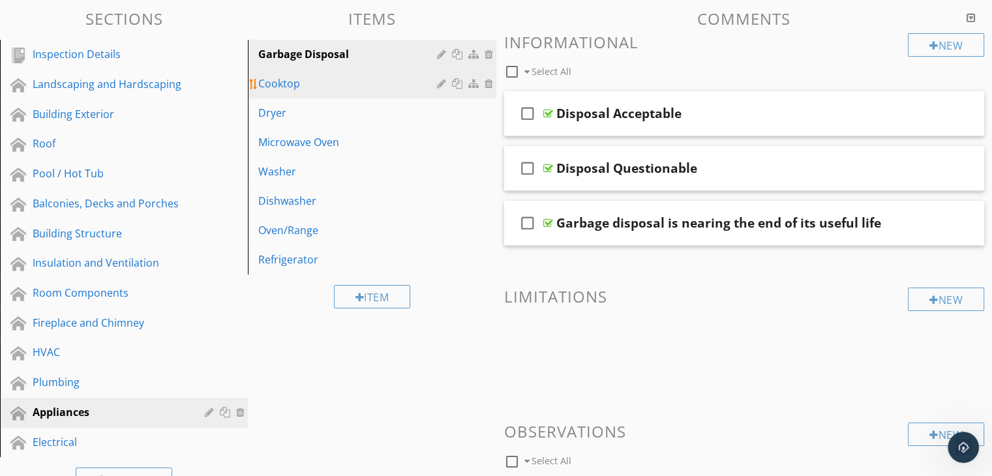
click at [321, 83] on div "Cooktop" at bounding box center [349, 84] width 182 height 16
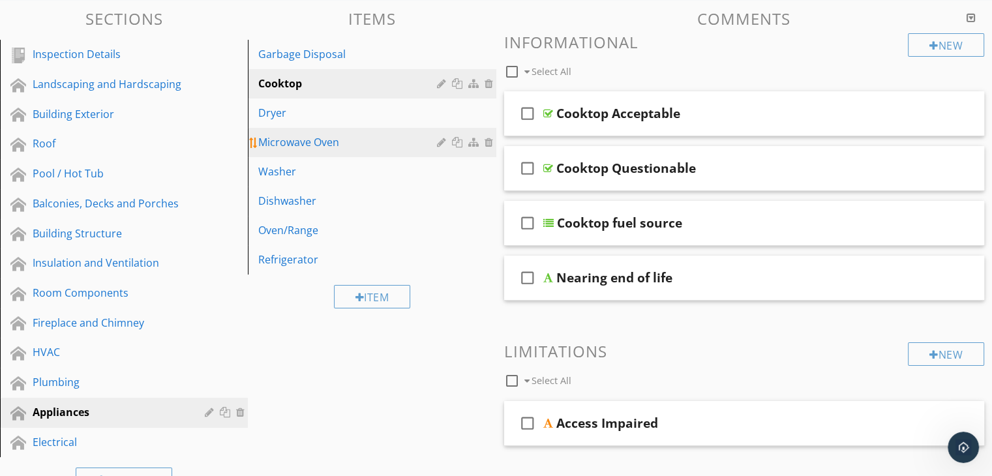
click at [323, 144] on div "Microwave Oven" at bounding box center [349, 142] width 182 height 16
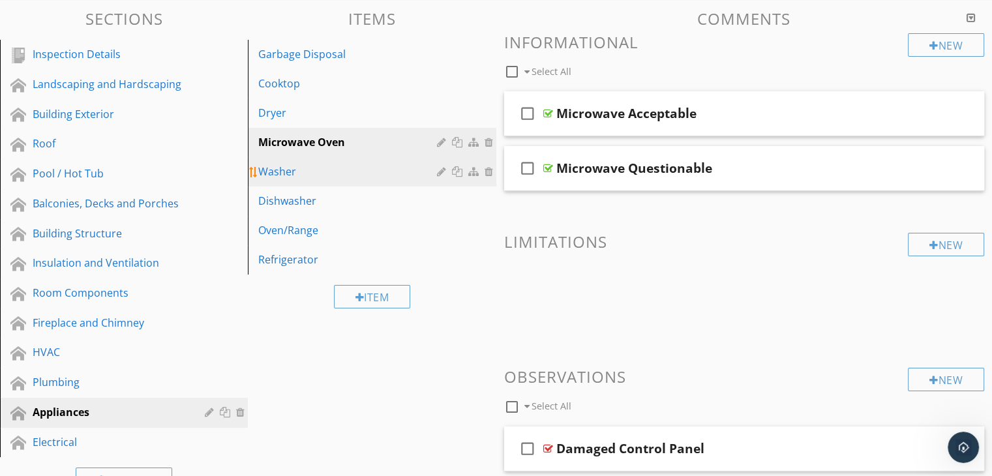
click at [303, 167] on div "Washer" at bounding box center [349, 172] width 182 height 16
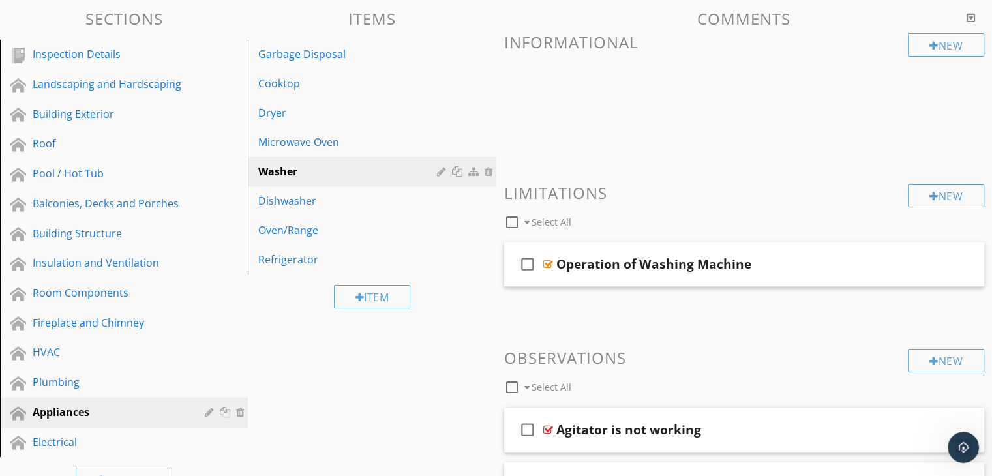
scroll to position [196, 0]
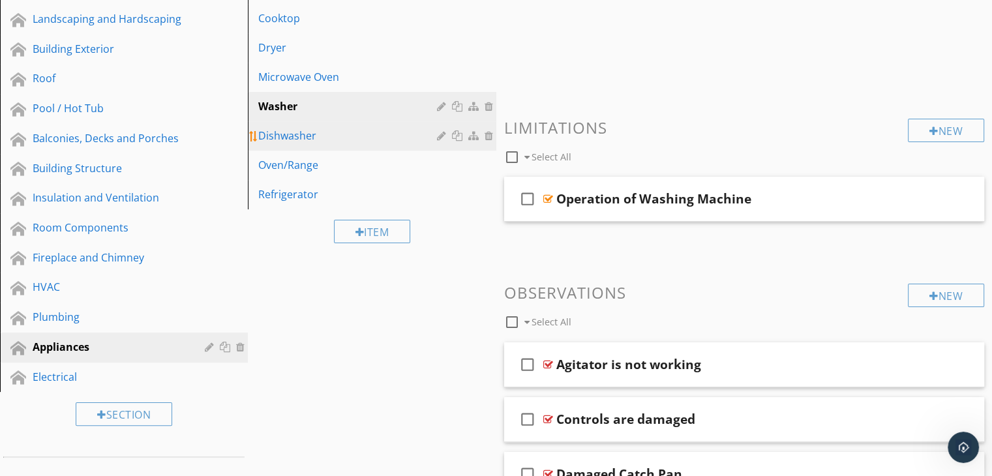
click at [299, 137] on div "Dishwasher" at bounding box center [349, 136] width 182 height 16
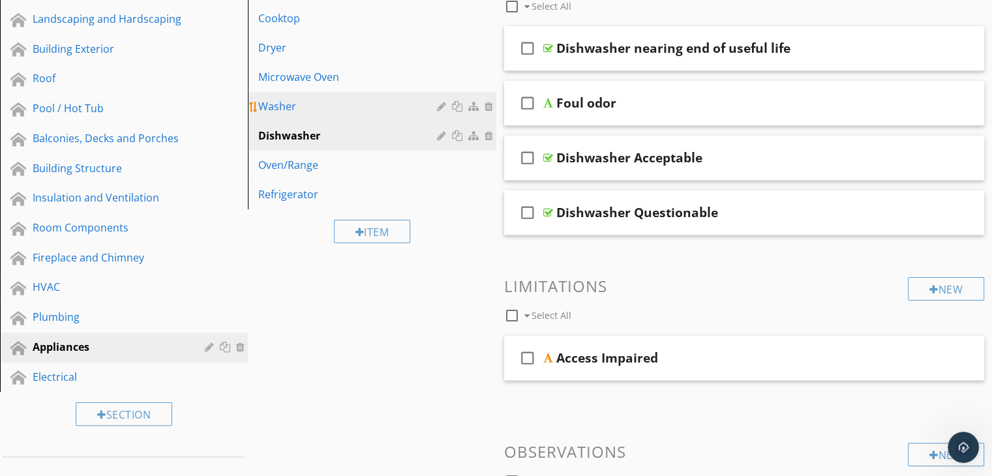
click at [333, 111] on div "Washer" at bounding box center [349, 106] width 182 height 16
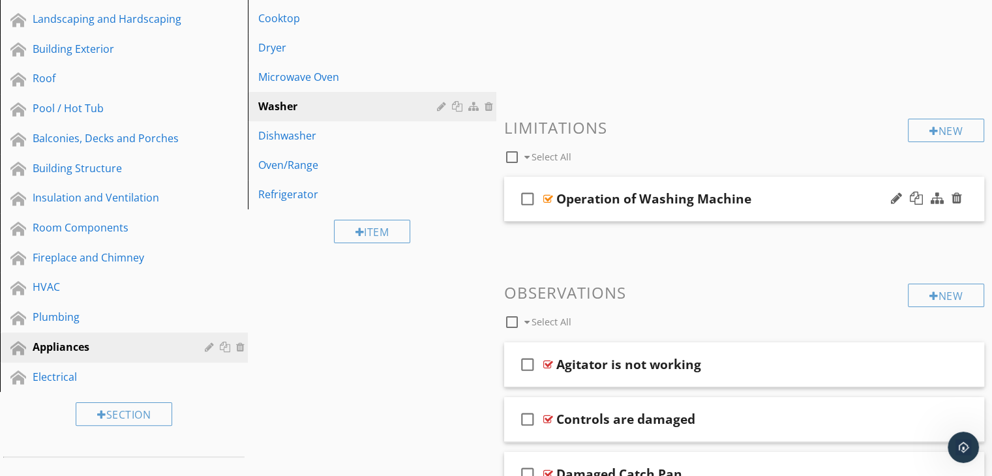
click at [632, 199] on div "Operation of Washing Machine" at bounding box center [653, 199] width 195 height 16
click at [819, 218] on div "check_box_outline_blank Operation of Washing Machine" at bounding box center [744, 199] width 481 height 45
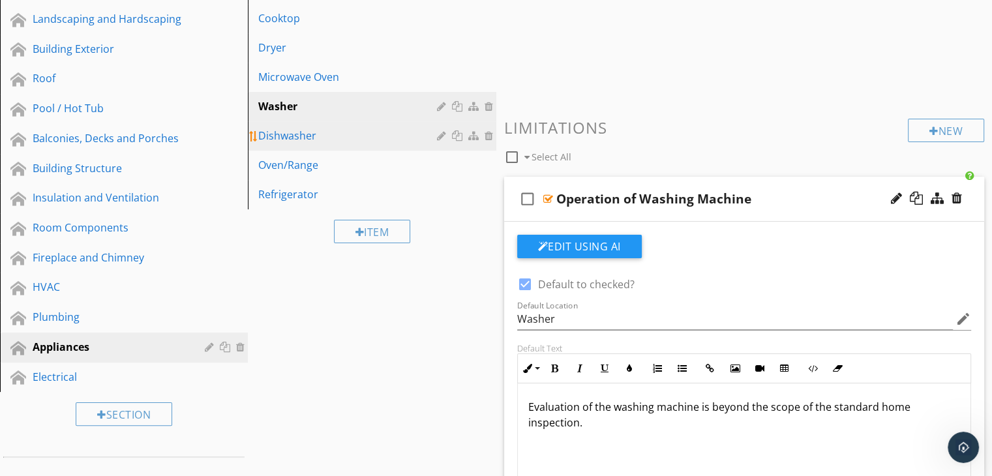
click at [321, 141] on div "Dishwasher" at bounding box center [349, 136] width 182 height 16
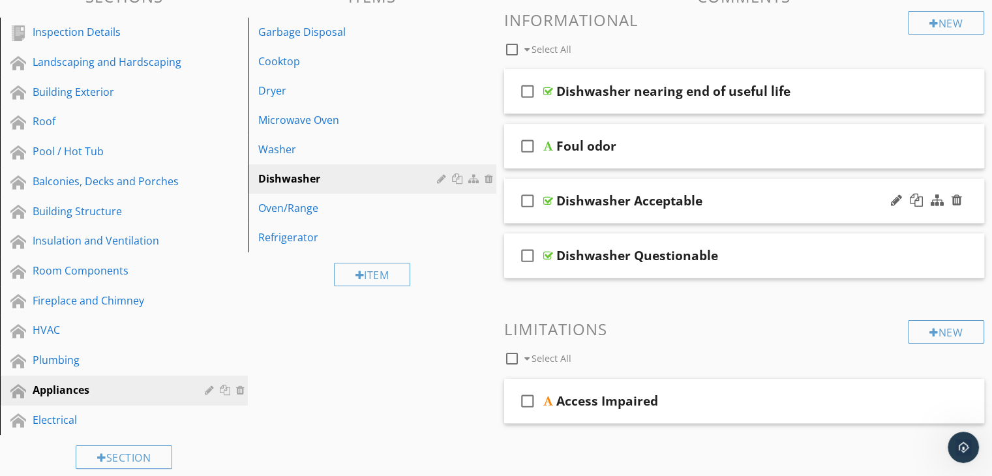
scroll to position [130, 0]
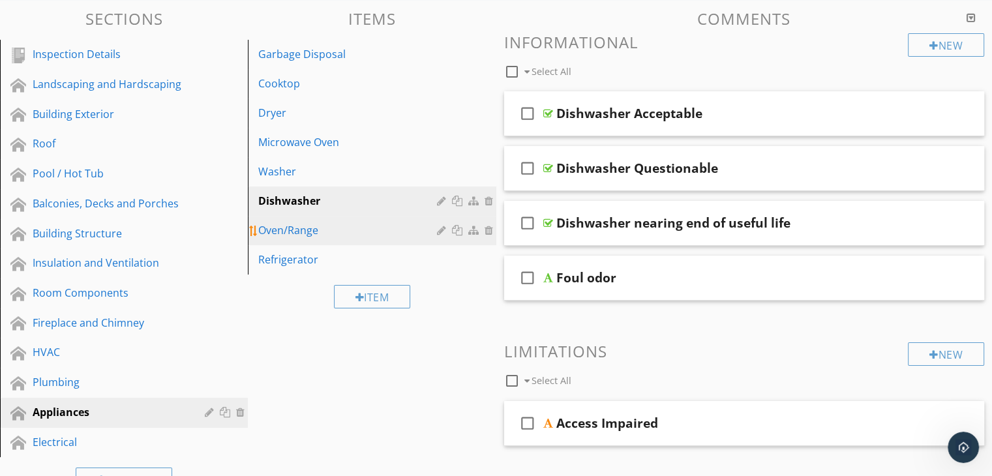
click at [327, 233] on div "Oven/Range" at bounding box center [349, 230] width 182 height 16
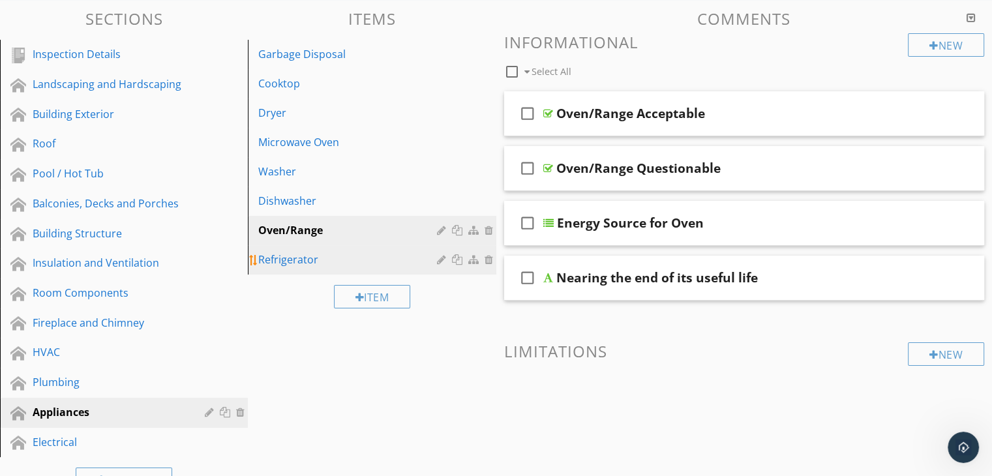
click at [348, 263] on div "Refrigerator" at bounding box center [349, 260] width 182 height 16
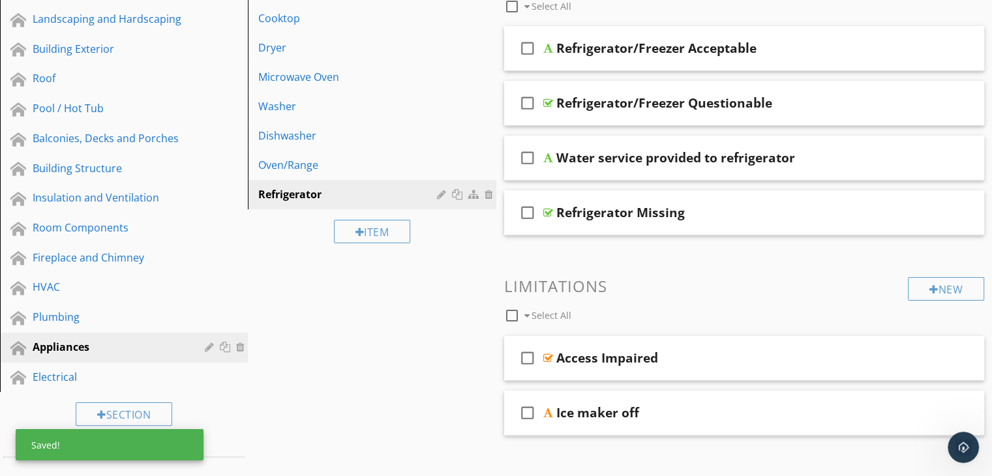
scroll to position [261, 0]
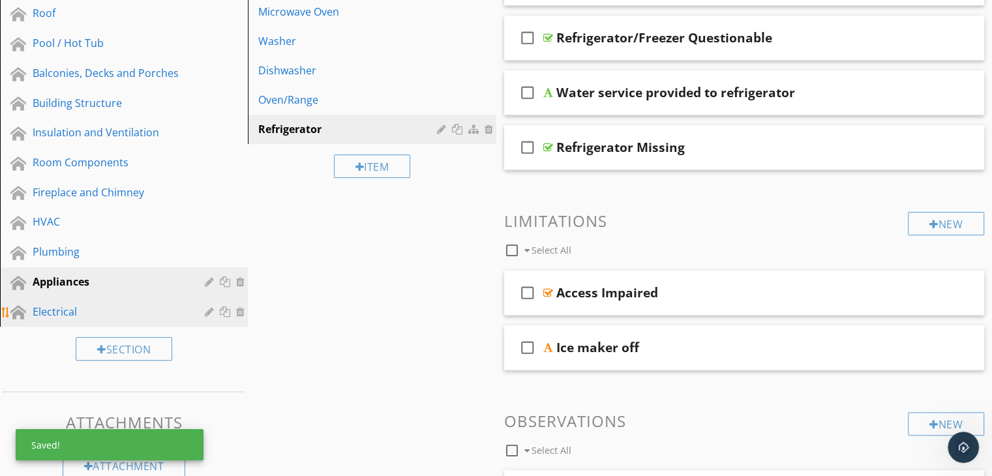
click at [102, 304] on div "Electrical" at bounding box center [109, 312] width 153 height 16
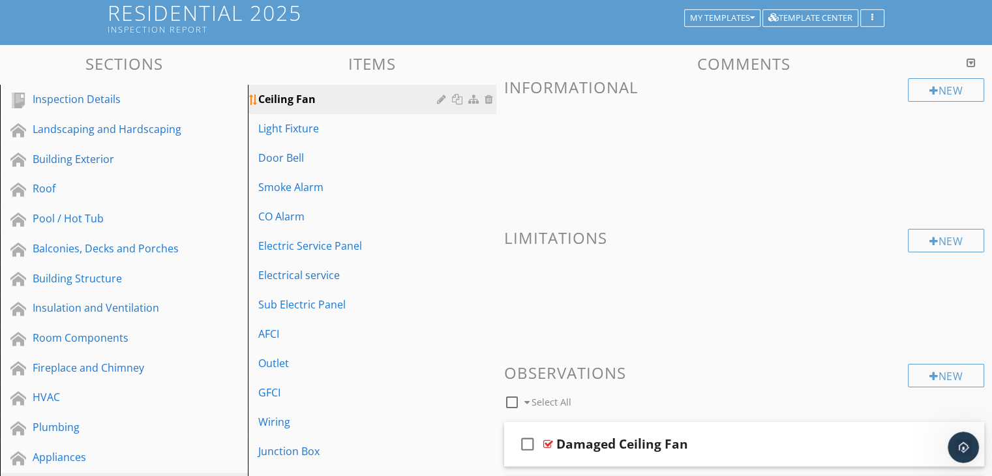
scroll to position [65, 0]
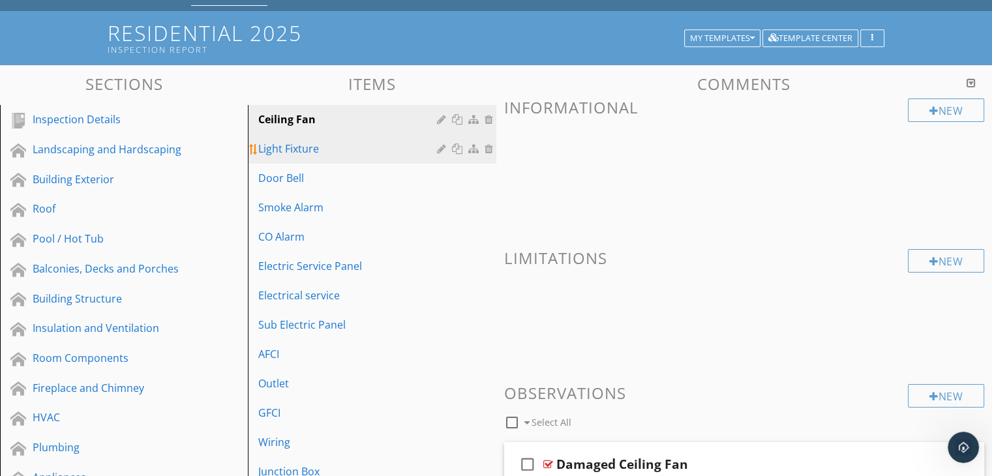
click at [349, 151] on div "Light Fixture" at bounding box center [349, 149] width 182 height 16
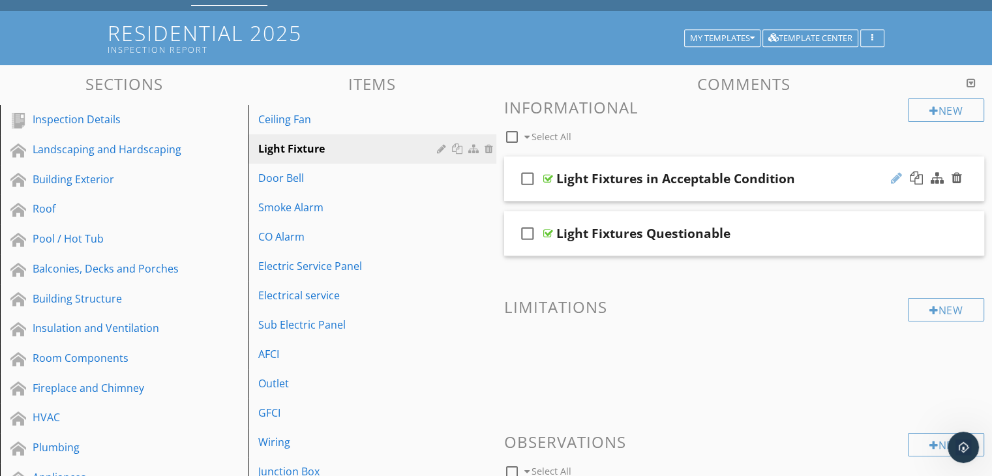
click at [897, 178] on div at bounding box center [896, 177] width 11 height 13
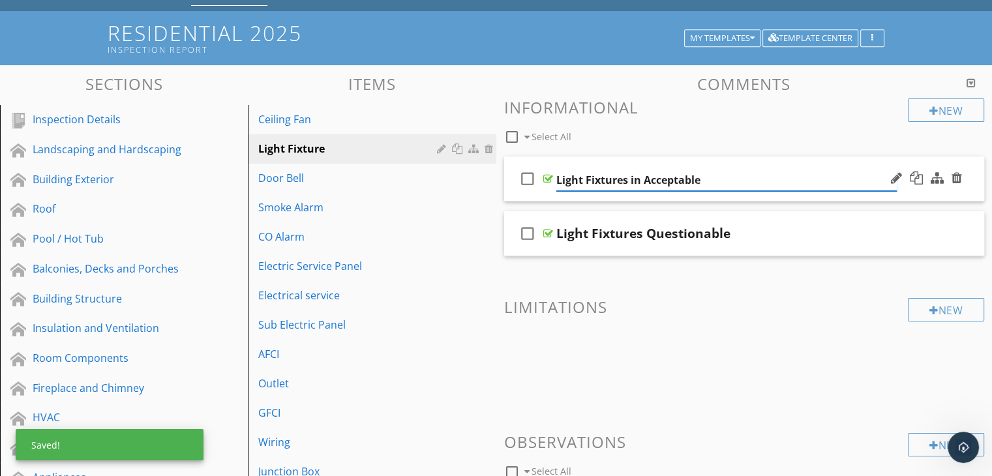
click at [644, 181] on input "Light Fixtures in Acceptable" at bounding box center [726, 181] width 340 height 22
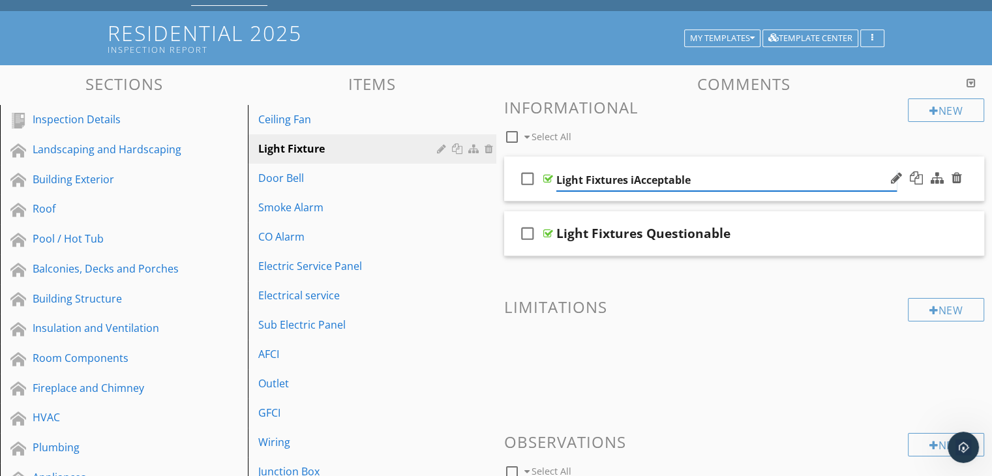
type input "Light Fixtures Acceptable"
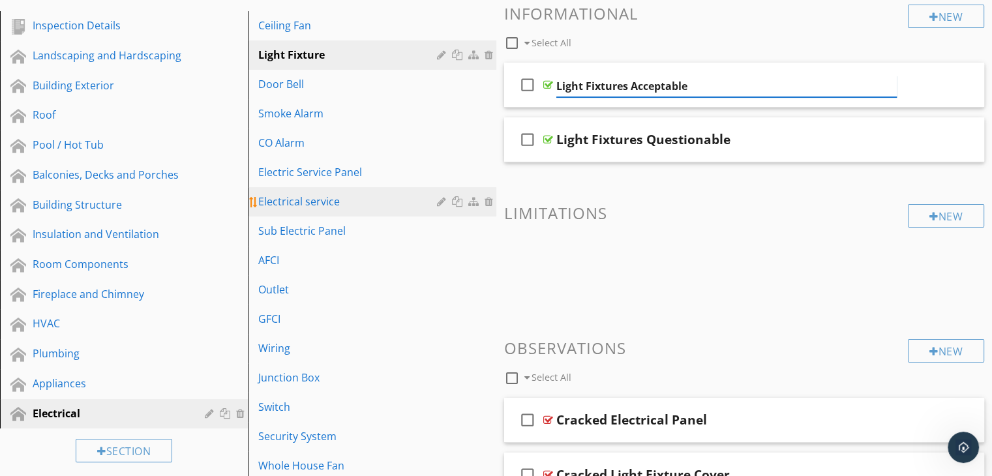
scroll to position [130, 0]
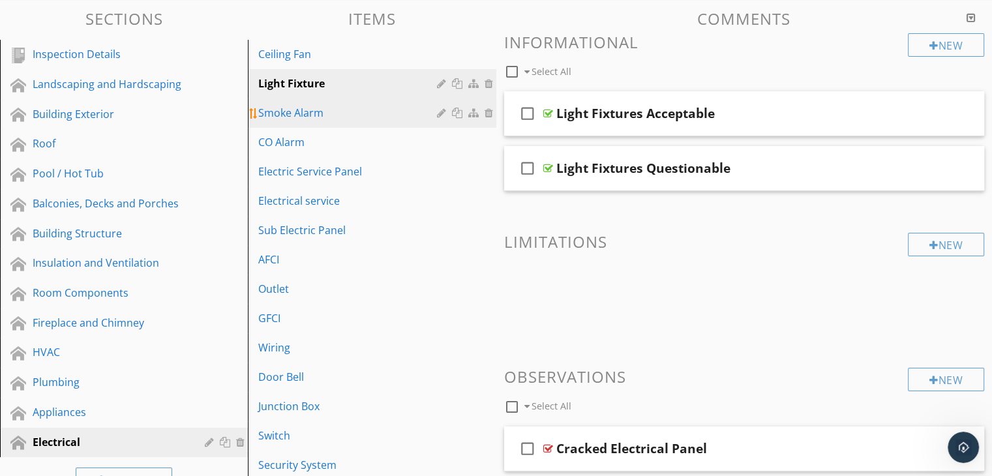
click at [340, 113] on div "Smoke Alarm" at bounding box center [349, 113] width 182 height 16
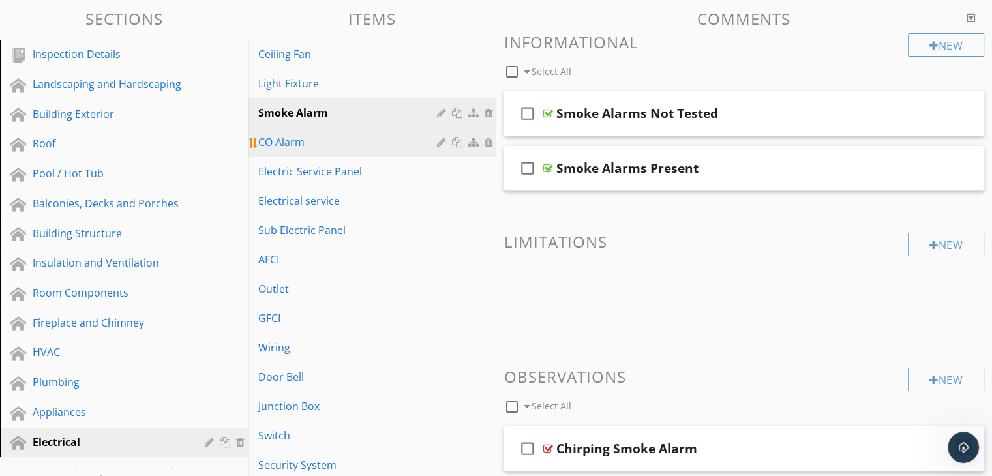
click at [309, 143] on div "CO Alarm" at bounding box center [349, 142] width 182 height 16
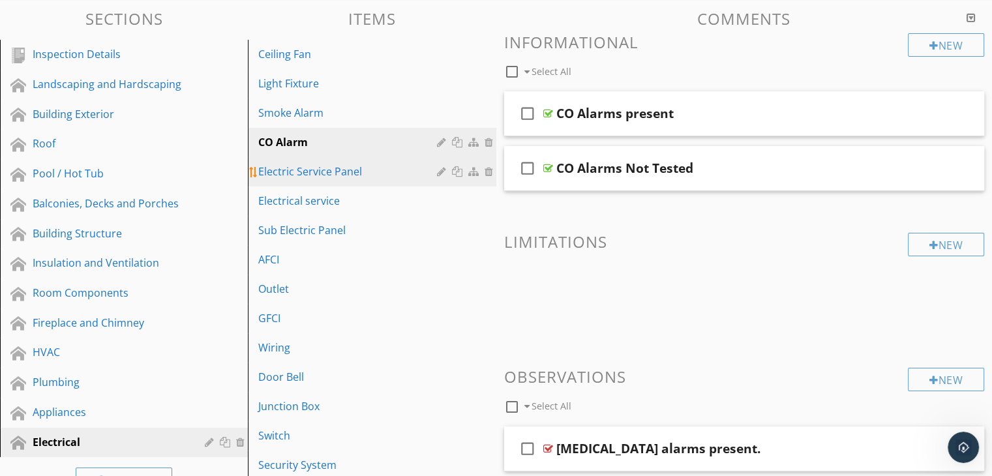
click at [315, 172] on div "Electric Service Panel" at bounding box center [349, 172] width 182 height 16
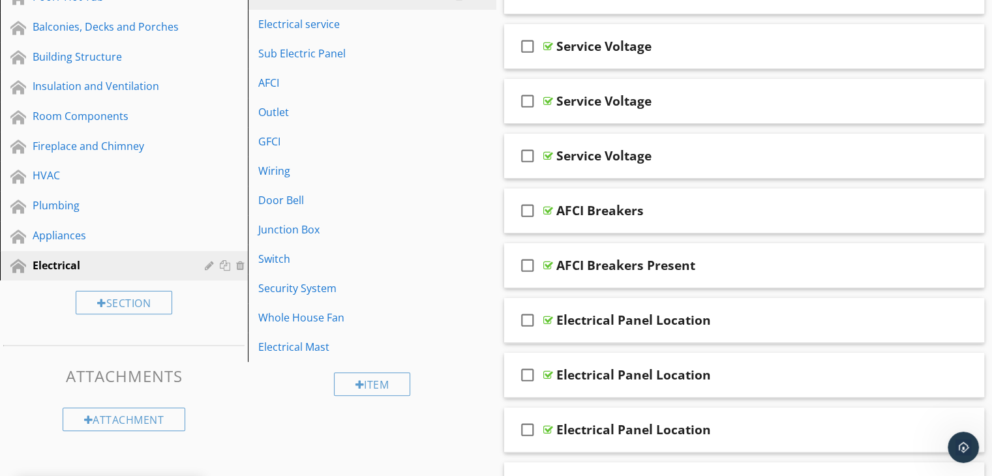
scroll to position [326, 0]
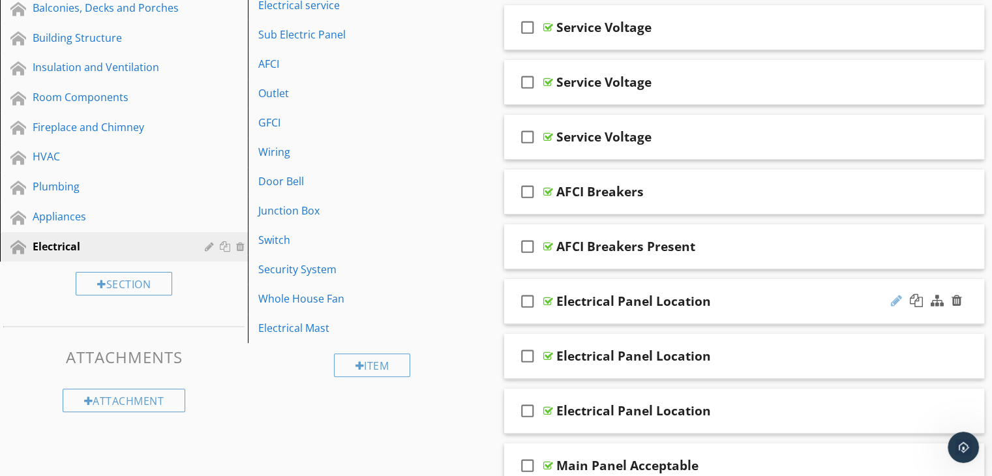
click at [895, 298] on div at bounding box center [896, 300] width 11 height 13
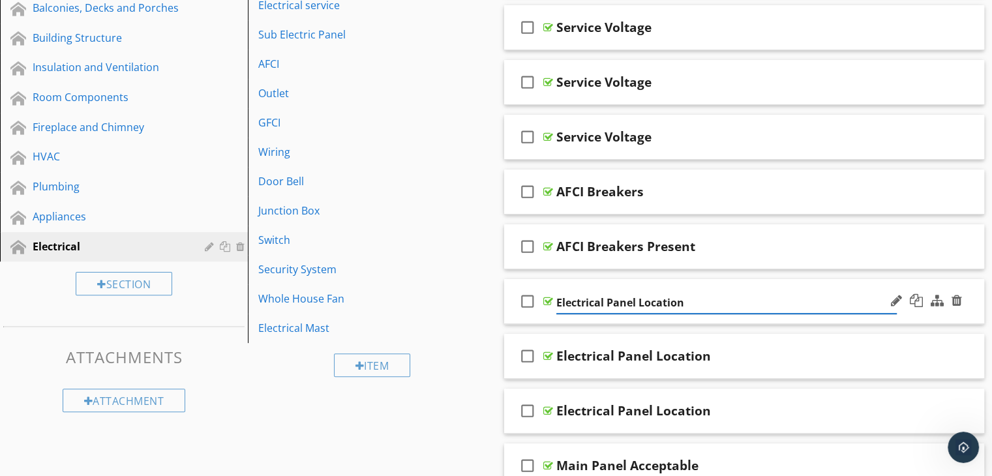
click at [735, 319] on div "check_box_outline_blank Electrical Panel Location" at bounding box center [744, 301] width 481 height 45
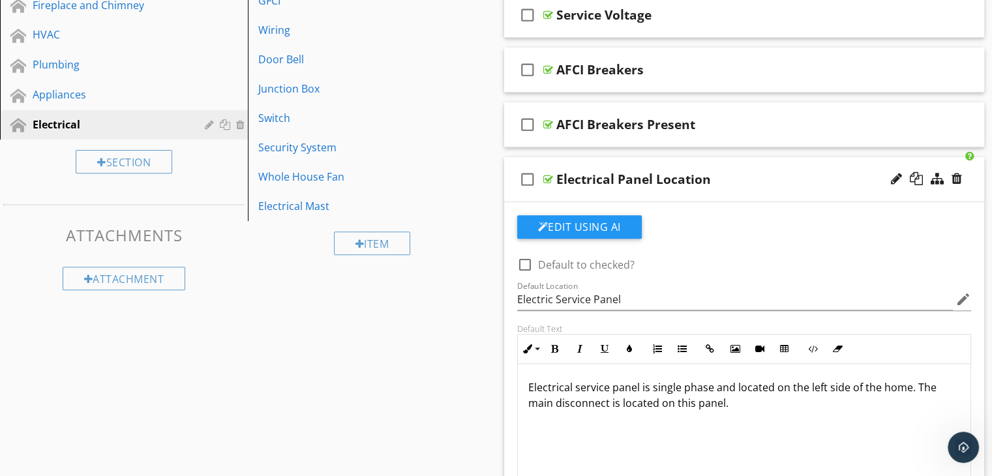
scroll to position [456, 0]
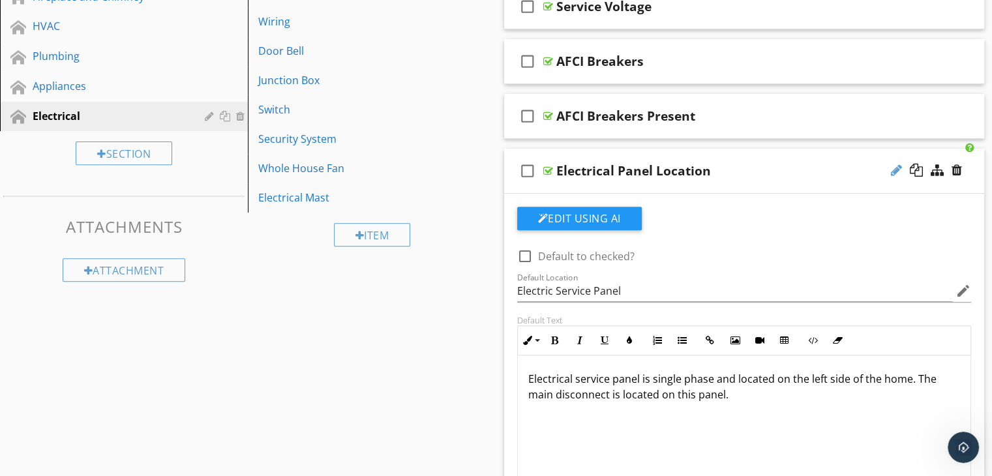
click at [892, 164] on div at bounding box center [896, 170] width 11 height 13
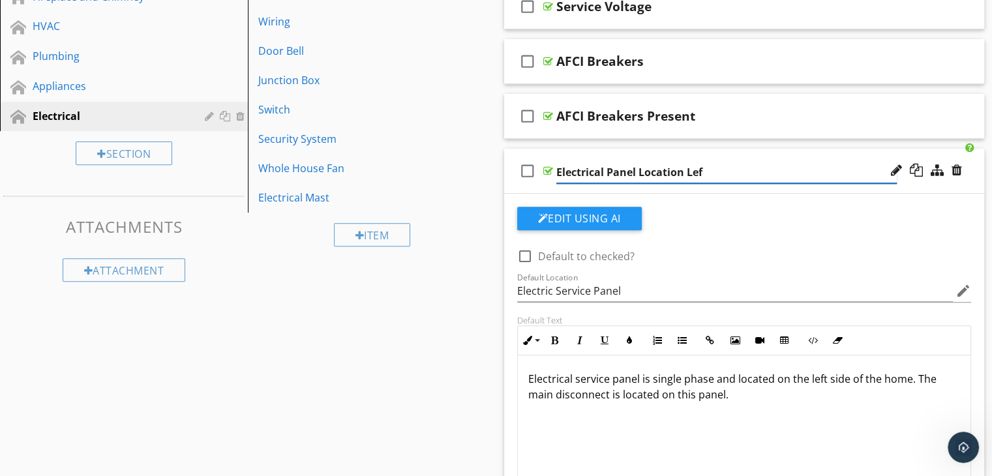
type input "Electrical Panel Location Left"
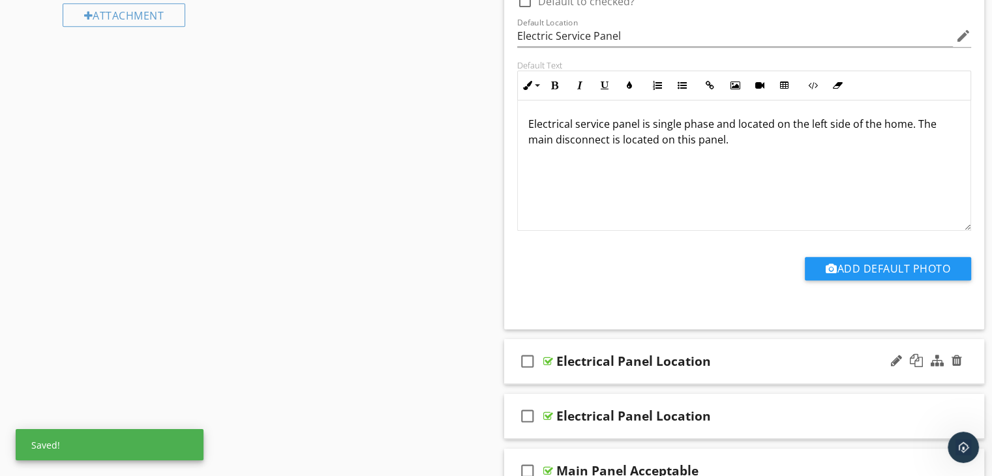
scroll to position [782, 0]
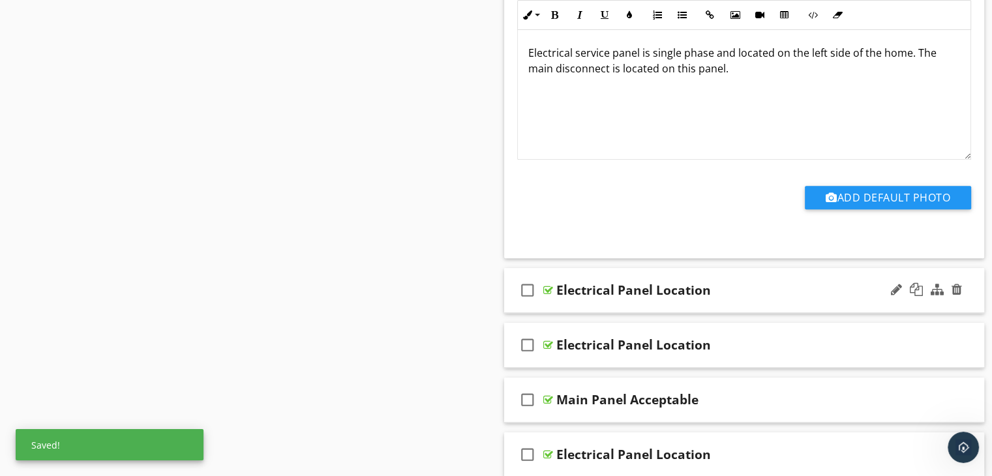
click at [719, 301] on div "check_box_outline_blank Electrical Panel Location" at bounding box center [744, 290] width 481 height 45
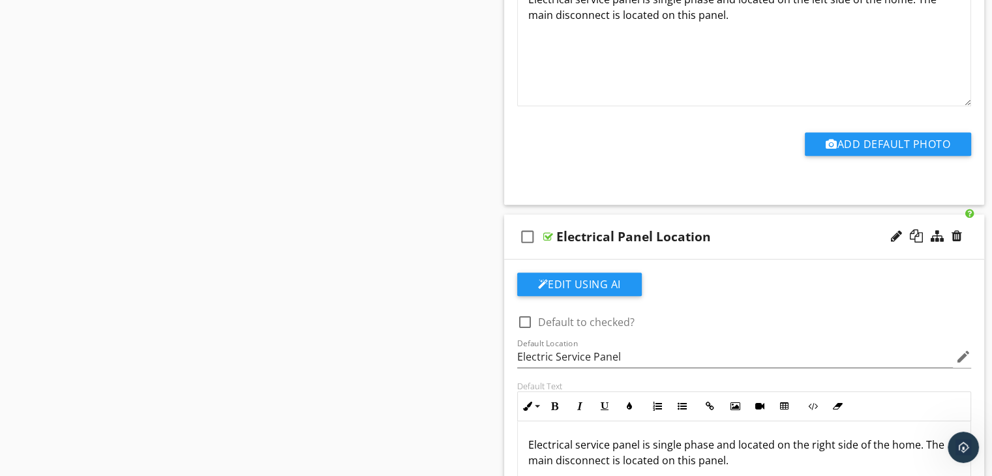
scroll to position [978, 0]
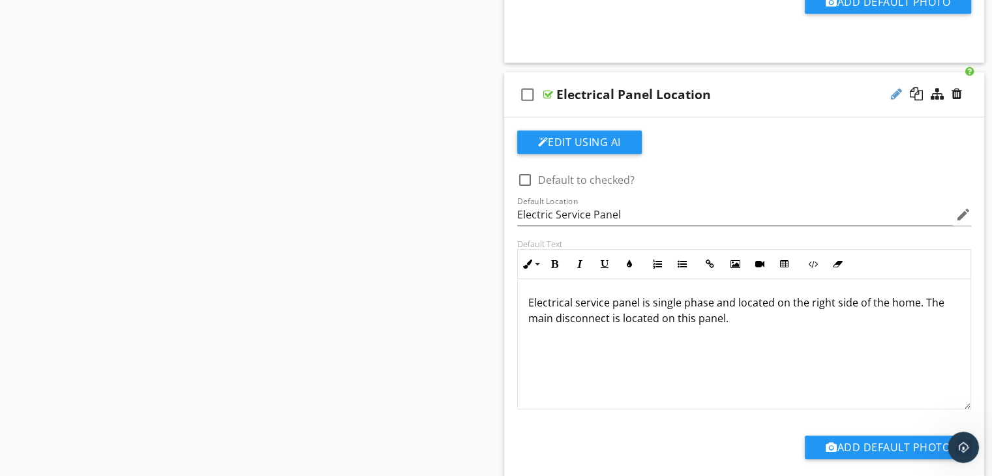
click at [895, 90] on div at bounding box center [896, 93] width 11 height 13
type input "Electrical Panel Location Right"
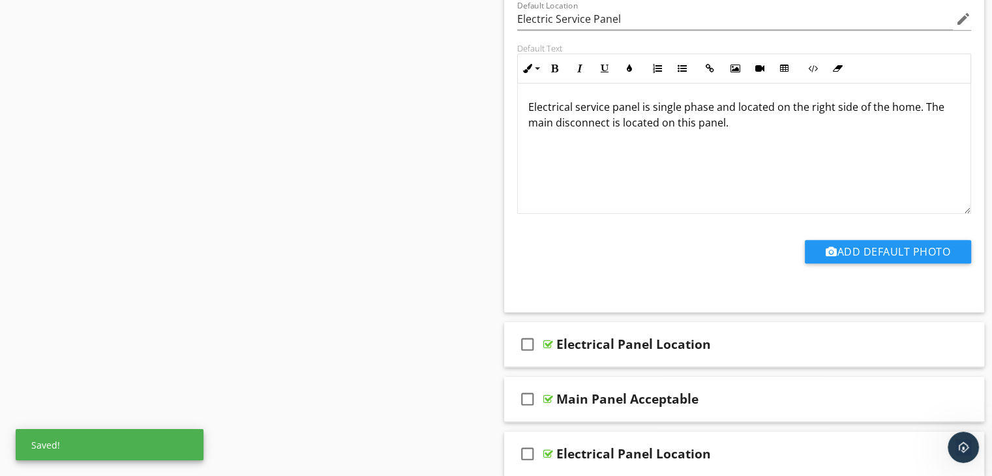
scroll to position [0, 0]
click at [713, 359] on div "check_box_outline_blank Electrical Panel Location" at bounding box center [744, 344] width 481 height 45
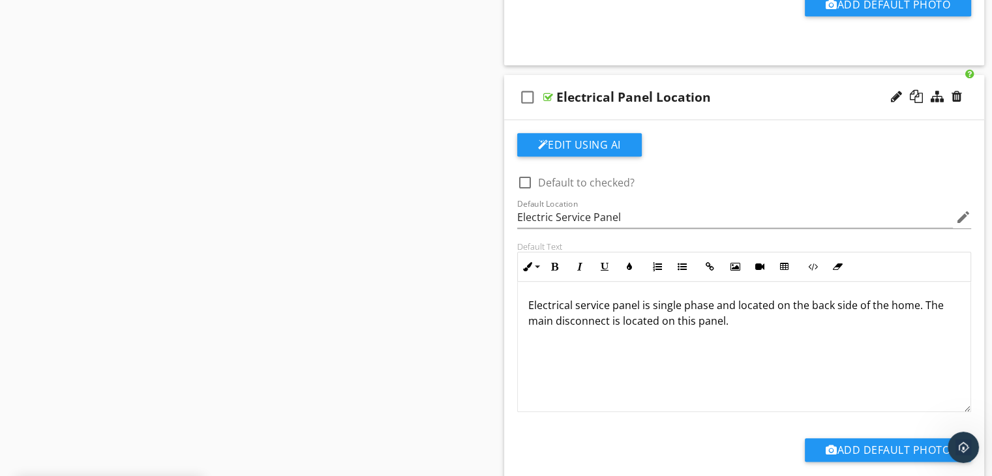
scroll to position [1435, 0]
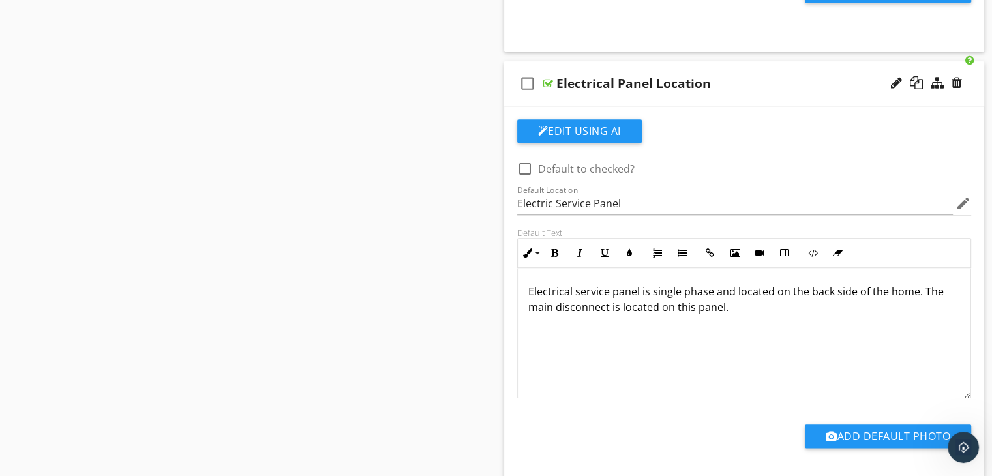
click at [737, 83] on div "Electrical Panel Location" at bounding box center [726, 84] width 340 height 16
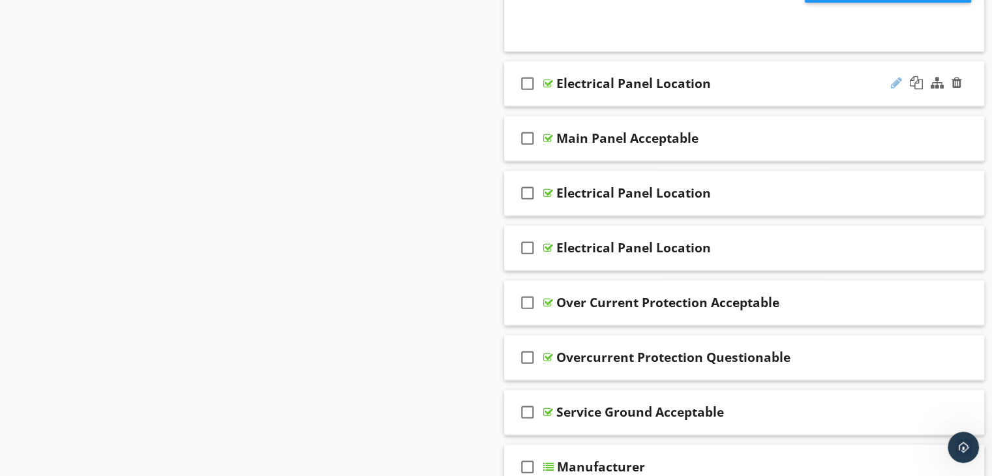
click at [892, 79] on div at bounding box center [896, 82] width 11 height 13
type input "Electrical Panel Location Back"
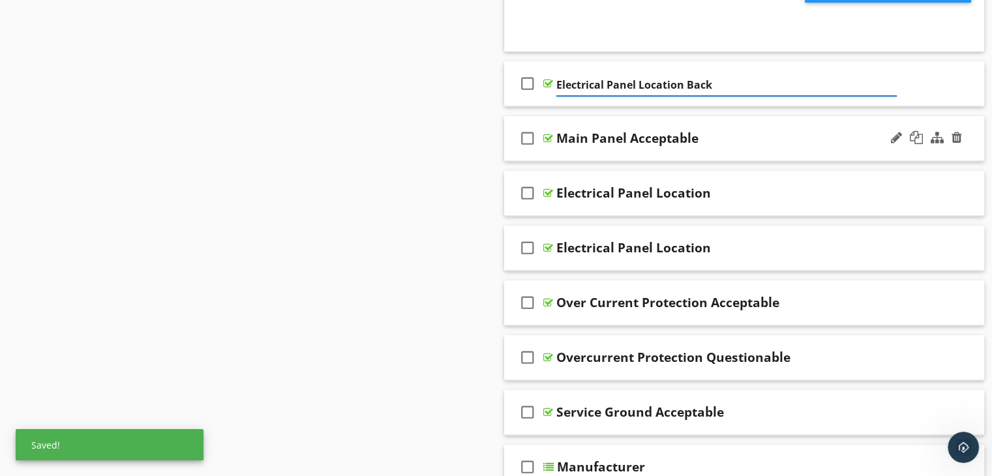
click at [749, 149] on div "check_box_outline_blank Main Panel Acceptable" at bounding box center [744, 138] width 481 height 45
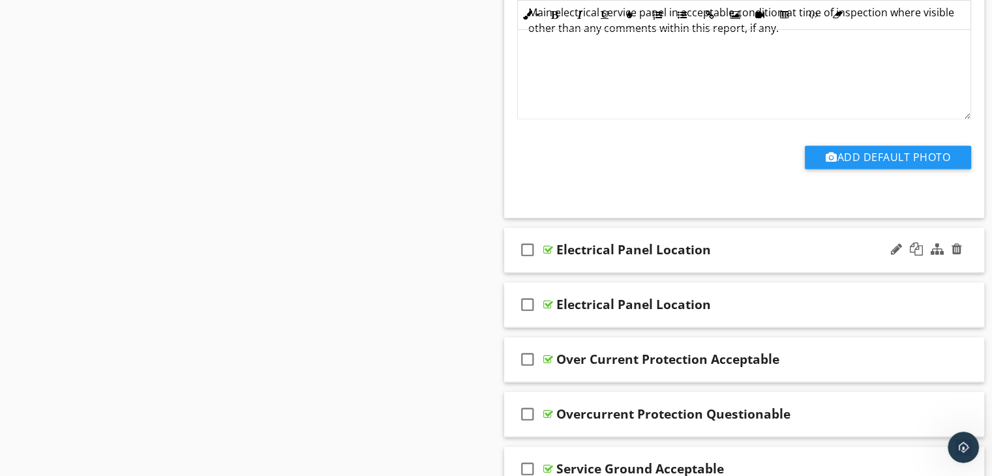
scroll to position [1761, 0]
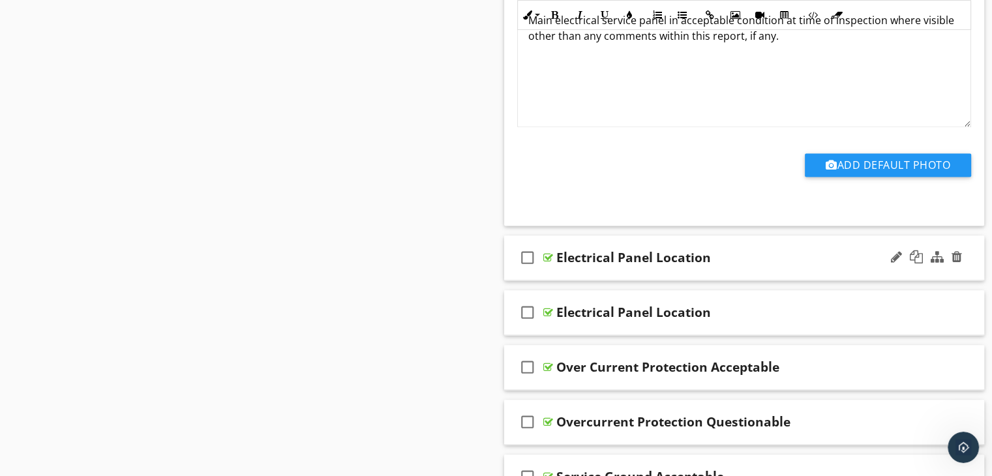
click at [721, 267] on div "check_box_outline_blank Electrical Panel Location" at bounding box center [744, 257] width 481 height 45
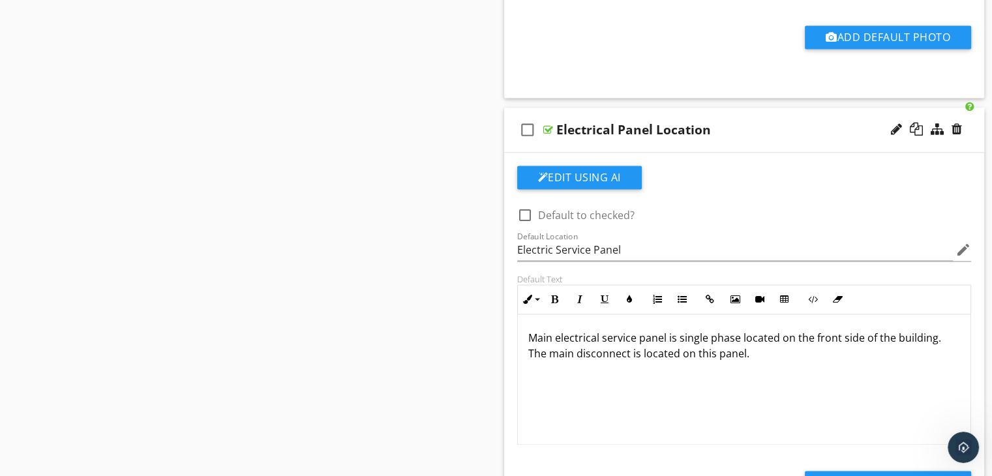
scroll to position [1891, 0]
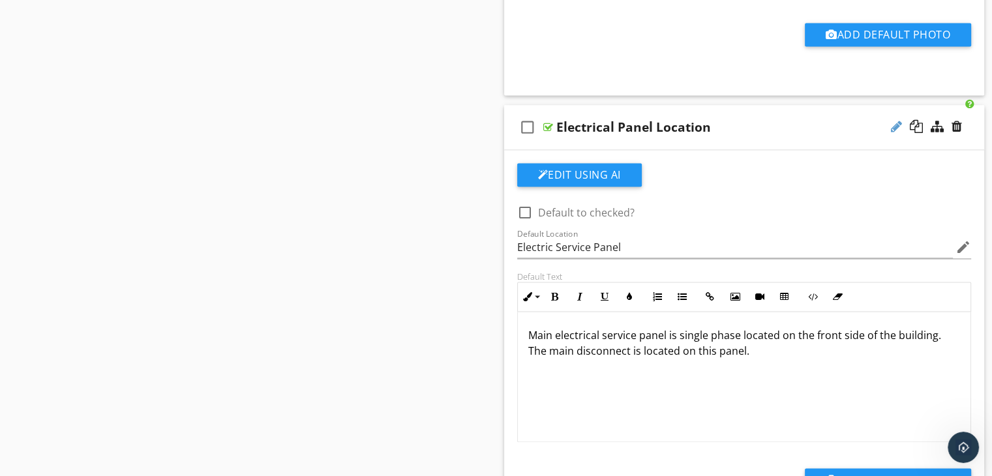
click at [893, 123] on div at bounding box center [896, 126] width 11 height 13
type input "Electrical Panel Location Front"
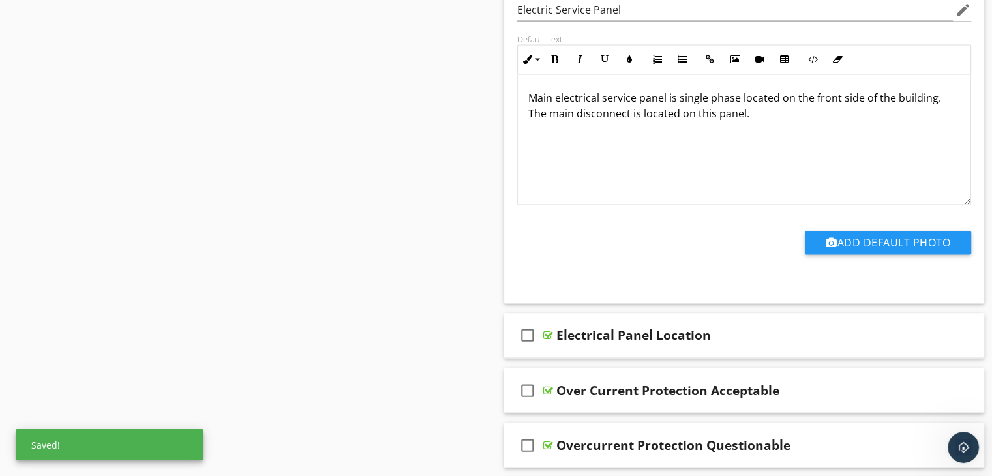
scroll to position [2217, 0]
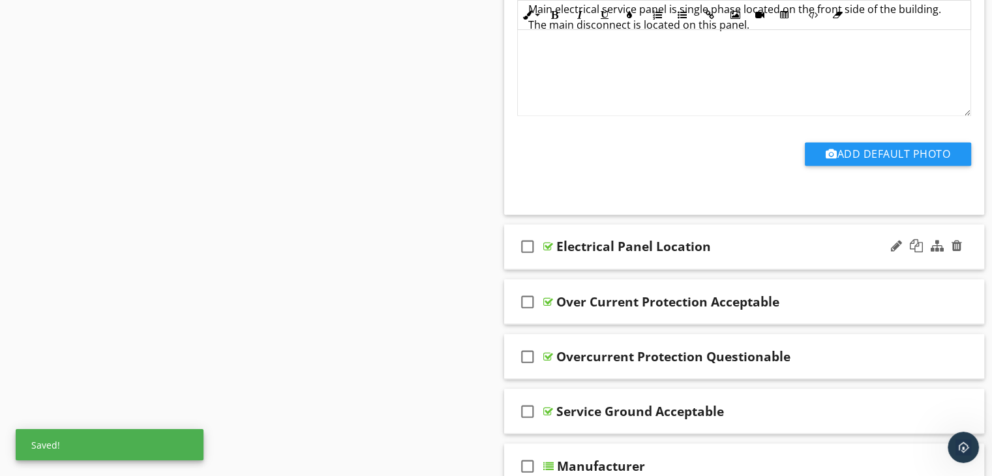
click at [723, 256] on div "check_box_outline_blank Electrical Panel Location" at bounding box center [744, 246] width 481 height 45
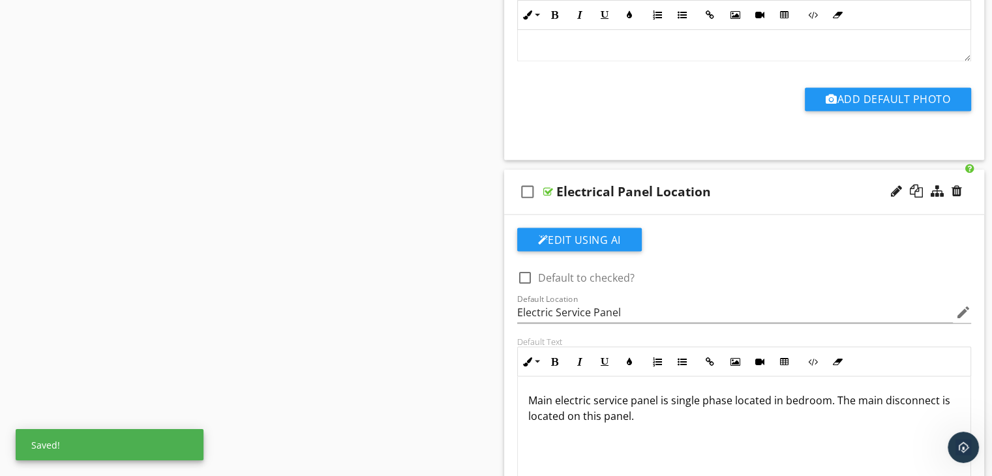
scroll to position [2347, 0]
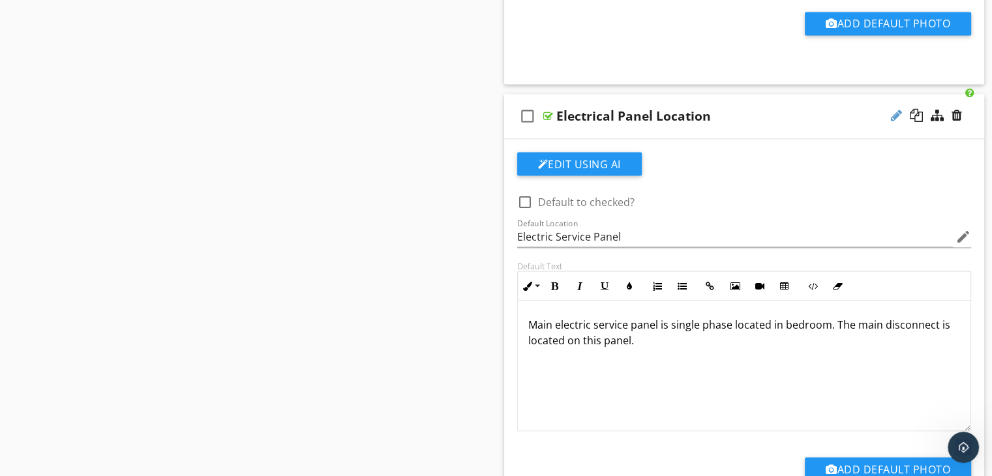
click at [893, 109] on div at bounding box center [896, 115] width 11 height 13
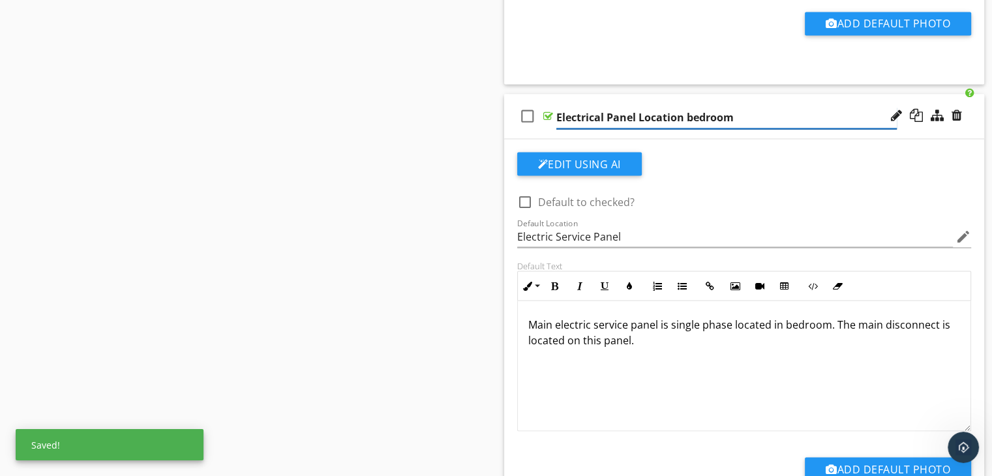
click at [692, 114] on input "Electrical Panel Location bedroom" at bounding box center [726, 118] width 340 height 22
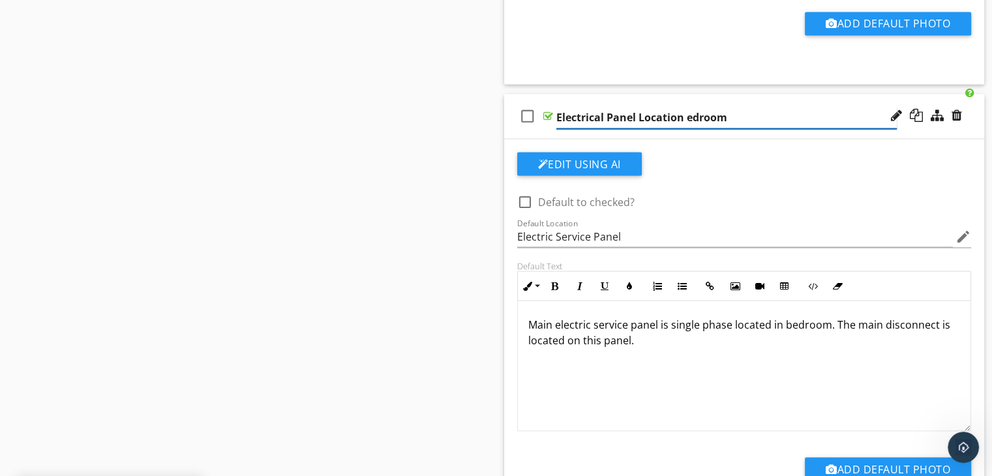
type input "Electrical Panel Location Bedroom"
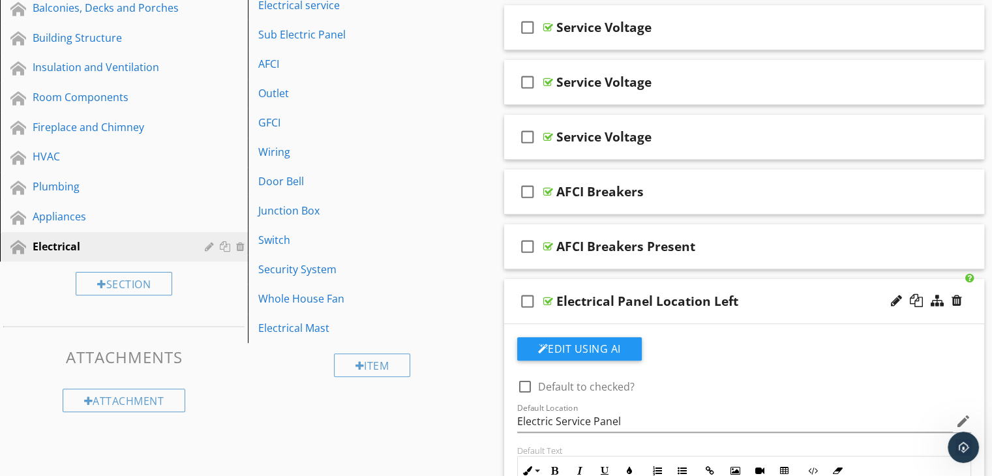
scroll to position [0, 0]
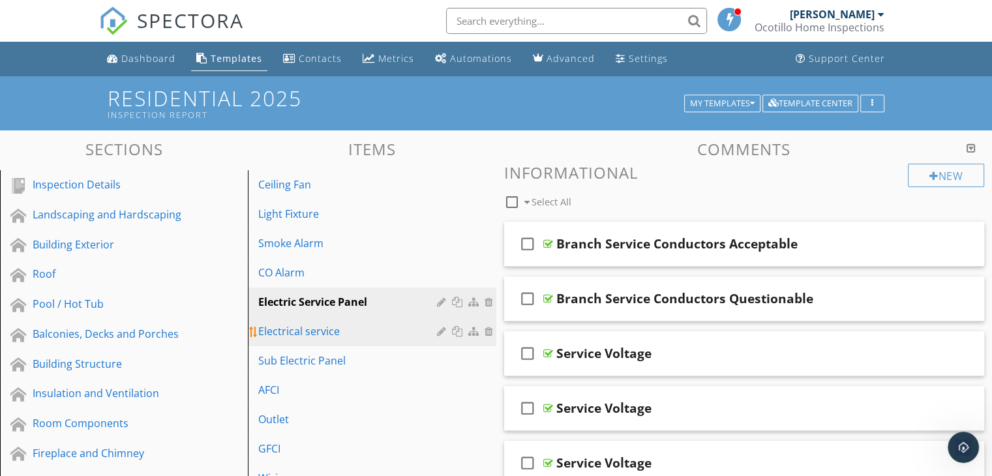
click at [348, 330] on div "Electrical service" at bounding box center [349, 331] width 182 height 16
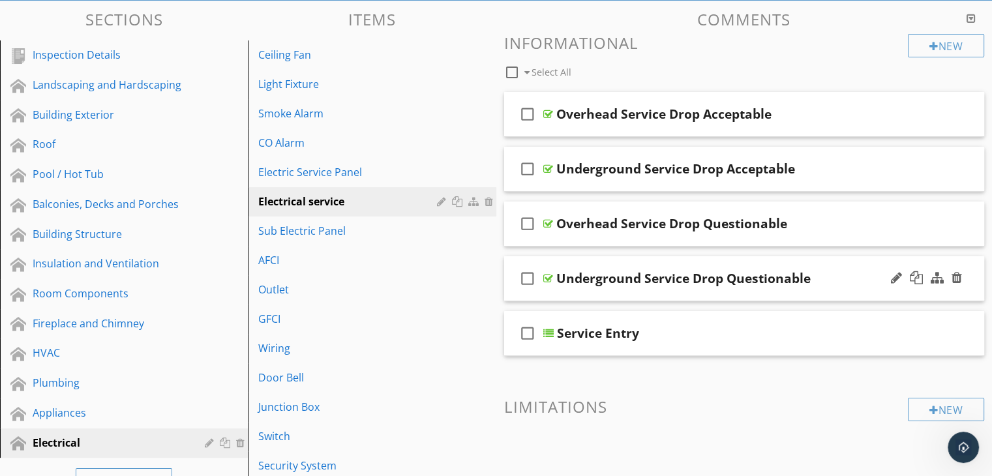
scroll to position [130, 0]
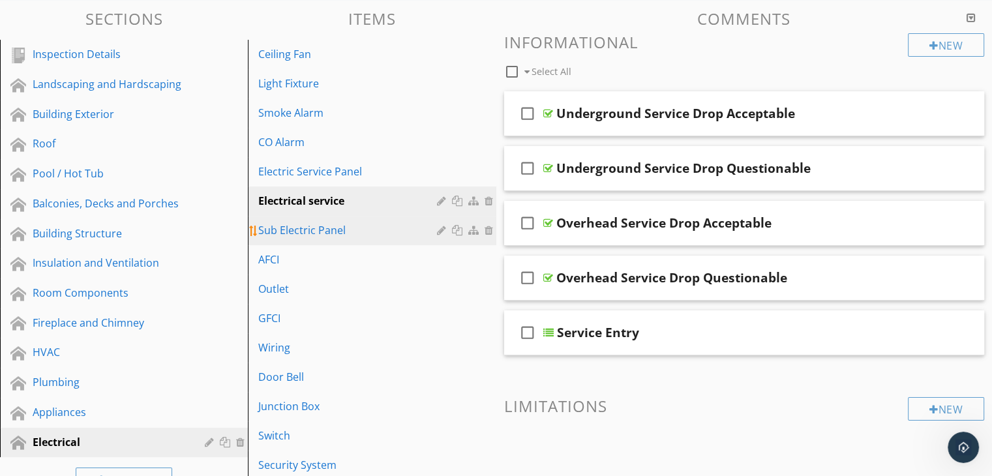
click at [333, 233] on div "Sub Electric Panel" at bounding box center [349, 230] width 182 height 16
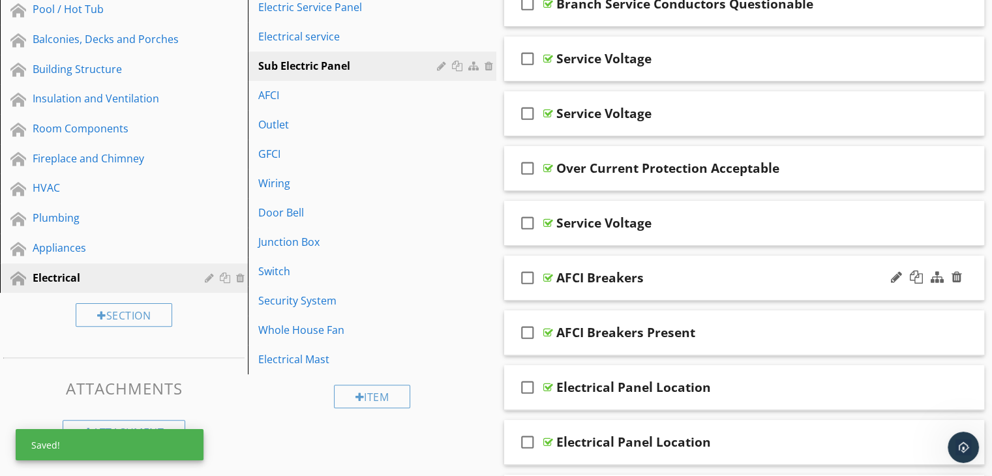
scroll to position [292, 0]
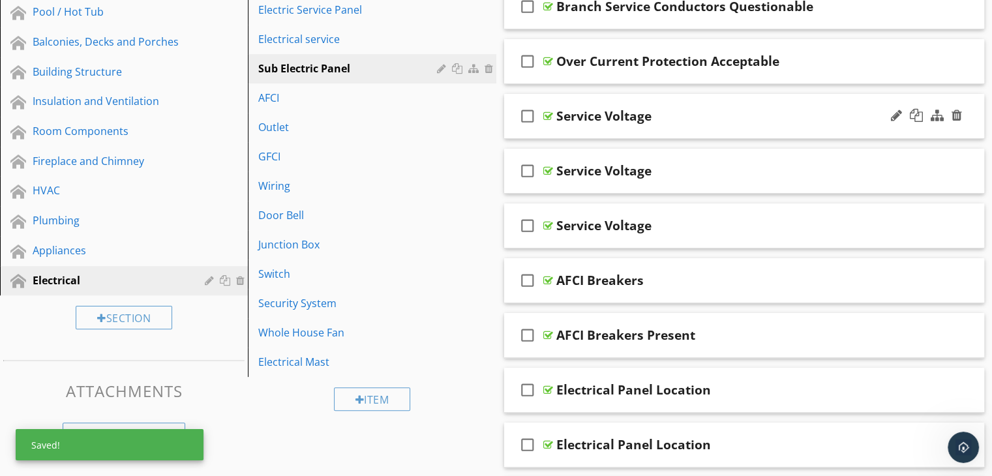
click at [689, 126] on div "check_box_outline_blank Service Voltage" at bounding box center [744, 116] width 481 height 45
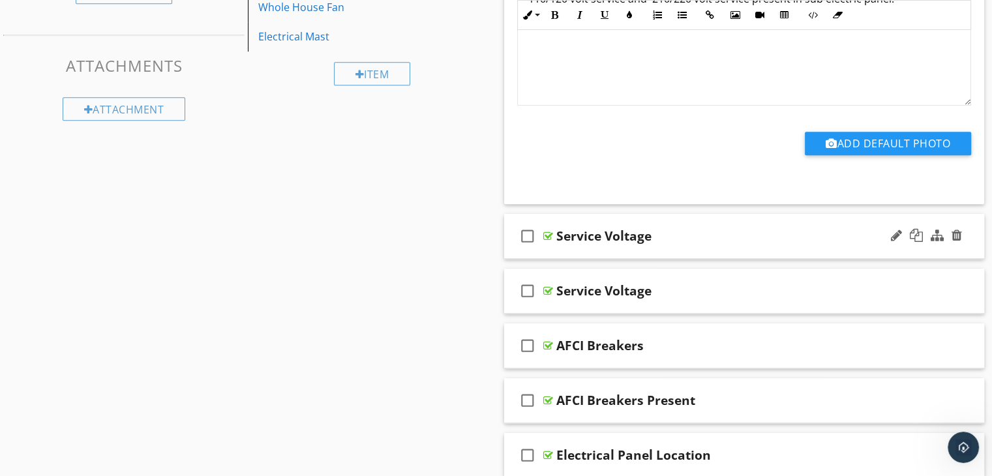
scroll to position [618, 0]
click at [662, 246] on div "check_box_outline_blank Service Voltage" at bounding box center [744, 235] width 481 height 45
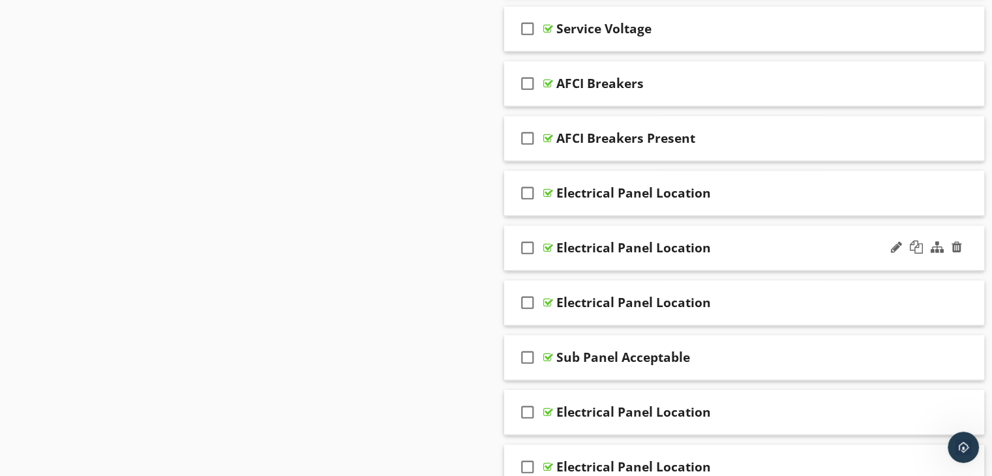
scroll to position [1270, 0]
click at [861, 207] on div "check_box_outline_blank Electrical Panel Location" at bounding box center [744, 193] width 481 height 45
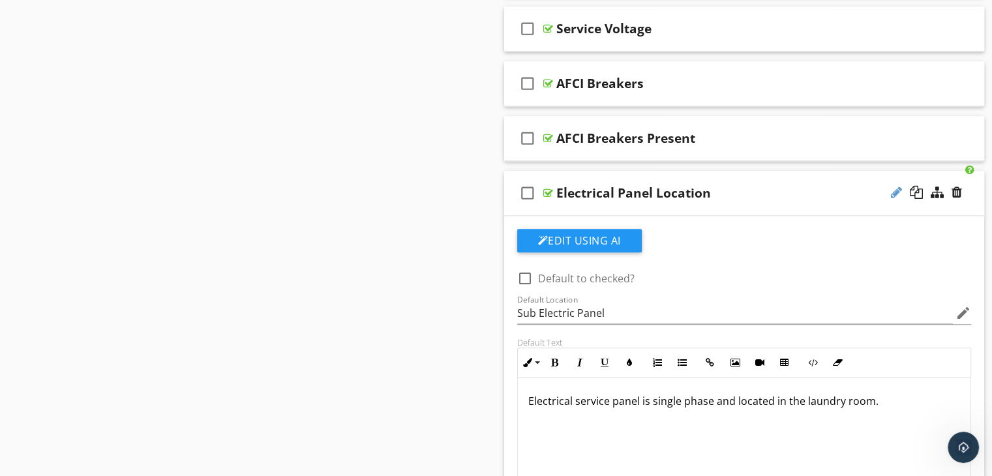
click at [893, 186] on div at bounding box center [896, 192] width 11 height 13
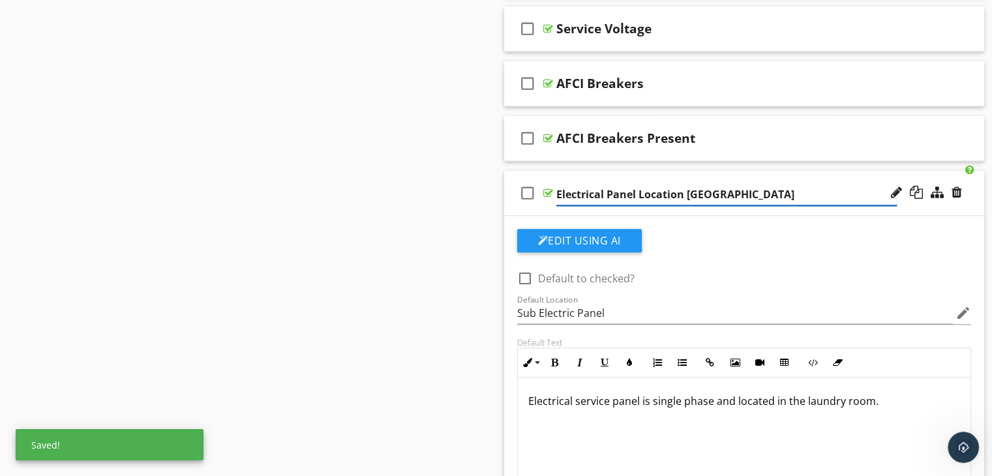
click at [702, 194] on input "Electrical Panel Location LAundry" at bounding box center [726, 195] width 340 height 22
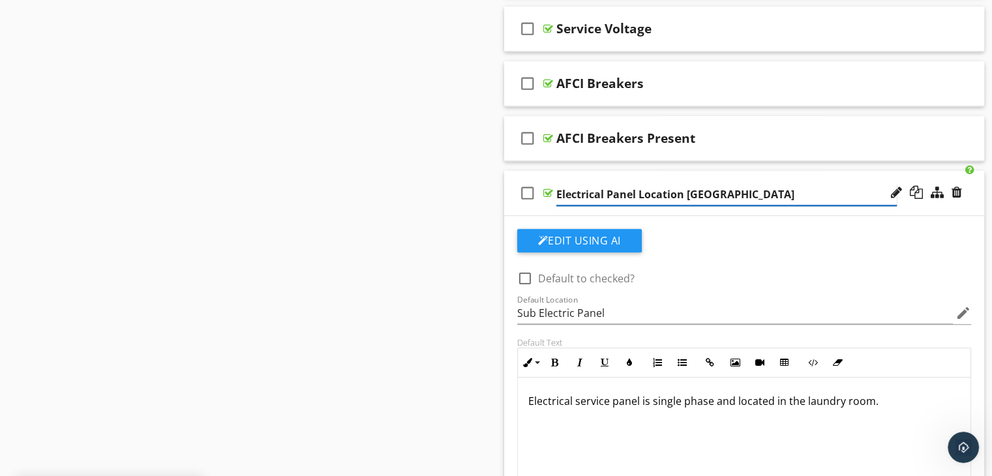
type input "Electrical Panel Location Laundry"
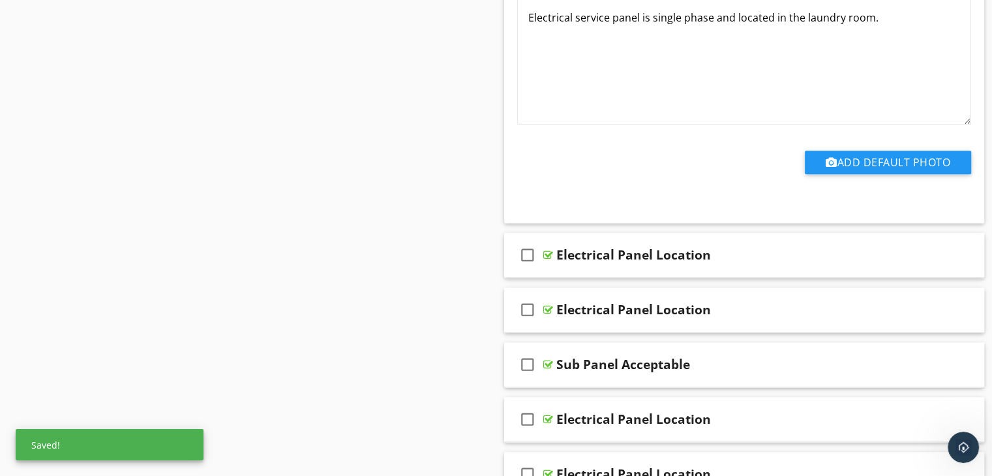
scroll to position [1661, 0]
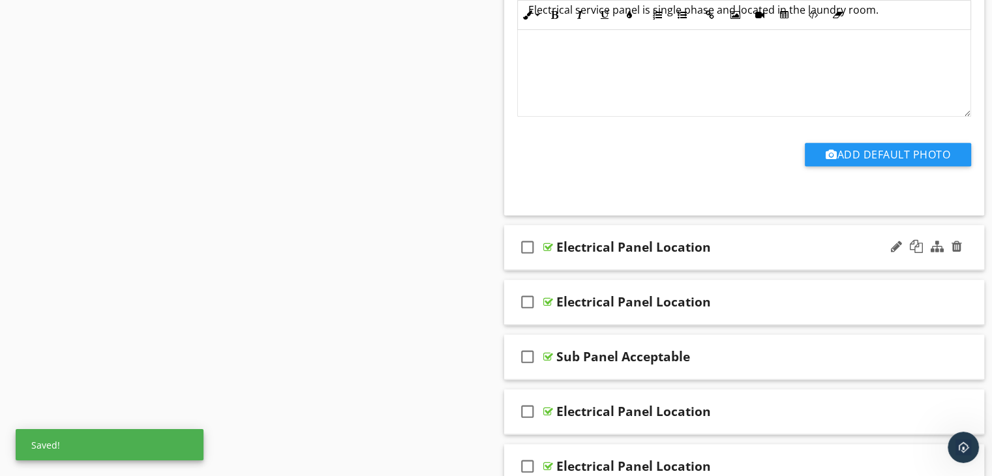
click at [722, 259] on div "check_box_outline_blank Electrical Panel Location" at bounding box center [744, 247] width 481 height 45
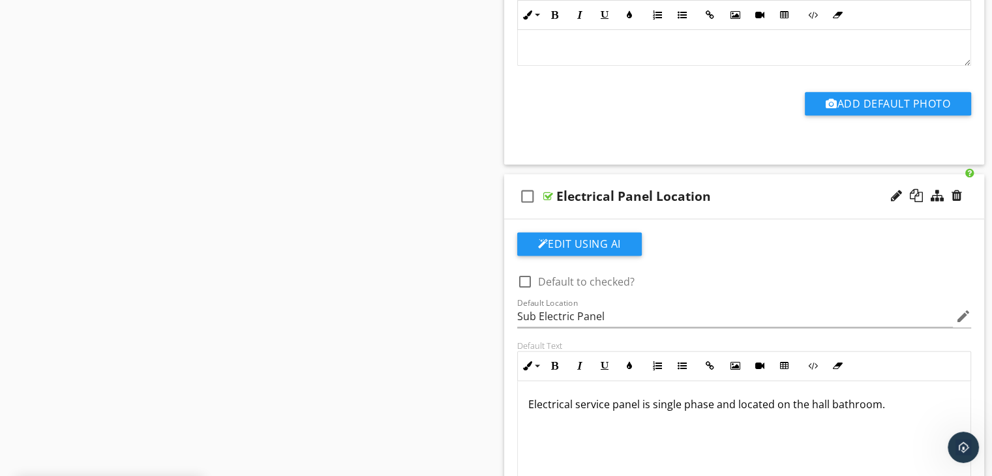
scroll to position [1792, 0]
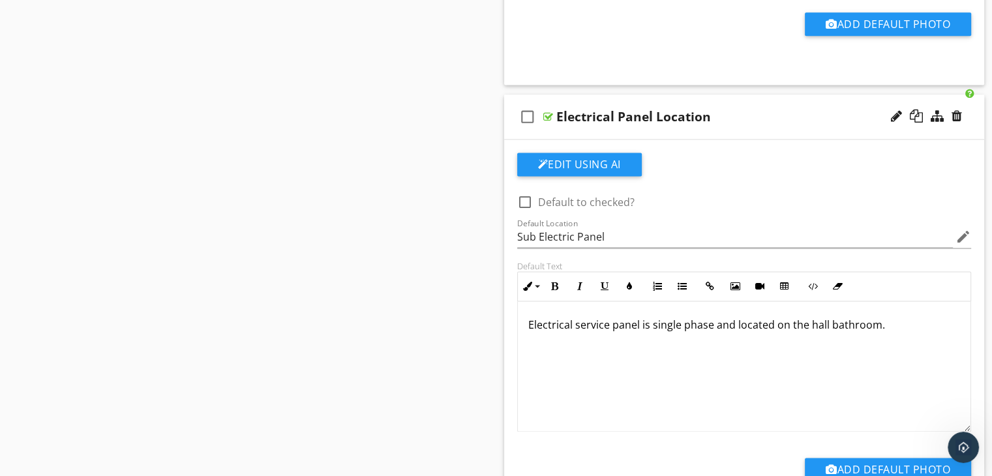
click at [721, 113] on div "Electrical Panel Location" at bounding box center [726, 117] width 340 height 16
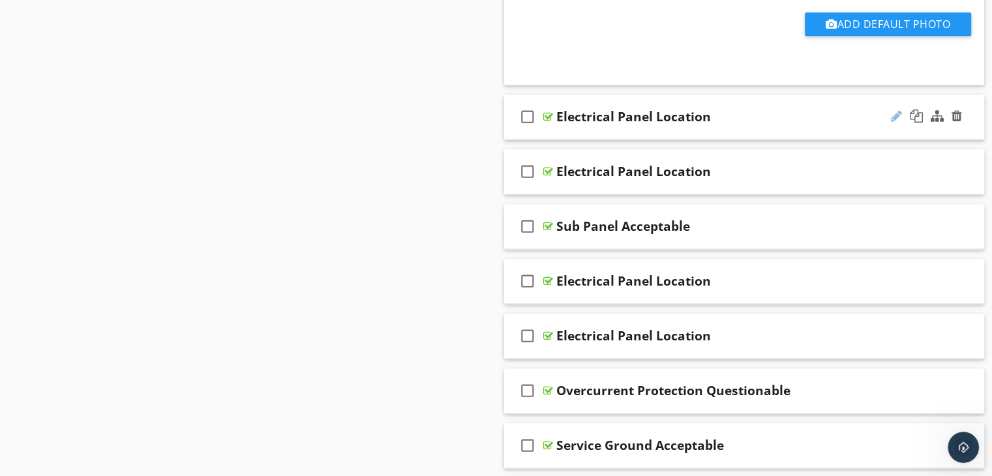
click at [900, 112] on div at bounding box center [896, 116] width 11 height 13
type input "Electrical Panel Location Hall Bathroom"
click at [680, 190] on div "check_box_outline_blank Electrical Panel Location" at bounding box center [744, 171] width 481 height 45
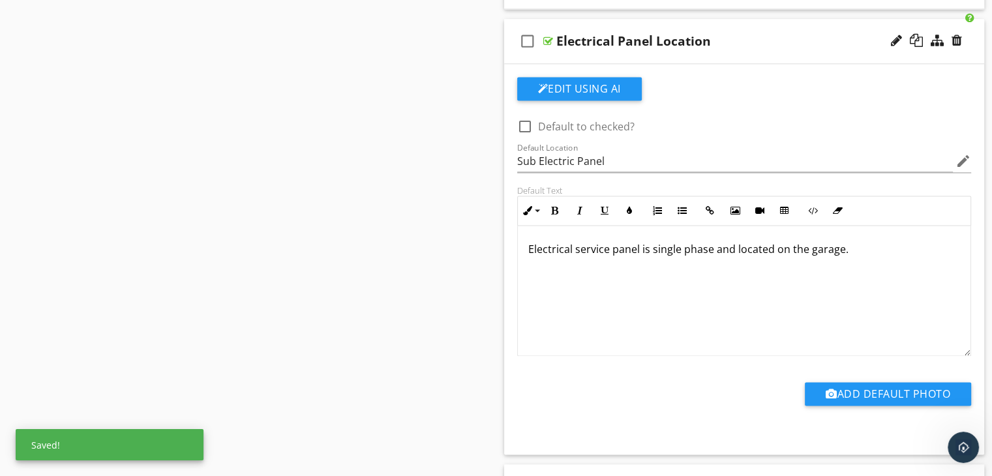
scroll to position [1922, 0]
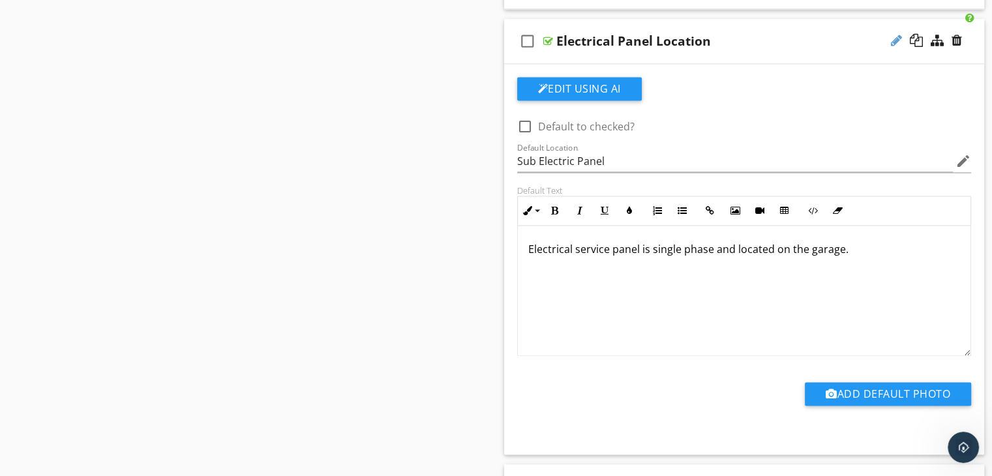
click at [896, 35] on div at bounding box center [896, 40] width 11 height 13
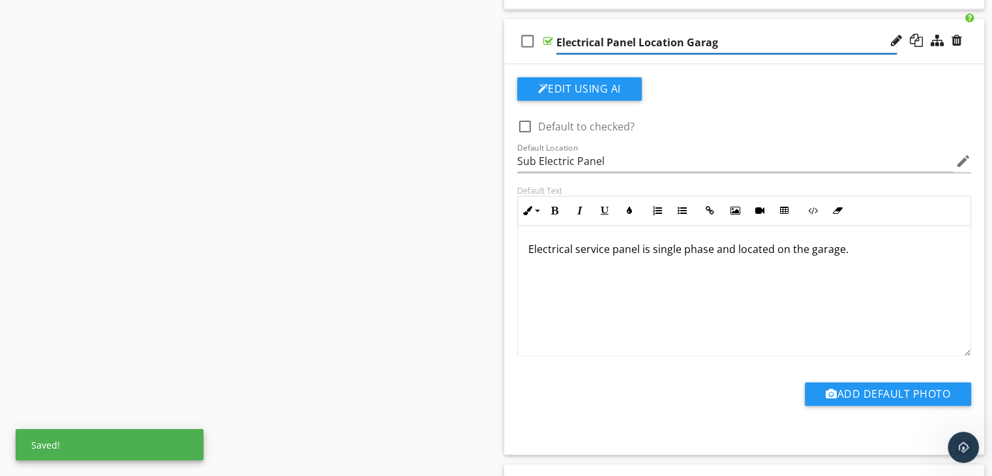
type input "Electrical Panel Location Garage"
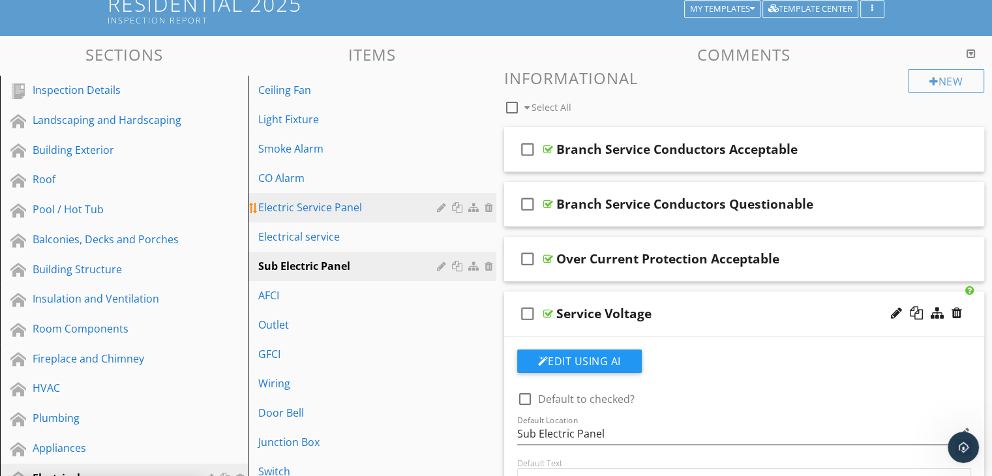
scroll to position [0, 0]
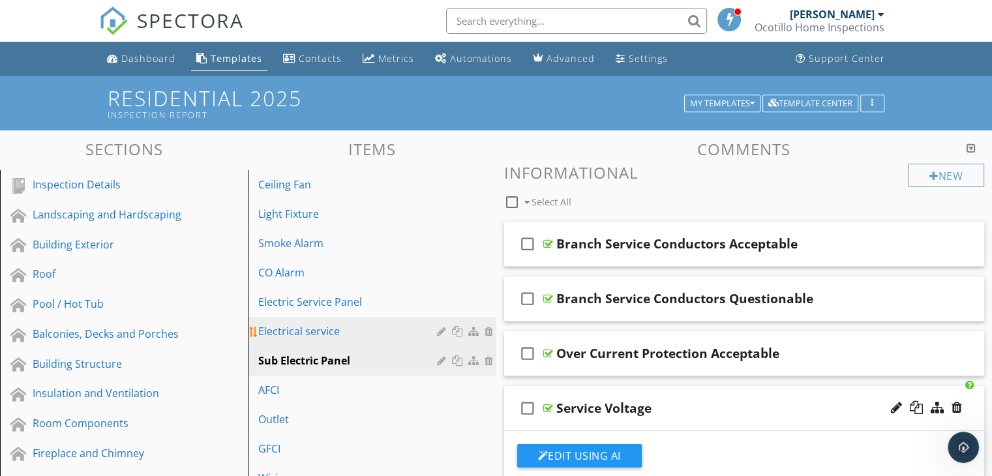
click at [325, 328] on div "Electrical service" at bounding box center [349, 331] width 182 height 16
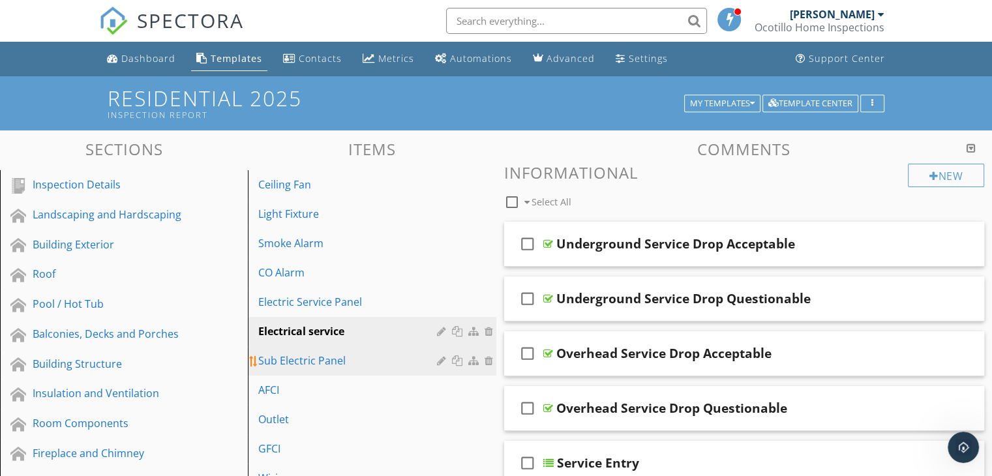
click at [342, 361] on div "Sub Electric Panel" at bounding box center [349, 361] width 182 height 16
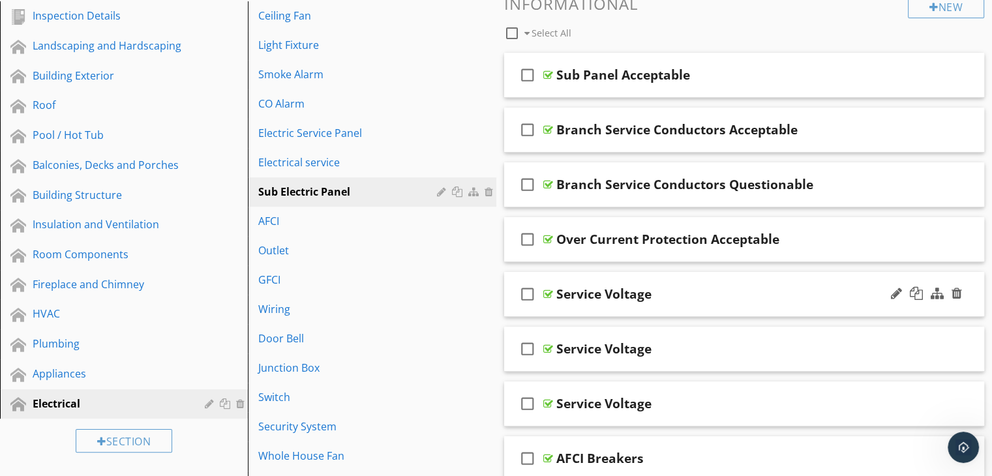
scroll to position [130, 0]
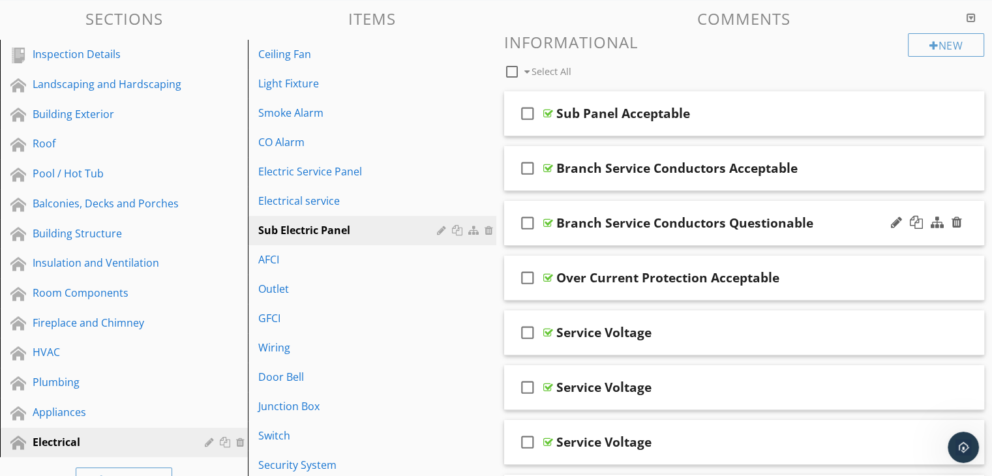
click at [694, 238] on div "check_box_outline_blank Branch Service Conductors Questionable" at bounding box center [744, 223] width 481 height 45
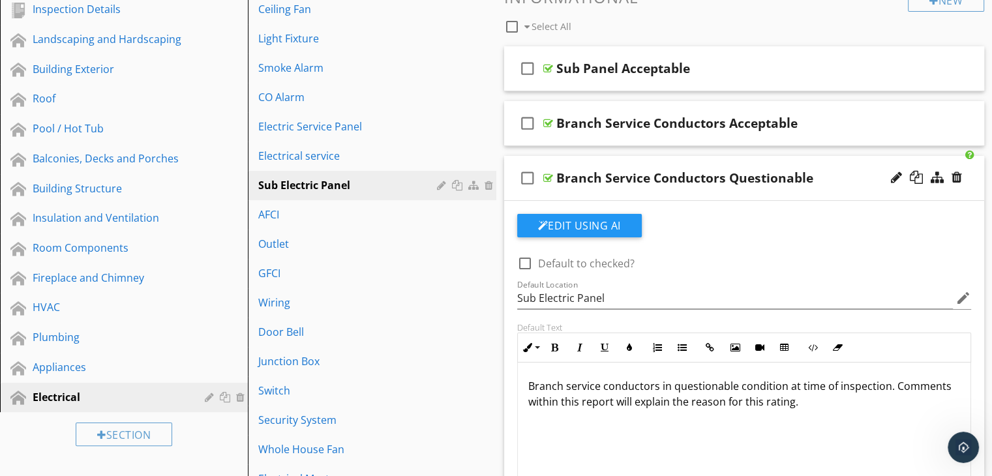
scroll to position [261, 0]
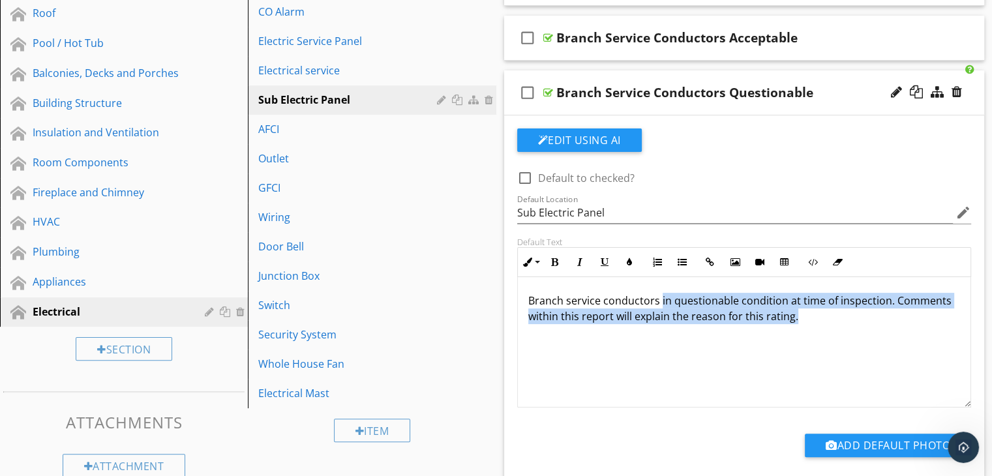
drag, startPoint x: 794, startPoint y: 319, endPoint x: 658, endPoint y: 303, distance: 137.3
click at [658, 303] on p "Branch service conductors in questionable condition at time of inspection. Comm…" at bounding box center [744, 308] width 432 height 31
copy p "in questionable condition at time of inspection. Comments within this report wi…"
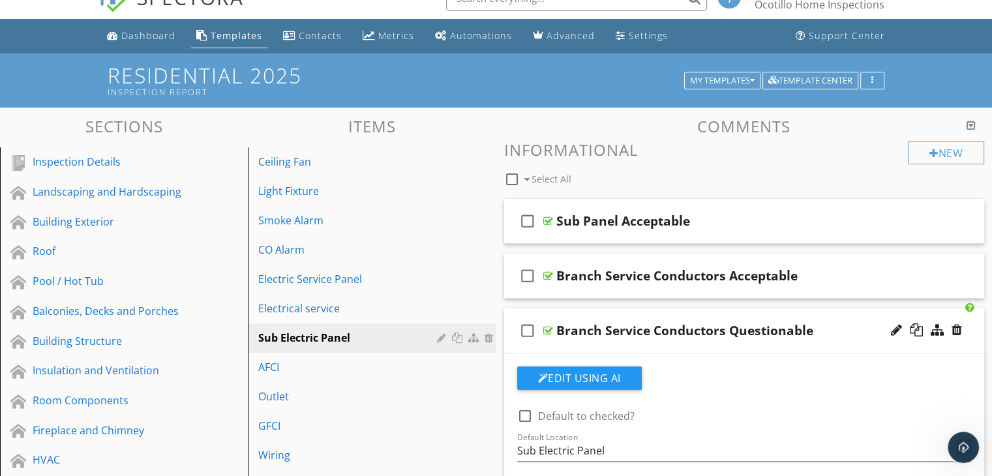
scroll to position [0, 0]
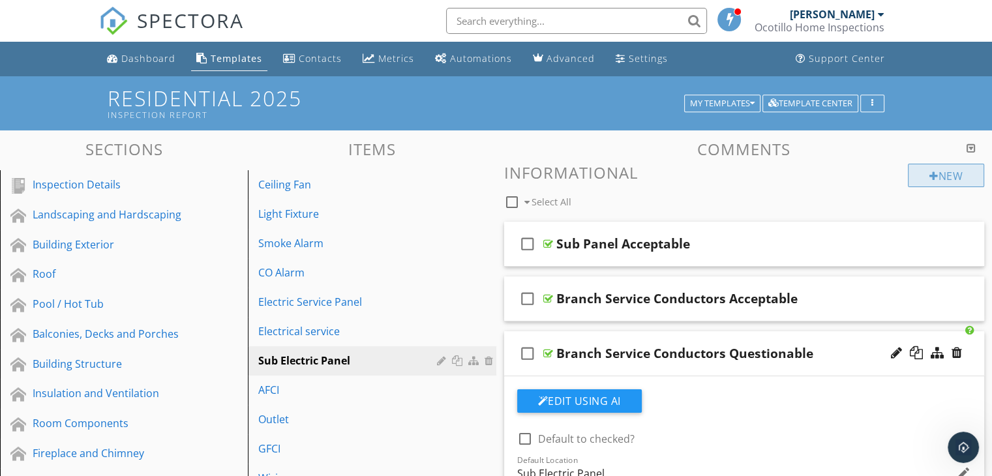
click at [932, 174] on div at bounding box center [933, 176] width 9 height 10
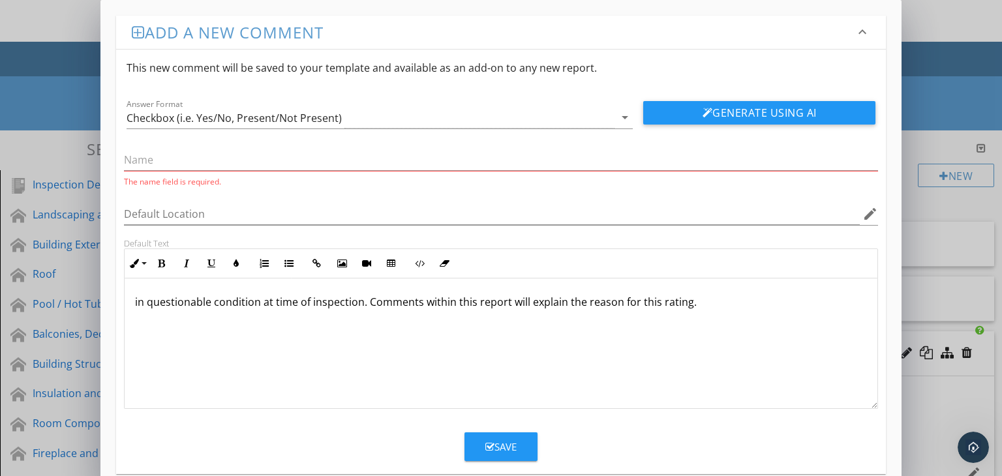
click at [133, 299] on div "in questionable condition at time of inspection. Comments within this report wi…" at bounding box center [501, 343] width 753 height 130
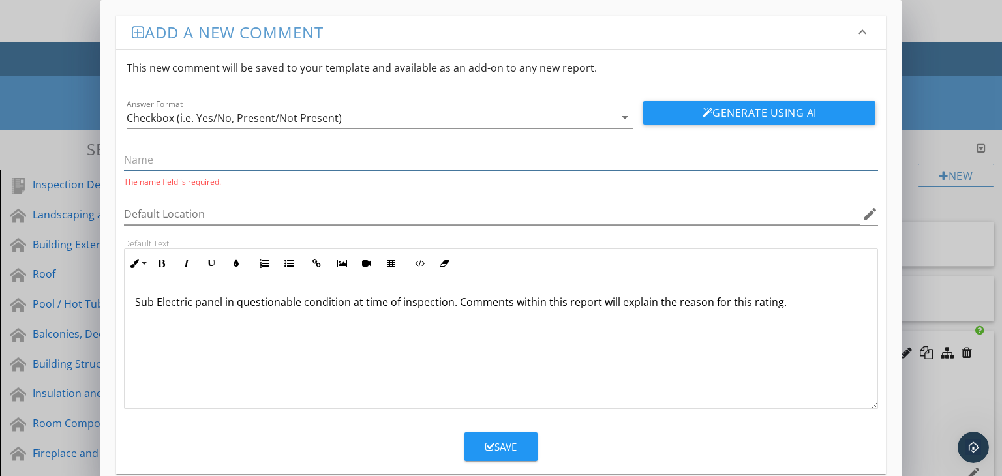
click at [167, 165] on input "text" at bounding box center [501, 160] width 754 height 22
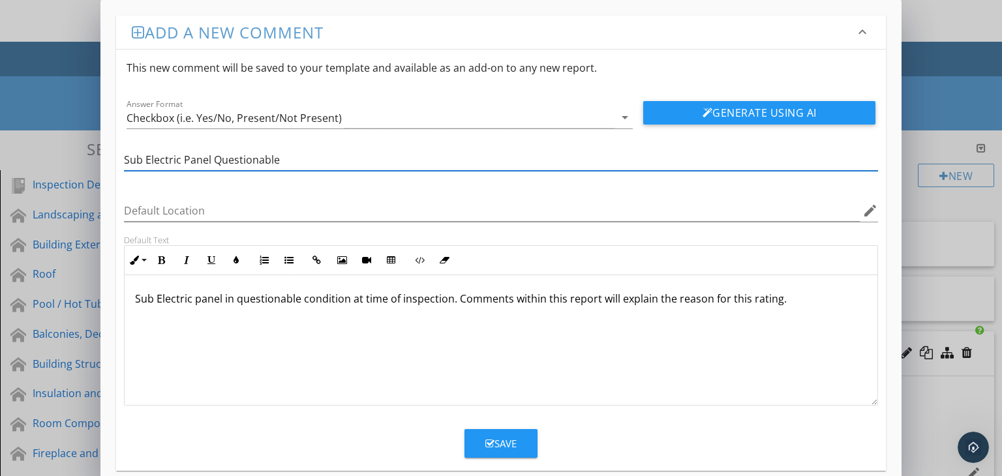
type input "Sub Electric Panel Questionable"
click at [511, 439] on div "Save" at bounding box center [500, 443] width 31 height 15
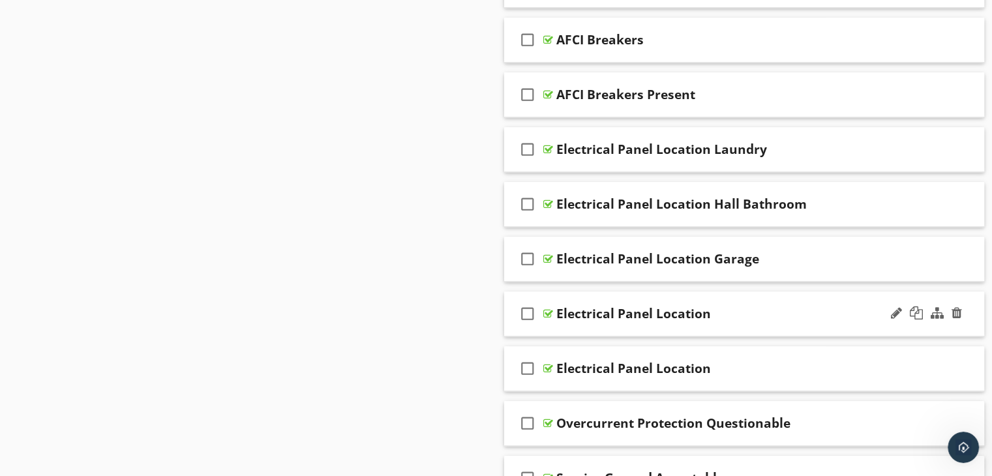
scroll to position [1043, 0]
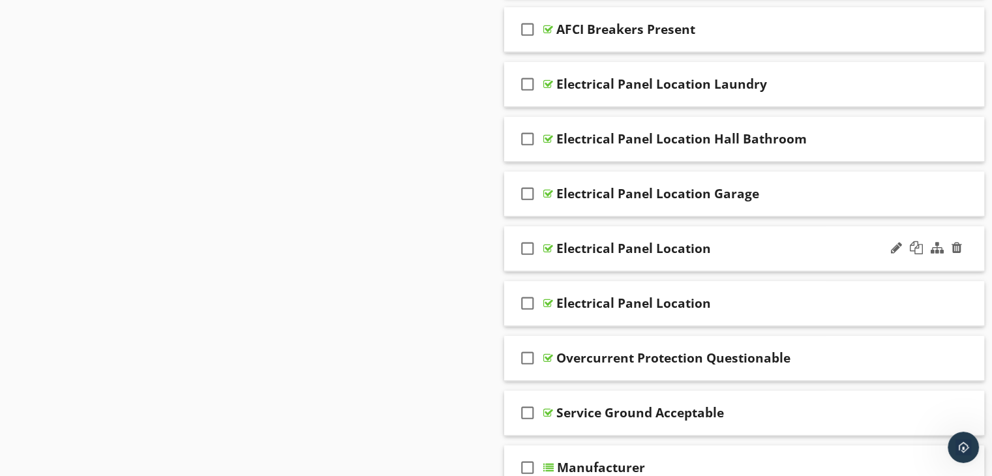
click at [722, 261] on div "check_box_outline_blank Electrical Panel Location" at bounding box center [744, 248] width 481 height 45
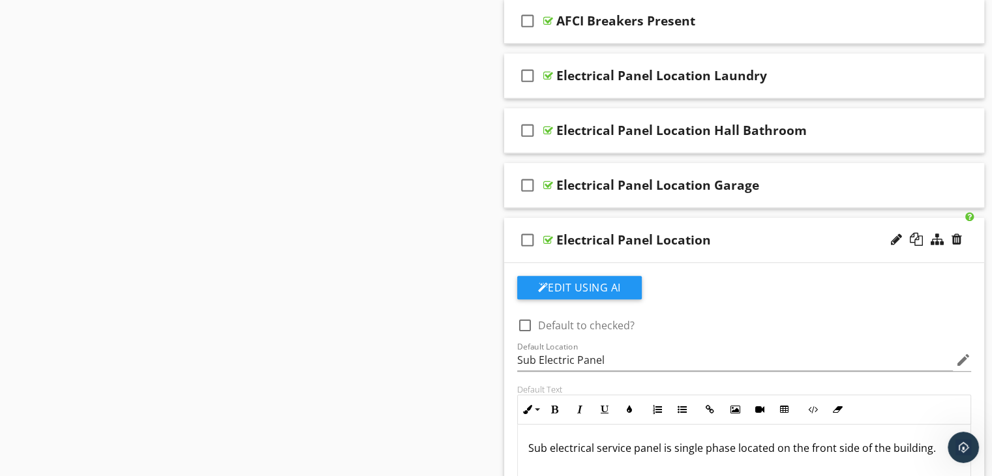
scroll to position [1174, 0]
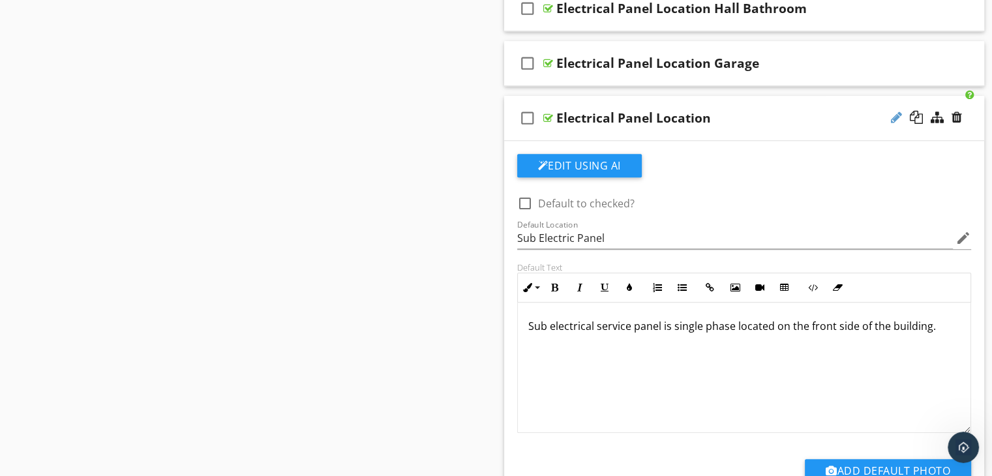
click at [892, 112] on div at bounding box center [896, 117] width 11 height 13
type input "Electrical Panel Location Front"
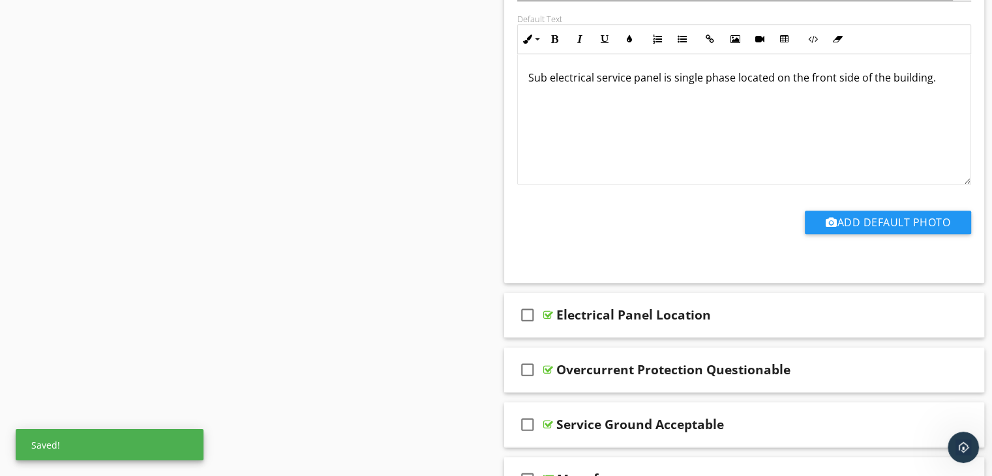
scroll to position [1500, 0]
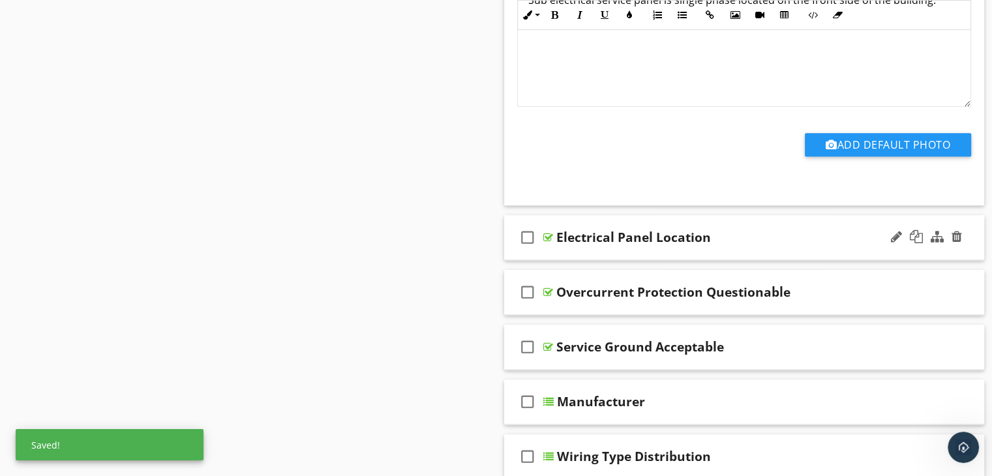
click at [726, 250] on div "check_box_outline_blank Electrical Panel Location" at bounding box center [744, 237] width 481 height 45
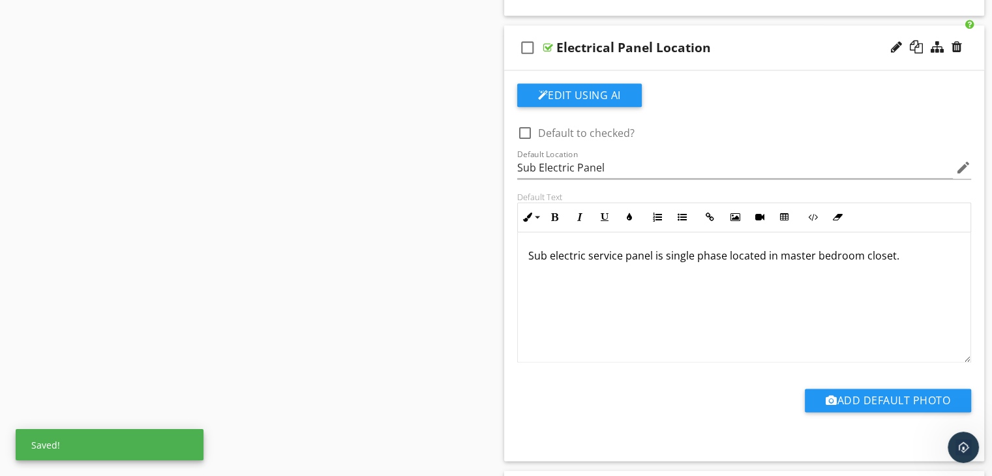
scroll to position [1695, 0]
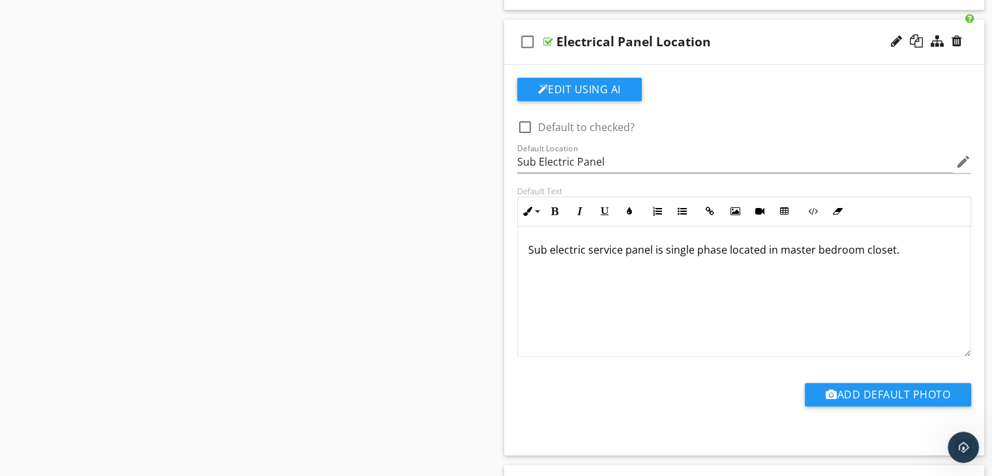
click at [809, 243] on p "Sub electric service panel is single phase located in master bedroom closet." at bounding box center [744, 250] width 432 height 16
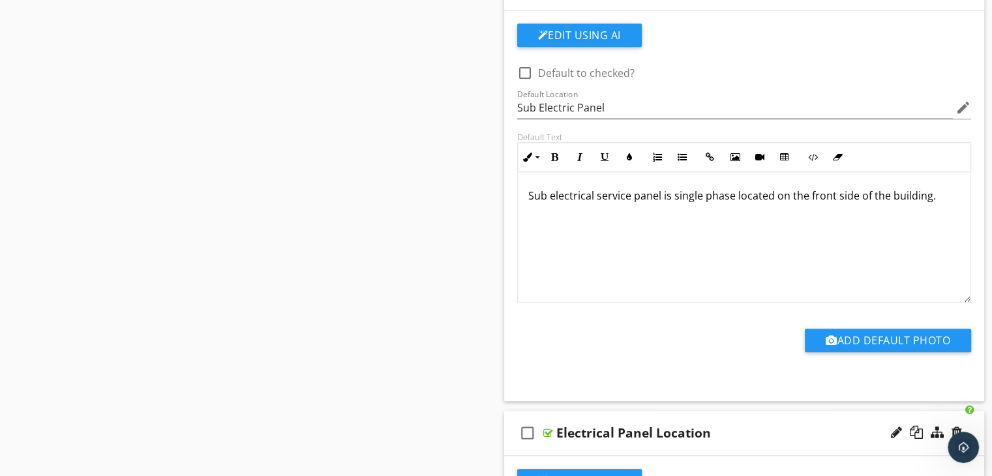
scroll to position [1500, 0]
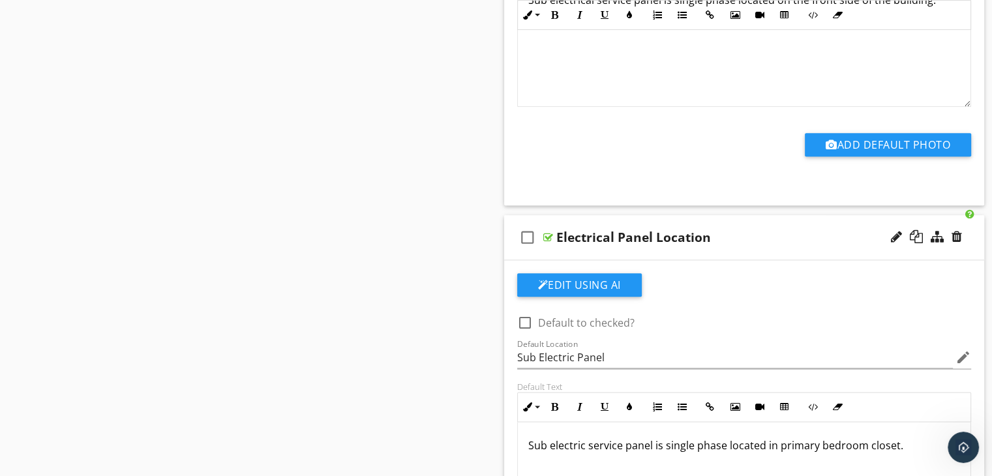
click at [715, 235] on div "Electrical Panel Location" at bounding box center [726, 238] width 340 height 16
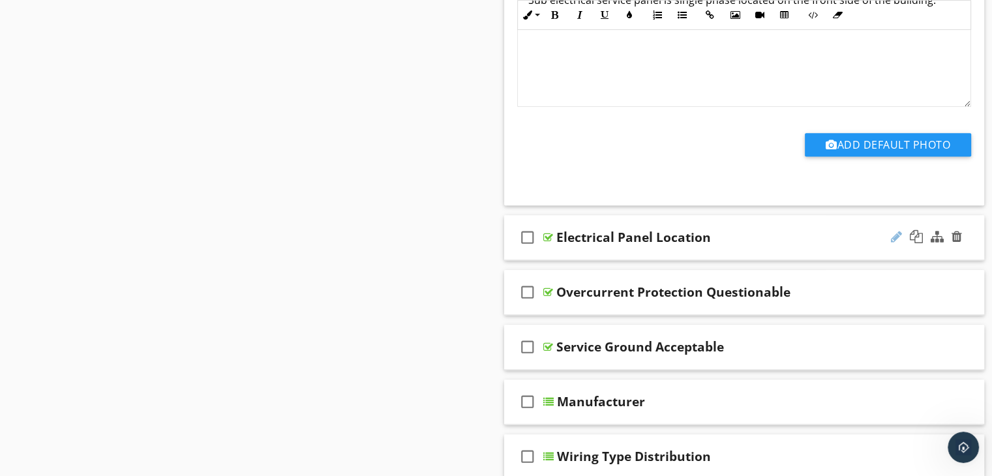
click at [898, 233] on div at bounding box center [896, 236] width 11 height 13
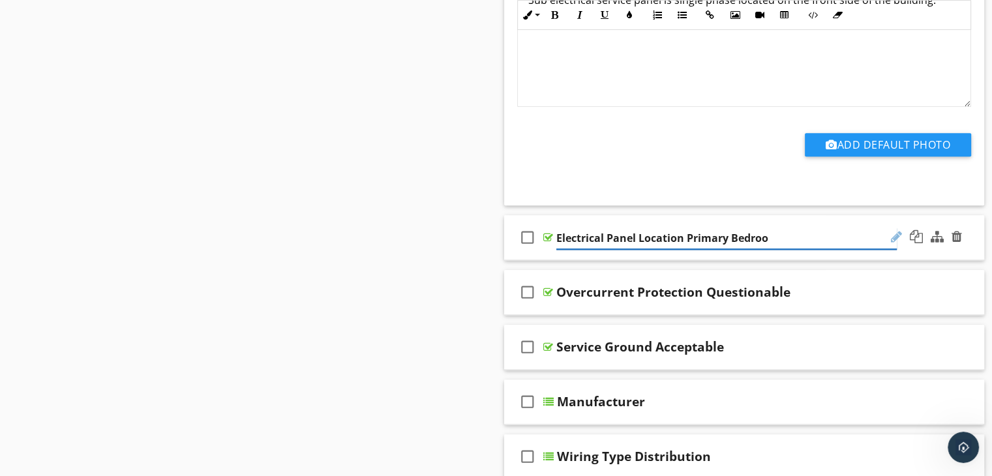
type input "Electrical Panel Location Primary Bedroom"
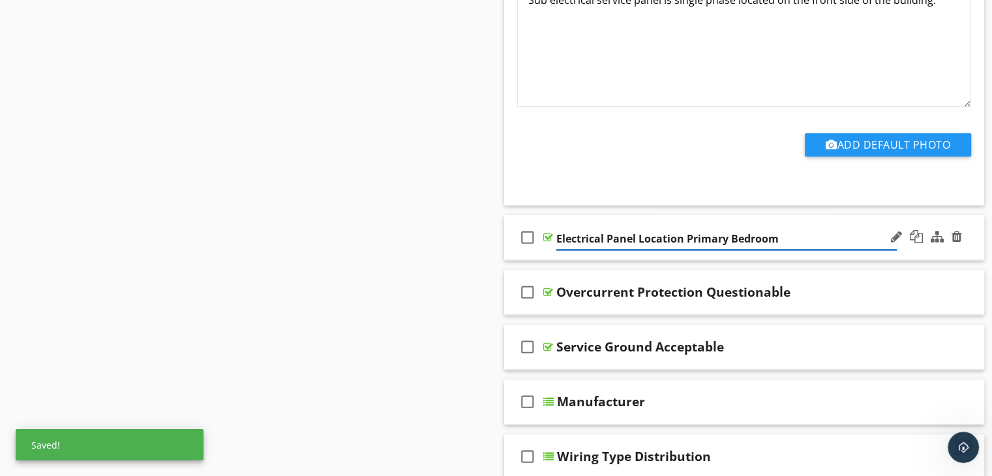
scroll to position [1695, 0]
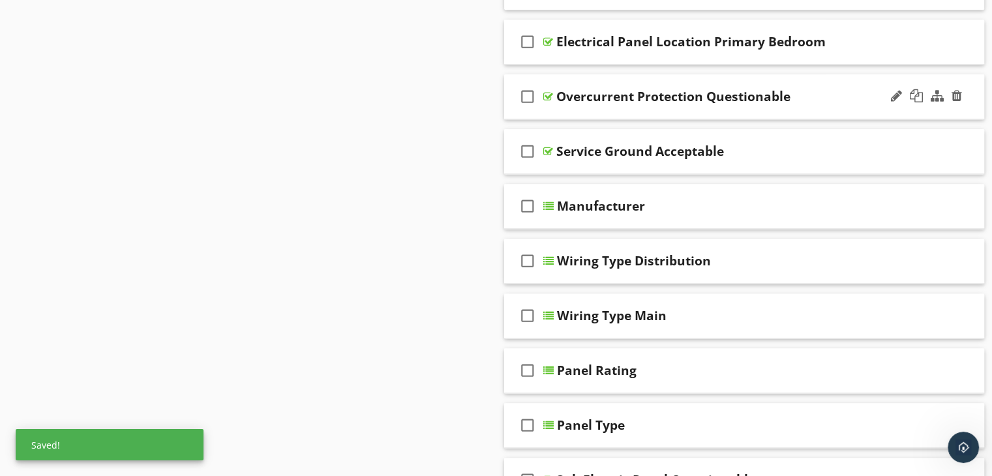
click at [626, 107] on div "check_box_outline_blank Overcurrent Protection Questionable" at bounding box center [744, 96] width 481 height 45
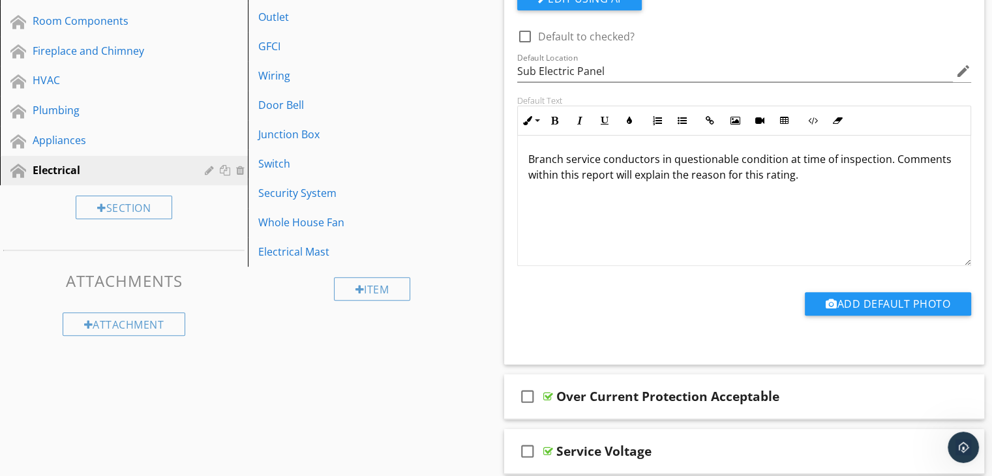
scroll to position [282, 0]
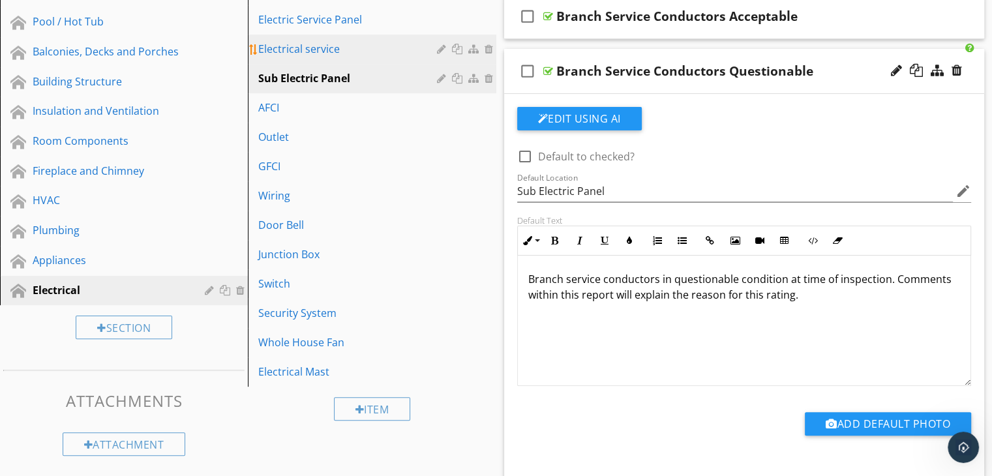
click at [305, 48] on div "Electrical service" at bounding box center [349, 49] width 182 height 16
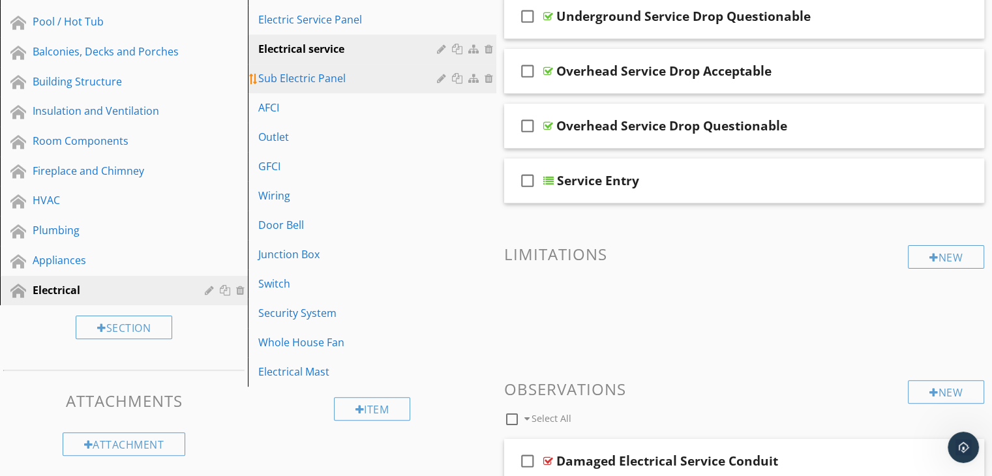
click at [301, 72] on div "Sub Electric Panel" at bounding box center [349, 78] width 182 height 16
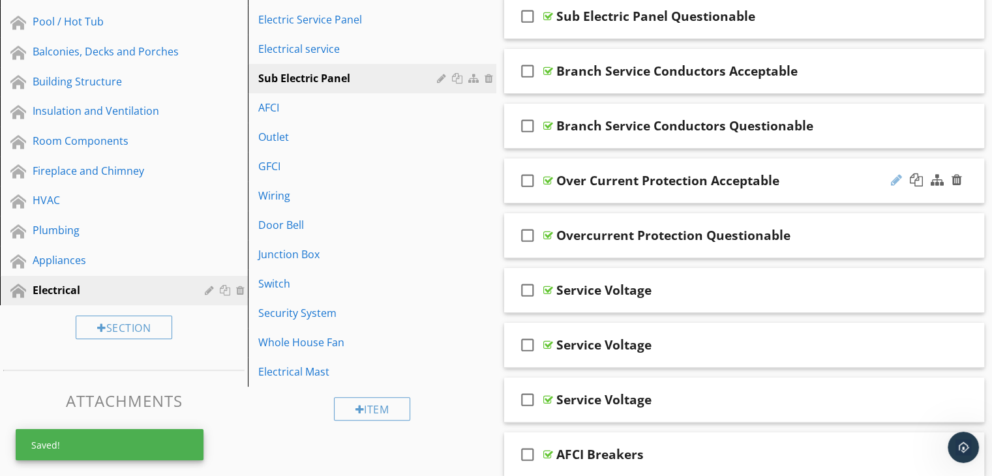
click at [896, 176] on div at bounding box center [896, 179] width 11 height 13
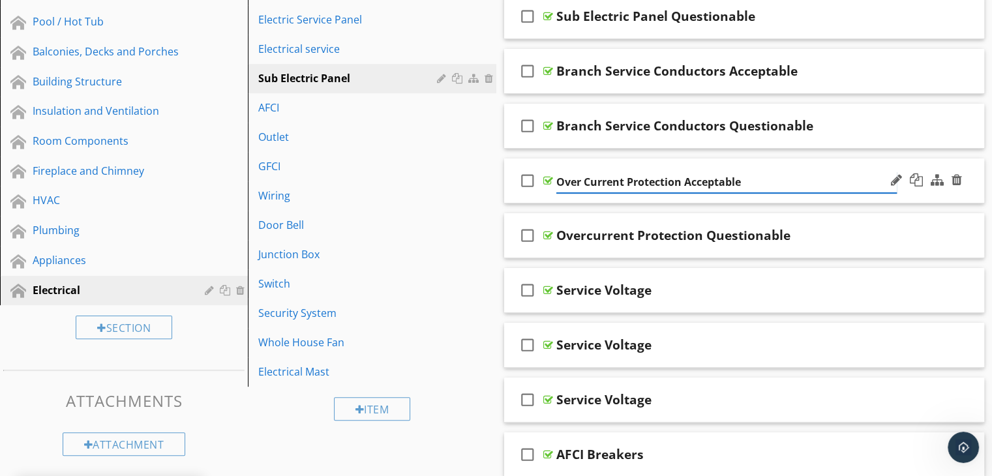
click at [590, 181] on input "Over Current Protection Acceptable" at bounding box center [726, 182] width 340 height 22
type input "Overcurrent Protection Acceptable"
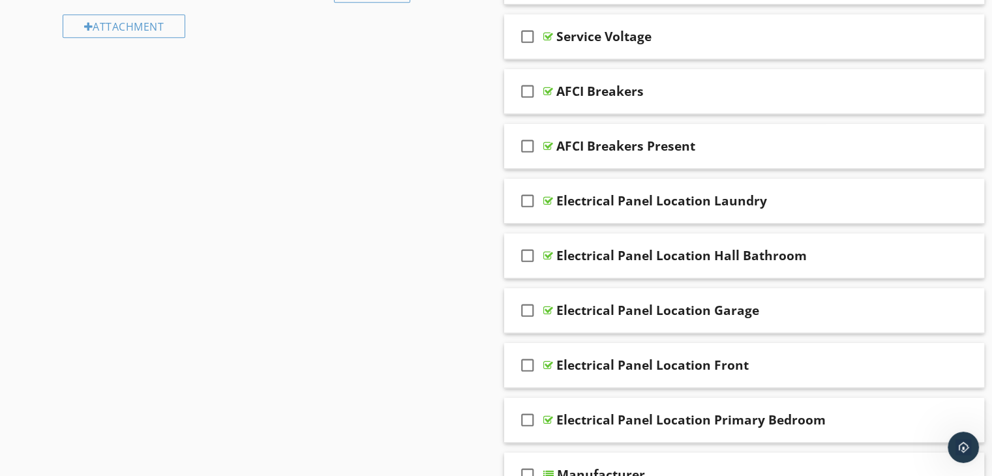
scroll to position [728, 0]
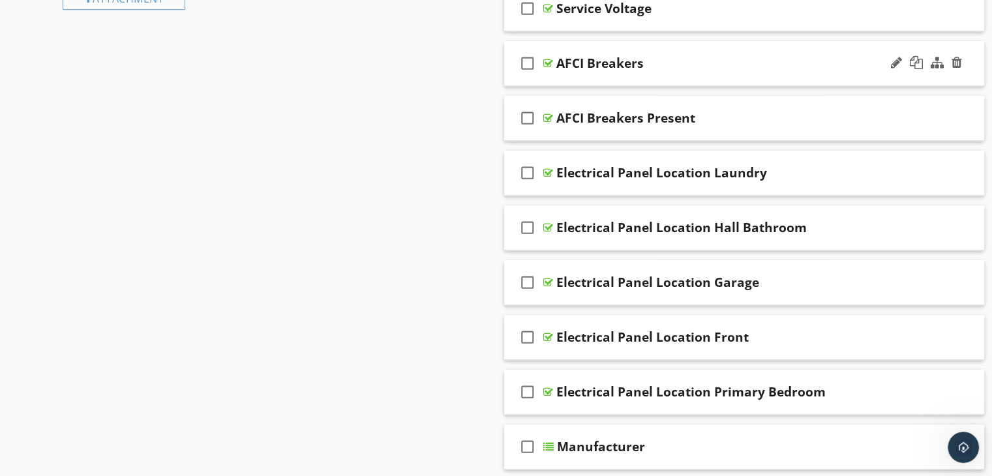
click at [741, 70] on div "check_box_outline_blank AFCI Breakers" at bounding box center [744, 63] width 481 height 45
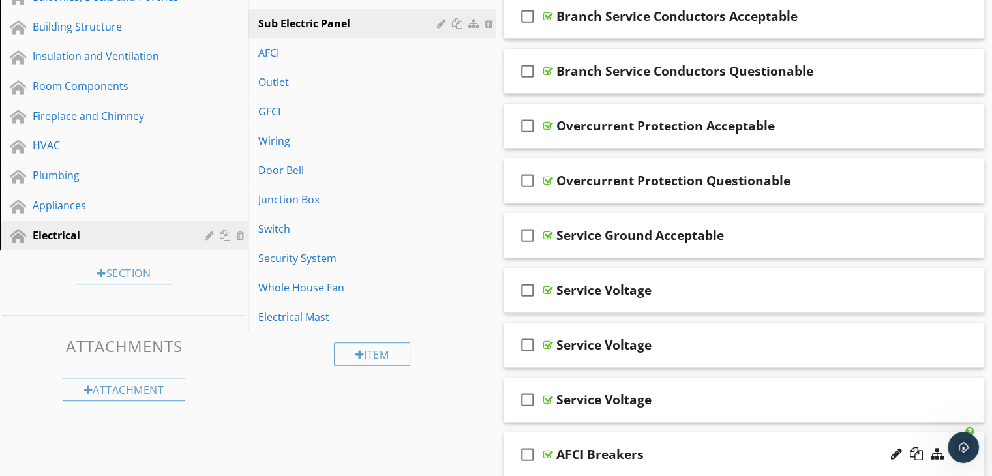
scroll to position [207, 0]
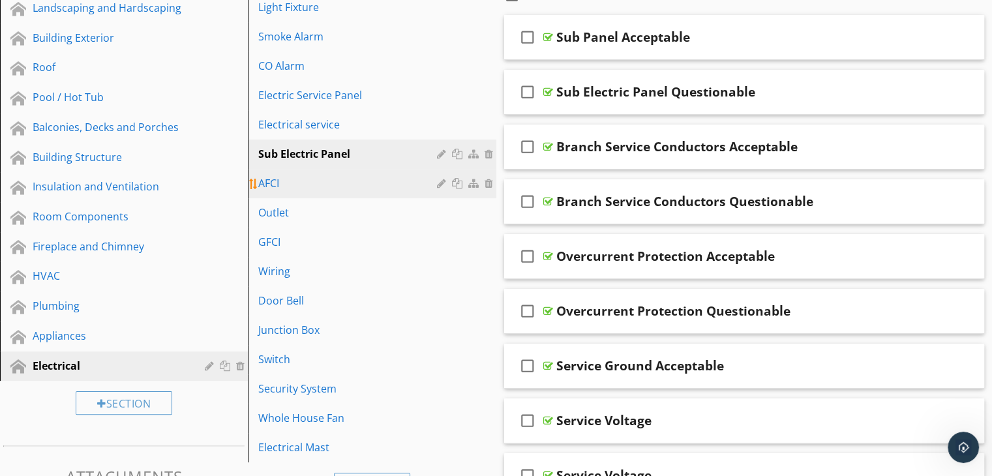
click at [300, 186] on div "AFCI" at bounding box center [349, 183] width 182 height 16
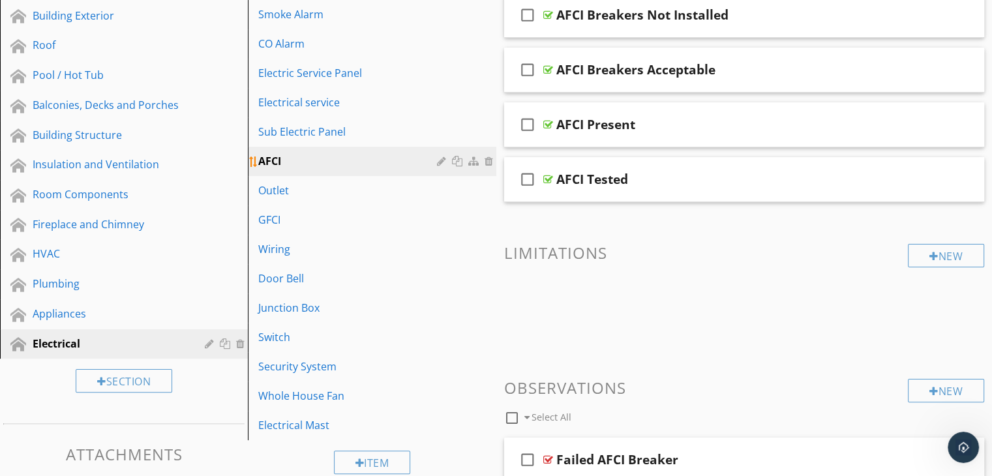
scroll to position [141, 0]
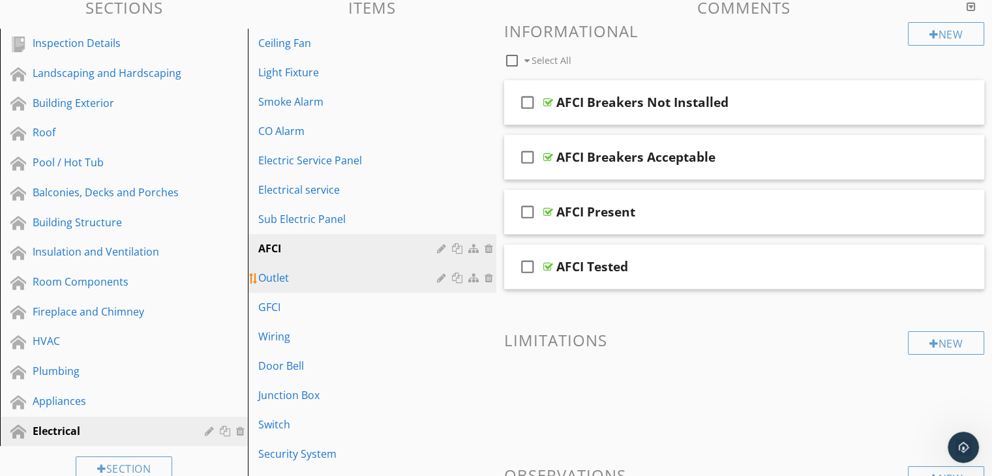
click at [317, 277] on div "Outlet" at bounding box center [349, 278] width 182 height 16
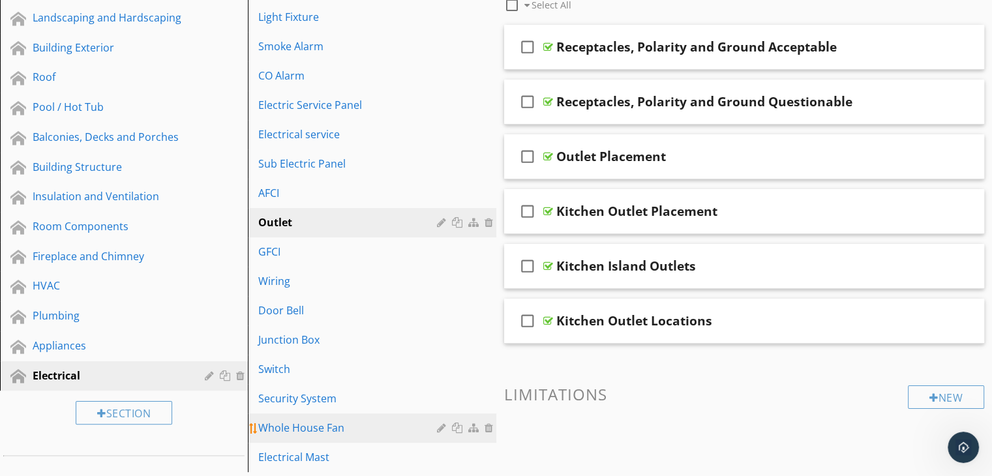
scroll to position [272, 0]
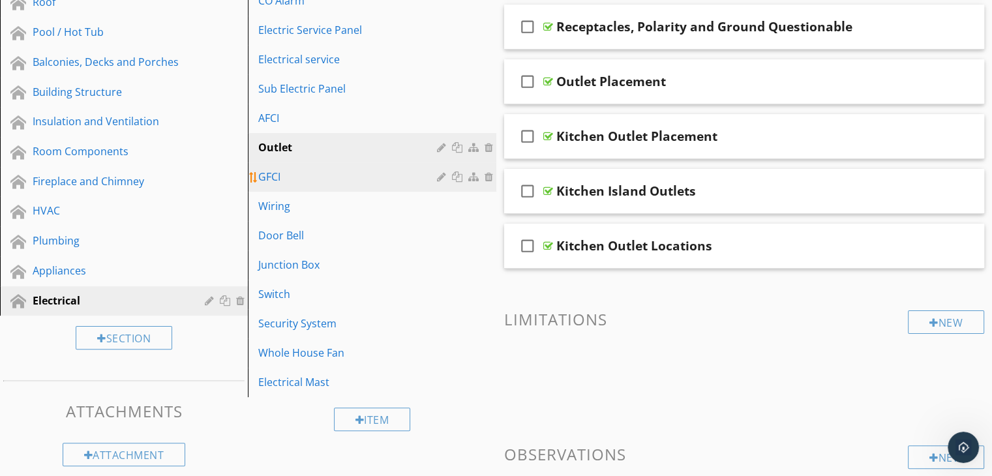
click at [334, 176] on div "GFCI" at bounding box center [349, 177] width 182 height 16
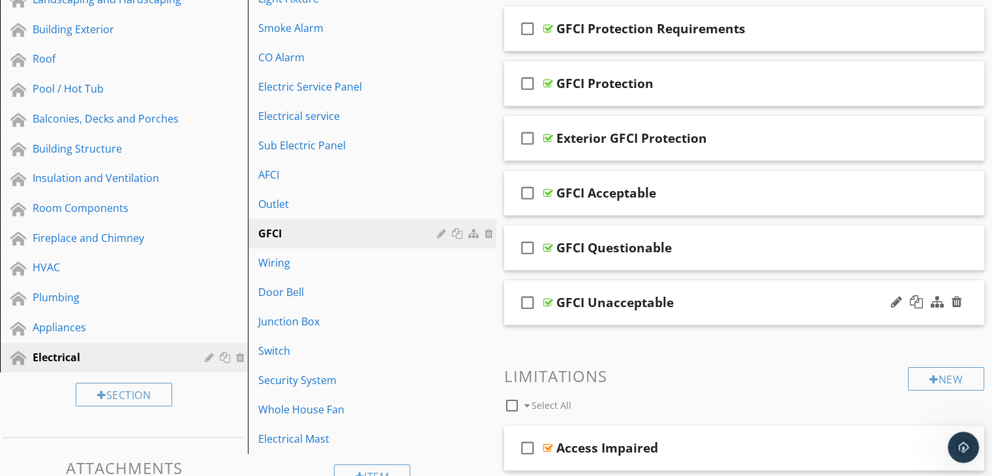
scroll to position [141, 0]
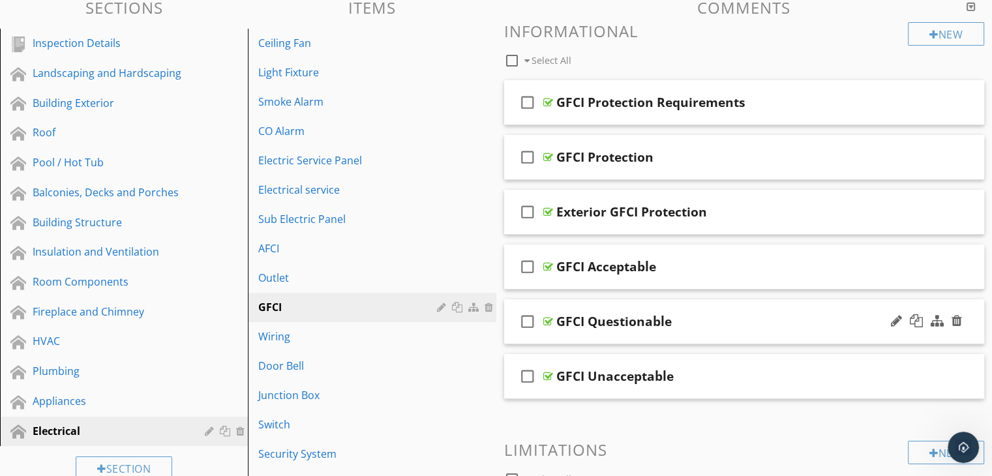
click at [605, 318] on div "GFCI Questionable" at bounding box center [613, 322] width 115 height 16
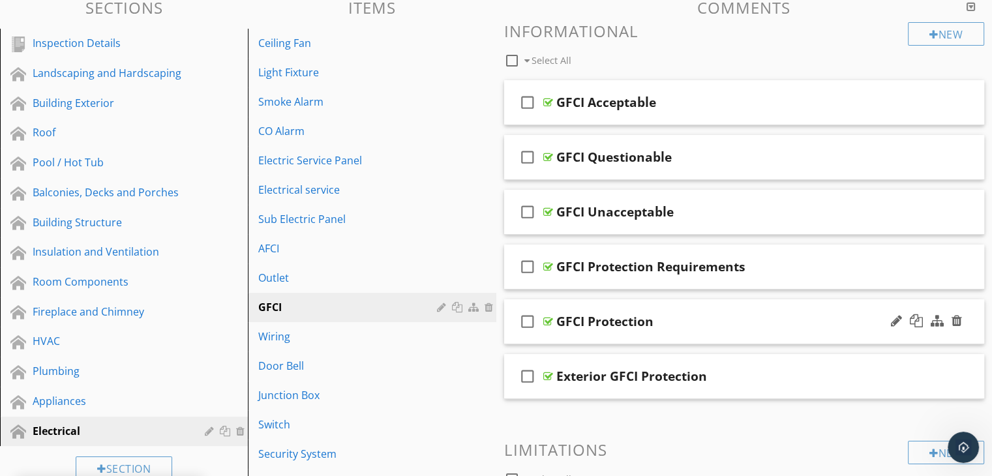
click at [651, 335] on div "check_box_outline_blank GFCI Protection" at bounding box center [744, 321] width 481 height 45
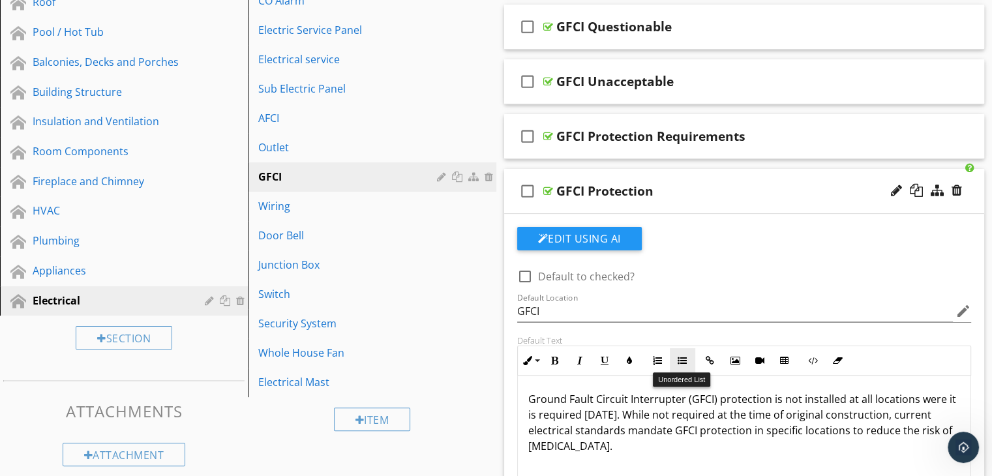
scroll to position [402, 0]
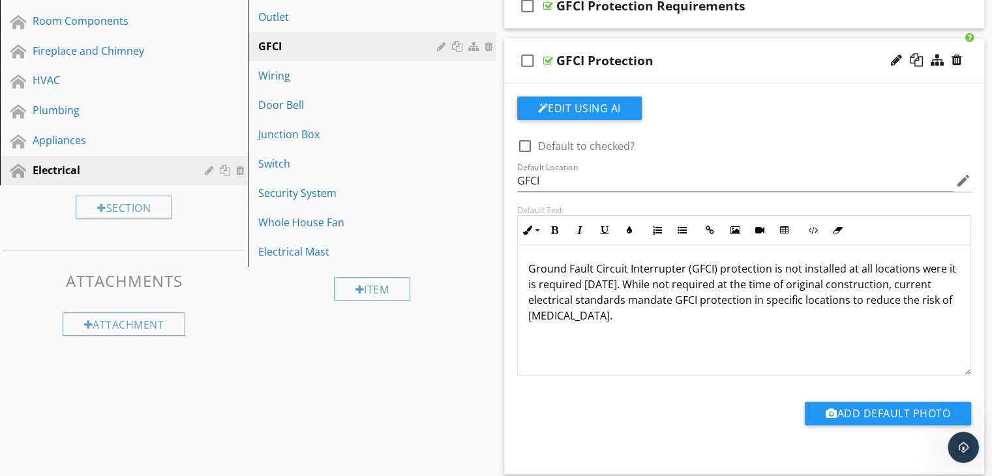
click at [610, 280] on p "Ground Fault Circuit Interrupter (GFCI) protection is not installed at all loca…" at bounding box center [744, 292] width 432 height 63
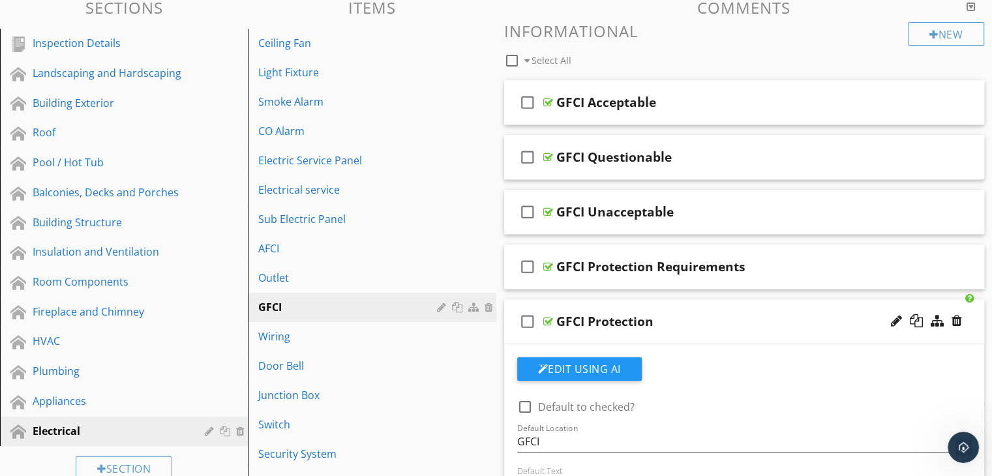
scroll to position [76, 0]
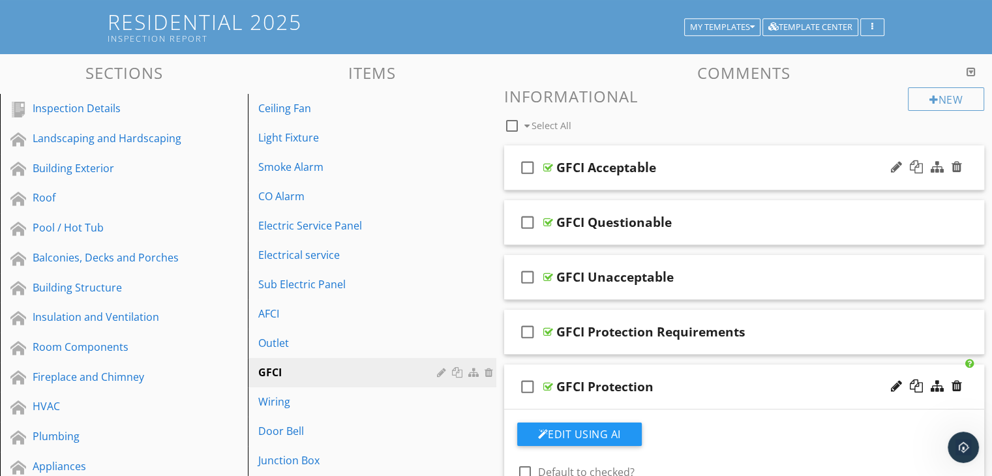
click at [720, 184] on div "check_box_outline_blank GFCI Acceptable" at bounding box center [744, 167] width 481 height 45
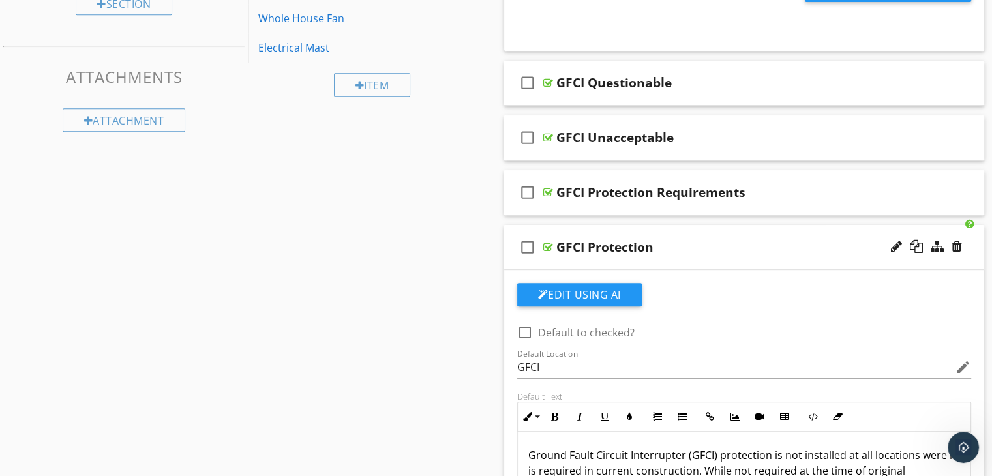
scroll to position [598, 0]
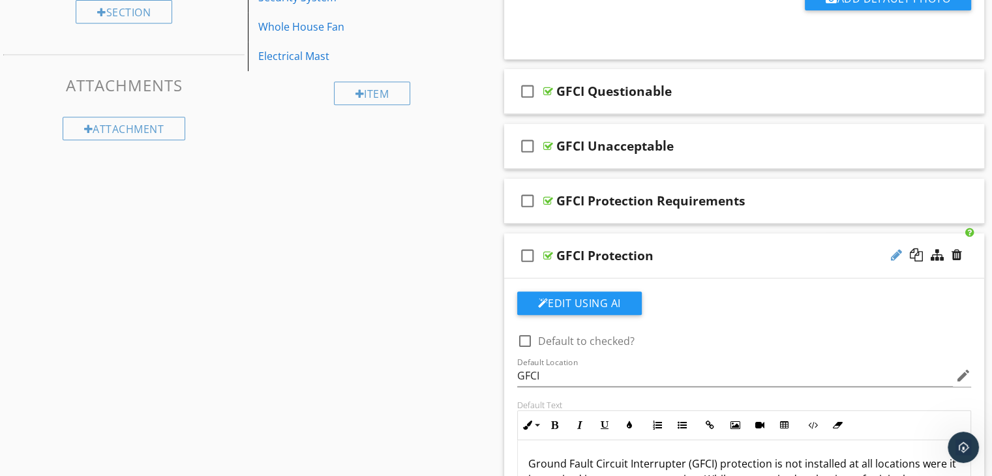
click at [892, 255] on div at bounding box center [896, 254] width 11 height 13
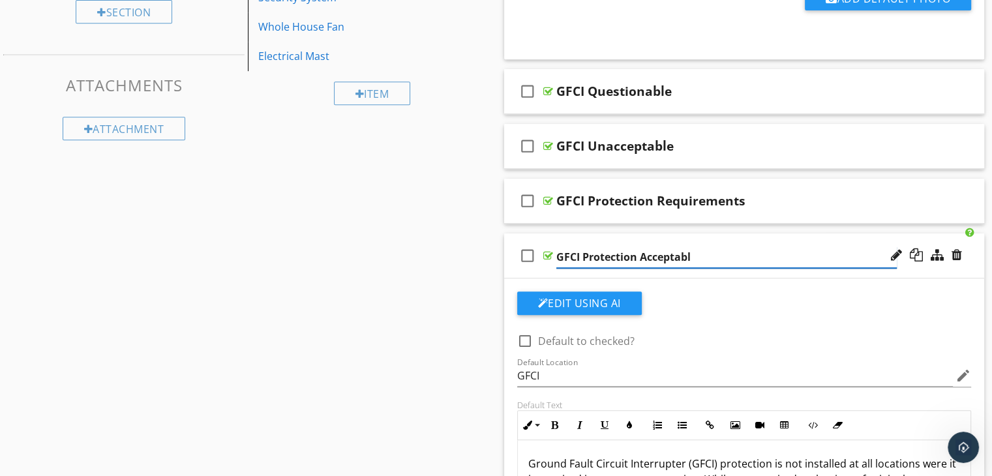
type input "GFCI Protection Acceptable"
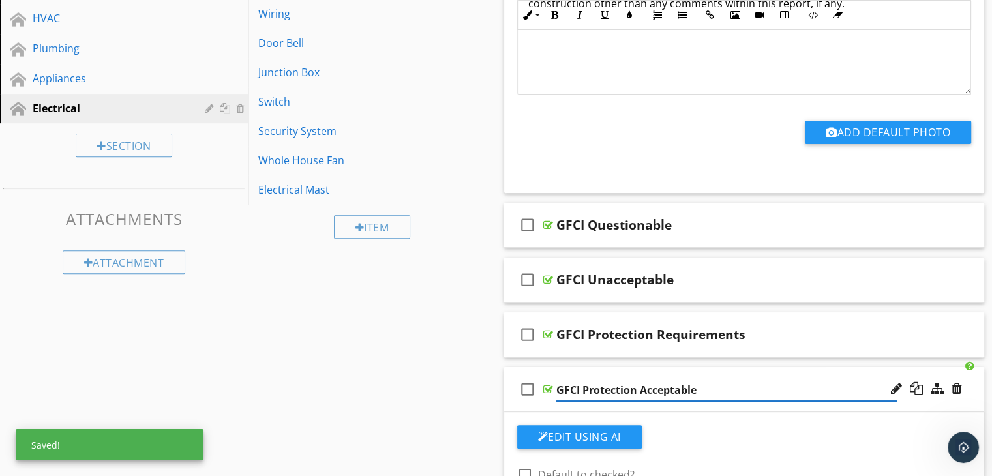
scroll to position [533, 0]
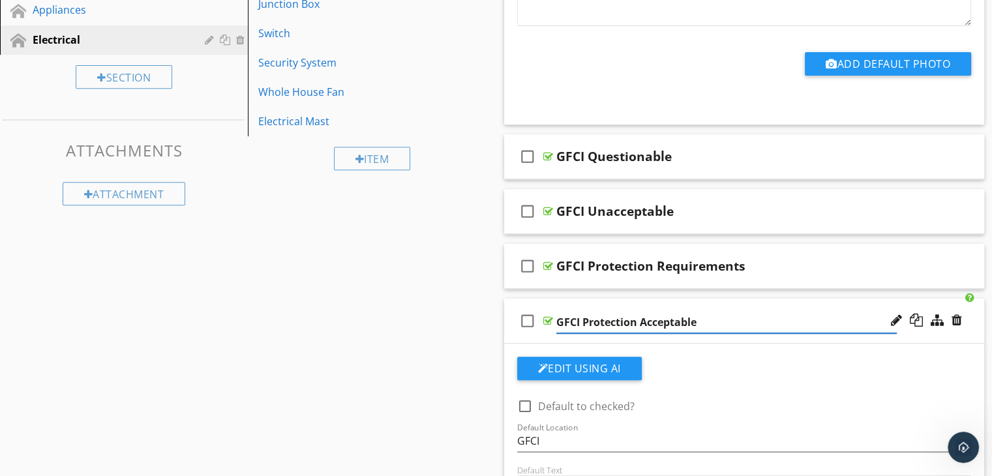
click at [705, 335] on div "check_box_outline_blank GFCI Protection Acceptable" at bounding box center [744, 321] width 481 height 45
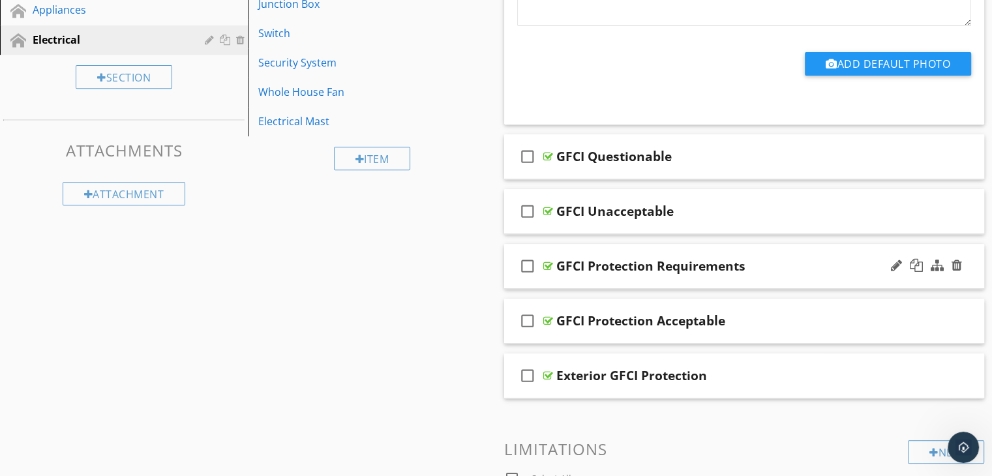
click at [751, 280] on div "check_box_outline_blank GFCI Protection Requirements" at bounding box center [744, 266] width 481 height 45
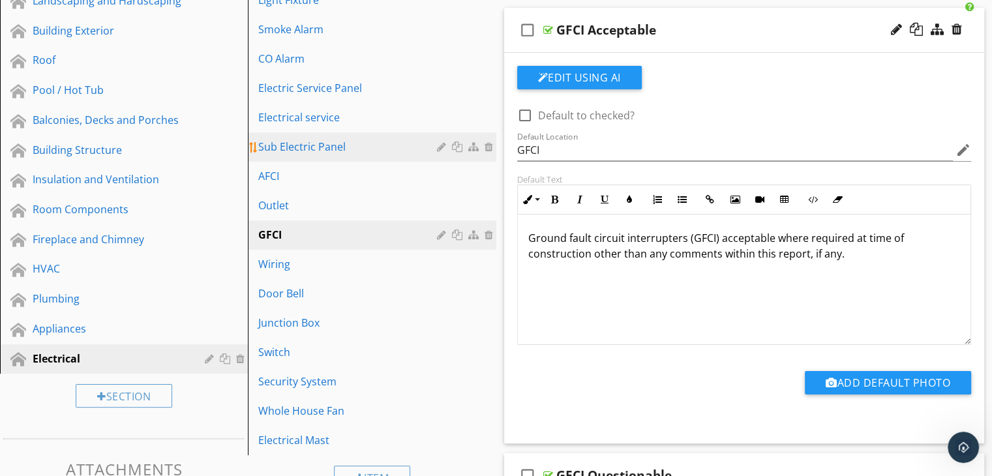
scroll to position [164, 0]
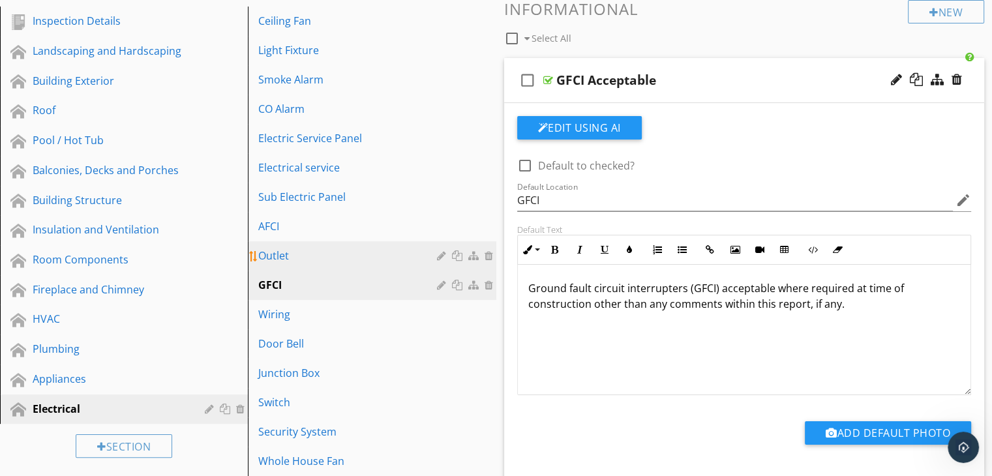
click at [306, 259] on div "Outlet" at bounding box center [349, 256] width 182 height 16
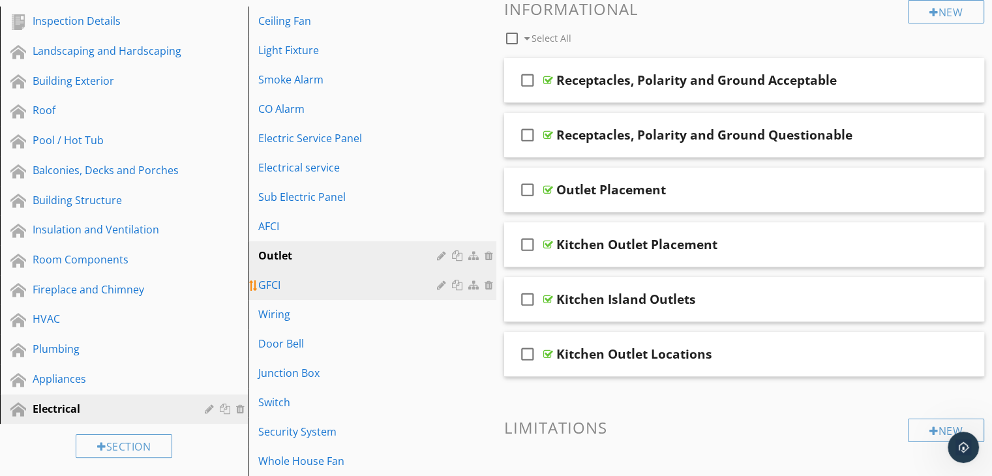
click at [301, 275] on link "GFCI" at bounding box center [374, 285] width 244 height 29
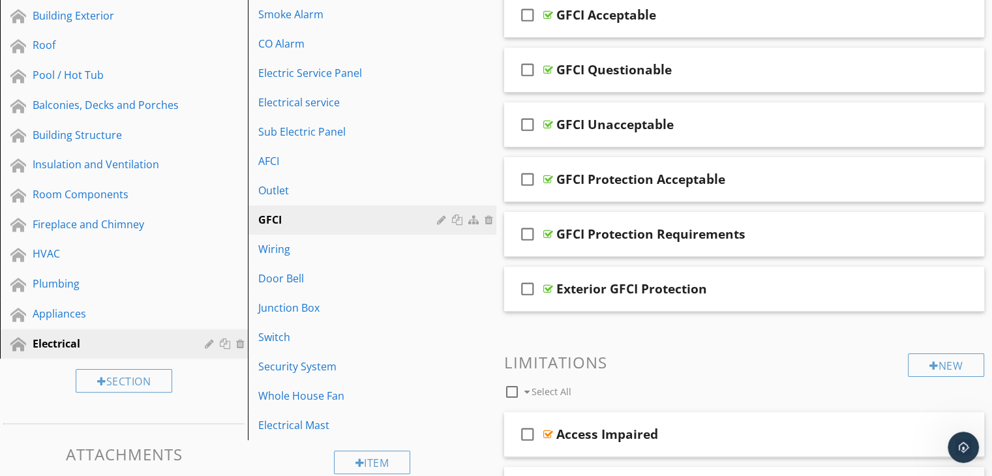
scroll to position [294, 0]
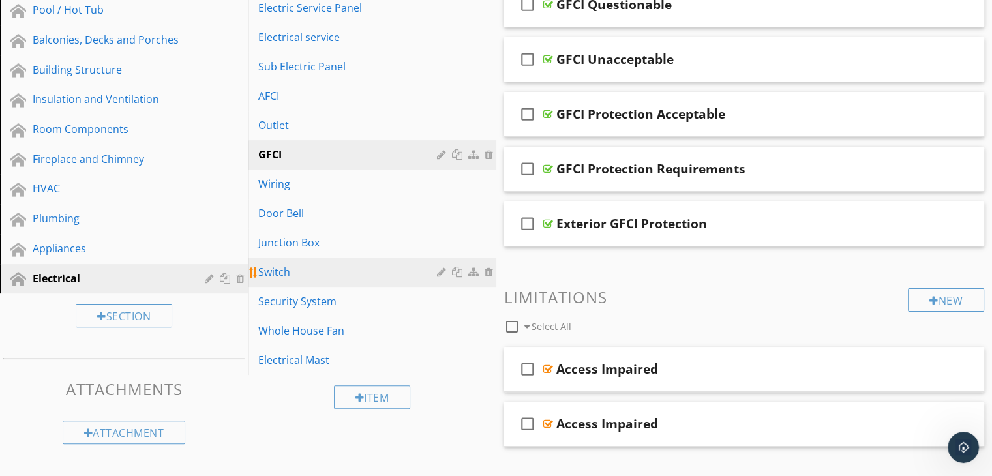
click at [320, 270] on div "Switch" at bounding box center [349, 272] width 182 height 16
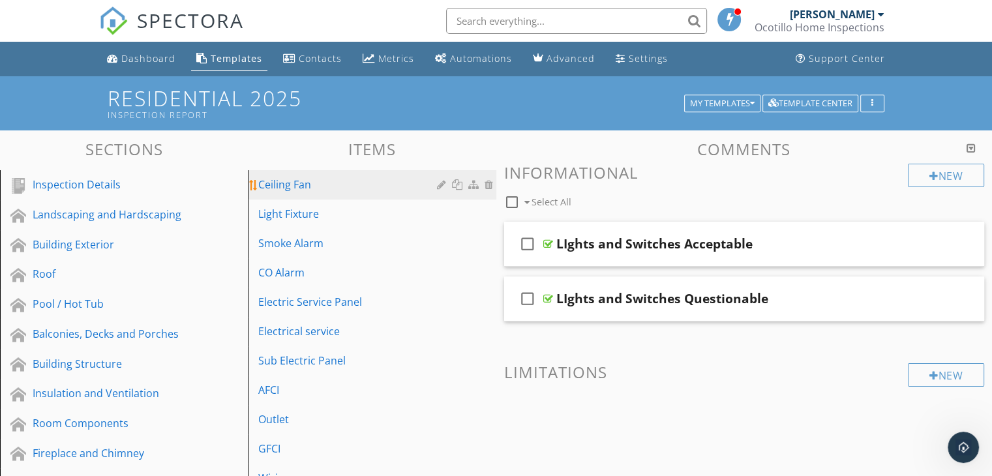
scroll to position [0, 0]
click at [143, 58] on div "Dashboard" at bounding box center [148, 58] width 54 height 12
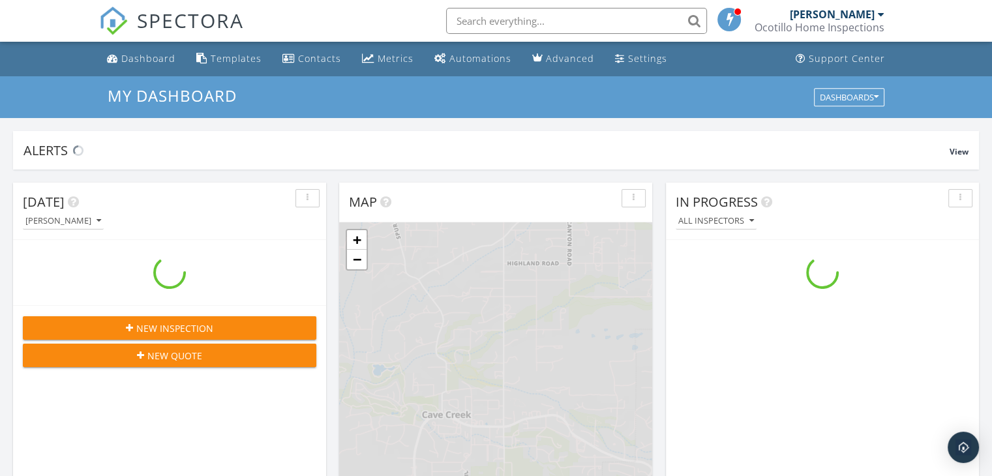
scroll to position [1207, 1012]
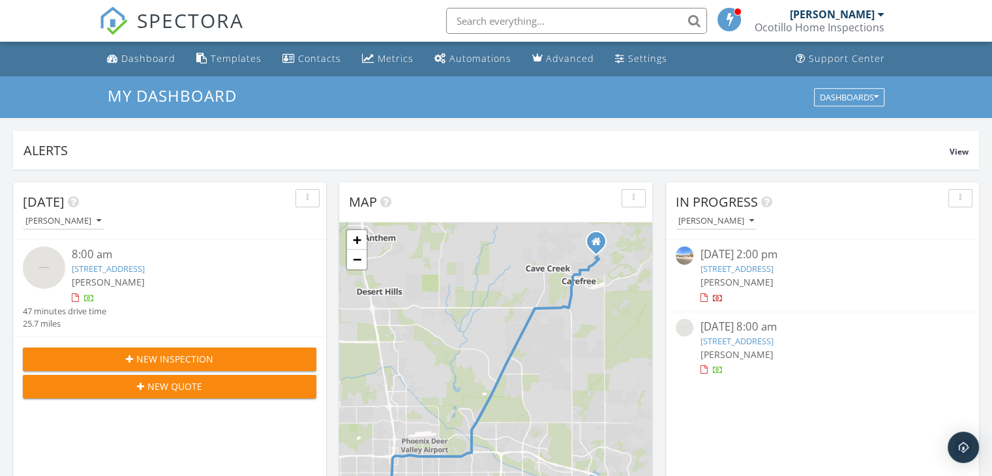
click at [126, 265] on link "[STREET_ADDRESS]" at bounding box center [108, 269] width 73 height 12
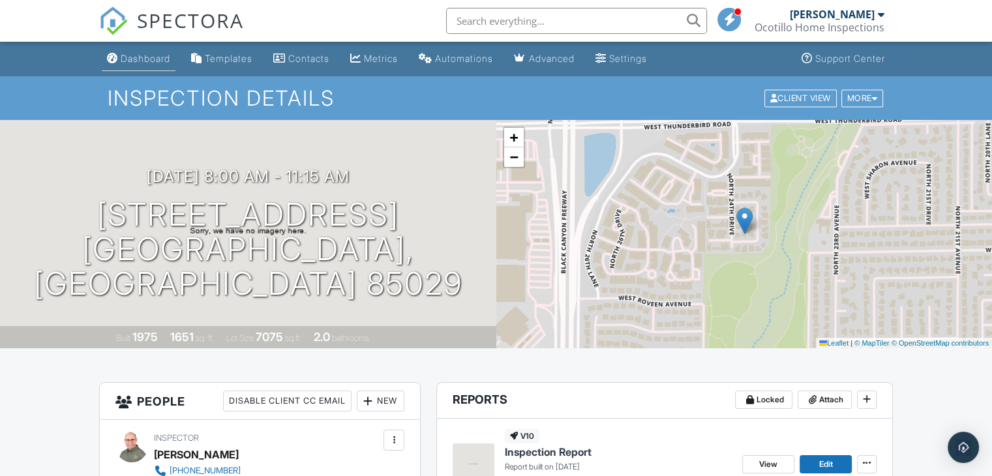
click at [147, 57] on div "Dashboard" at bounding box center [146, 58] width 50 height 11
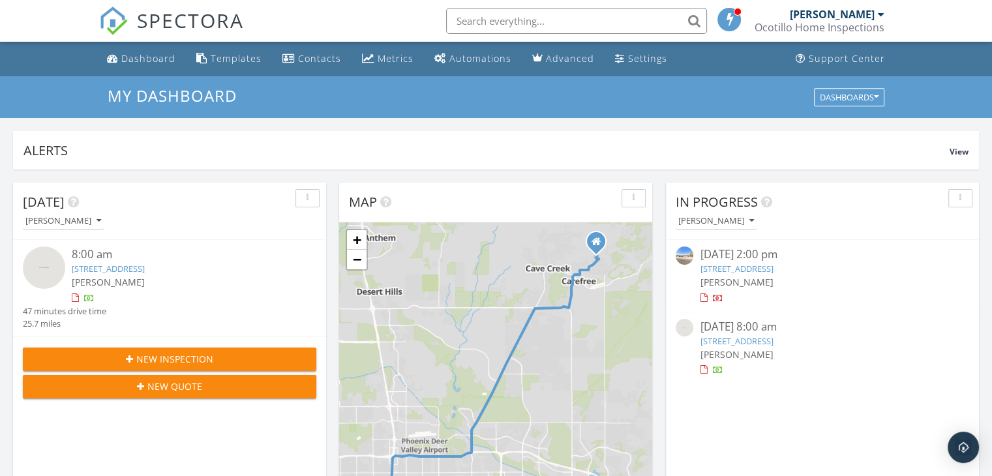
click at [769, 265] on link "[STREET_ADDRESS]" at bounding box center [736, 269] width 73 height 12
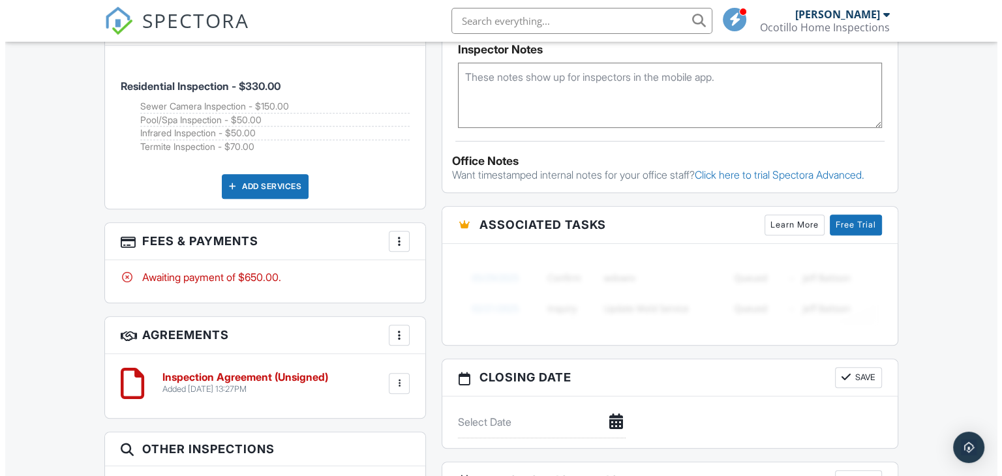
scroll to position [913, 0]
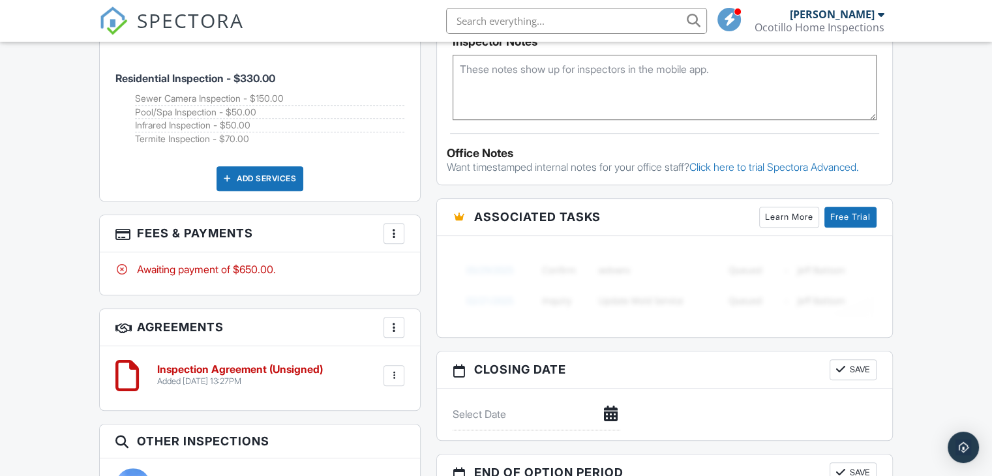
click at [398, 235] on div at bounding box center [393, 233] width 13 height 13
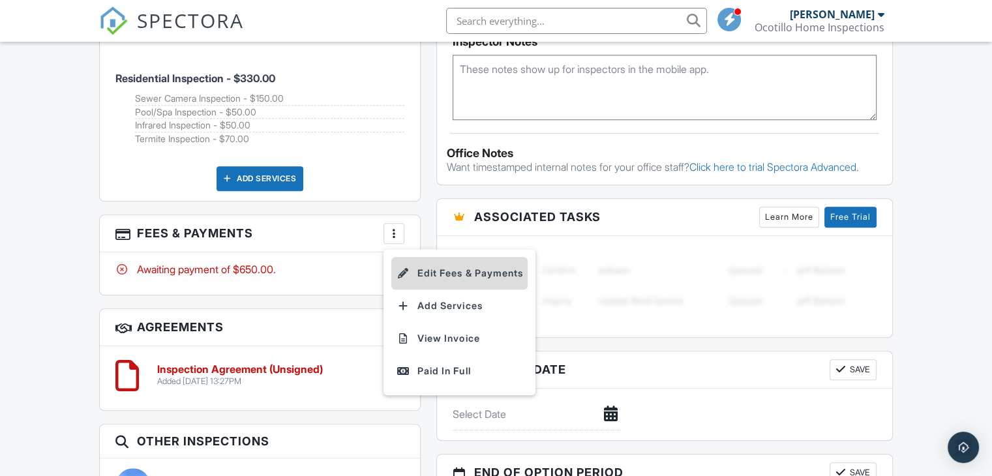
click at [436, 276] on li "Edit Fees & Payments" at bounding box center [459, 273] width 136 height 33
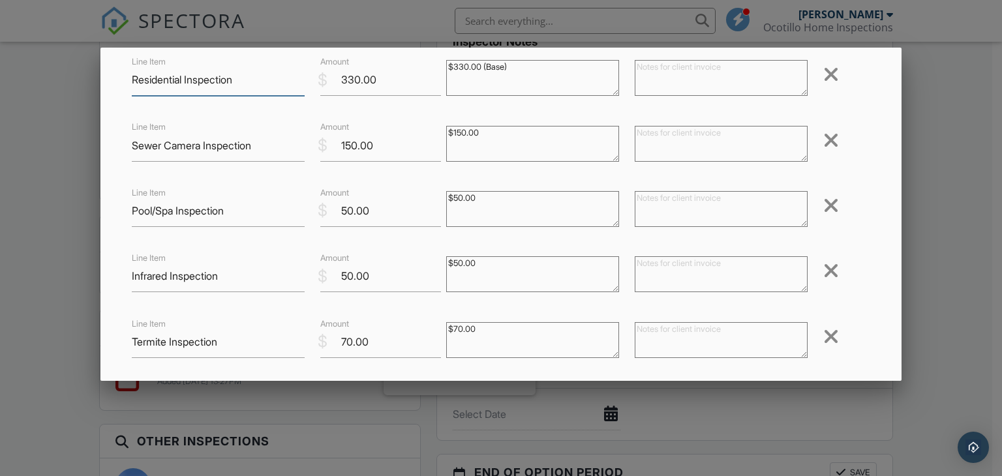
scroll to position [0, 0]
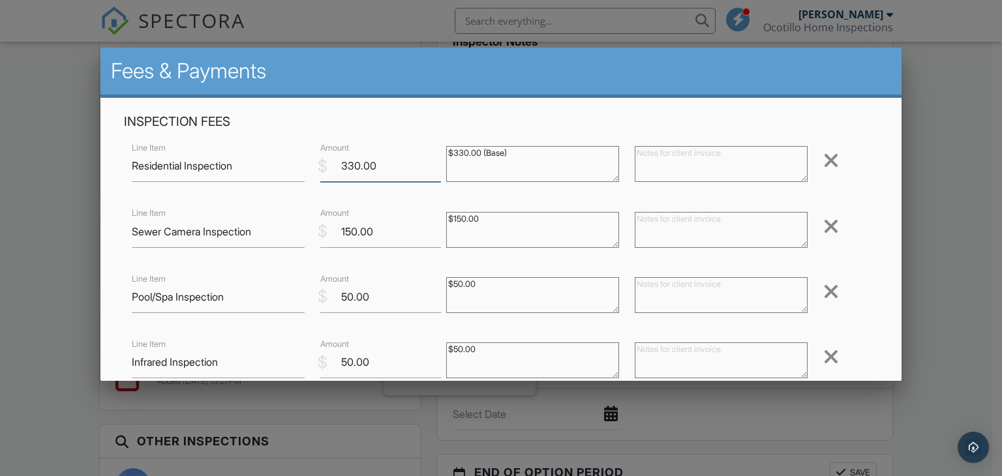
click at [383, 165] on input "330.00" at bounding box center [380, 166] width 121 height 32
type input "3"
type input "0"
click at [383, 233] on input "150.00" at bounding box center [380, 232] width 121 height 32
type input "1"
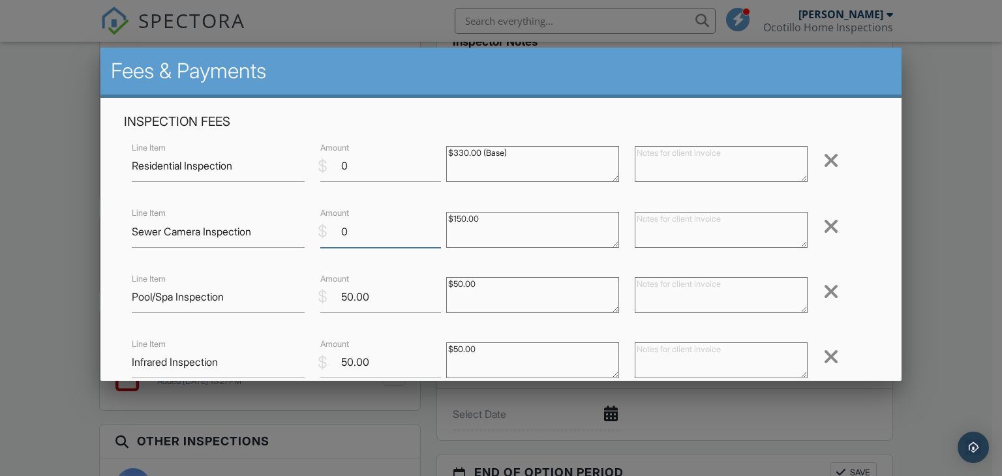
type input "0"
click at [378, 297] on input "50.00" at bounding box center [380, 297] width 121 height 32
type input "5"
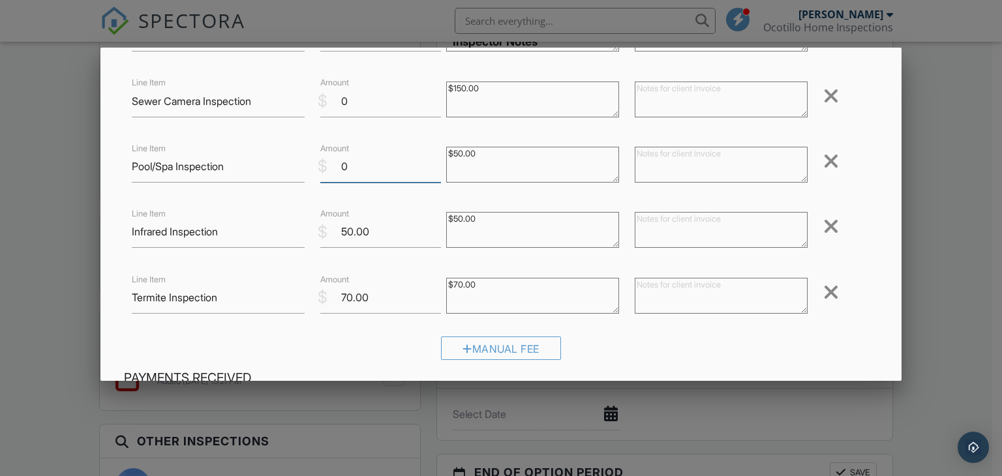
type input "0"
click at [381, 231] on input "50.00" at bounding box center [380, 232] width 121 height 32
type input "5"
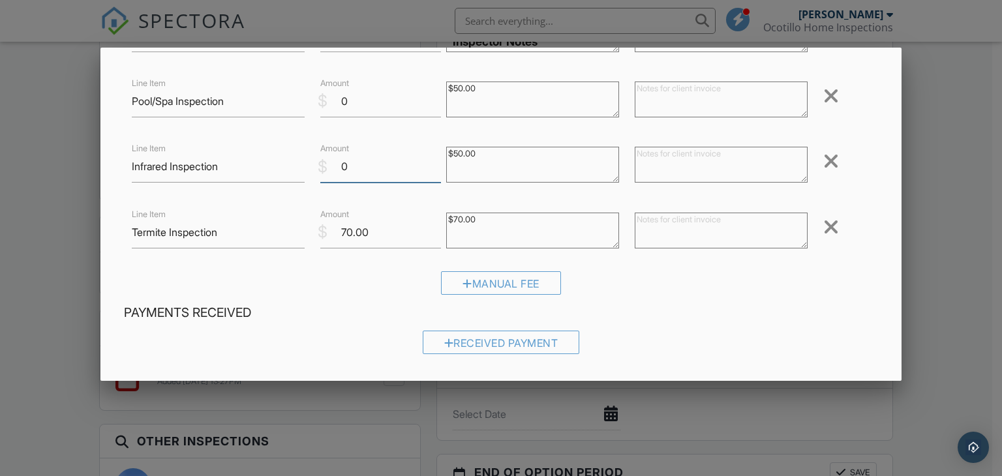
type input "0"
click at [378, 232] on input "70.00" at bounding box center [380, 232] width 121 height 32
type input "7"
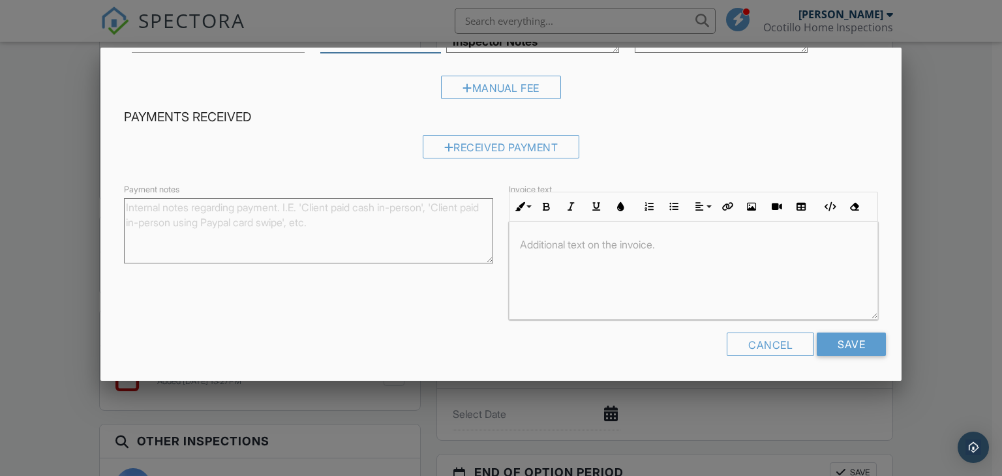
scroll to position [0, 0]
type input "0"
click at [848, 344] on input "Save" at bounding box center [850, 344] width 69 height 23
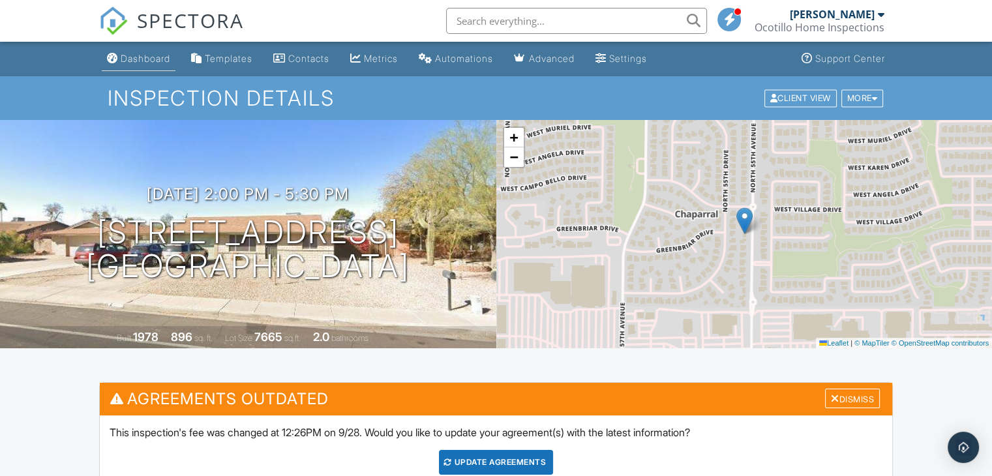
click at [144, 55] on div "Dashboard" at bounding box center [146, 58] width 50 height 11
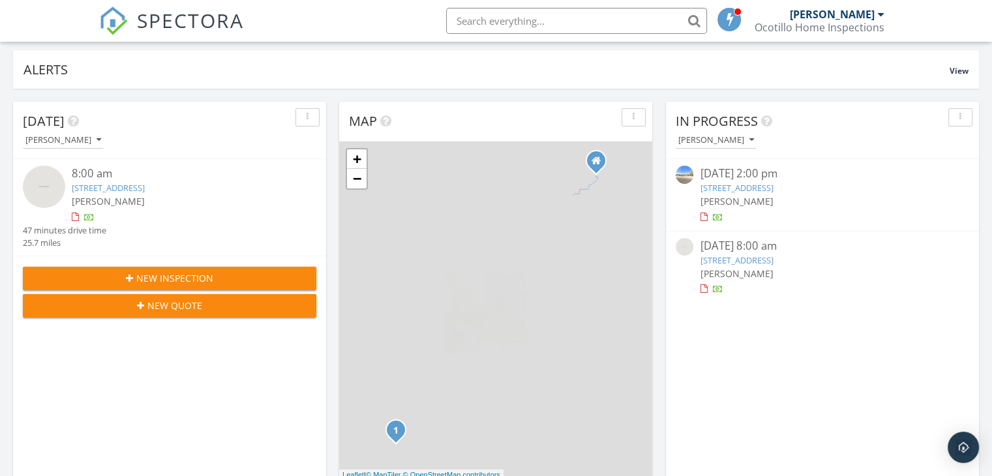
scroll to position [130, 0]
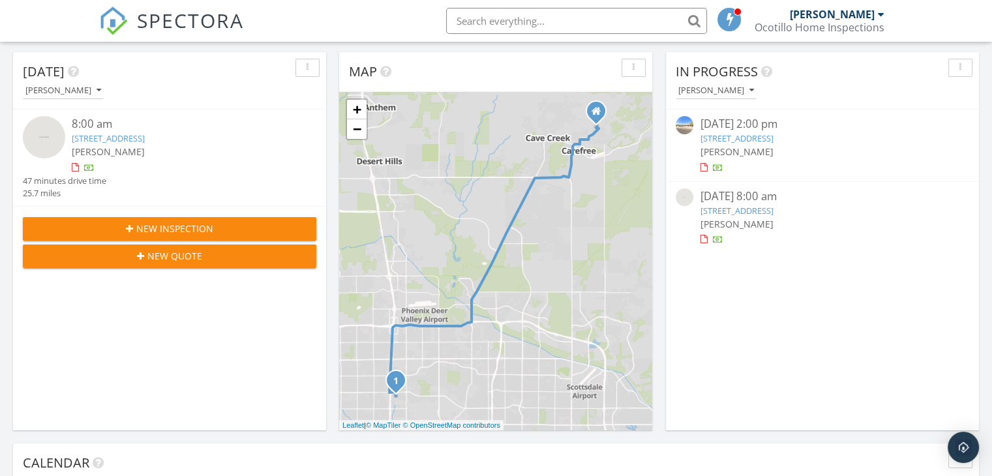
click at [754, 209] on link "[STREET_ADDRESS]" at bounding box center [736, 211] width 73 height 12
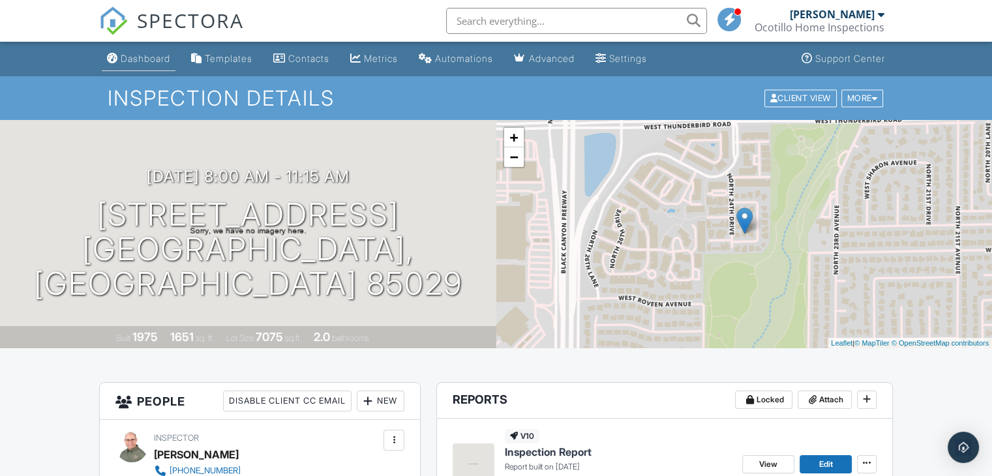
click at [146, 57] on div "Dashboard" at bounding box center [146, 58] width 50 height 11
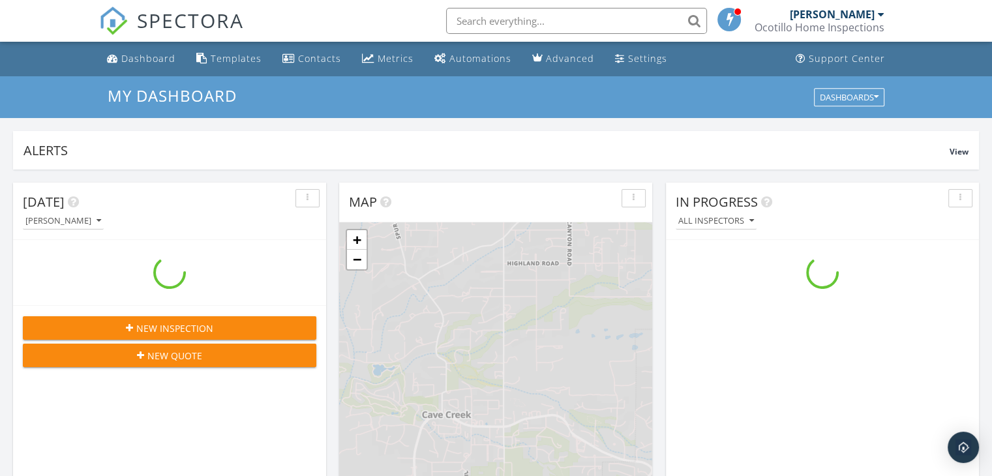
scroll to position [1207, 1012]
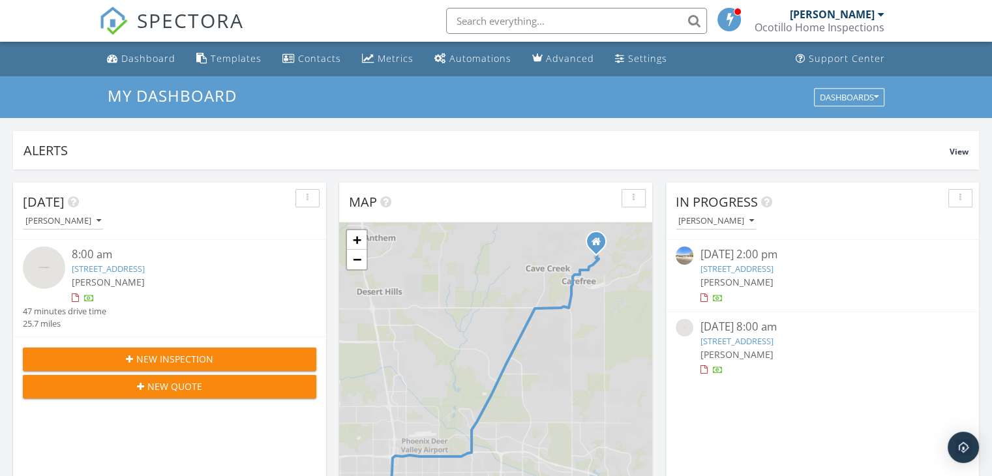
click at [729, 267] on link "17262 N 55th Ave, Glendale, AZ 85308" at bounding box center [736, 269] width 73 height 12
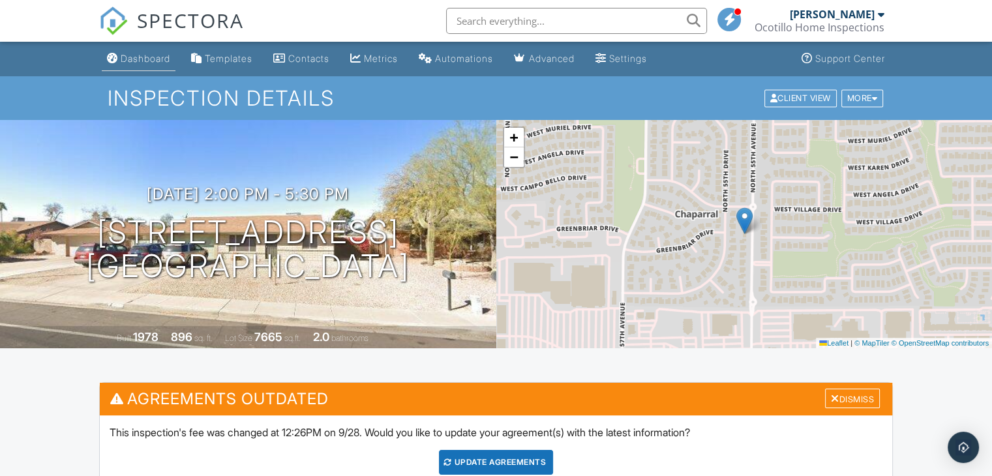
click at [155, 59] on div "Dashboard" at bounding box center [146, 58] width 50 height 11
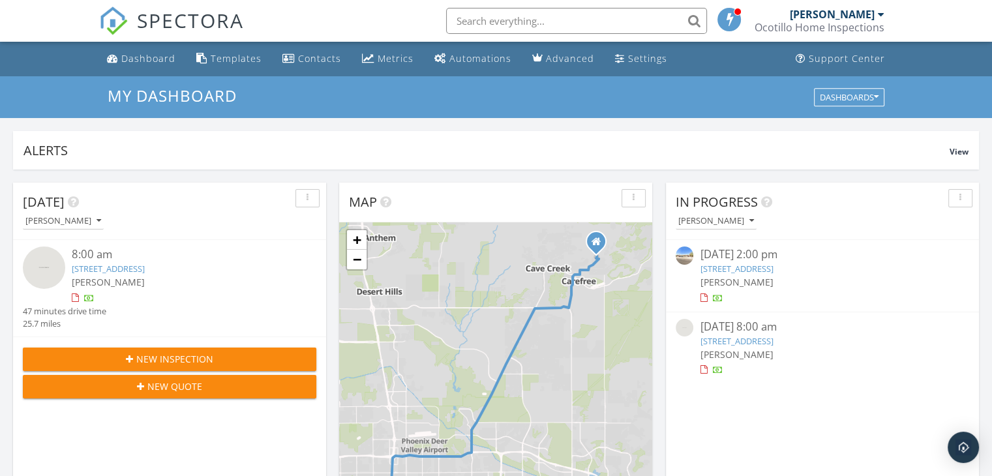
click at [116, 264] on link "[STREET_ADDRESS]" at bounding box center [108, 269] width 73 height 12
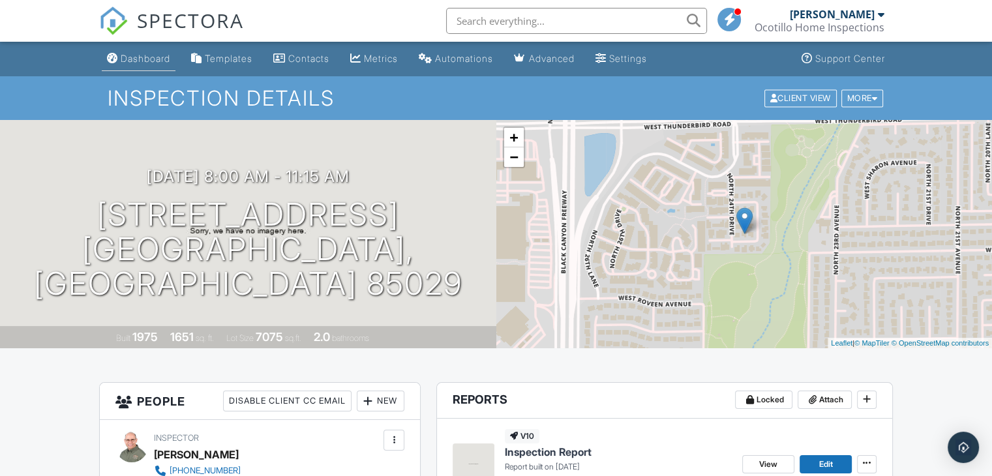
click at [151, 58] on div "Dashboard" at bounding box center [146, 58] width 50 height 11
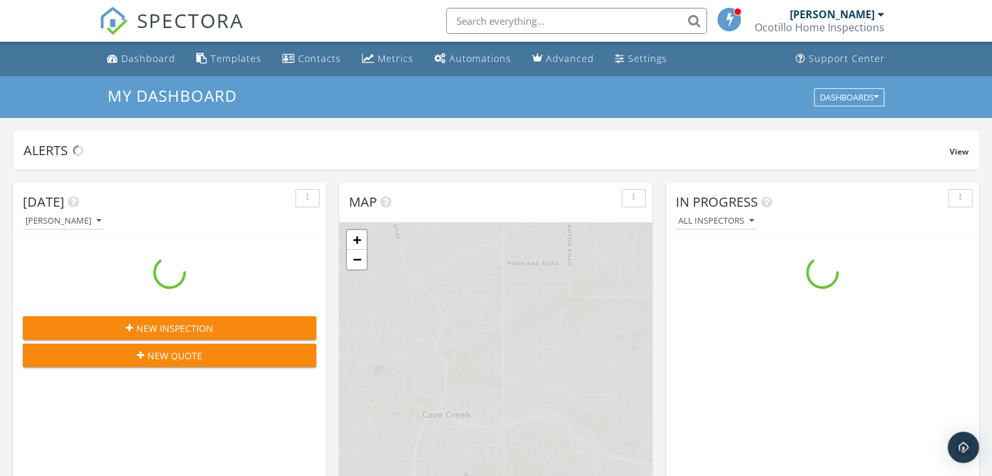
scroll to position [1207, 1012]
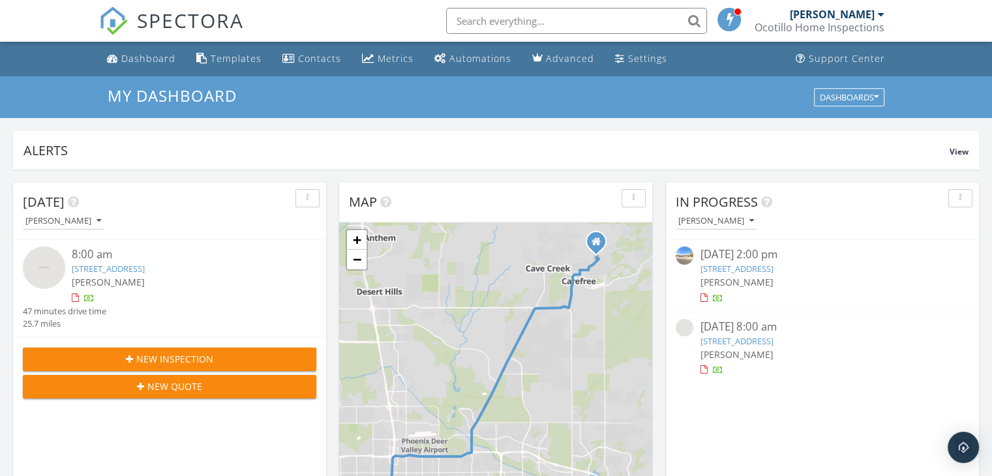
click at [829, 22] on div "Ocotillo Home Inspections" at bounding box center [819, 27] width 130 height 13
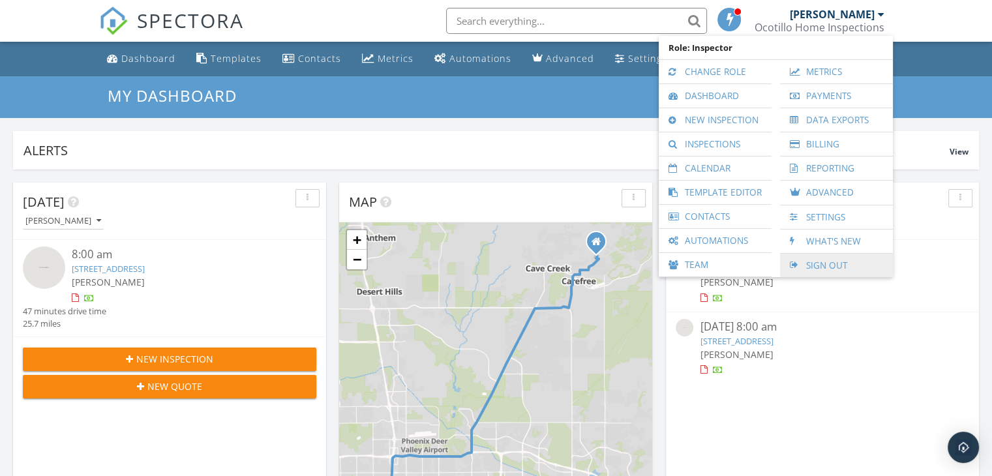
click at [823, 259] on link "Sign Out" at bounding box center [836, 265] width 100 height 23
